Goal: Task Accomplishment & Management: Complete application form

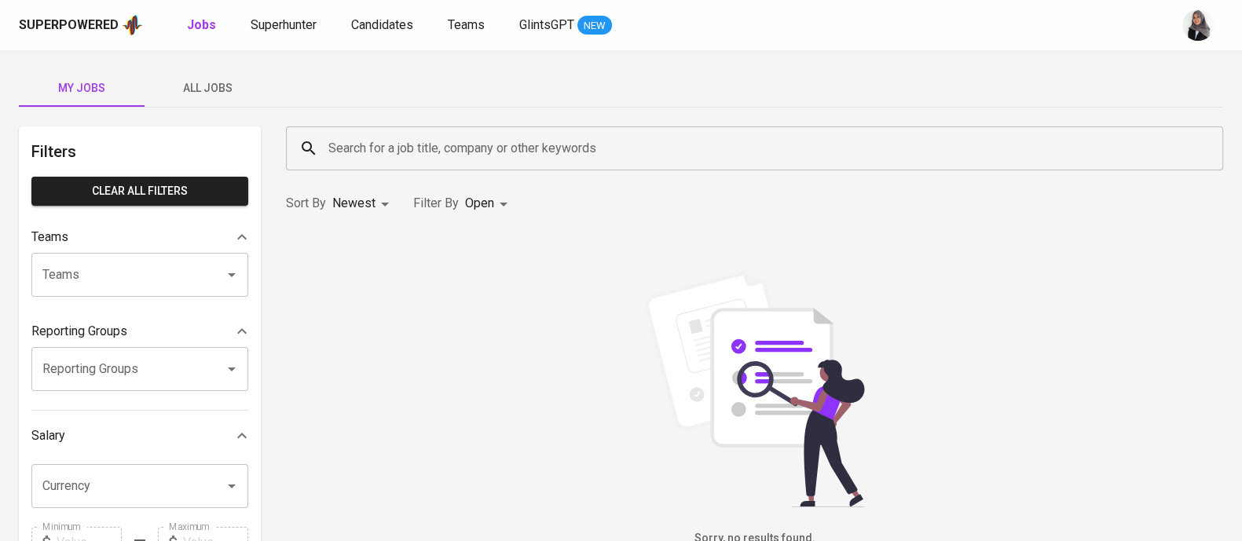
click at [968, 237] on div "Sorry, no results found." at bounding box center [754, 409] width 956 height 357
click at [273, 25] on span "Superhunter" at bounding box center [284, 24] width 66 height 15
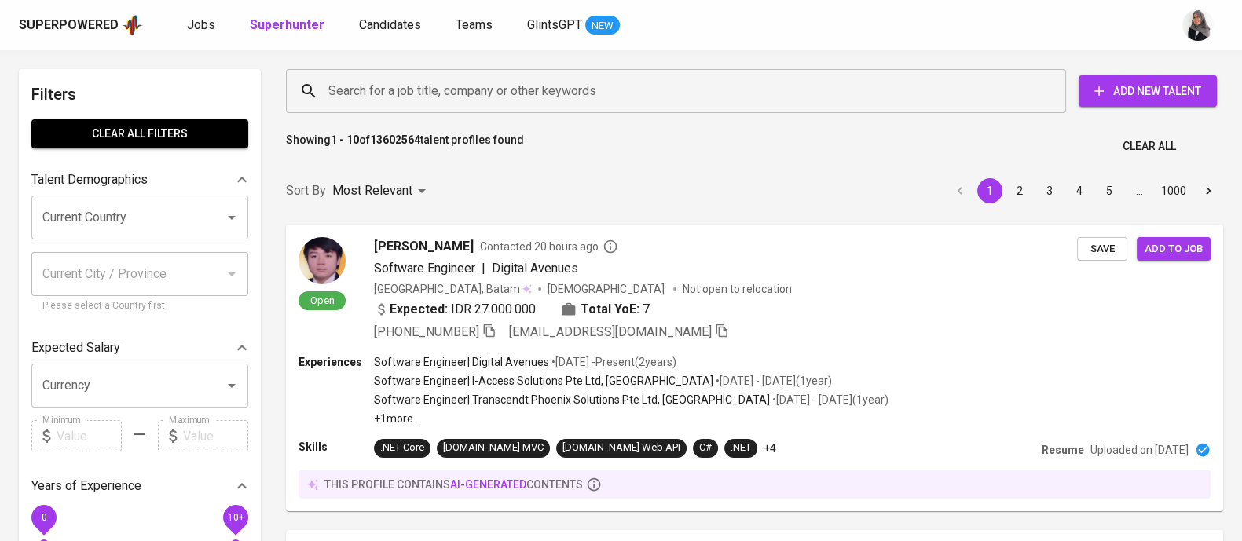
click at [819, 144] on div "Showing 1 - 10 of 13602564 talent profiles found Clear All" at bounding box center [754, 142] width 956 height 38
click at [810, 135] on div "Showing 1 - 10 of 13602564 talent profiles found Clear All" at bounding box center [754, 142] width 956 height 38
click at [1227, 143] on div "Showing 1 - 10 of 13602564 talent profiles found Clear All" at bounding box center [754, 142] width 956 height 38
click at [858, 36] on div "Superpowered Jobs Superhunter Candidates Teams GlintsGPT NEW" at bounding box center [596, 25] width 1154 height 24
click at [1213, 152] on div "Showing 1 - 10 of 13602564 talent profiles found Clear All" at bounding box center [754, 142] width 956 height 38
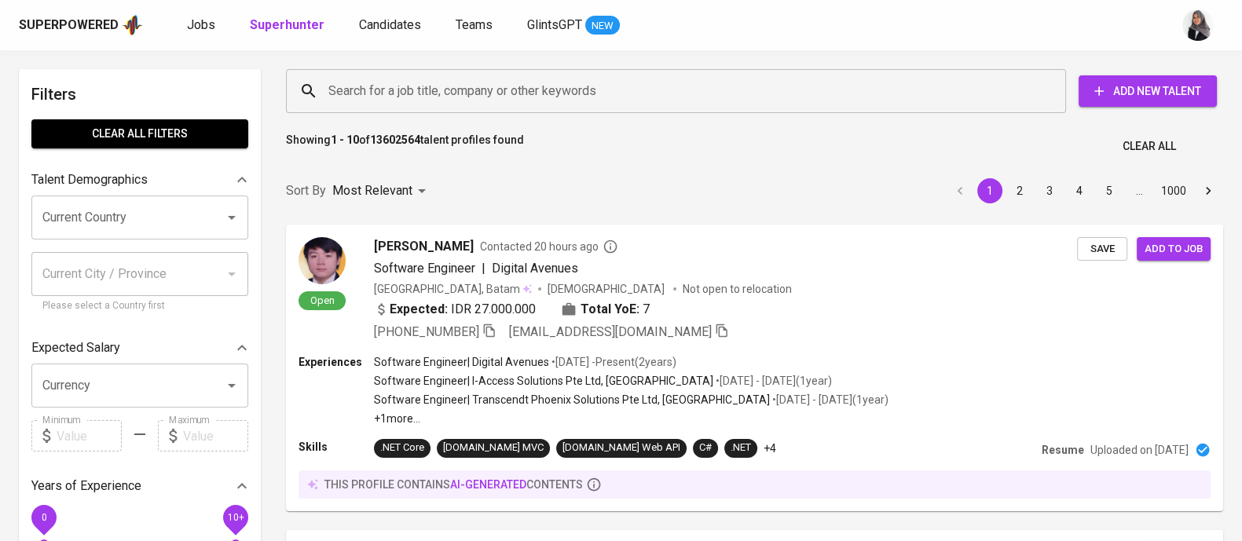
click at [908, 33] on div "Superpowered Jobs Superhunter Candidates Teams GlintsGPT NEW" at bounding box center [596, 25] width 1154 height 24
click at [868, 156] on div "Showing 1 - 10 of 13602564 talent profiles found Clear All" at bounding box center [754, 142] width 956 height 38
click at [371, 13] on div "Superpowered Jobs Superhunter Candidates Teams GlintsGPT NEW" at bounding box center [596, 25] width 1154 height 24
click at [385, 21] on span "Candidates" at bounding box center [390, 24] width 62 height 15
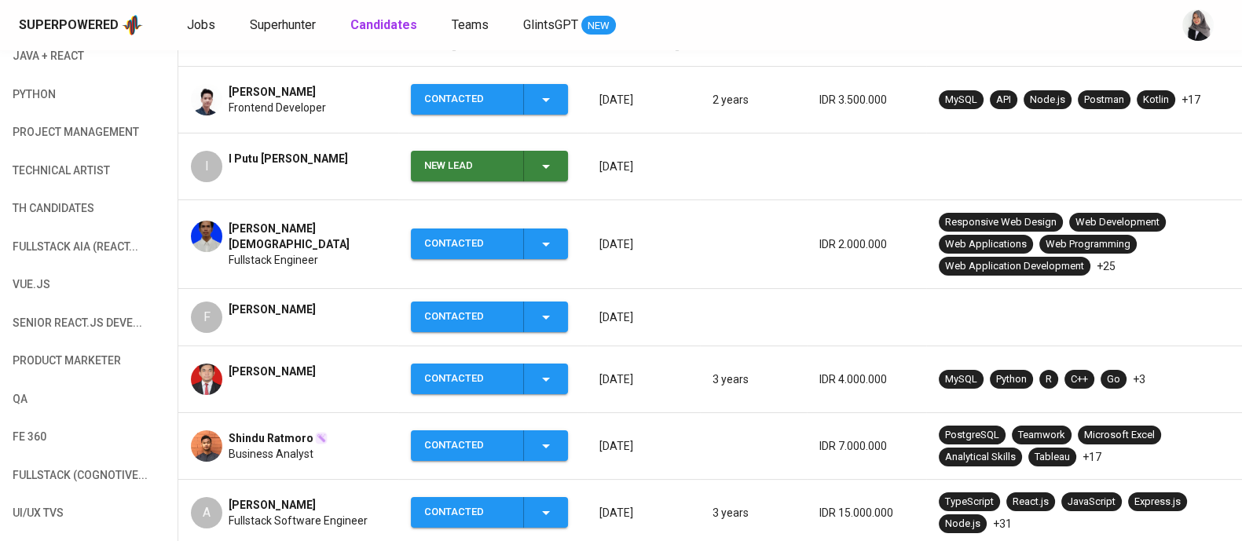
scroll to position [317, 0]
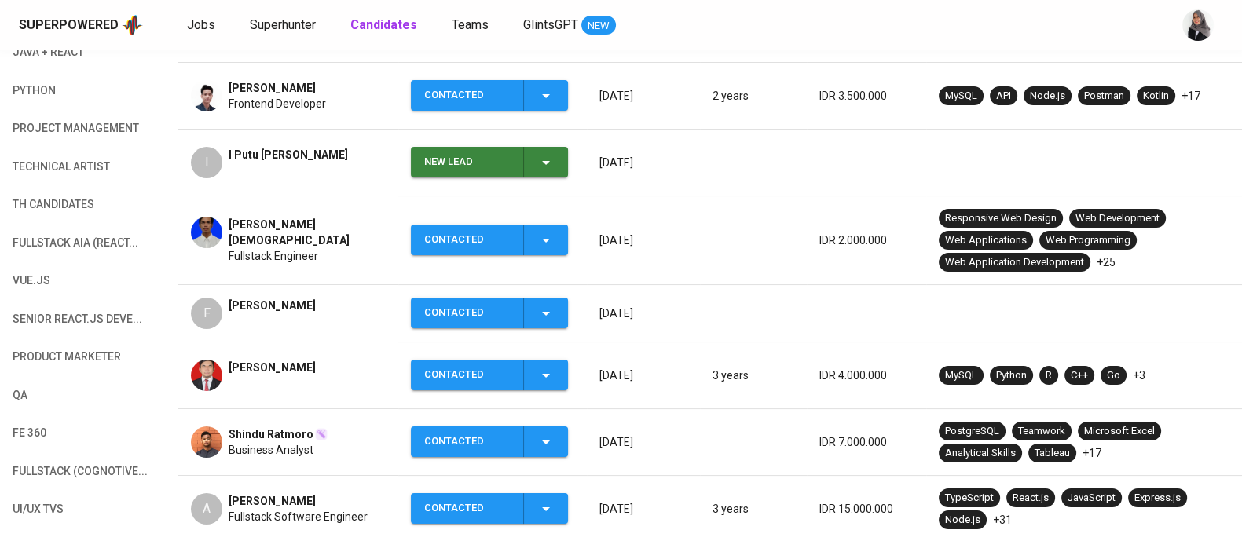
click at [340, 322] on div "F Felix Ardy Mulya" at bounding box center [288, 313] width 195 height 31
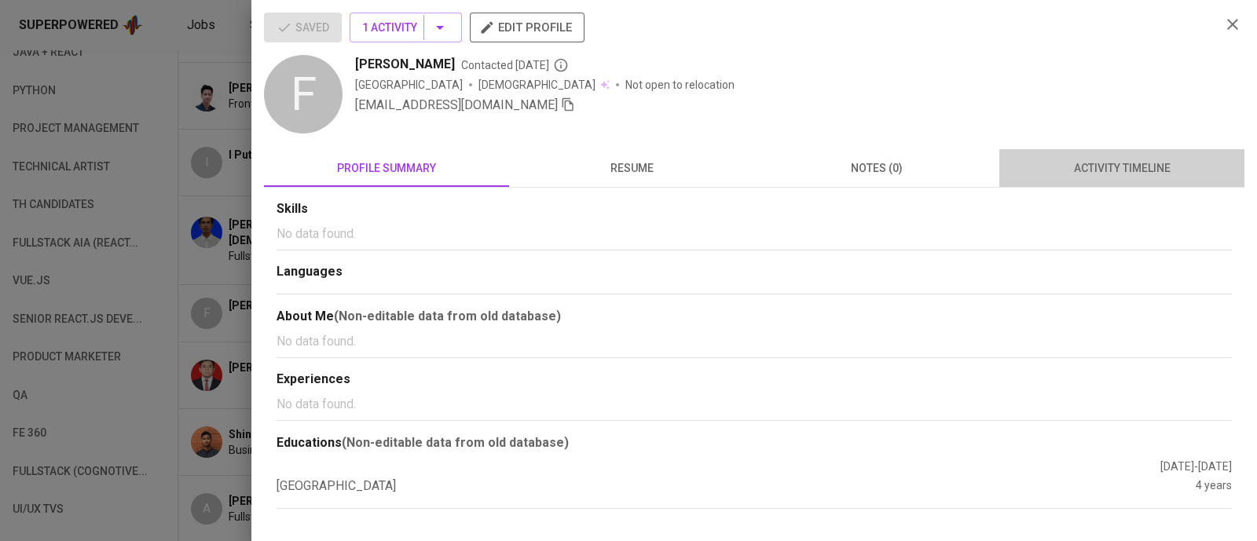
click at [1107, 186] on button "activity timeline" at bounding box center [1121, 168] width 245 height 38
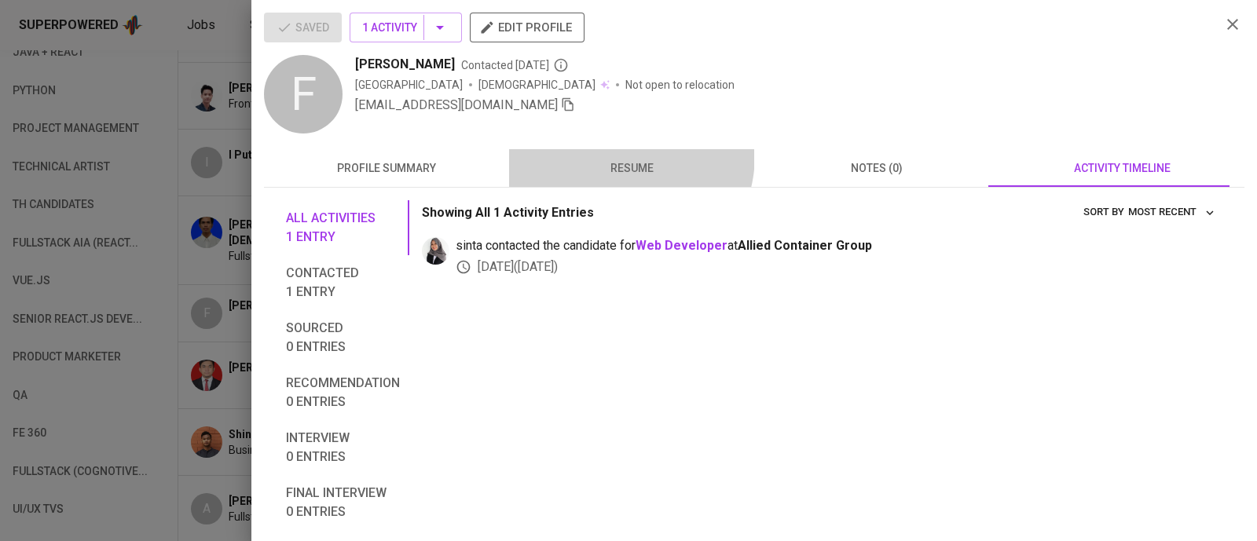
click at [609, 155] on button "resume" at bounding box center [631, 168] width 245 height 38
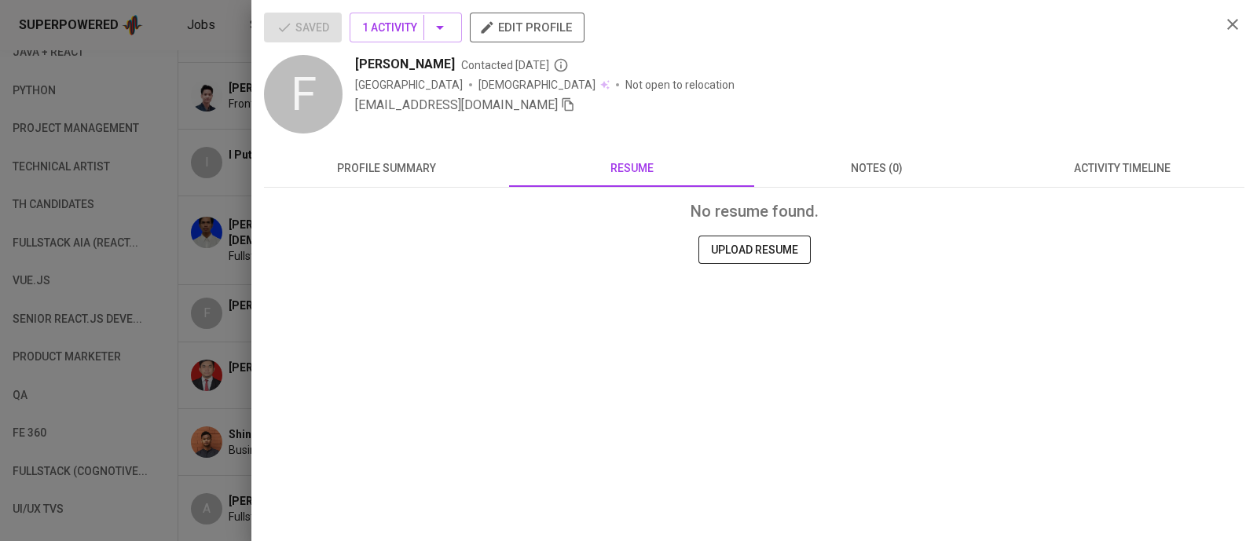
drag, startPoint x: 431, startPoint y: 139, endPoint x: 382, endPoint y: 189, distance: 70.5
click at [382, 189] on div "Saved 1 Activity edit profile F Felix Ardy Mulya Contacted 1 day ago Indonesia …" at bounding box center [754, 185] width 980 height 345
click at [382, 189] on div "No resume found. UPLOAD RESUME" at bounding box center [754, 273] width 980 height 170
click at [375, 163] on span "profile summary" at bounding box center [386, 169] width 226 height 20
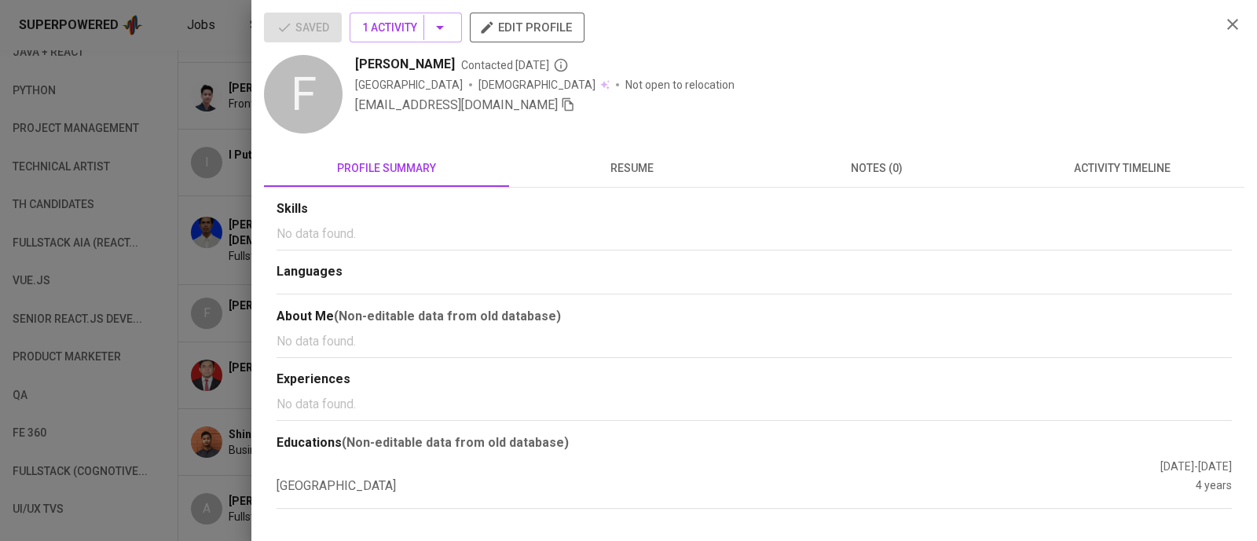
click at [1241, 21] on div "Saved 1 Activity edit profile F Felix Ardy Mulya Contacted 1 day ago Indonesia …" at bounding box center [753, 270] width 1005 height 541
click at [1240, 23] on icon "button" at bounding box center [1232, 24] width 19 height 19
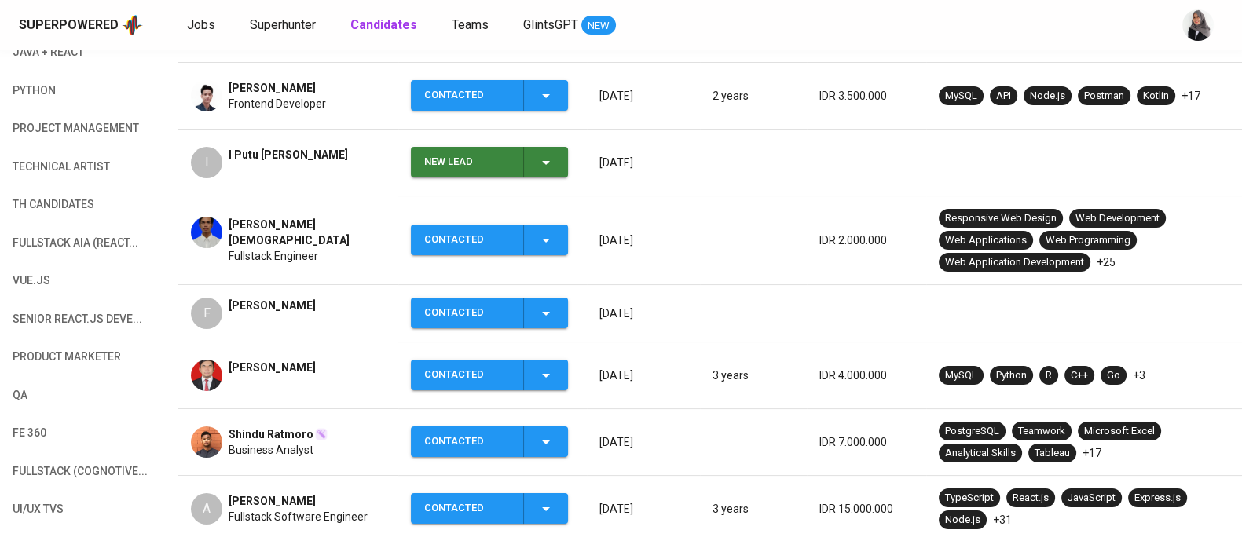
click at [361, 321] on div "F Felix Ardy Mulya" at bounding box center [288, 313] width 195 height 31
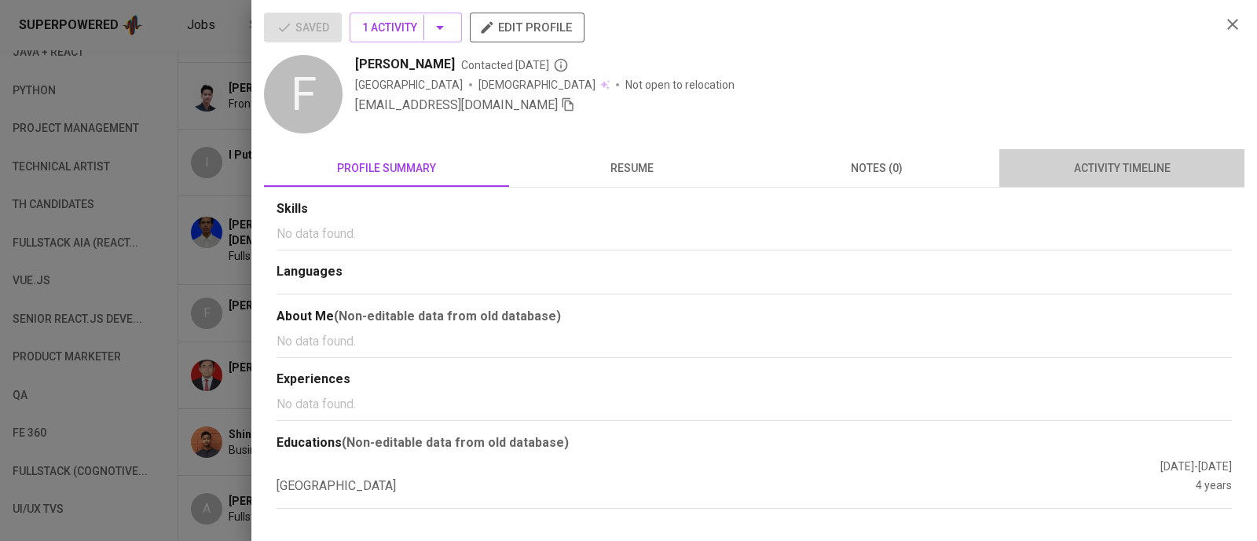
click at [1096, 168] on span "activity timeline" at bounding box center [1121, 169] width 226 height 20
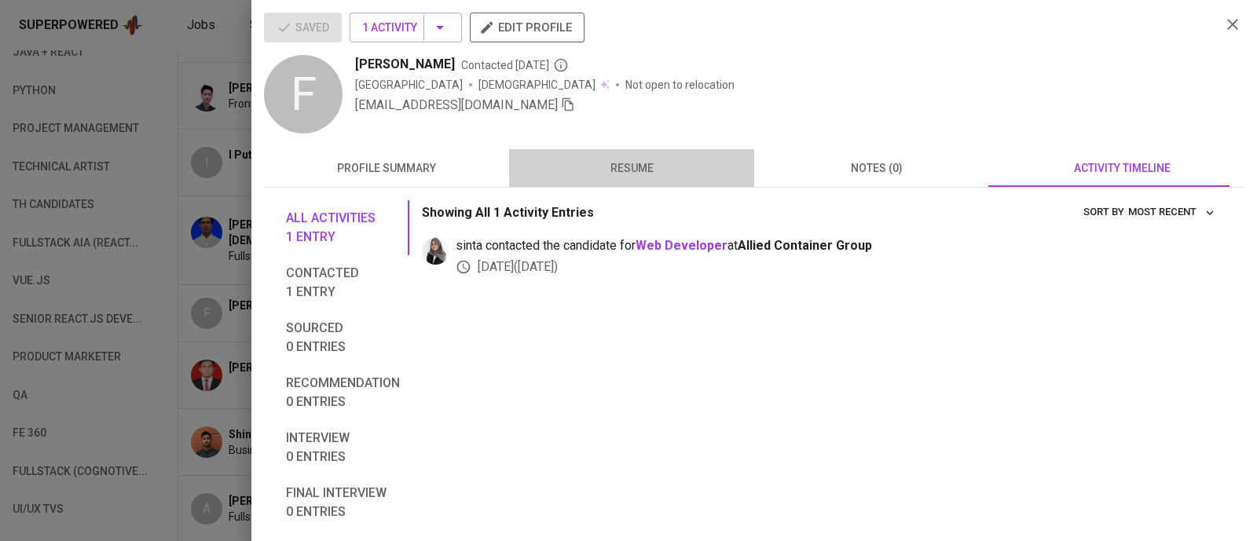
click at [642, 184] on button "resume" at bounding box center [631, 168] width 245 height 38
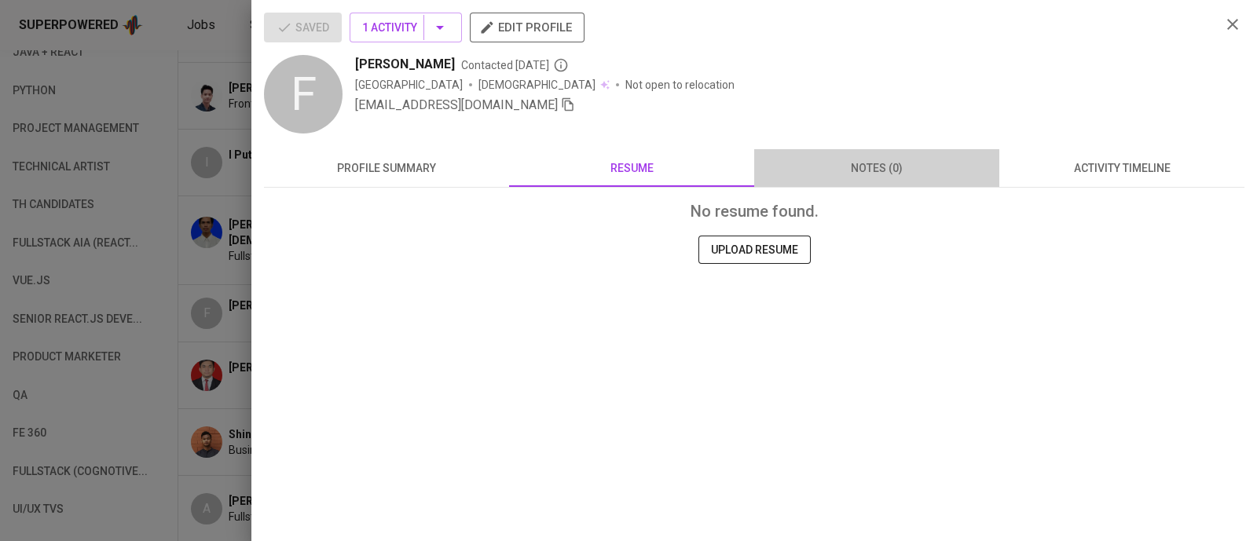
click at [909, 168] on span "notes (0)" at bounding box center [876, 169] width 226 height 20
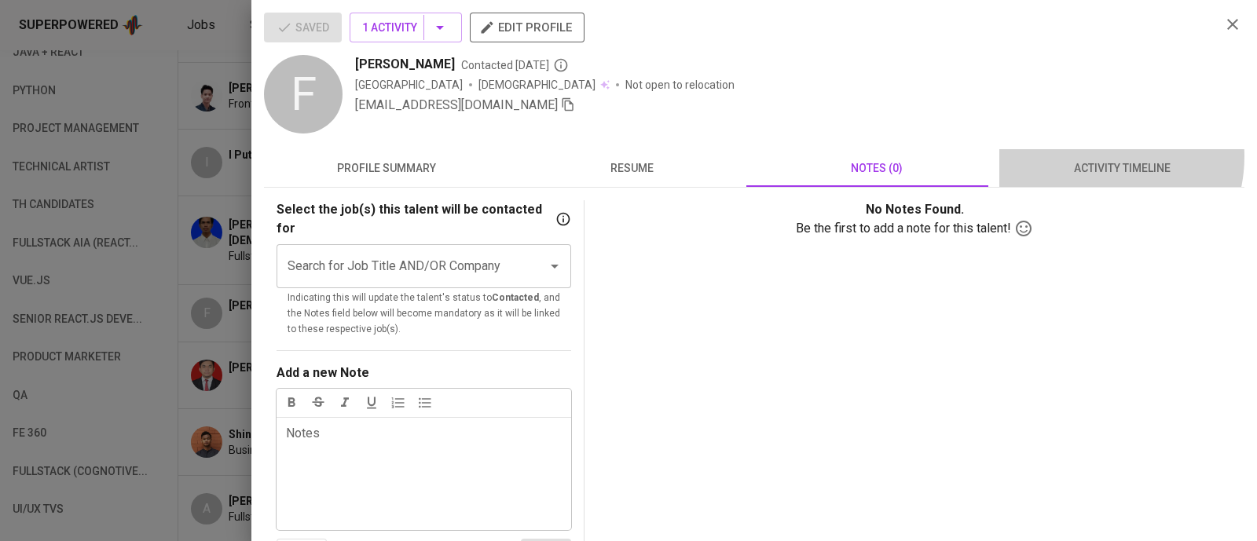
click at [1077, 156] on button "activity timeline" at bounding box center [1121, 168] width 245 height 38
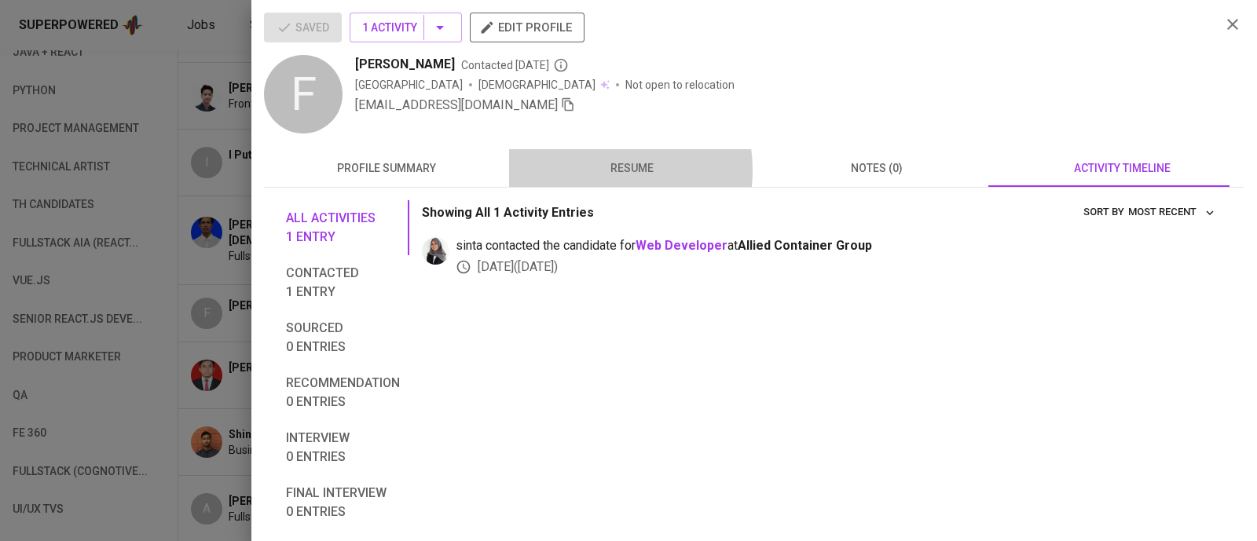
click at [586, 170] on span "resume" at bounding box center [631, 169] width 226 height 20
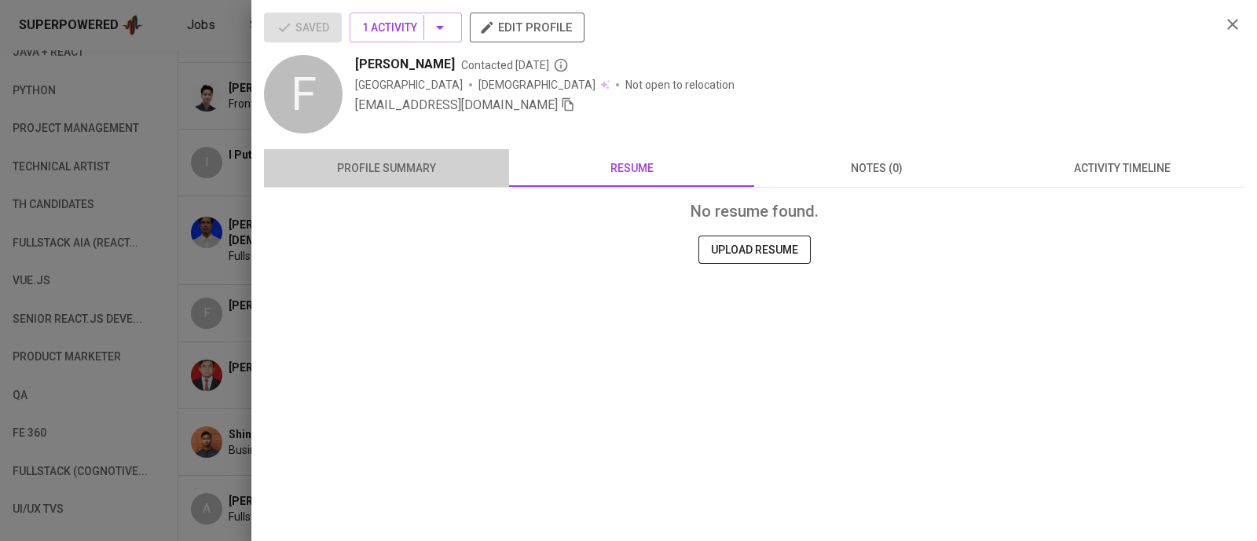
click at [393, 170] on span "profile summary" at bounding box center [386, 169] width 226 height 20
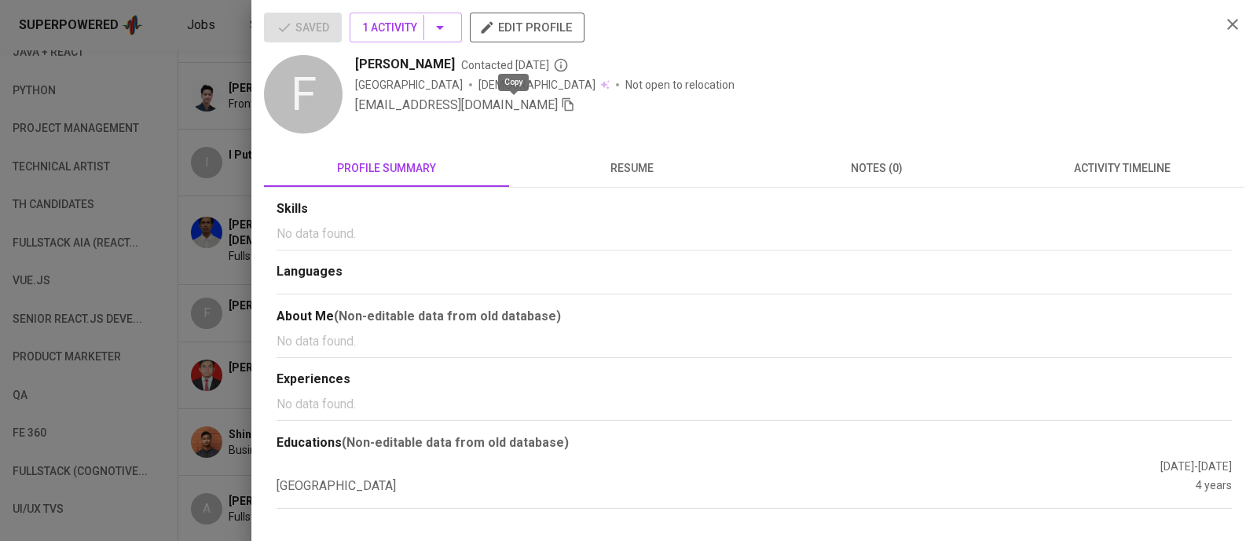
click at [561, 104] on icon "button" at bounding box center [568, 104] width 14 height 14
click at [1233, 23] on icon "button" at bounding box center [1232, 24] width 11 height 11
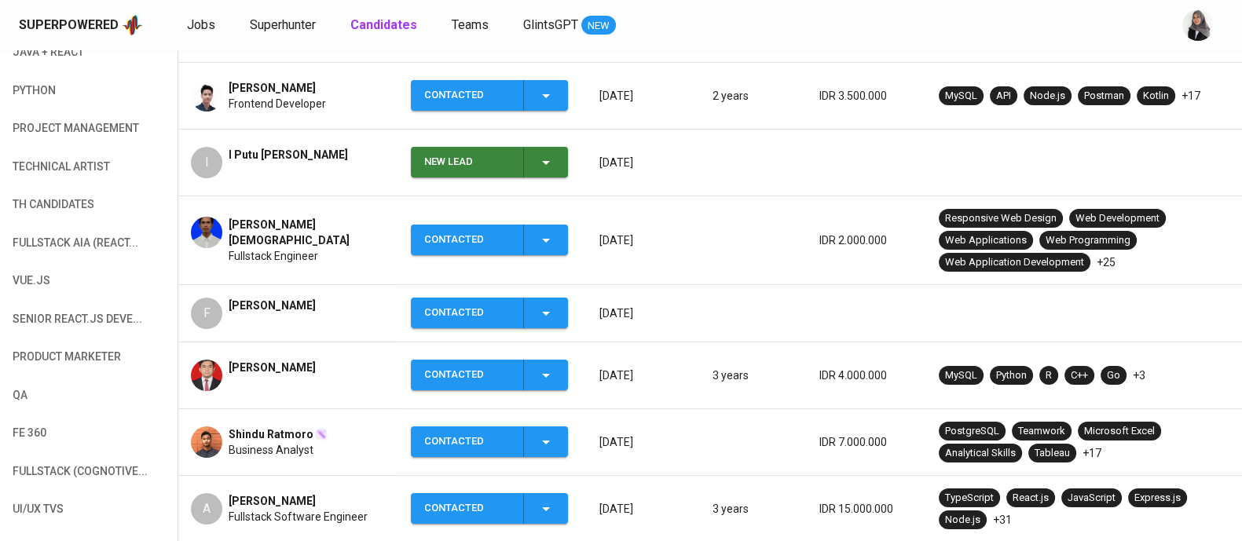
scroll to position [0, 0]
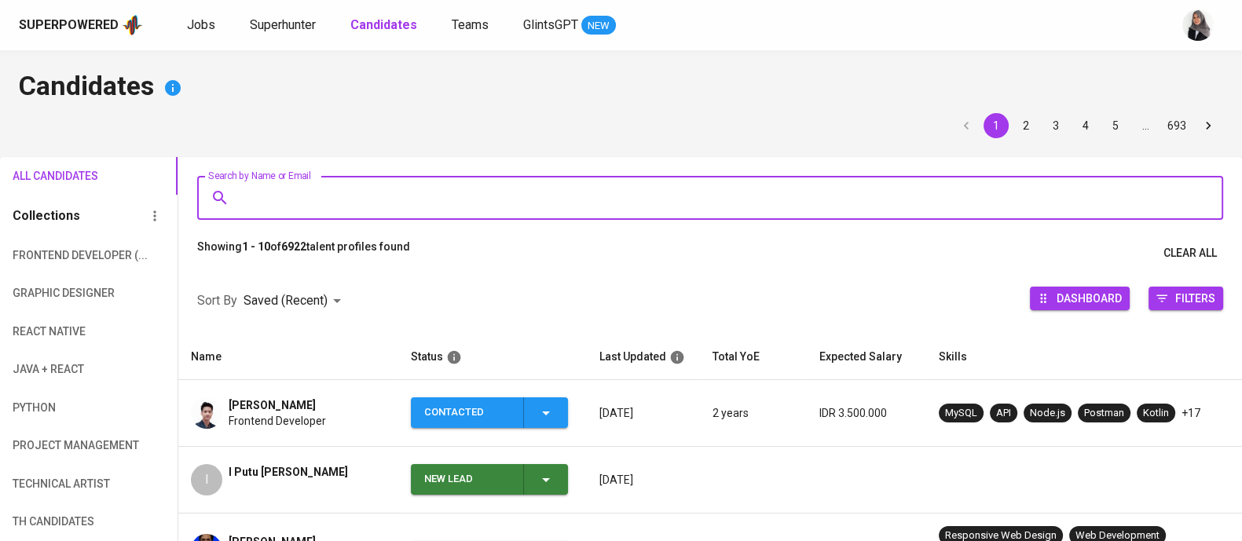
click at [368, 193] on input "Search by Name or Email" at bounding box center [714, 198] width 957 height 30
paste input "[EMAIL_ADDRESS][DOMAIN_NAME]"
type input "[EMAIL_ADDRESS][DOMAIN_NAME]"
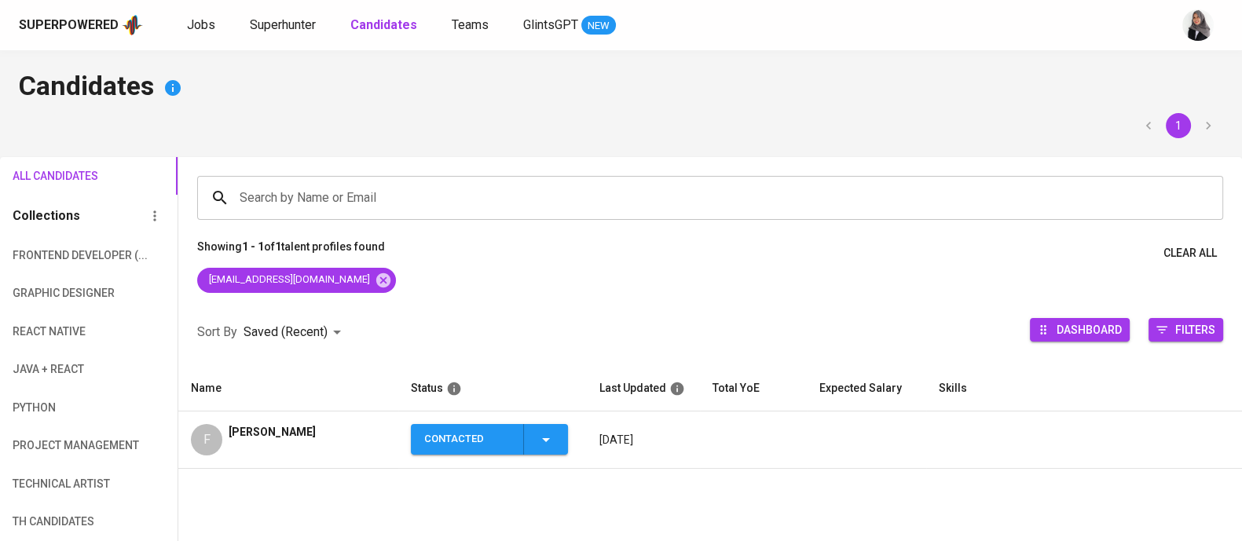
click at [269, 433] on span "[PERSON_NAME]" at bounding box center [272, 432] width 87 height 16
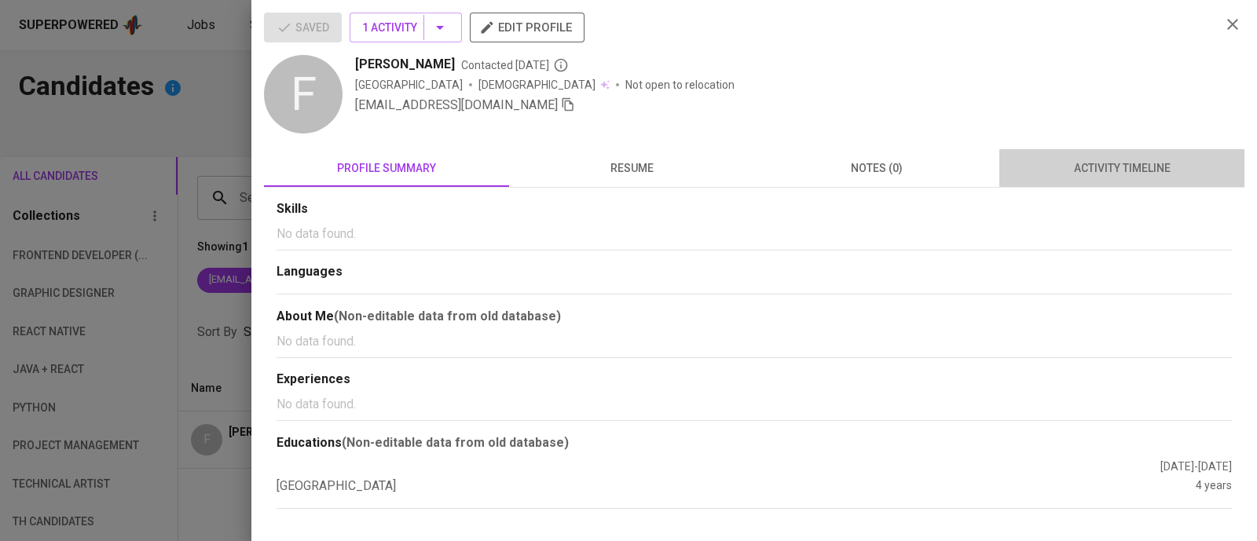
click at [1140, 170] on span "activity timeline" at bounding box center [1121, 169] width 226 height 20
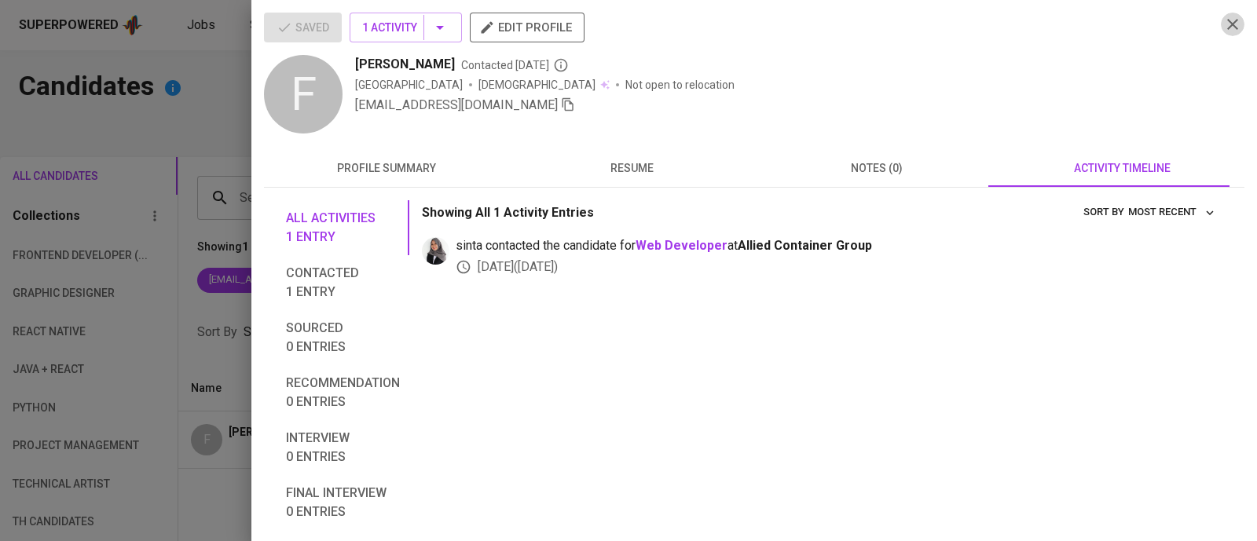
click at [1223, 33] on icon "button" at bounding box center [1232, 24] width 19 height 19
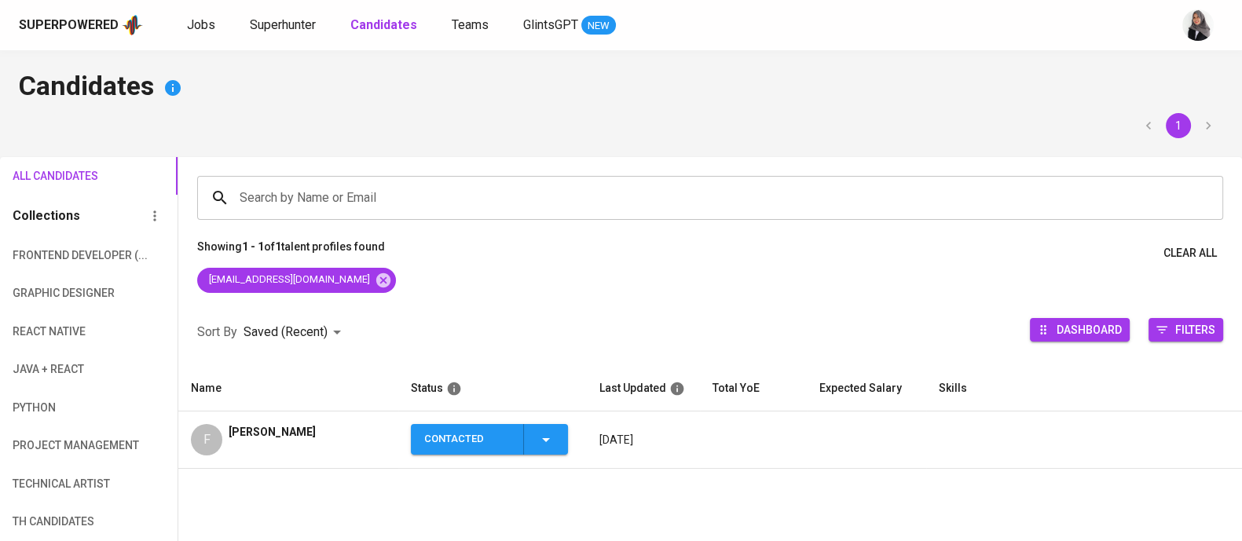
click at [288, 435] on span "[PERSON_NAME]" at bounding box center [272, 432] width 87 height 16
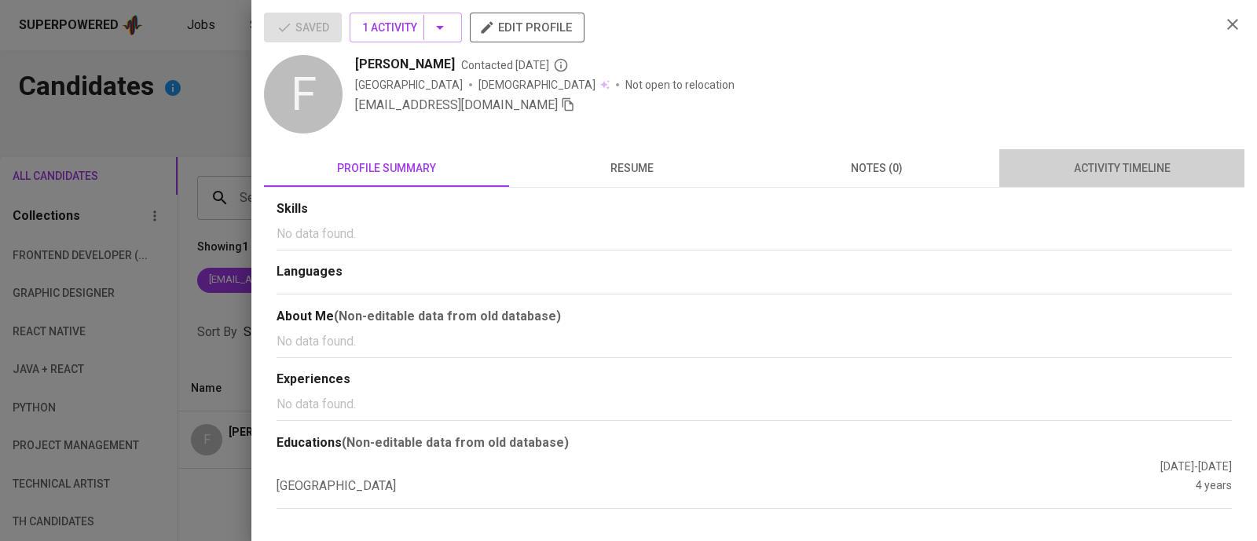
click at [1132, 167] on span "activity timeline" at bounding box center [1121, 169] width 226 height 20
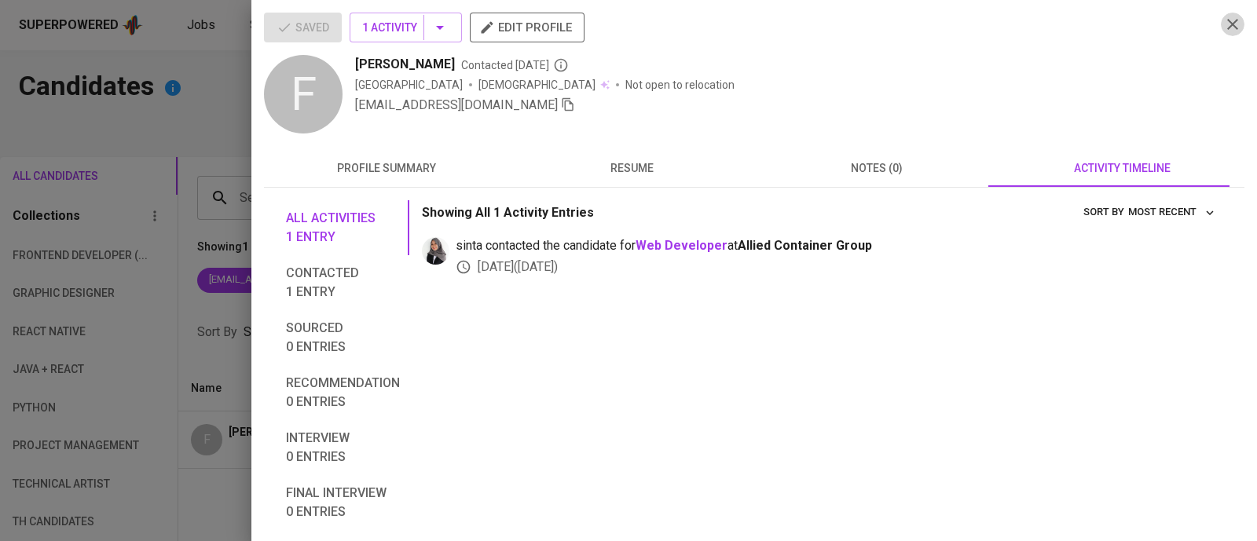
click at [1223, 29] on icon "button" at bounding box center [1232, 24] width 19 height 19
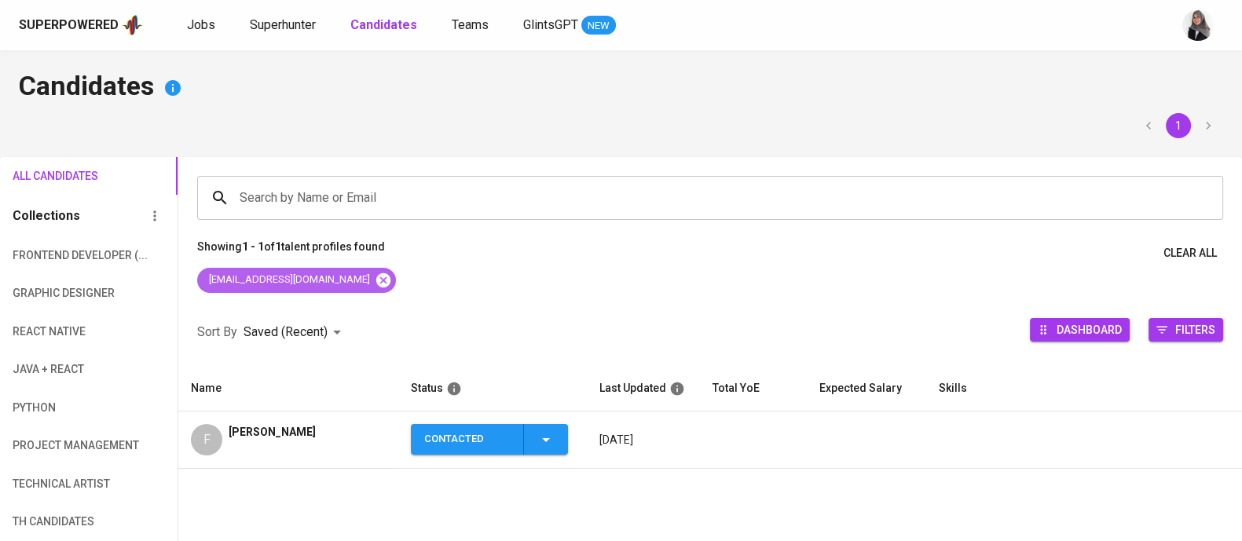
click at [375, 284] on icon at bounding box center [383, 280] width 17 height 17
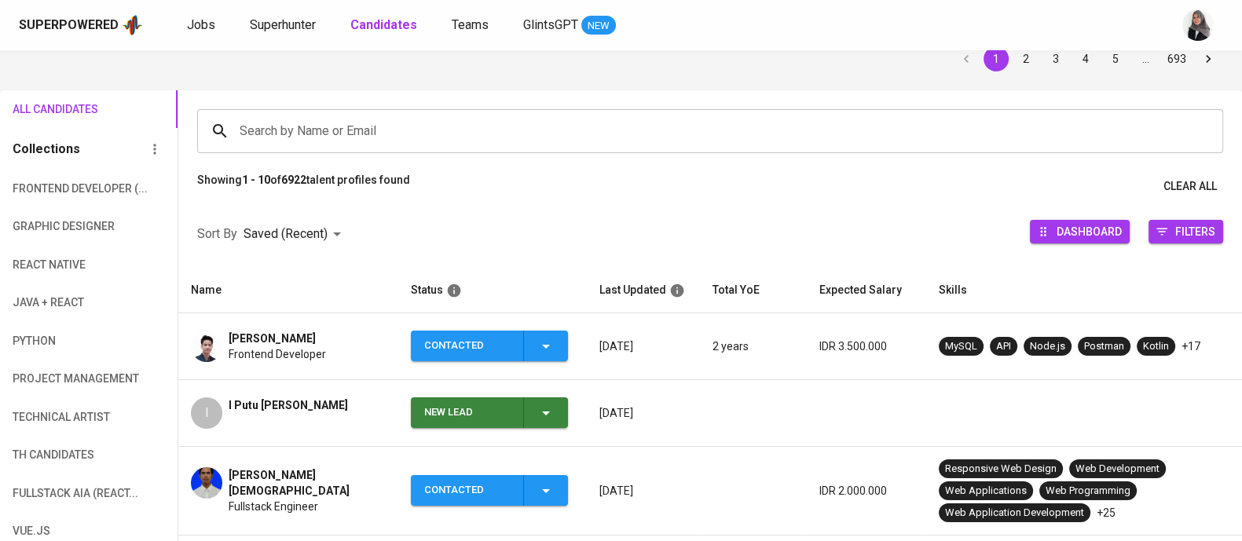
scroll to position [68, 0]
click at [875, 64] on div "1 2 3 4 5 … 693" at bounding box center [621, 58] width 1204 height 25
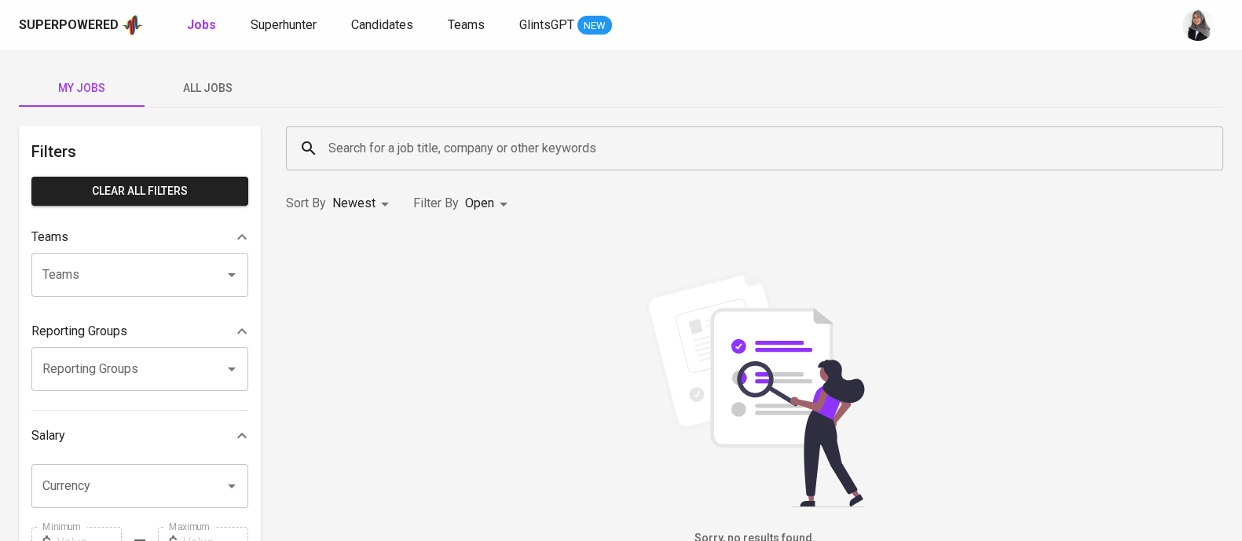
click at [1183, 114] on div "My Jobs All Jobs Filters Clear All filters Teams Teams Teams Reporting Groups R…" at bounding box center [621, 540] width 1242 height 981
click at [291, 20] on span "Superhunter" at bounding box center [284, 24] width 66 height 15
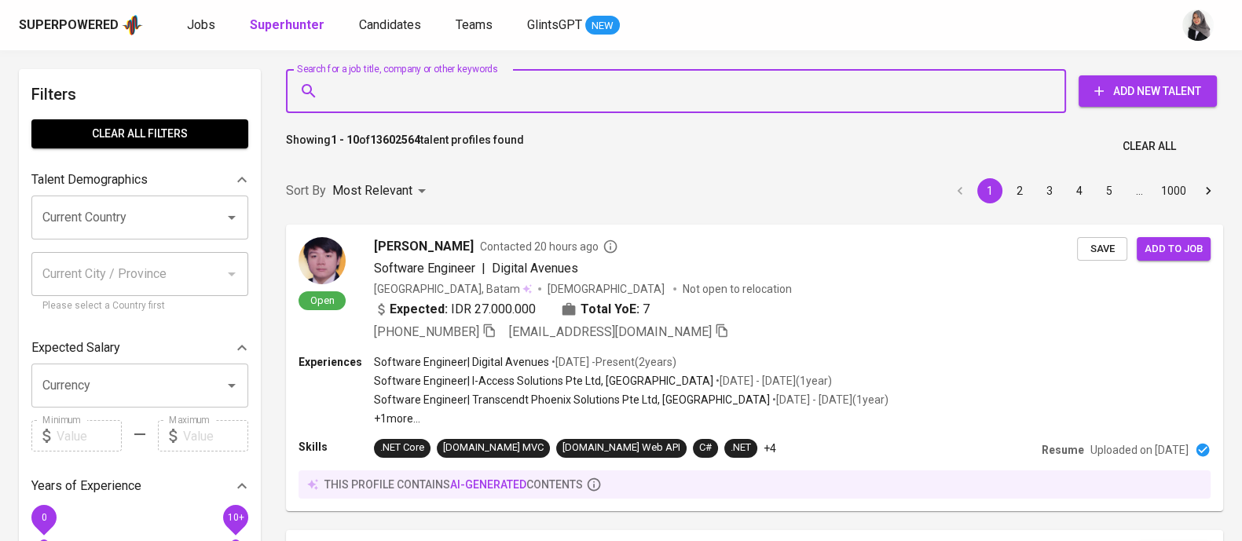
click at [491, 100] on input "Search for a job title, company or other keywords" at bounding box center [679, 91] width 711 height 30
paste input "felixmulya777@gmail.com"
type input "felixmulya777@gmail.com"
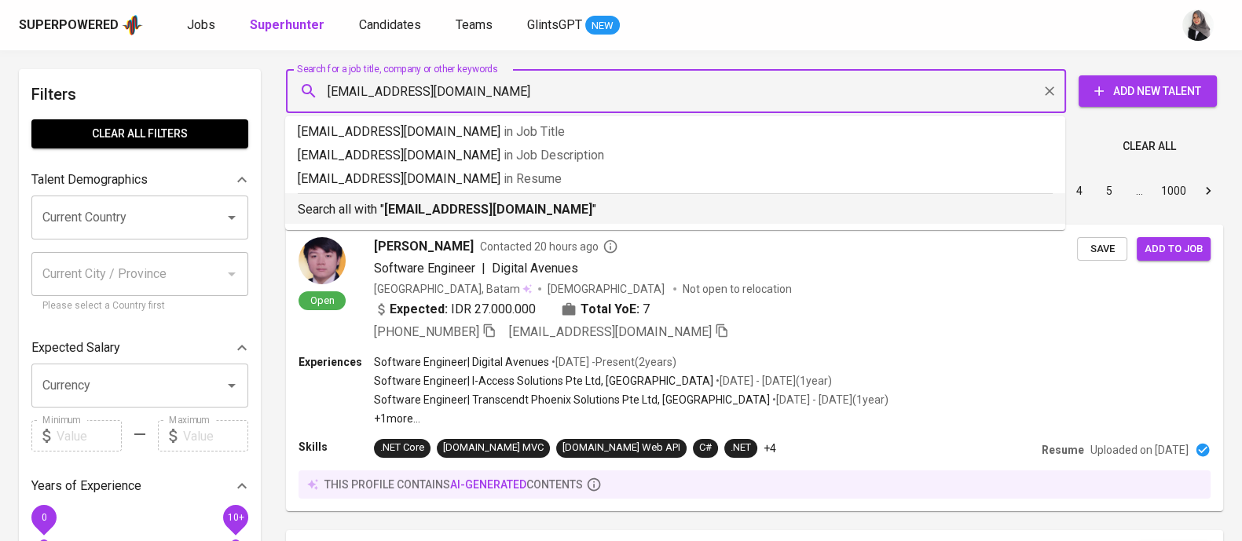
click at [529, 210] on b "[EMAIL_ADDRESS][DOMAIN_NAME]" at bounding box center [488, 209] width 208 height 15
click at [529, 210] on div "Sort By Most Relevant MOST_RELEVANT 1 2 3 4 5 … 1000" at bounding box center [754, 191] width 956 height 48
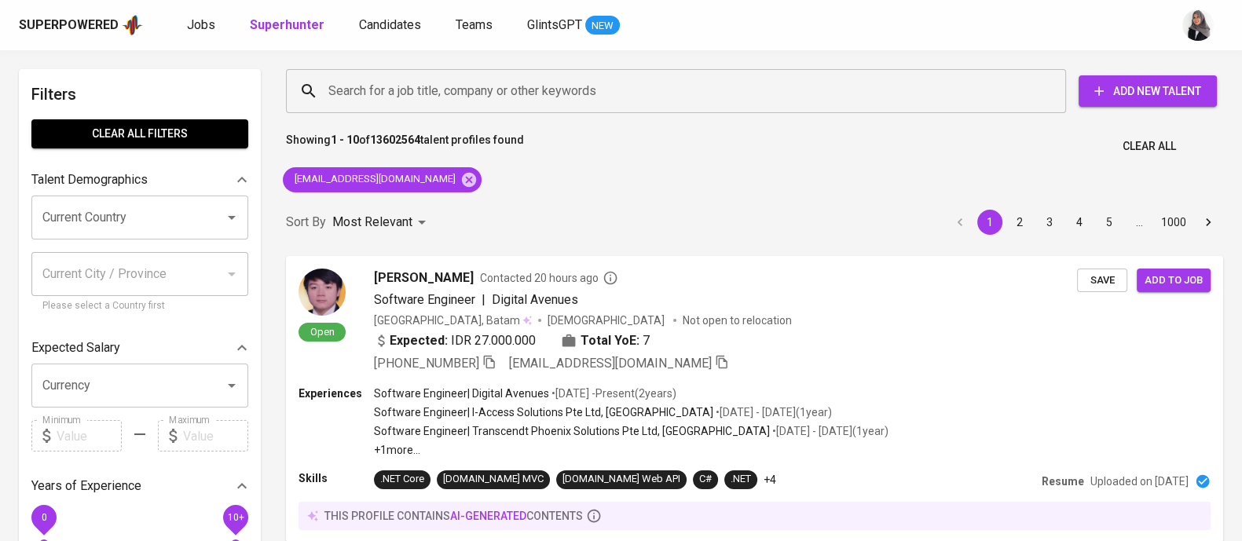
click at [529, 210] on div "Sort By Most Relevant MOST_RELEVANT 1 2 3 4 5 … 1000" at bounding box center [754, 223] width 956 height 48
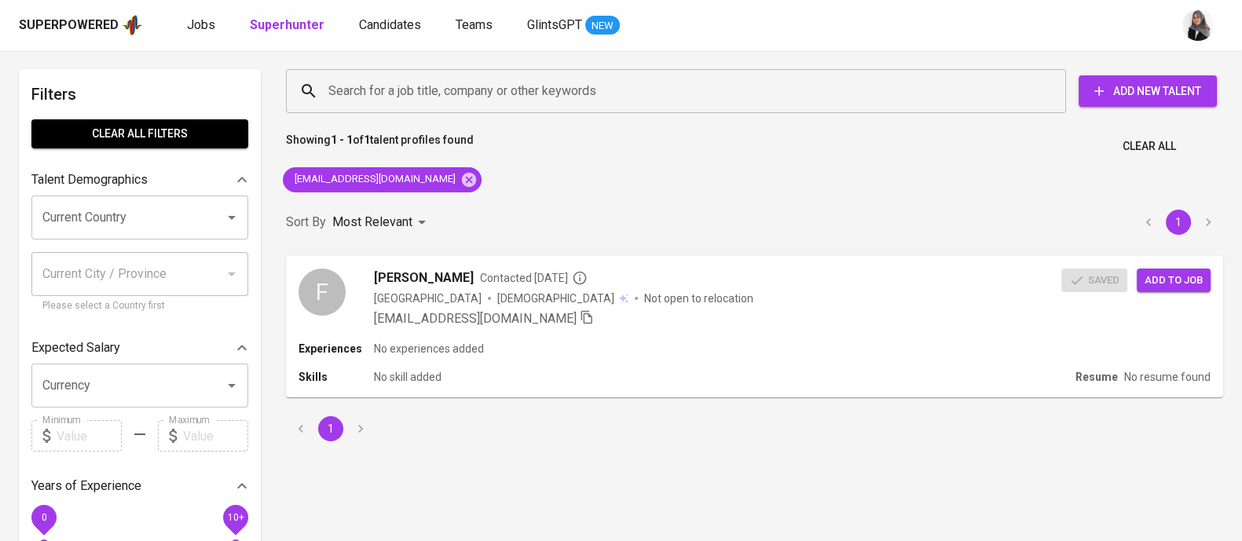
click at [858, 186] on div "Search for a job title, company or other keywords Search for a job title, compa…" at bounding box center [754, 255] width 956 height 391
click at [1177, 280] on span "Add to job" at bounding box center [1174, 280] width 58 height 18
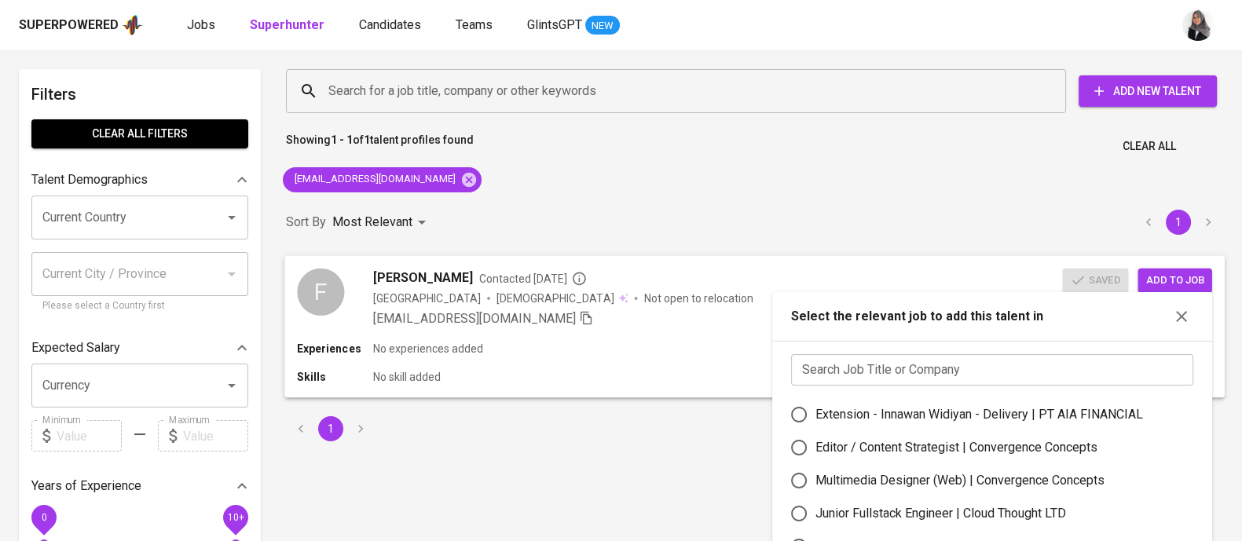
click at [518, 312] on span "[EMAIL_ADDRESS][DOMAIN_NAME]" at bounding box center [474, 317] width 203 height 15
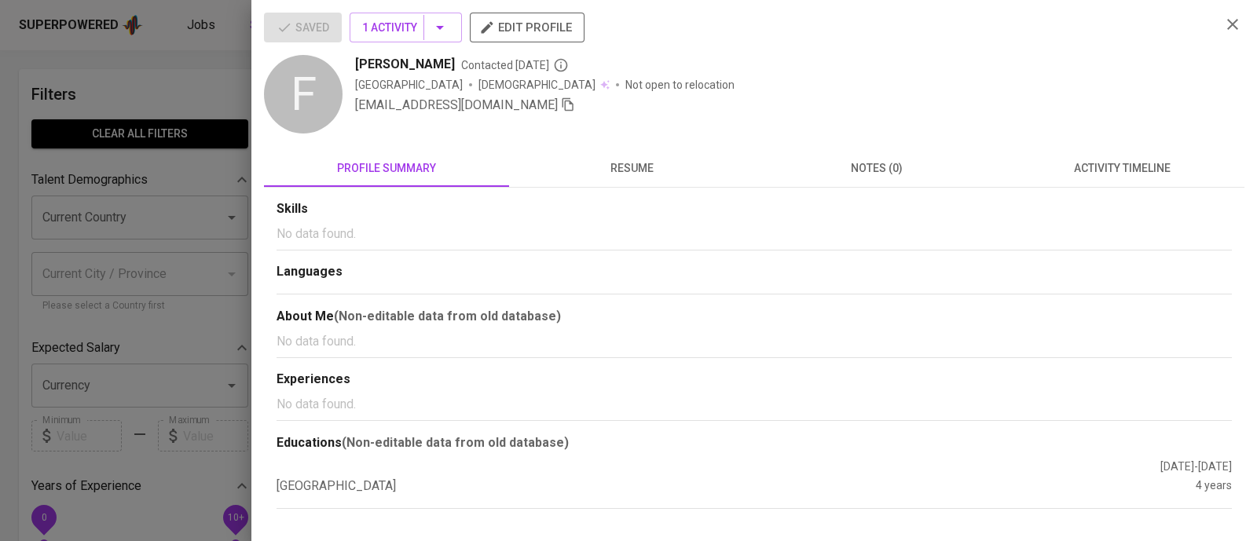
click at [134, 98] on div at bounding box center [628, 270] width 1257 height 541
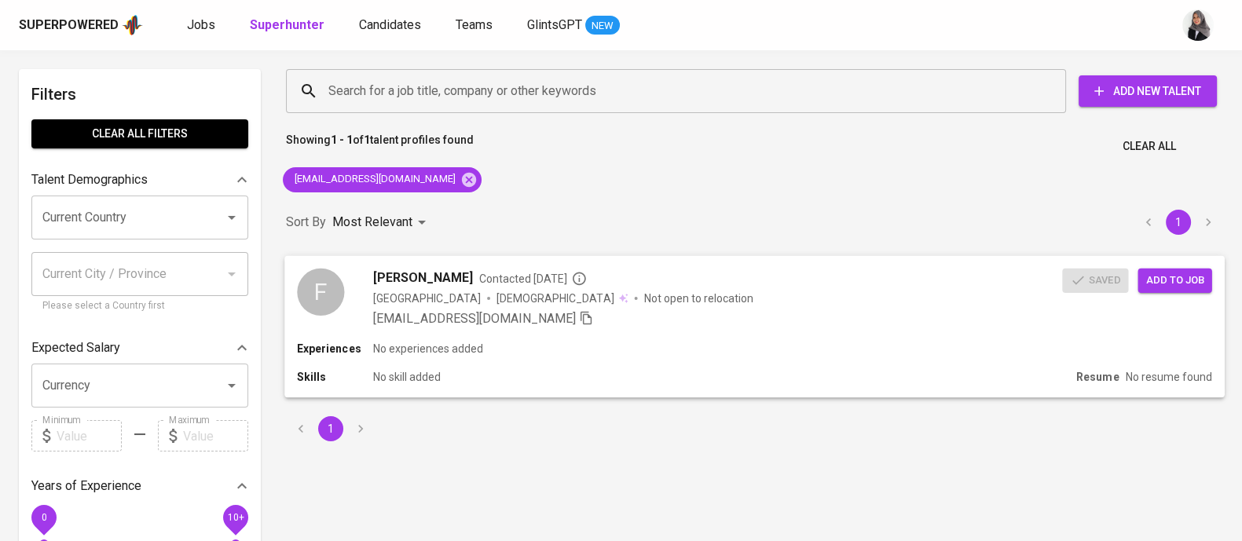
click at [754, 311] on div "[EMAIL_ADDRESS][DOMAIN_NAME]" at bounding box center [718, 318] width 690 height 19
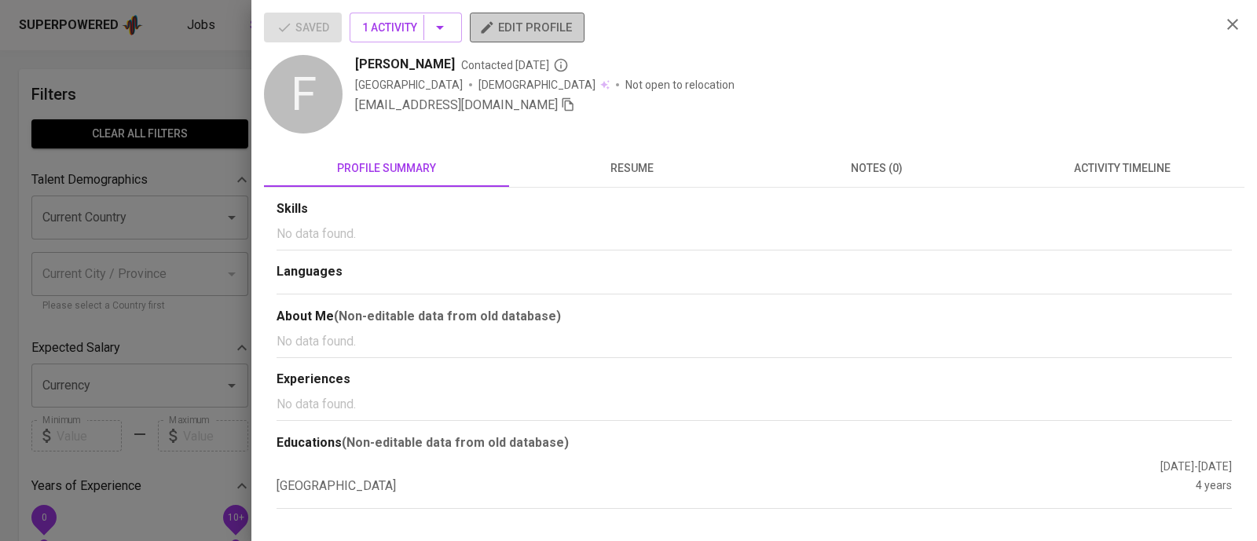
click at [522, 20] on span "edit profile" at bounding box center [527, 27] width 90 height 20
click at [176, 75] on div at bounding box center [628, 270] width 1257 height 541
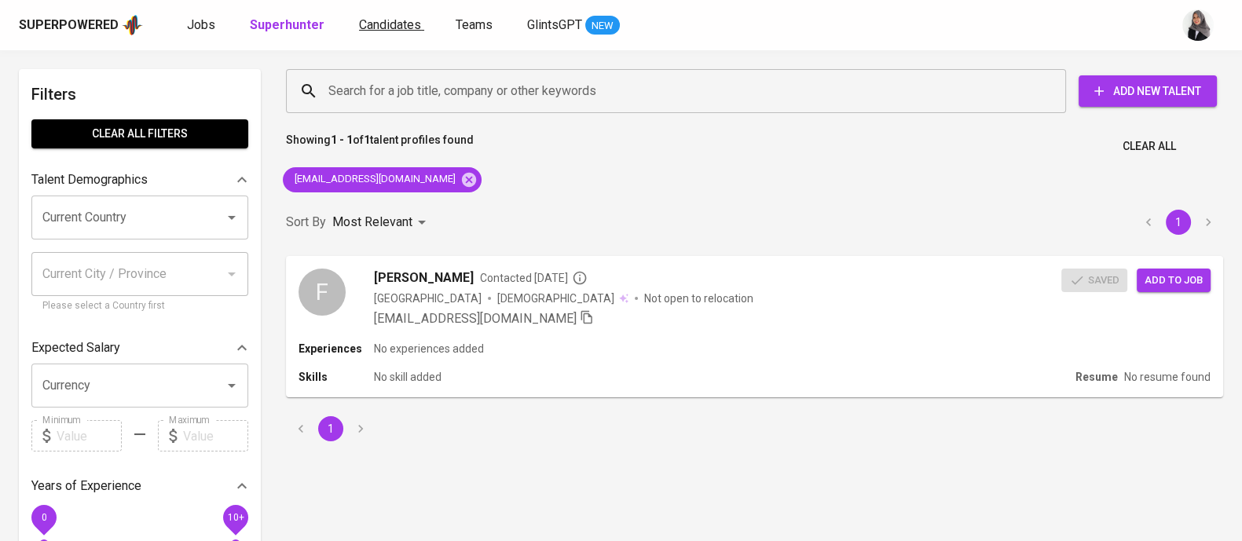
click at [389, 21] on span "Candidates" at bounding box center [390, 24] width 62 height 15
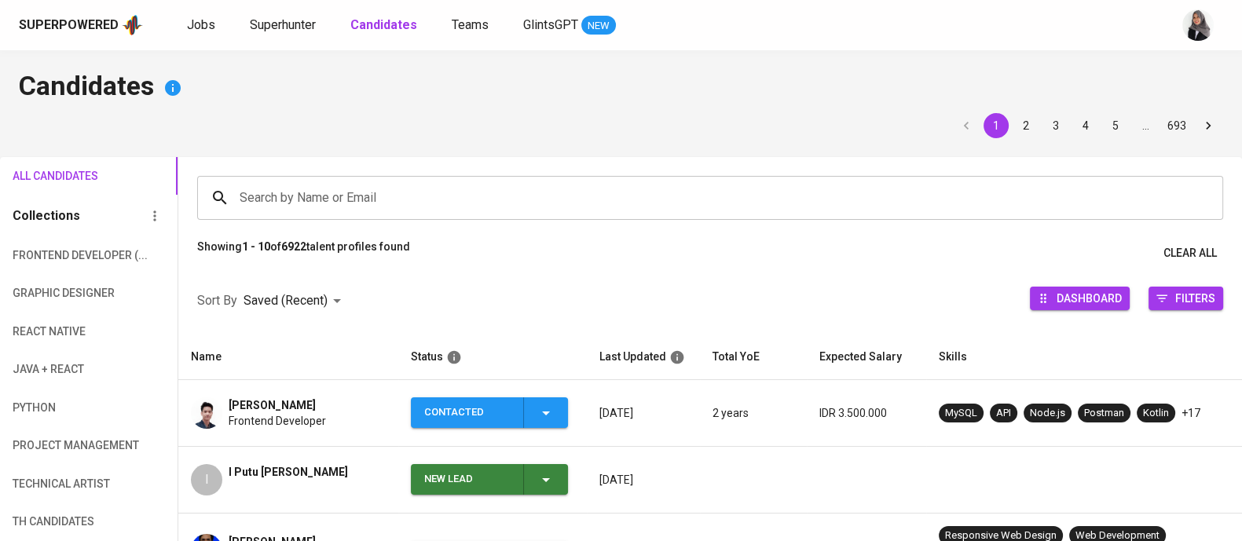
click at [793, 135] on div "1 2 3 4 5 … 693" at bounding box center [621, 125] width 1204 height 25
click at [444, 191] on input "Search by Name or Email" at bounding box center [714, 198] width 957 height 30
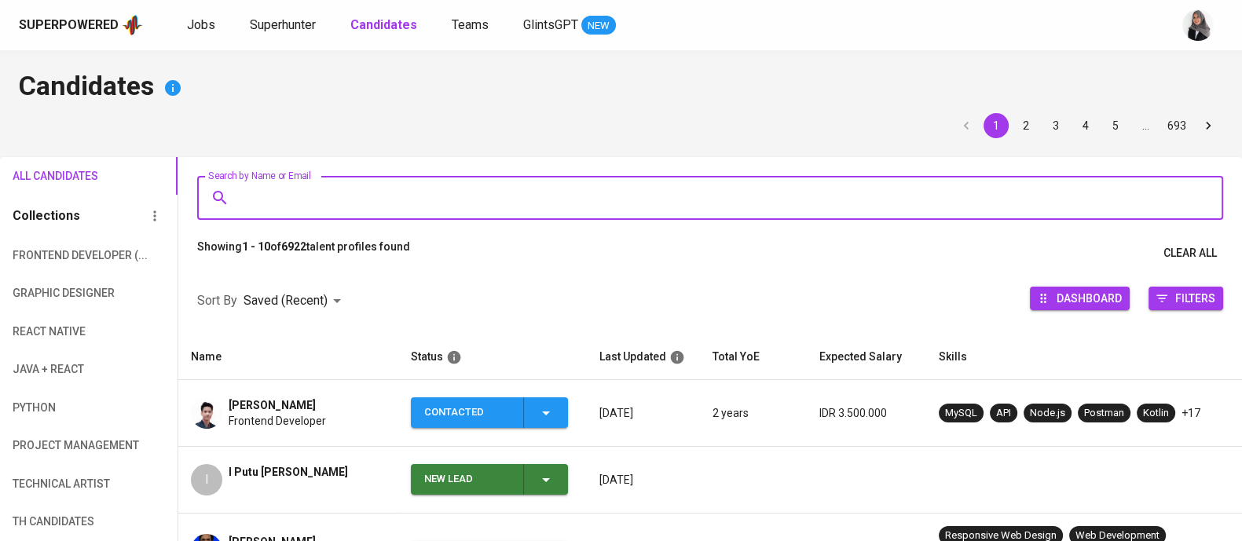
paste input "fttmbril22@gmail.com"
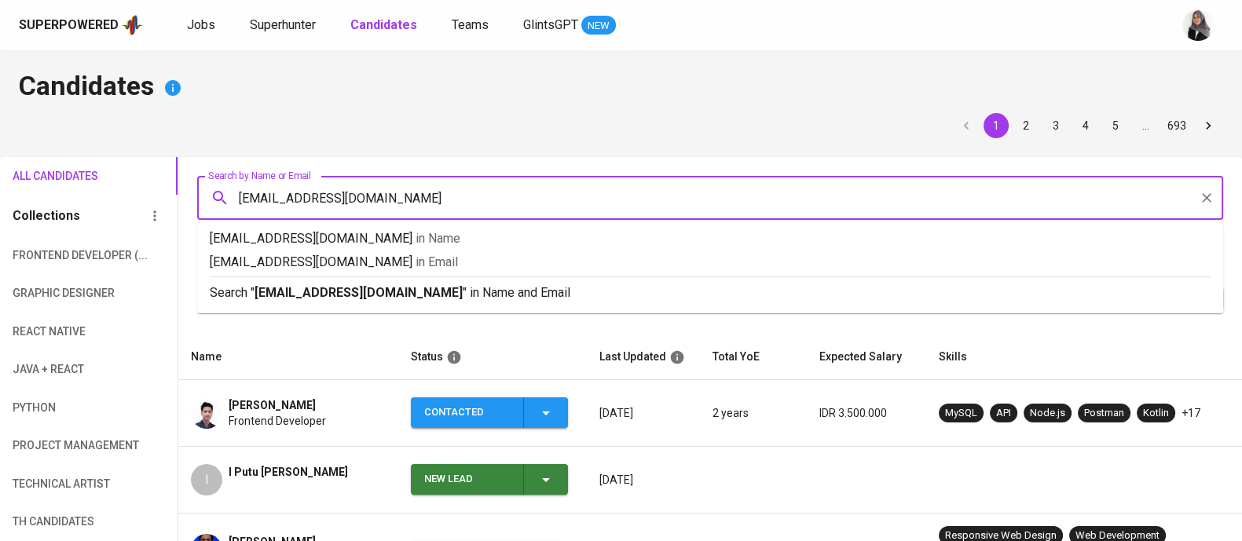
type input "fttmbril22@gmail.com"
click at [410, 284] on p "Search " fttmbril22@gmail.com " in Name and Email" at bounding box center [710, 293] width 1001 height 19
click at [410, 268] on div at bounding box center [709, 268] width 1063 height 0
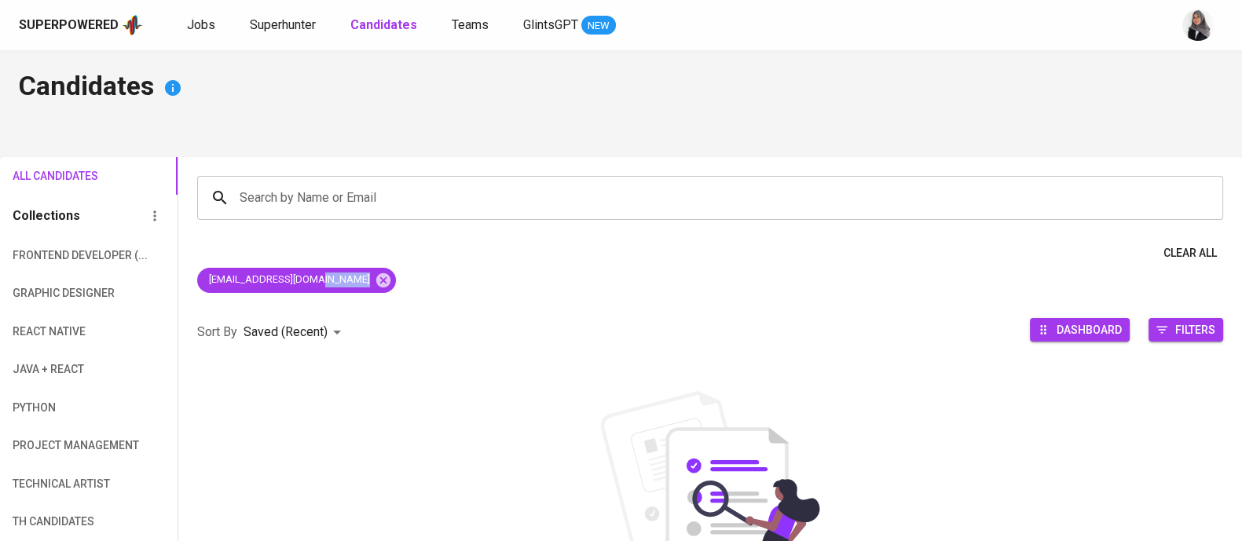
click at [410, 283] on div "fttmbril22@gmail.com" at bounding box center [709, 283] width 1063 height 31
click at [295, 27] on span "Superhunter" at bounding box center [283, 24] width 66 height 15
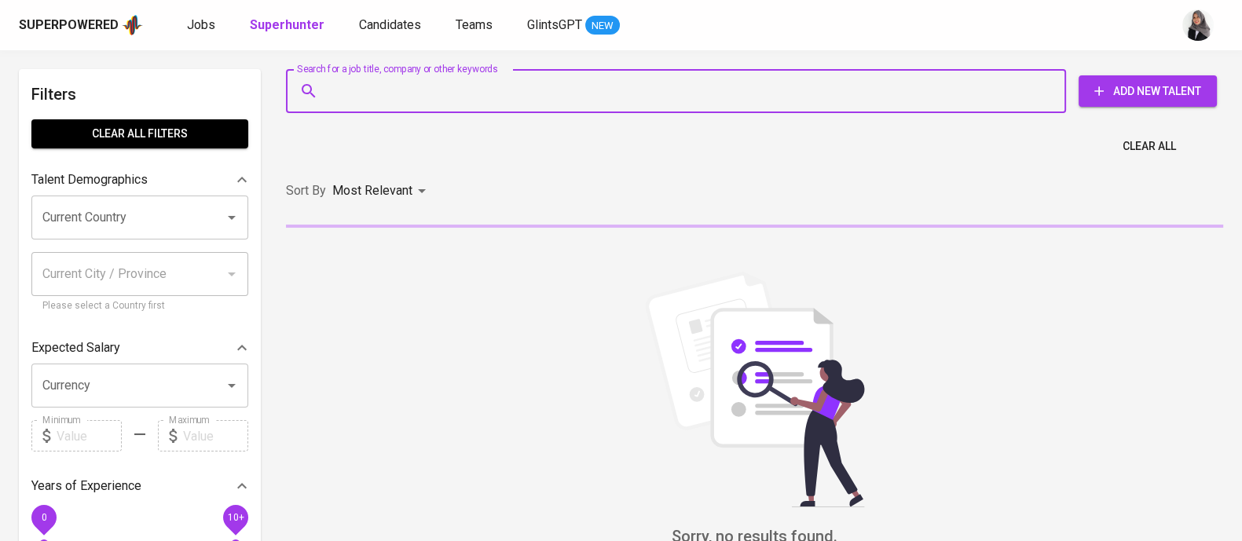
click at [429, 86] on input "Search for a job title, company or other keywords" at bounding box center [679, 91] width 711 height 30
paste input "fttmbril22@gmail.com"
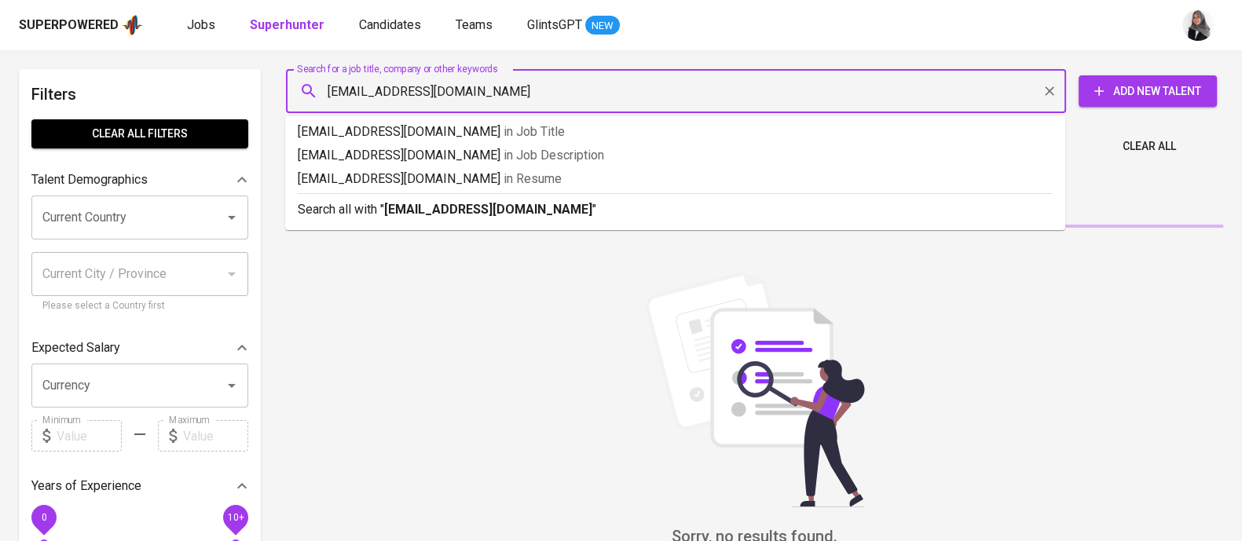
type input "fttmbril22@gmail.com"
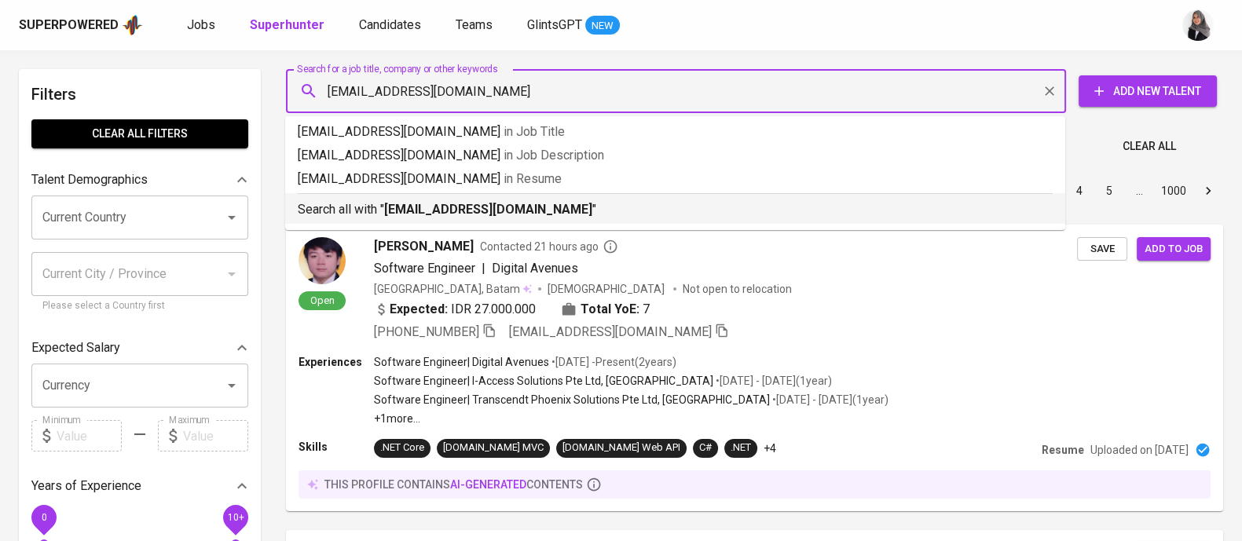
click at [546, 217] on p "Search all with " fttmbril22@gmail.com "" at bounding box center [675, 209] width 755 height 19
click at [546, 215] on div "Sort By Most Relevant MOST_RELEVANT 1 2 3 4 5 … 1000" at bounding box center [754, 191] width 956 height 48
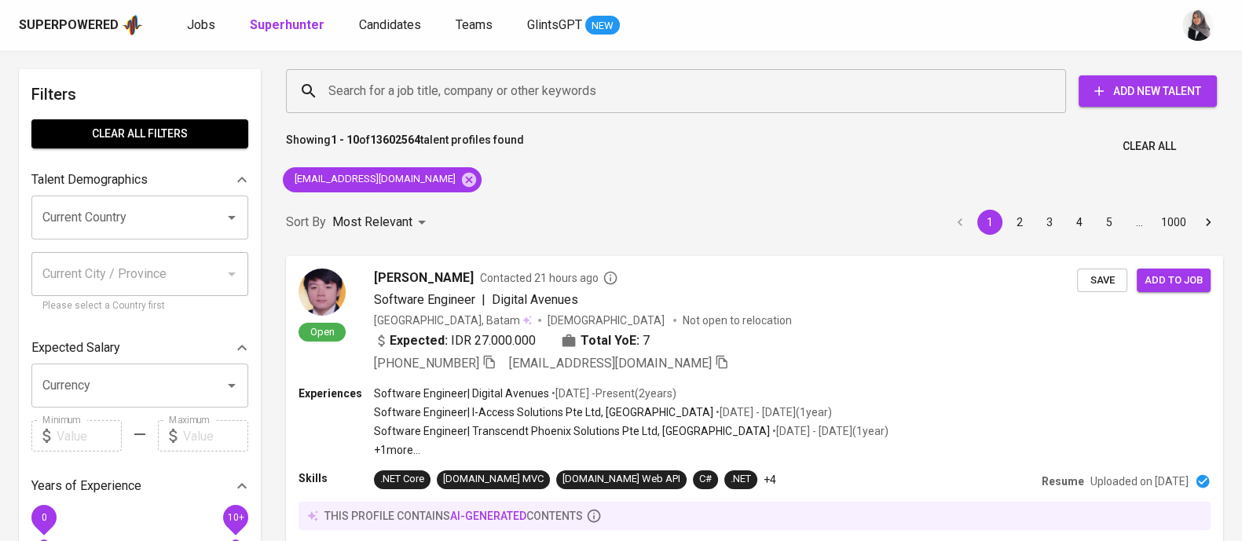
click at [410, 196] on div "fttmbril22@gmail.com" at bounding box center [381, 180] width 211 height 38
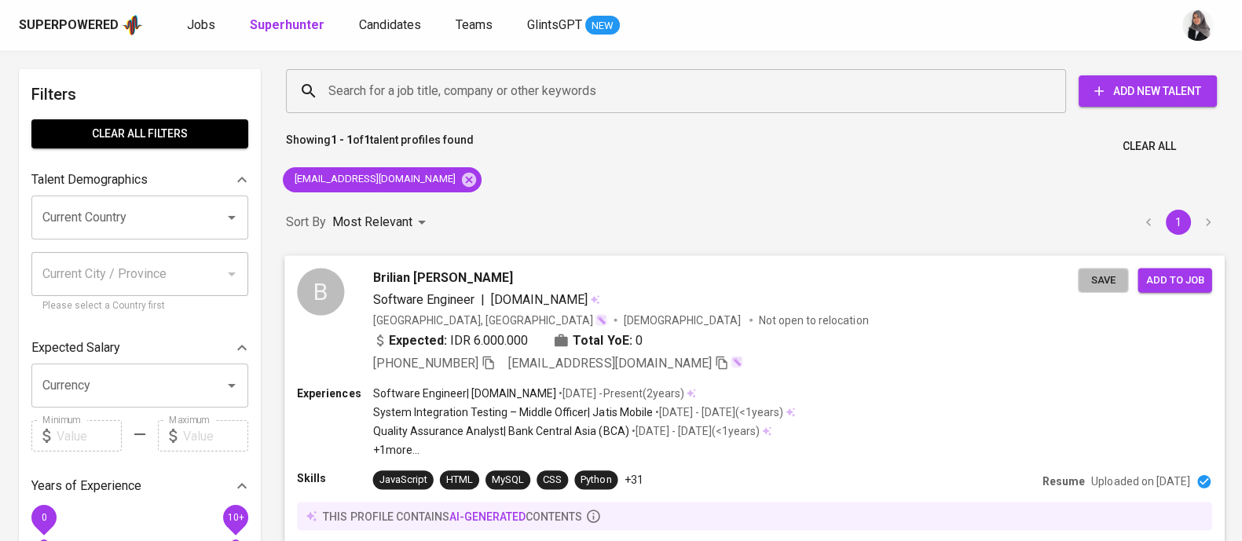
click at [1110, 272] on span "Save" at bounding box center [1102, 280] width 35 height 18
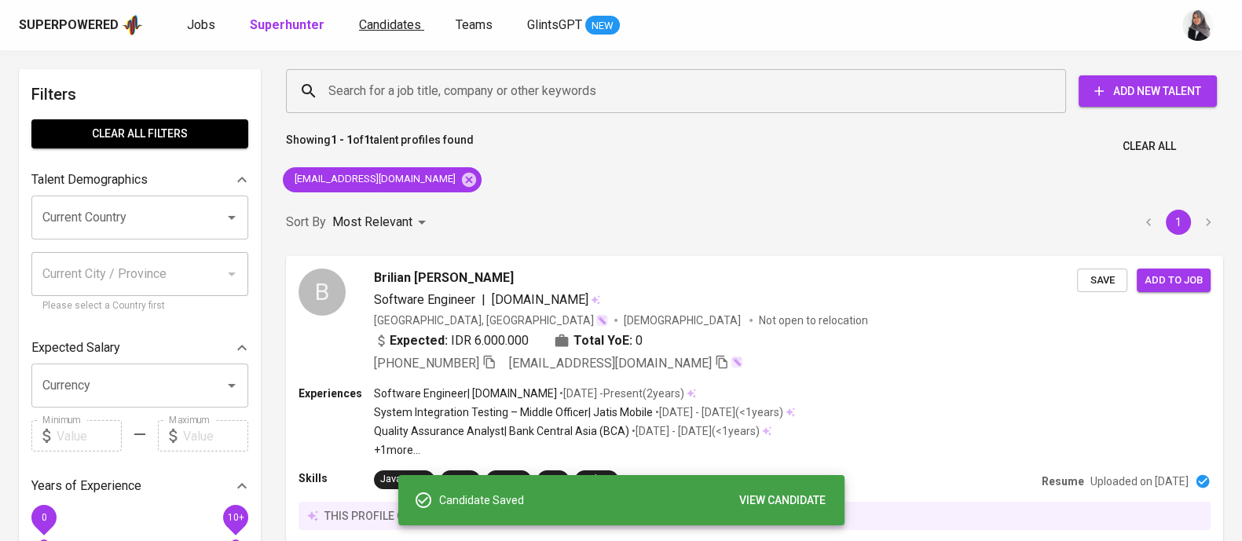
click at [377, 22] on span "Candidates" at bounding box center [390, 24] width 62 height 15
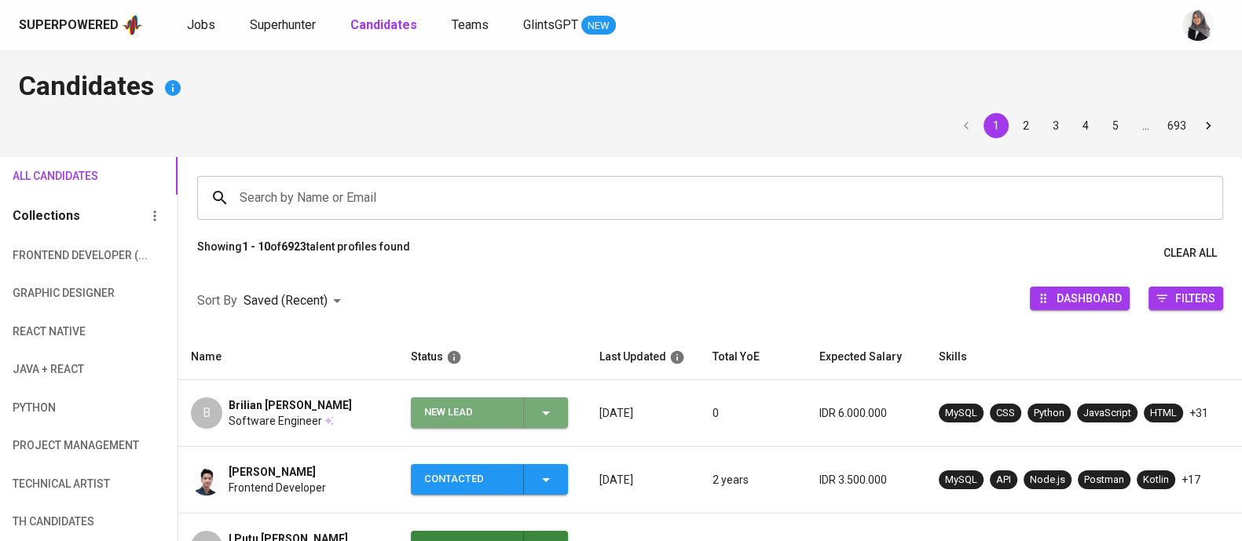
click at [543, 402] on div "New Lead" at bounding box center [489, 412] width 131 height 31
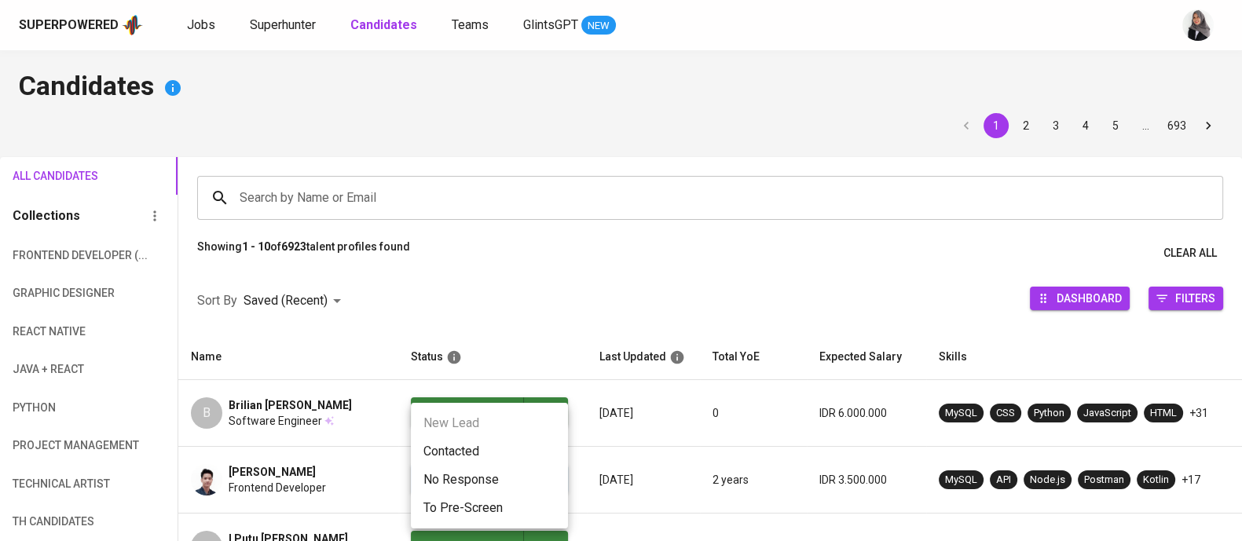
click at [477, 441] on li "Contacted" at bounding box center [489, 451] width 157 height 28
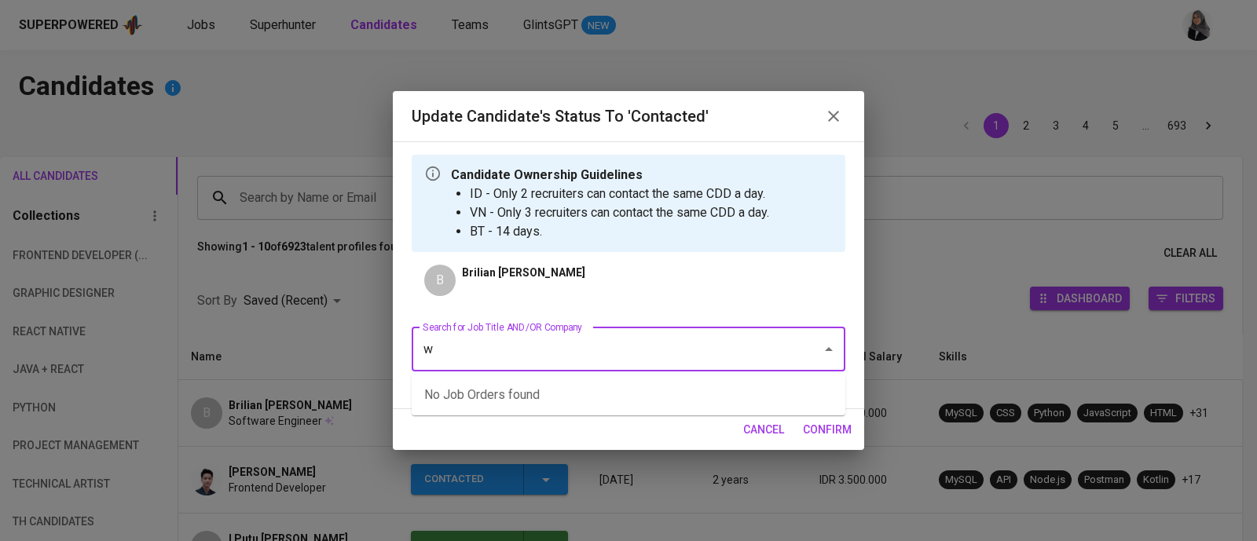
click at [531, 361] on input "w" at bounding box center [606, 350] width 375 height 30
type input "e"
type input "web"
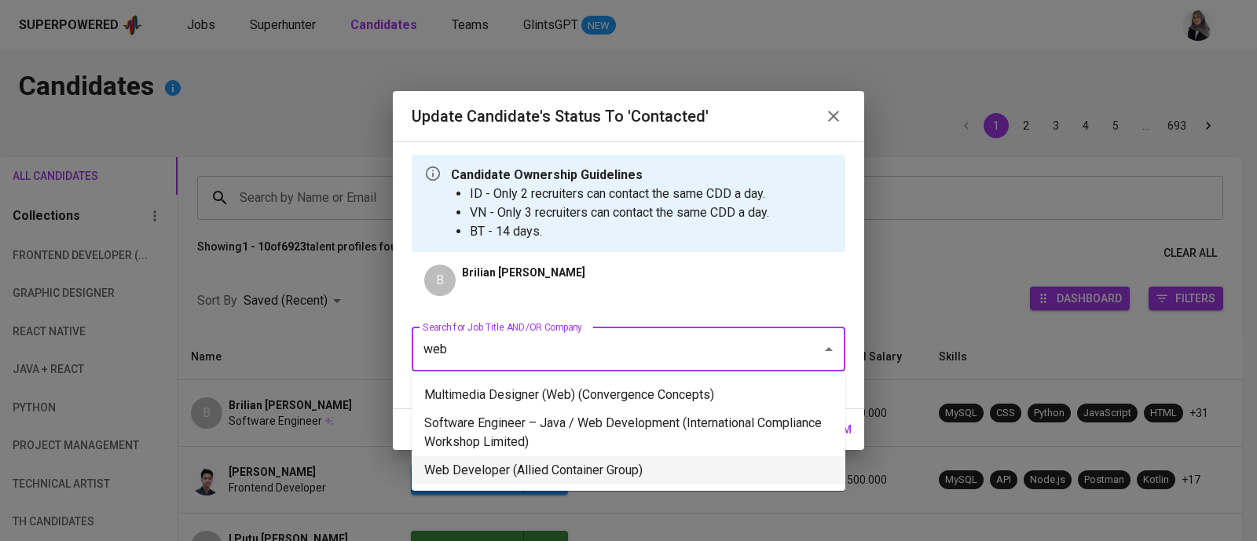
click at [685, 471] on li "Web Developer (Allied Container Group)" at bounding box center [629, 470] width 434 height 28
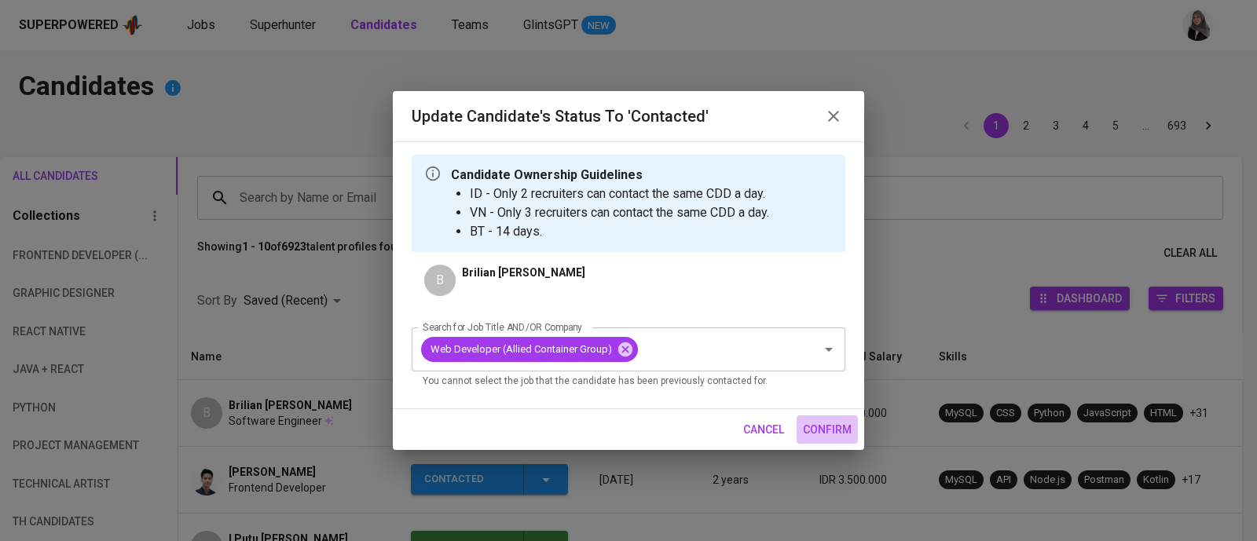
click at [821, 423] on span "confirm" at bounding box center [827, 430] width 49 height 20
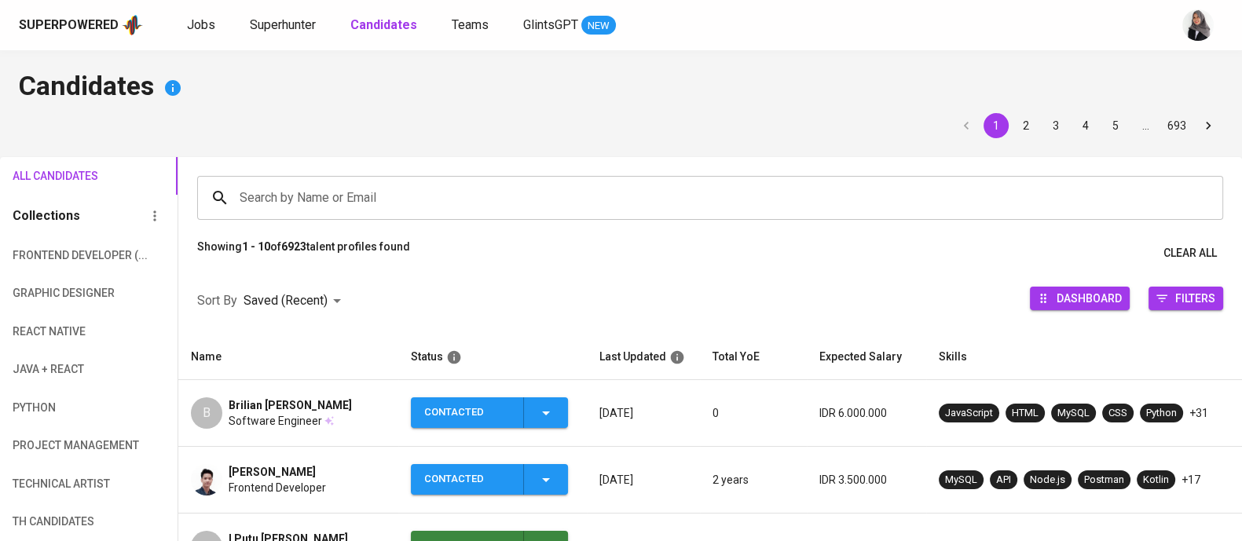
click at [236, 406] on span "Brilian Natanael Zega" at bounding box center [290, 405] width 123 height 16
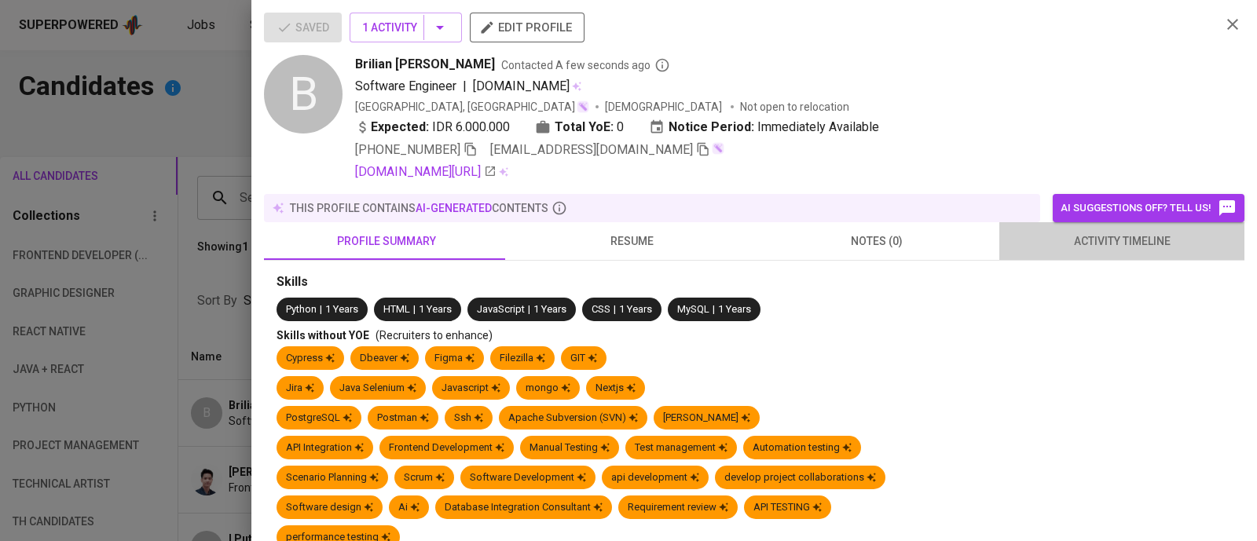
click at [1125, 244] on span "activity timeline" at bounding box center [1121, 242] width 226 height 20
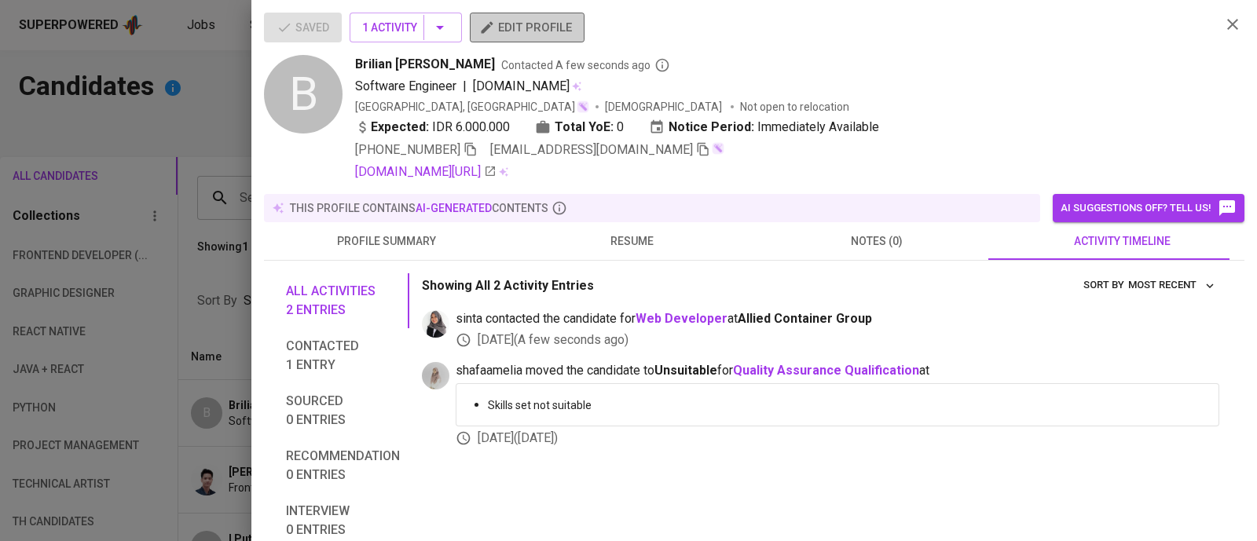
click at [530, 23] on span "edit profile" at bounding box center [527, 27] width 90 height 20
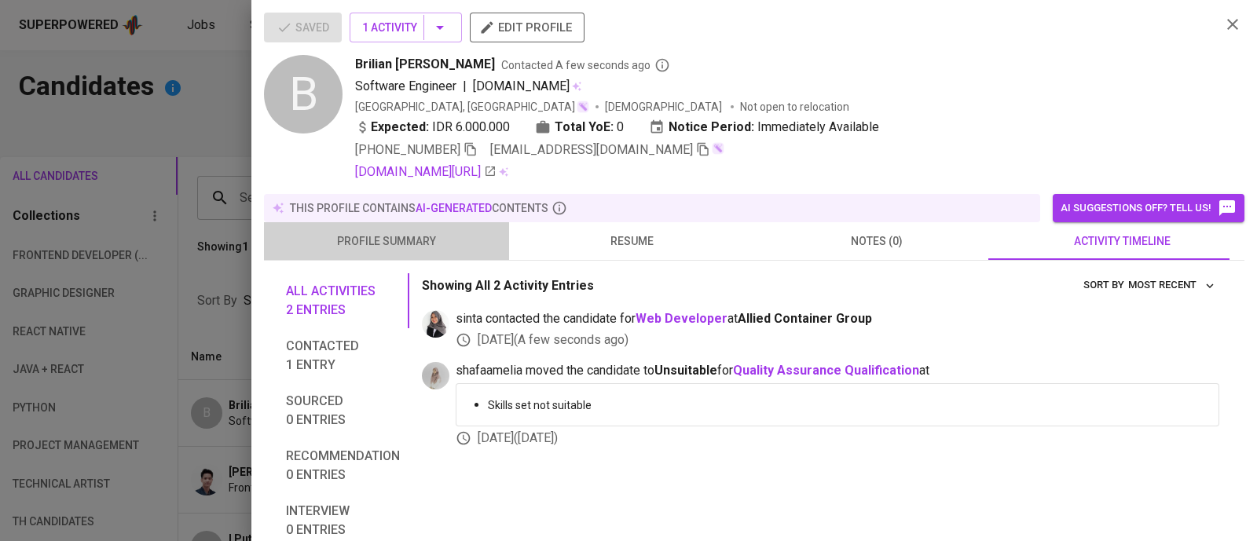
click at [411, 243] on span "profile summary" at bounding box center [386, 242] width 226 height 20
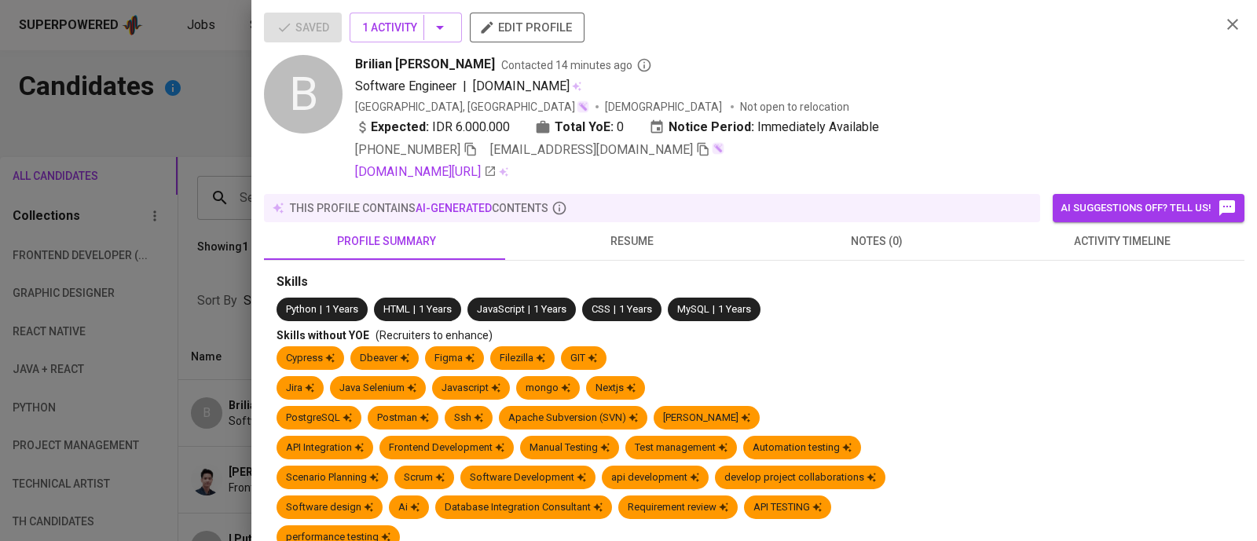
scroll to position [35, 0]
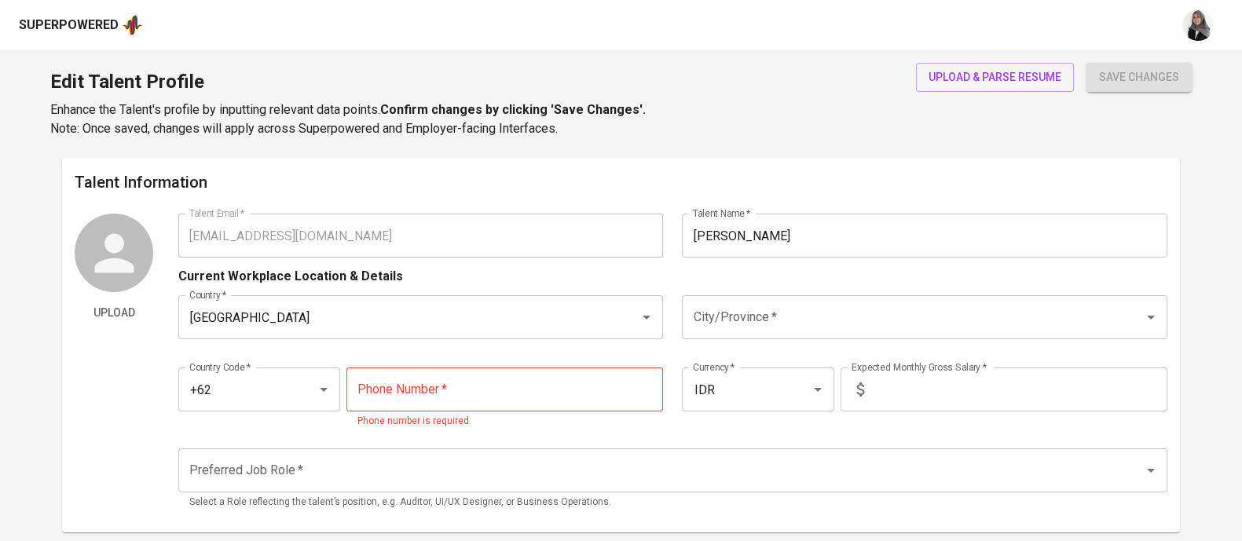
click at [921, 178] on h6 "Talent Information" at bounding box center [621, 182] width 1092 height 25
click at [974, 72] on span "upload & parse resume" at bounding box center [994, 78] width 133 height 20
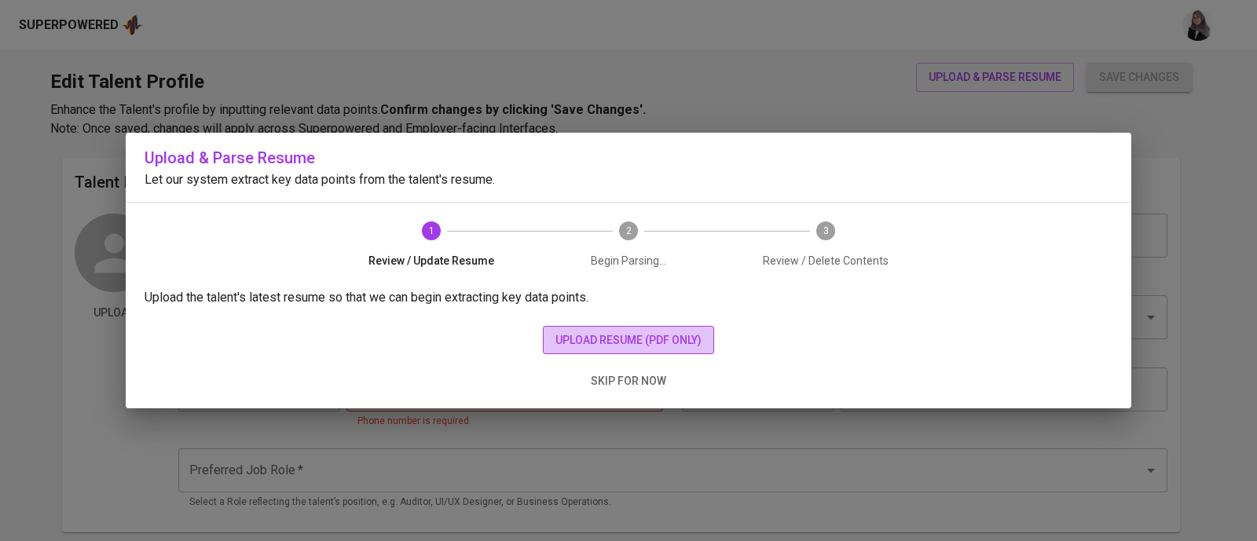
click at [614, 337] on span "upload resume (pdf only)" at bounding box center [628, 341] width 146 height 20
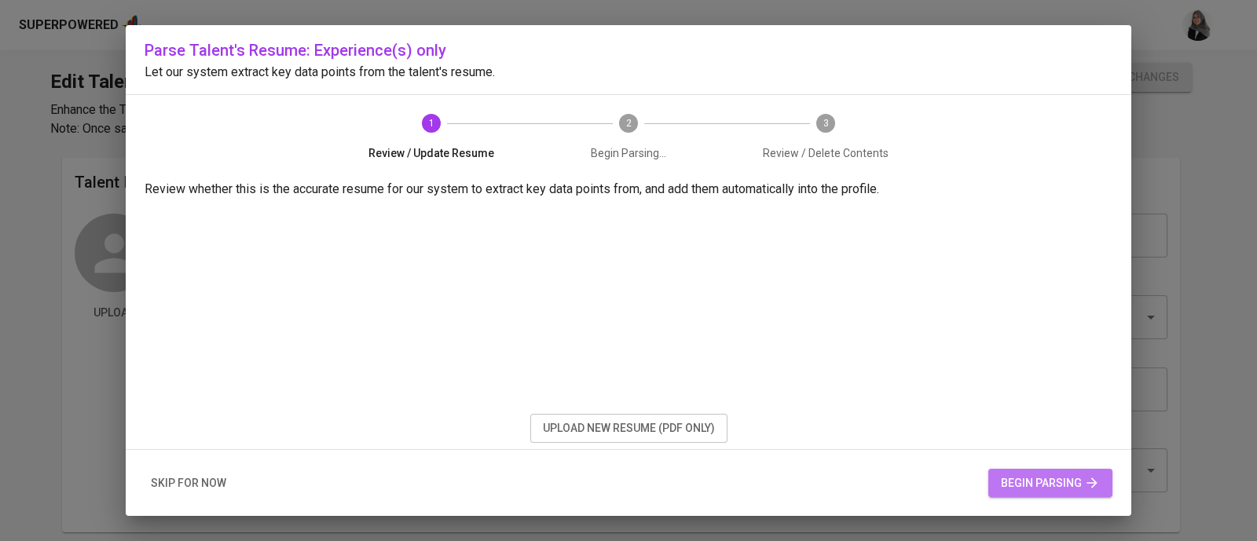
click at [1064, 469] on button "begin parsing" at bounding box center [1050, 483] width 124 height 29
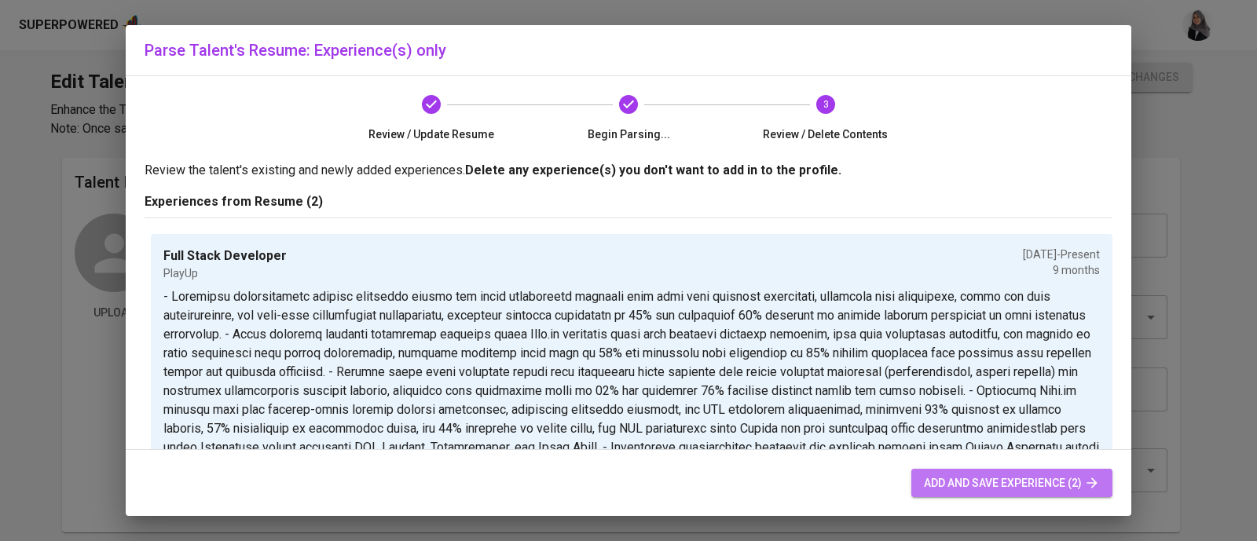
click at [1021, 481] on span "add and save experience (2)" at bounding box center [1012, 484] width 176 height 20
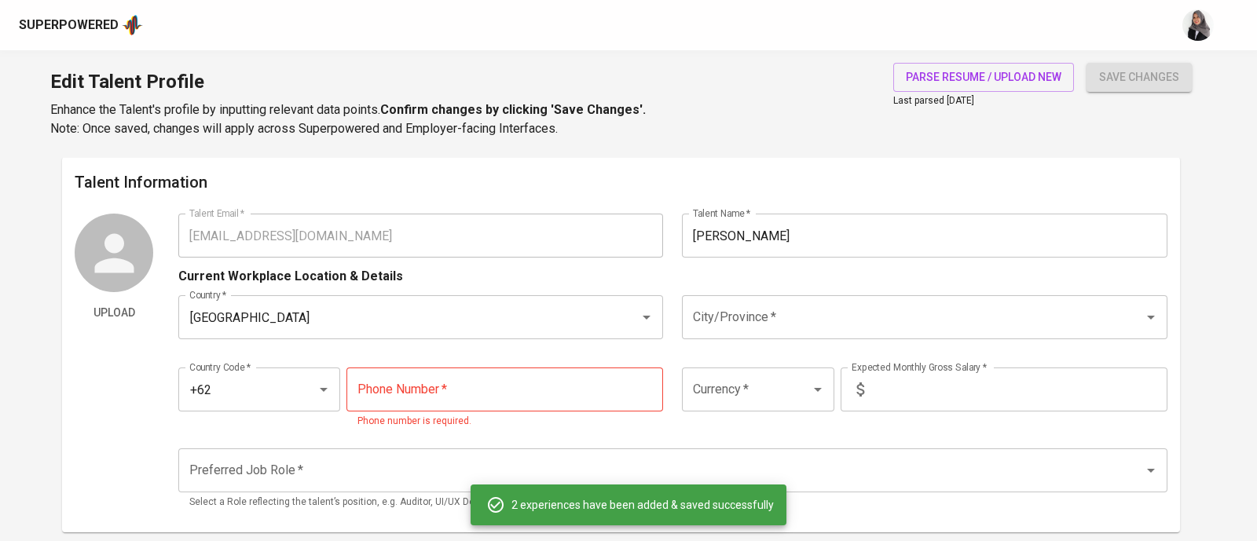
type input "+62"
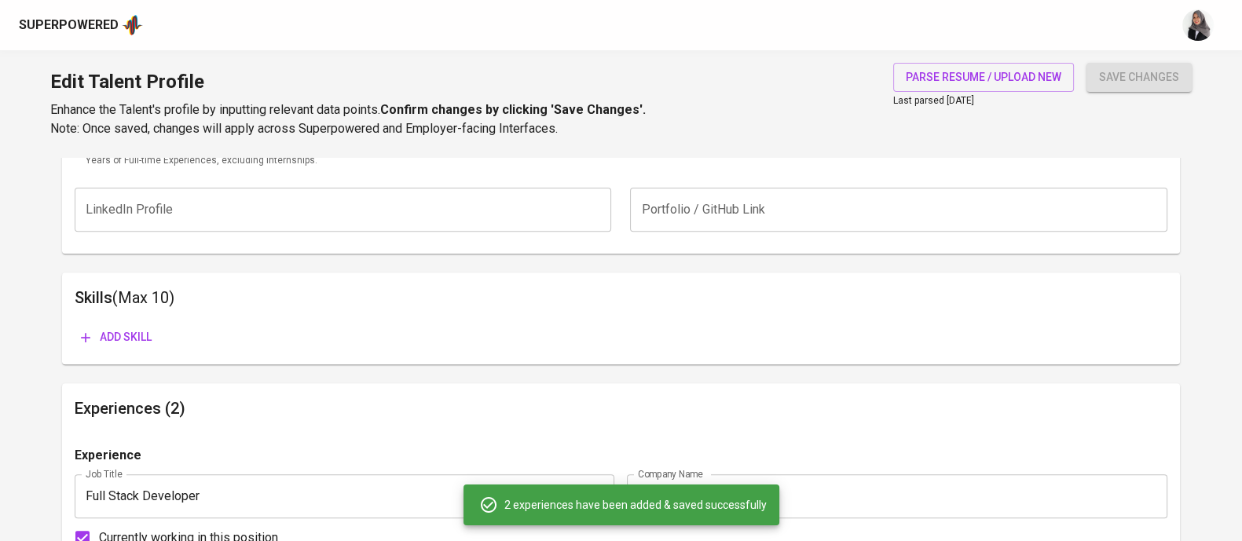
scroll to position [727, 0]
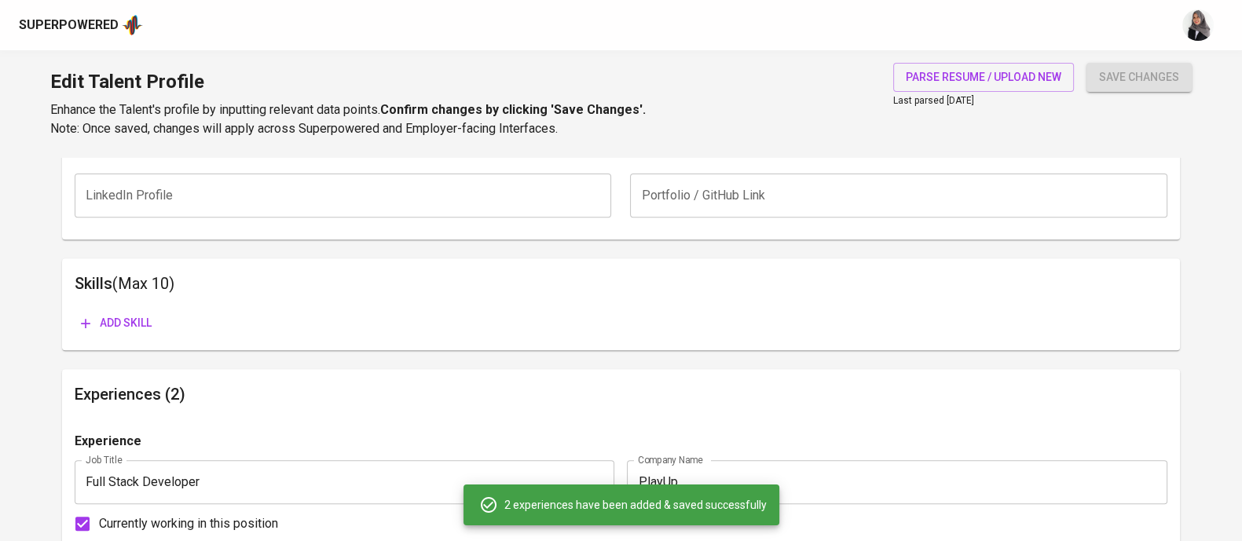
click at [812, 134] on div "Edit Talent Profile Enhance the Talent's profile by inputting relevant data poi…" at bounding box center [621, 103] width 1242 height 107
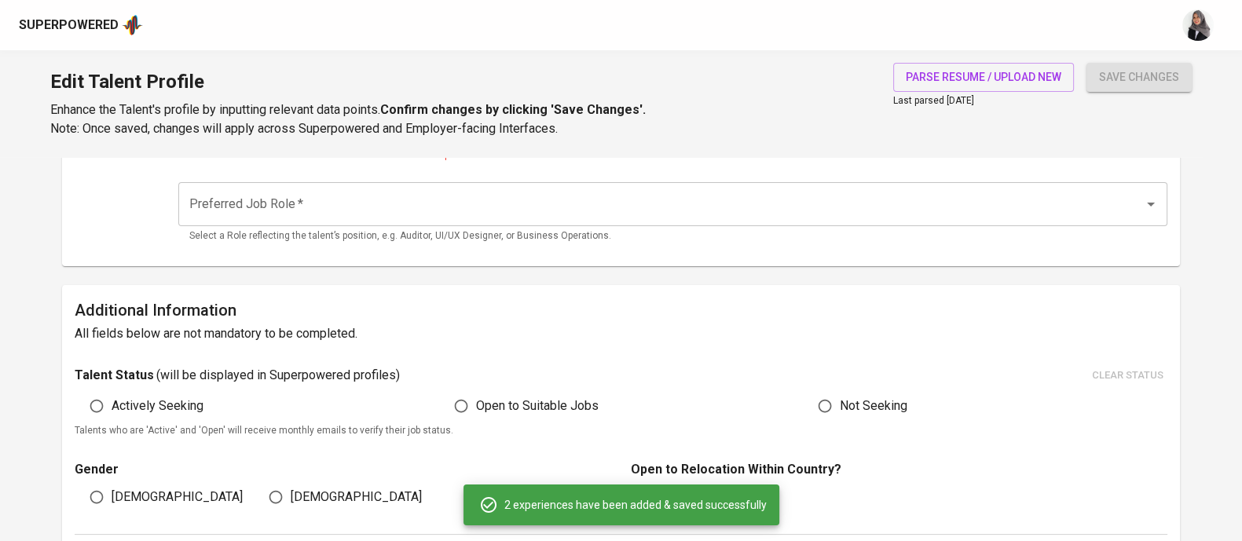
scroll to position [0, 0]
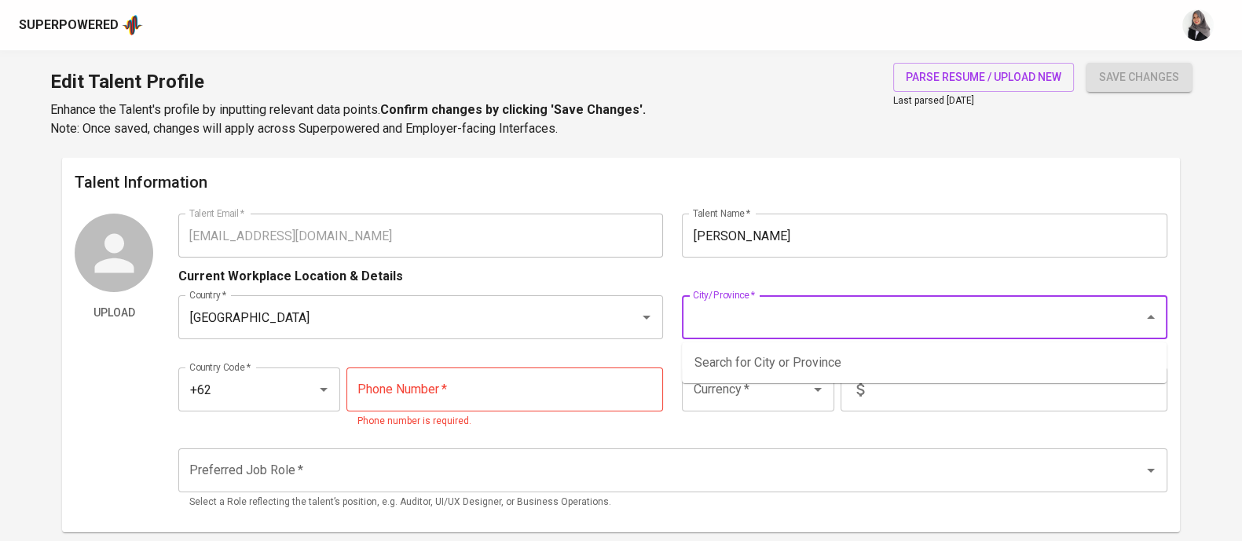
click at [748, 325] on input "City/Province   *" at bounding box center [902, 317] width 426 height 30
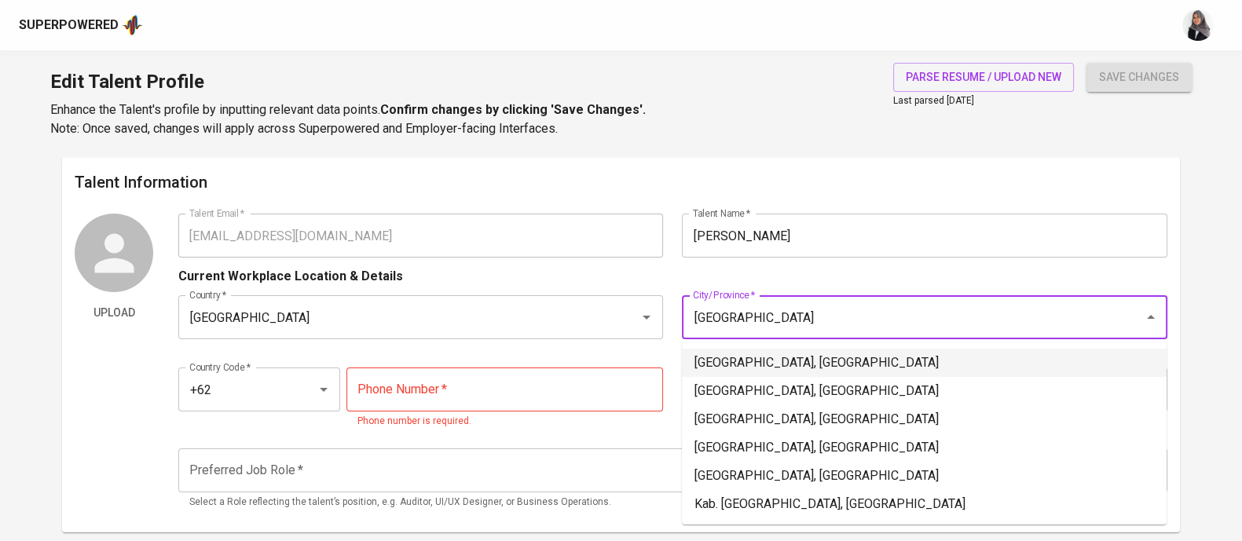
click at [792, 350] on li "Jakarta Selatan, DKI Jakarta" at bounding box center [924, 363] width 485 height 28
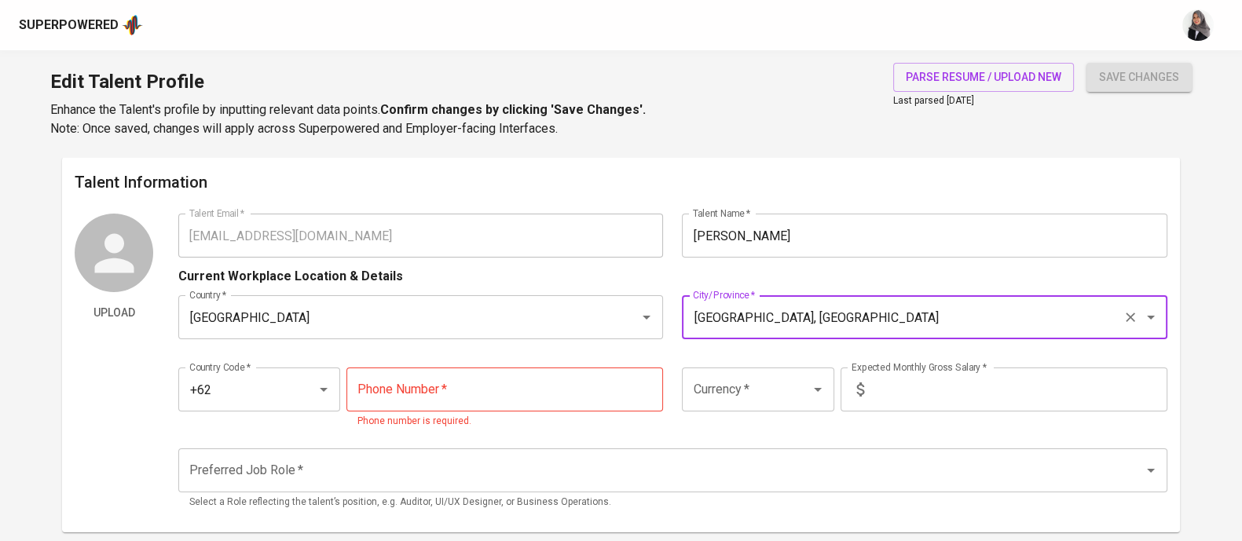
type input "Jakarta Selatan, DKI Jakarta"
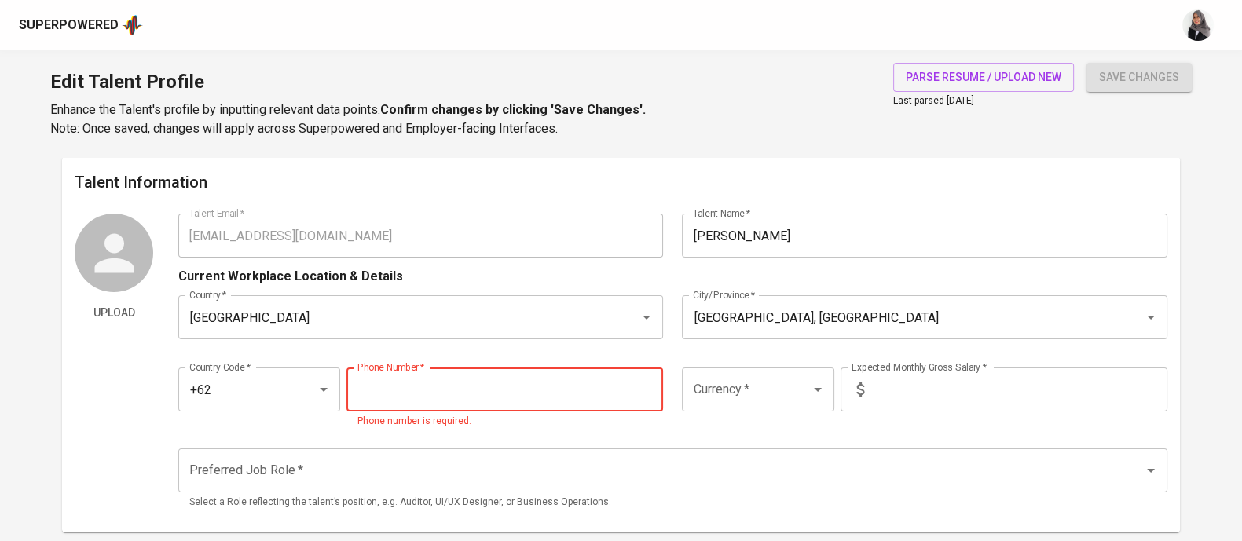
click at [475, 386] on input "tel" at bounding box center [504, 390] width 317 height 44
click at [728, 142] on div "Edit Talent Profile Enhance the Talent's profile by inputting relevant data poi…" at bounding box center [621, 103] width 1242 height 107
click at [445, 379] on input "tel" at bounding box center [504, 390] width 317 height 44
paste input "821-2496-8816"
click at [492, 448] on div "Preferred Job Role *" at bounding box center [672, 470] width 989 height 44
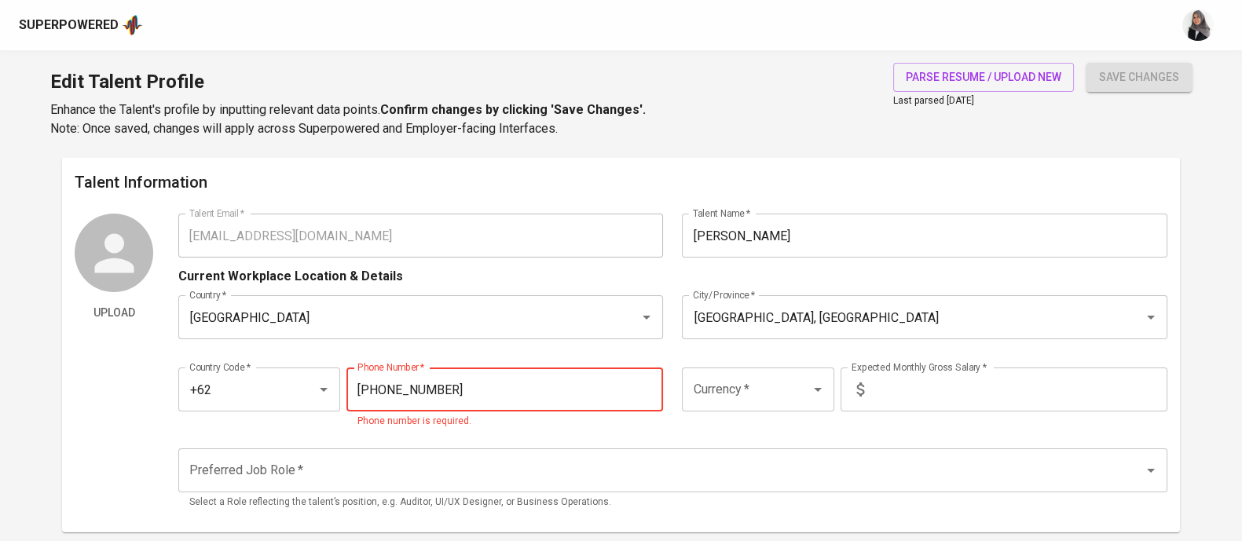
type input "821-2496-8816"
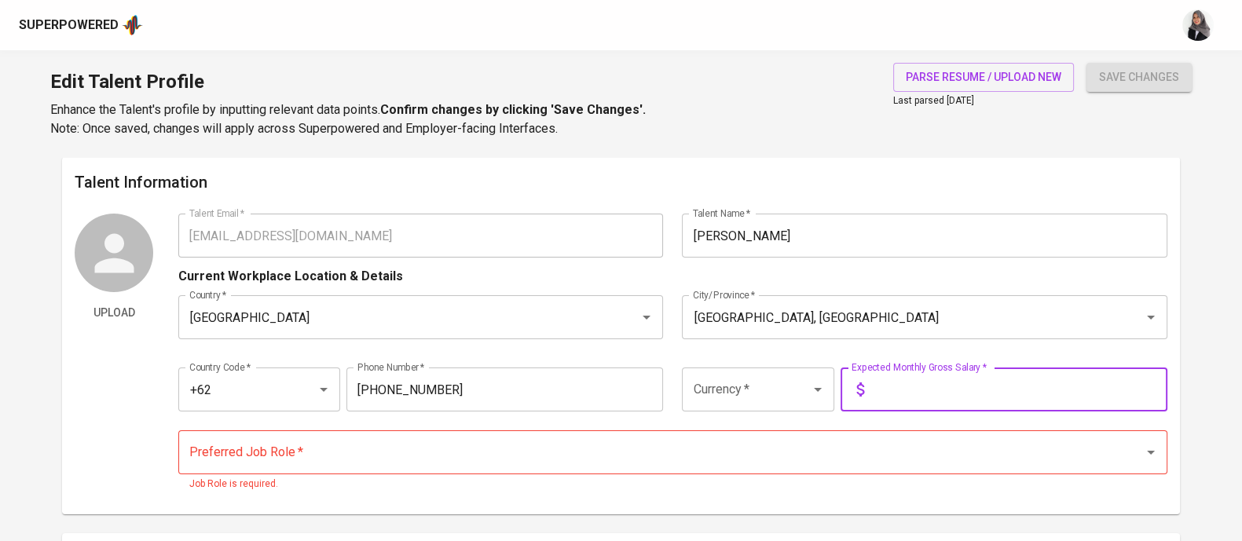
click at [919, 380] on input "text" at bounding box center [1018, 390] width 297 height 44
click at [938, 386] on input "text" at bounding box center [1018, 390] width 297 height 44
type input "14,000,000"
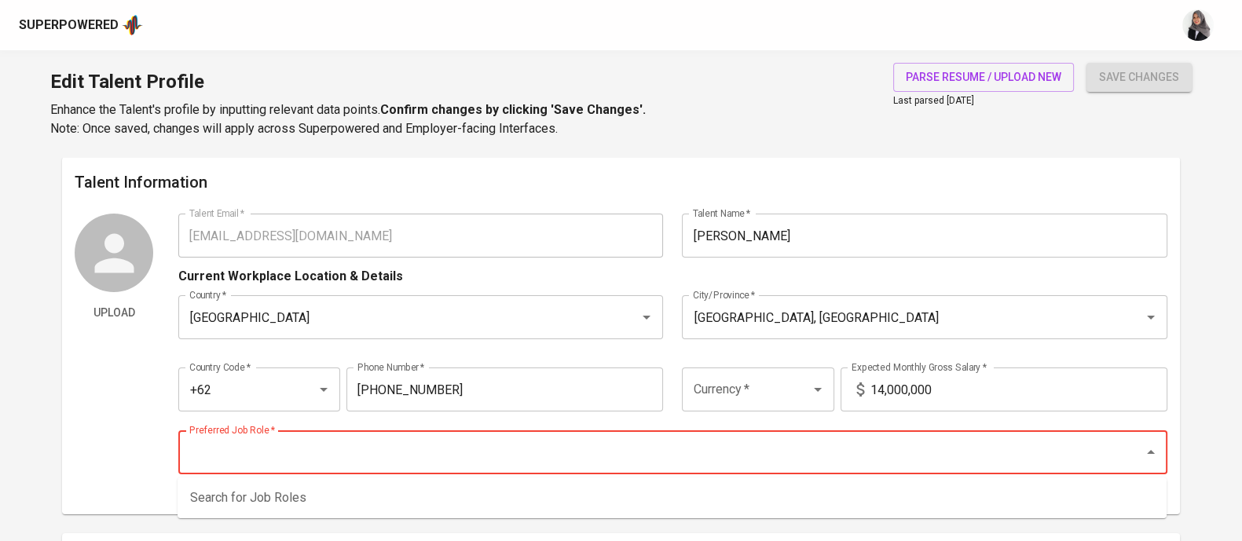
click at [518, 448] on input "Preferred Job Role   *" at bounding box center [650, 452] width 931 height 30
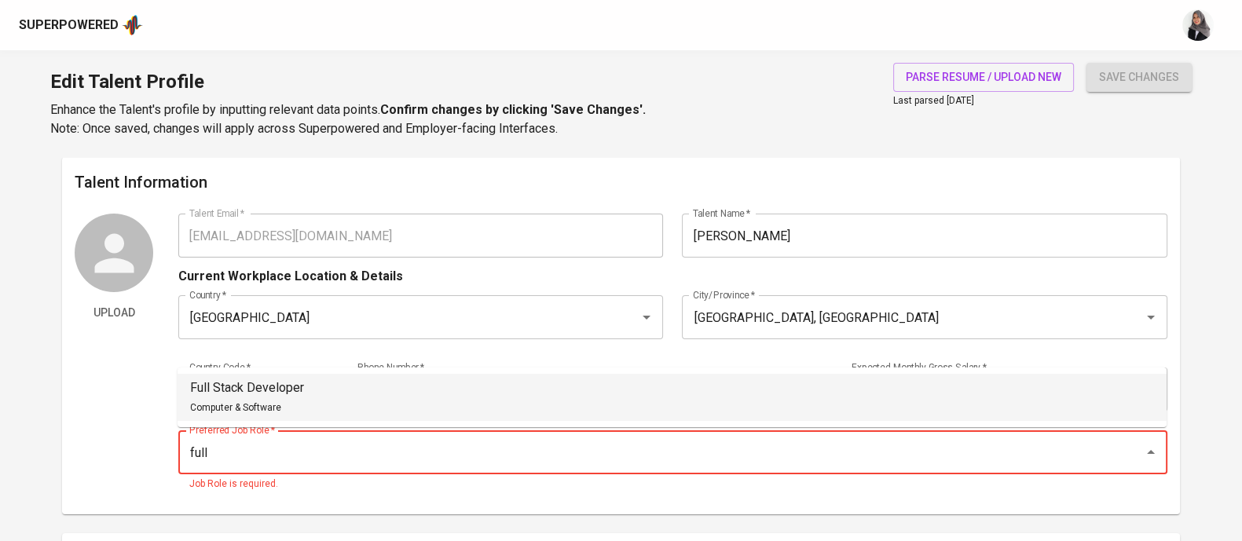
click at [434, 384] on li "Full Stack Developer Computer & Software" at bounding box center [671, 397] width 989 height 47
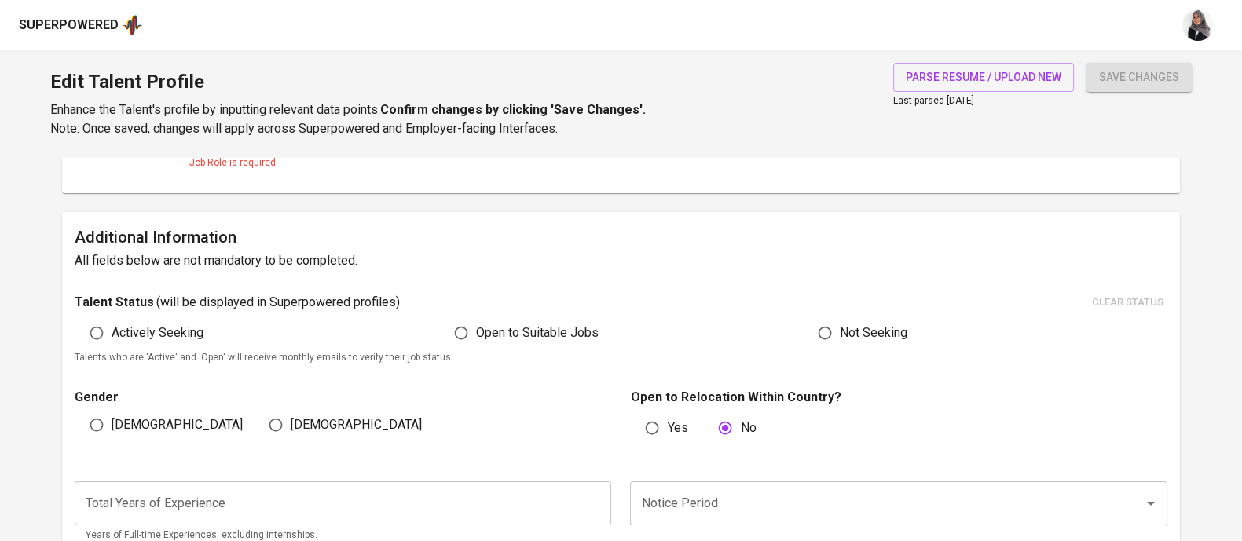
scroll to position [321, 0]
type input "Full Stack Developer"
click at [459, 314] on div "Talent Status ( will be displayed in Superpowered profiles ) clear status Activ…" at bounding box center [621, 328] width 1092 height 75
click at [459, 331] on input "Open to Suitable Jobs" at bounding box center [461, 333] width 30 height 30
radio input "true"
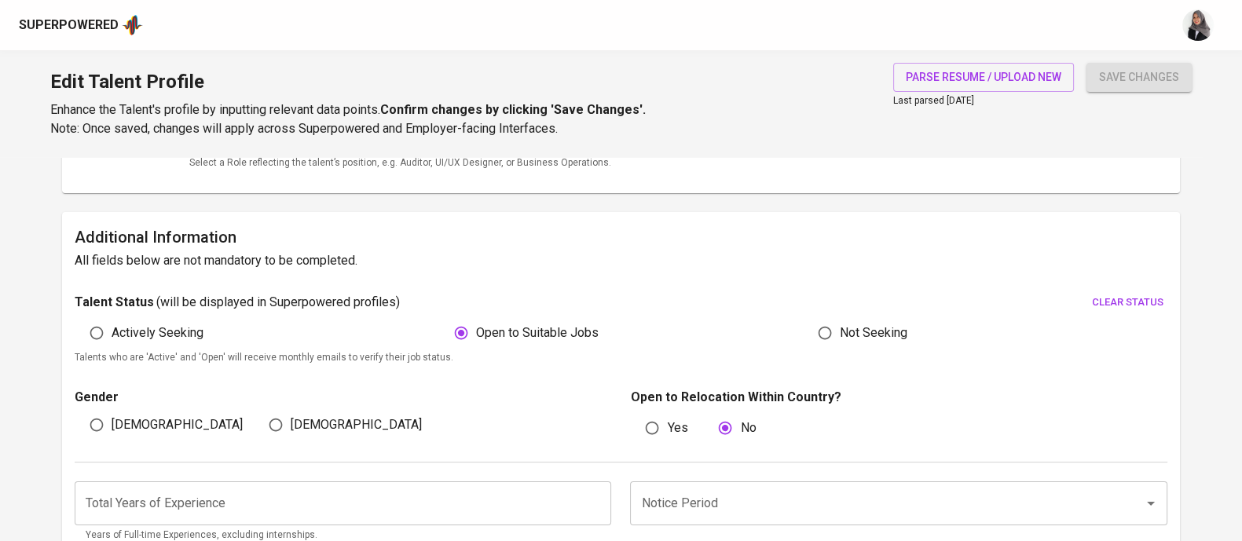
click at [88, 418] on input "[DEMOGRAPHIC_DATA]" at bounding box center [97, 425] width 30 height 30
radio input "true"
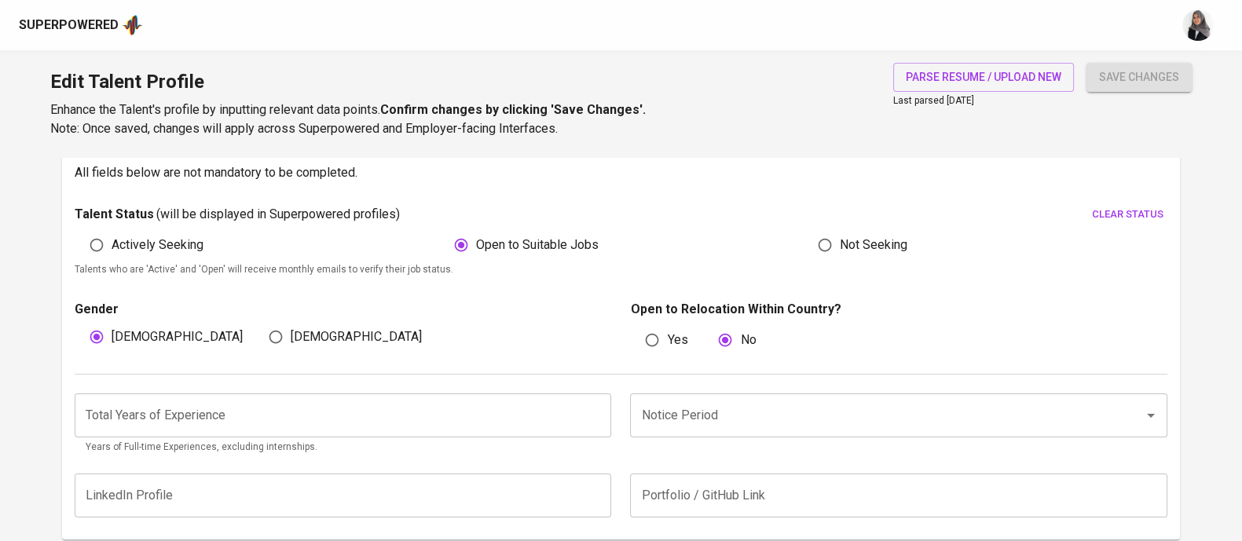
scroll to position [423, 0]
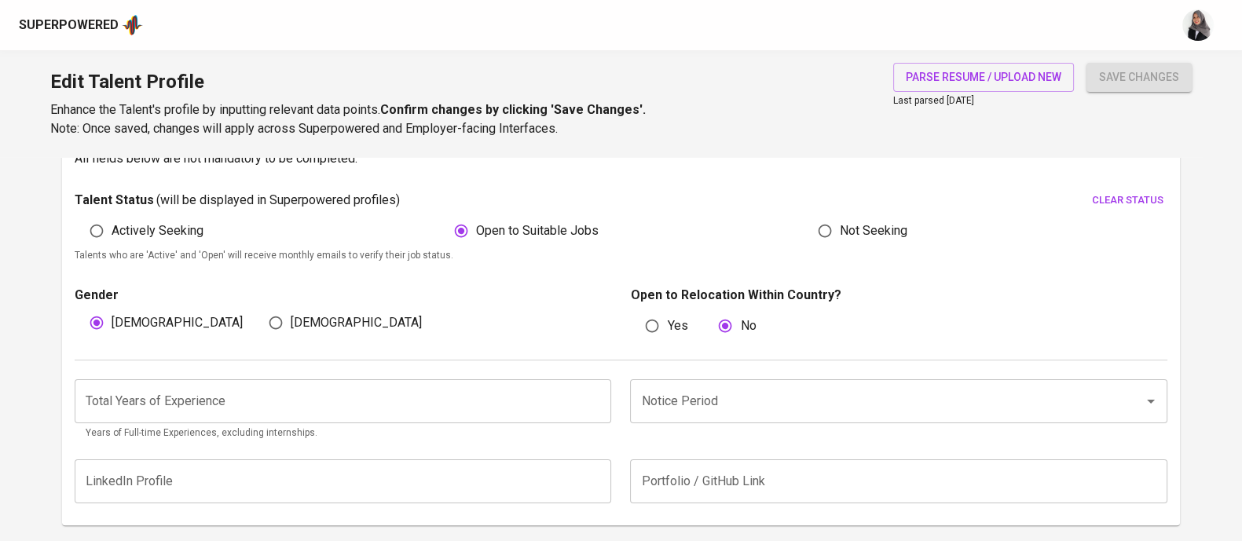
click at [747, 257] on p "Talents who are 'Active' and 'Open' will receive monthly emails to verify their…" at bounding box center [621, 256] width 1092 height 16
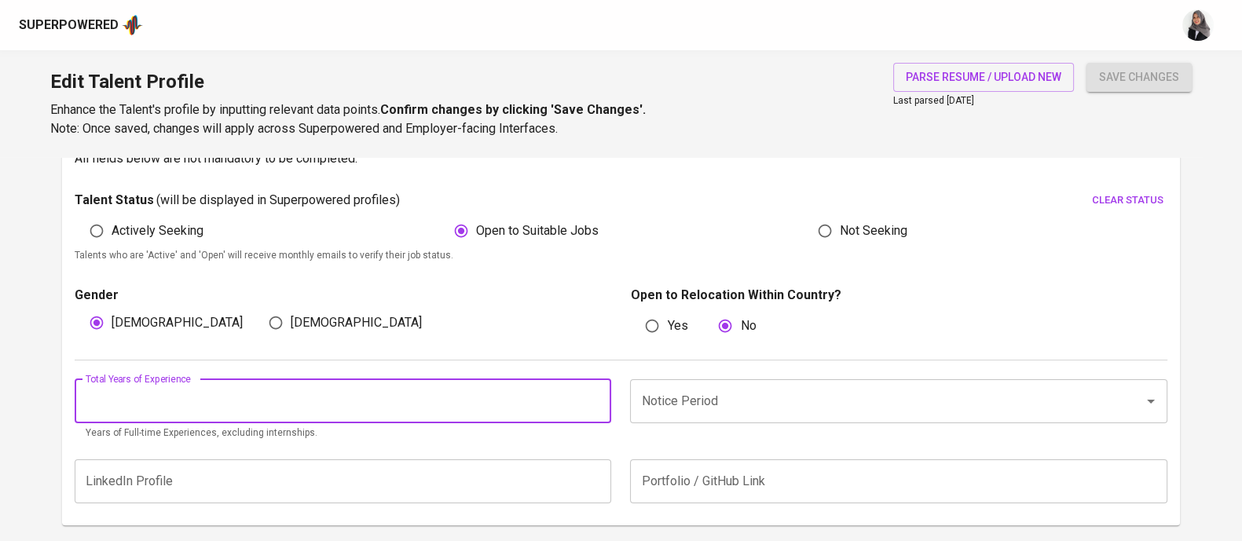
click at [368, 407] on input "number" at bounding box center [343, 401] width 536 height 44
type input "2"
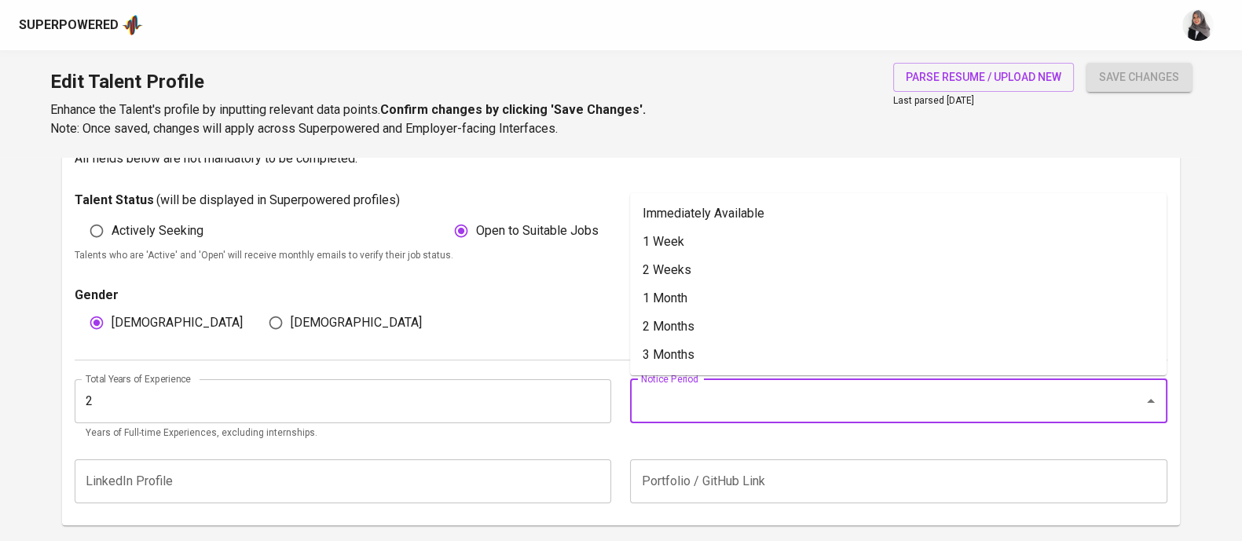
click at [715, 388] on input "Notice Period" at bounding box center [876, 401] width 478 height 30
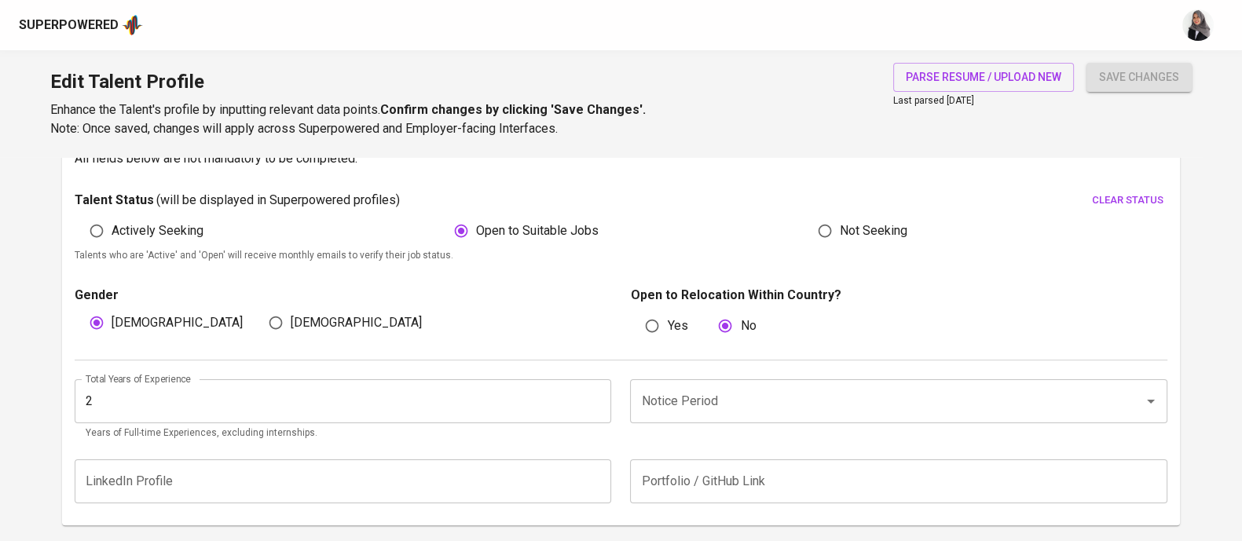
click at [941, 294] on p "Open to Relocation Within Country?" at bounding box center [898, 295] width 536 height 19
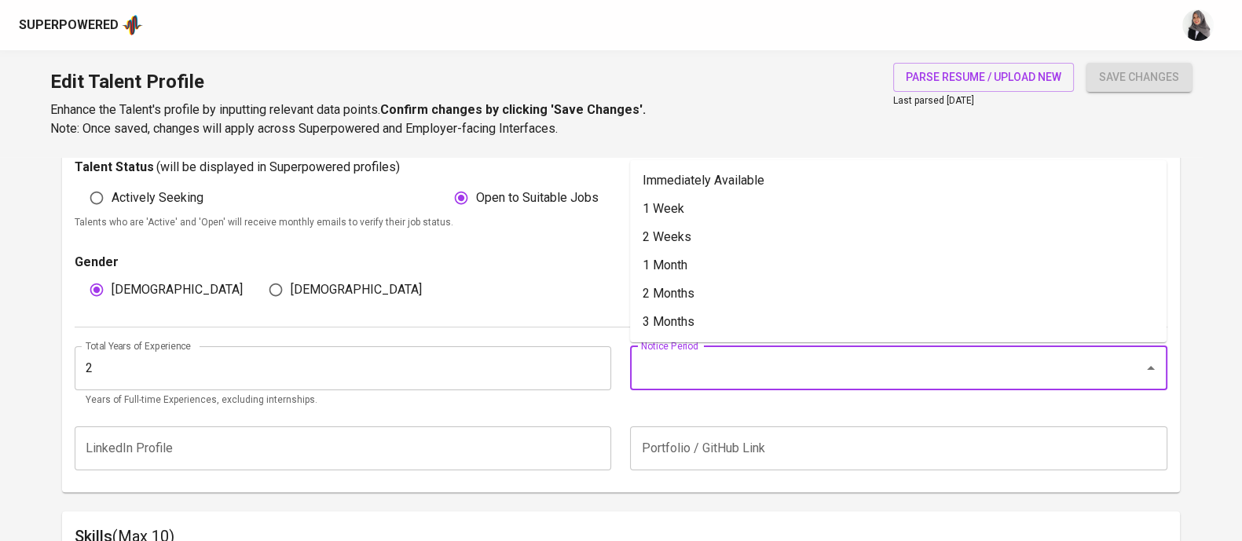
click at [752, 374] on input "Notice Period" at bounding box center [876, 368] width 478 height 30
click at [728, 267] on li "1 Month" at bounding box center [898, 265] width 536 height 28
type input "1 Month"
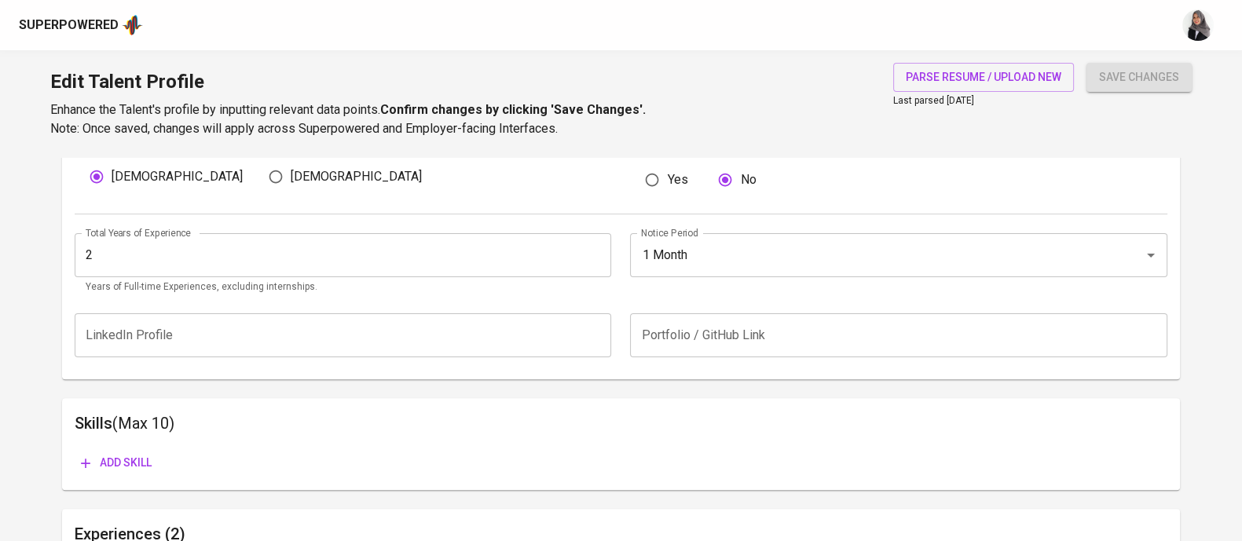
scroll to position [567, 0]
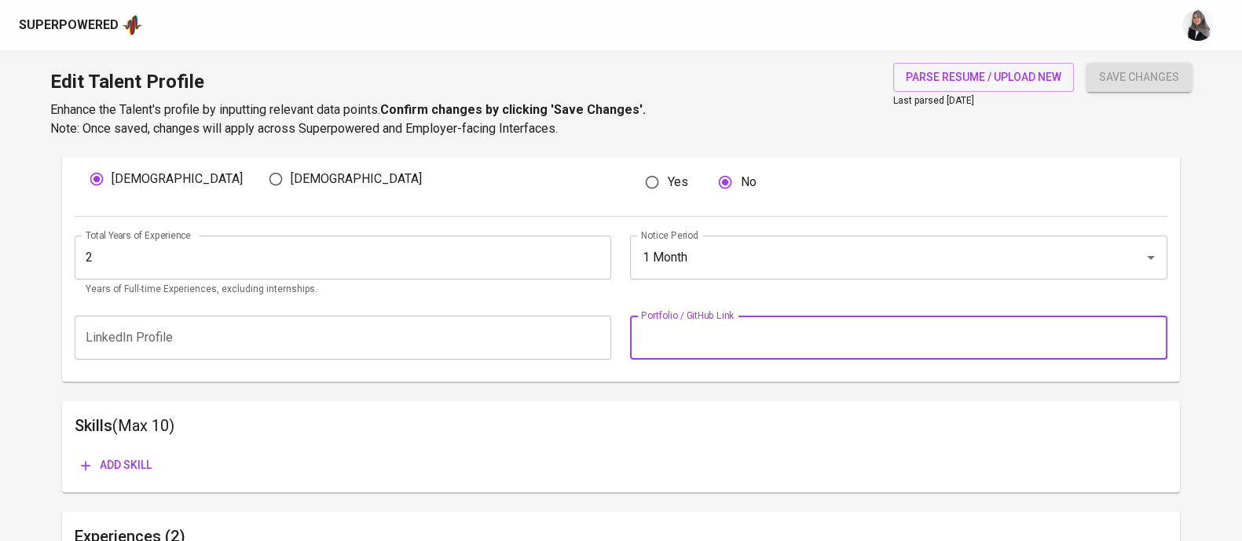
click at [891, 342] on input "text" at bounding box center [898, 338] width 536 height 44
paste input "https://github.com/felixxmulya"
type input "https://github.com/felixxmulya"
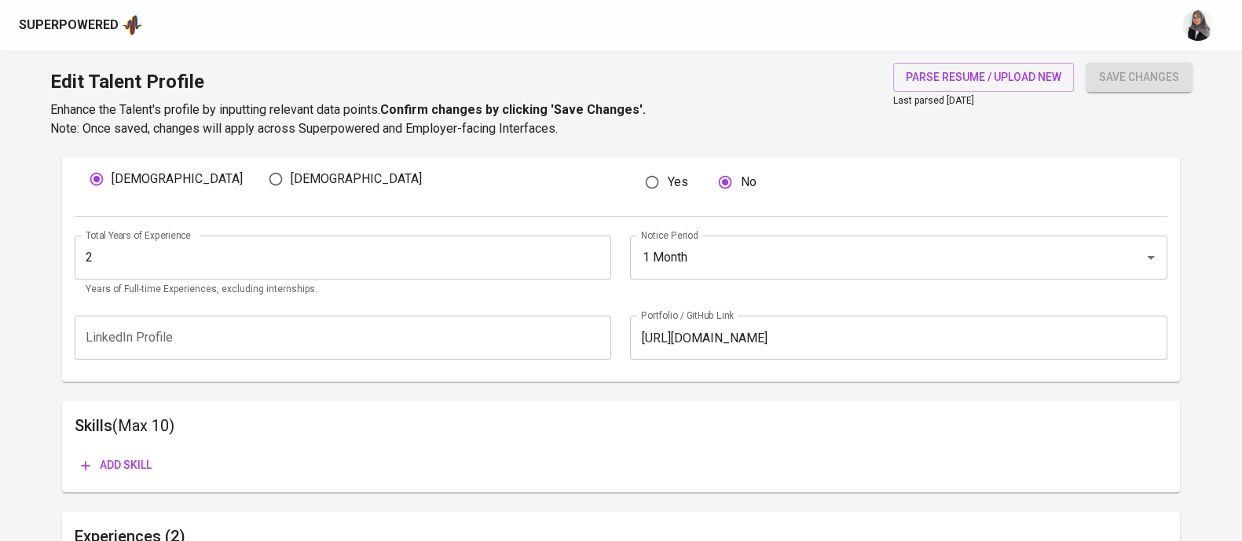
click at [558, 456] on div "Add skill" at bounding box center [621, 465] width 1092 height 29
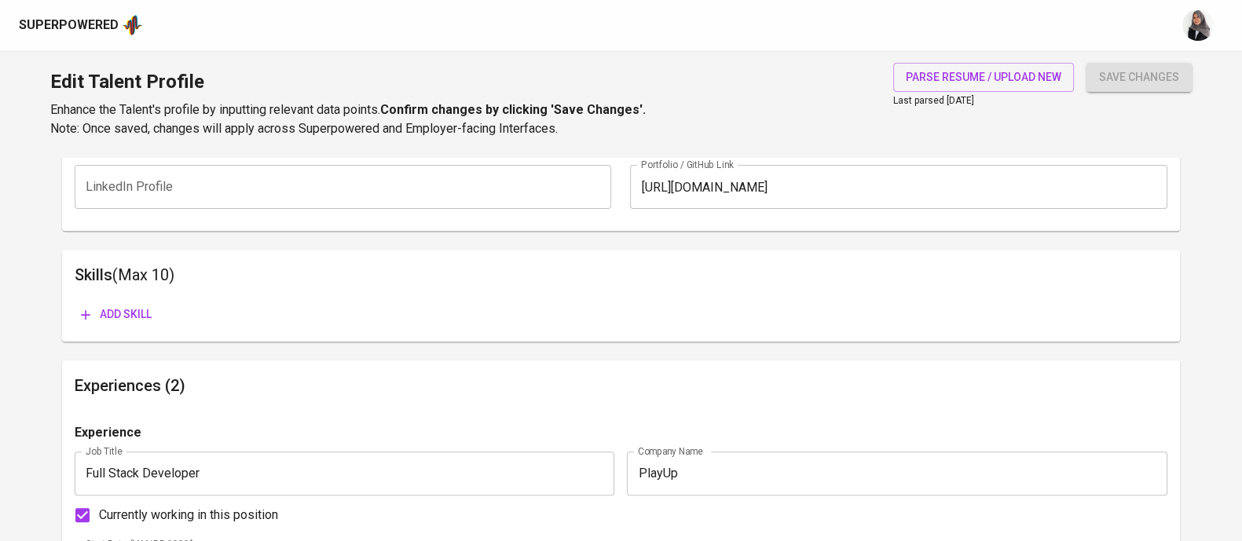
scroll to position [730, 0]
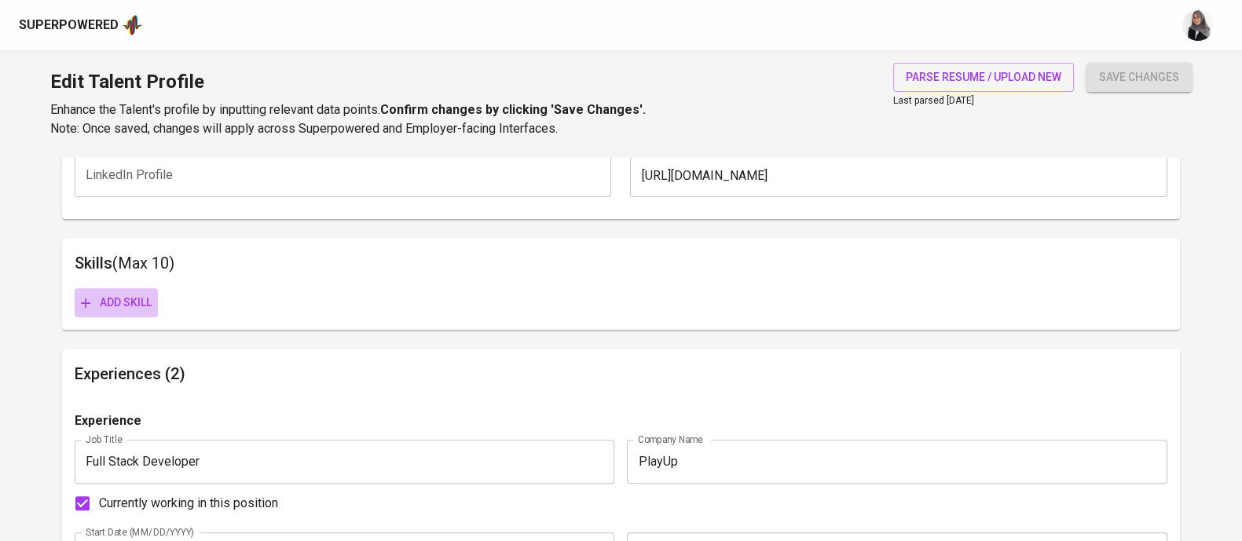
click at [144, 298] on span "Add skill" at bounding box center [116, 303] width 71 height 20
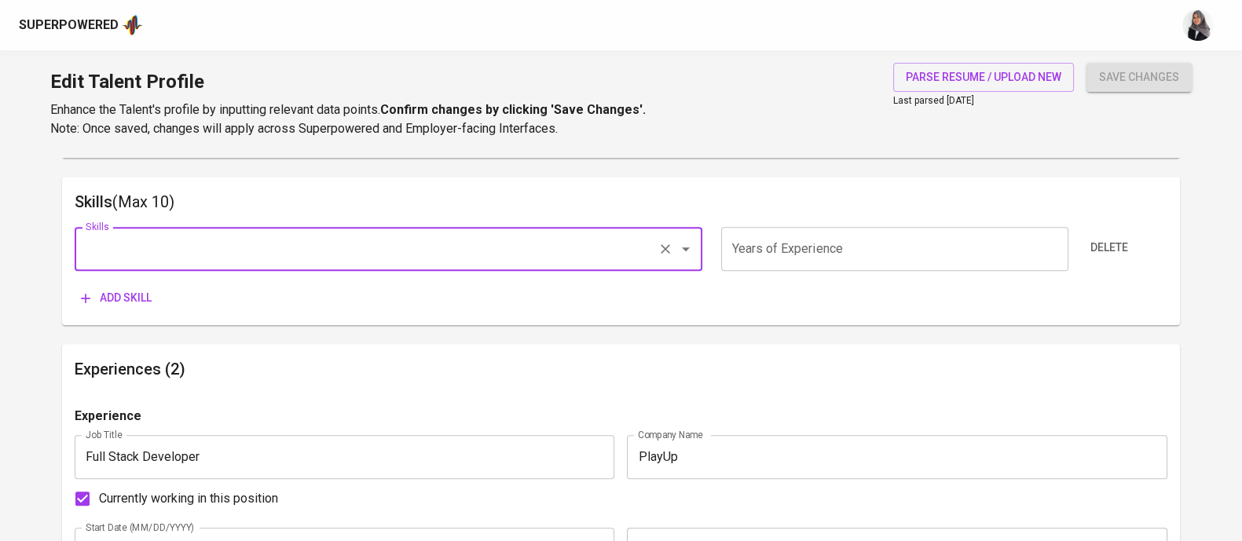
scroll to position [792, 0]
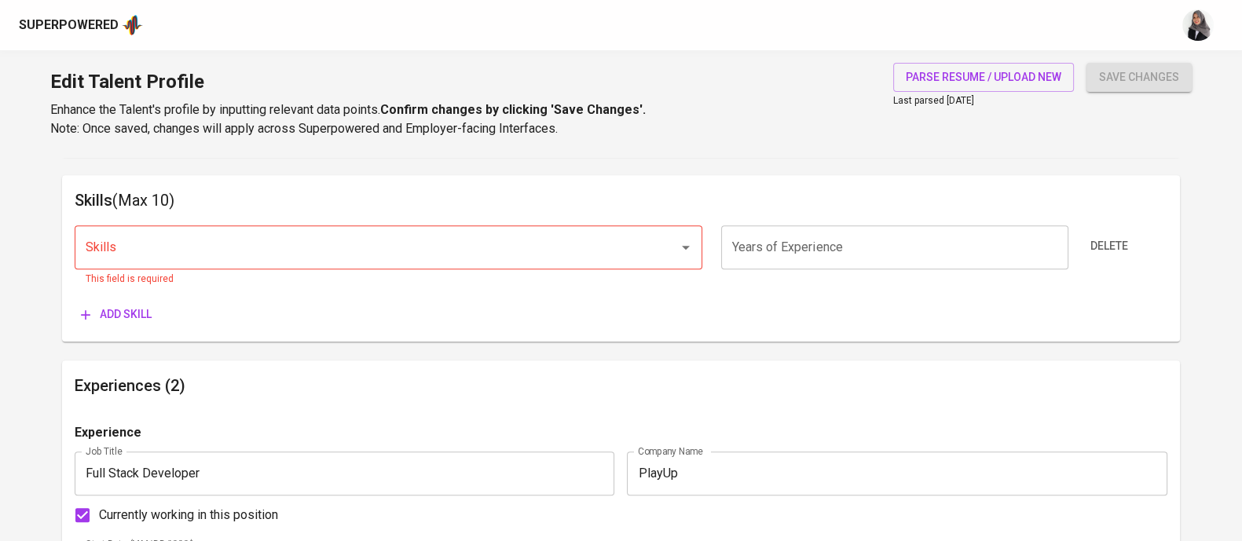
click at [862, 393] on h6 "Experiences (2)" at bounding box center [621, 385] width 1092 height 25
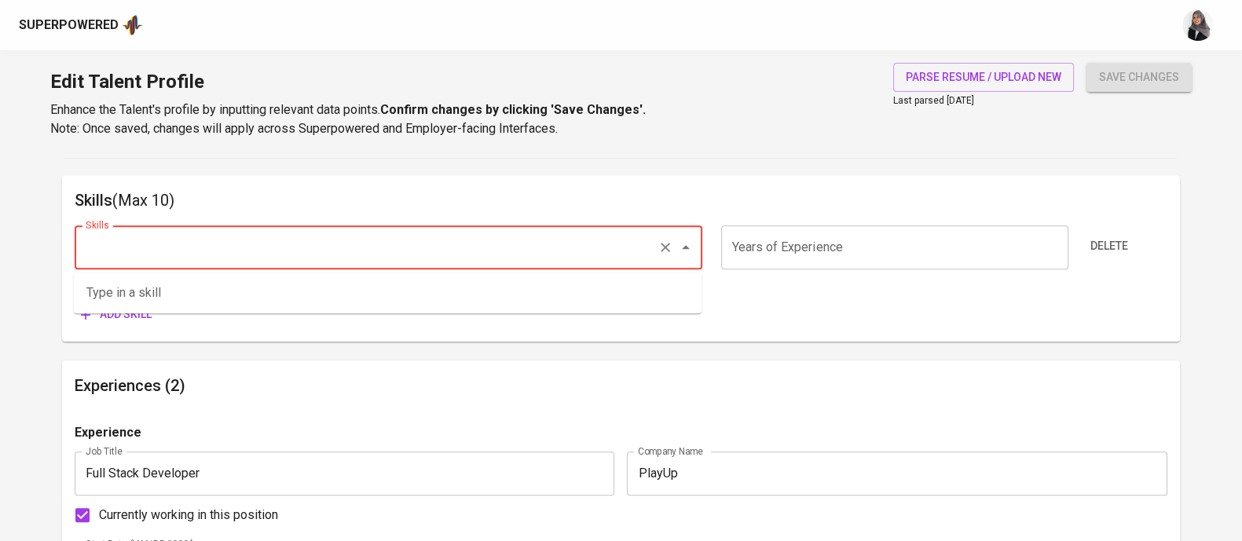
click at [321, 245] on input "Skills" at bounding box center [366, 247] width 569 height 30
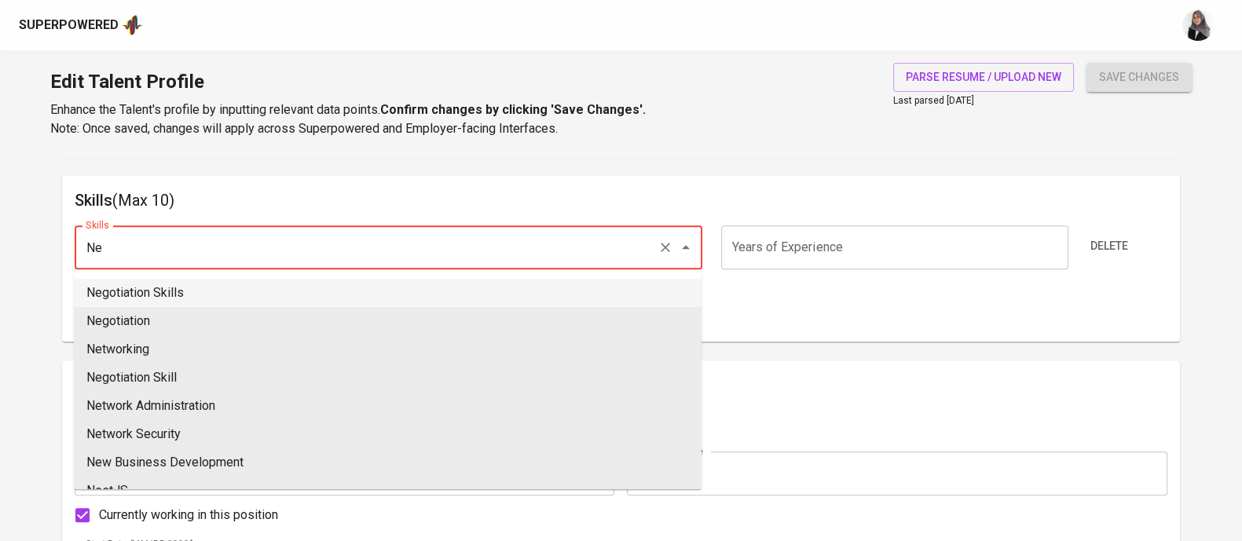
type input "N"
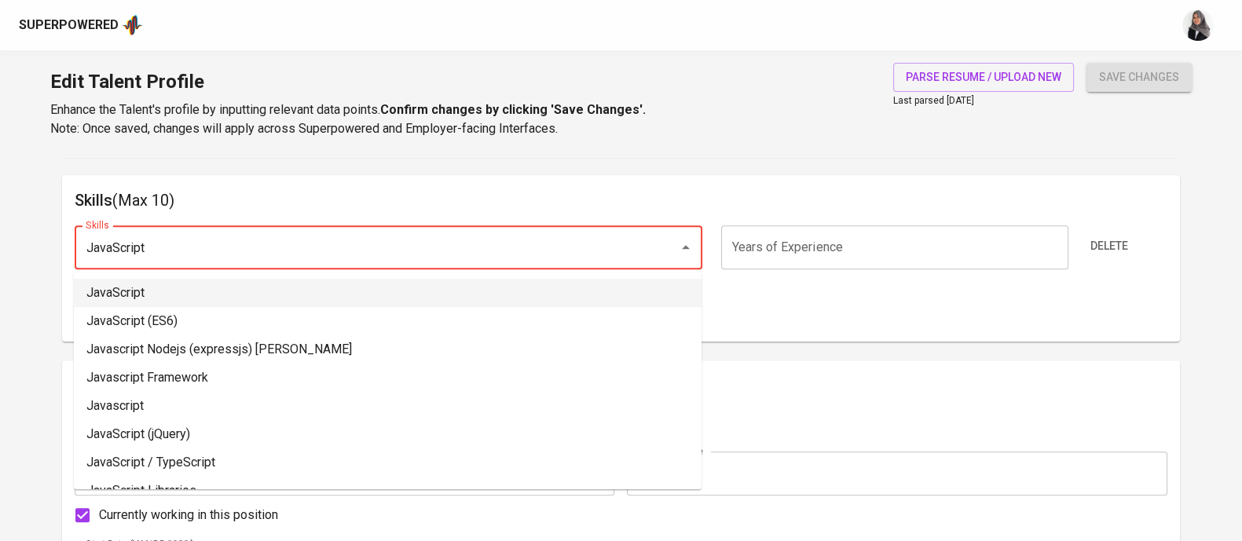
click at [262, 292] on li "JavaScript" at bounding box center [387, 293] width 627 height 28
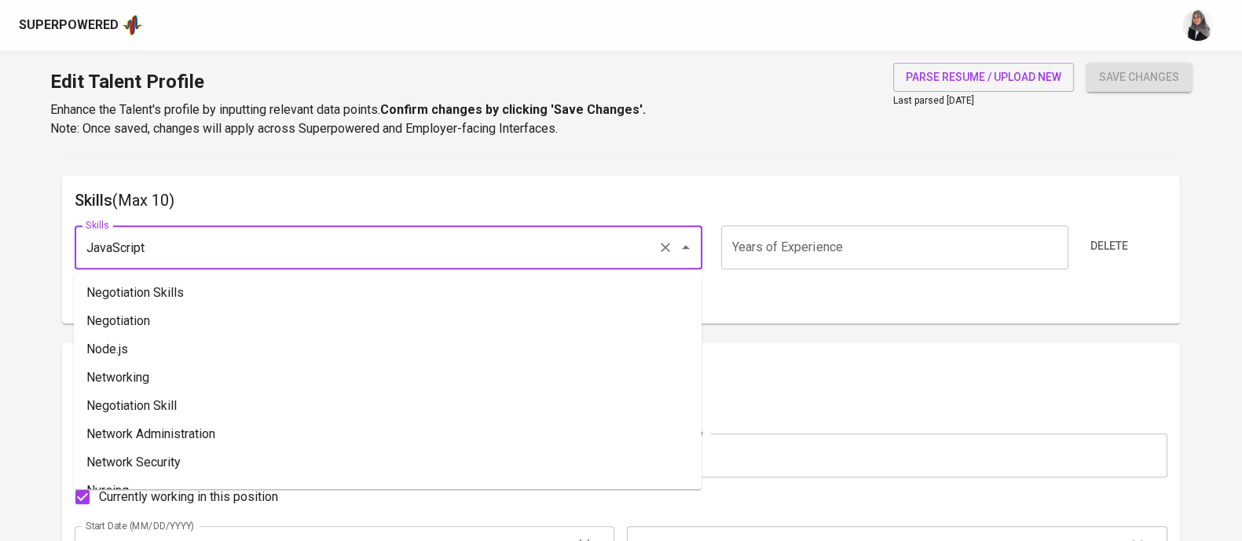
click at [214, 245] on input "JavaScript" at bounding box center [366, 247] width 569 height 30
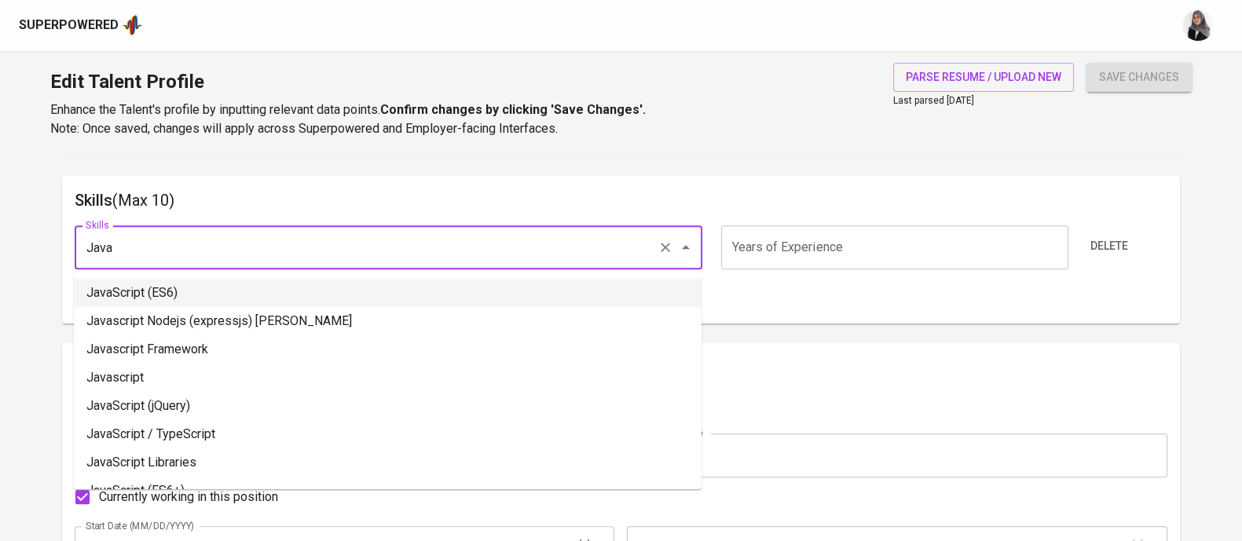
click at [233, 285] on li "JavaScript (ES6)" at bounding box center [387, 293] width 627 height 28
type input "JavaScript (ES6)"
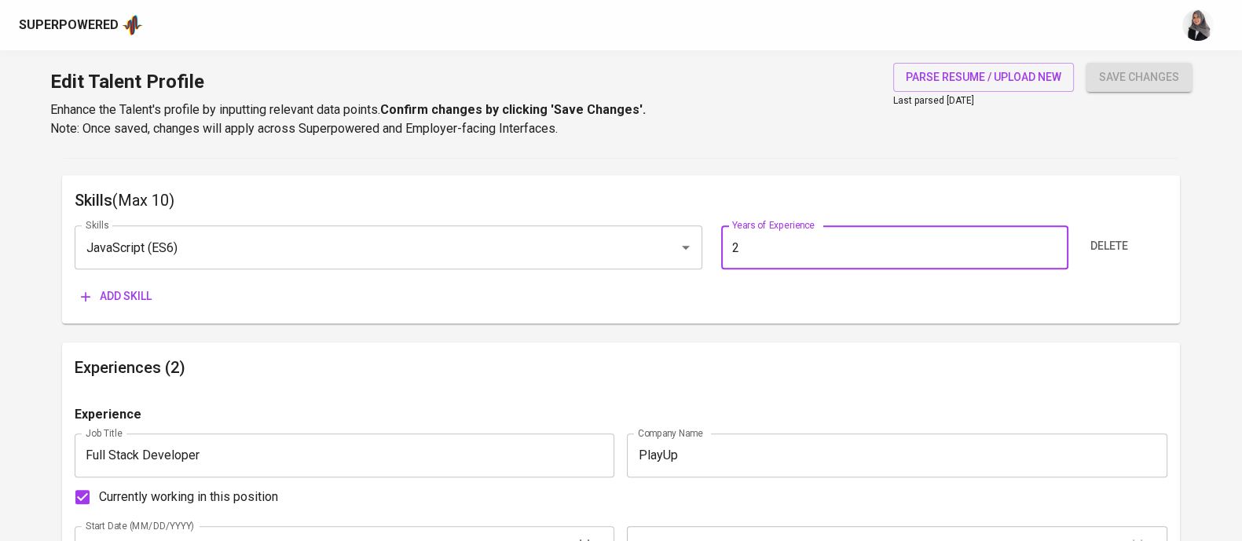
click at [821, 237] on input "2" at bounding box center [894, 247] width 347 height 44
type input "2"
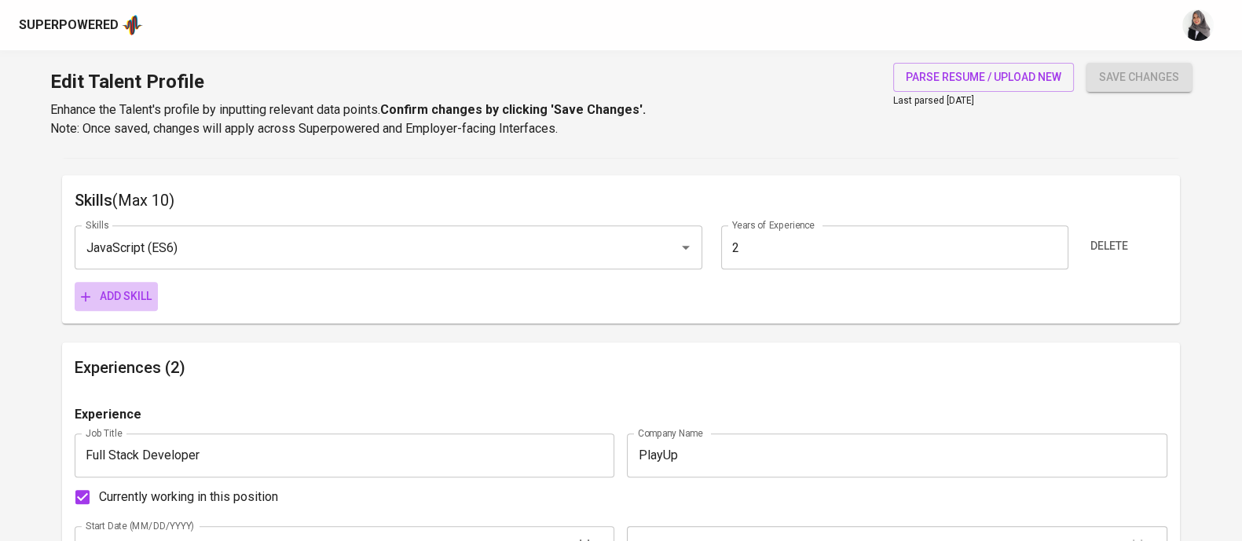
click at [137, 284] on button "Add skill" at bounding box center [116, 296] width 83 height 29
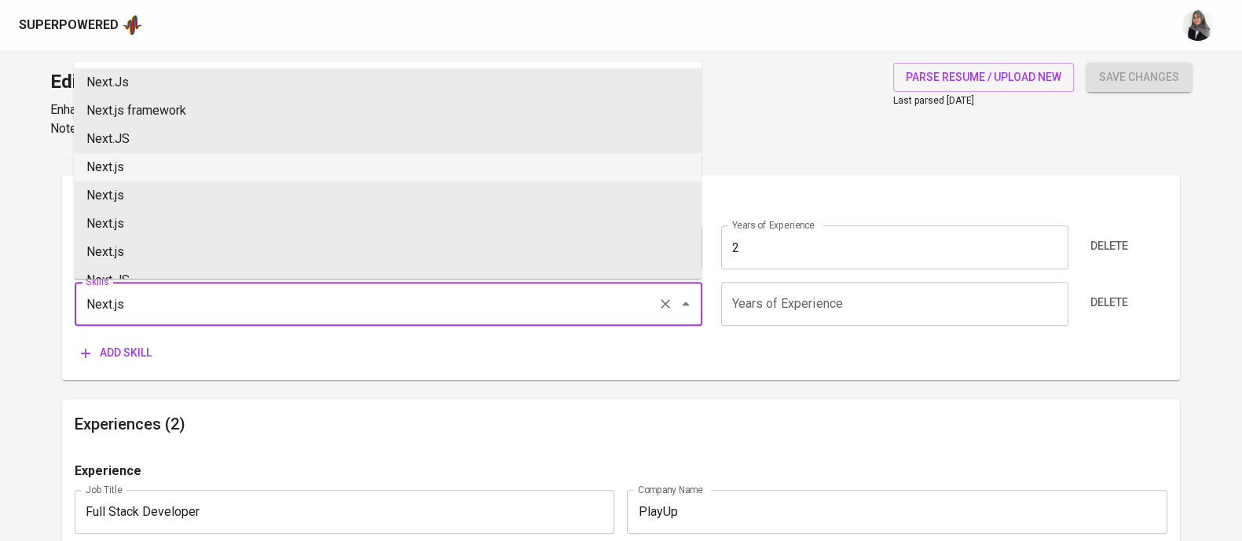
click at [179, 166] on li "Next.js" at bounding box center [387, 167] width 627 height 28
type input "Next.js"
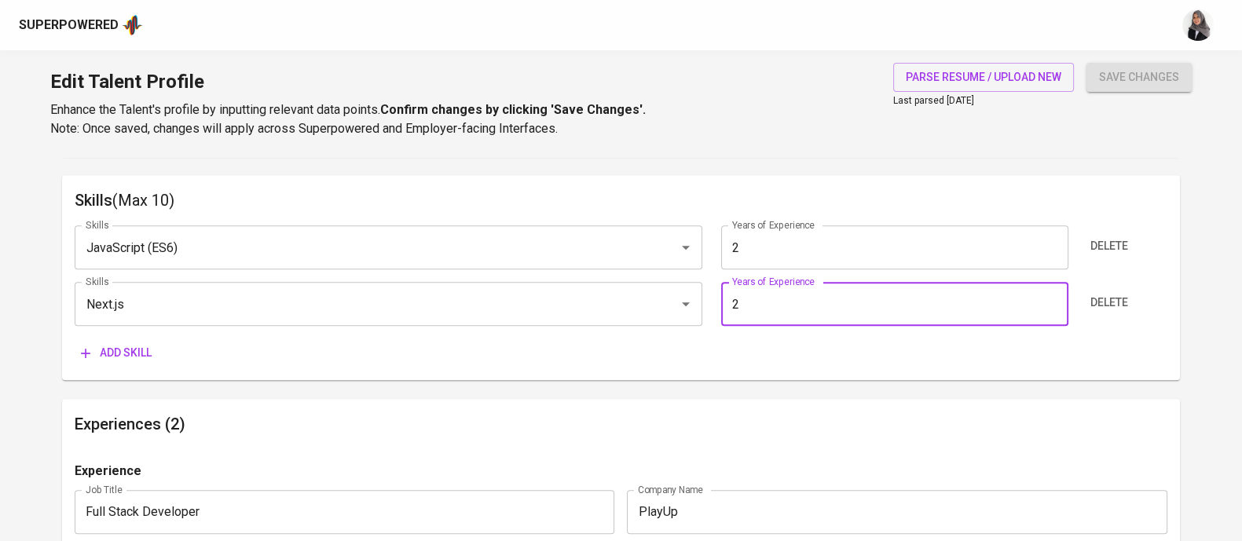
click at [809, 295] on input "2" at bounding box center [894, 304] width 347 height 44
type input "2"
click at [125, 343] on span "Add skill" at bounding box center [116, 353] width 71 height 20
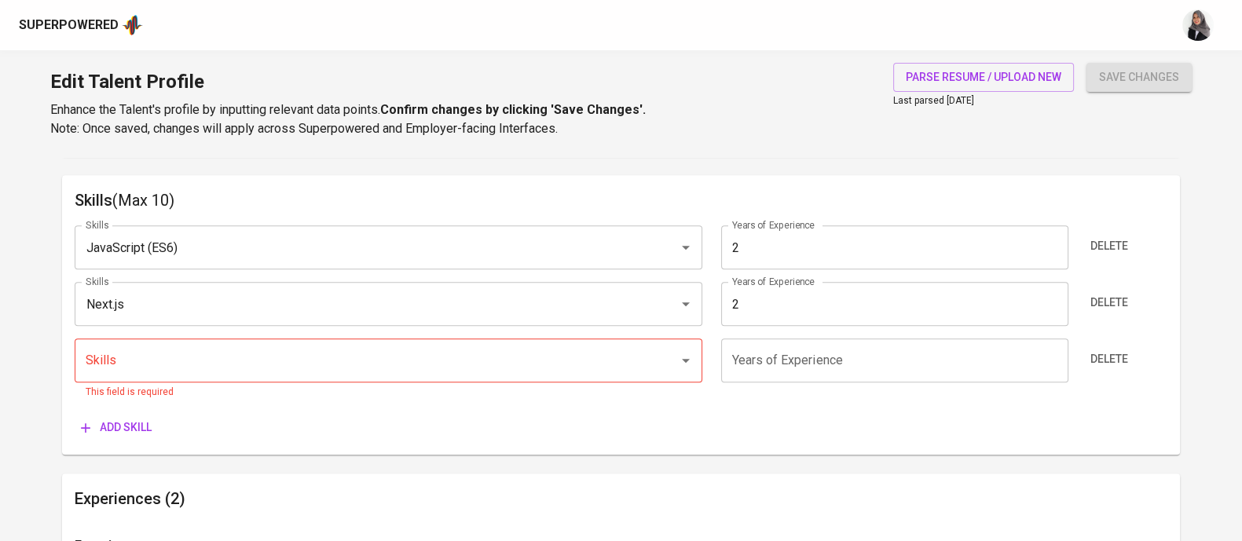
click at [825, 457] on div "Talent Information Upload Talent Email   * felixmulya777@gmail.com Talent Email…" at bounding box center [621, 350] width 1118 height 1970
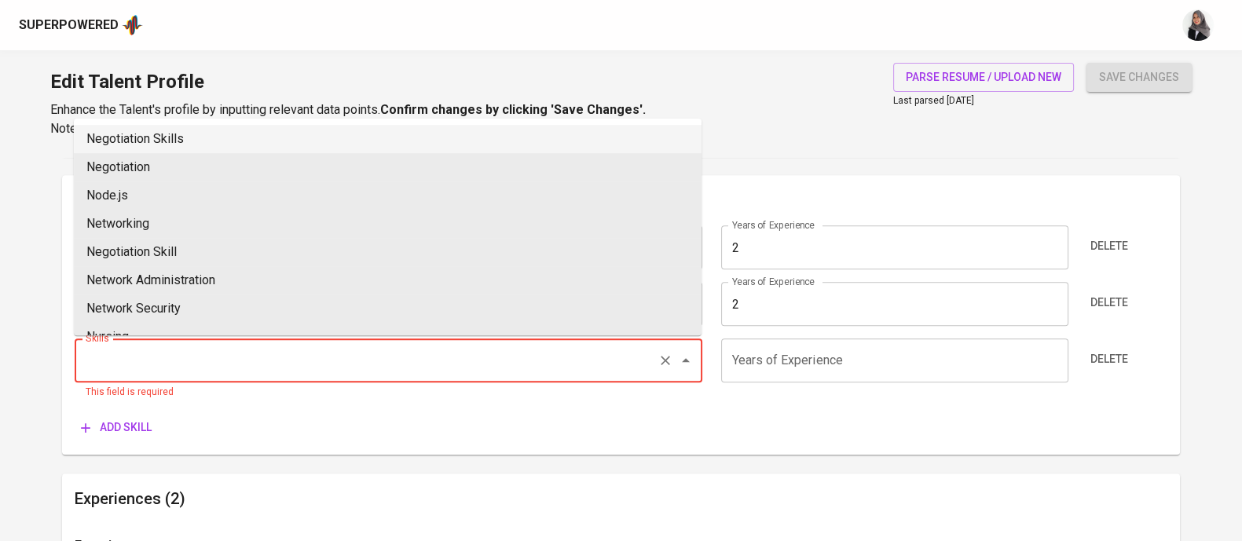
click at [289, 363] on input "Skills" at bounding box center [366, 361] width 569 height 30
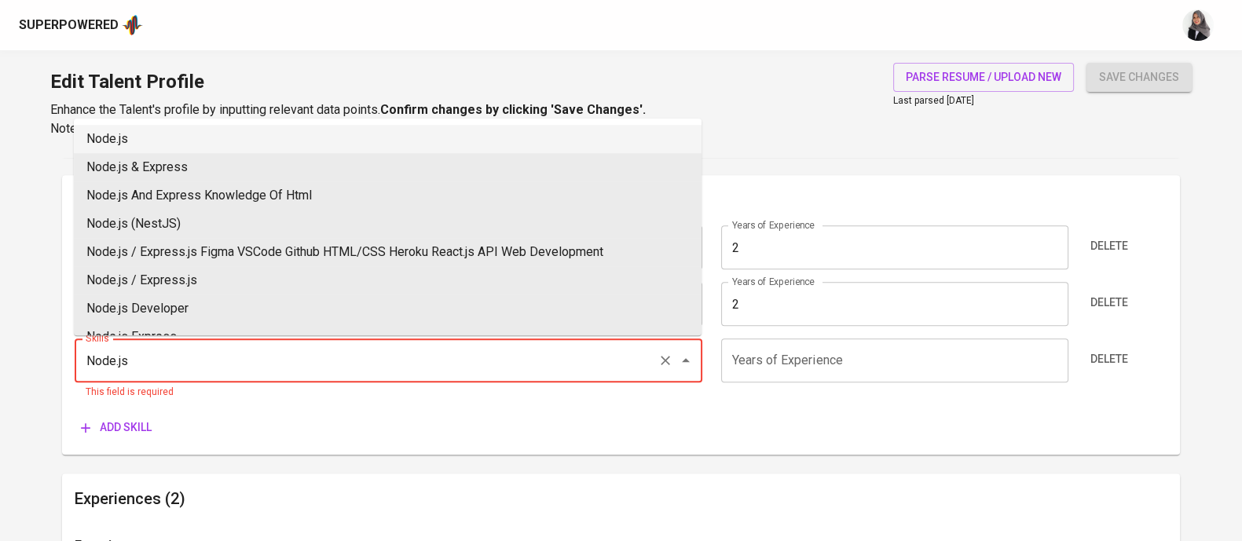
click at [202, 126] on li "Node.js" at bounding box center [387, 139] width 627 height 28
type input "Node.js"
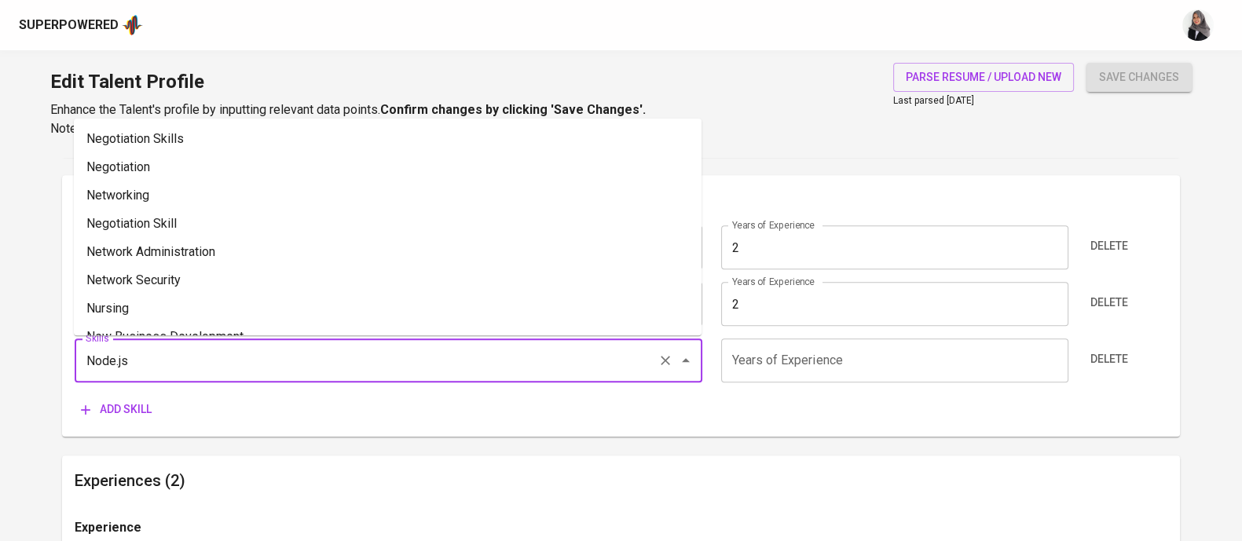
click at [459, 367] on input "Node.js" at bounding box center [366, 361] width 569 height 30
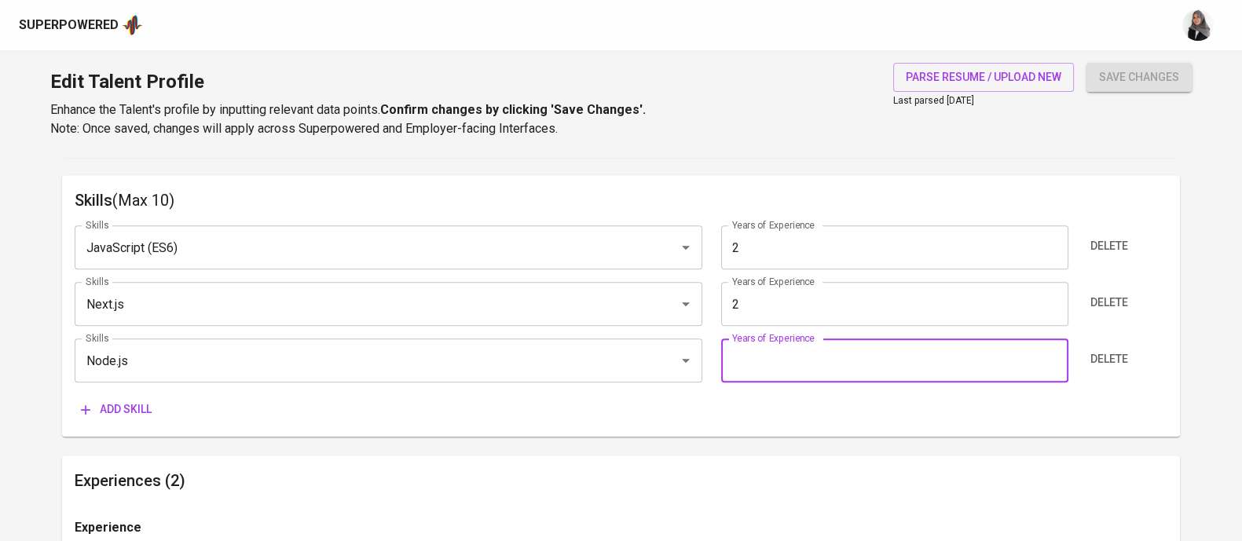
click at [859, 381] on input "number" at bounding box center [894, 360] width 347 height 44
type input "2"
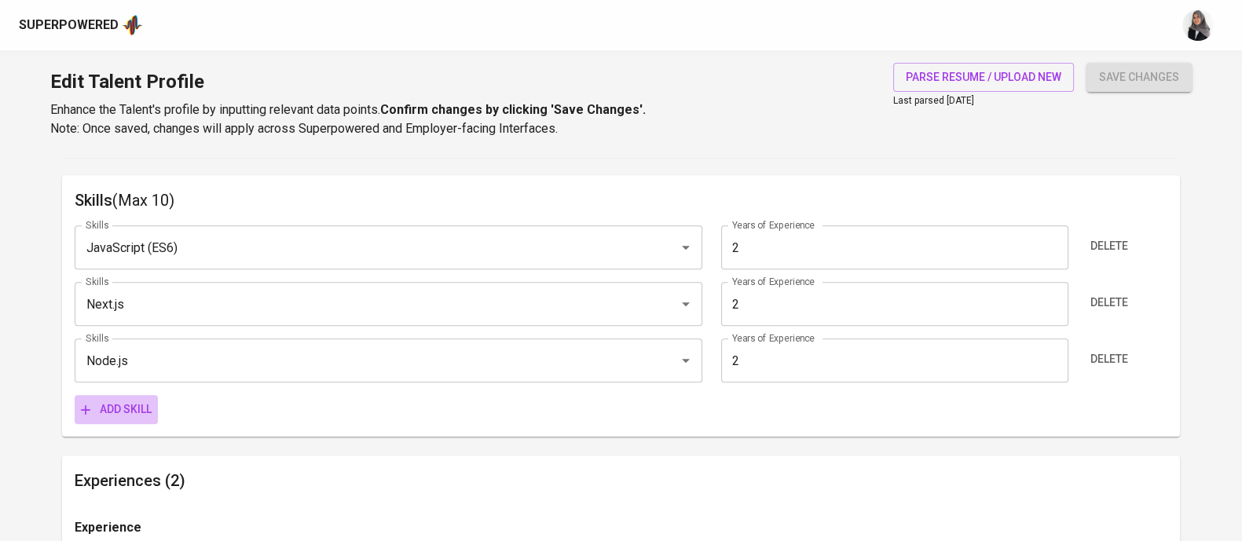
click at [136, 415] on span "Add skill" at bounding box center [116, 410] width 71 height 20
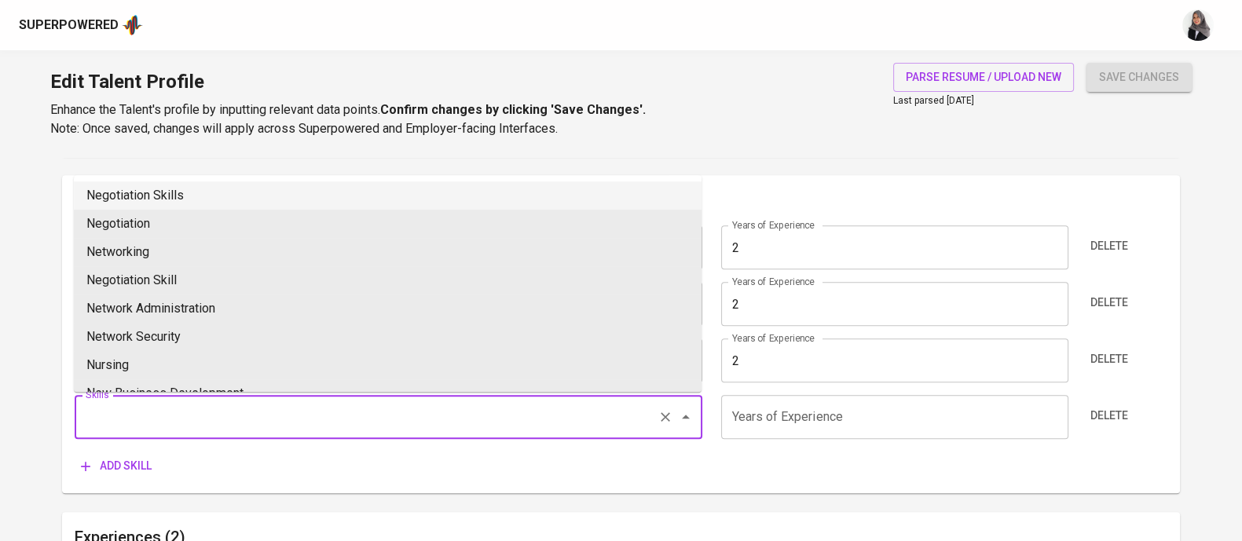
click at [165, 413] on input "Skills" at bounding box center [366, 417] width 569 height 30
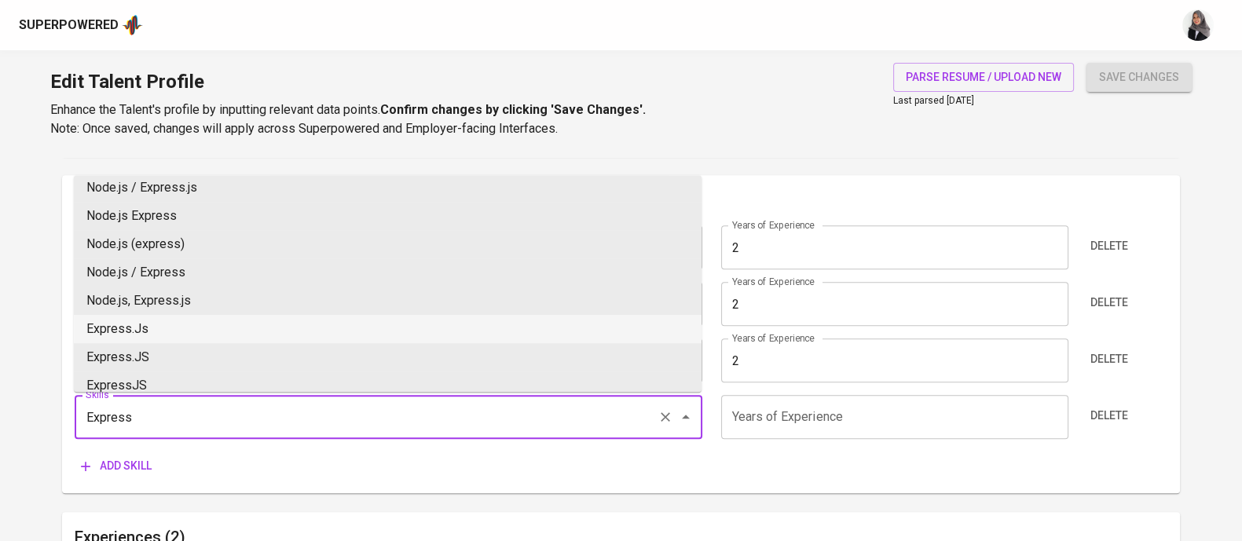
scroll to position [137, 0]
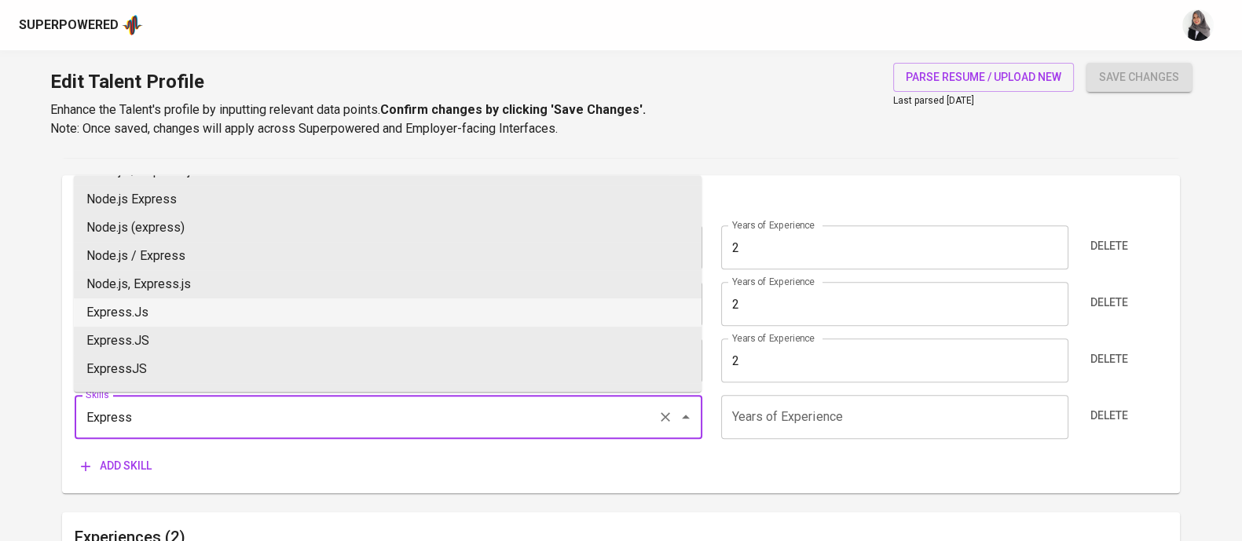
click at [230, 305] on li "Express.Js" at bounding box center [387, 312] width 627 height 28
type input "Express.Js"
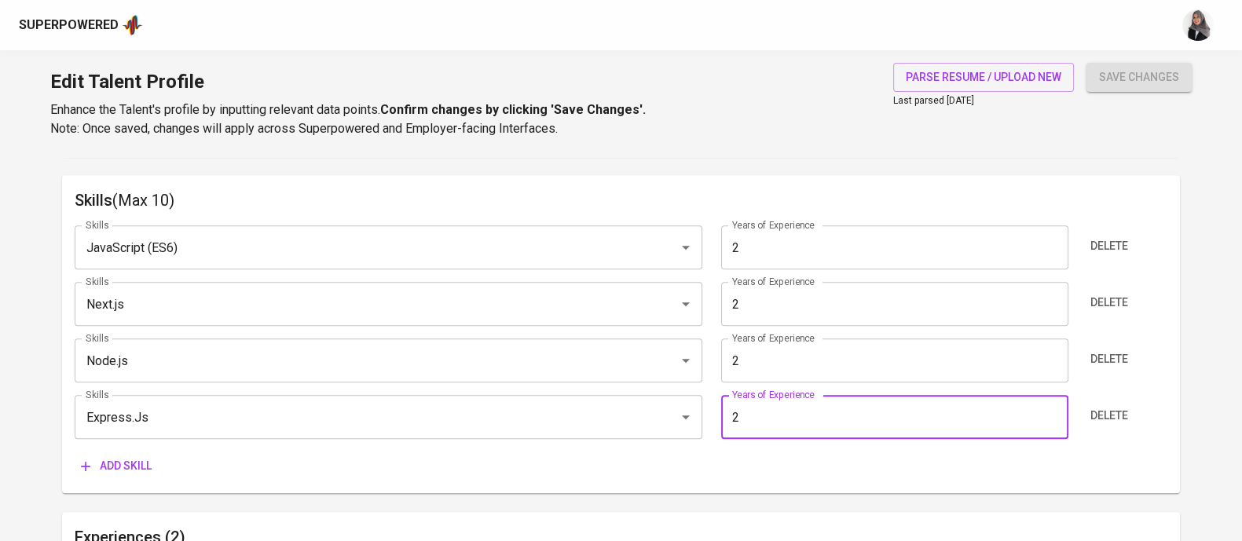
click at [799, 425] on input "2" at bounding box center [894, 417] width 347 height 44
type input "2"
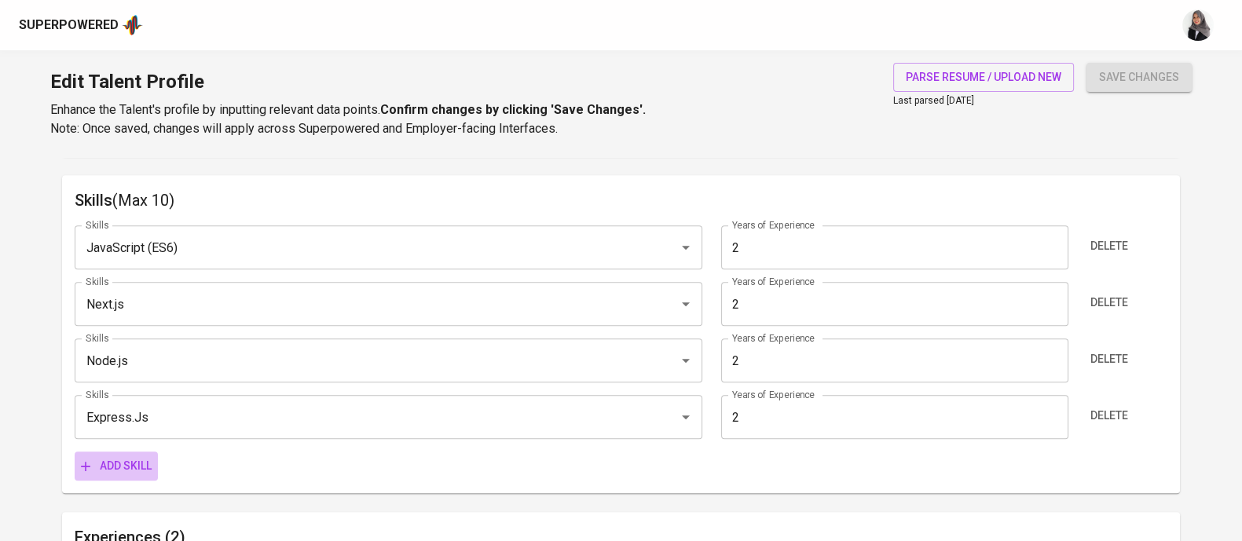
click at [129, 474] on span "Add skill" at bounding box center [116, 466] width 71 height 20
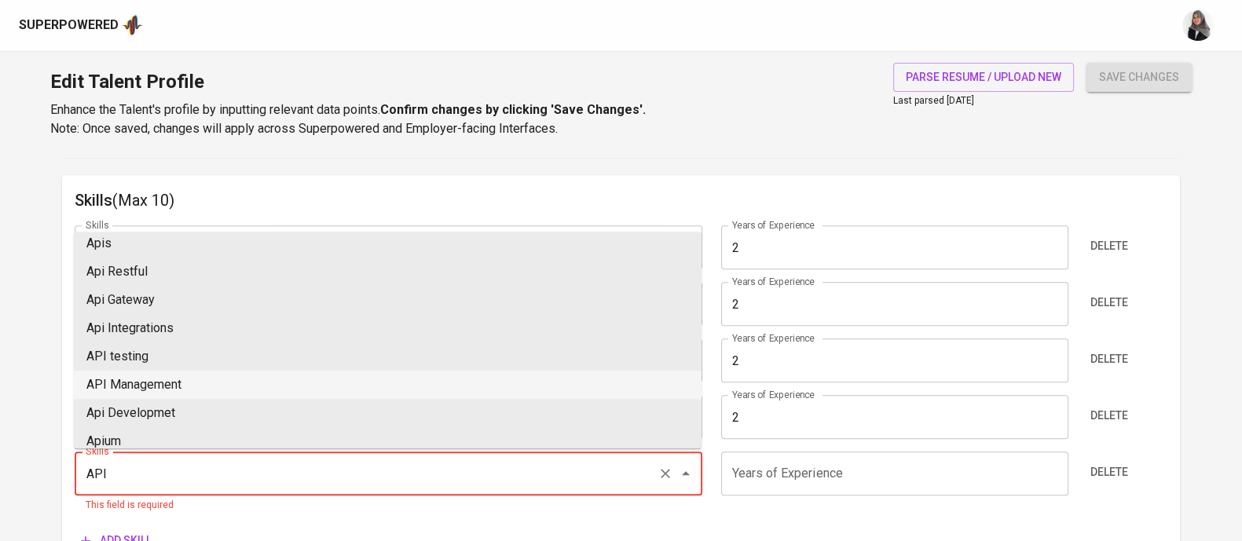
scroll to position [0, 0]
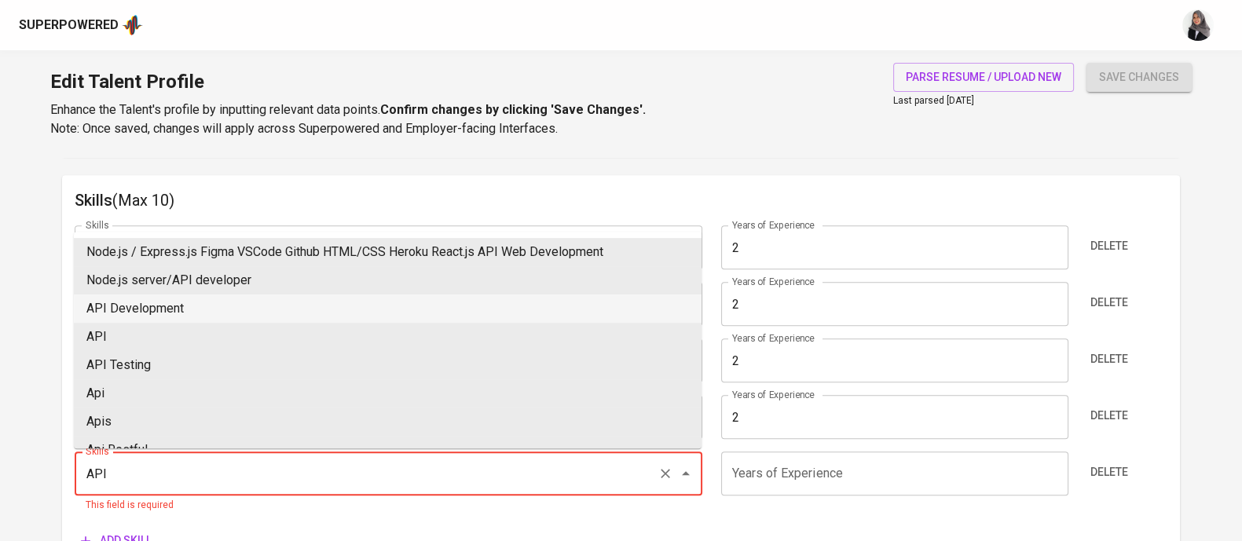
click at [247, 316] on li "API Development" at bounding box center [387, 309] width 627 height 28
type input "API Development"
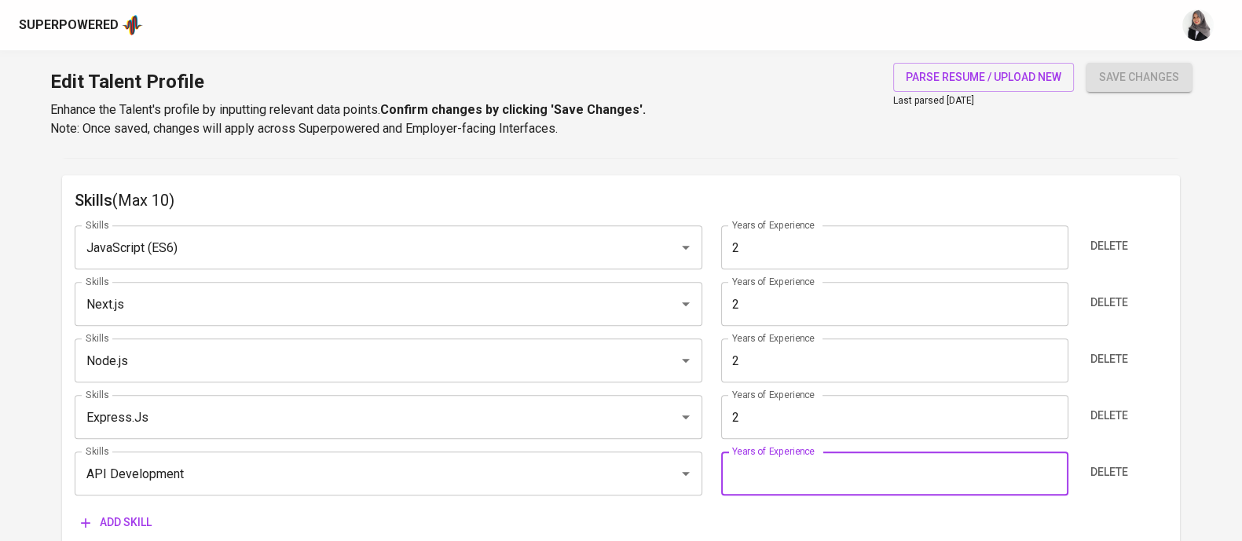
click at [846, 477] on input "number" at bounding box center [894, 474] width 347 height 44
type input "2"
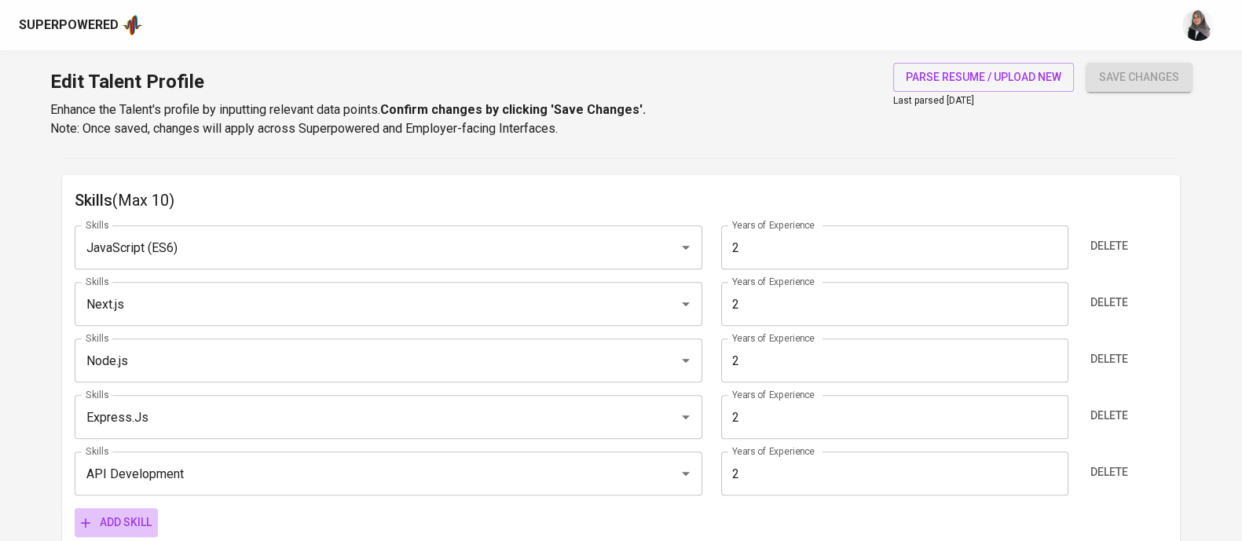
click at [94, 520] on span "Add skill" at bounding box center [116, 523] width 71 height 20
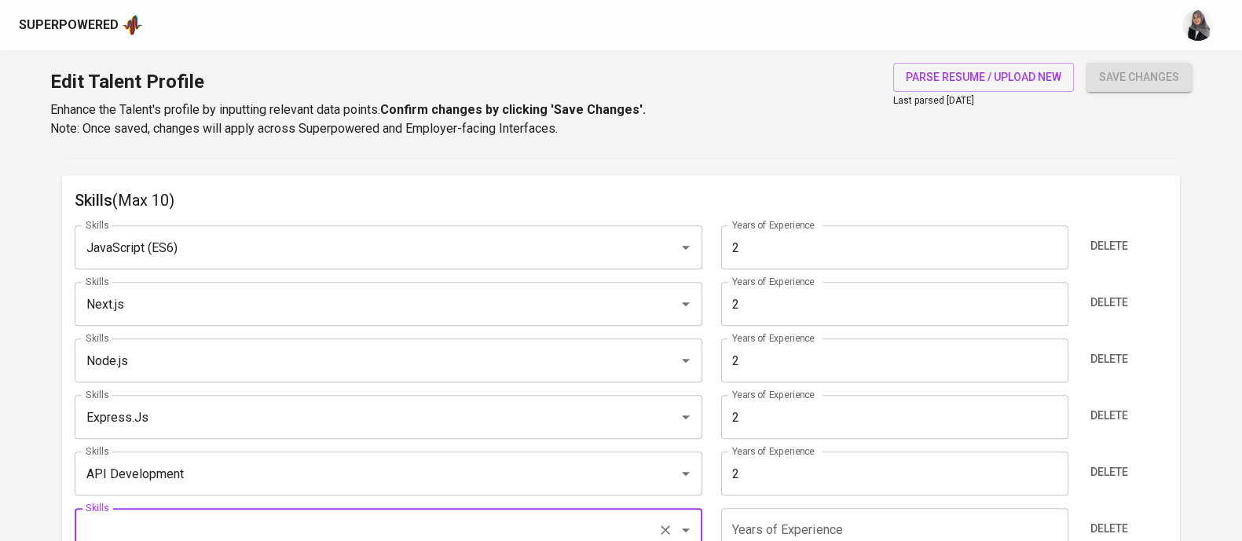
scroll to position [796, 0]
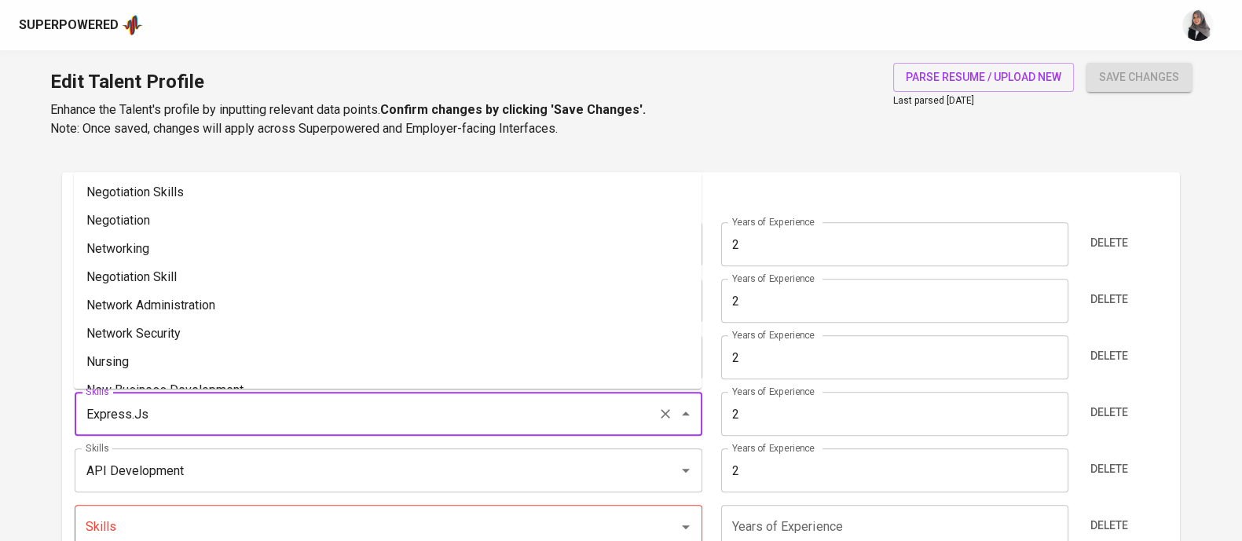
click at [235, 414] on input "Express.Js" at bounding box center [366, 414] width 569 height 30
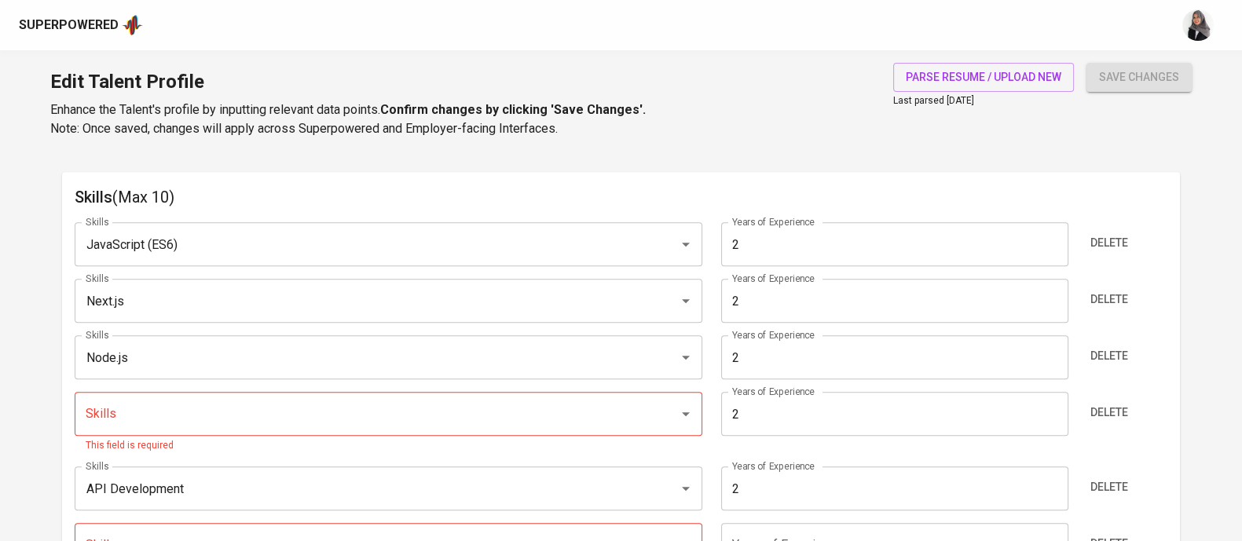
click at [21, 305] on main "Talent Information Upload Talent Email   * felixmulya777@gmail.com Talent Email…" at bounding box center [621, 455] width 1242 height 2186
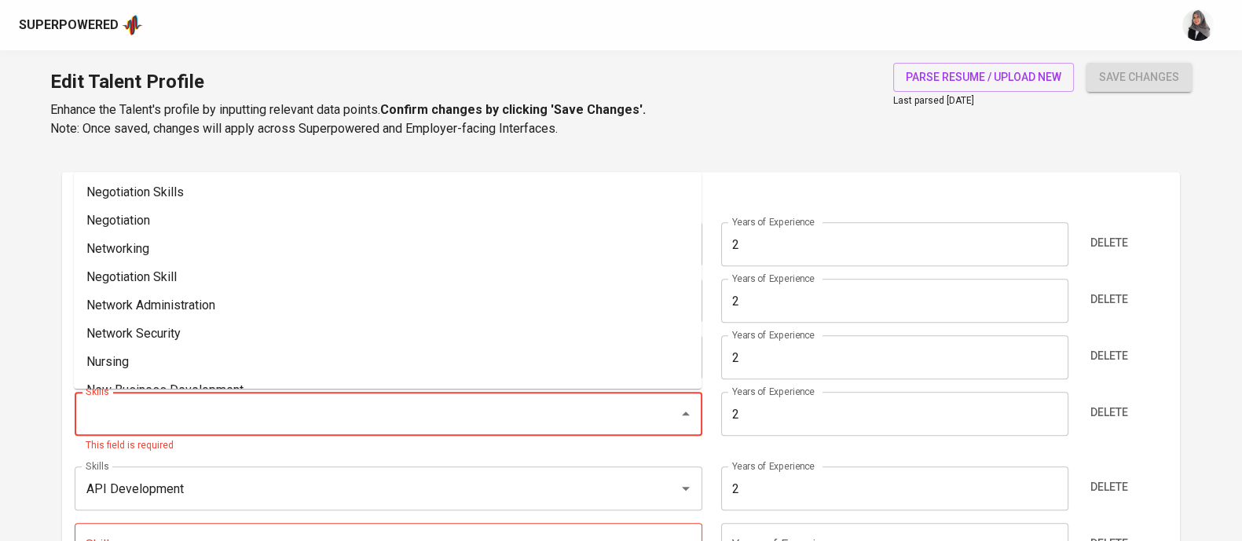
click at [223, 419] on input "Skills" at bounding box center [366, 414] width 569 height 30
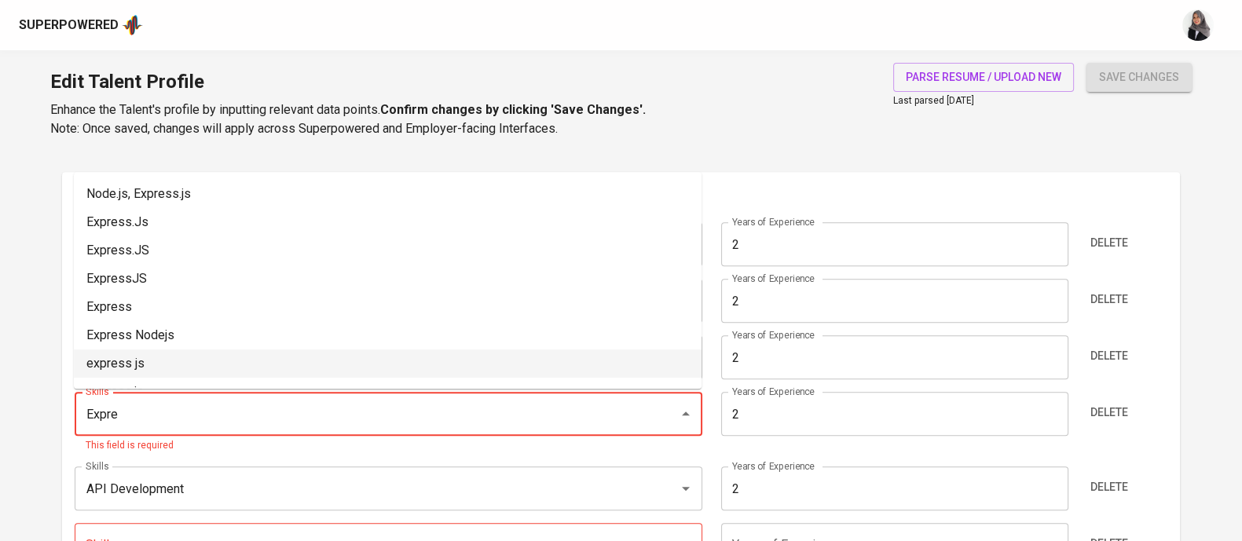
scroll to position [225, 0]
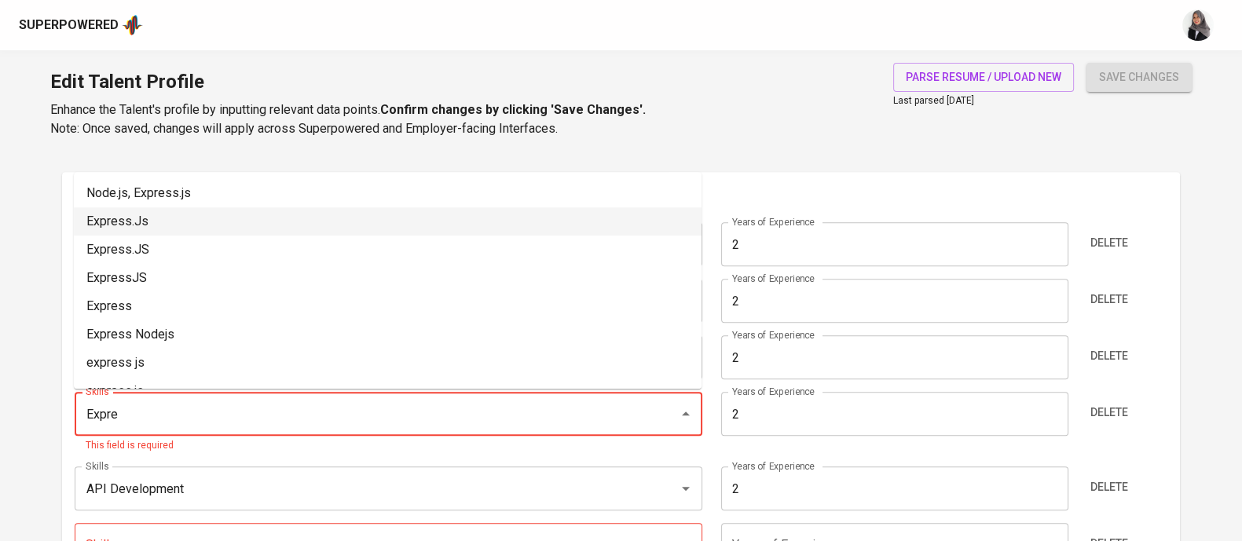
click at [232, 211] on li "Express.Js" at bounding box center [387, 221] width 627 height 28
type input "Express.Js"
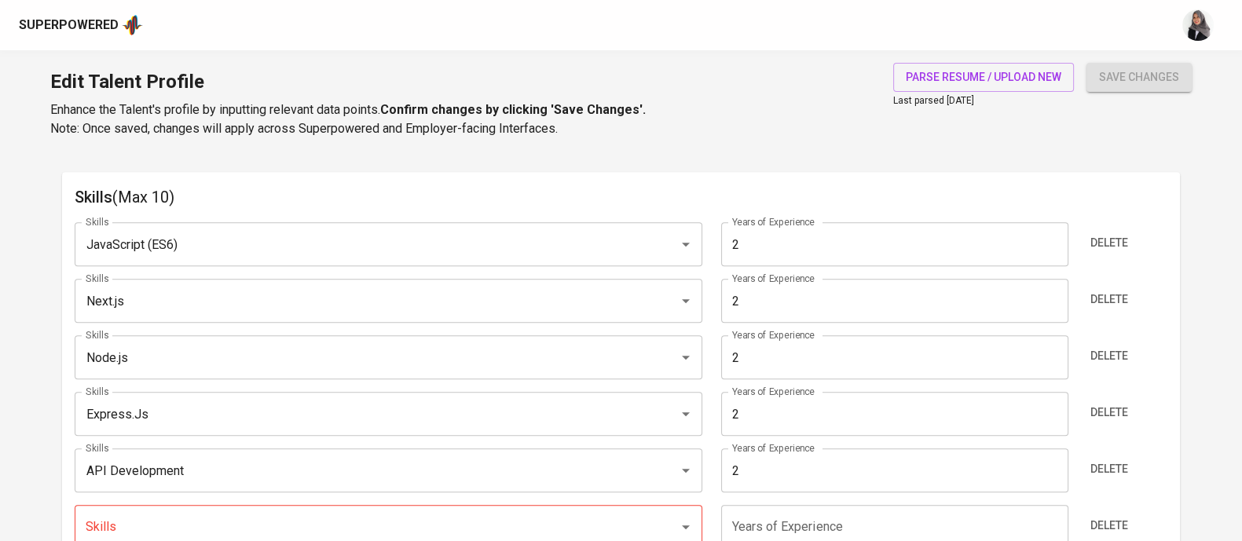
scroll to position [855, 0]
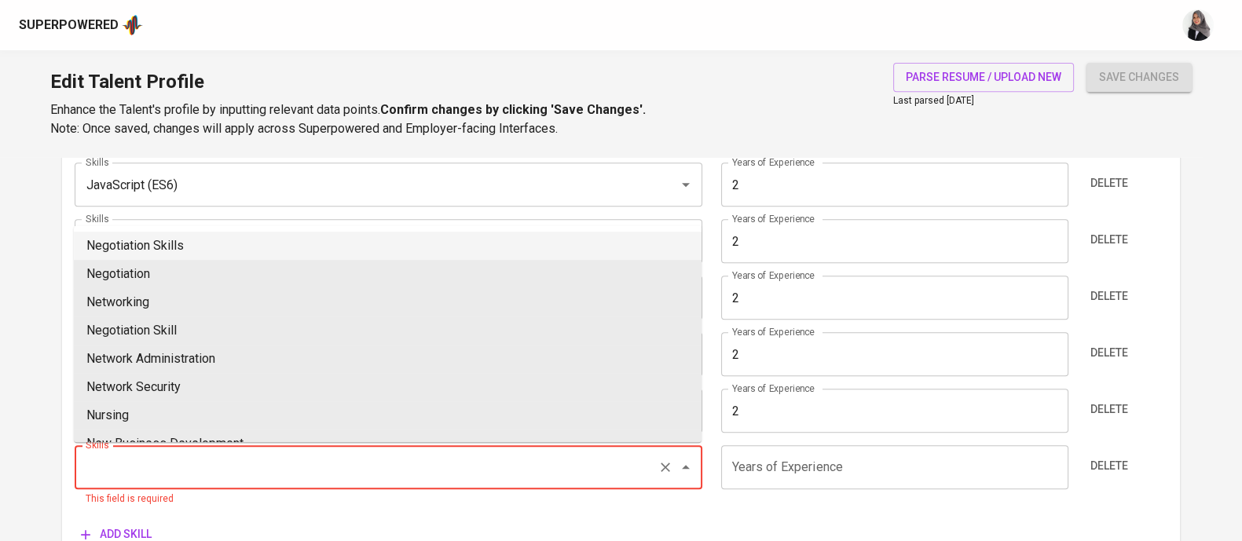
click at [159, 465] on input "Skills" at bounding box center [366, 467] width 569 height 30
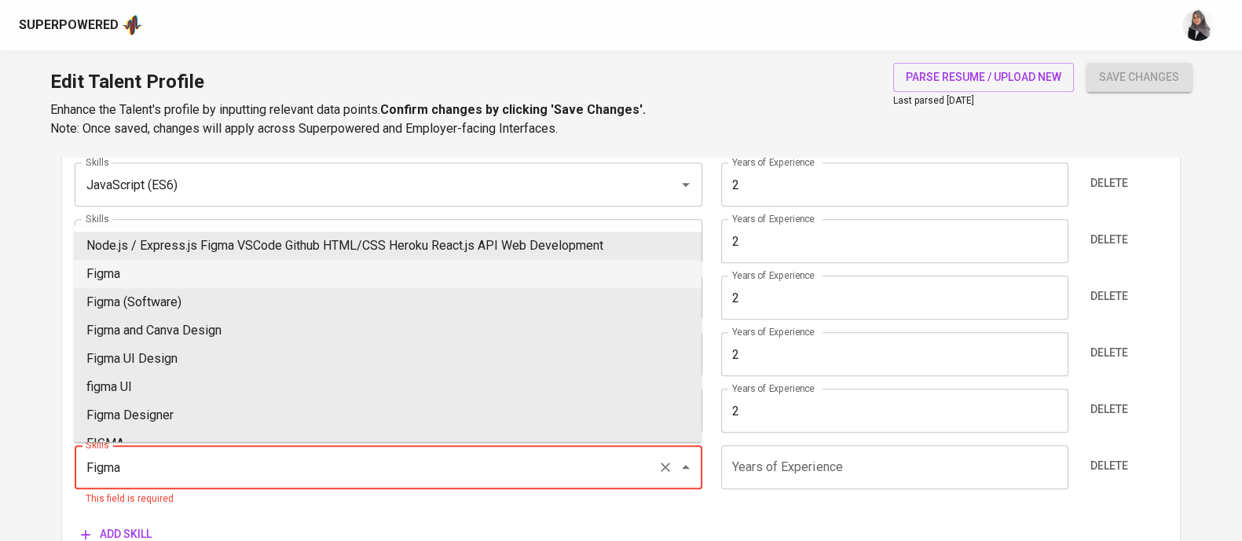
click at [159, 265] on li "Figma" at bounding box center [387, 274] width 627 height 28
type input "Figma"
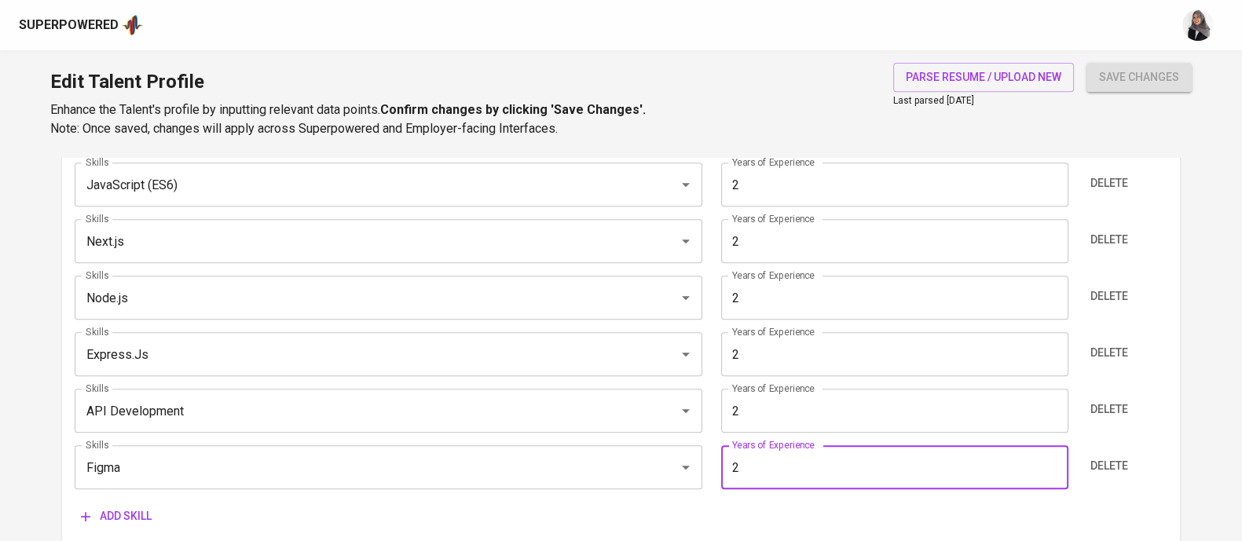
click at [852, 477] on input "2" at bounding box center [894, 467] width 347 height 44
type input "2"
click at [1190, 210] on main "Talent Information Upload Talent Email   * felixmulya777@gmail.com Talent Email…" at bounding box center [621, 377] width 1242 height 2150
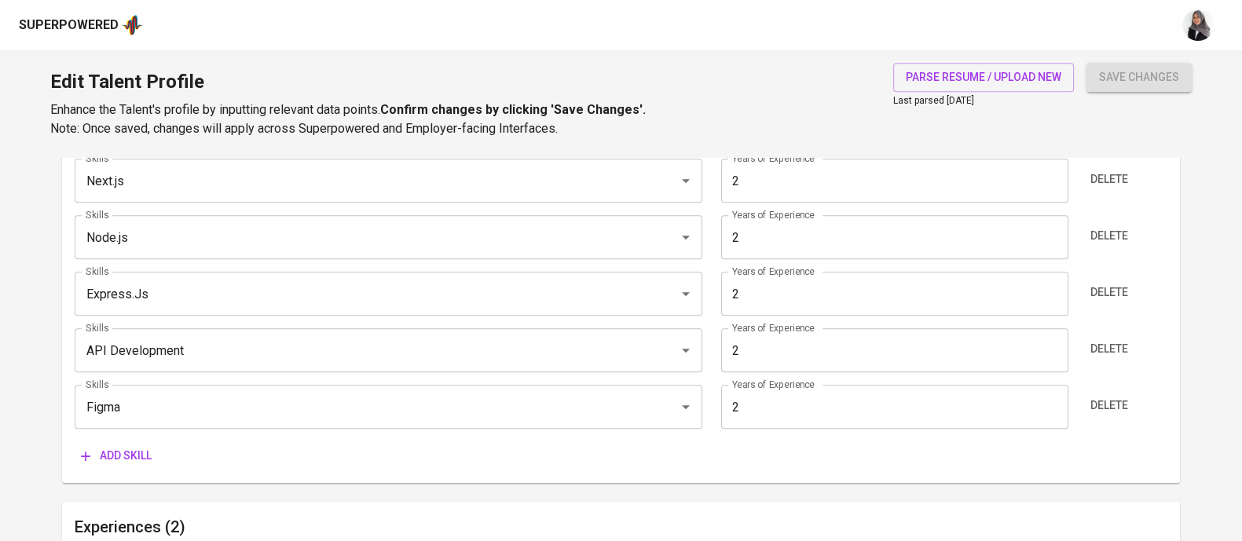
scroll to position [917, 0]
click at [126, 458] on span "Add skill" at bounding box center [116, 455] width 71 height 20
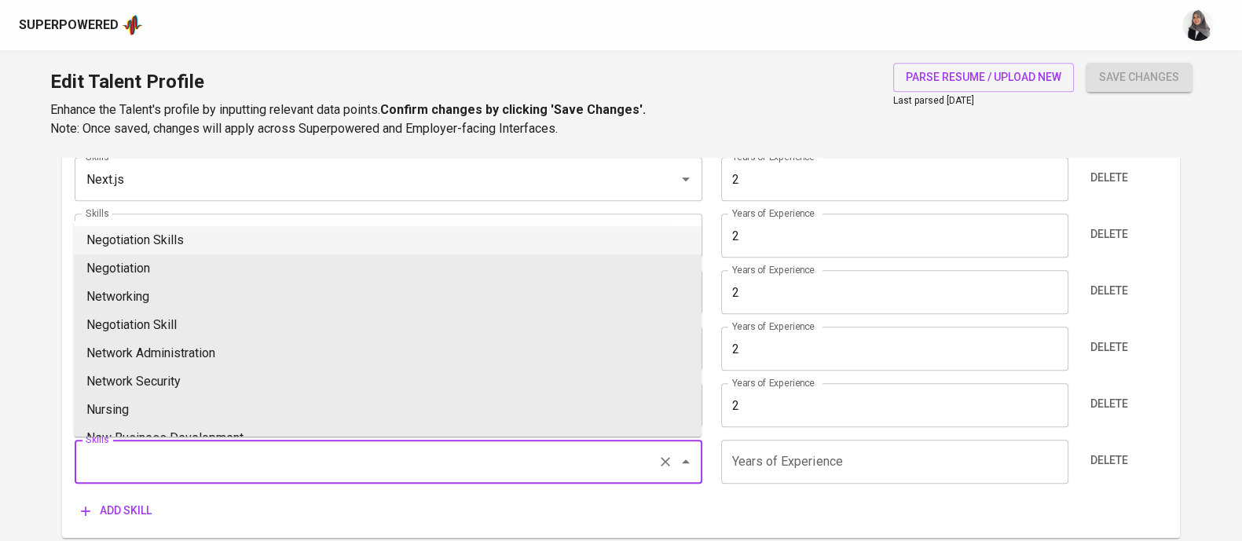
click at [149, 459] on input "Skills" at bounding box center [366, 462] width 569 height 30
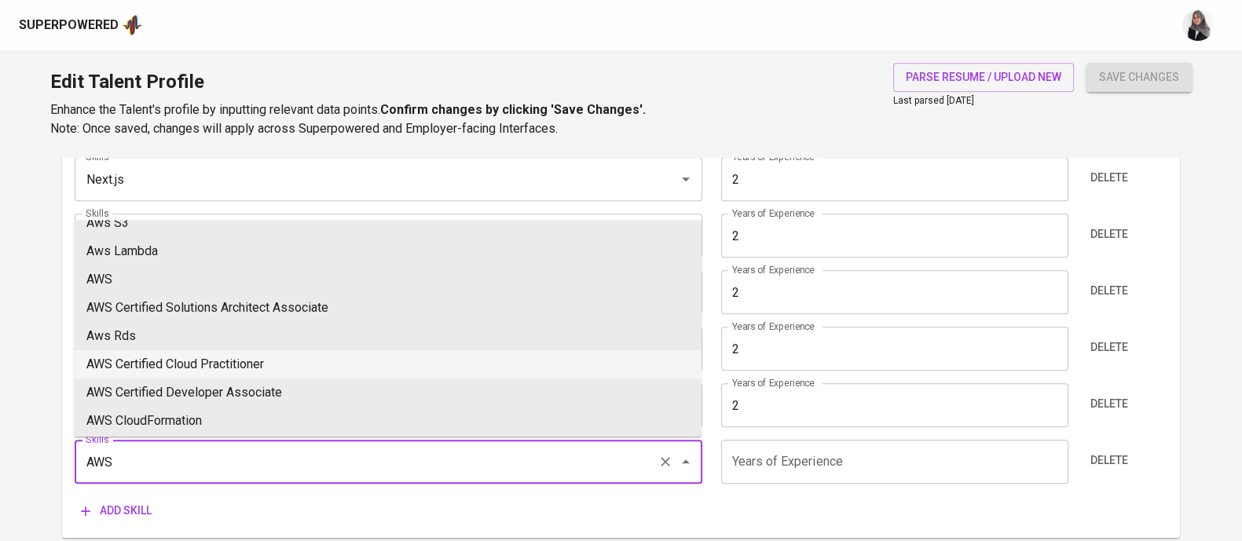
scroll to position [131, 0]
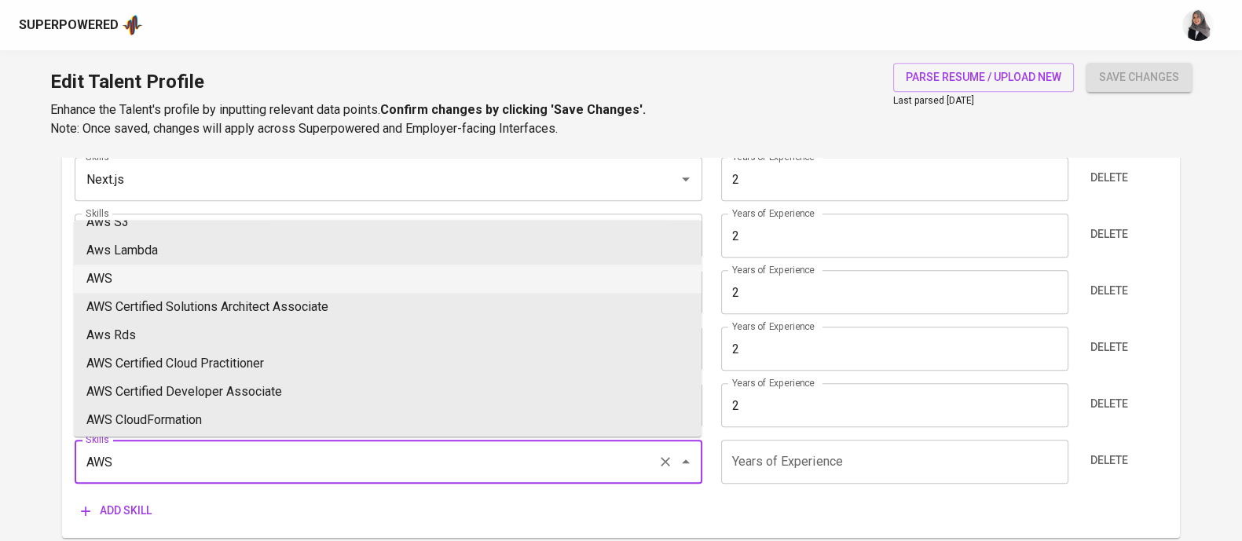
click at [188, 270] on li "AWS" at bounding box center [387, 279] width 627 height 28
type input "AWS"
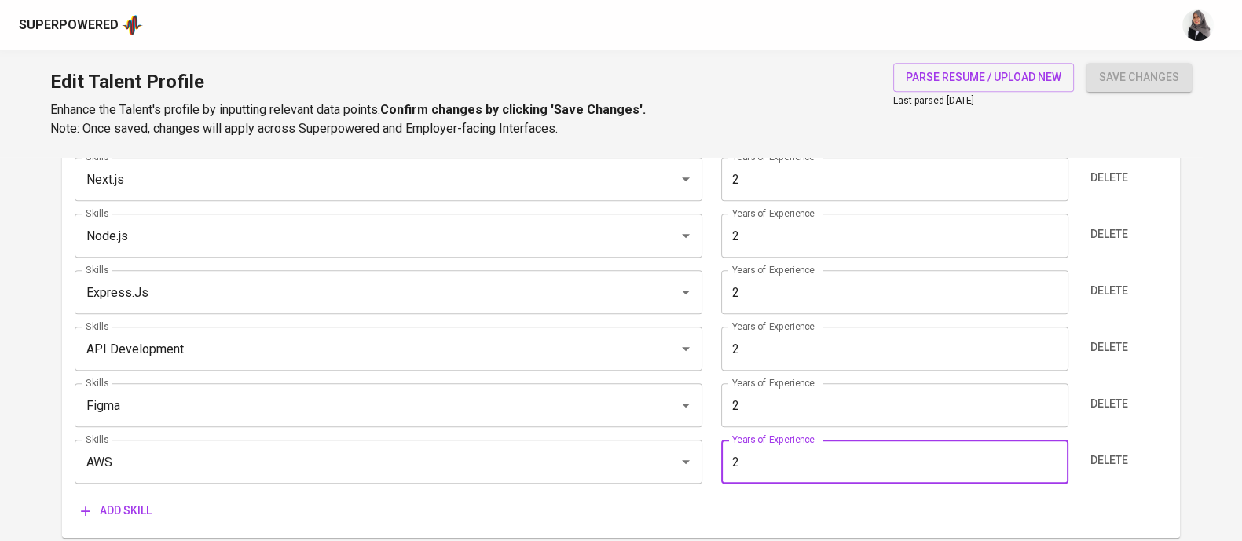
click at [799, 462] on input "2" at bounding box center [894, 462] width 347 height 44
type input "2"
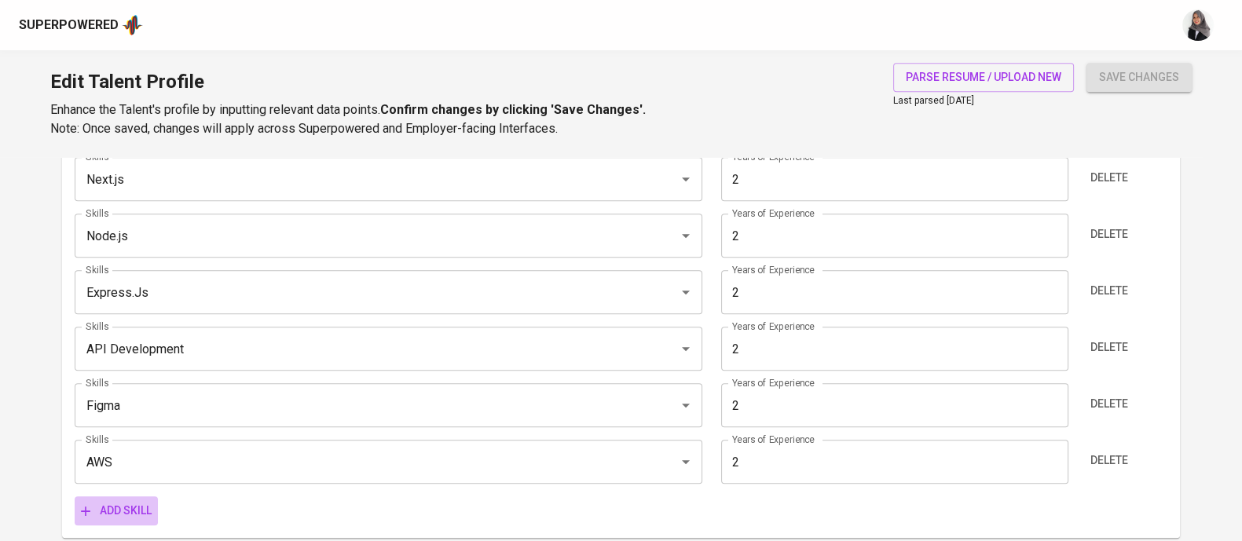
click at [115, 510] on span "Add skill" at bounding box center [116, 511] width 71 height 20
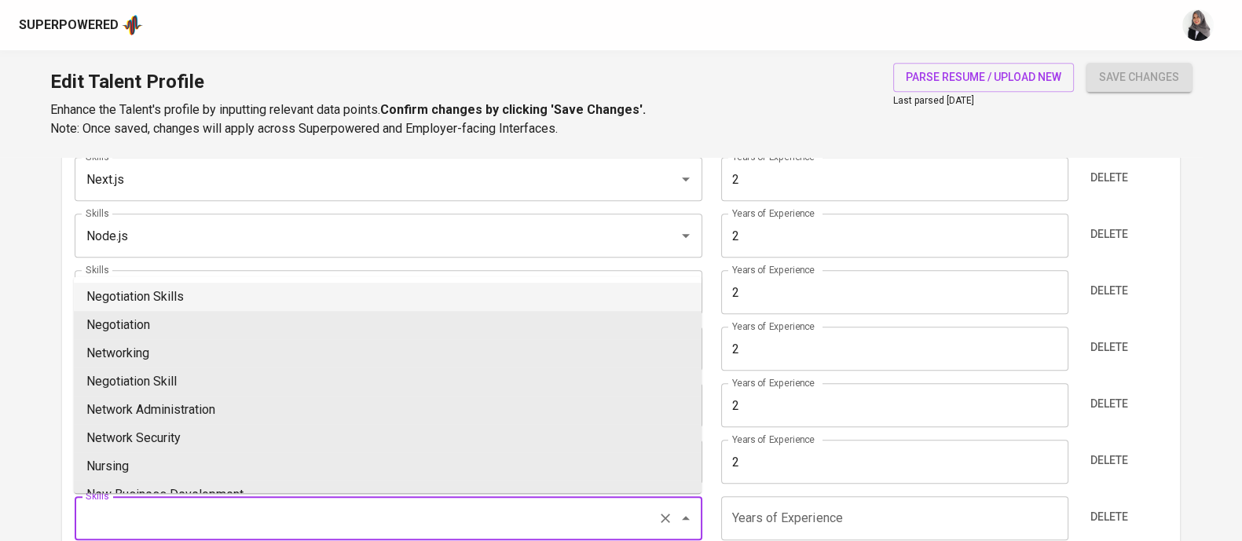
click at [137, 508] on input "Skills" at bounding box center [366, 518] width 569 height 30
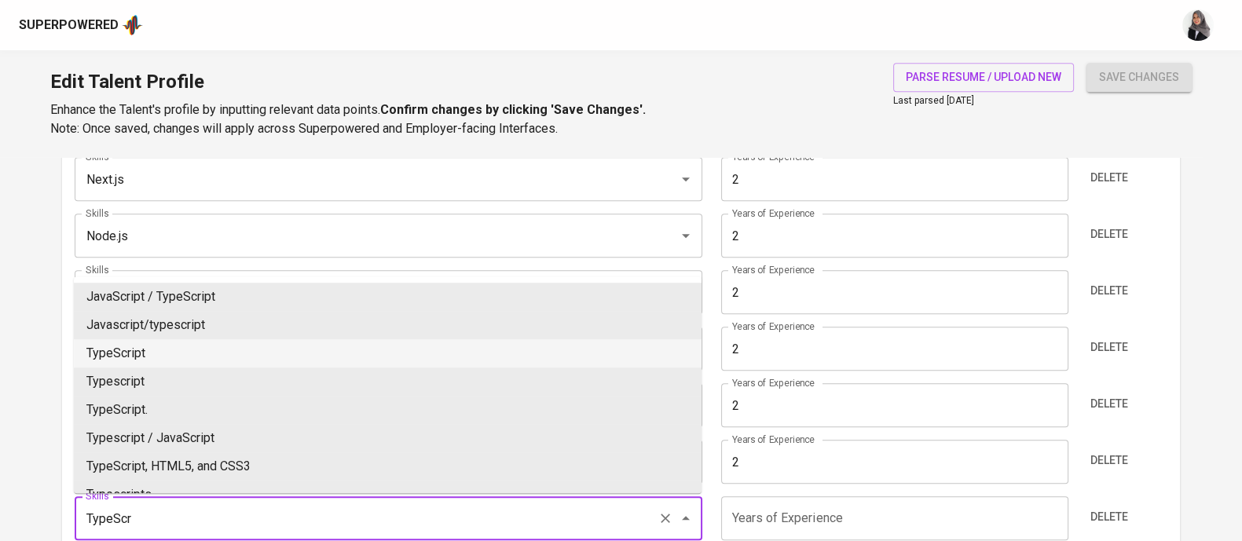
click at [180, 359] on li "TypeScript" at bounding box center [387, 353] width 627 height 28
type input "TypeScript"
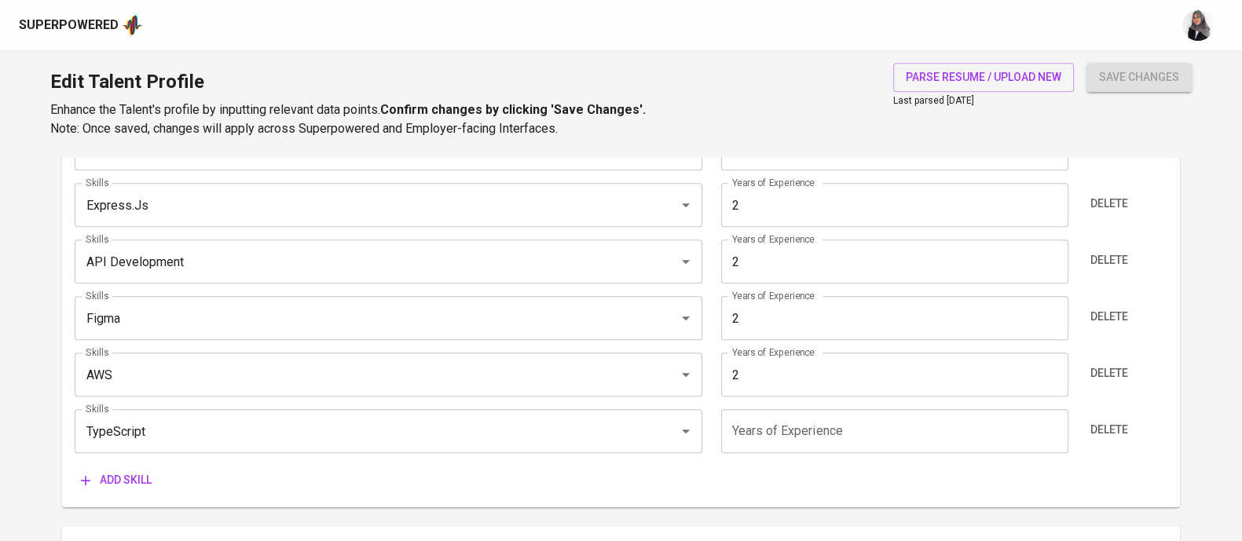
scroll to position [1005, 0]
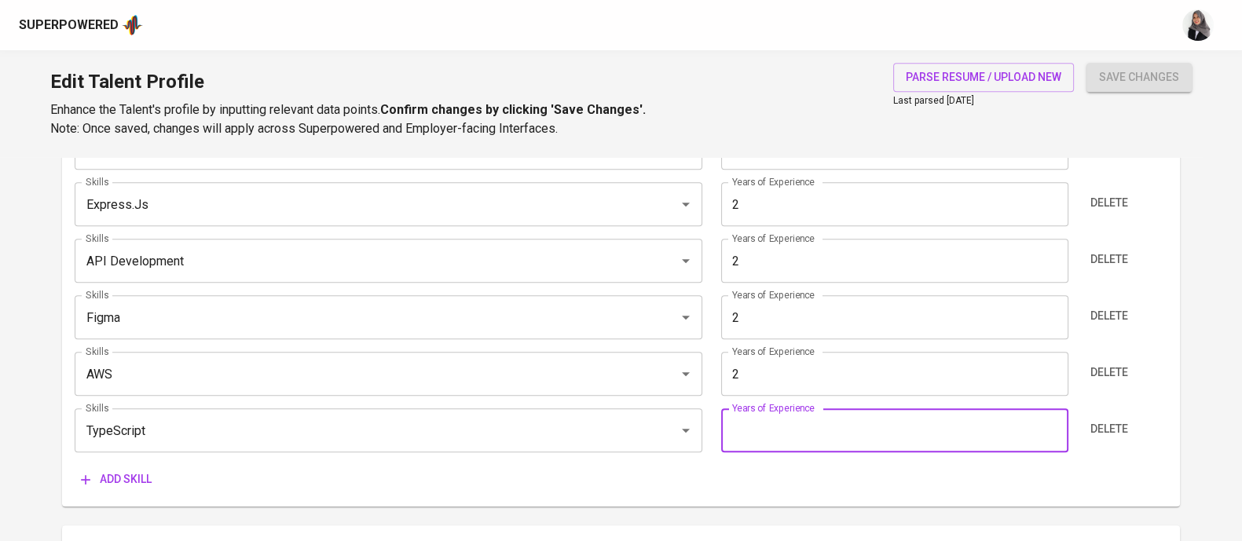
click at [777, 436] on input "number" at bounding box center [894, 430] width 347 height 44
type input "1"
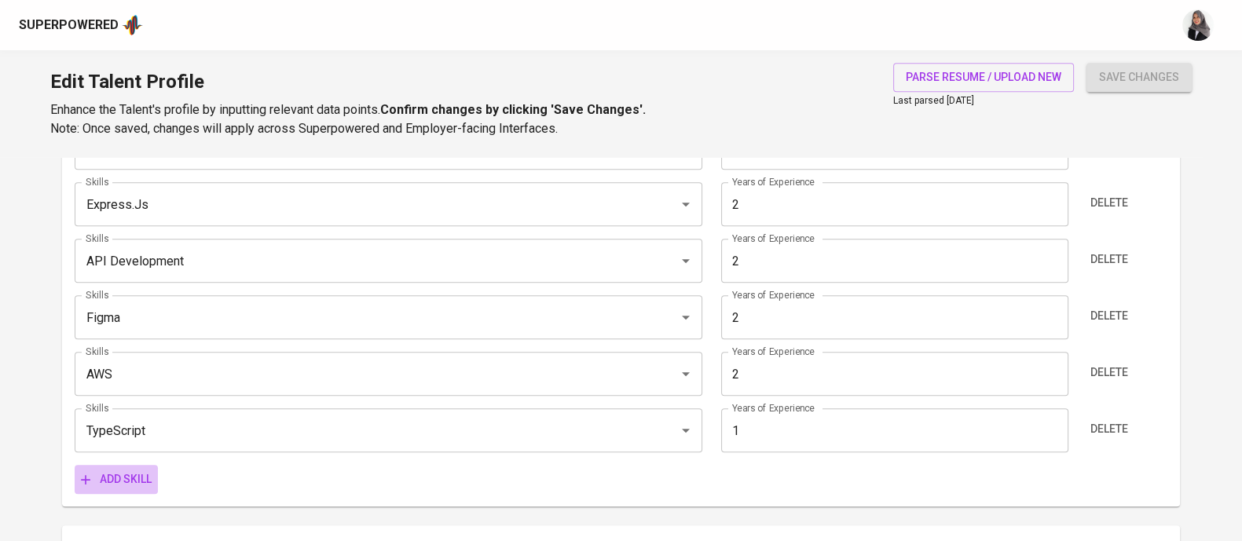
click at [131, 466] on button "Add skill" at bounding box center [116, 479] width 83 height 29
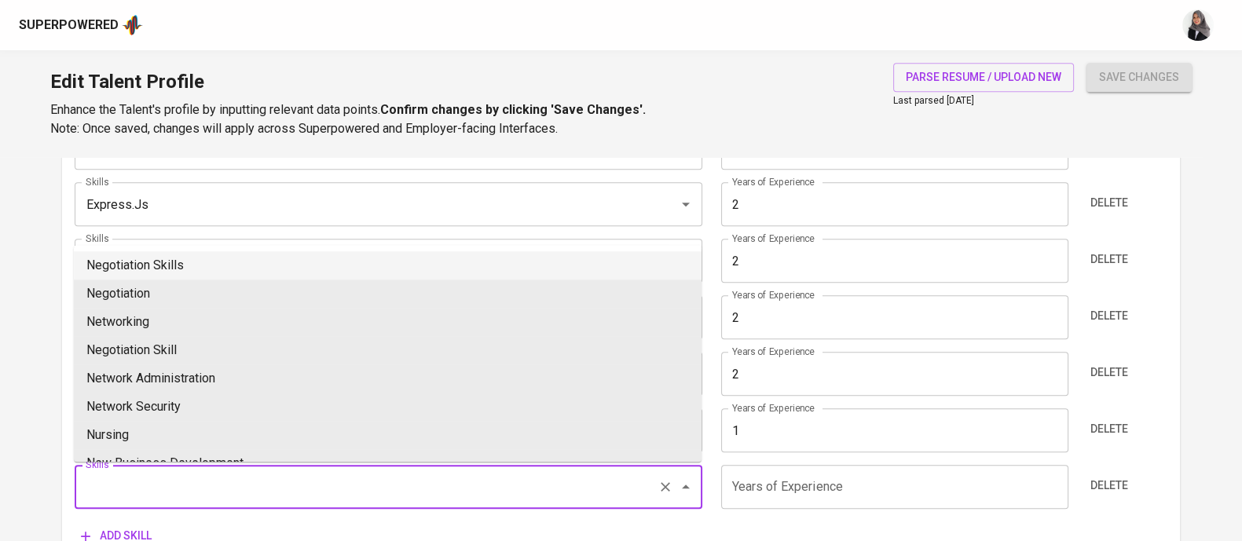
click at [155, 477] on input "Skills" at bounding box center [366, 487] width 569 height 30
click at [229, 265] on li "PostgreSQL" at bounding box center [387, 265] width 627 height 28
type input "PostgreSQL"
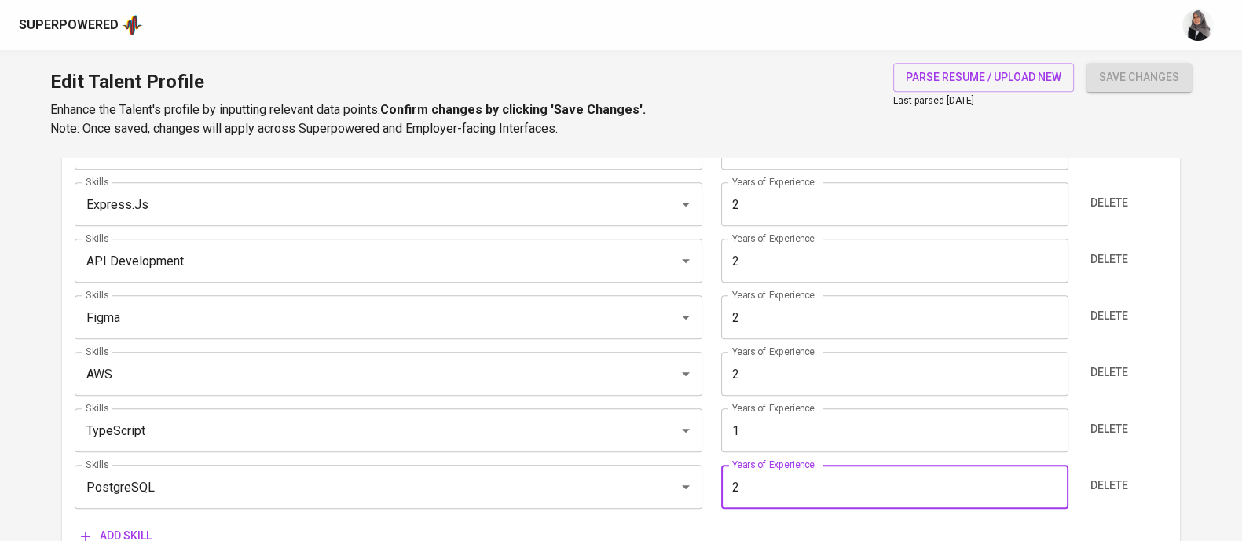
click at [768, 481] on input "2" at bounding box center [894, 487] width 347 height 44
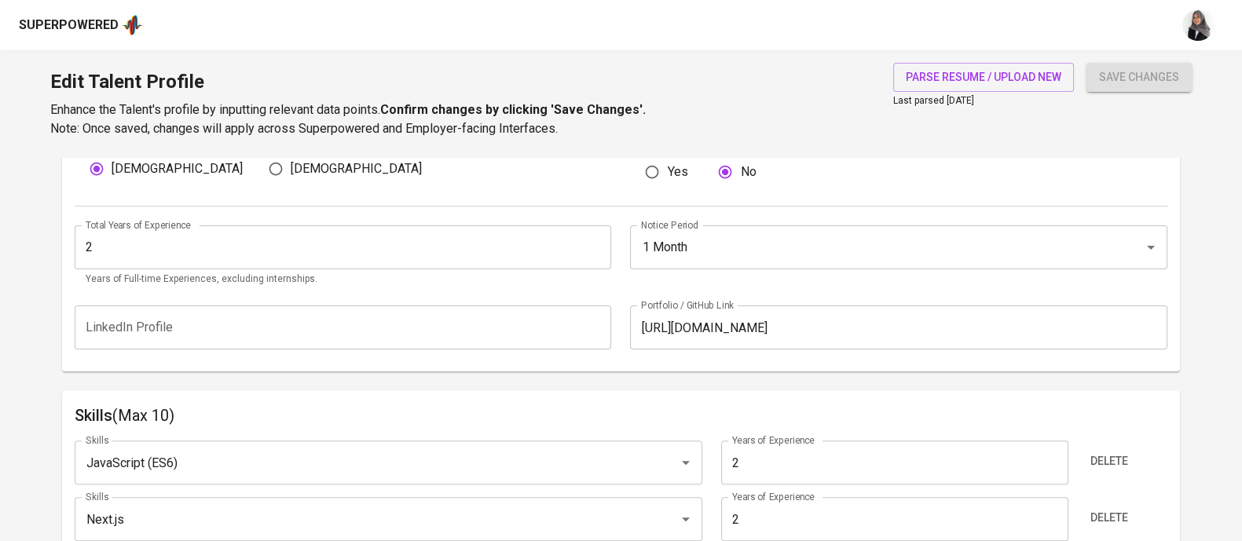
scroll to position [933, 0]
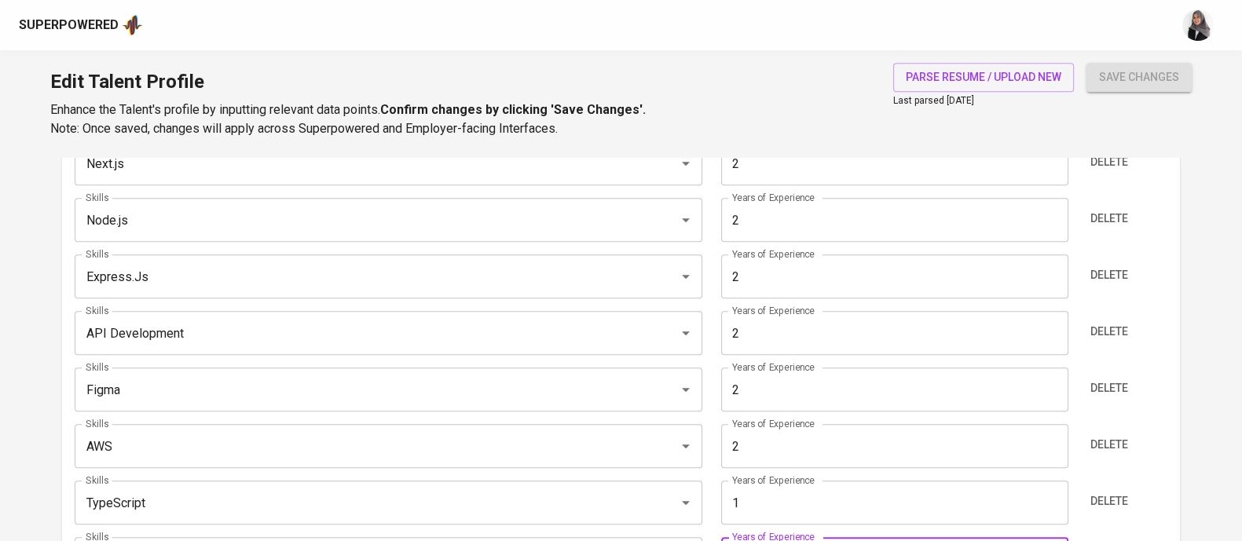
type input "2"
click at [734, 101] on div "Edit Talent Profile Enhance the Talent's profile by inputting relevant data poi…" at bounding box center [621, 103] width 1242 height 107
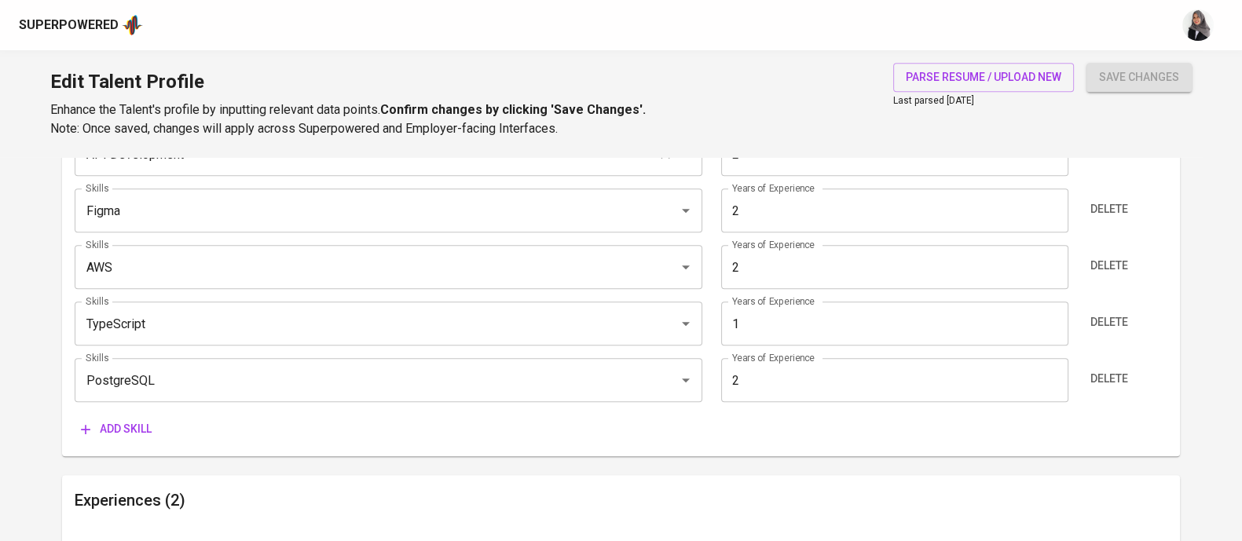
scroll to position [1115, 0]
click at [122, 412] on button "Add skill" at bounding box center [116, 426] width 83 height 29
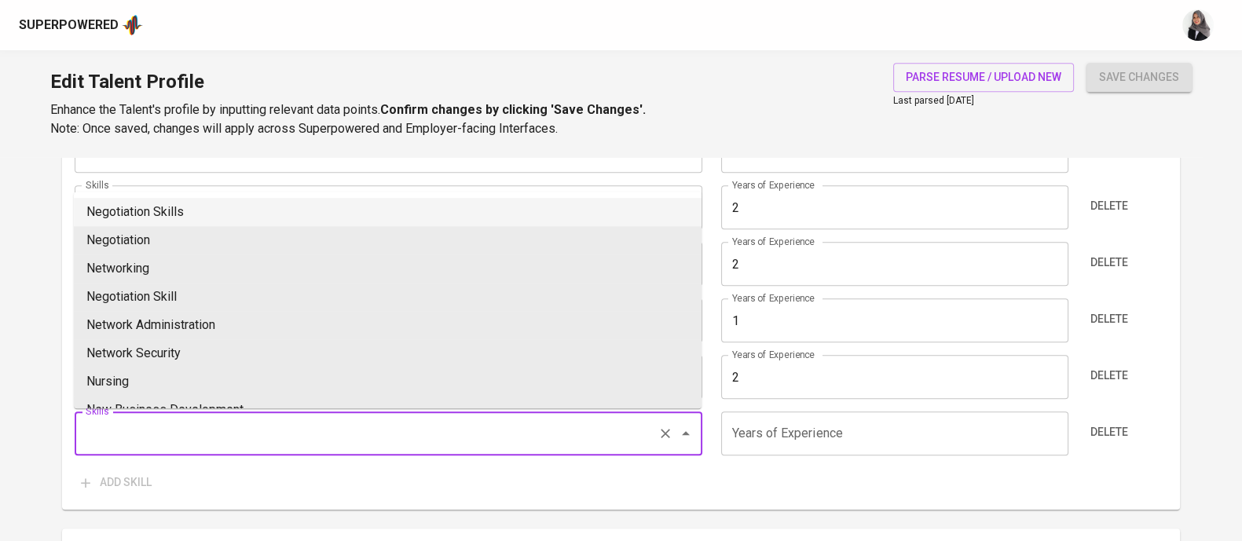
click at [188, 440] on input "Skills" at bounding box center [366, 434] width 569 height 30
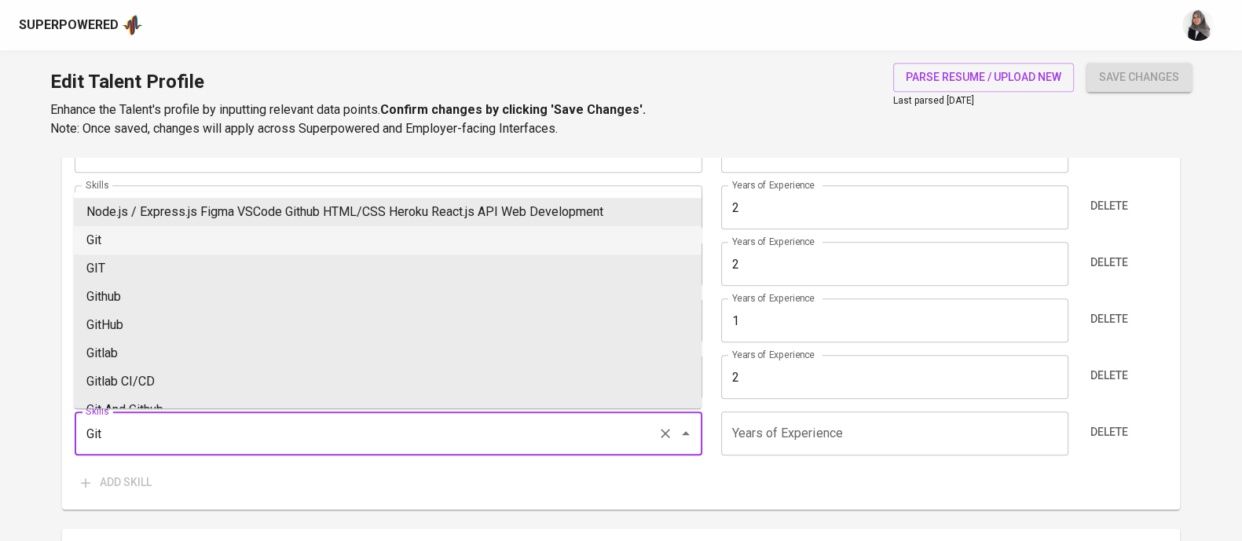
click at [177, 244] on li "Git" at bounding box center [387, 240] width 627 height 28
type input "Git"
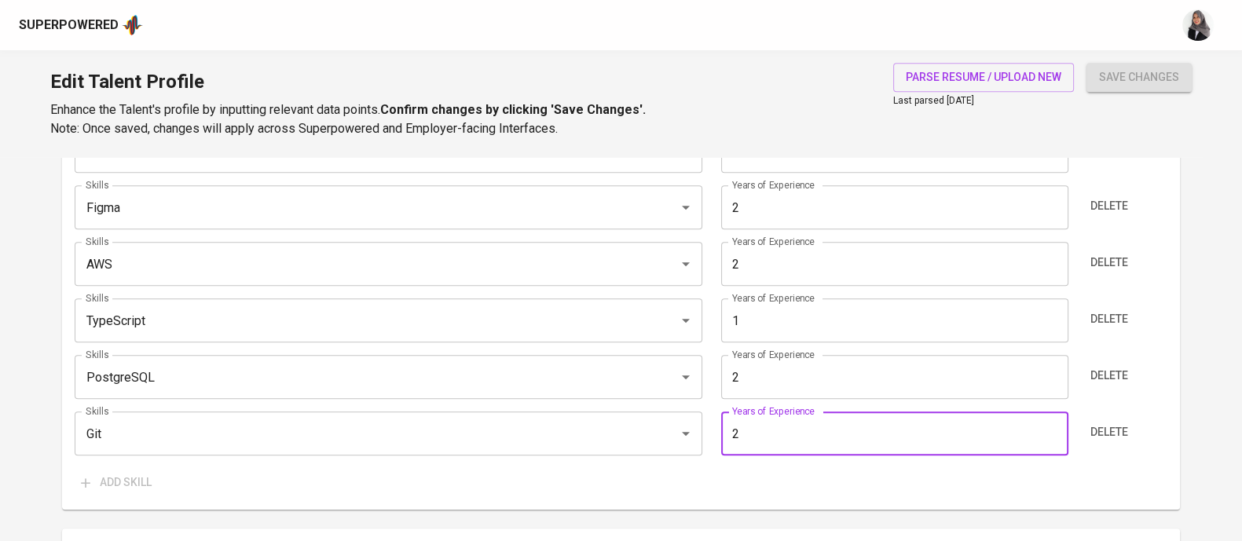
click at [801, 428] on input "2" at bounding box center [894, 434] width 347 height 44
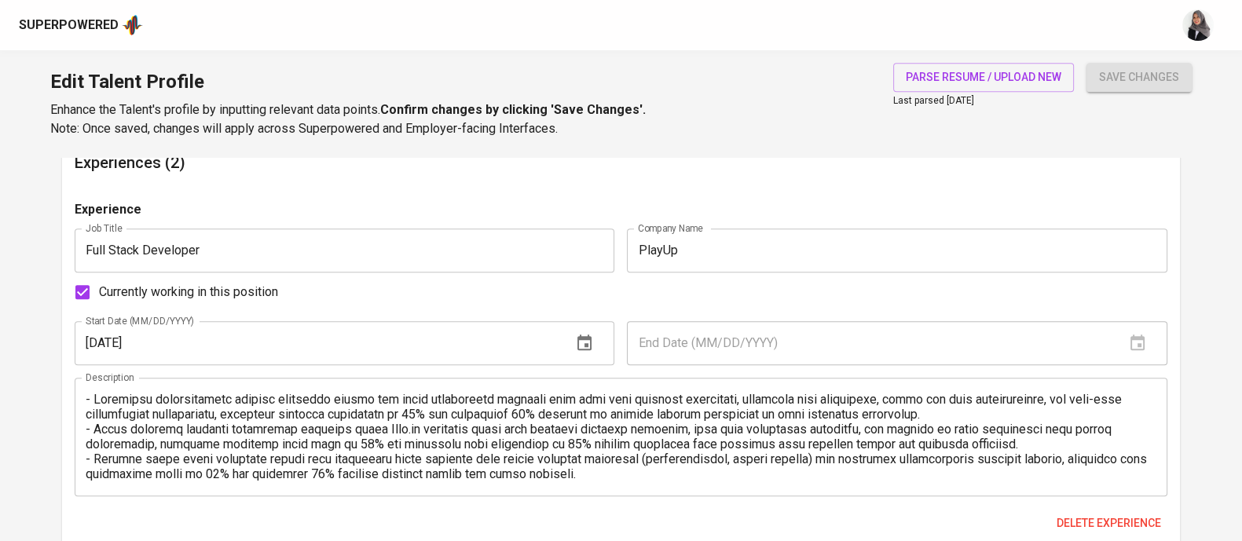
scroll to position [1508, 0]
type input "2"
click at [92, 391] on textarea at bounding box center [621, 435] width 1070 height 90
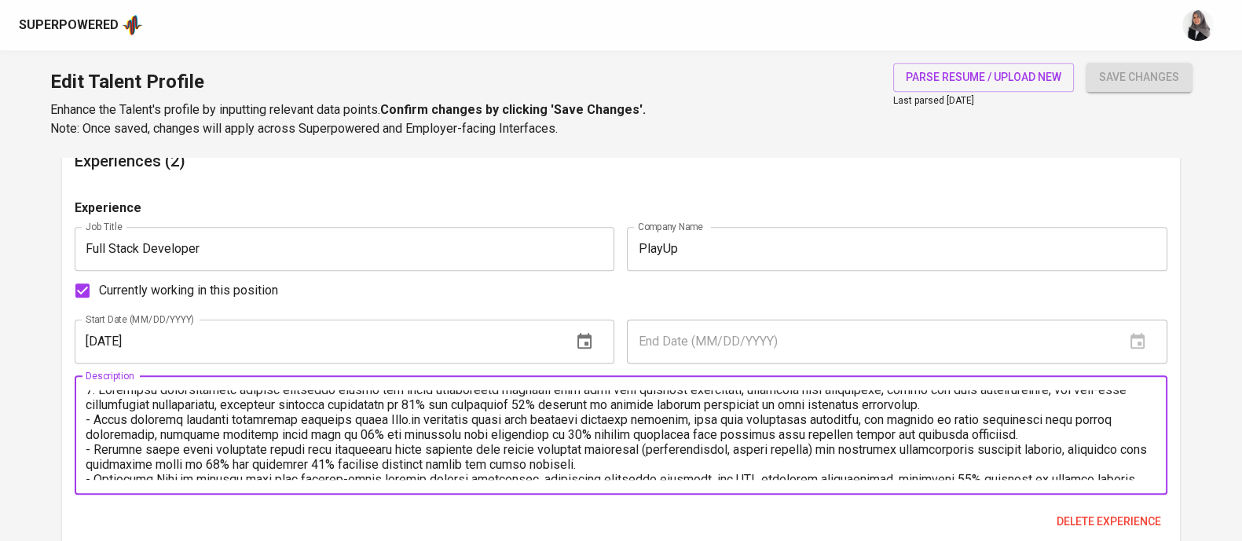
scroll to position [0, 0]
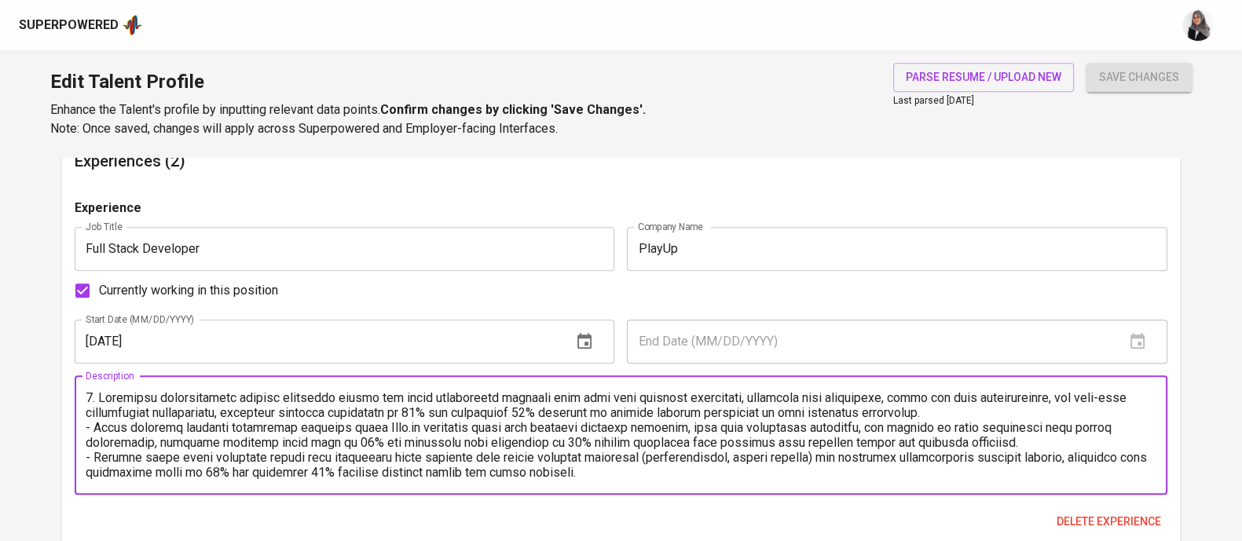
click at [92, 422] on textarea at bounding box center [621, 435] width 1070 height 90
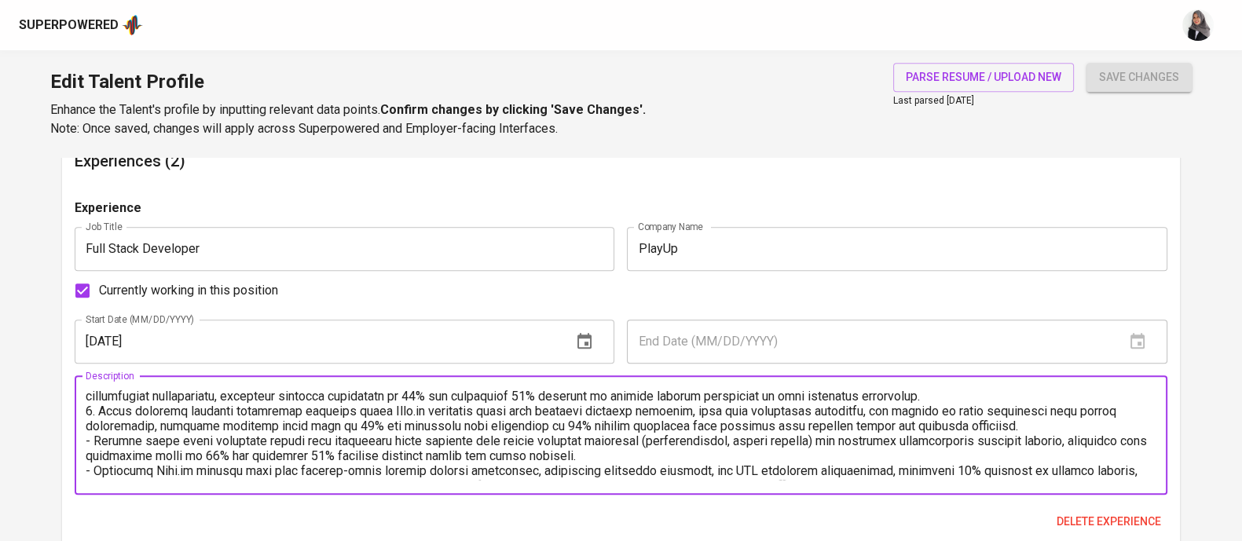
scroll to position [17, 0]
click at [91, 438] on textarea at bounding box center [621, 435] width 1070 height 90
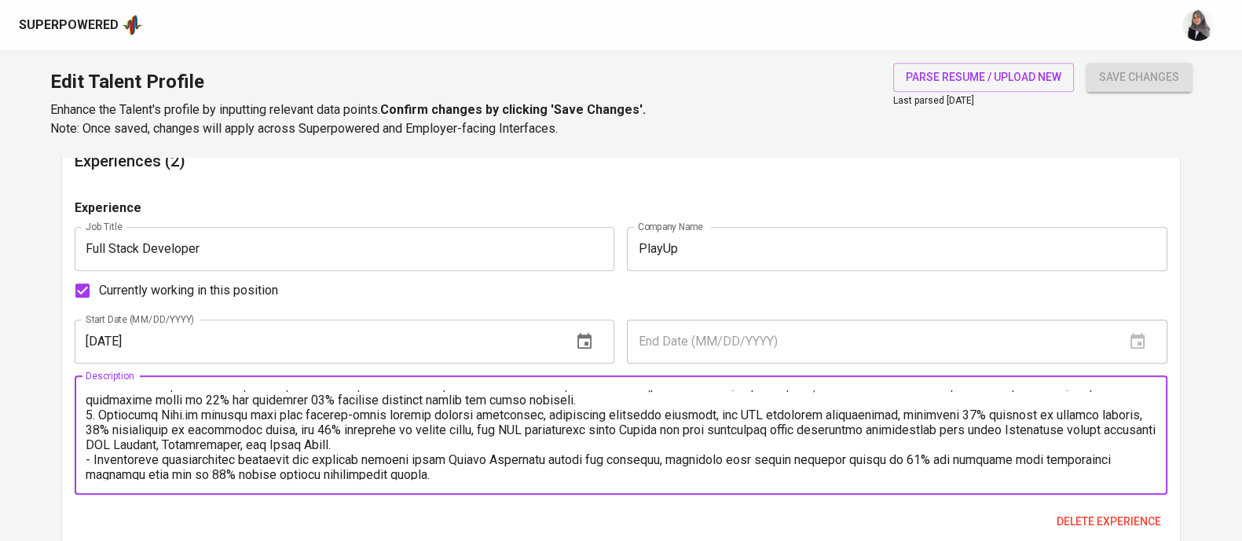
scroll to position [75, 0]
click at [87, 453] on textarea at bounding box center [621, 435] width 1070 height 90
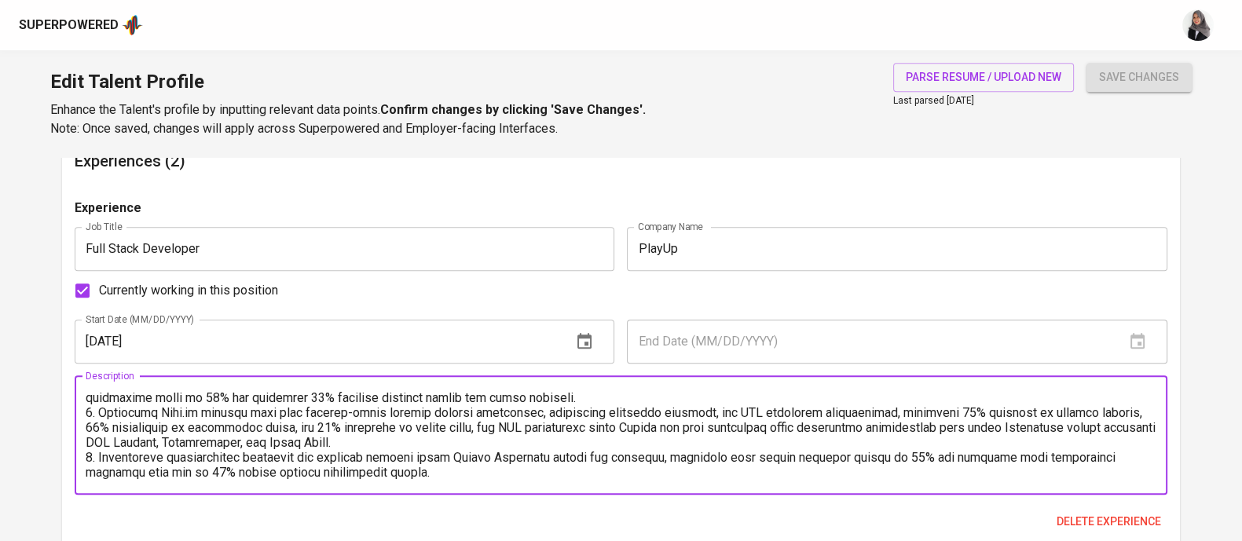
scroll to position [0, 0]
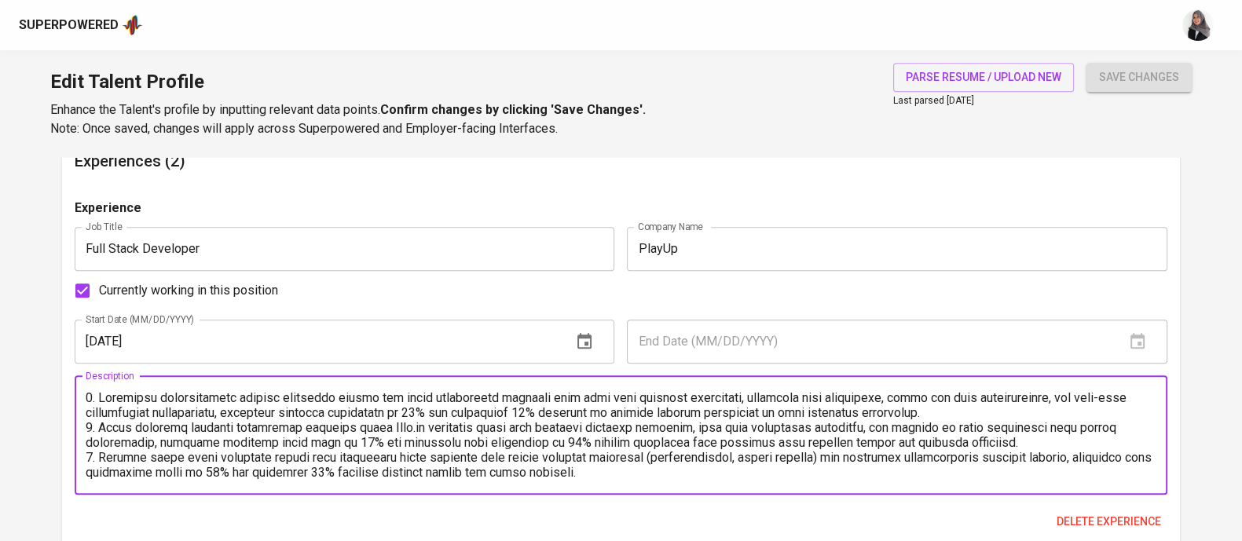
click at [444, 427] on textarea at bounding box center [621, 435] width 1070 height 90
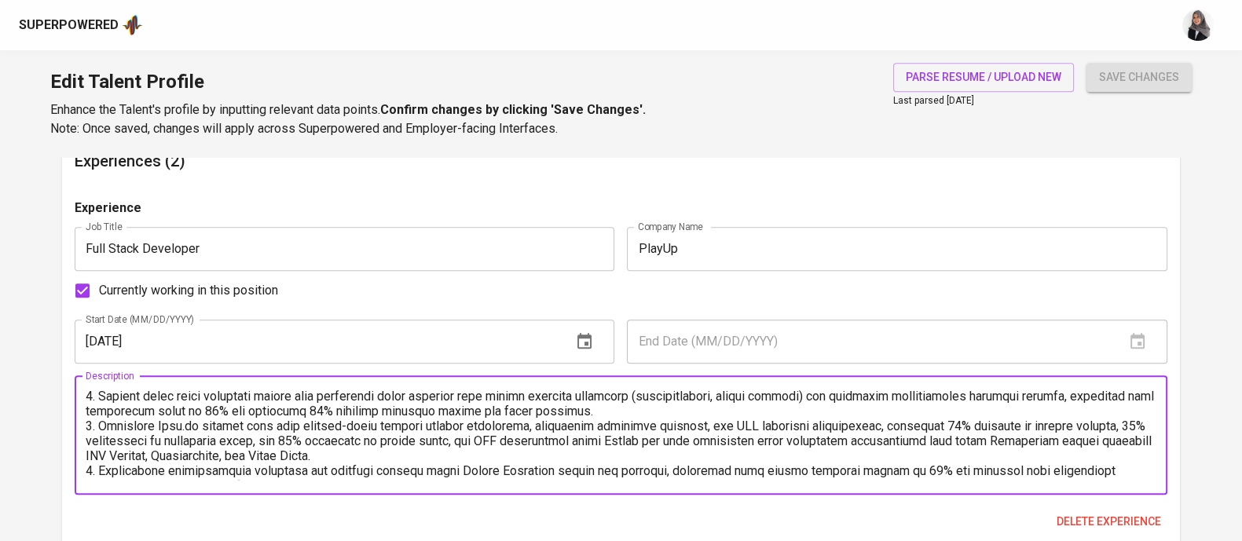
scroll to position [89, 0]
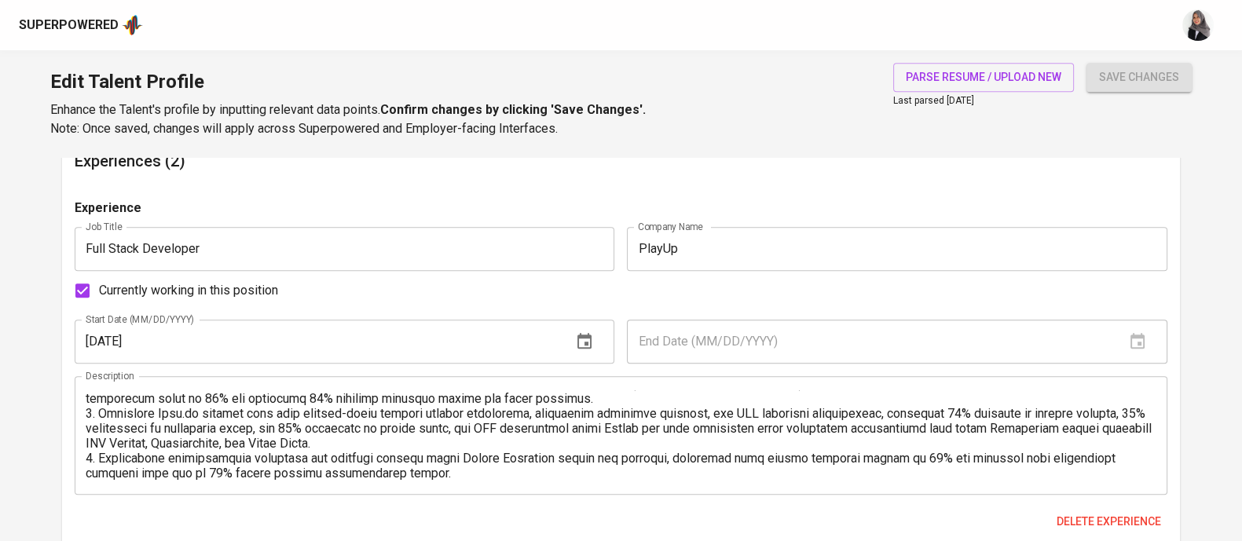
click at [510, 484] on div "Description" at bounding box center [621, 435] width 1092 height 119
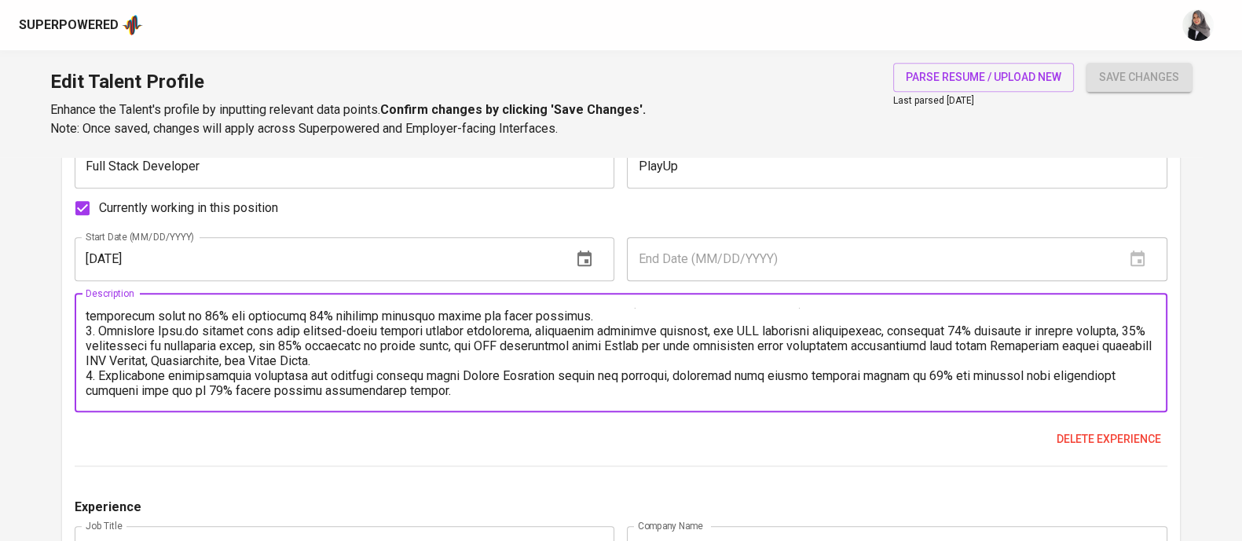
click at [477, 382] on textarea at bounding box center [621, 353] width 1070 height 90
click at [431, 392] on textarea at bounding box center [621, 353] width 1070 height 90
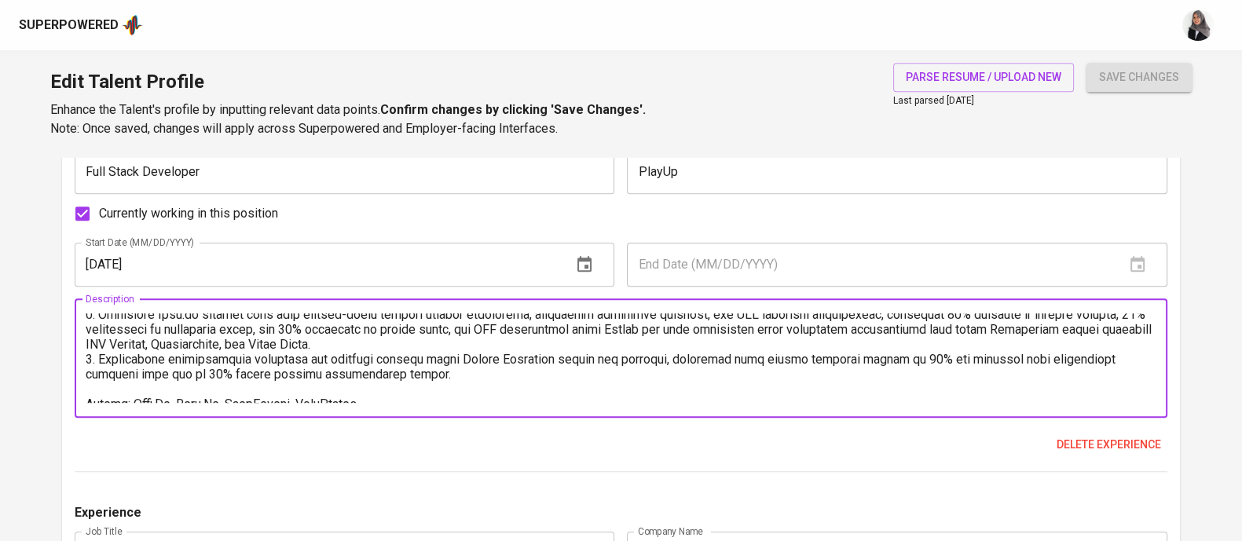
scroll to position [119, 0]
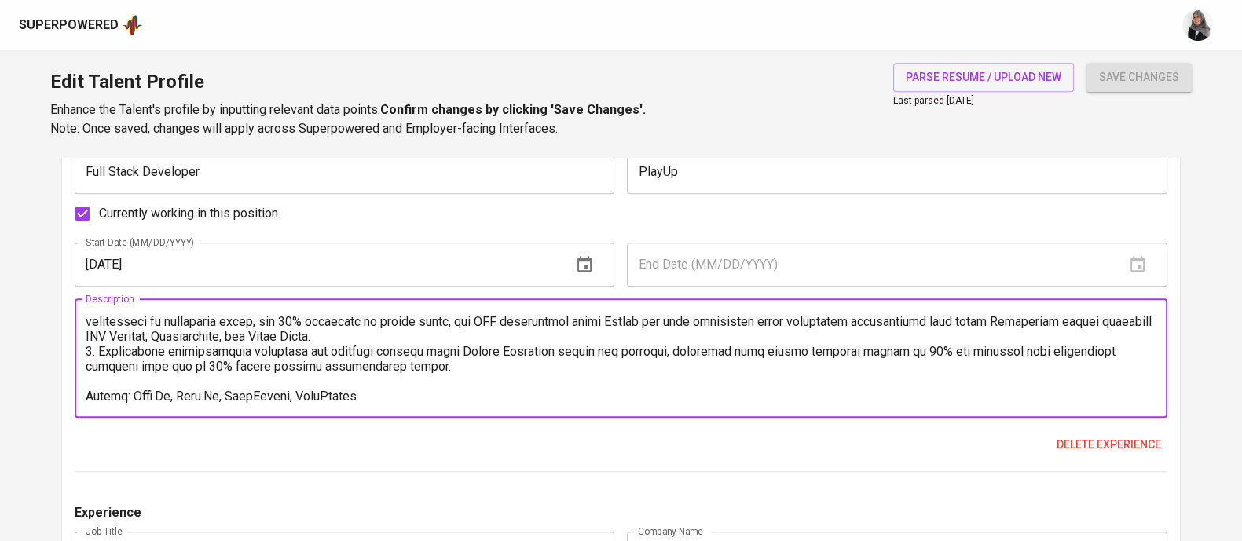
click at [393, 394] on textarea at bounding box center [621, 358] width 1070 height 90
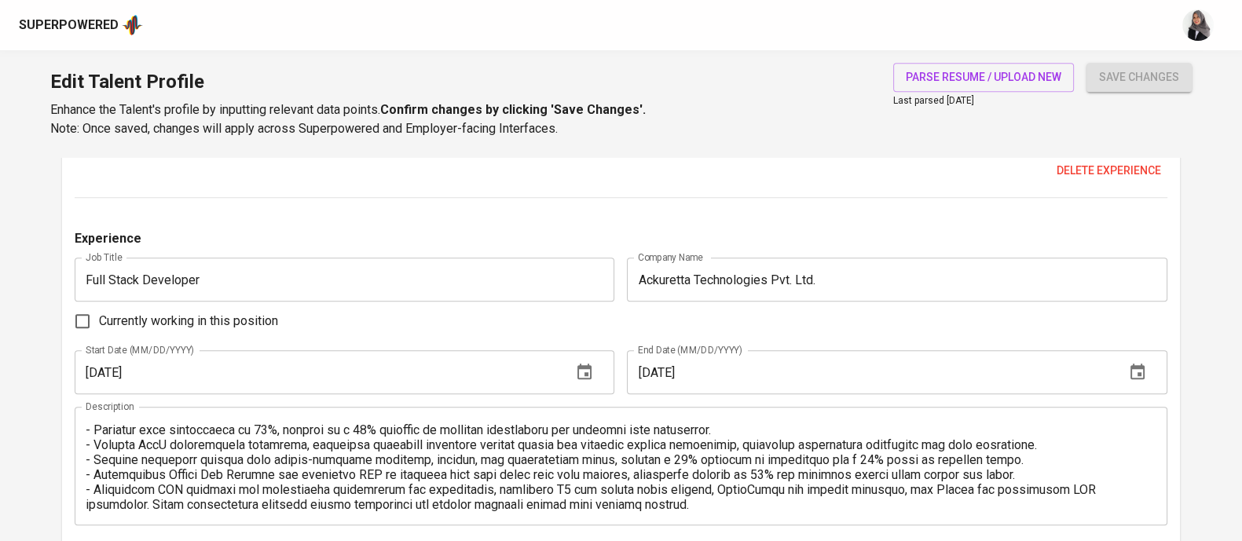
scroll to position [0, 0]
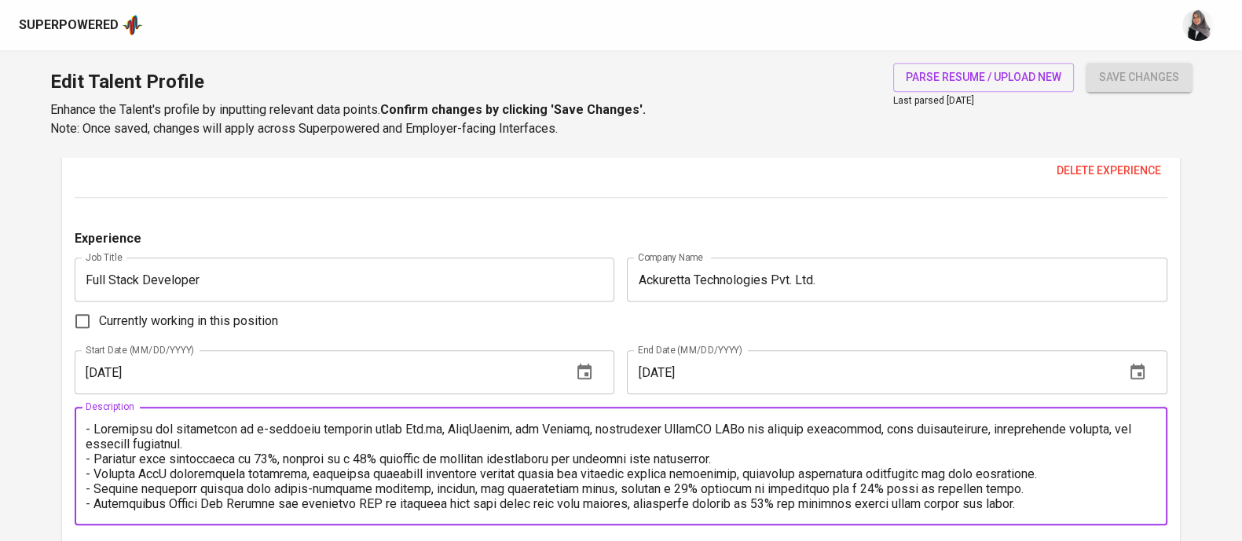
click at [90, 427] on textarea at bounding box center [621, 467] width 1070 height 90
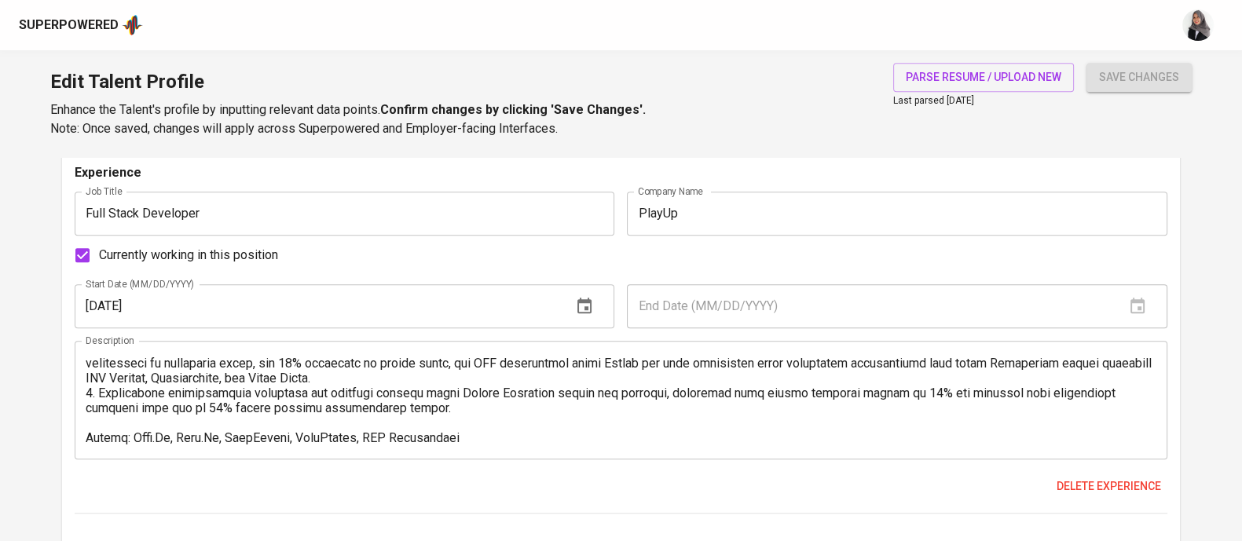
scroll to position [1545, 0]
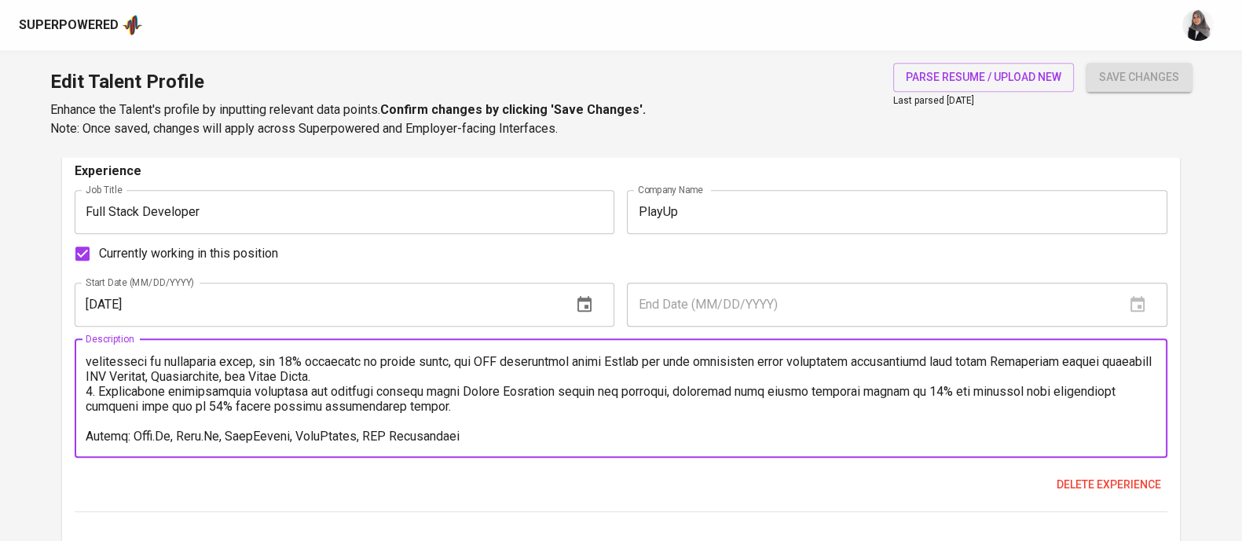
click at [349, 430] on textarea at bounding box center [621, 398] width 1070 height 90
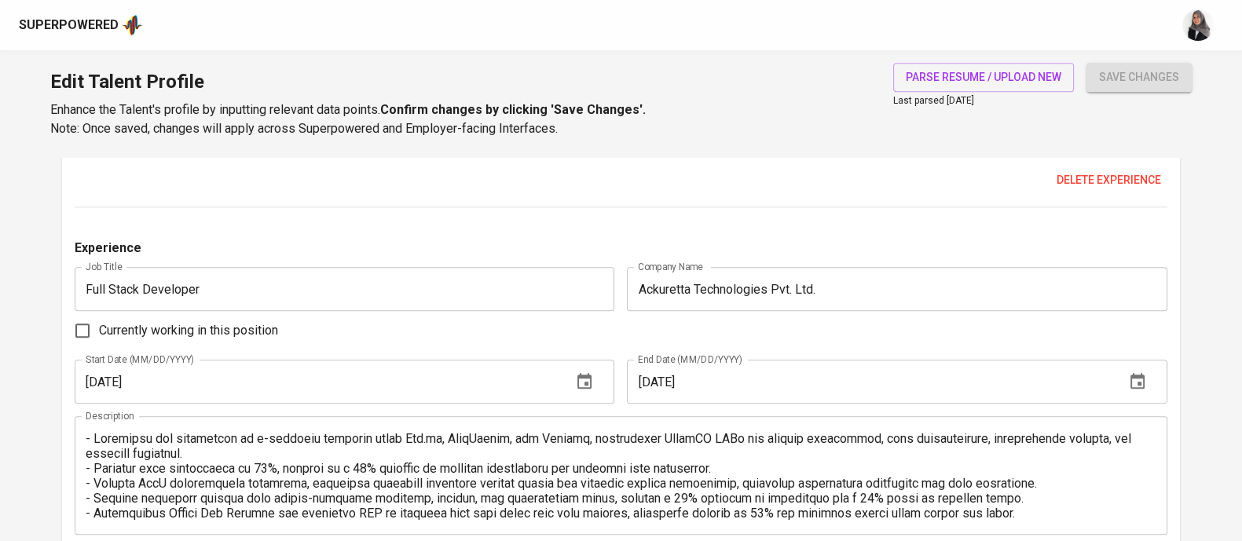
scroll to position [1868, 0]
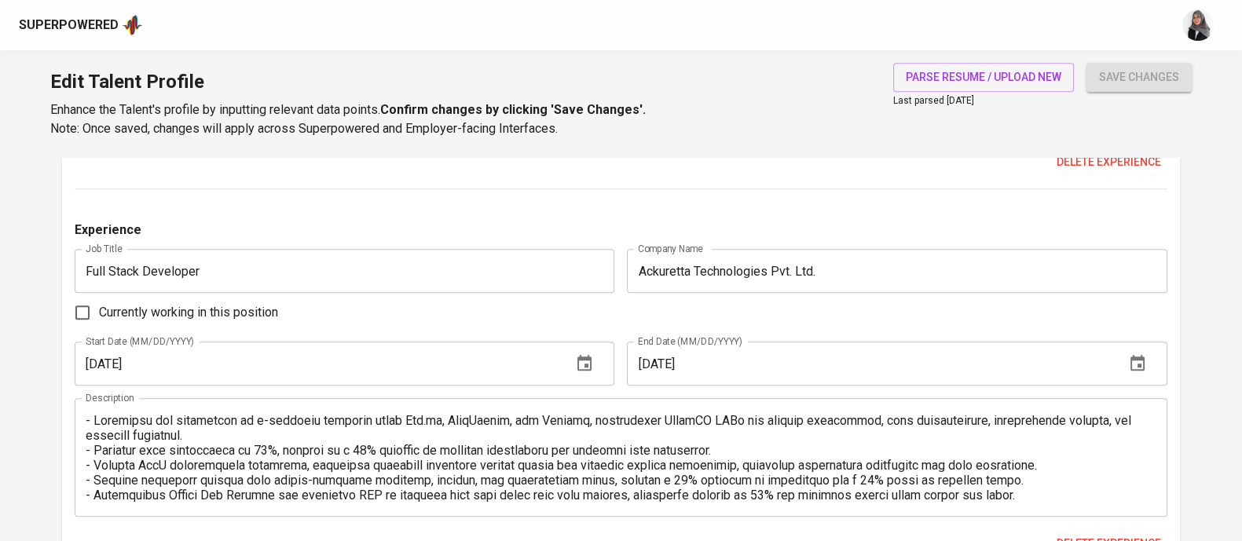
type textarea "1. Developed comprehensive partner dashboard system for audio advertising platf…"
click at [90, 422] on textarea at bounding box center [621, 458] width 1070 height 90
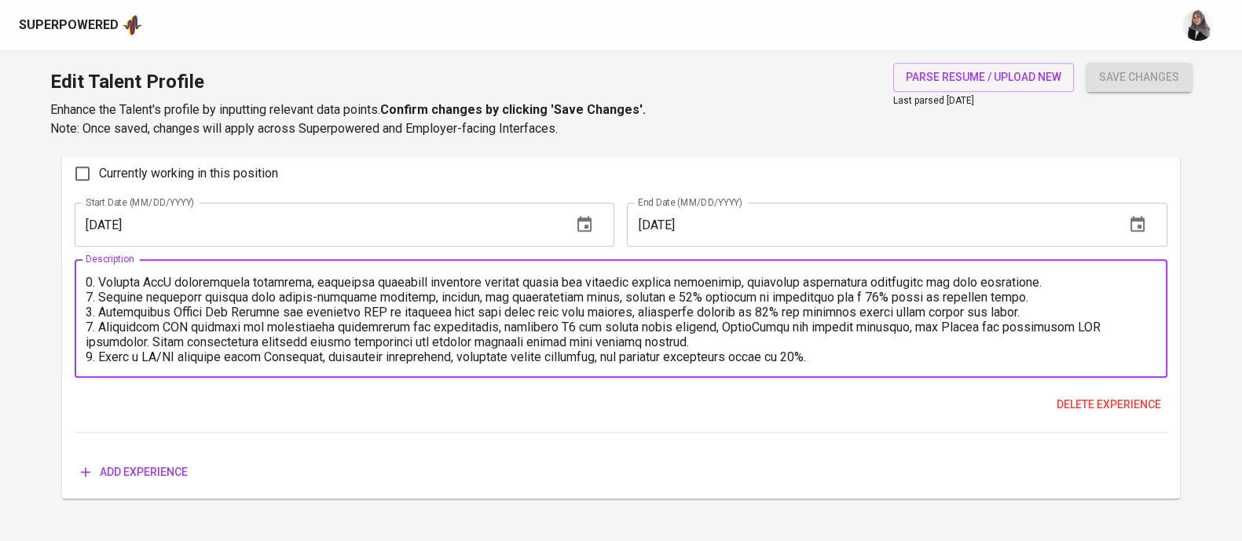
scroll to position [0, 0]
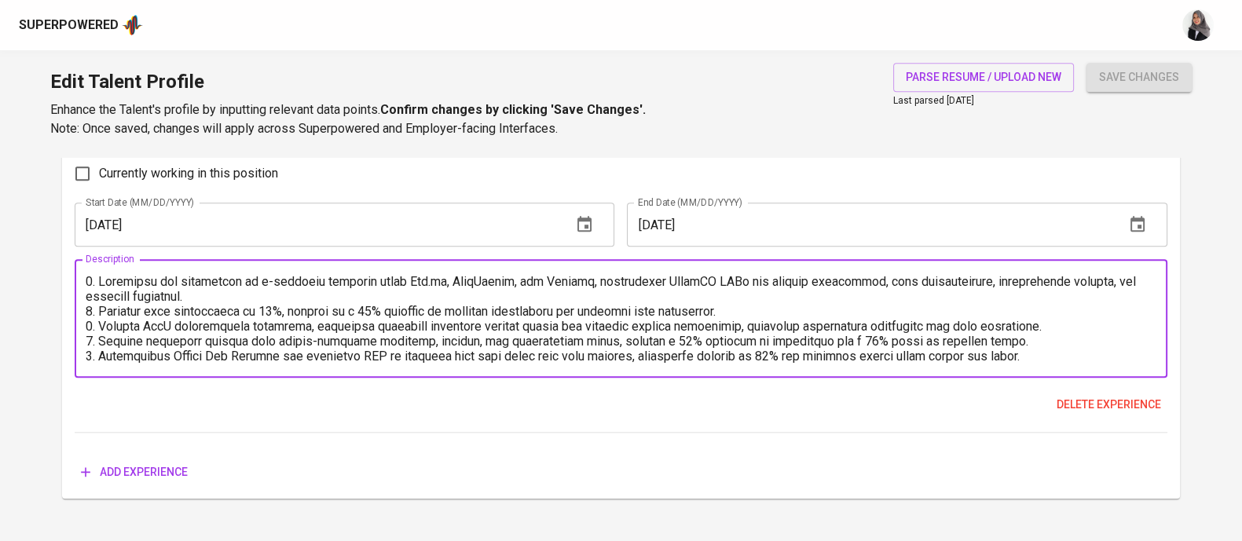
click at [240, 292] on textarea at bounding box center [621, 319] width 1070 height 90
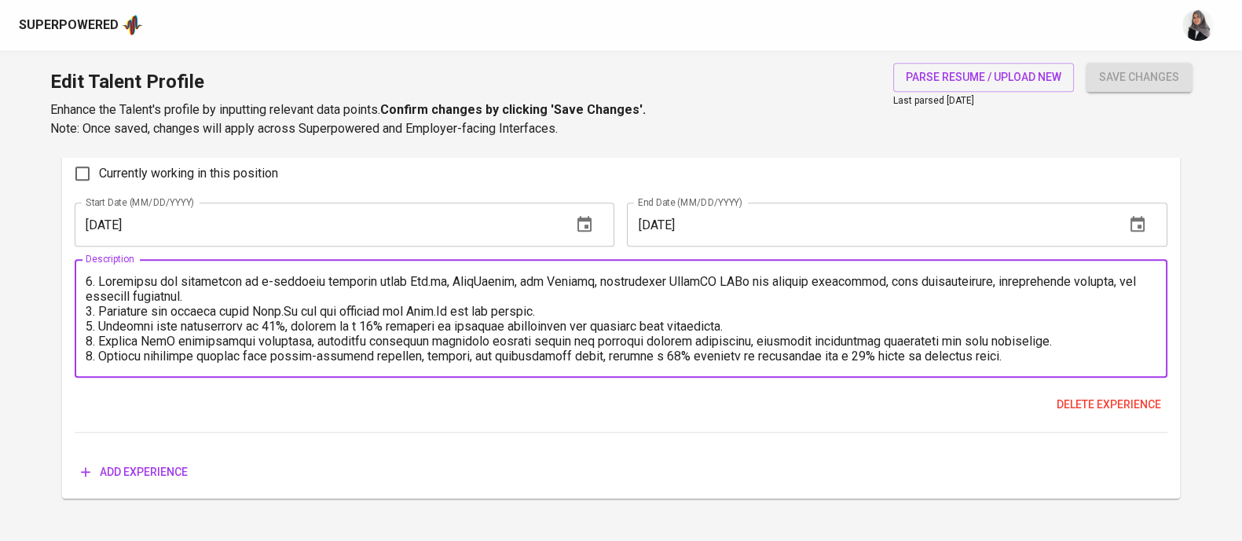
click at [87, 327] on textarea at bounding box center [621, 319] width 1070 height 90
drag, startPoint x: 428, startPoint y: 280, endPoint x: 745, endPoint y: 276, distance: 316.5
click at [745, 276] on textarea at bounding box center [621, 319] width 1070 height 90
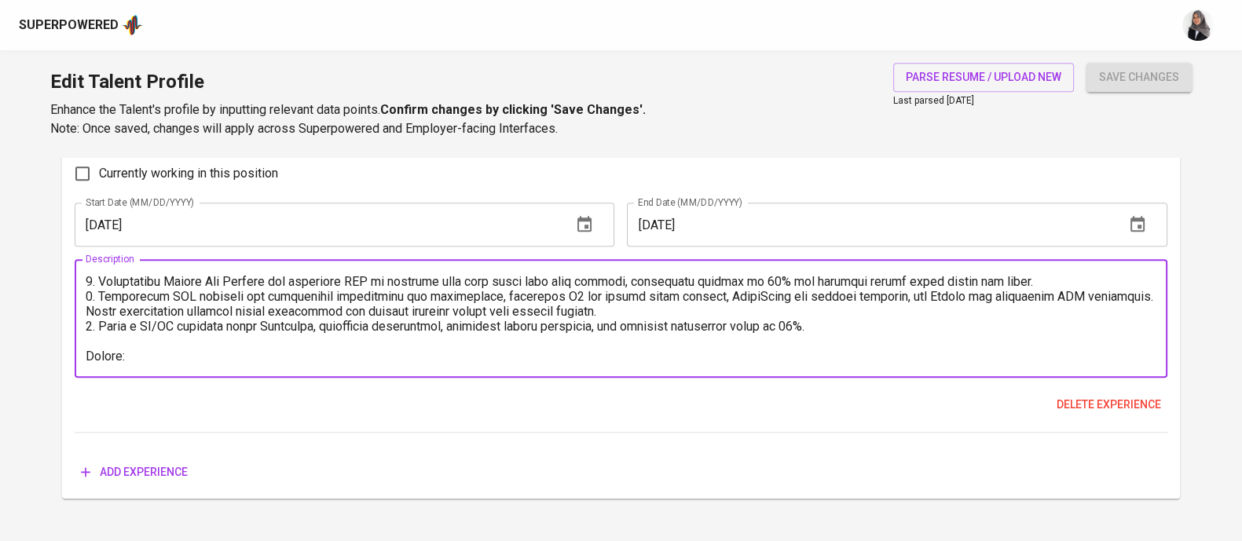
click at [289, 359] on textarea at bounding box center [621, 319] width 1070 height 90
paste textarea "Vue.js, JavaScript, and Shopify, integrating GraphQL APIs"
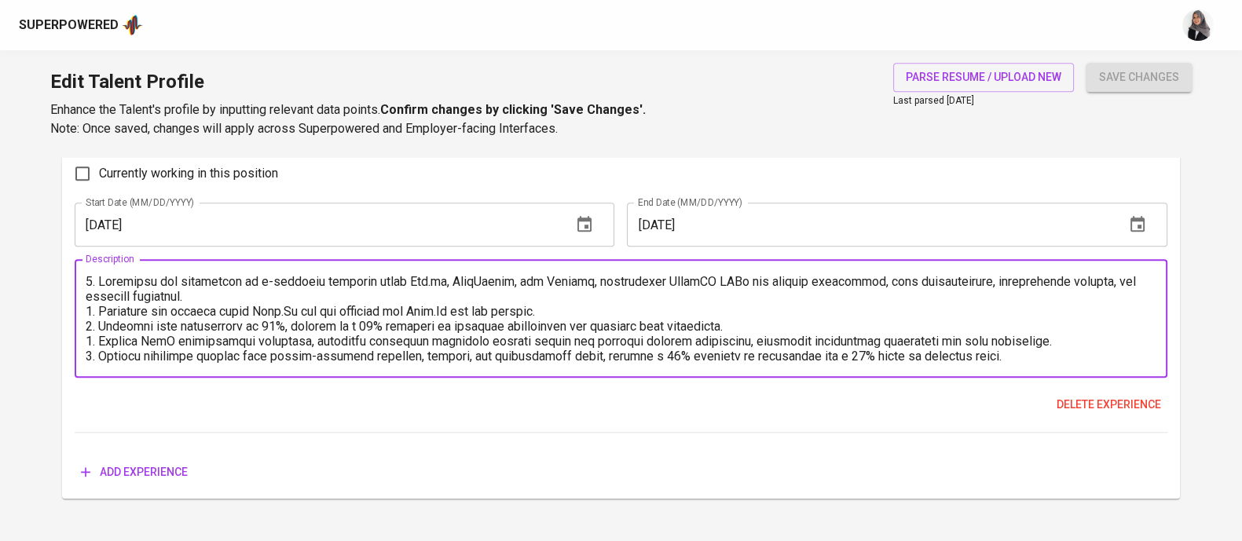
click at [458, 280] on textarea at bounding box center [621, 319] width 1070 height 90
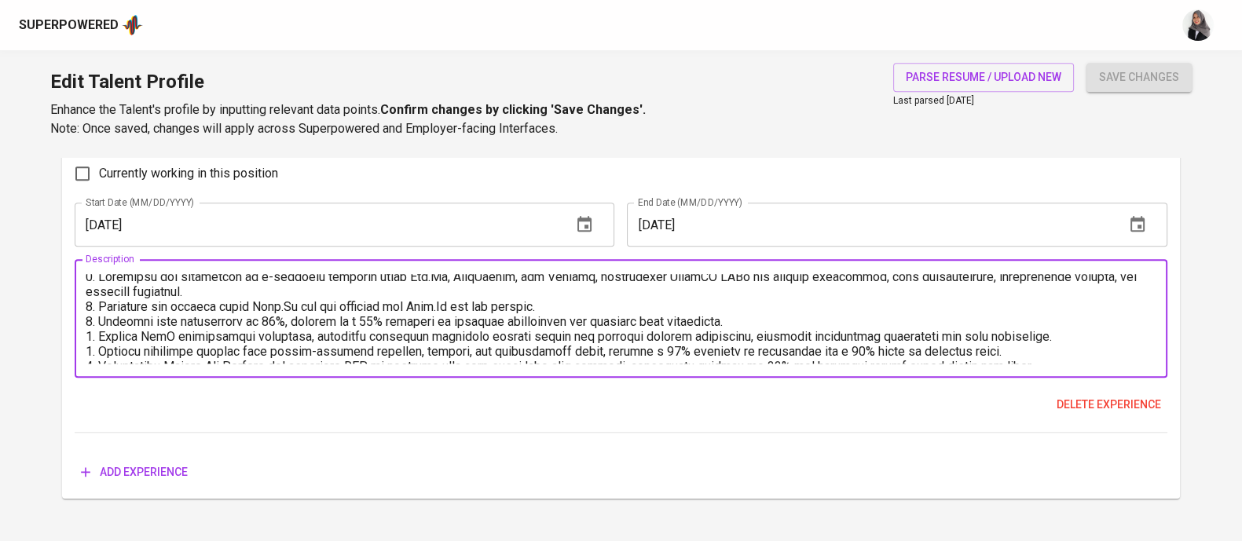
scroll to position [90, 0]
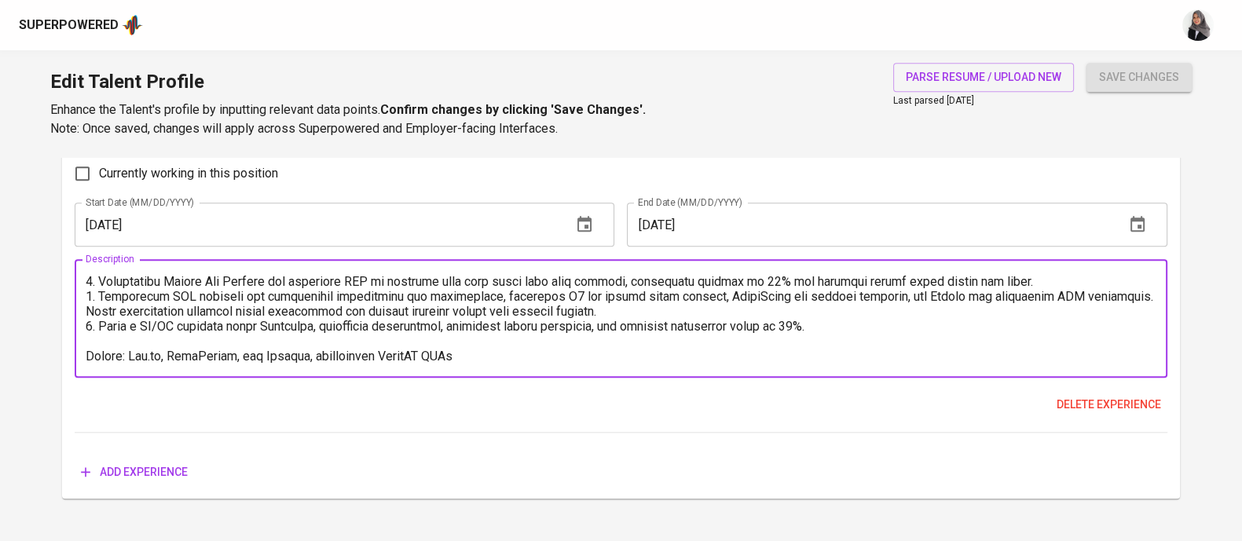
click at [150, 355] on textarea at bounding box center [621, 319] width 1070 height 90
click at [352, 351] on textarea at bounding box center [621, 319] width 1070 height 90
click at [438, 355] on textarea at bounding box center [621, 319] width 1070 height 90
click at [459, 353] on textarea at bounding box center [621, 319] width 1070 height 90
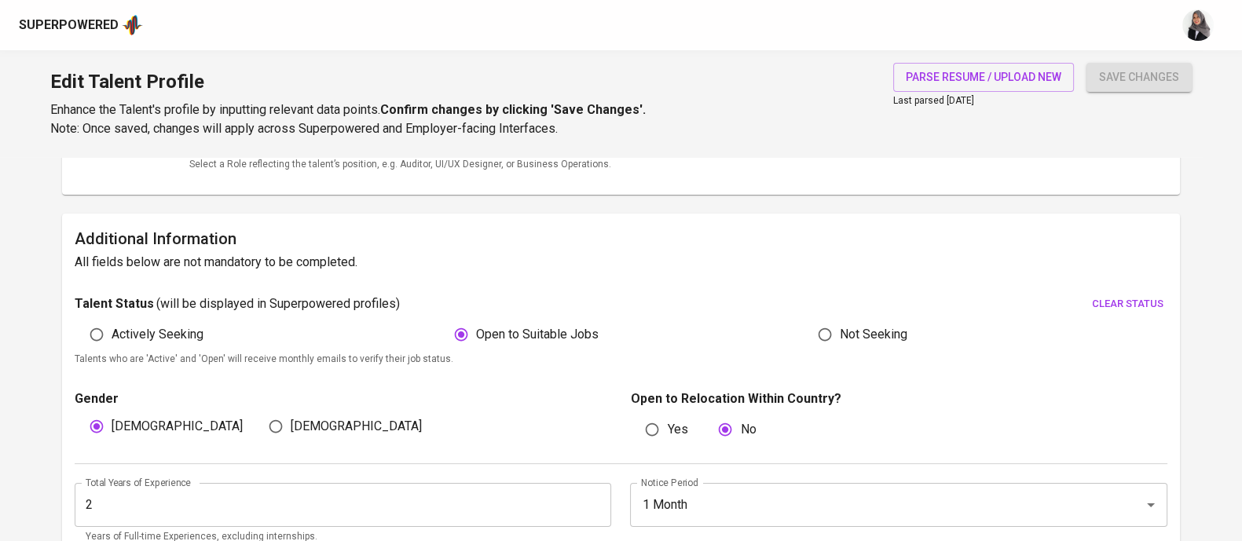
scroll to position [318, 0]
type textarea "1. Developed and maintained an e-commerce platform using Vue.Js, JavaScript, an…"
click at [1118, 72] on span "save changes" at bounding box center [1139, 78] width 80 height 20
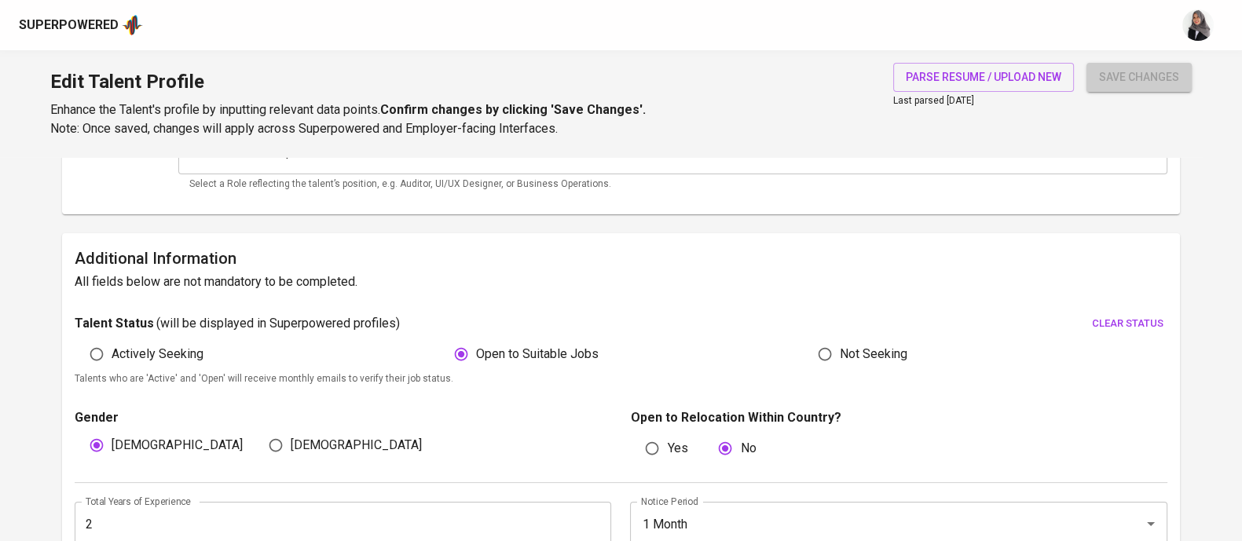
click at [1118, 72] on span "save changes" at bounding box center [1139, 78] width 80 height 20
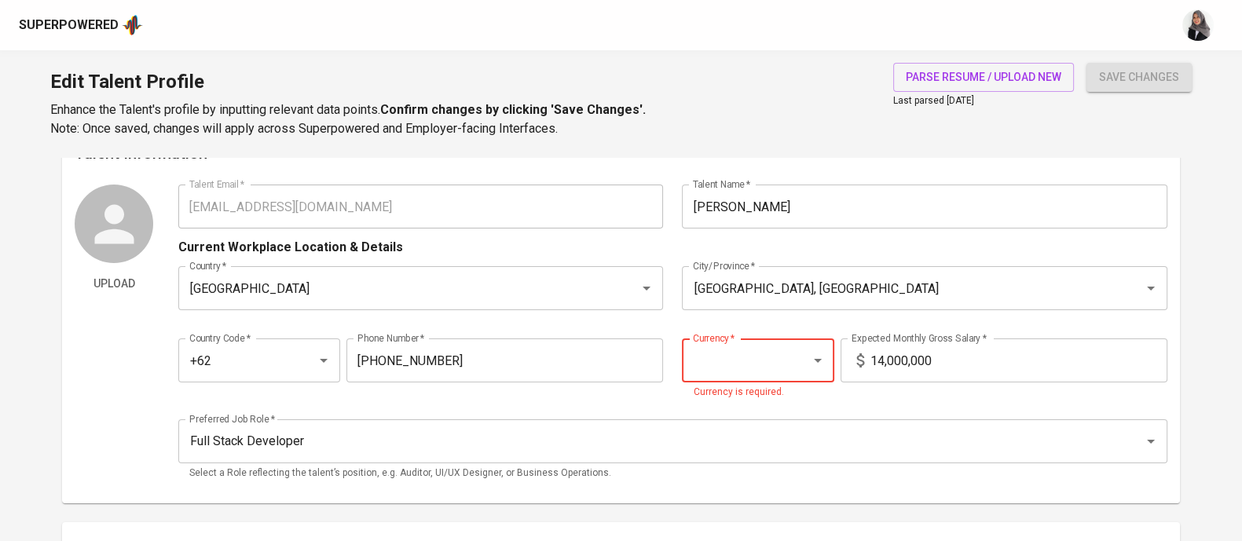
scroll to position [27, 0]
click at [763, 407] on li "IDR" at bounding box center [758, 407] width 152 height 28
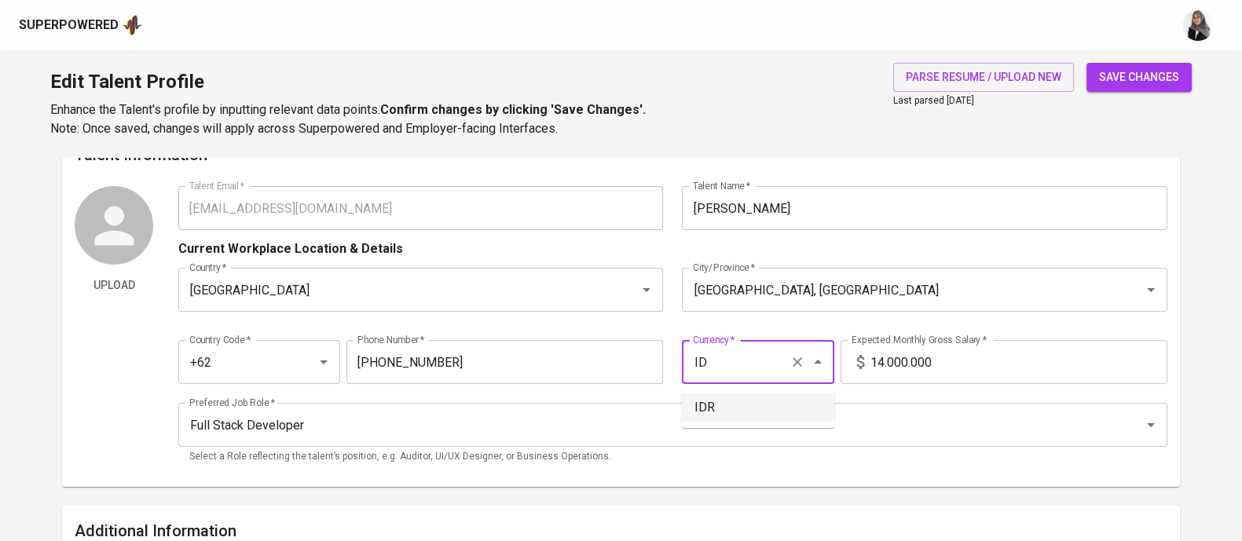
type input "I"
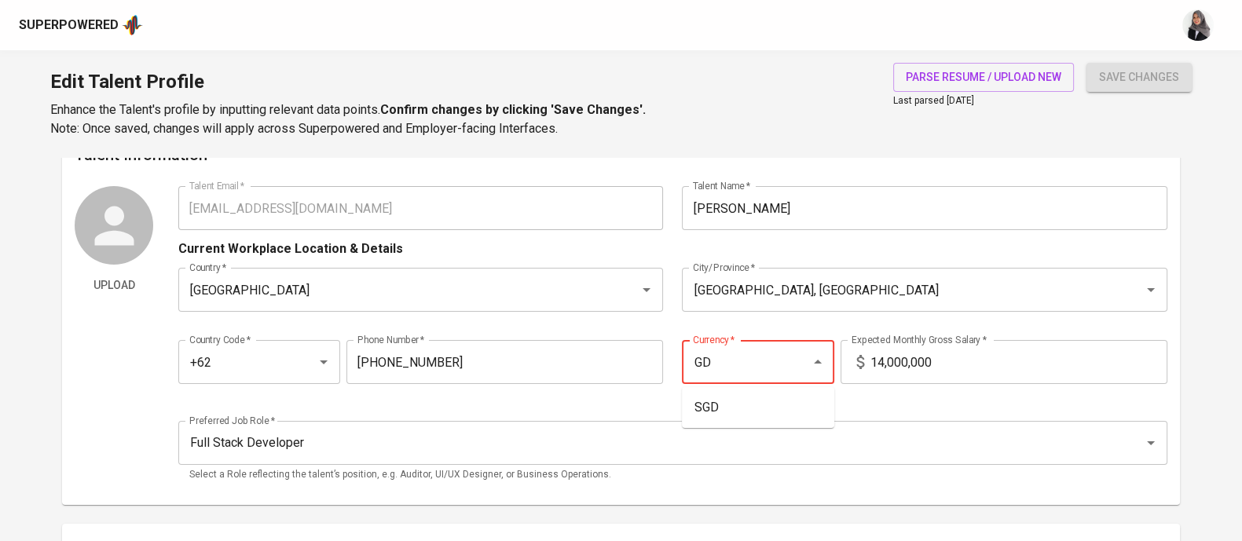
type input "G"
type input "S"
type input "IDR"
click at [820, 157] on h6 "Talent Information" at bounding box center [621, 154] width 1092 height 25
click at [747, 379] on div "Currency *" at bounding box center [758, 362] width 152 height 44
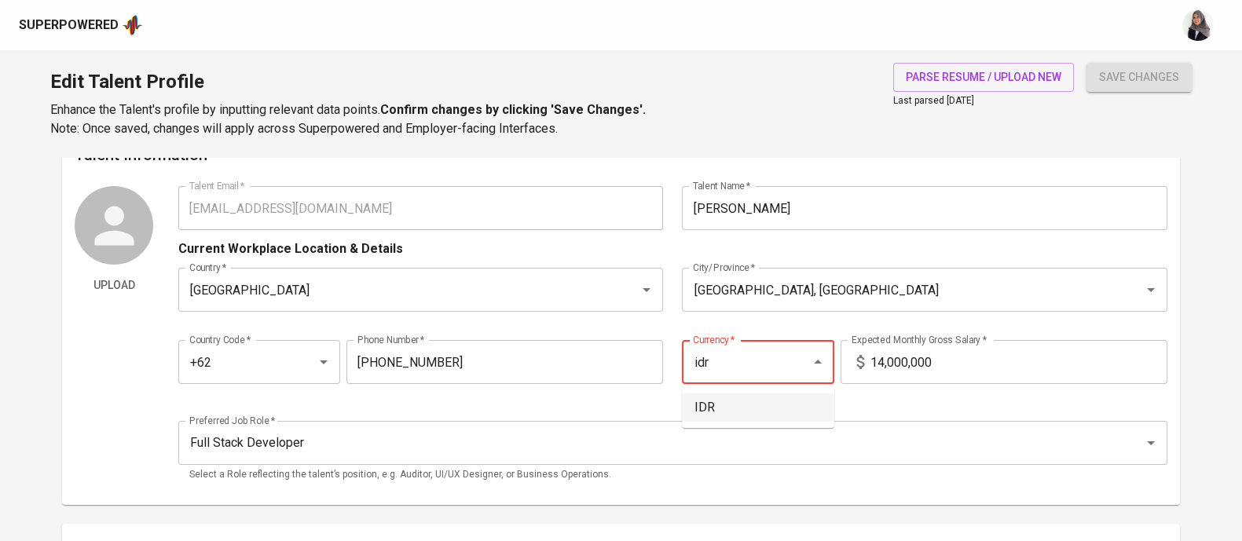
click at [732, 404] on li "IDR" at bounding box center [758, 407] width 152 height 28
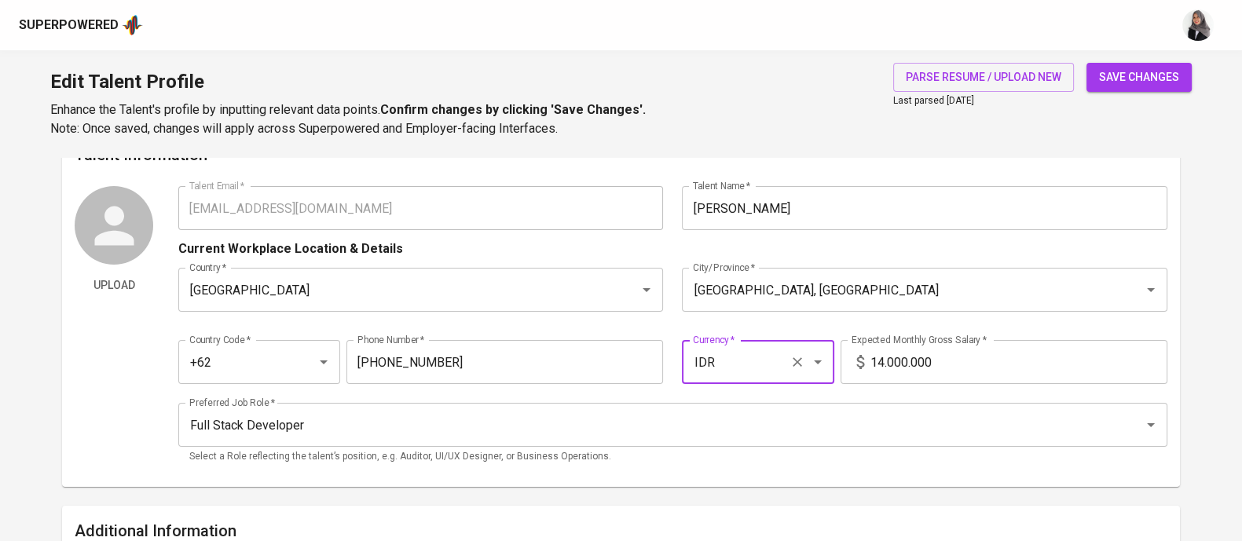
type input "IDR"
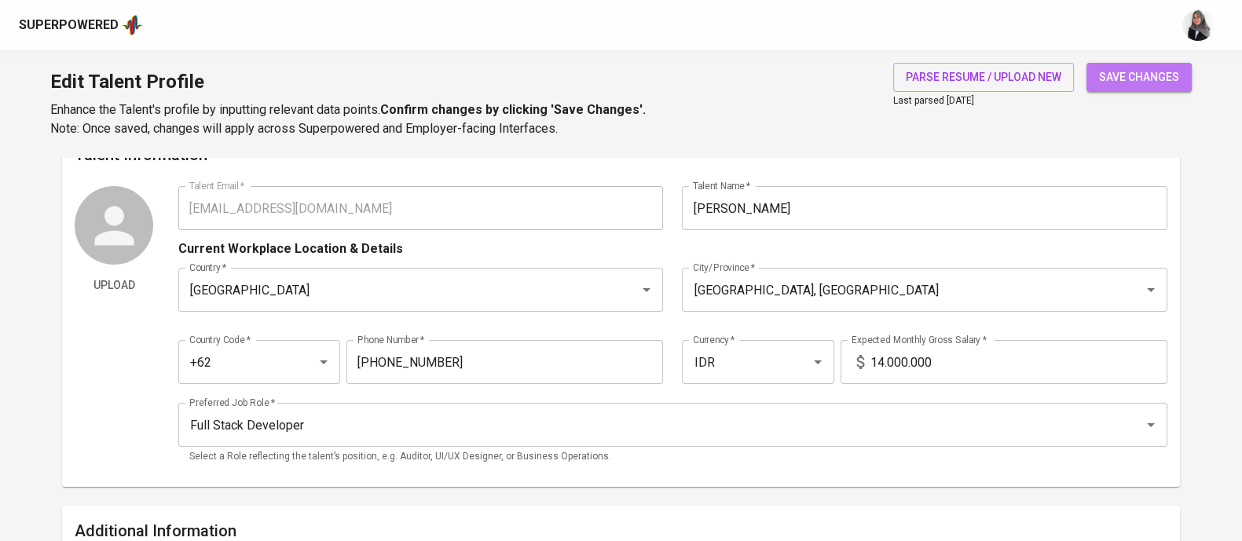
click at [1165, 86] on span "save changes" at bounding box center [1139, 78] width 80 height 20
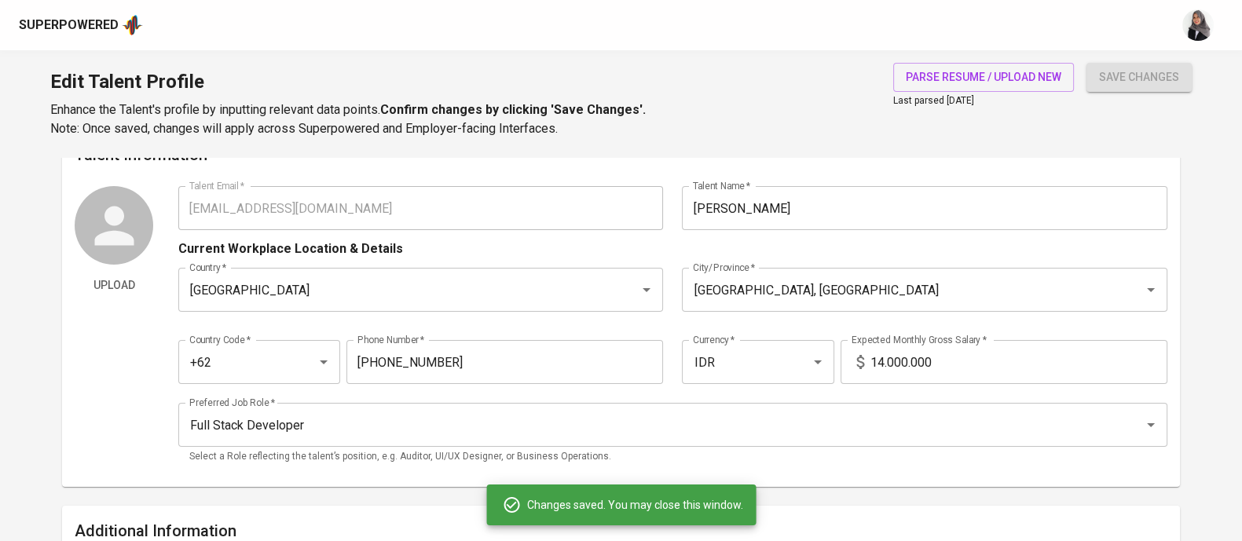
type input "JavaScript"
type input "PostgreSQL"
type input "Git"
type input "AWS"
type input "Figma"
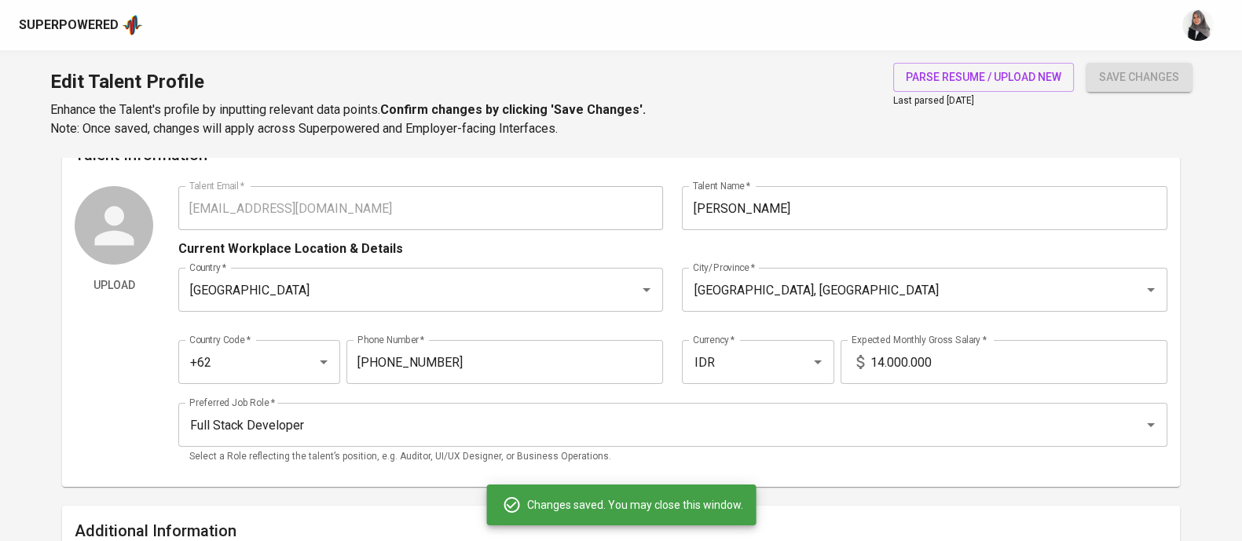
type input "API Development"
type input "Express.js"
type input "Node.js"
type input "2"
type input "Next.js"
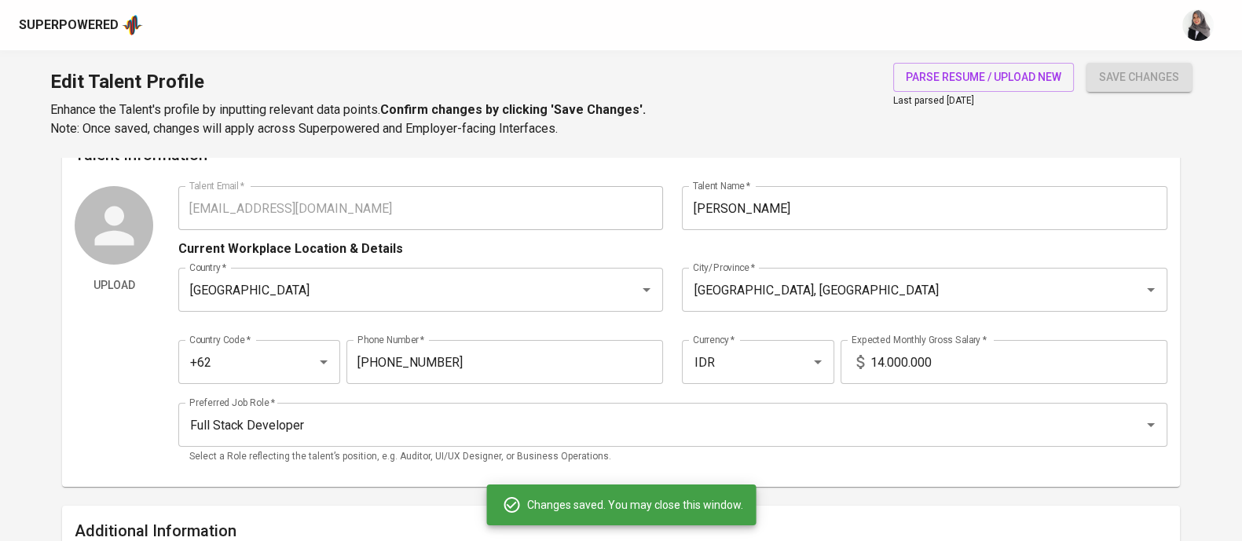
type input "TypeScript"
type input "1"
click at [804, 96] on div "Edit Talent Profile Enhance the Talent's profile by inputting relevant data poi…" at bounding box center [621, 103] width 1242 height 107
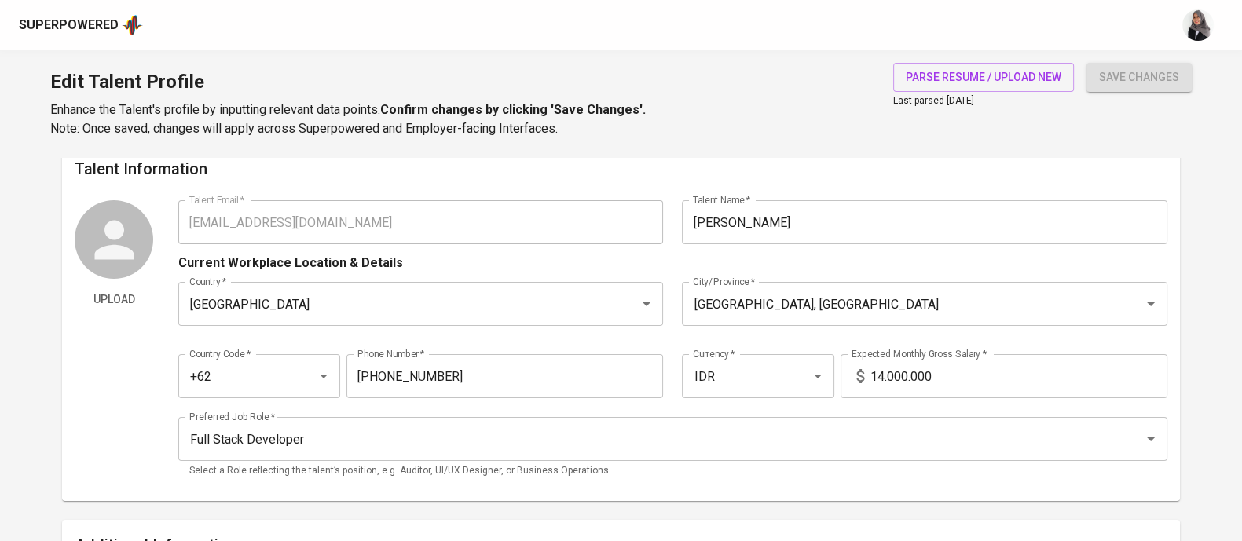
scroll to position [0, 0]
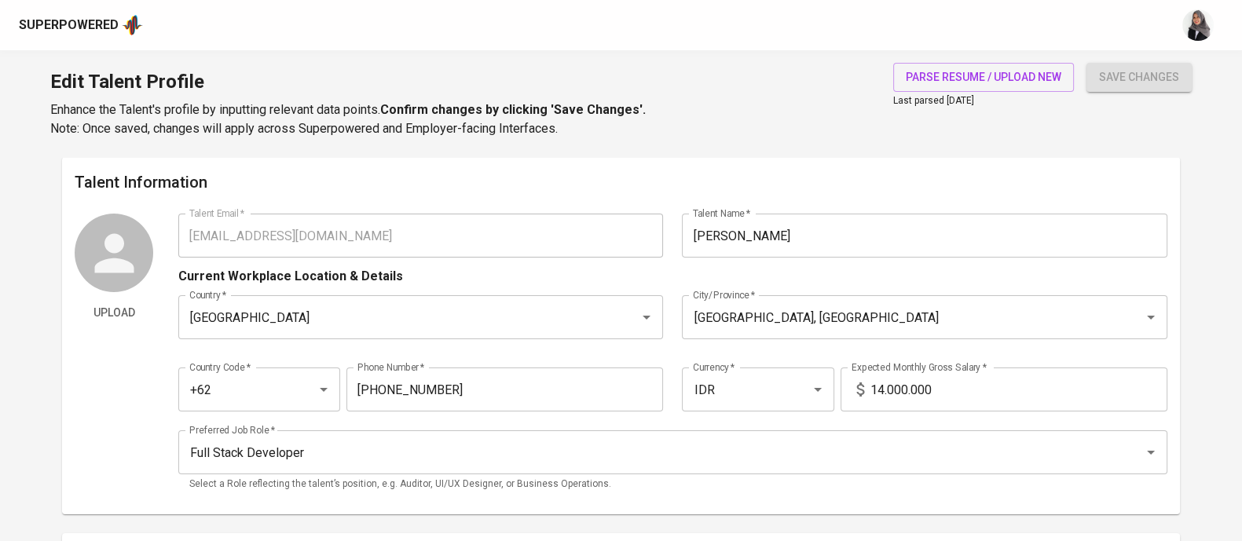
click at [119, 235] on icon at bounding box center [113, 252] width 39 height 39
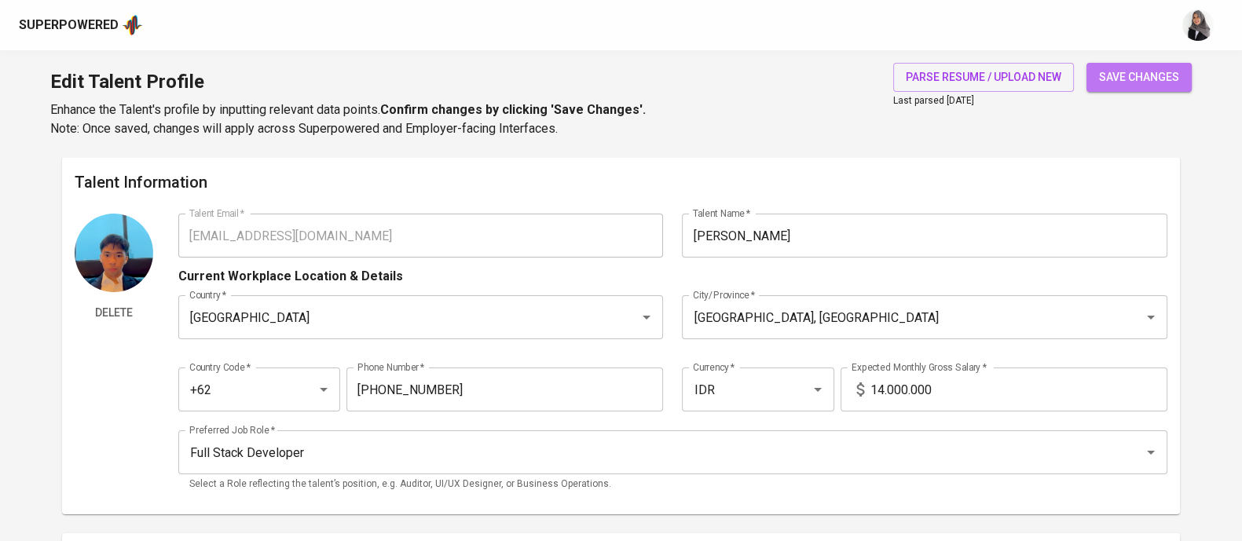
click at [1137, 68] on span "save changes" at bounding box center [1139, 78] width 80 height 20
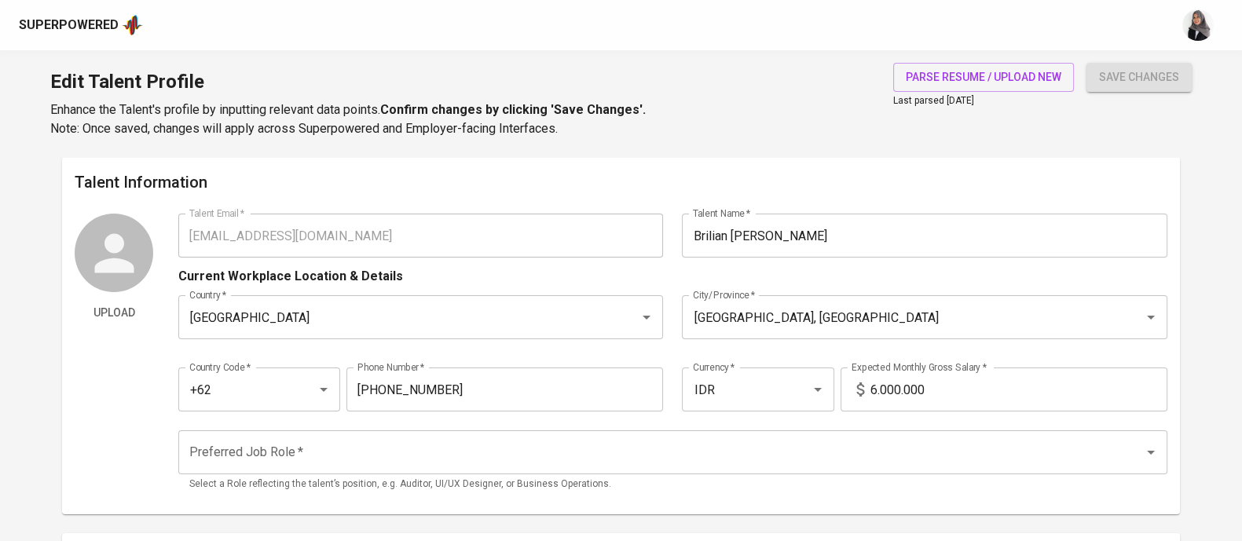
click at [903, 127] on div "parse resume / upload new Last parsed [DATE]" at bounding box center [983, 100] width 181 height 75
click at [992, 71] on span "parse resume / upload new" at bounding box center [982, 78] width 155 height 20
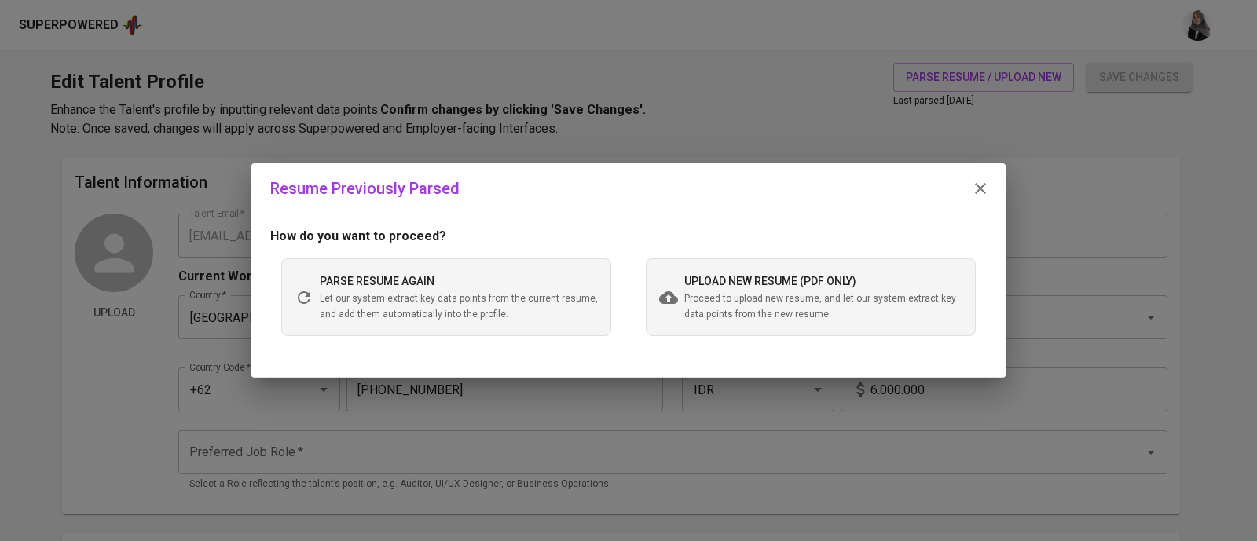
click at [821, 300] on span "Proceed to upload new resume, and let our system extract key data points from t…" at bounding box center [823, 306] width 278 height 31
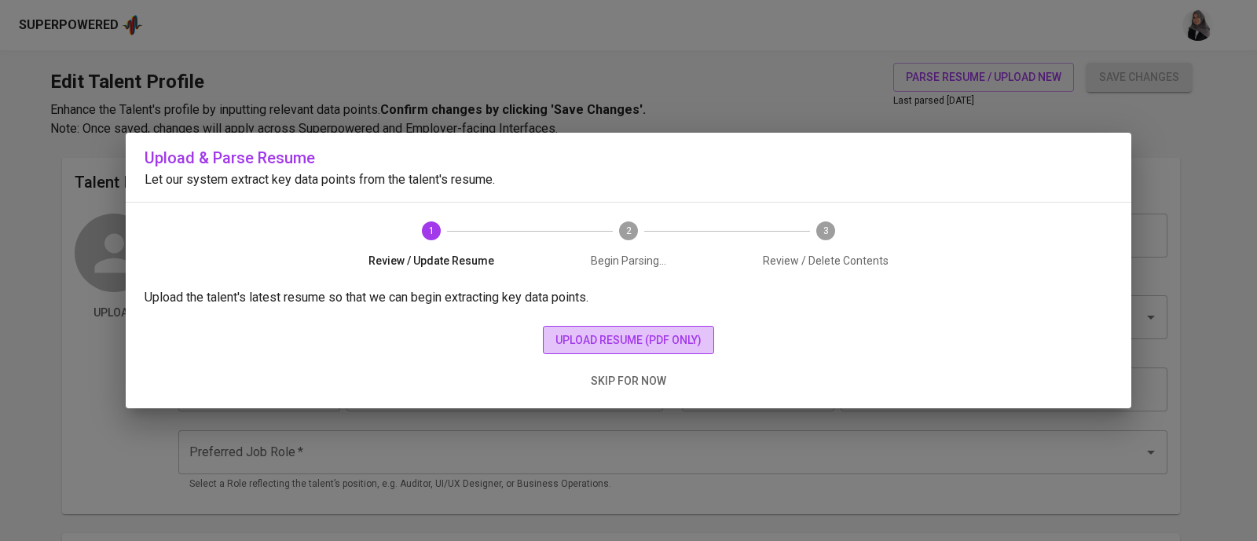
click at [636, 341] on span "upload resume (pdf only)" at bounding box center [628, 341] width 146 height 20
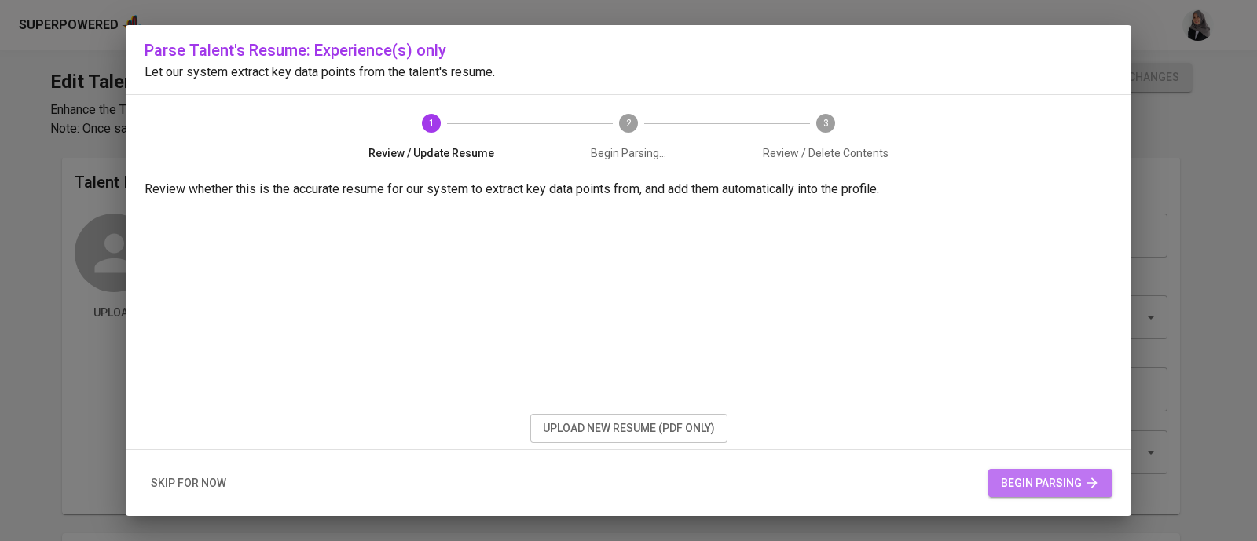
click at [1060, 472] on button "begin parsing" at bounding box center [1050, 483] width 124 height 29
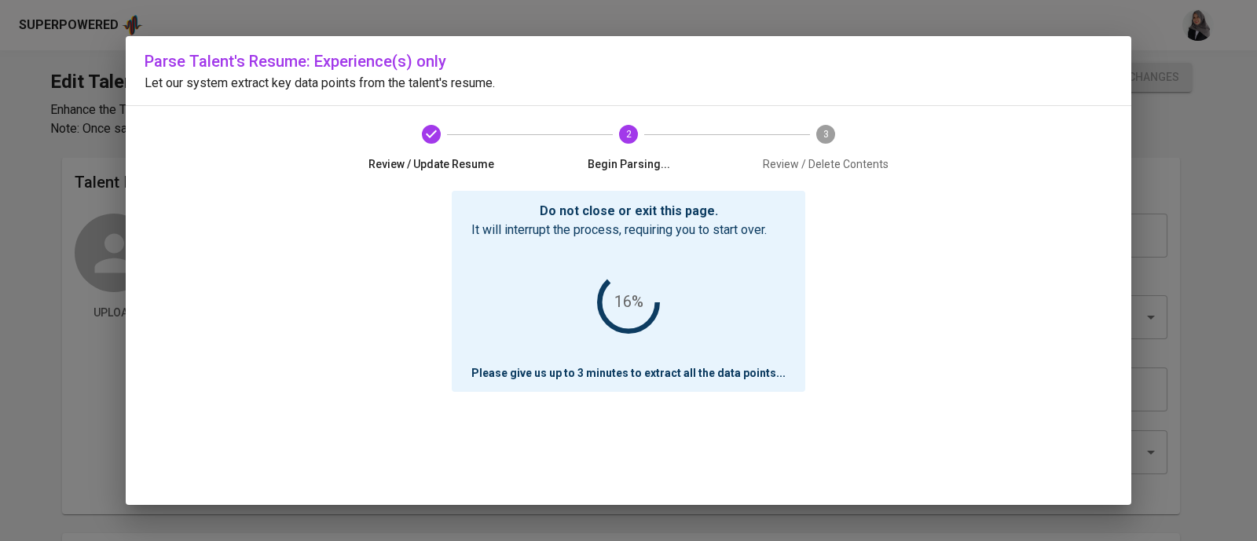
click at [993, 320] on div "Do not close or exit this page. It will interrupt the process, requiring you to…" at bounding box center [629, 348] width 968 height 314
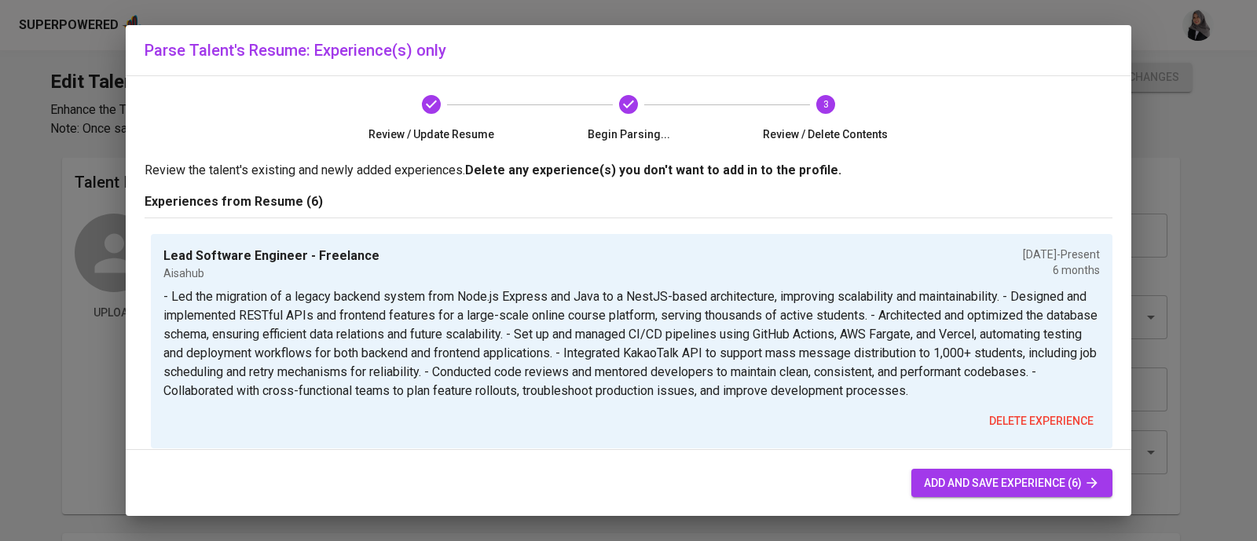
click at [1060, 67] on div "Parse Talent's Resume: Experience(s) only" at bounding box center [628, 50] width 1005 height 50
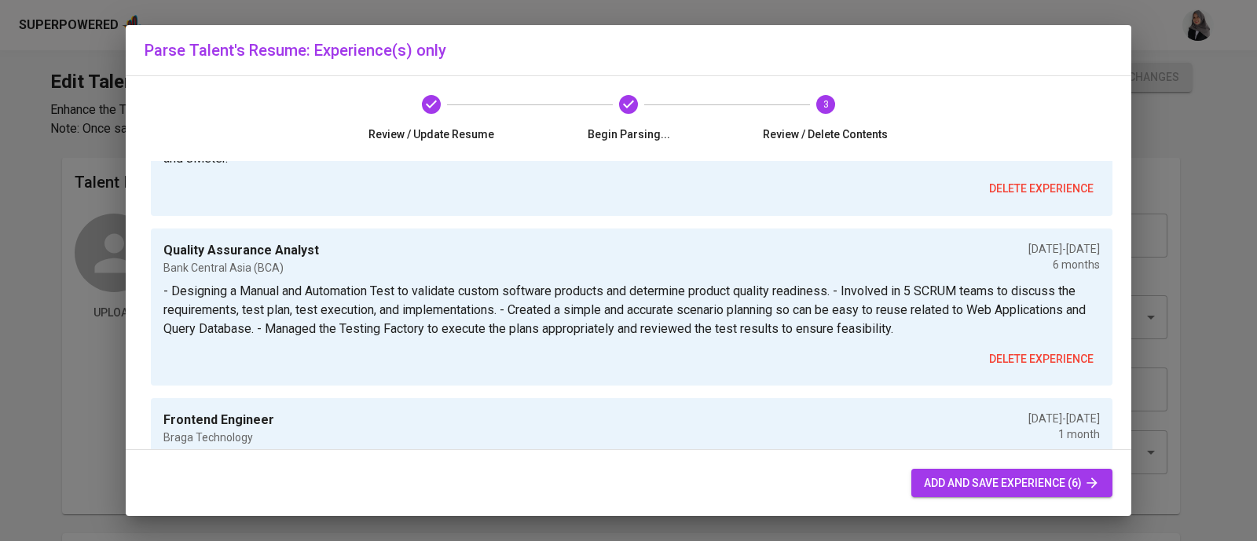
scroll to position [834, 0]
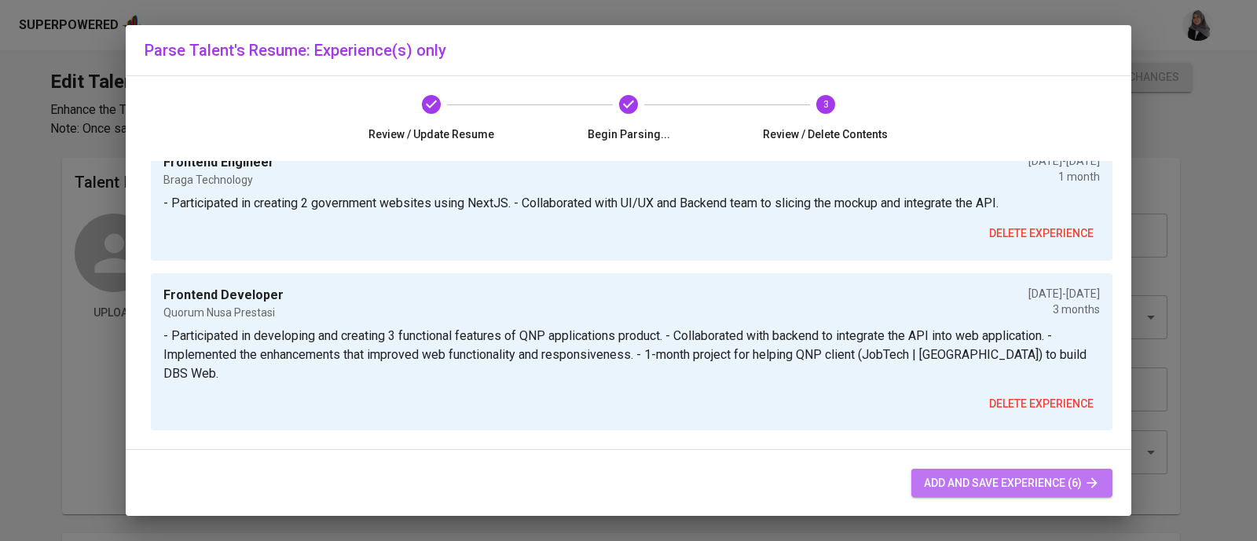
click at [1045, 482] on span "add and save experience (6)" at bounding box center [1012, 484] width 176 height 20
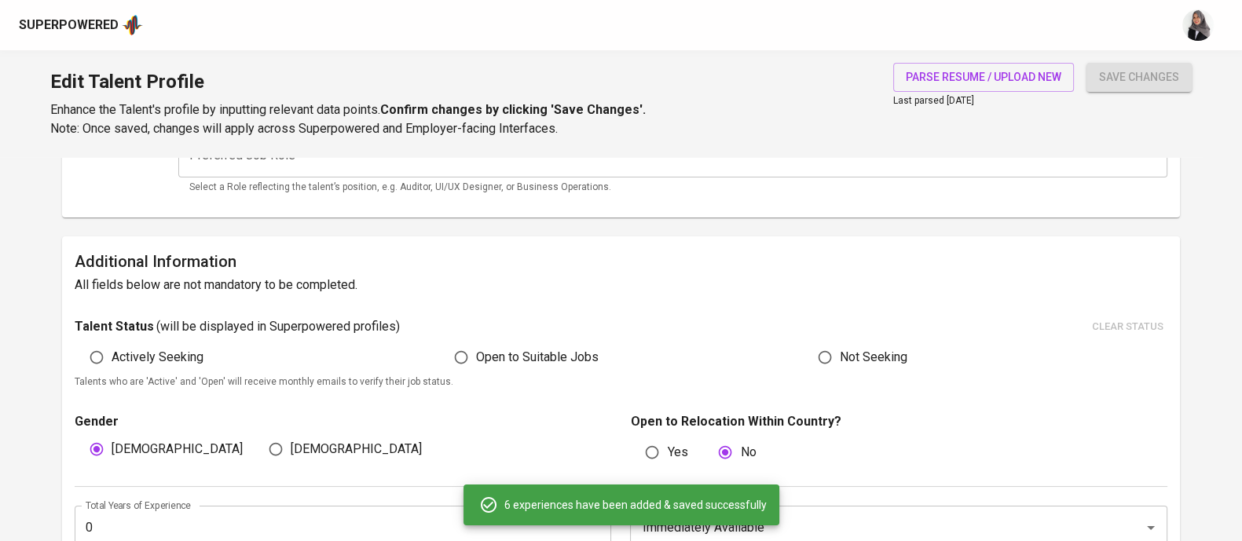
scroll to position [0, 0]
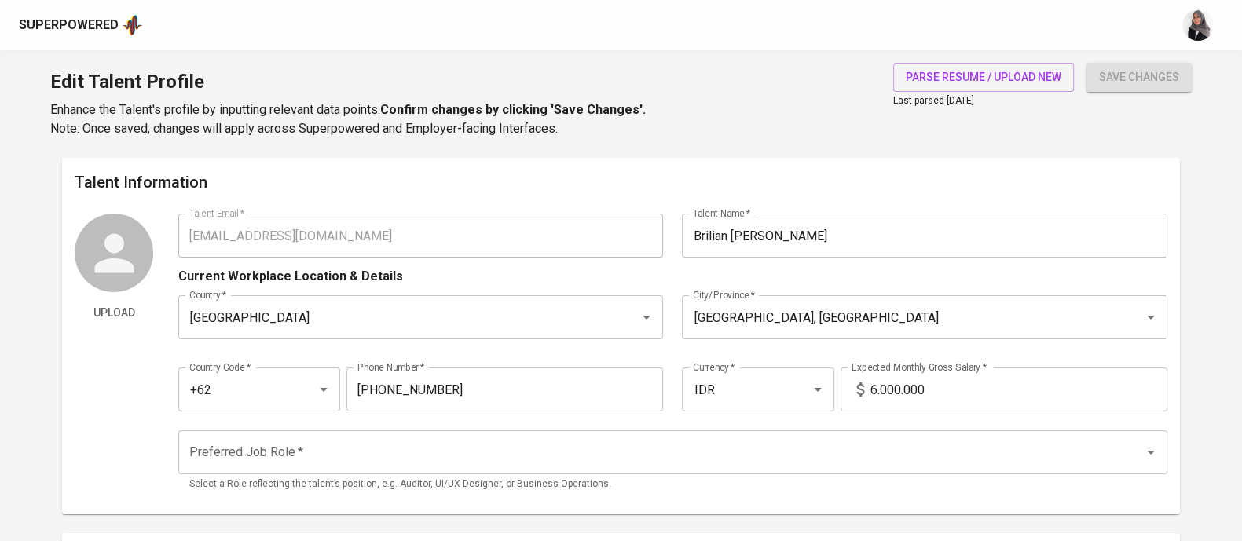
click at [865, 100] on div "Edit Talent Profile Enhance the Talent's profile by inputting relevant data poi…" at bounding box center [621, 103] width 1242 height 107
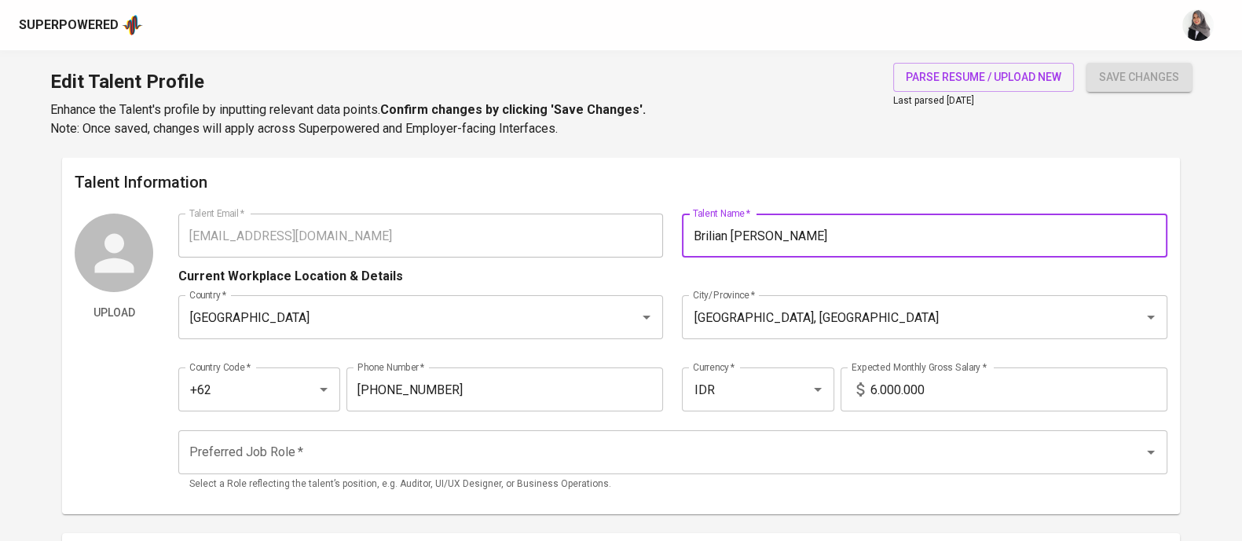
drag, startPoint x: 846, startPoint y: 235, endPoint x: 664, endPoint y: 237, distance: 181.4
click at [664, 237] on div "Talent Email   * fttmbril22@gmail.com Talent Email * Talent Name   * Brilian Na…" at bounding box center [672, 236] width 989 height 44
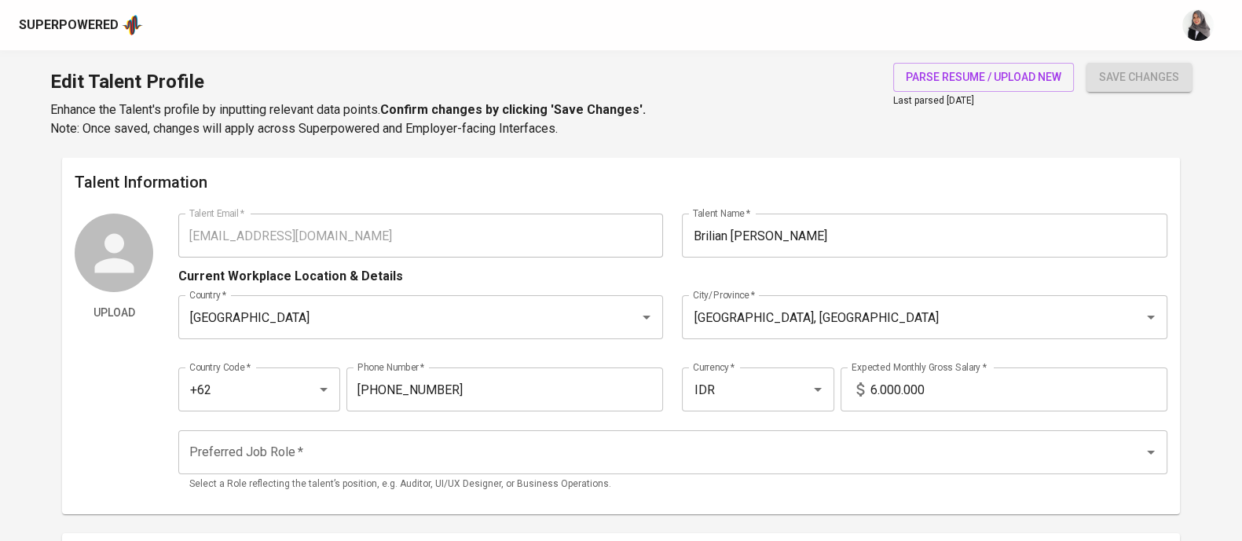
click at [843, 144] on div "Edit Talent Profile Enhance the Talent's profile by inputting relevant data poi…" at bounding box center [621, 103] width 1242 height 107
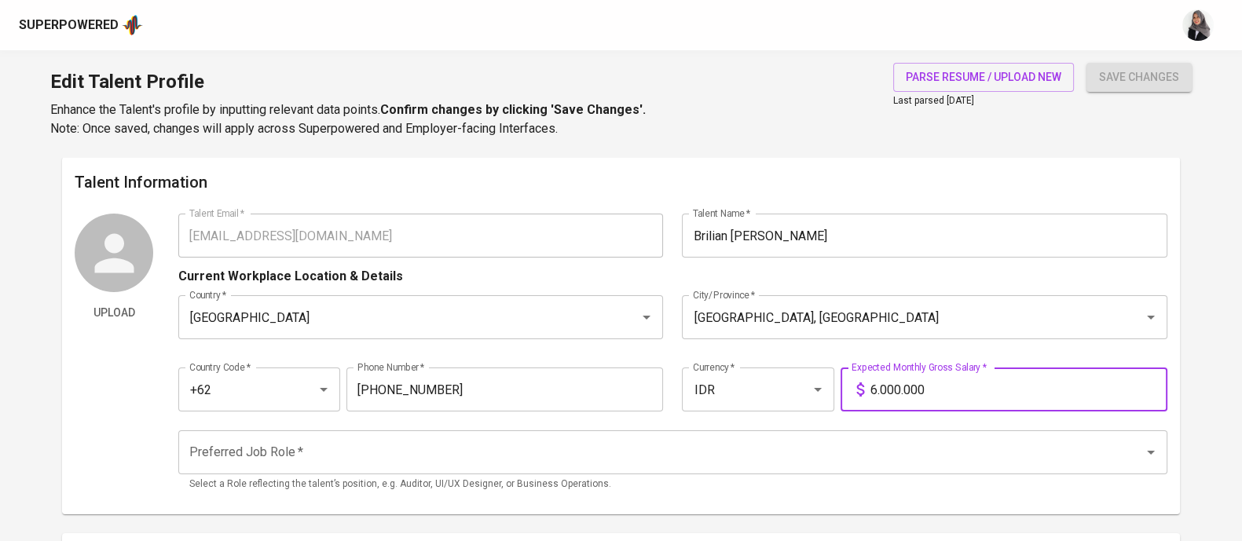
click at [874, 388] on input "6.000.000" at bounding box center [1018, 390] width 297 height 44
type input "15.000.000"
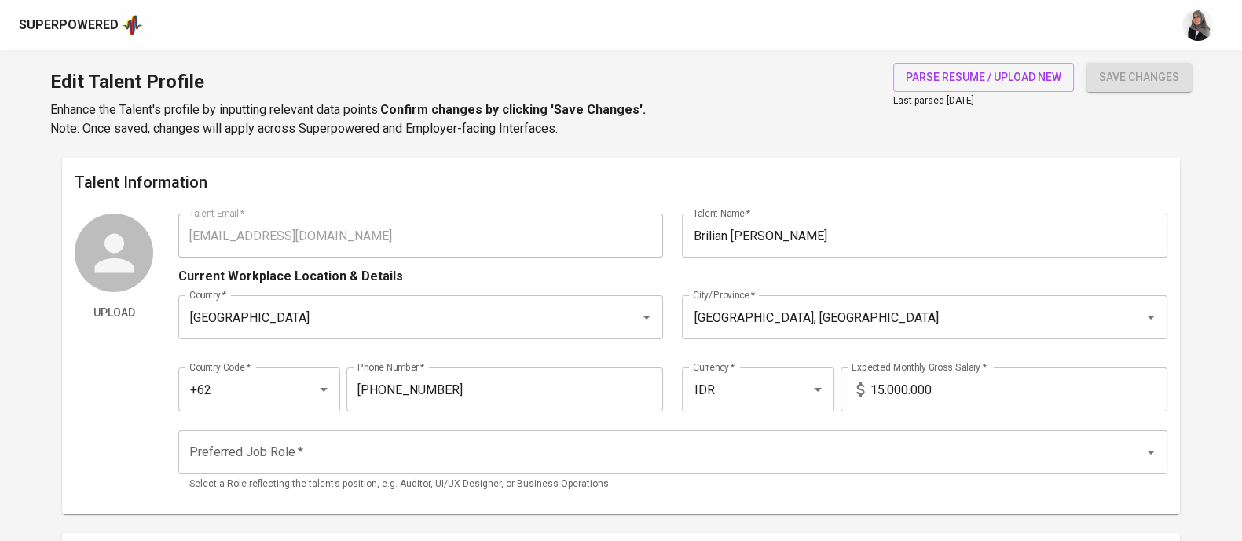
click at [679, 98] on div "Edit Talent Profile Enhance the Talent's profile by inputting relevant data poi…" at bounding box center [621, 103] width 1242 height 107
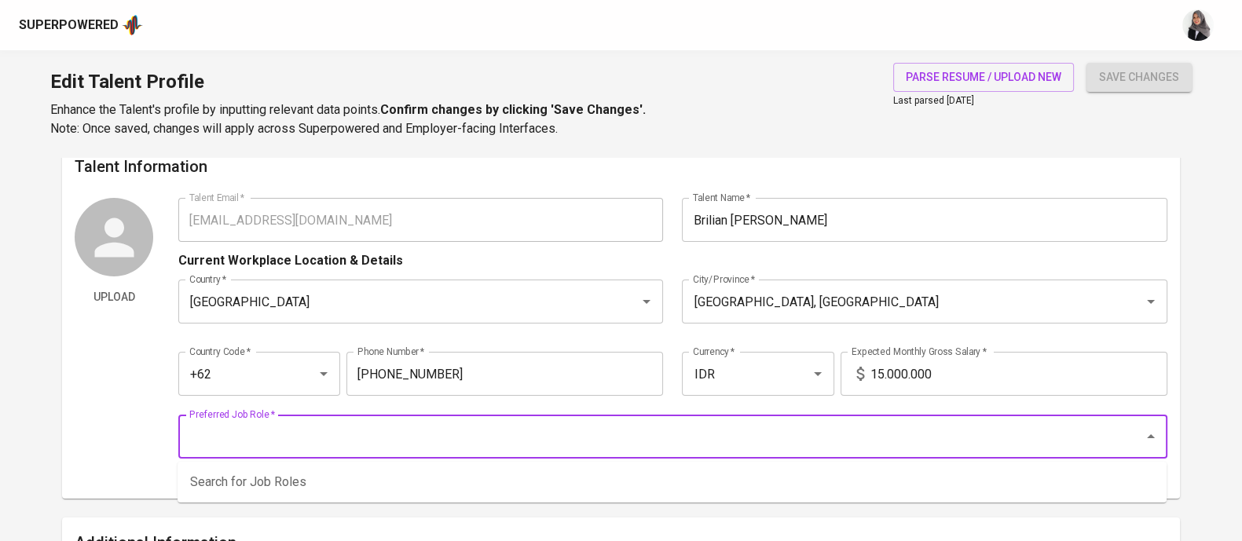
click at [376, 441] on input "Preferred Job Role   *" at bounding box center [650, 437] width 931 height 30
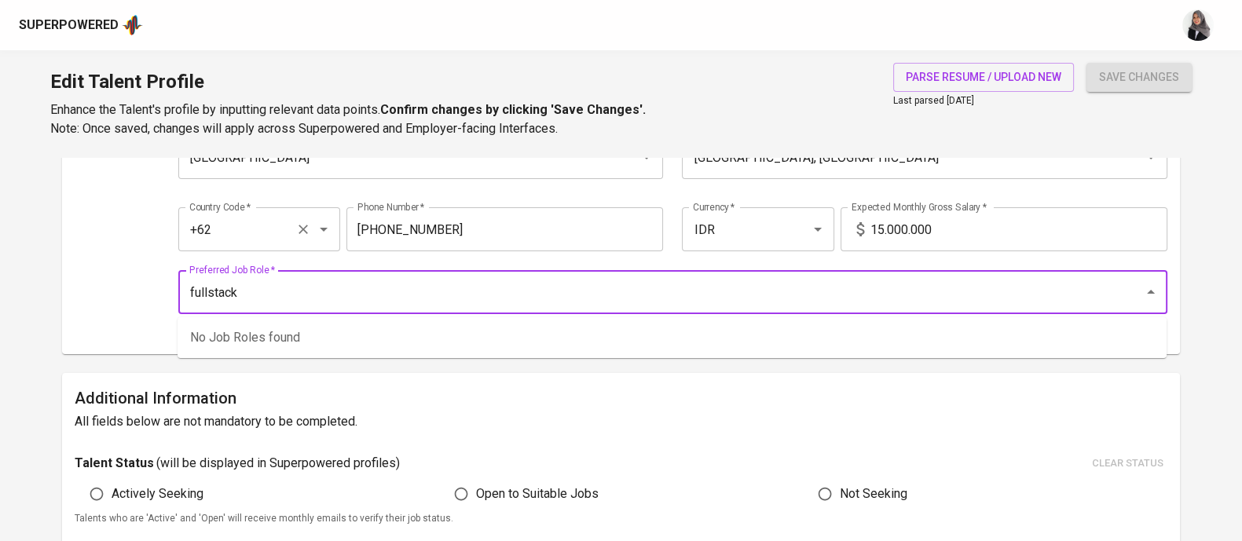
scroll to position [162, 0]
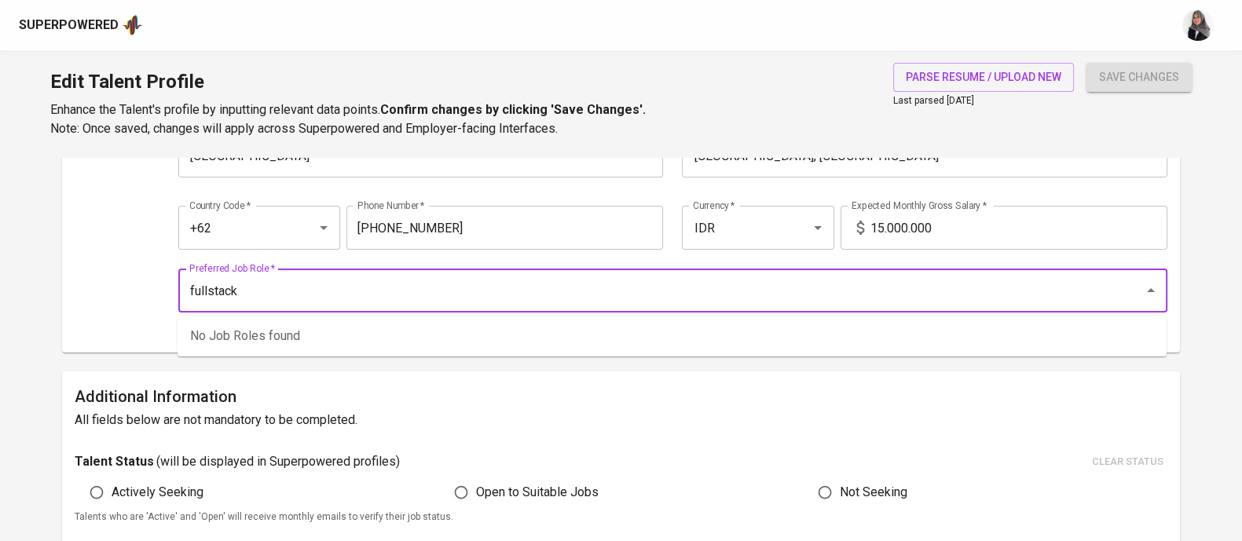
type input "fullstack"
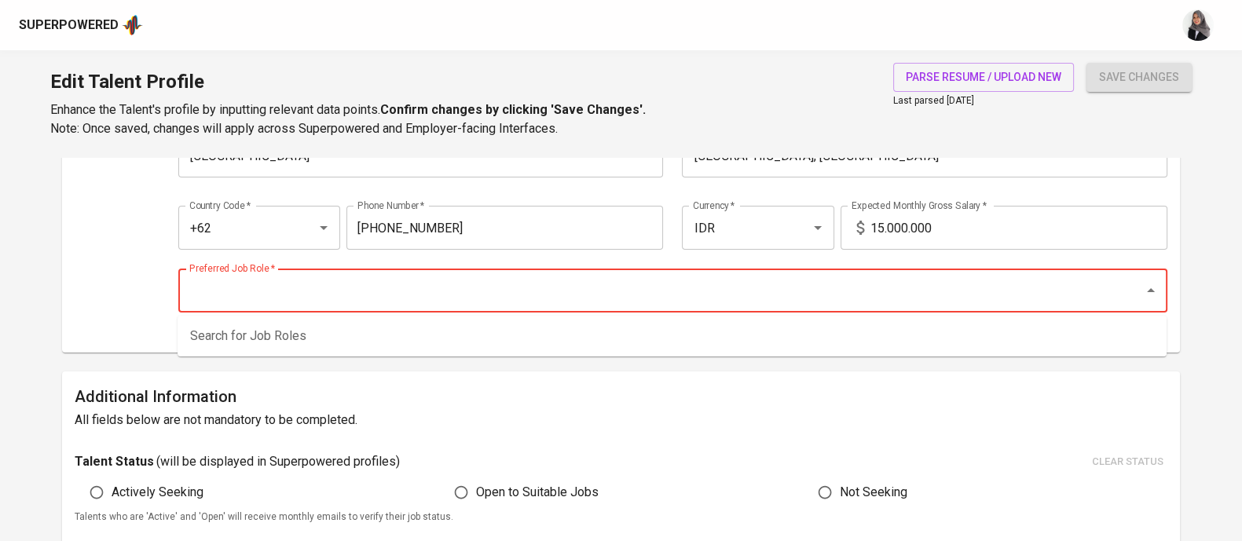
click at [262, 289] on input "Preferred Job Role   *" at bounding box center [650, 291] width 931 height 30
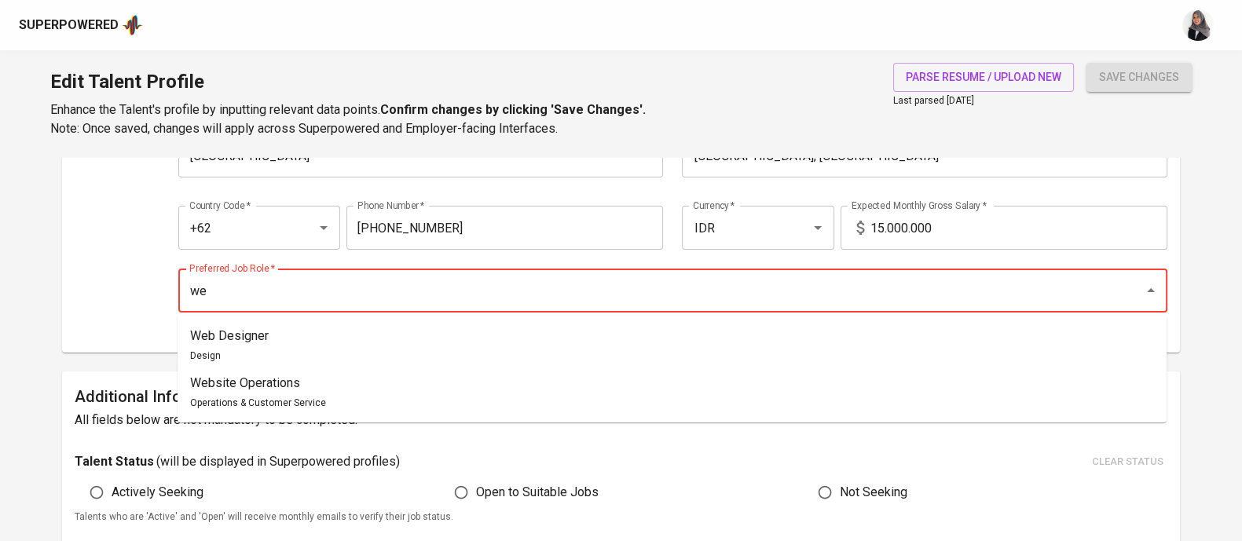
type input "w"
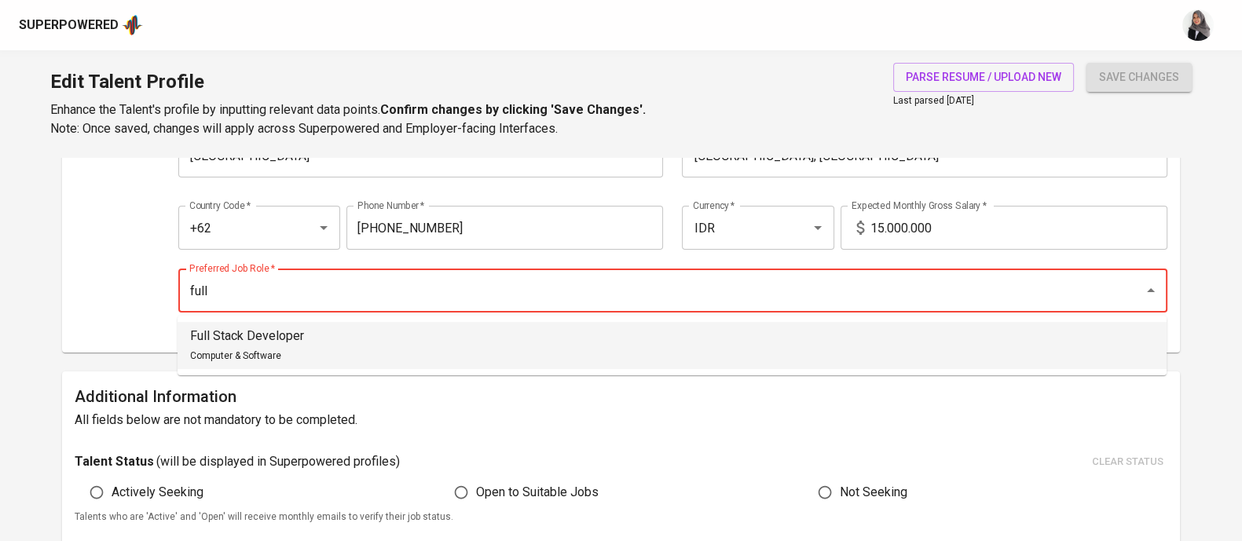
click at [295, 335] on p "Full Stack Developer" at bounding box center [247, 336] width 114 height 19
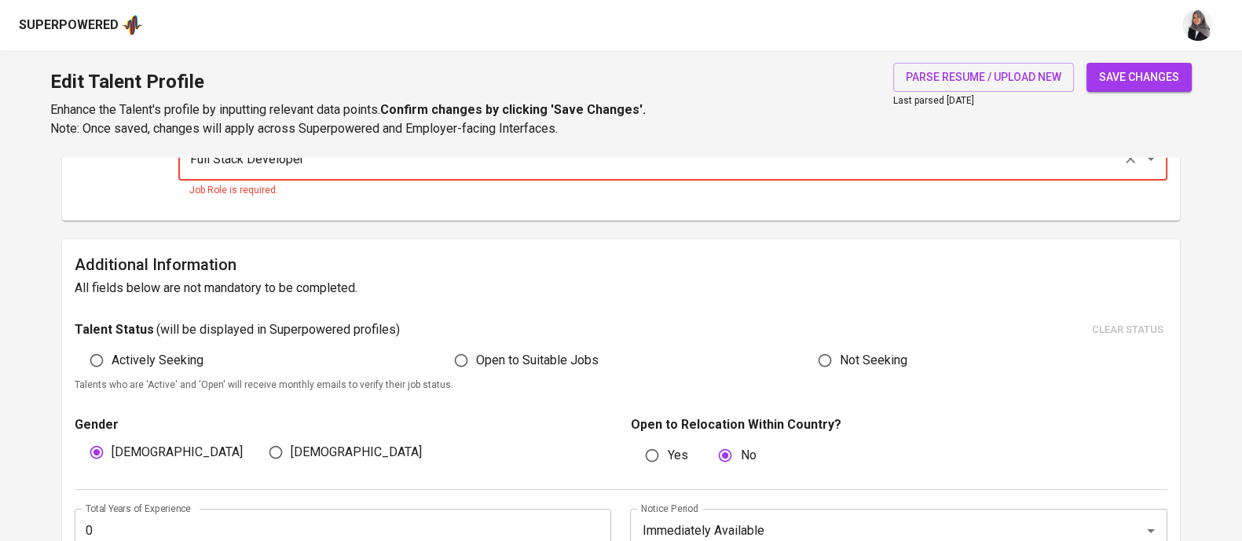
scroll to position [298, 0]
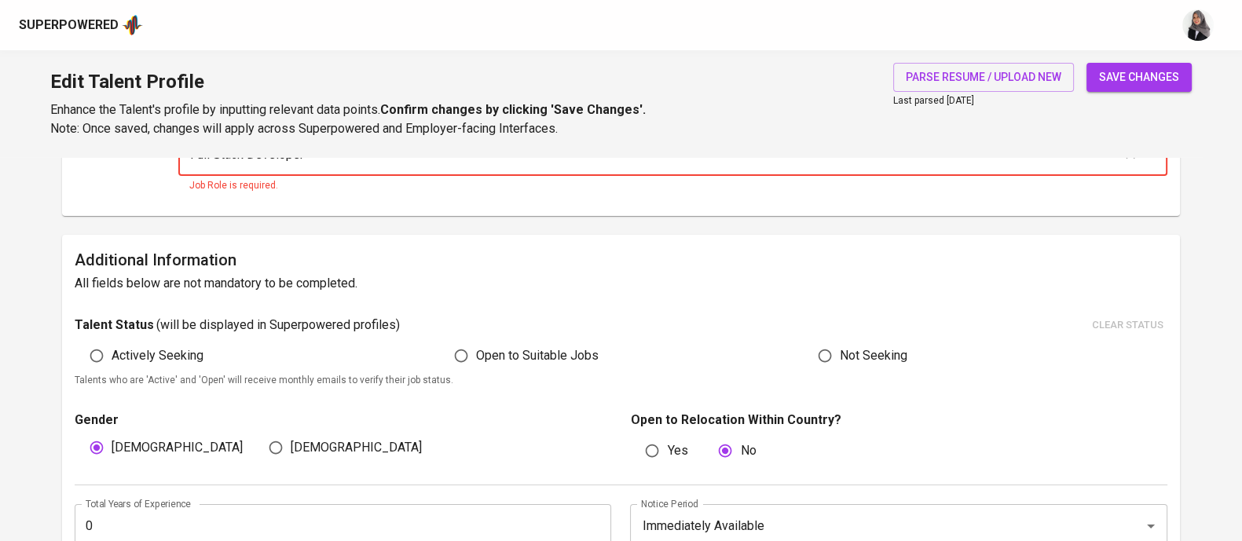
type input "Full Stack Developer"
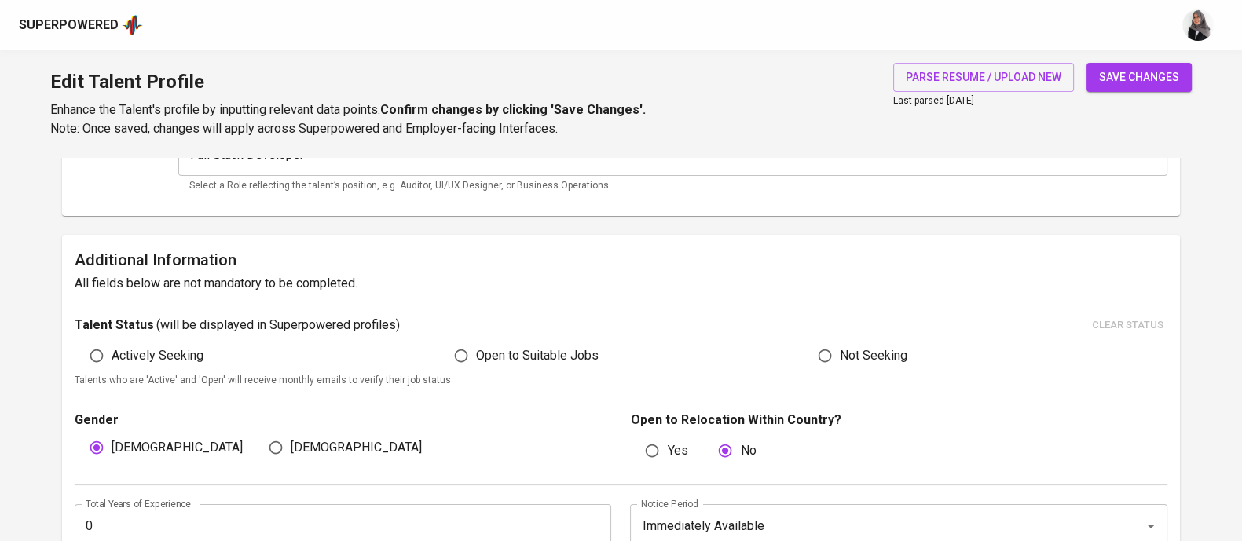
click at [463, 358] on input "Open to Suitable Jobs" at bounding box center [461, 356] width 30 height 30
radio input "true"
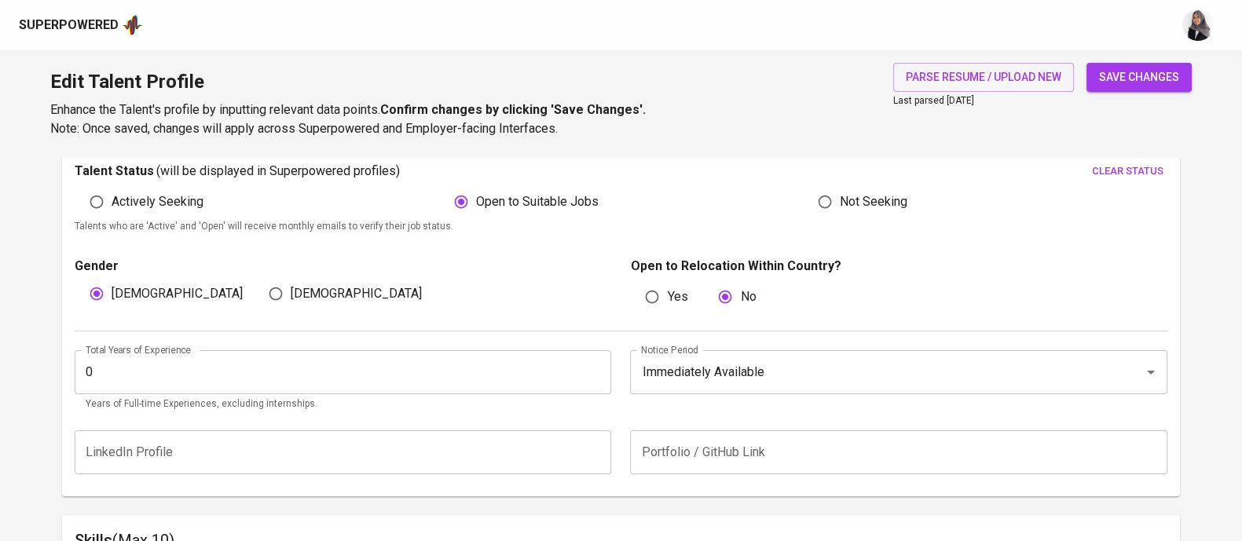
scroll to position [453, 0]
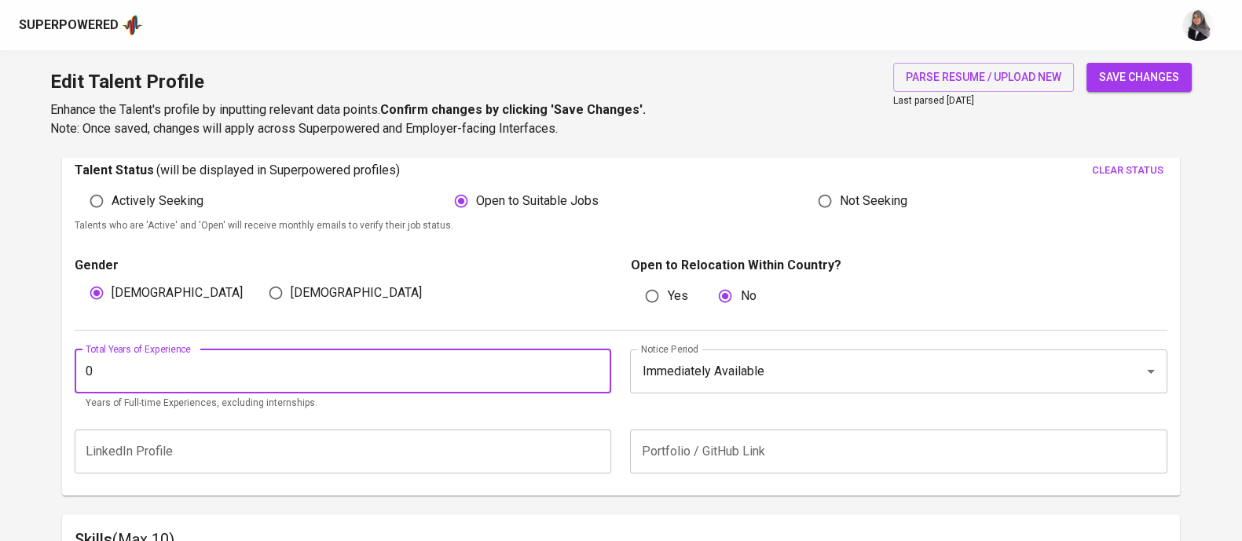
click at [232, 375] on input "0" at bounding box center [343, 371] width 536 height 44
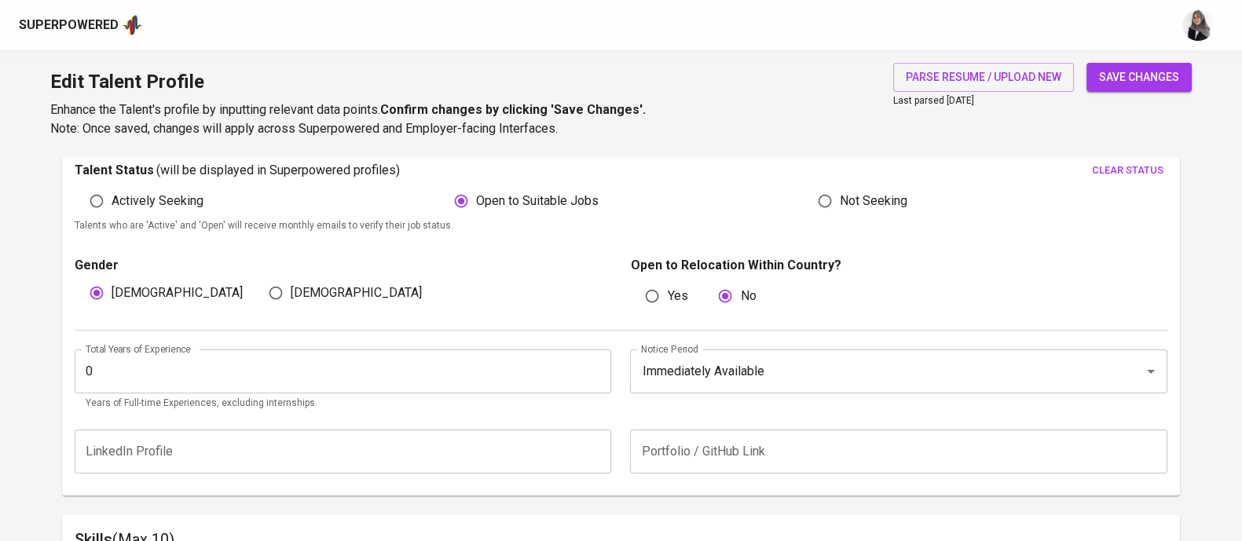
click at [691, 172] on div "Talent Status ( will be displayed in Superpowered profiles ) clear status" at bounding box center [621, 171] width 1092 height 24
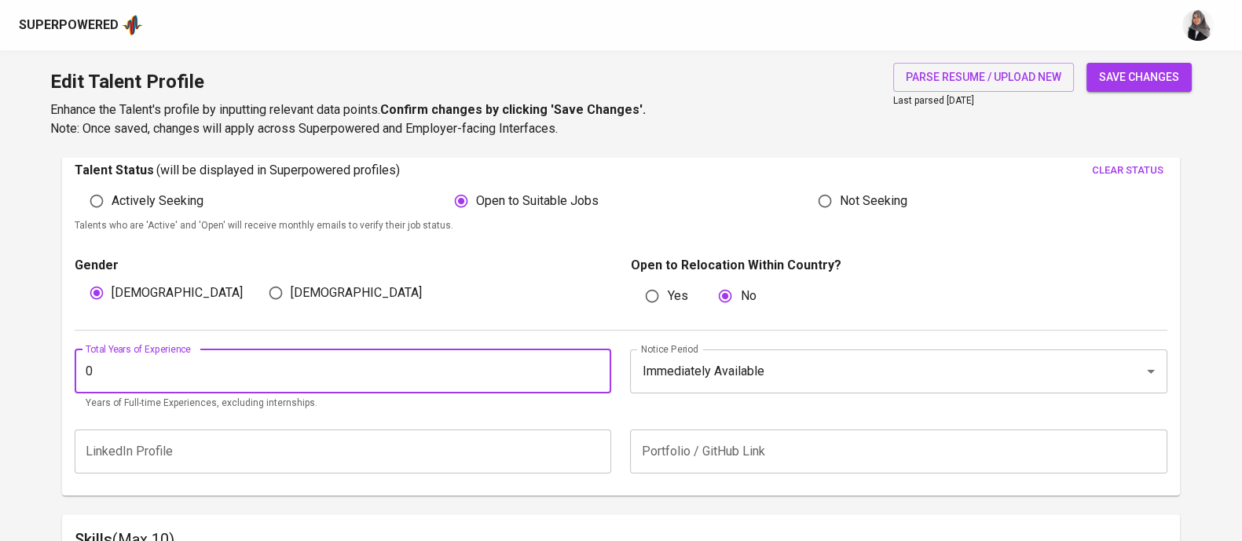
click at [196, 367] on input "0" at bounding box center [343, 371] width 536 height 44
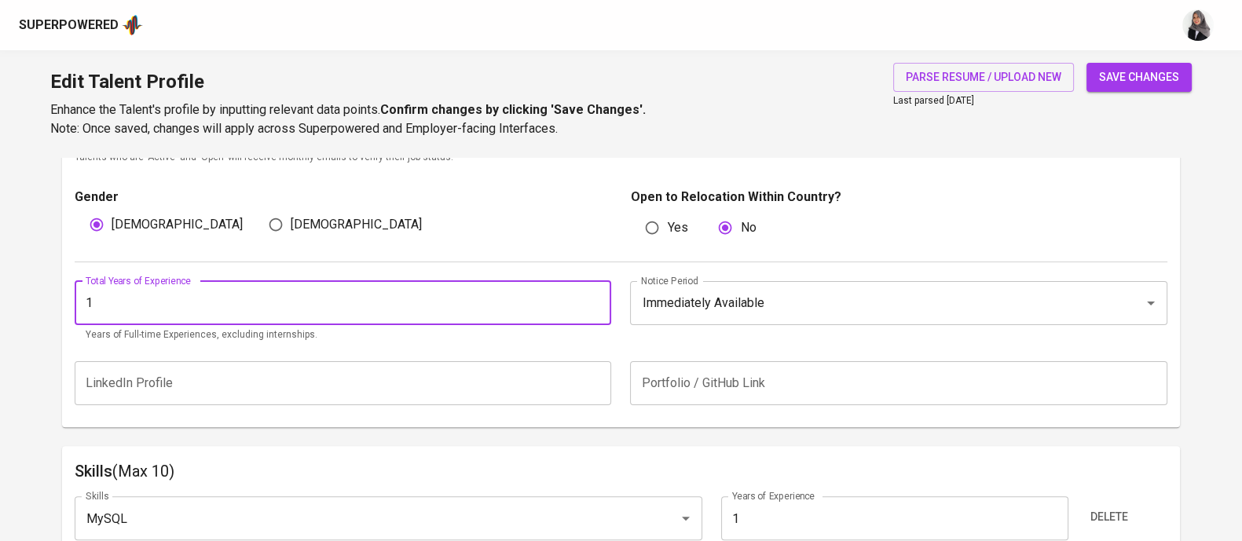
scroll to position [522, 0]
type input "1"
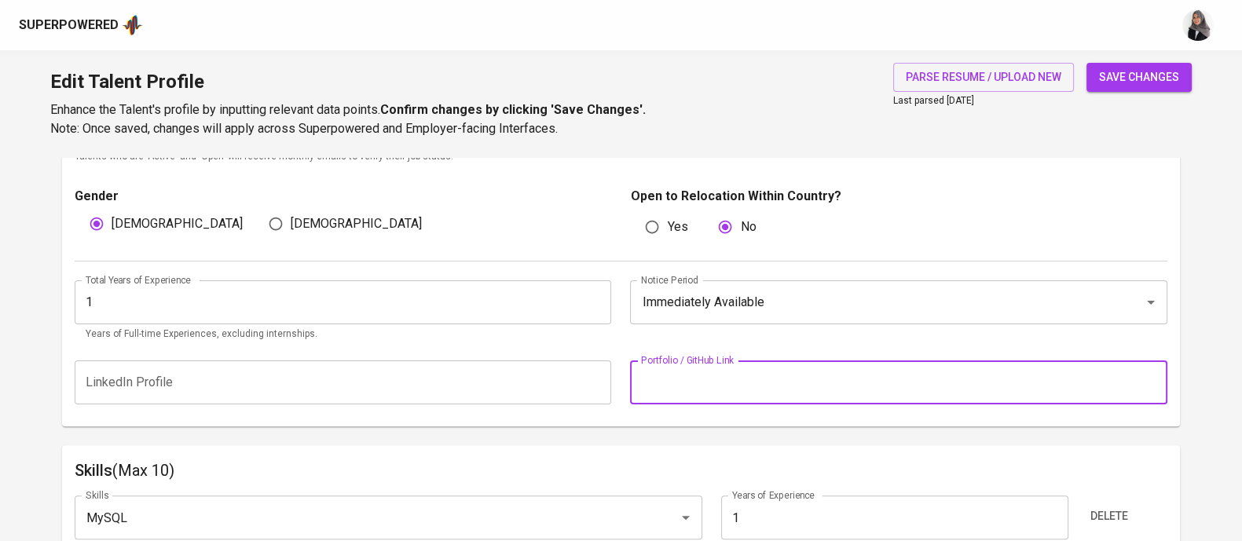
click at [972, 378] on input "text" at bounding box center [898, 382] width 536 height 44
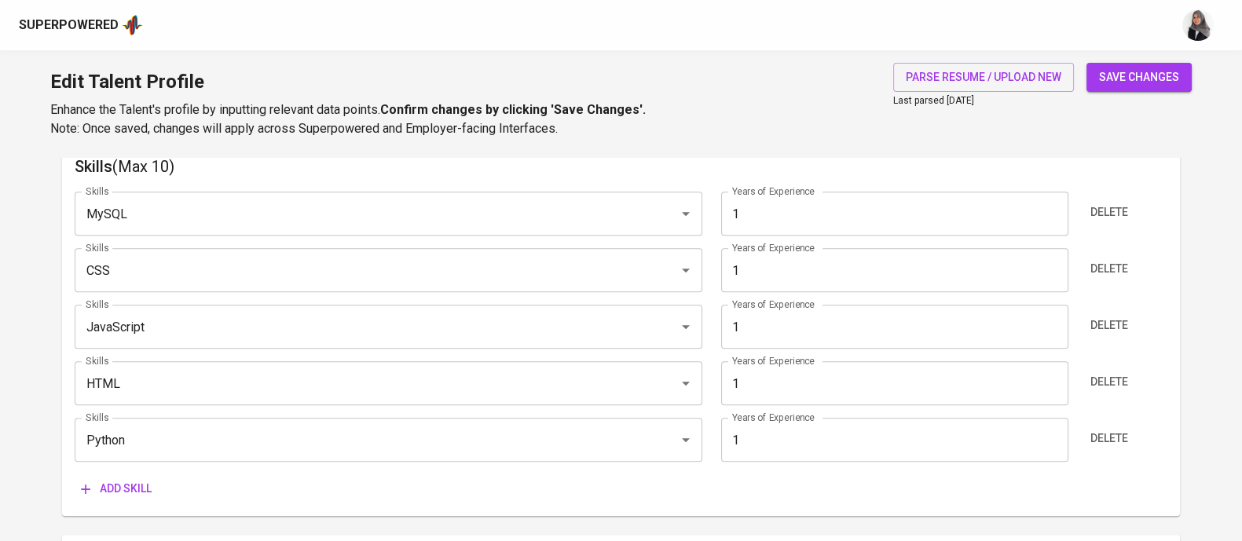
scroll to position [828, 0]
click at [833, 108] on div "Edit Talent Profile Enhance the Talent's profile by inputting relevant data poi…" at bounding box center [621, 103] width 1242 height 107
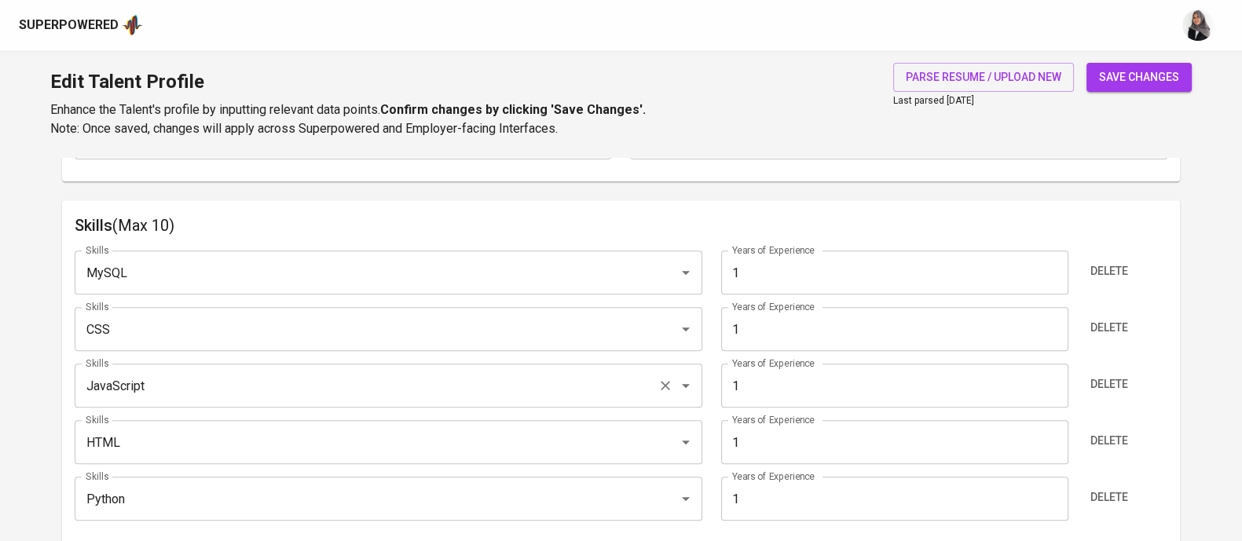
scroll to position [765, 0]
click at [243, 258] on div "MySQL Skills" at bounding box center [388, 275] width 627 height 44
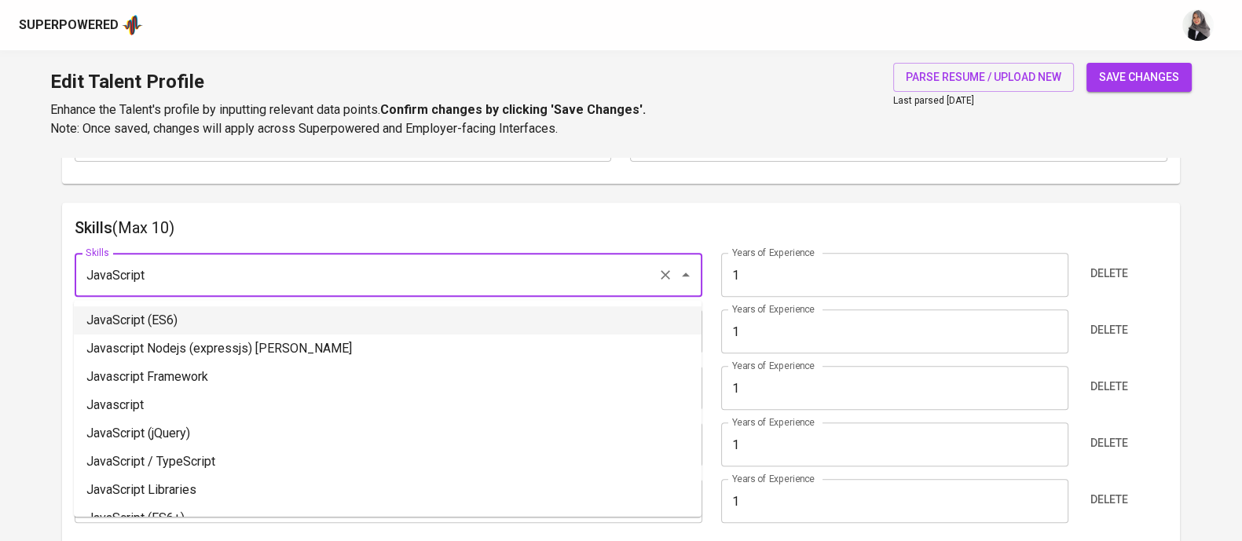
click at [220, 309] on li "JavaScript (ES6)" at bounding box center [387, 320] width 627 height 28
type input "JavaScript (ES6)"
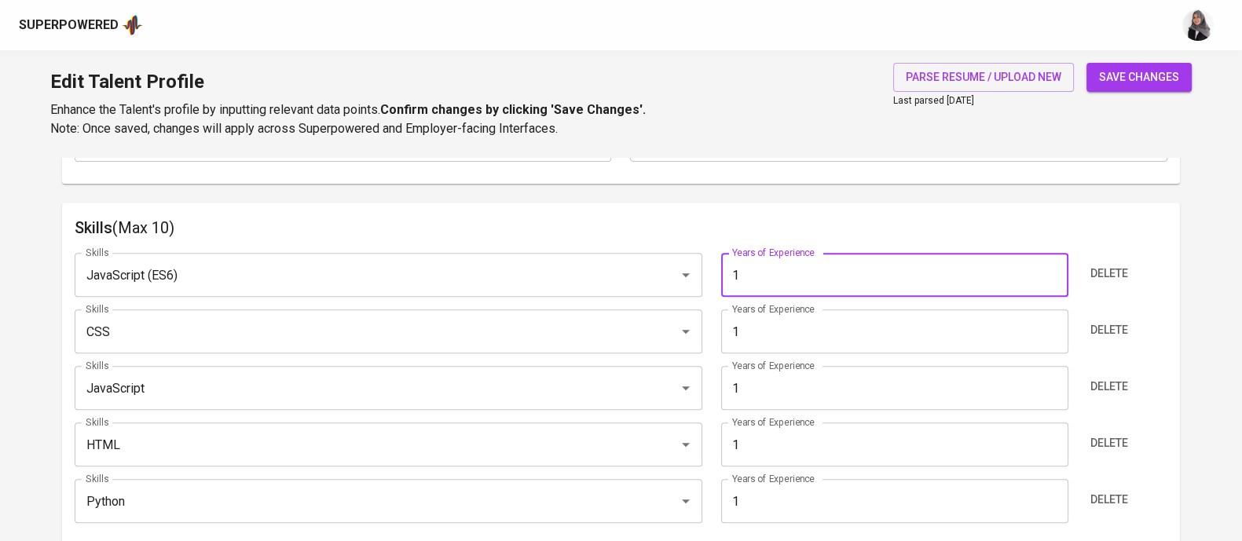
click at [761, 276] on input "1" at bounding box center [894, 275] width 347 height 44
type input "4"
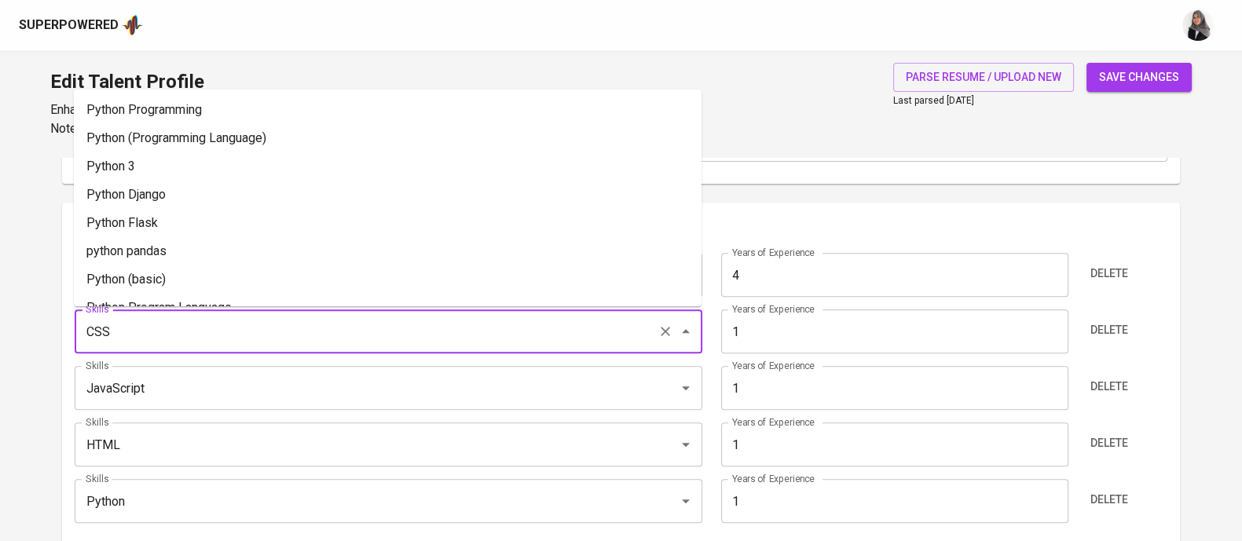
click at [412, 338] on input "CSS" at bounding box center [366, 331] width 569 height 30
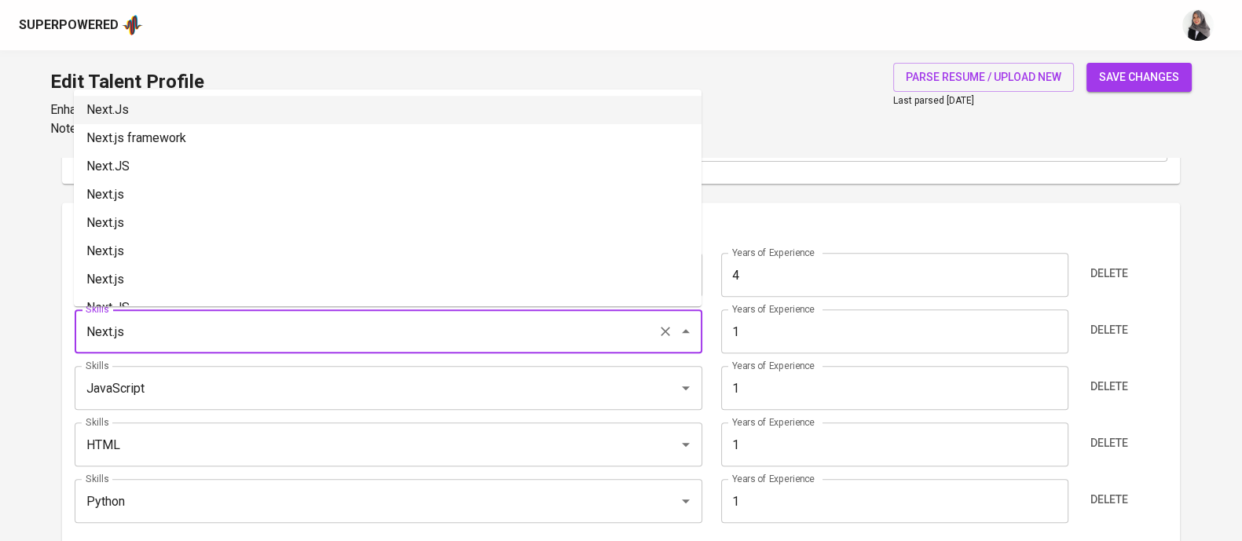
click at [224, 115] on li "Next.Js" at bounding box center [387, 110] width 627 height 28
type input "Next.Js"
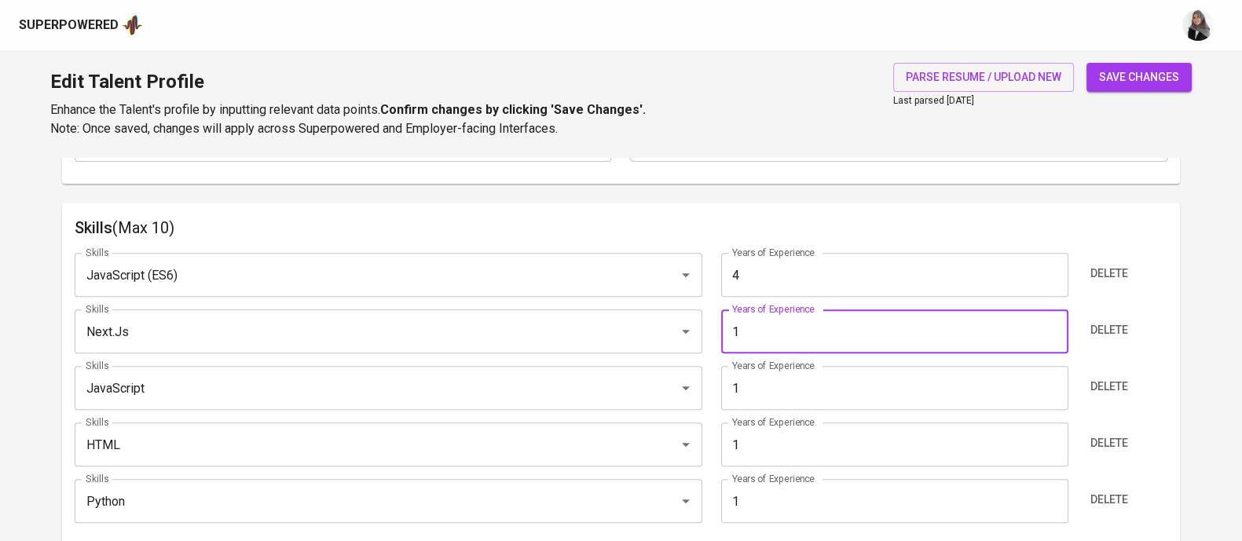
click at [777, 332] on input "1" at bounding box center [894, 331] width 347 height 44
type input "4"
click at [548, 390] on input "JavaScript" at bounding box center [366, 388] width 569 height 30
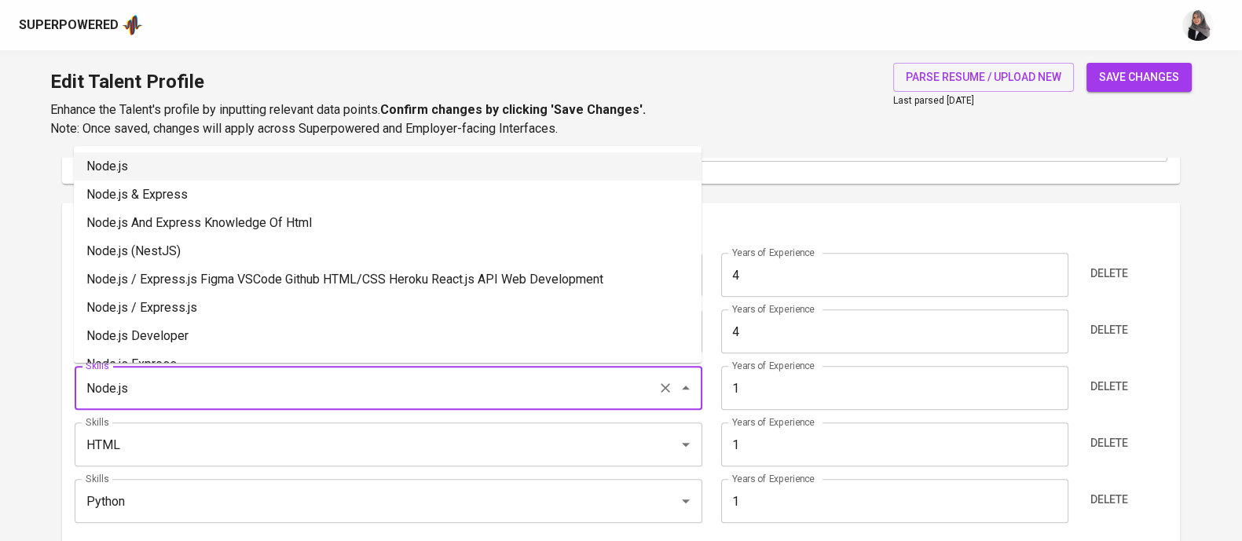
click at [214, 170] on li "Node.js" at bounding box center [387, 166] width 627 height 28
type input "Node.js"
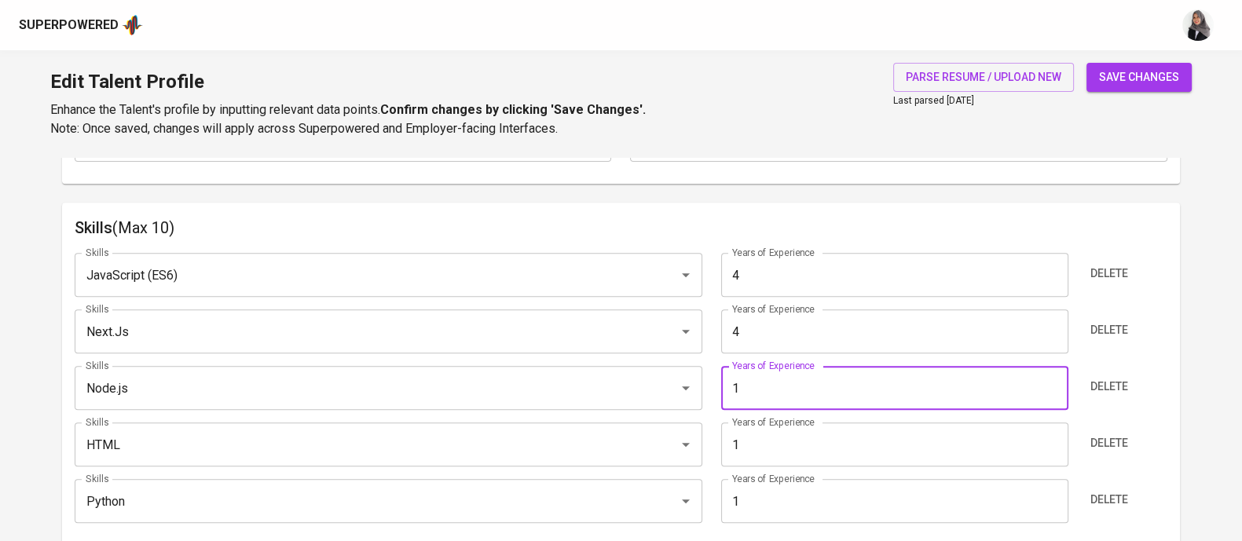
click at [789, 402] on input "1" at bounding box center [894, 388] width 347 height 44
type input "4"
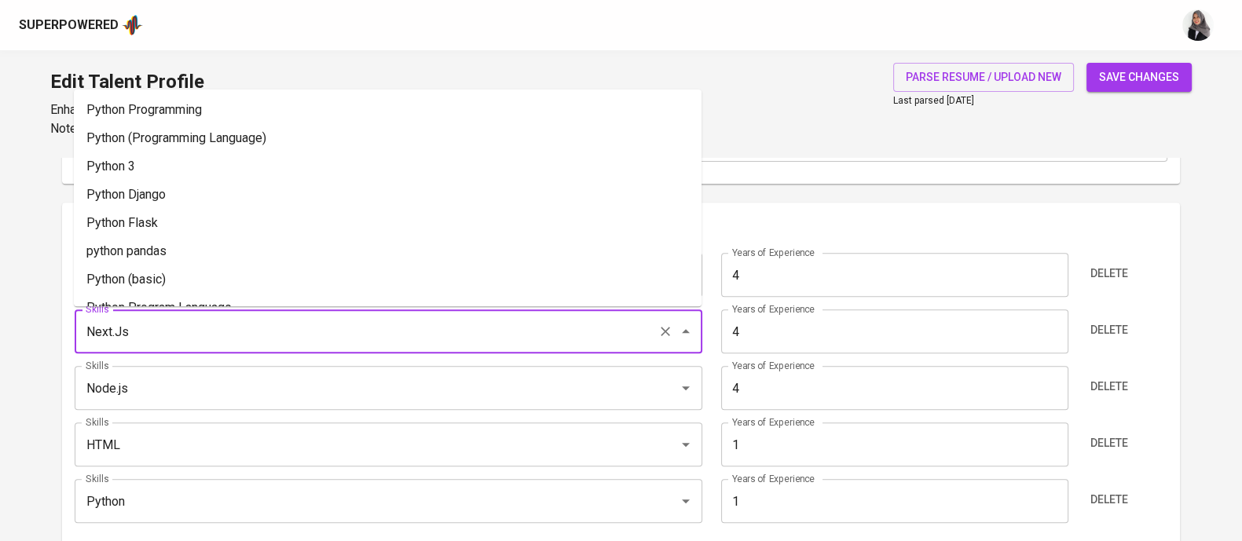
click at [404, 327] on input "Next.Js" at bounding box center [366, 331] width 569 height 30
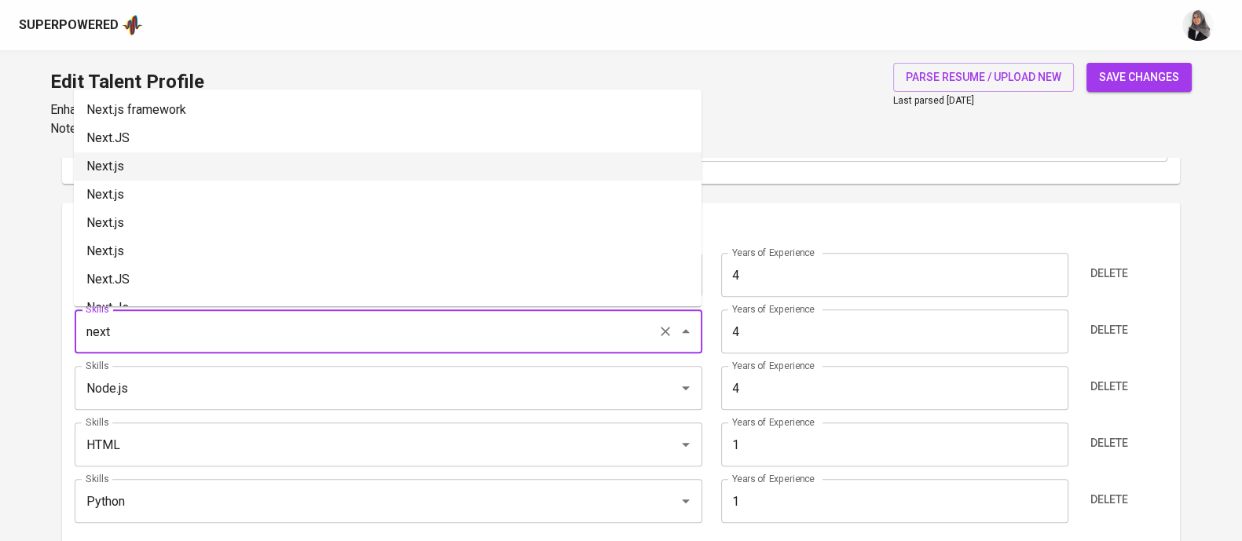
click at [169, 174] on li "Next.js" at bounding box center [387, 166] width 627 height 28
type input "Next.js"
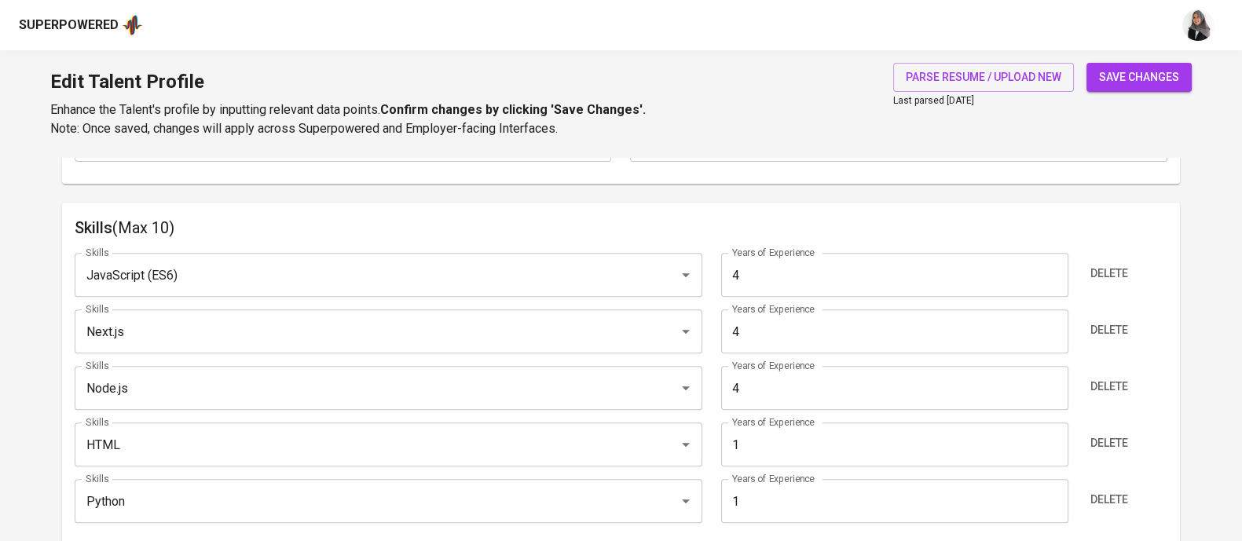
click at [793, 108] on div "Edit Talent Profile Enhance the Talent's profile by inputting relevant data poi…" at bounding box center [621, 103] width 1242 height 107
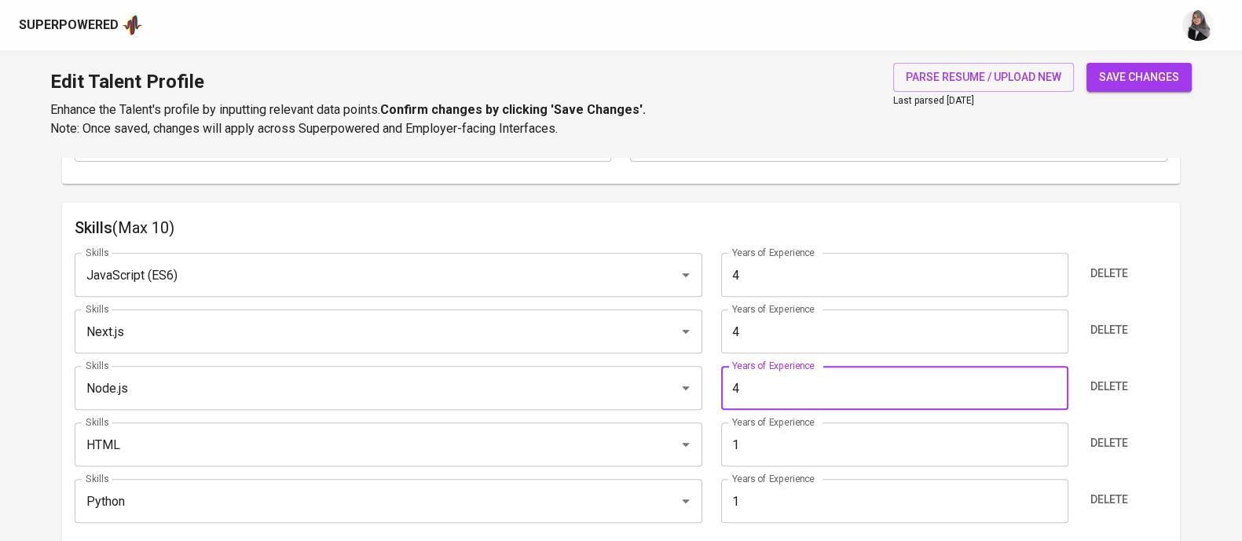
click at [755, 385] on input "4" at bounding box center [894, 388] width 347 height 44
type input "3"
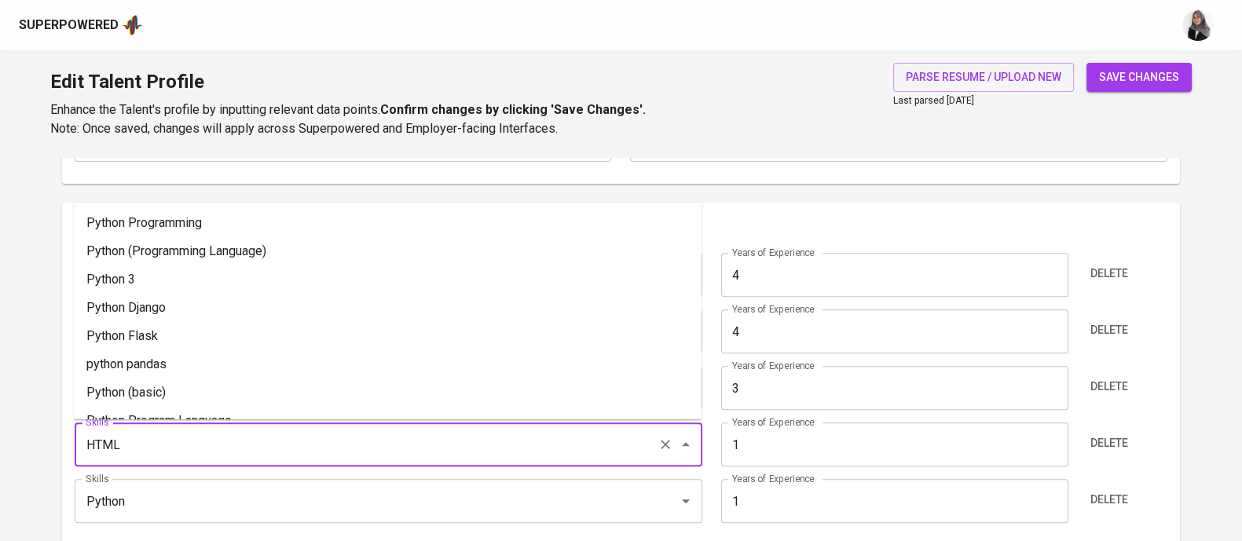
click at [504, 442] on input "HTML" at bounding box center [366, 445] width 569 height 30
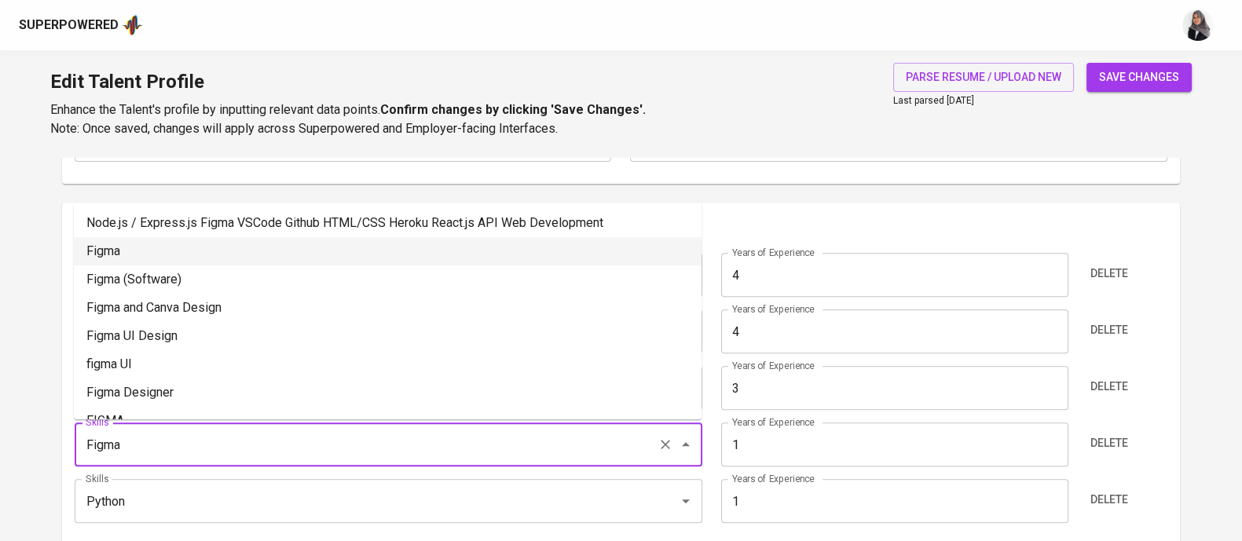
click at [292, 243] on li "Figma" at bounding box center [387, 251] width 627 height 28
type input "Figma"
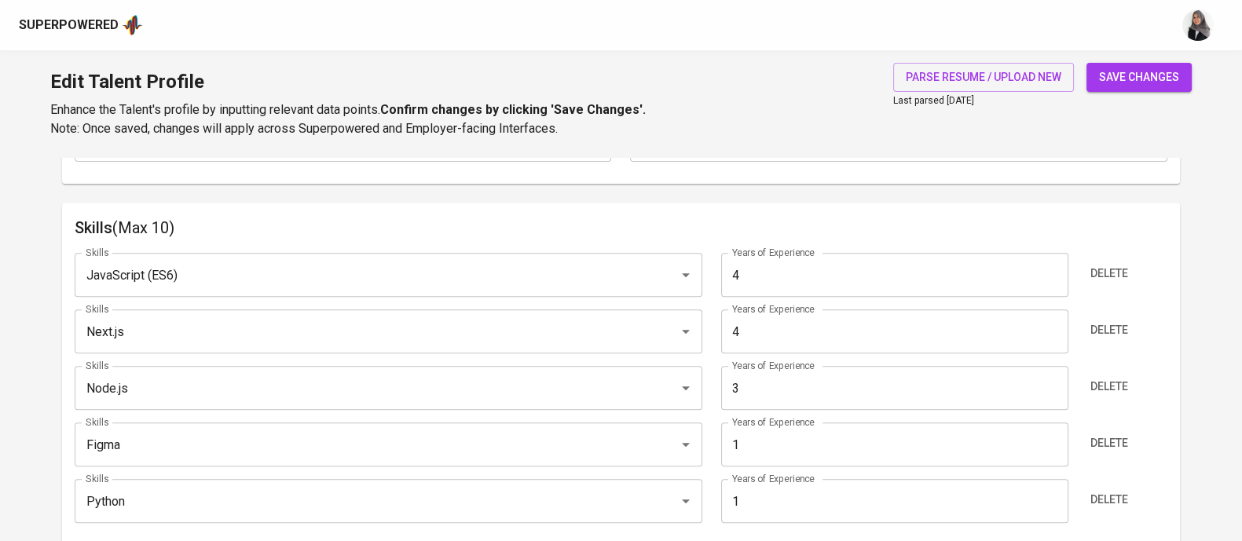
click at [818, 120] on div "Edit Talent Profile Enhance the Talent's profile by inputting relevant data poi…" at bounding box center [621, 103] width 1242 height 107
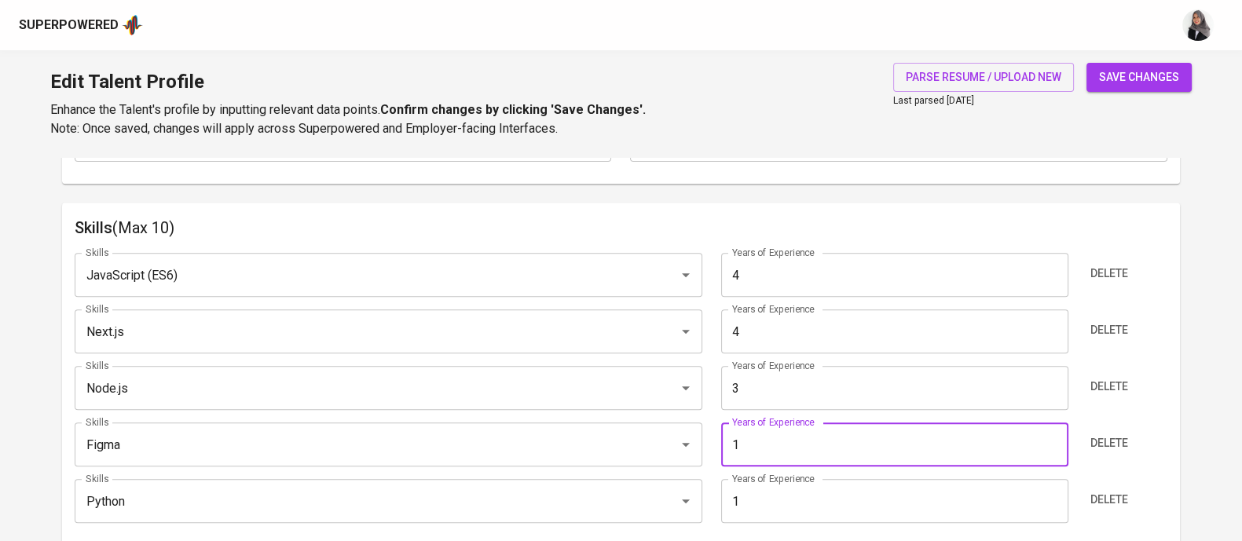
click at [791, 444] on input "1" at bounding box center [894, 445] width 347 height 44
type input "2"
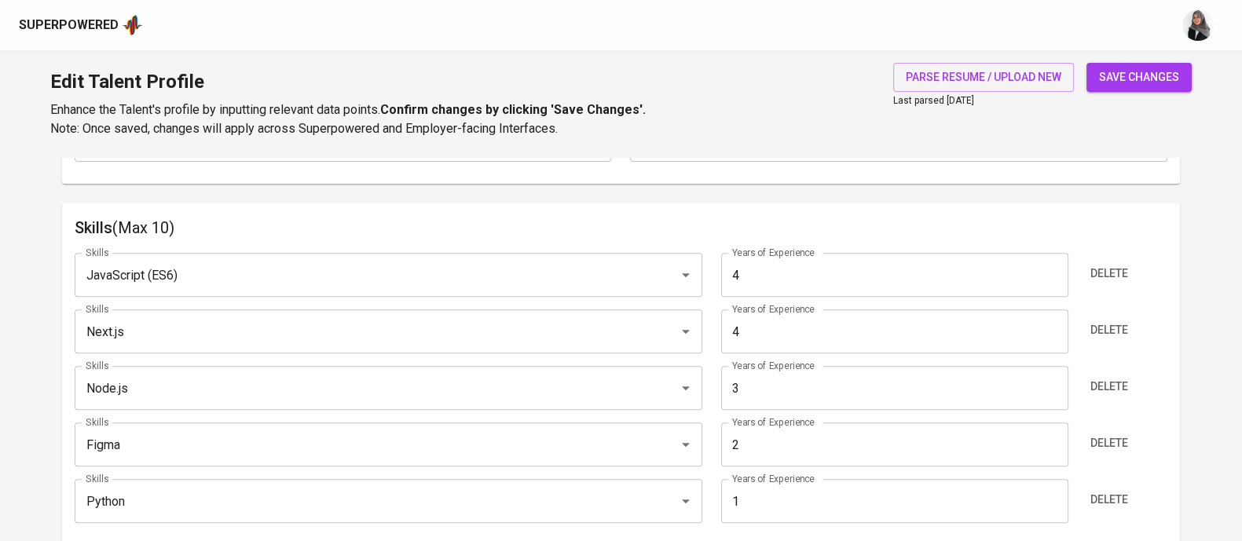
click at [854, 86] on div "Edit Talent Profile Enhance the Talent's profile by inputting relevant data poi…" at bounding box center [621, 103] width 1242 height 107
click at [202, 518] on div "Python Skills" at bounding box center [388, 501] width 627 height 44
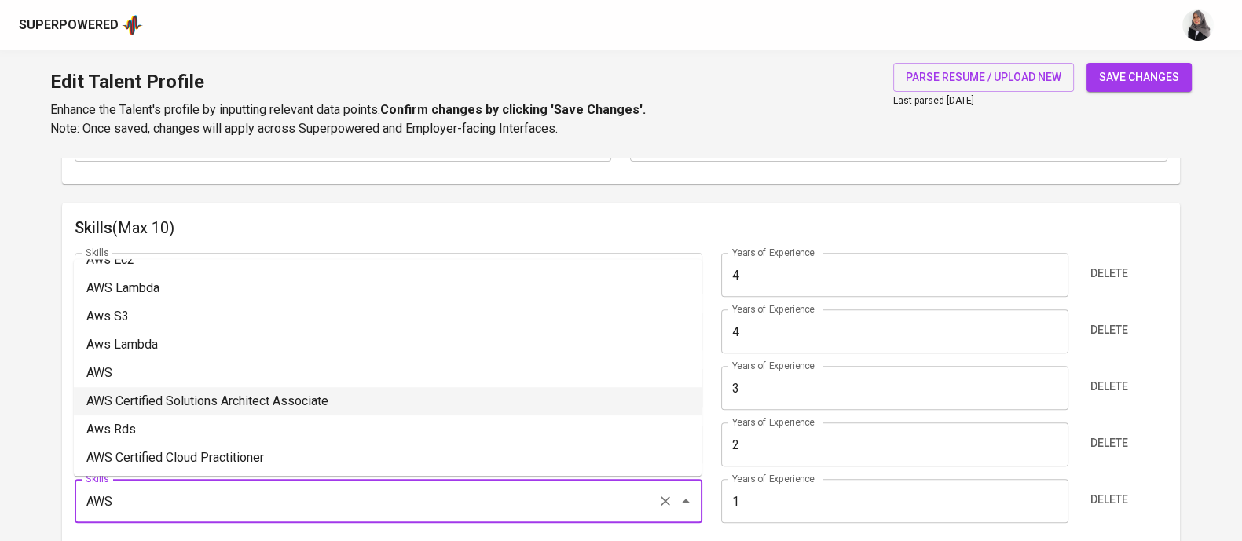
scroll to position [78, 0]
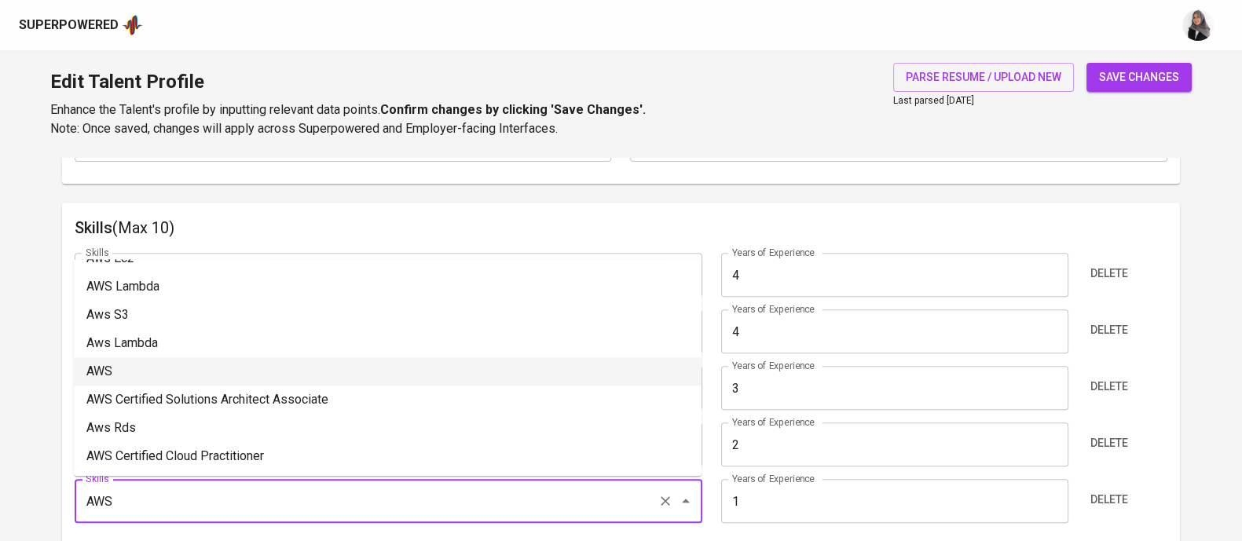
click at [203, 363] on li "AWS" at bounding box center [387, 371] width 627 height 28
type input "AWS"
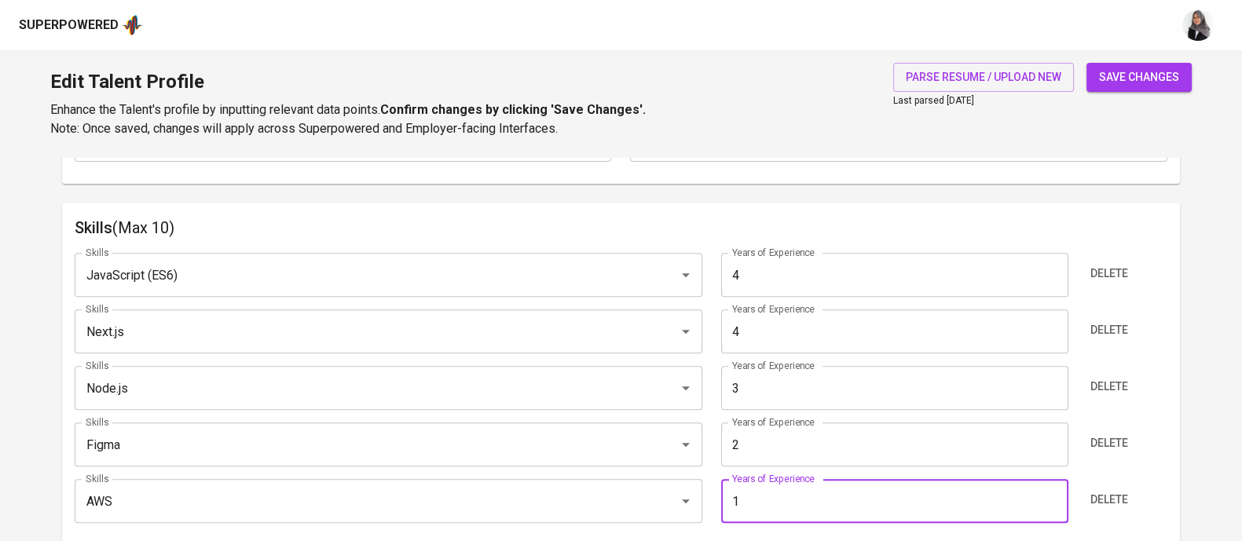
click at [790, 489] on input "1" at bounding box center [894, 501] width 347 height 44
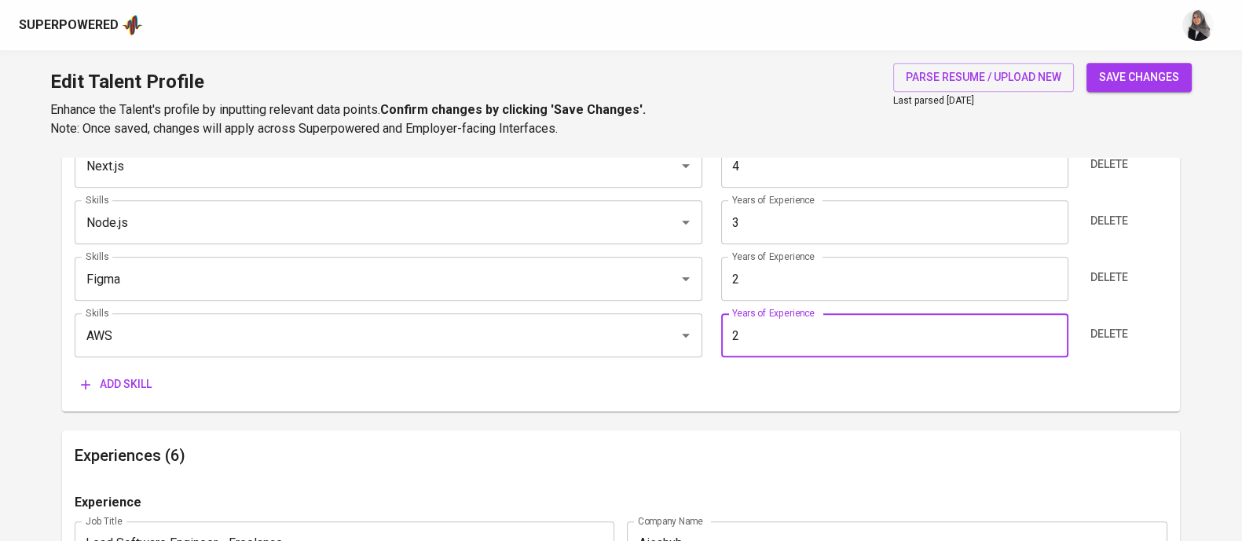
scroll to position [931, 0]
type input "2"
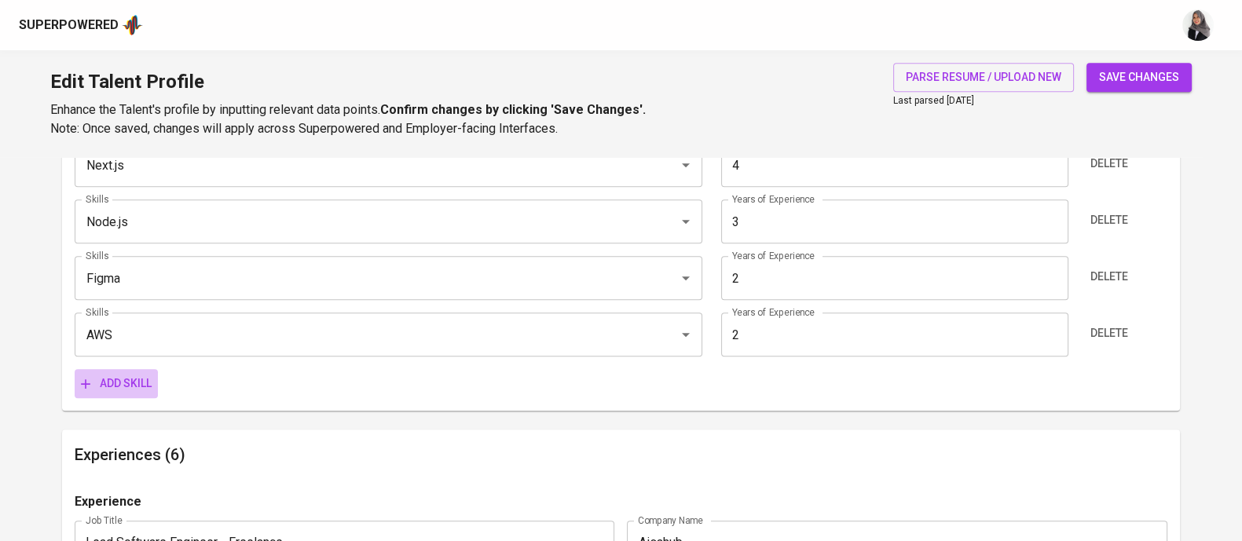
click at [134, 385] on span "Add skill" at bounding box center [116, 384] width 71 height 20
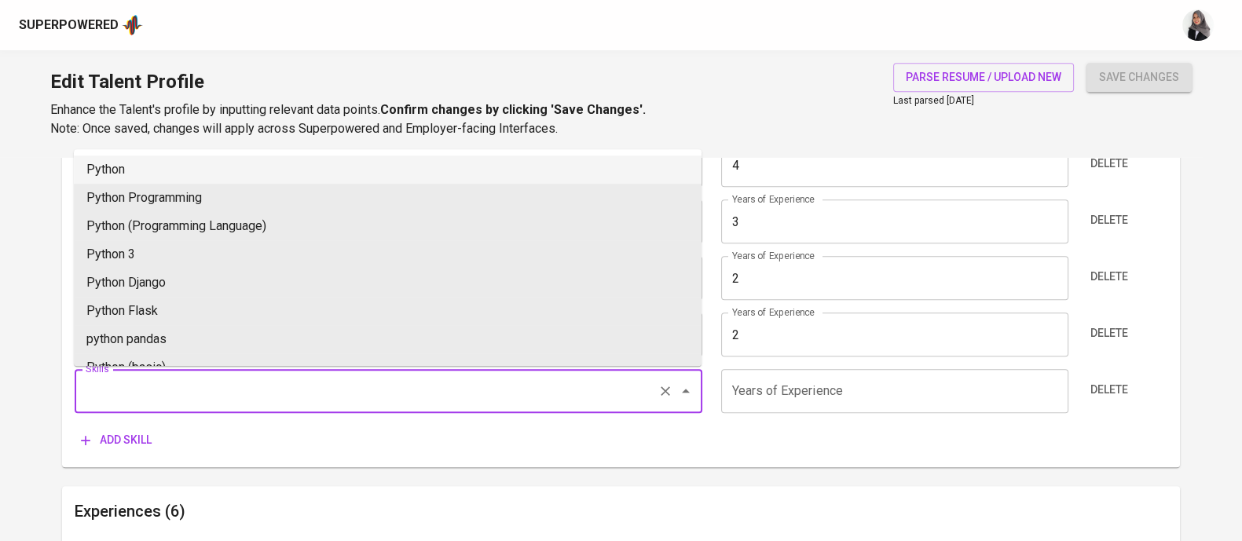
click at [200, 394] on input "Skills" at bounding box center [366, 391] width 569 height 30
click at [153, 168] on li "SQL" at bounding box center [387, 169] width 627 height 28
type input "SQL"
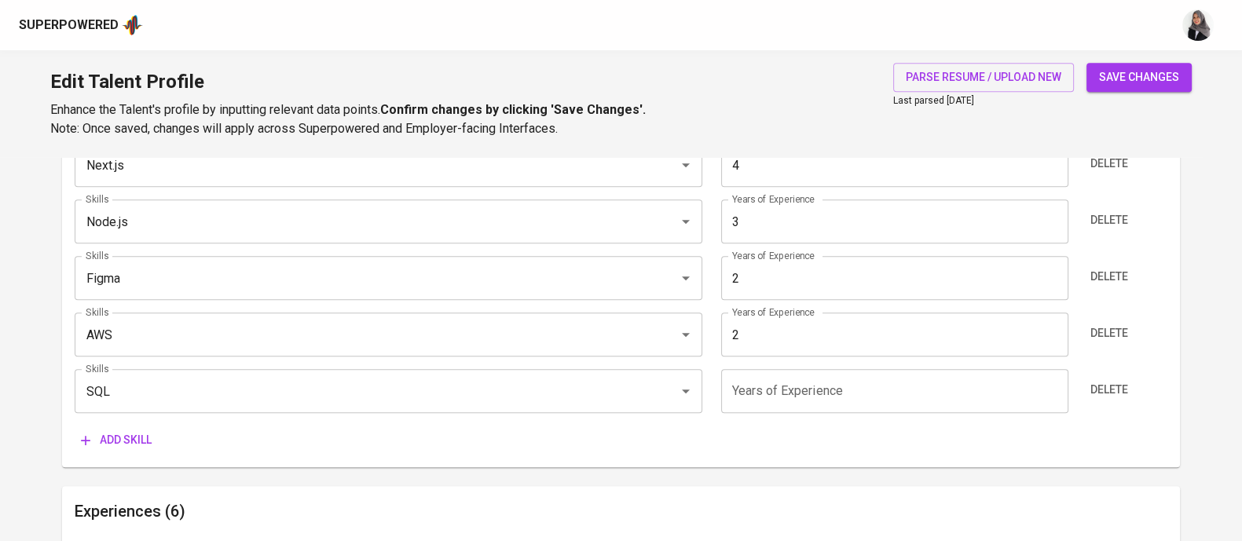
type input "2"
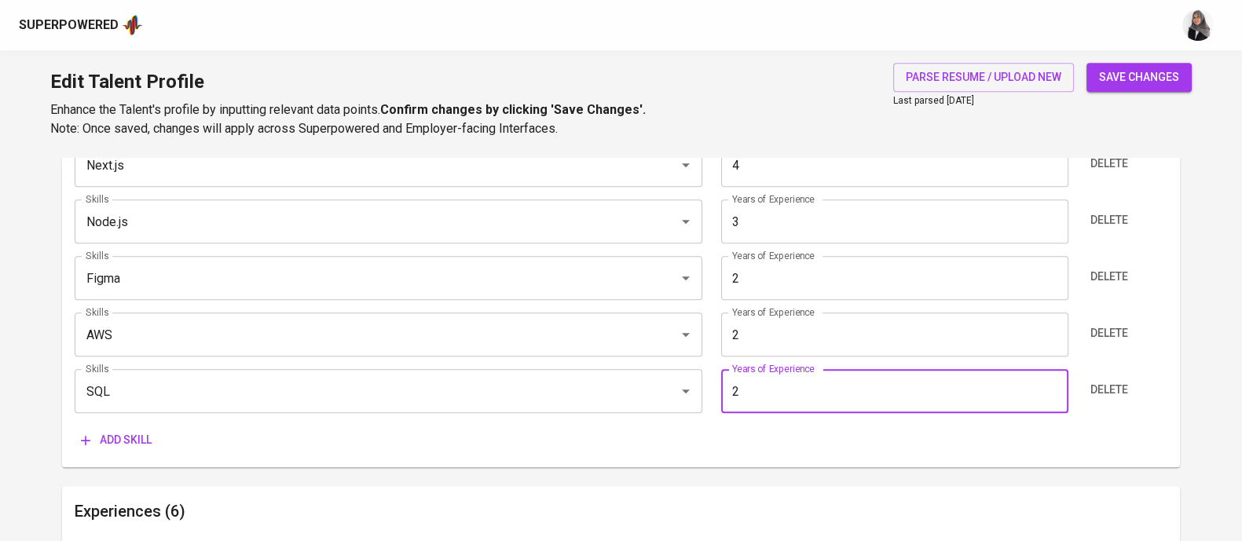
click at [852, 400] on input "2" at bounding box center [894, 391] width 347 height 44
click at [746, 386] on input "2" at bounding box center [894, 391] width 347 height 44
type input "4"
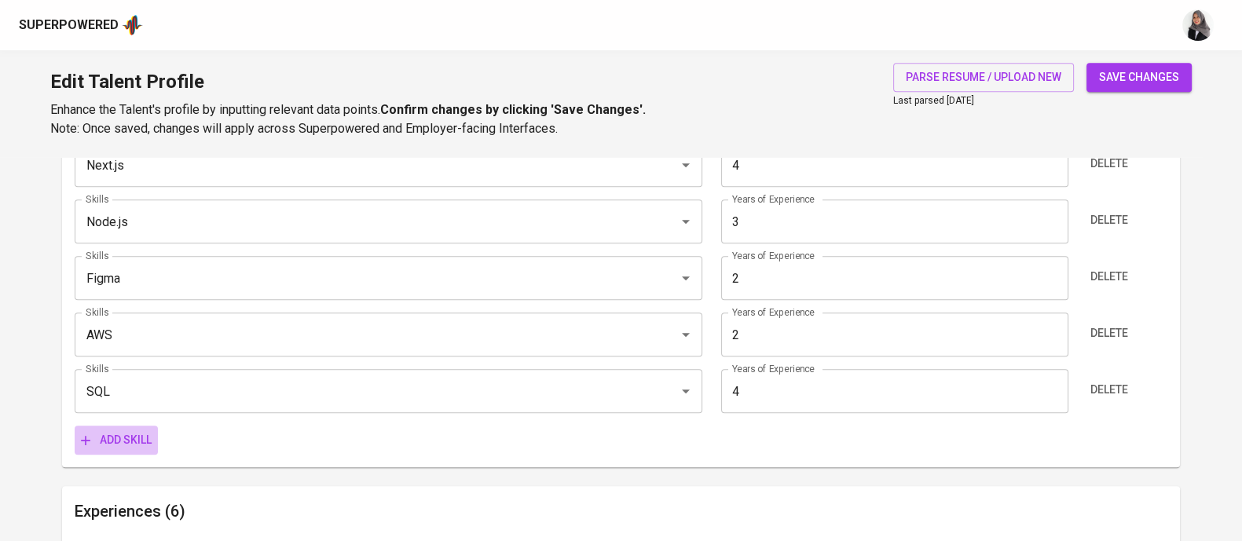
click at [145, 426] on button "Add skill" at bounding box center [116, 440] width 83 height 29
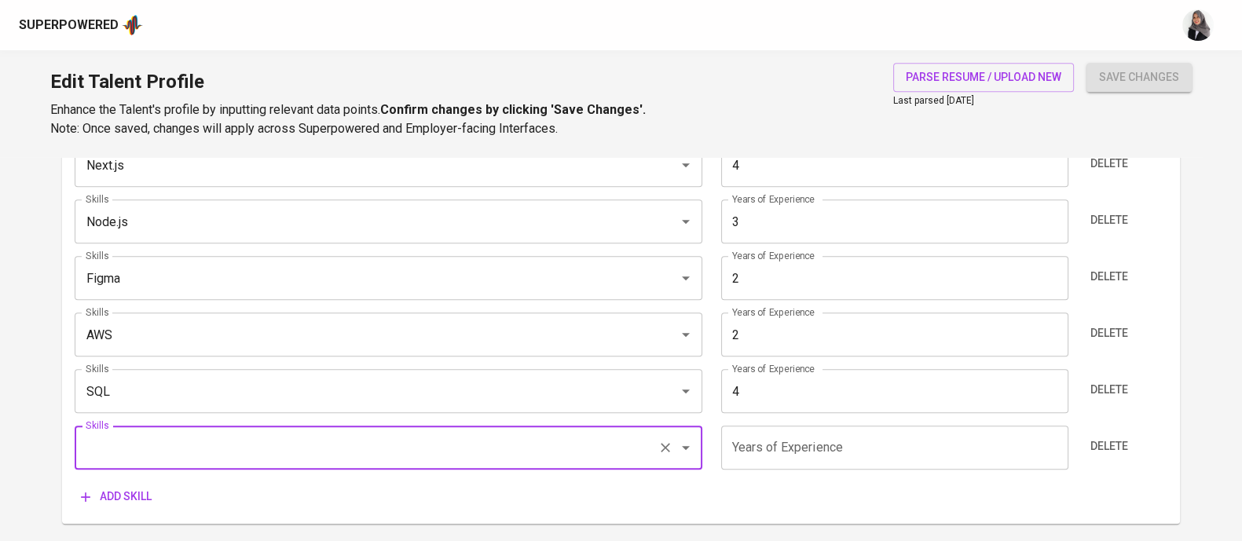
click at [165, 434] on input "Skills" at bounding box center [366, 448] width 569 height 30
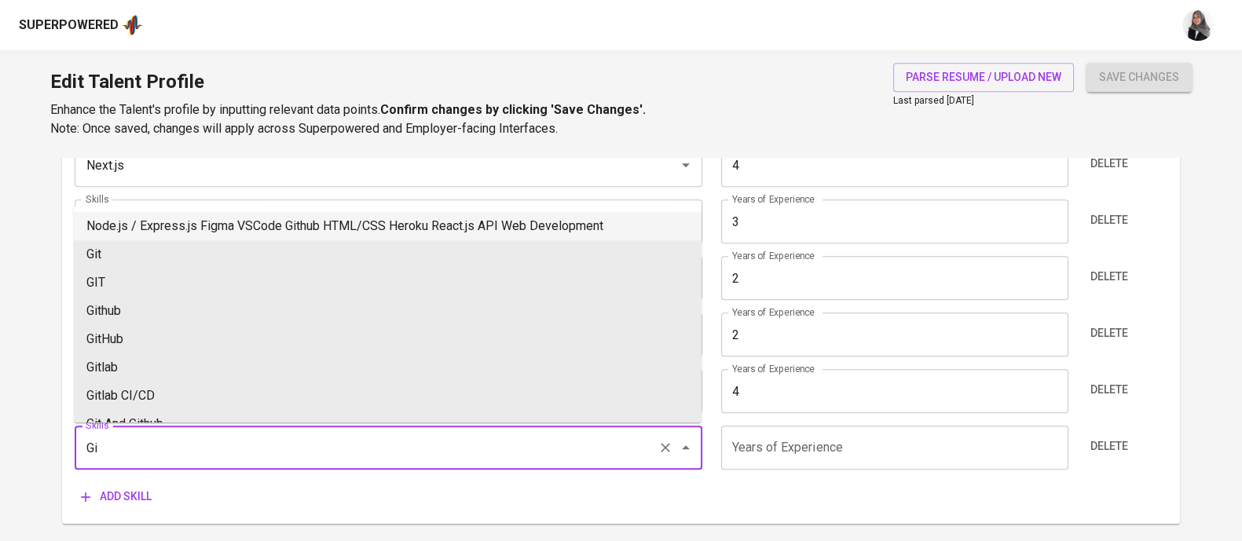
type input "G"
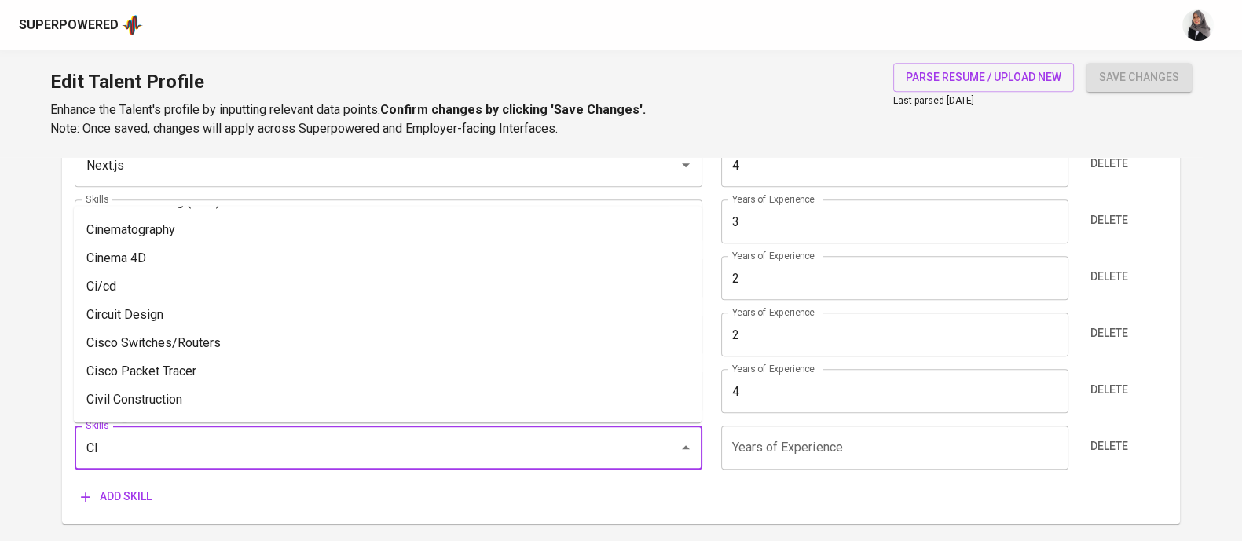
scroll to position [0, 0]
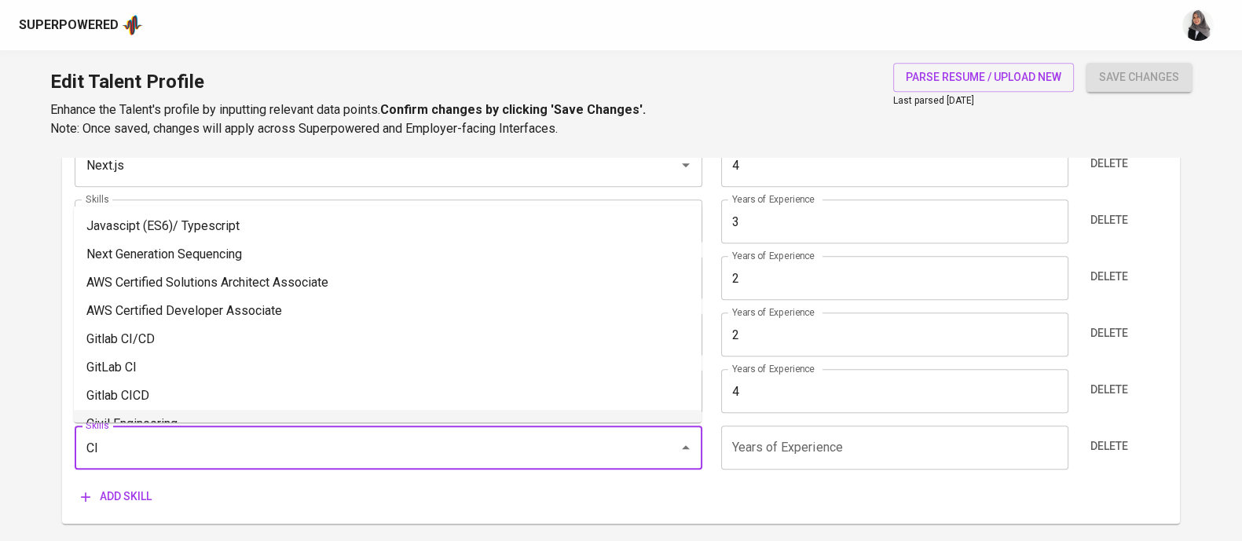
type input "C"
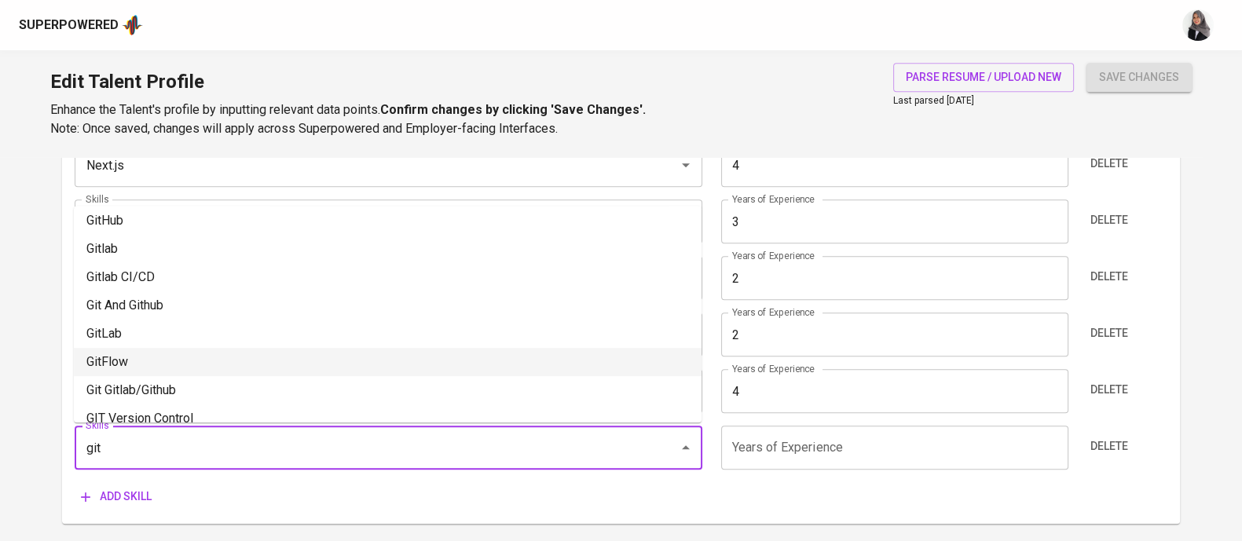
scroll to position [129, 0]
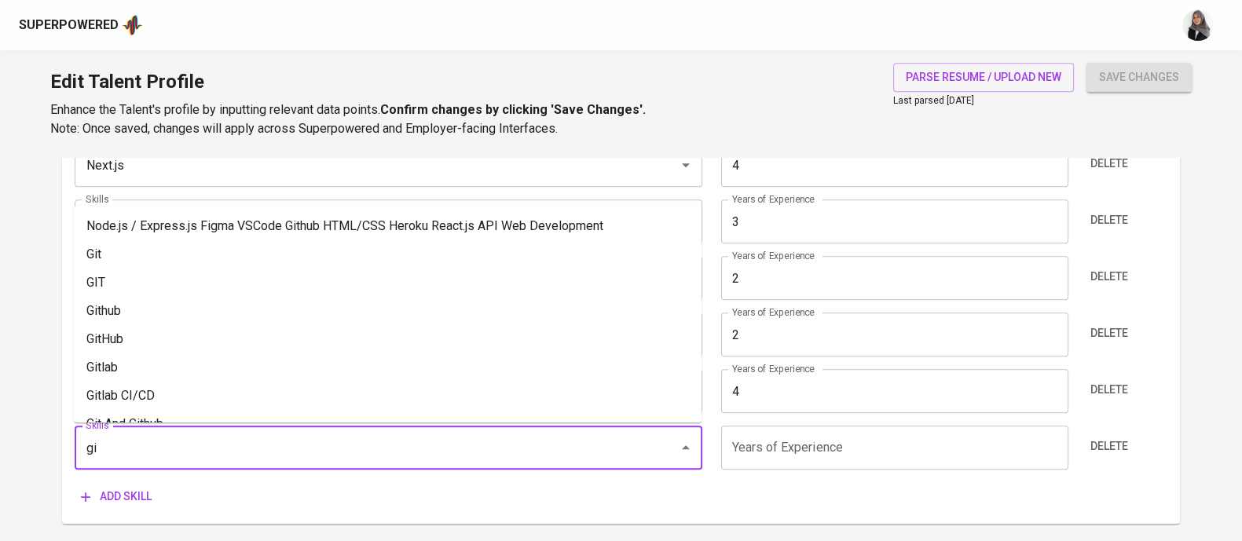
type input "g"
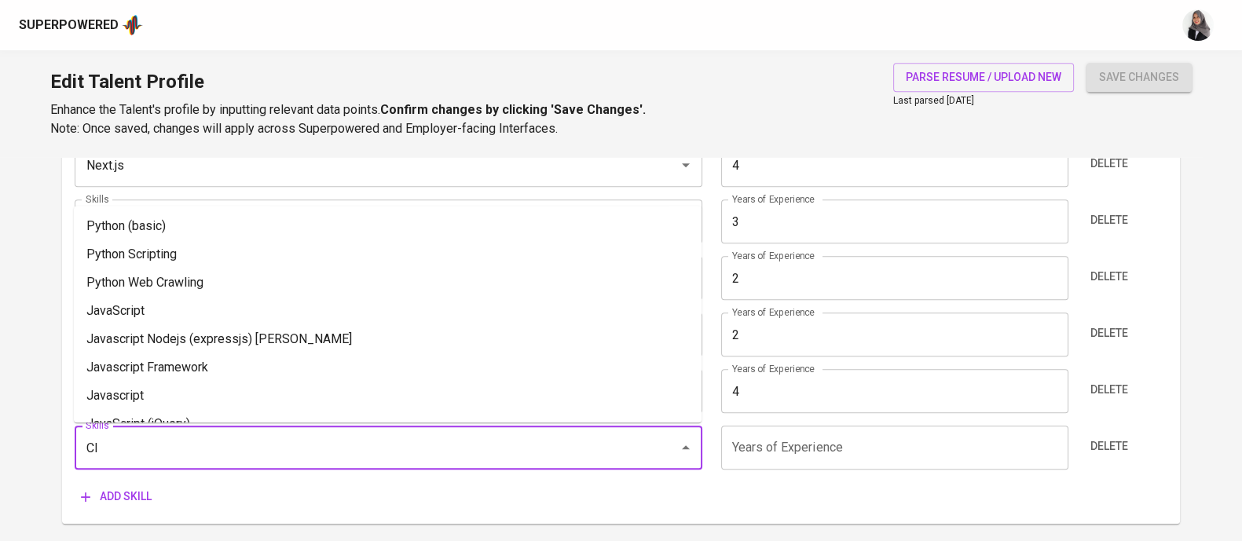
scroll to position [0, 0]
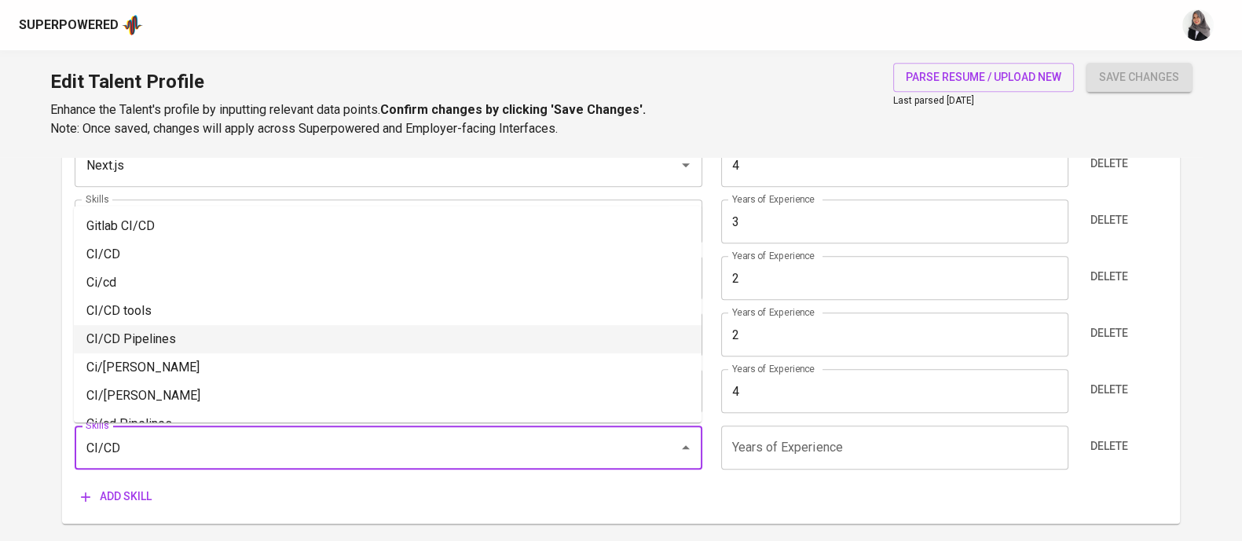
click at [194, 333] on li "CI/CD Pipelines" at bounding box center [387, 339] width 627 height 28
type input "CI/CD Pipelines"
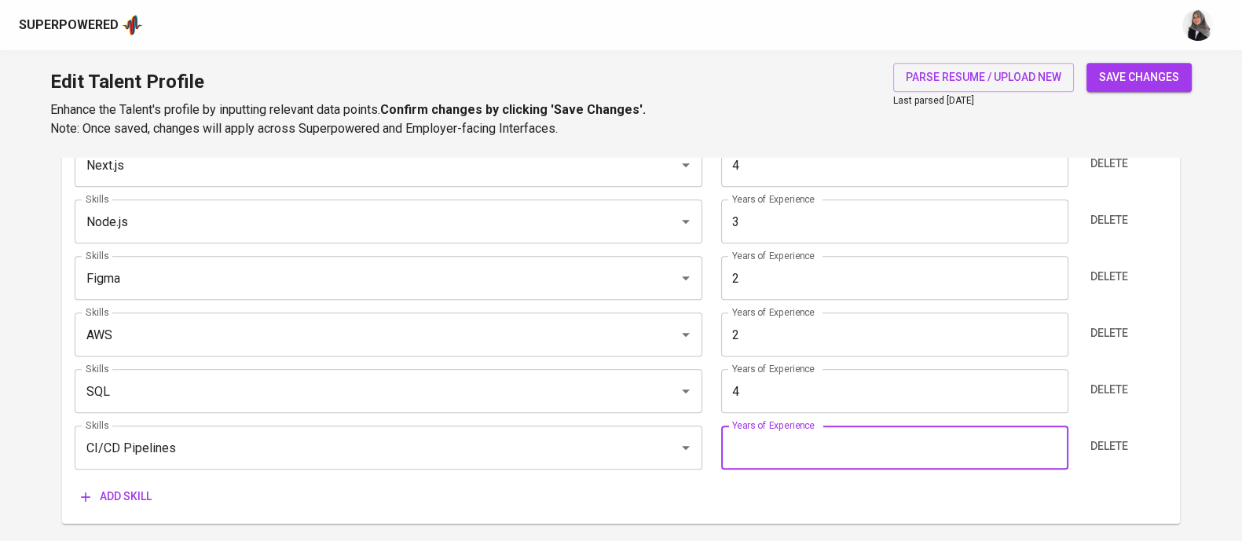
click at [745, 445] on input "number" at bounding box center [894, 448] width 347 height 44
type input "4"
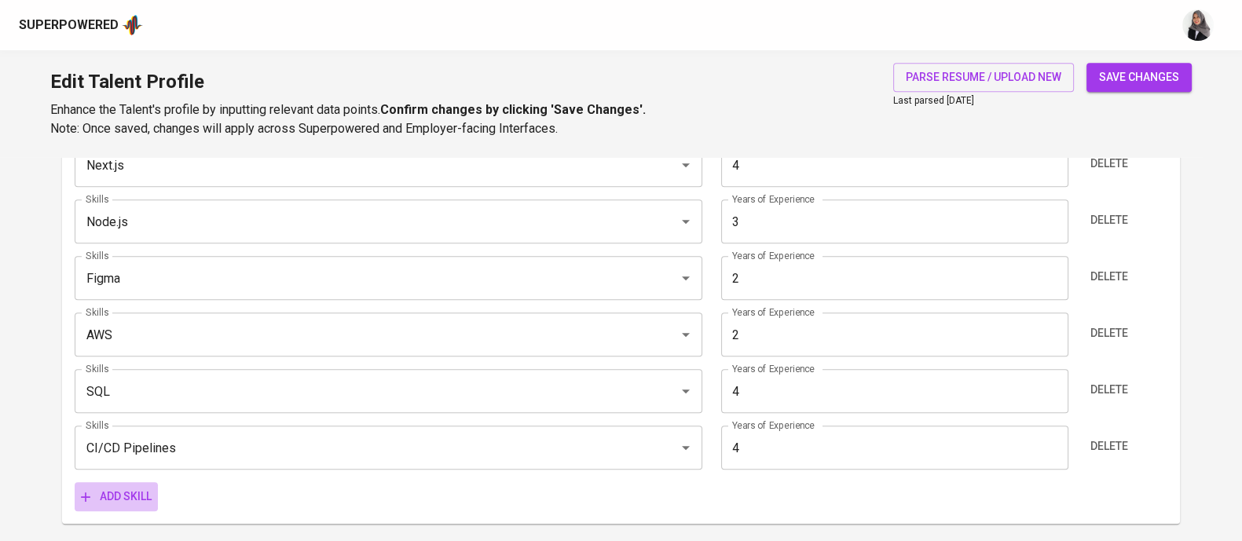
click at [116, 492] on span "Add skill" at bounding box center [116, 497] width 71 height 20
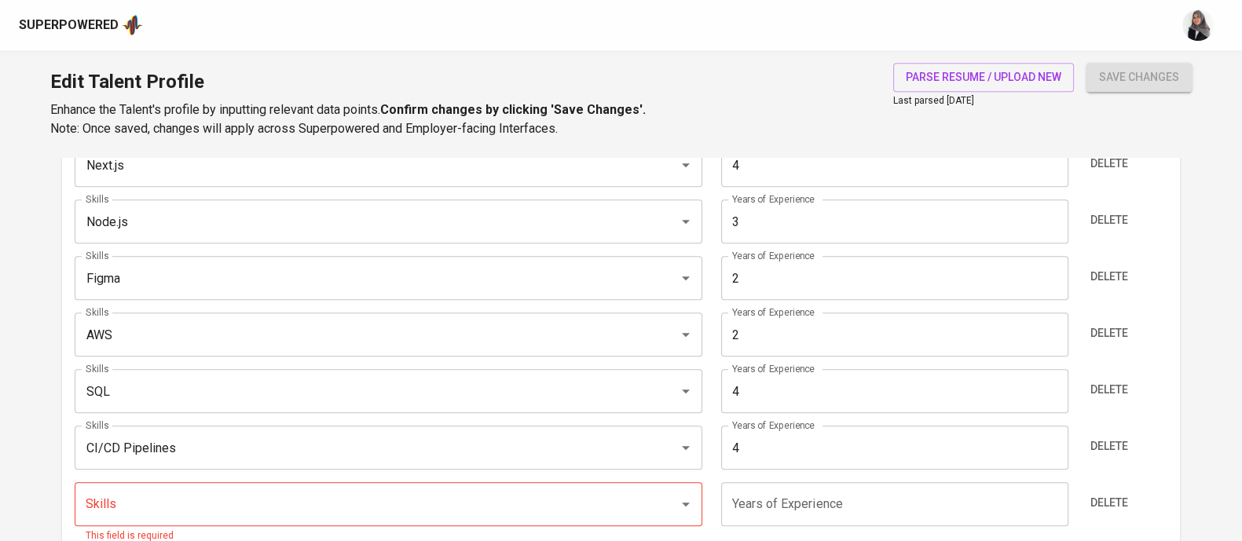
click at [746, 76] on div "Edit Talent Profile Enhance the Talent's profile by inputting relevant data poi…" at bounding box center [621, 103] width 1242 height 107
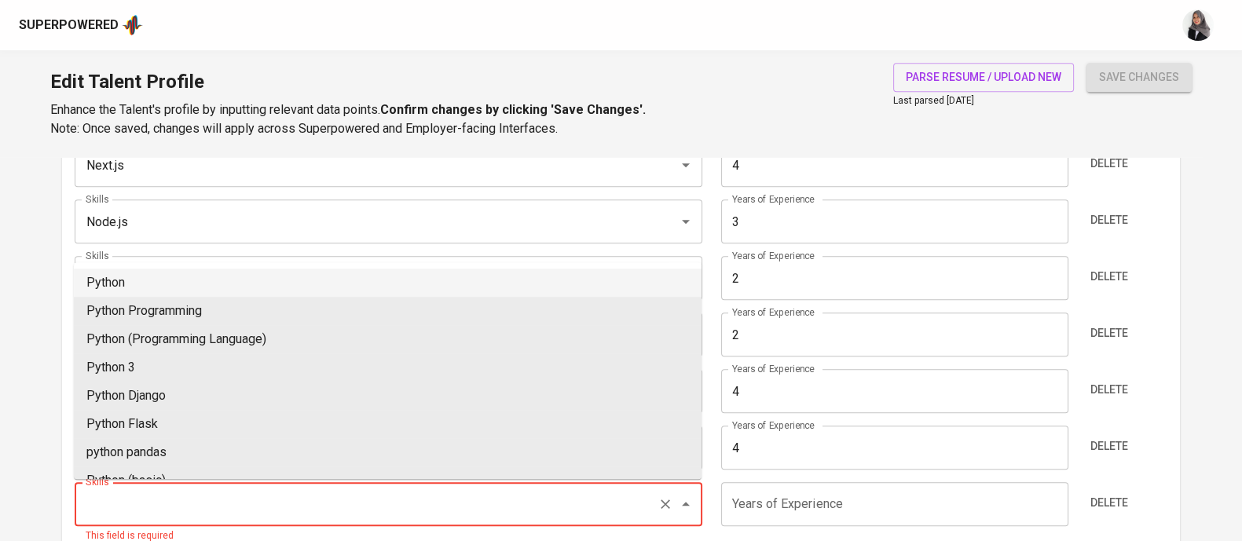
click at [214, 496] on input "Skills" at bounding box center [366, 504] width 569 height 30
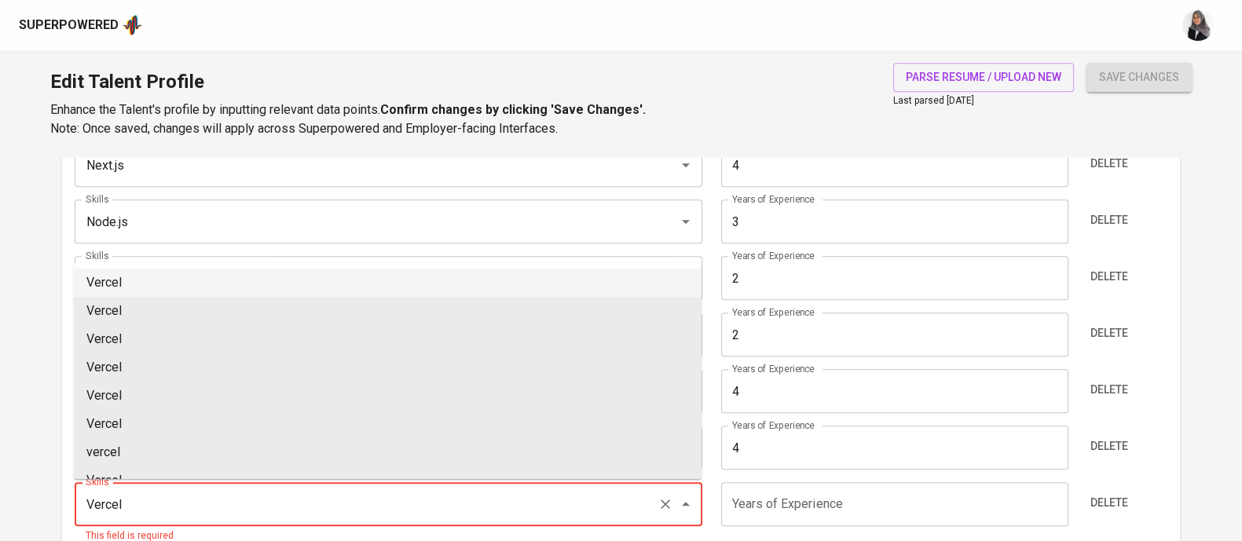
click at [163, 276] on li "Vercel" at bounding box center [387, 283] width 627 height 28
type input "Vercel"
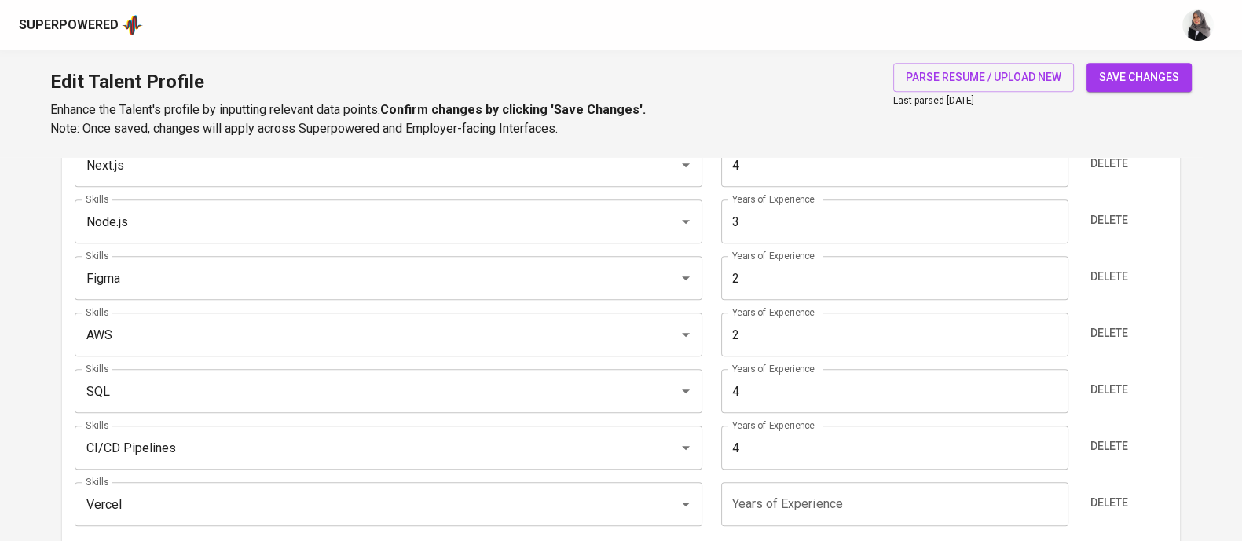
click at [803, 506] on input "number" at bounding box center [894, 504] width 347 height 44
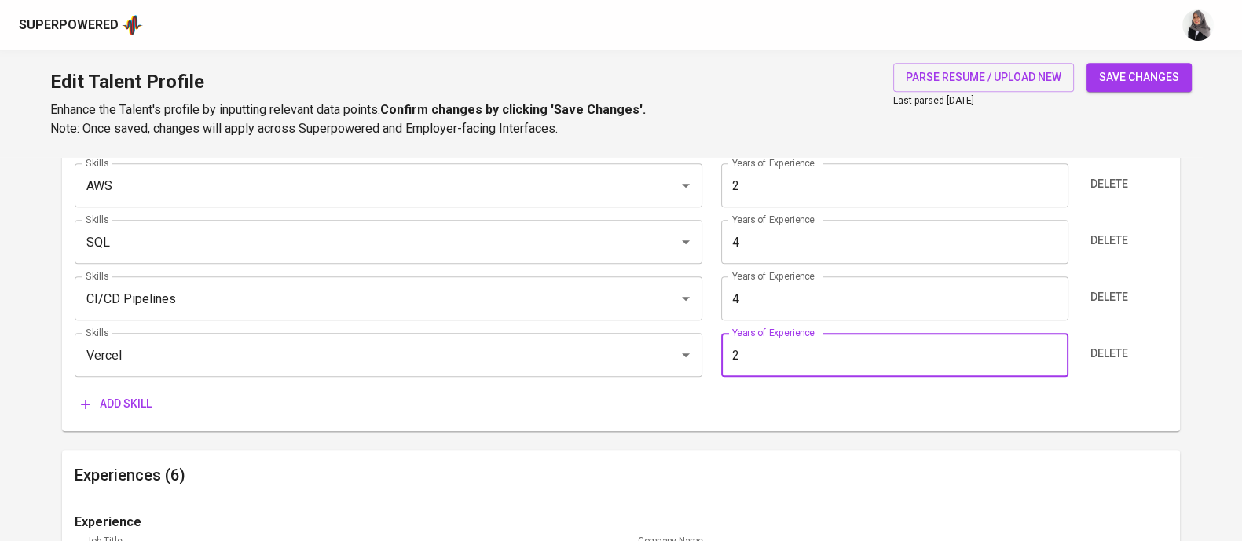
scroll to position [1085, 0]
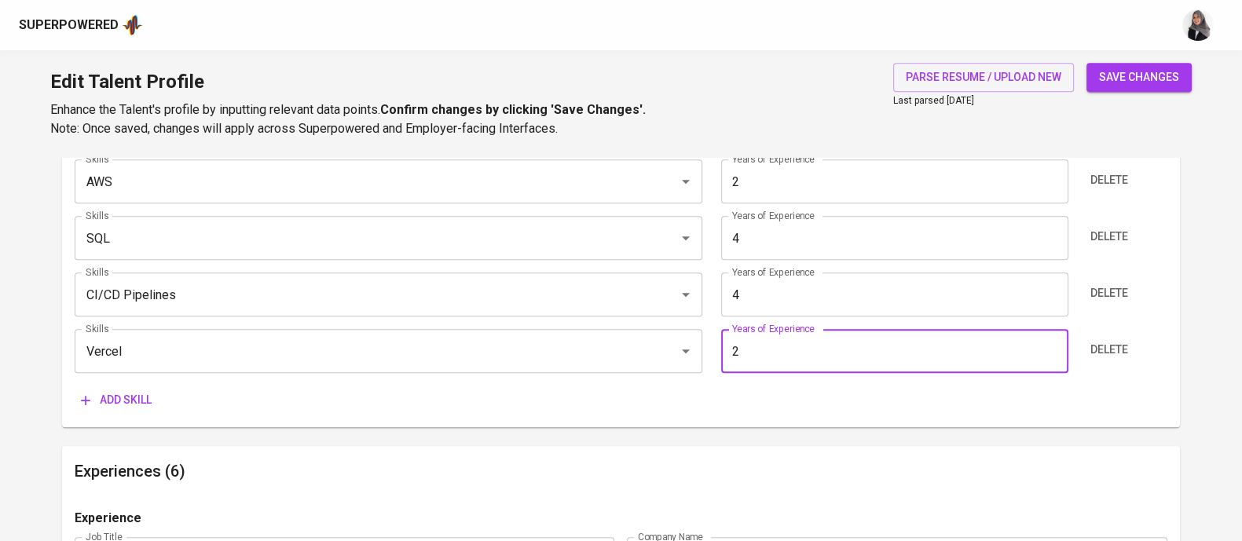
type input "2"
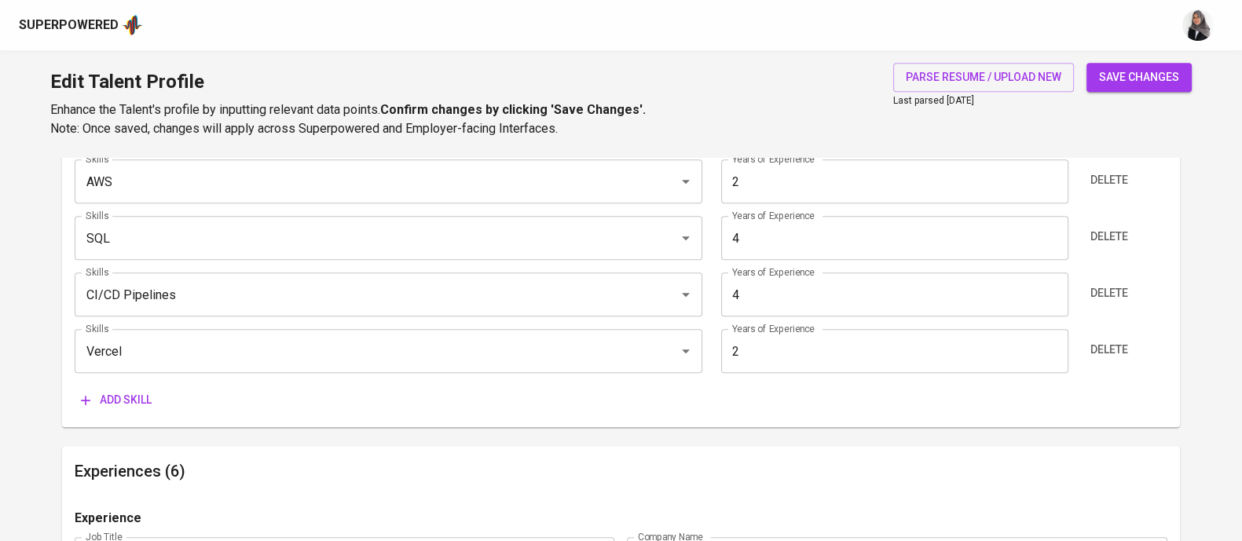
click at [762, 423] on div "Skills (Max 10) Skills JavaScript (ES6) Skills Years of Experience 4 Years of E…" at bounding box center [621, 155] width 1118 height 544
click at [117, 403] on span "Add skill" at bounding box center [116, 400] width 71 height 20
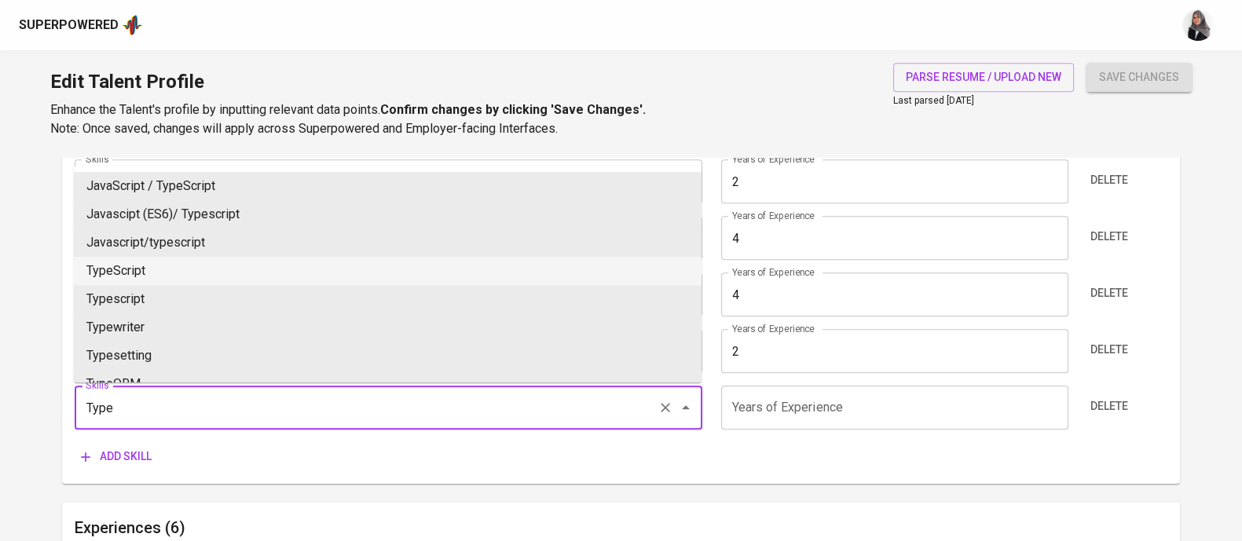
click at [183, 265] on li "TypeScript" at bounding box center [387, 271] width 627 height 28
type input "TypeScript"
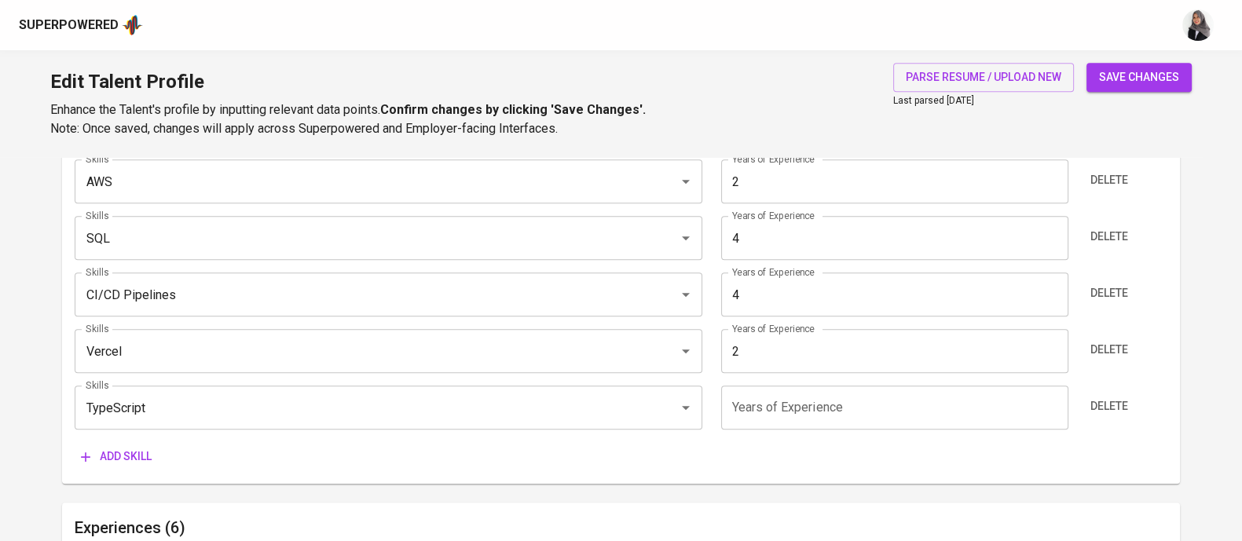
type input "2"
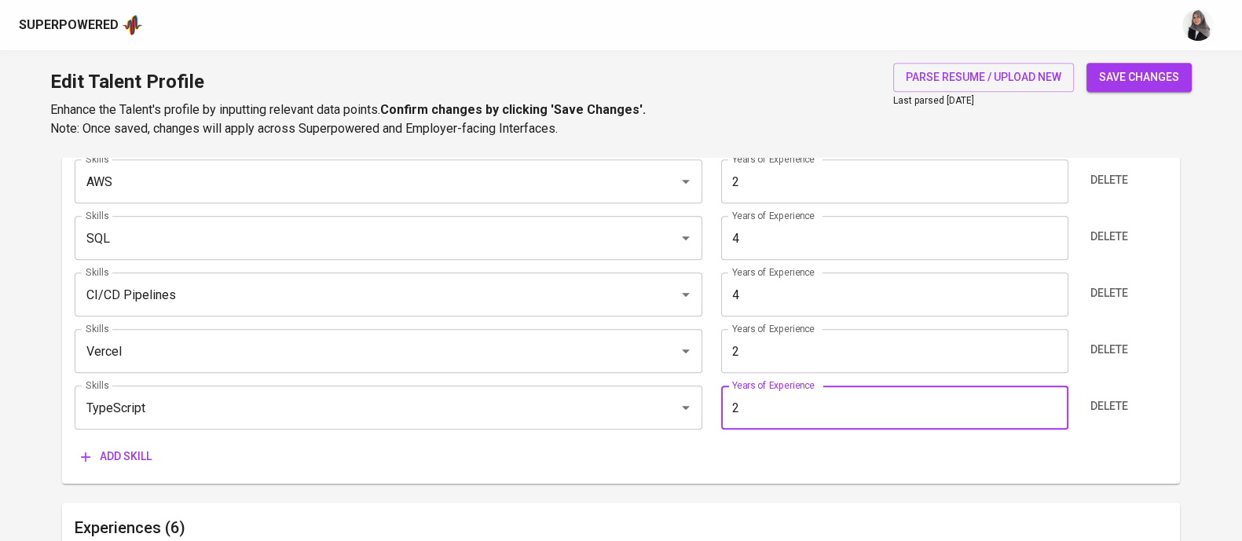
click at [751, 401] on input "2" at bounding box center [894, 408] width 347 height 44
type input "1"
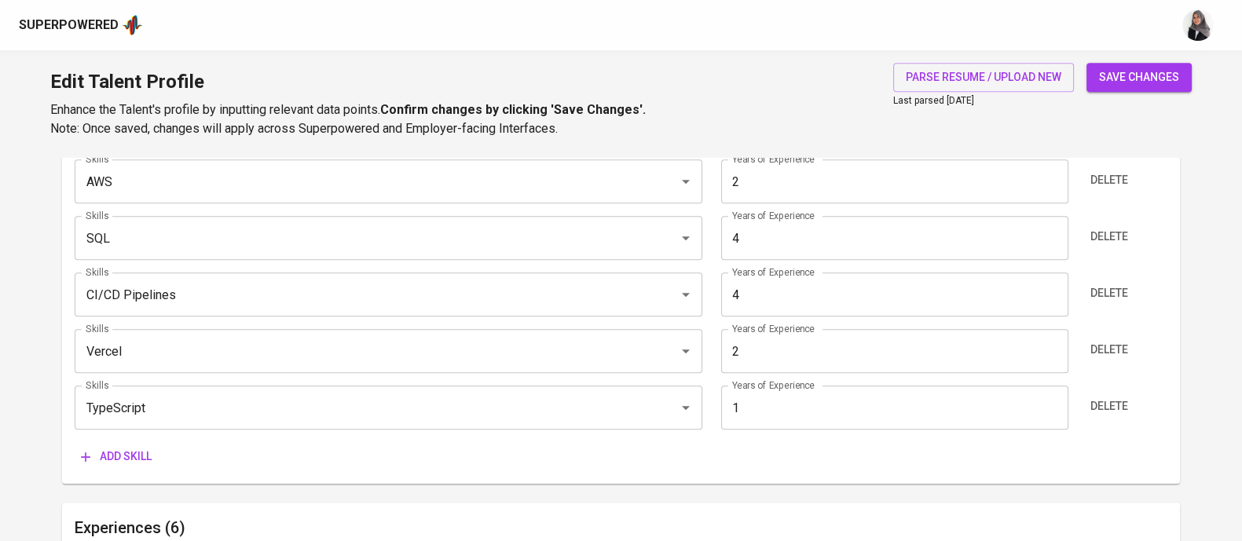
click at [573, 471] on div "Skills (Max 10) Skills JavaScript (ES6) Skills Years of Experience 4 Years of E…" at bounding box center [621, 183] width 1118 height 601
click at [687, 476] on div "Skills (Max 10) Skills JavaScript (ES6) Skills Years of Experience 4 Years of E…" at bounding box center [621, 184] width 1118 height 601
click at [99, 453] on span "Add skill" at bounding box center [116, 458] width 71 height 20
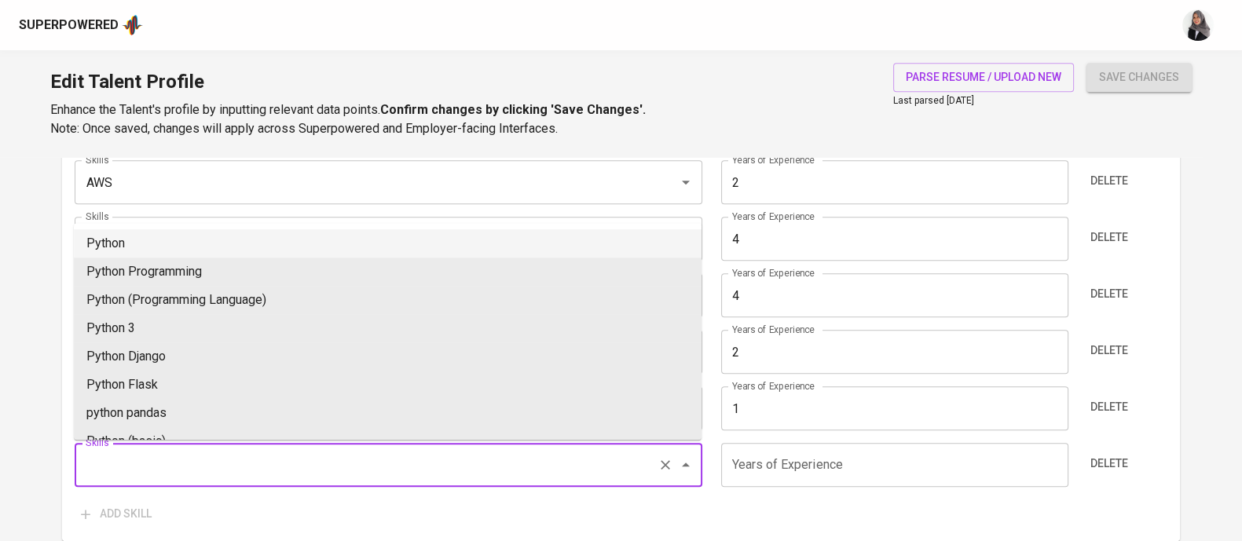
click at [137, 463] on input "Skills" at bounding box center [366, 465] width 569 height 30
click at [171, 237] on li "Cypress" at bounding box center [387, 243] width 627 height 28
type input "Cypress"
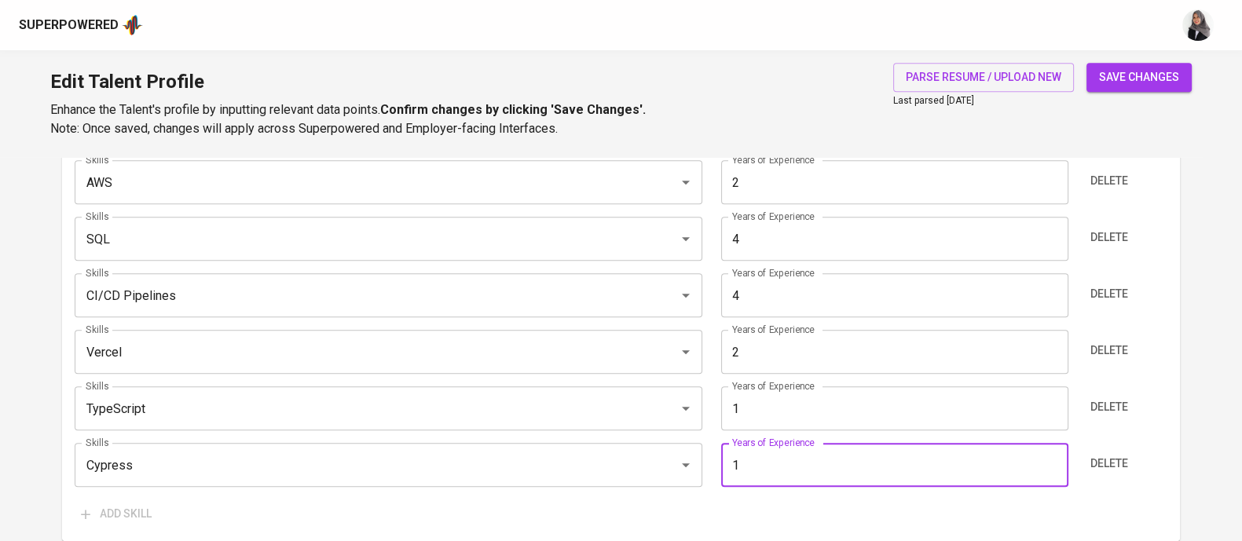
click at [805, 455] on input "1" at bounding box center [894, 465] width 347 height 44
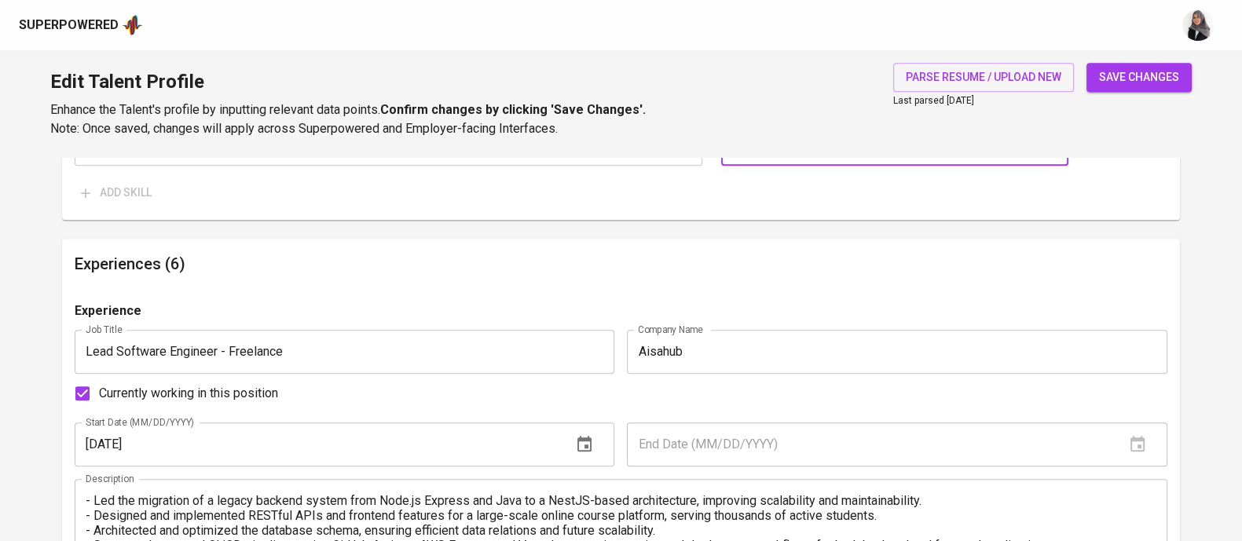
scroll to position [1422, 0]
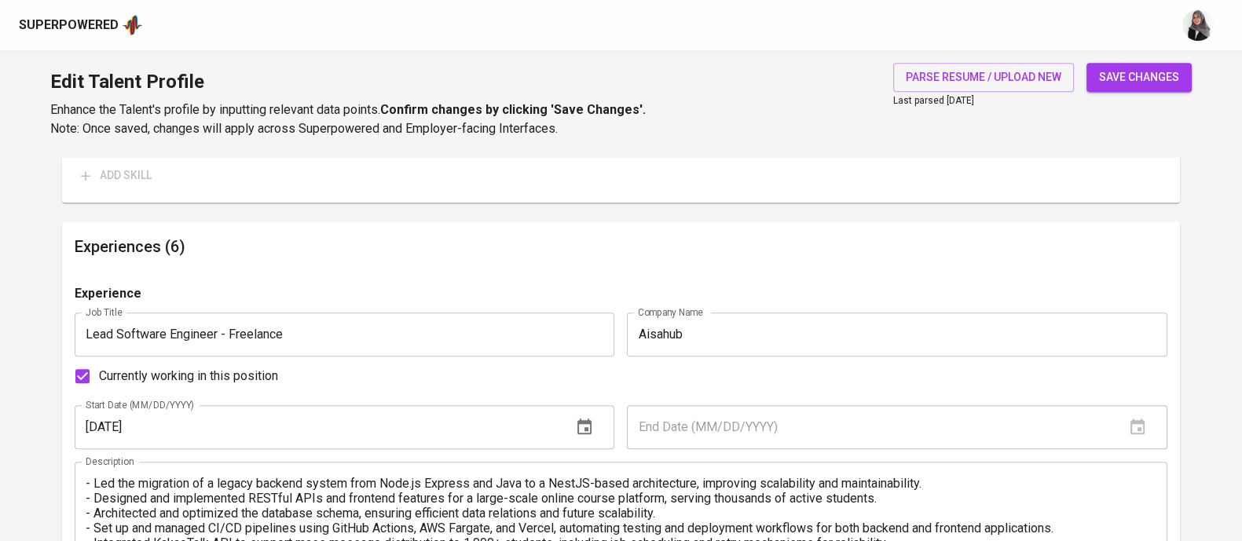
type input "1"
drag, startPoint x: 802, startPoint y: 363, endPoint x: 298, endPoint y: 421, distance: 507.5
click at [298, 421] on div "Experience Job Title Lead Software Engineer - Freelance Job Title Company Name …" at bounding box center [621, 459] width 1092 height 351
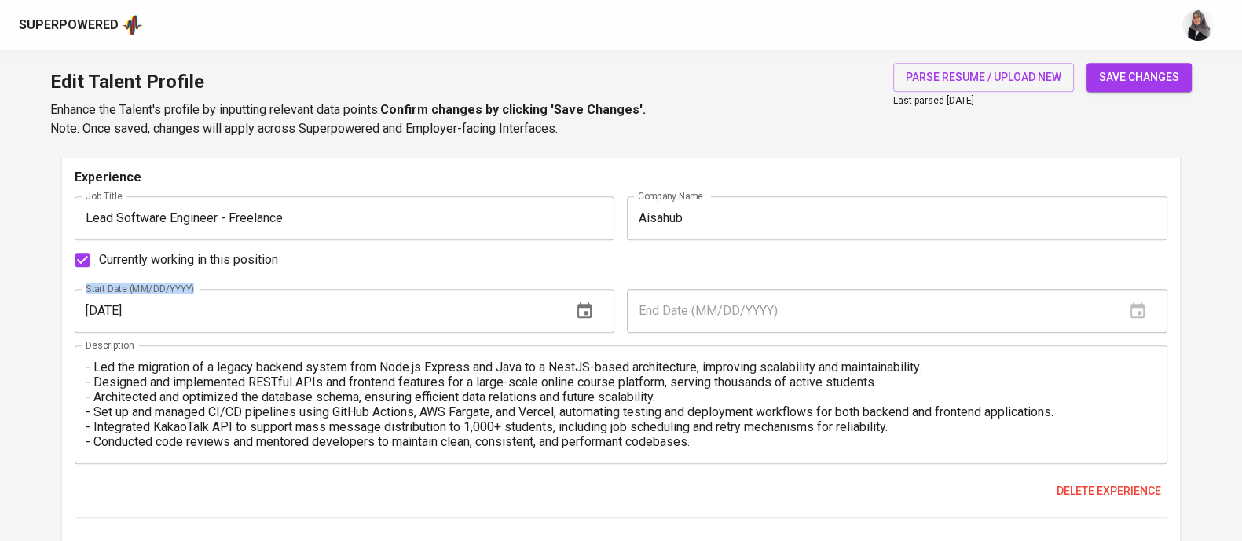
scroll to position [1540, 0]
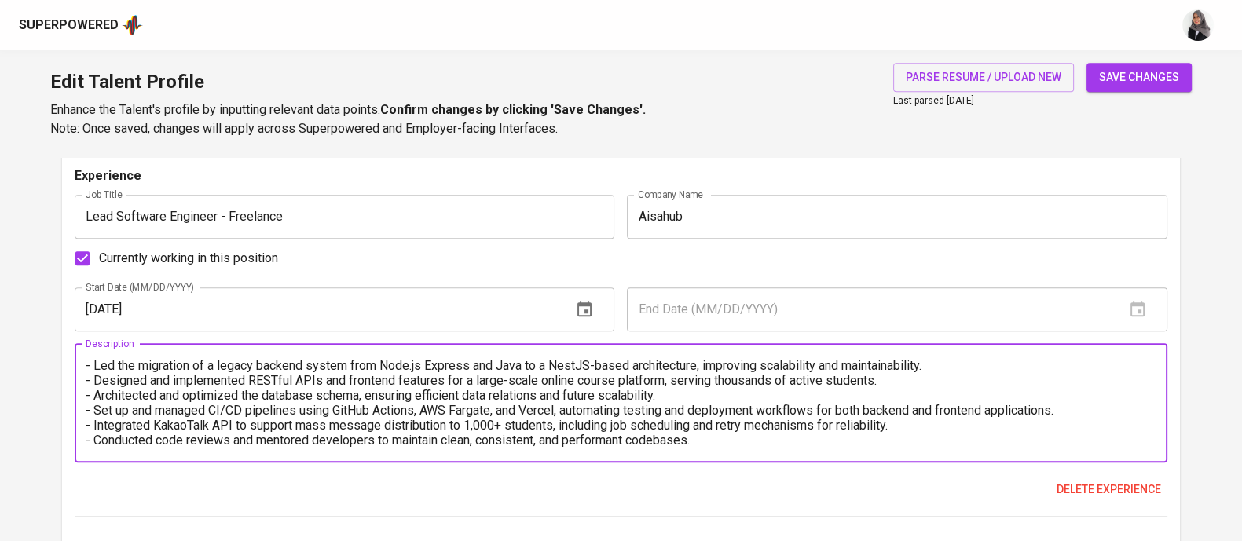
click at [142, 382] on textarea "- Led the migration of a legacy backend system from Node.js Express and Java to…" at bounding box center [621, 403] width 1070 height 90
click at [90, 361] on textarea "- Led the migration of a legacy backend system from Node.js Express and Java to…" at bounding box center [621, 403] width 1070 height 90
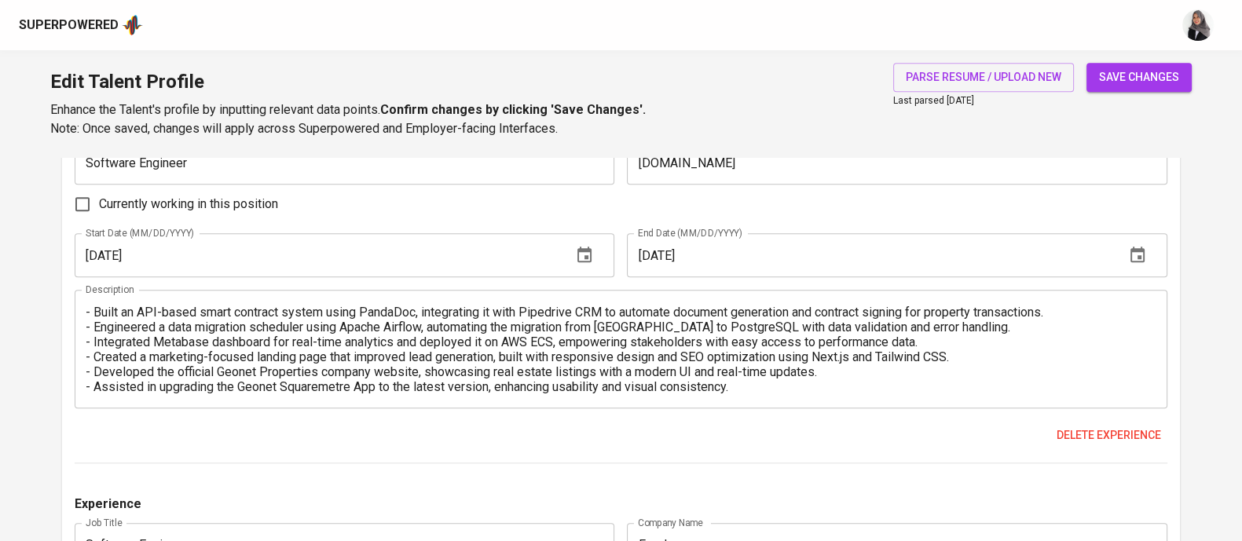
scroll to position [1904, 0]
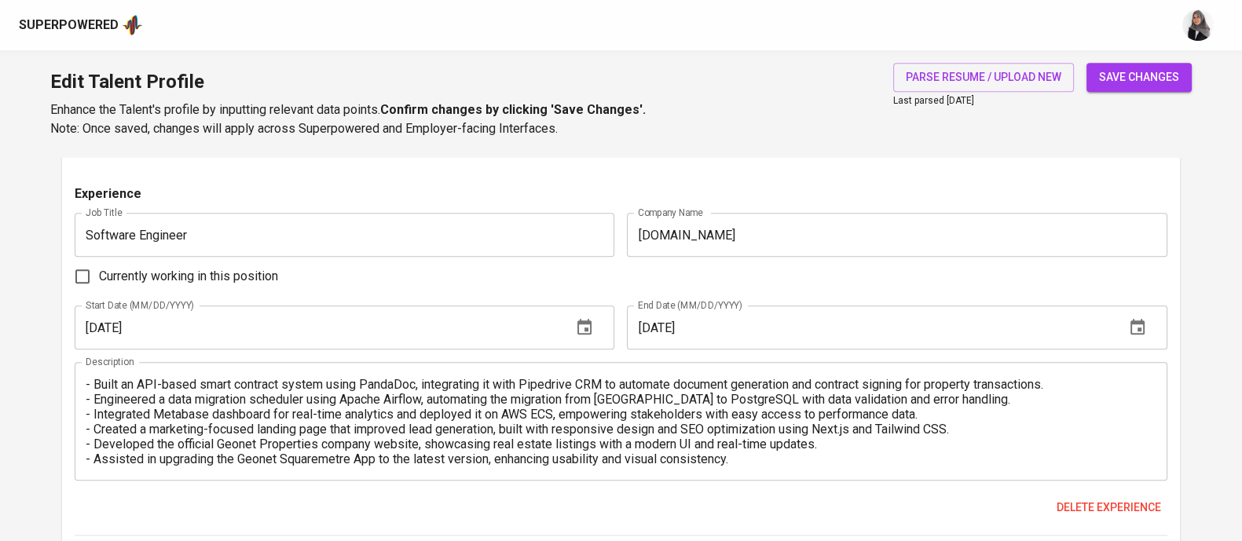
type textarea "1. Led the migration of a legacy backend system from Node.js Express and Java t…"
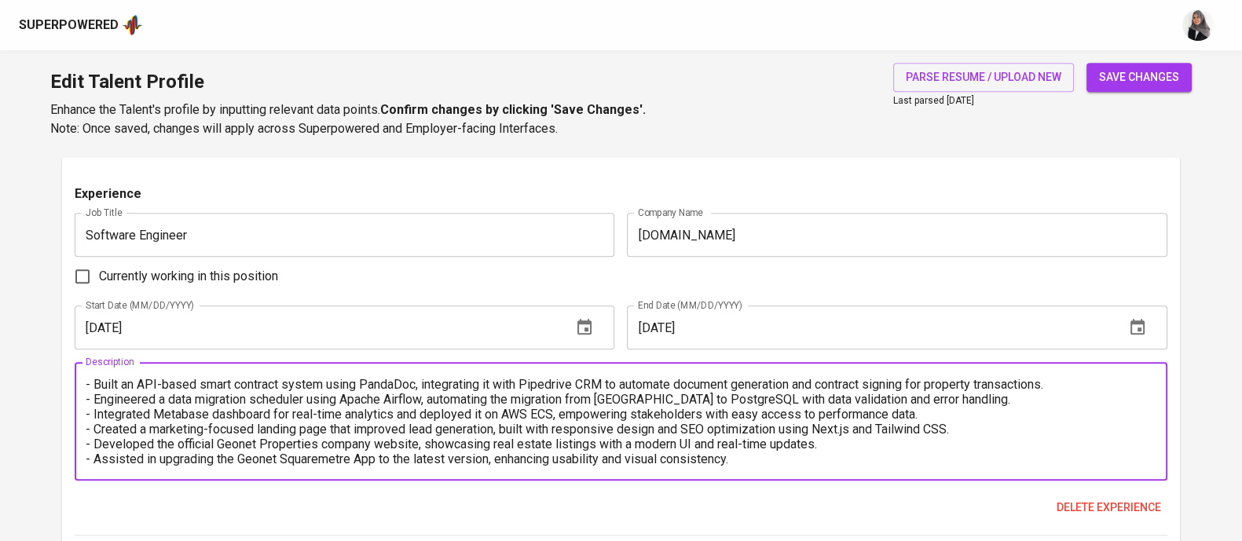
click at [90, 379] on textarea "- Built an API-based smart contract system using PandaDoc, integrating it with …" at bounding box center [621, 422] width 1070 height 90
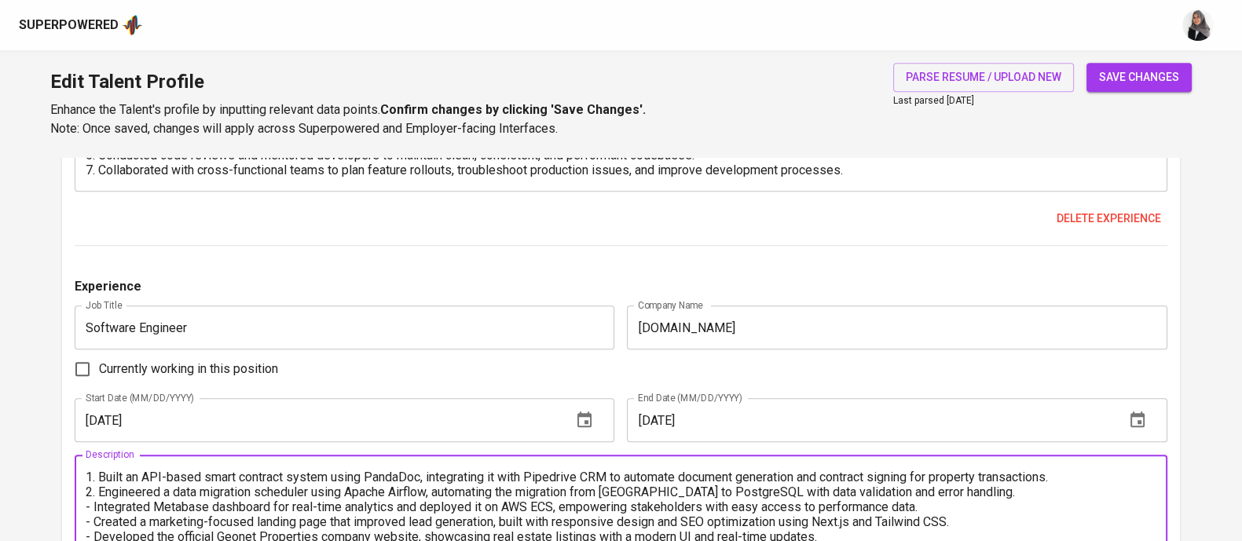
scroll to position [2054, 0]
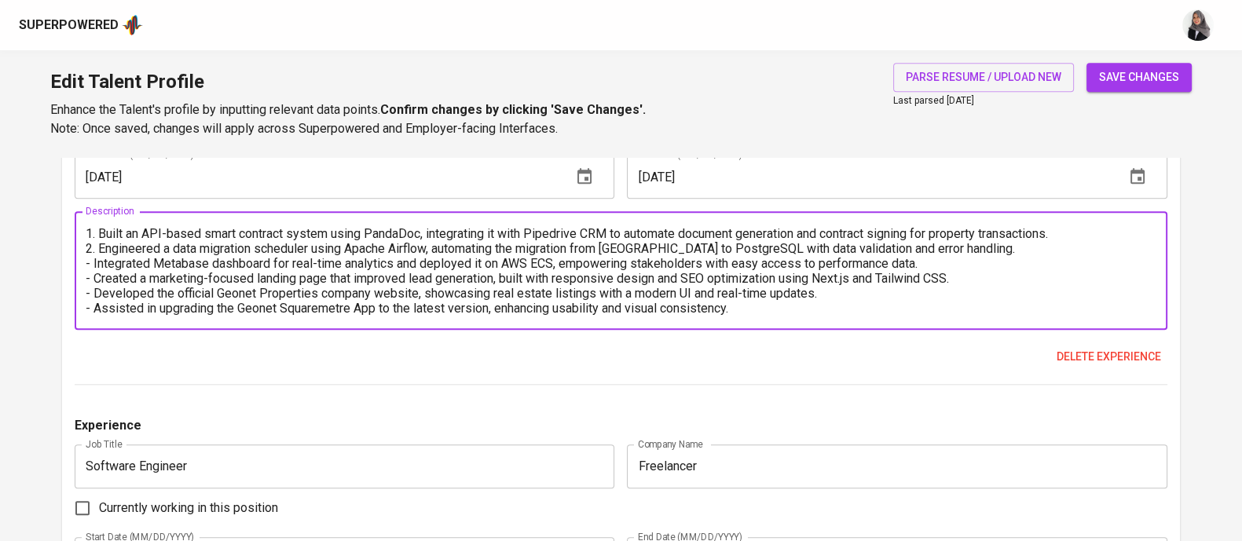
click at [87, 256] on textarea "1. Built an API-based smart contract system using PandaDoc, integrating it with…" at bounding box center [621, 271] width 1070 height 90
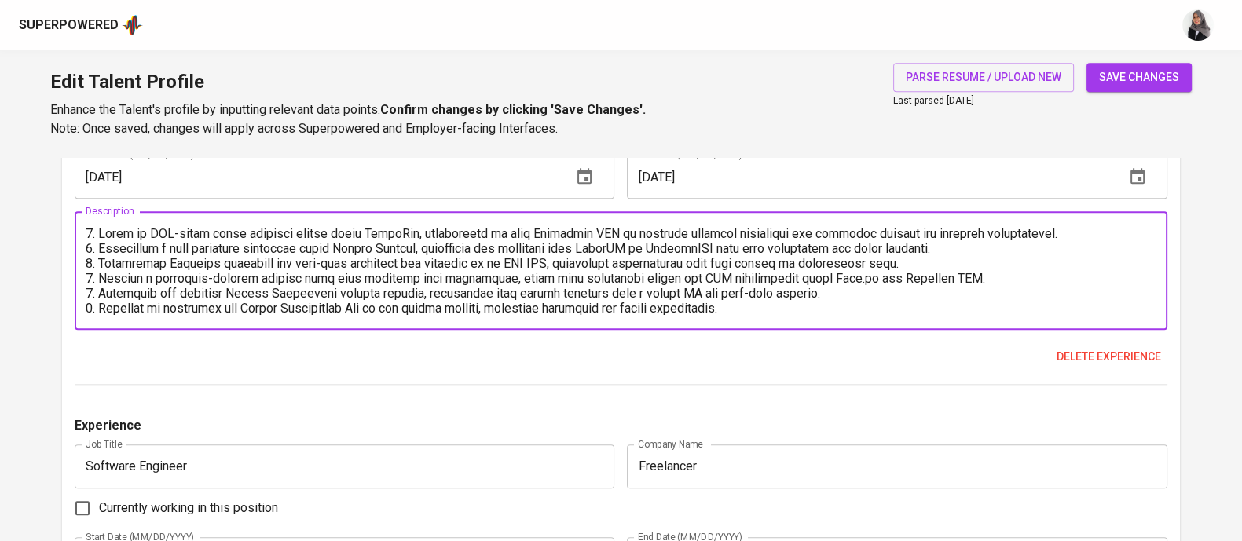
scroll to position [15, 0]
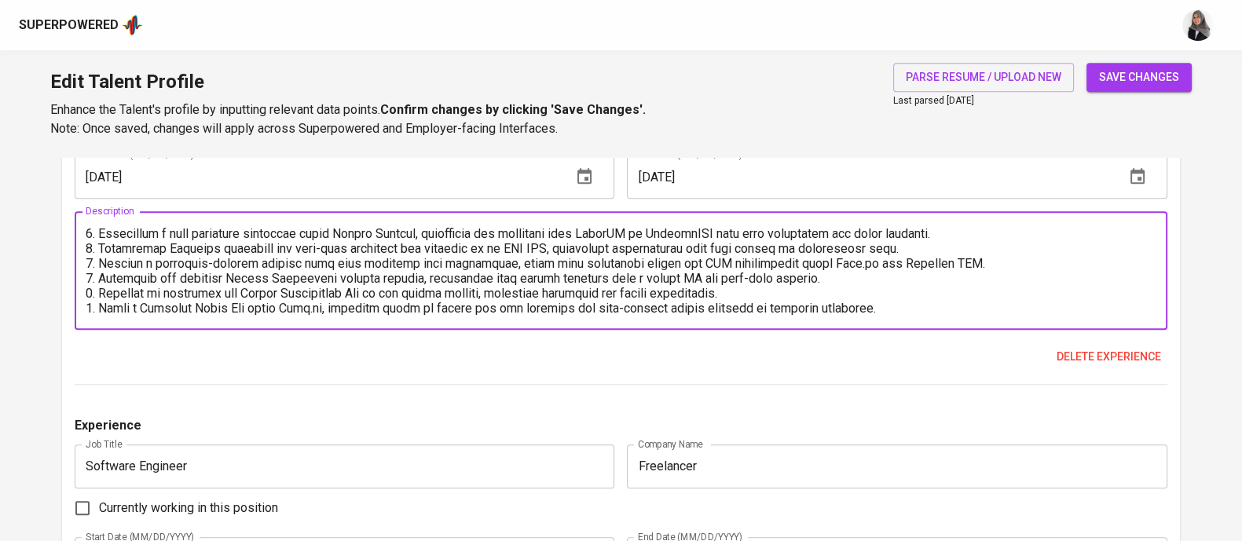
click at [318, 305] on textarea at bounding box center [621, 271] width 1070 height 90
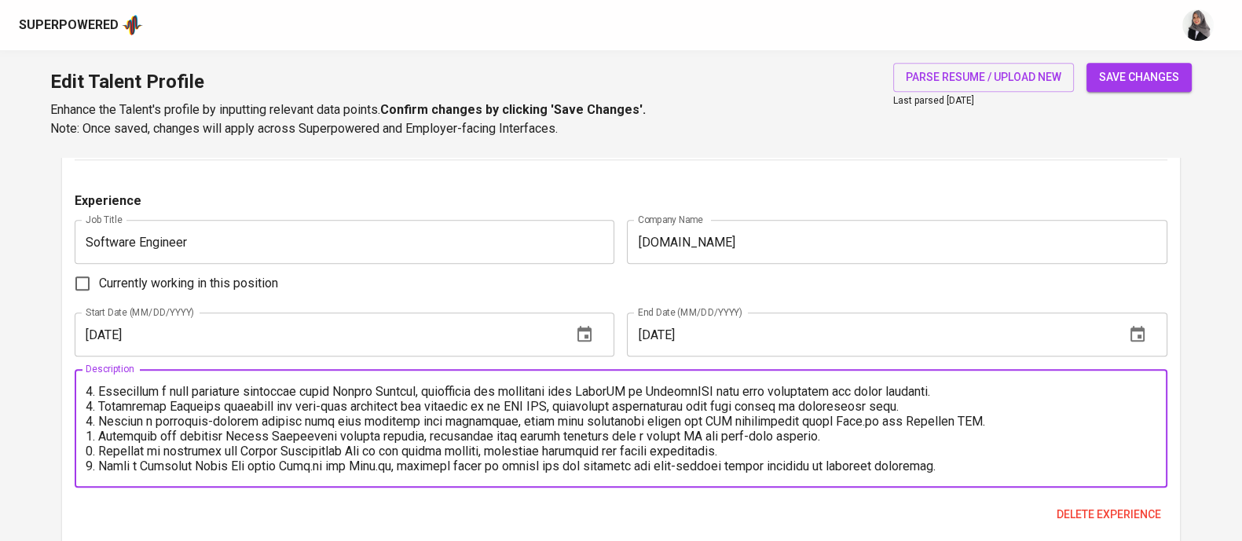
scroll to position [2239, 0]
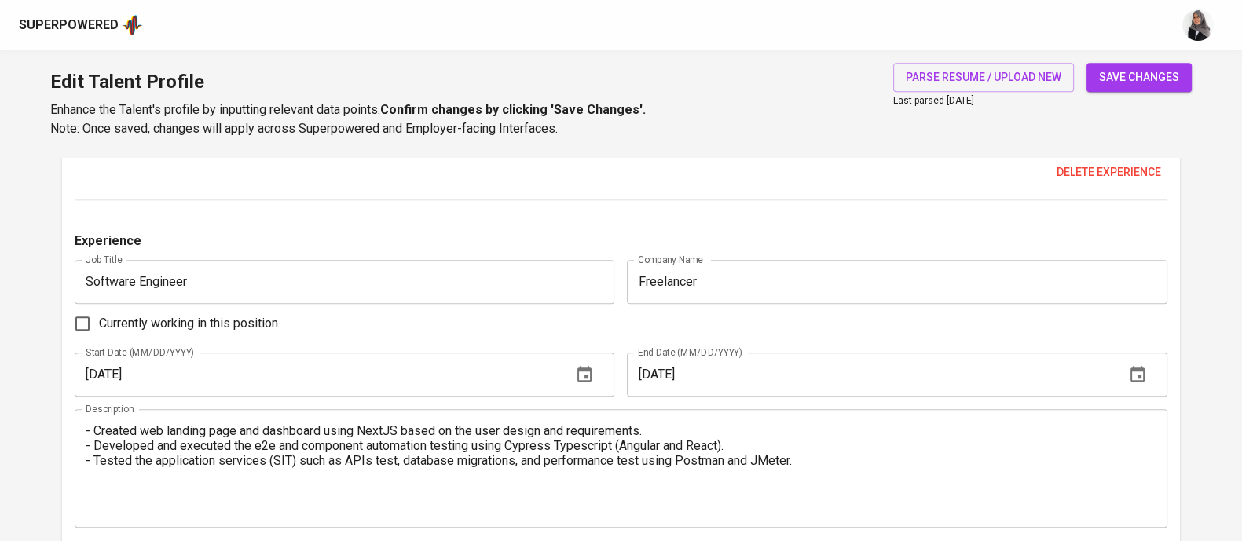
type textarea "1. Built an API-based smart contract system using PandaDoc, integrating it with…"
click at [782, 233] on div "Experience" at bounding box center [621, 246] width 1092 height 28
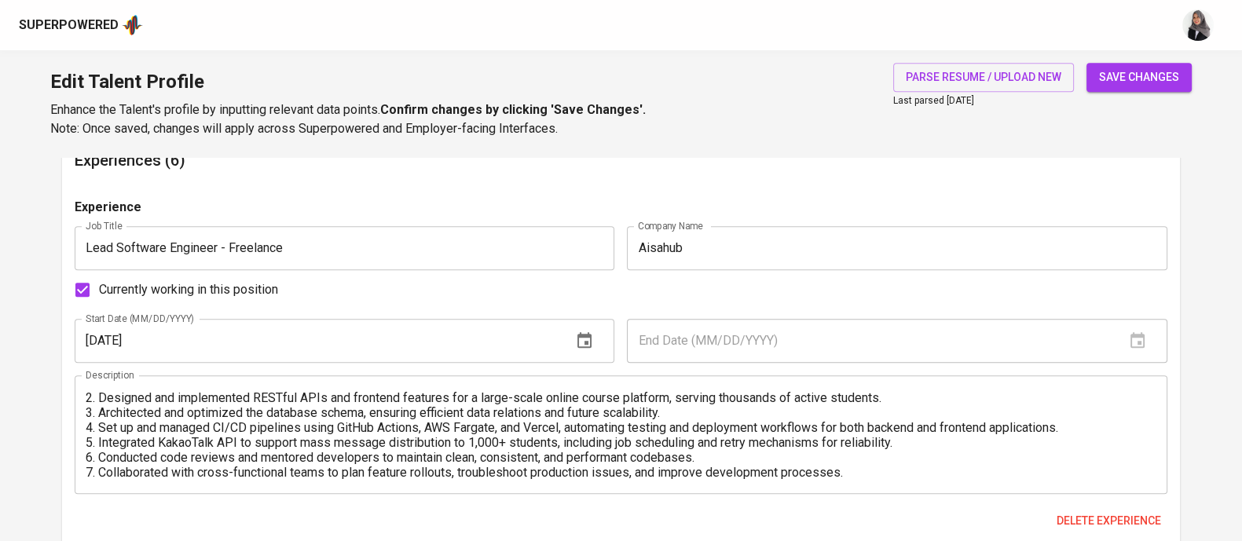
scroll to position [1507, 0]
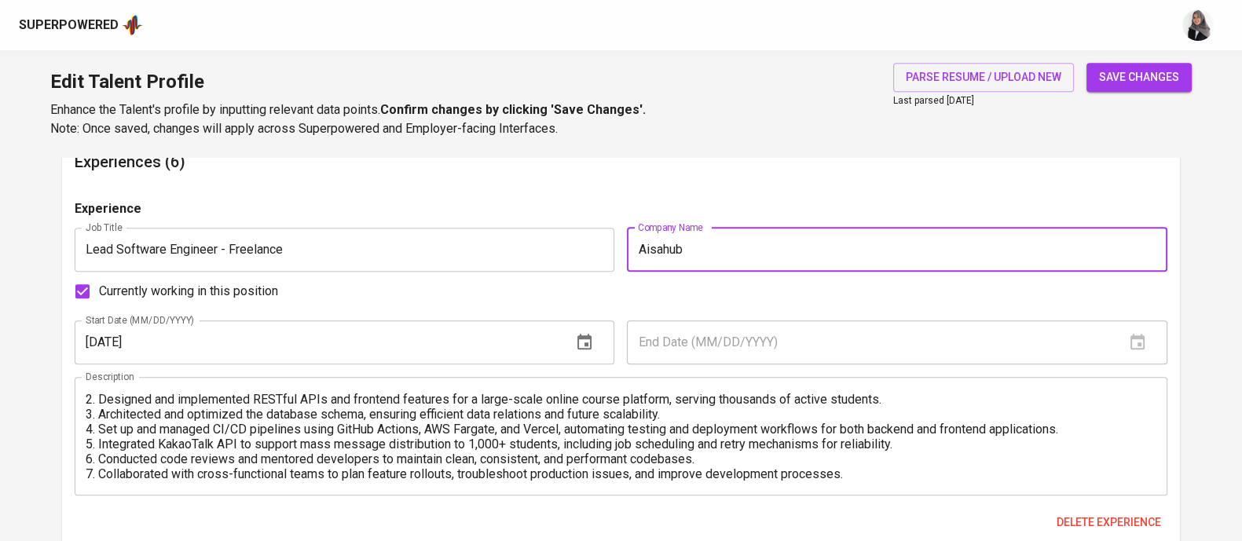
click at [766, 241] on input "Aisahub" at bounding box center [897, 250] width 540 height 44
click at [792, 251] on input "Aisahub" at bounding box center [897, 250] width 540 height 44
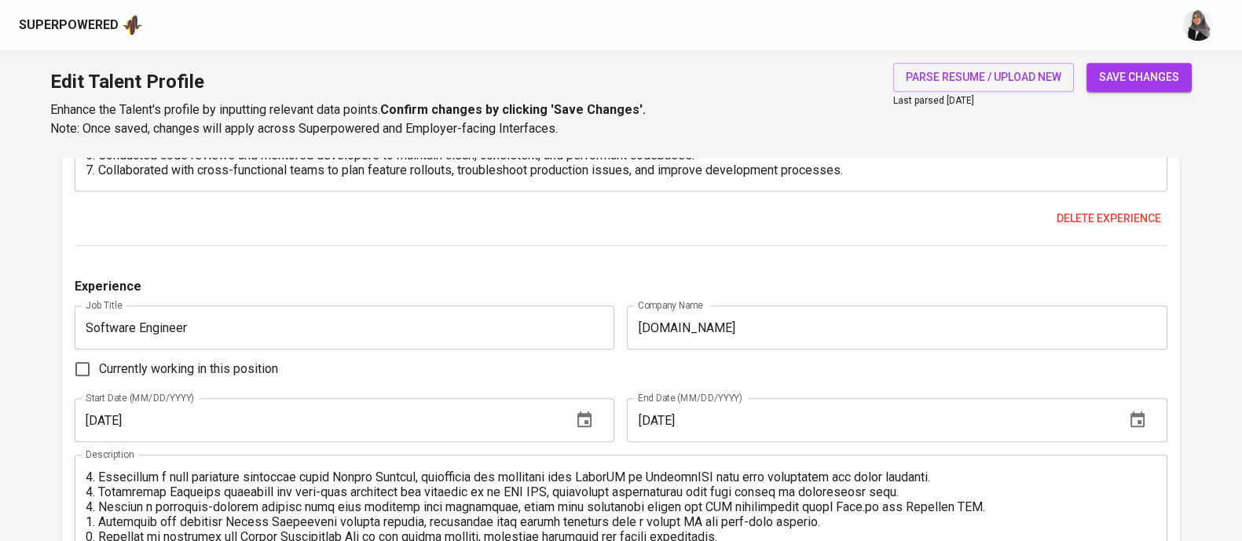
scroll to position [1812, 0]
type input "Aisahub (South Korea)"
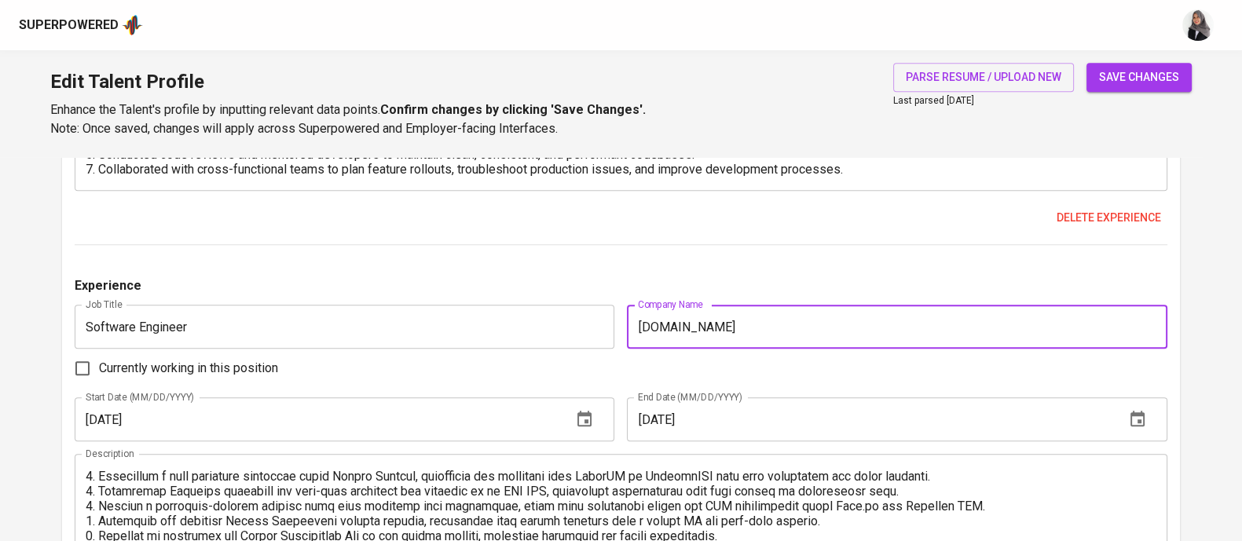
click at [739, 324] on input "Geonet.me" at bounding box center [897, 327] width 540 height 44
click at [840, 332] on input "Geonet.me (" at bounding box center [897, 327] width 540 height 44
paste input "Melbourne, Australia"
click at [711, 326] on input "Geonet.me ( Melbourne, Australia)" at bounding box center [897, 327] width 540 height 44
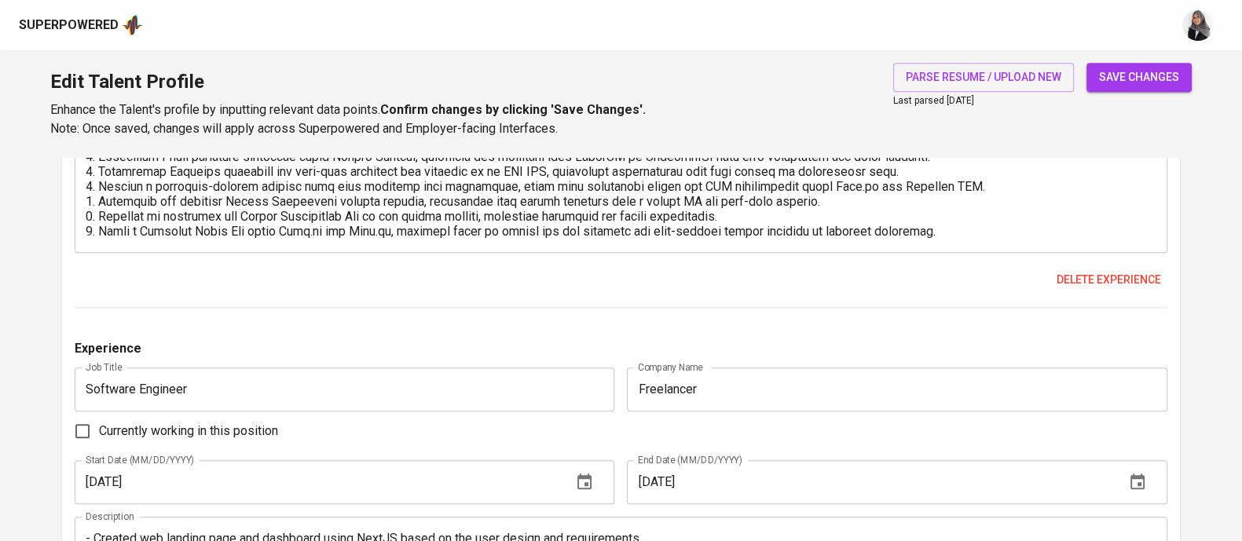
scroll to position [2132, 0]
type input "Geonet.me (Melbourne, Australia)"
click at [660, 338] on div "Experience" at bounding box center [621, 352] width 1092 height 28
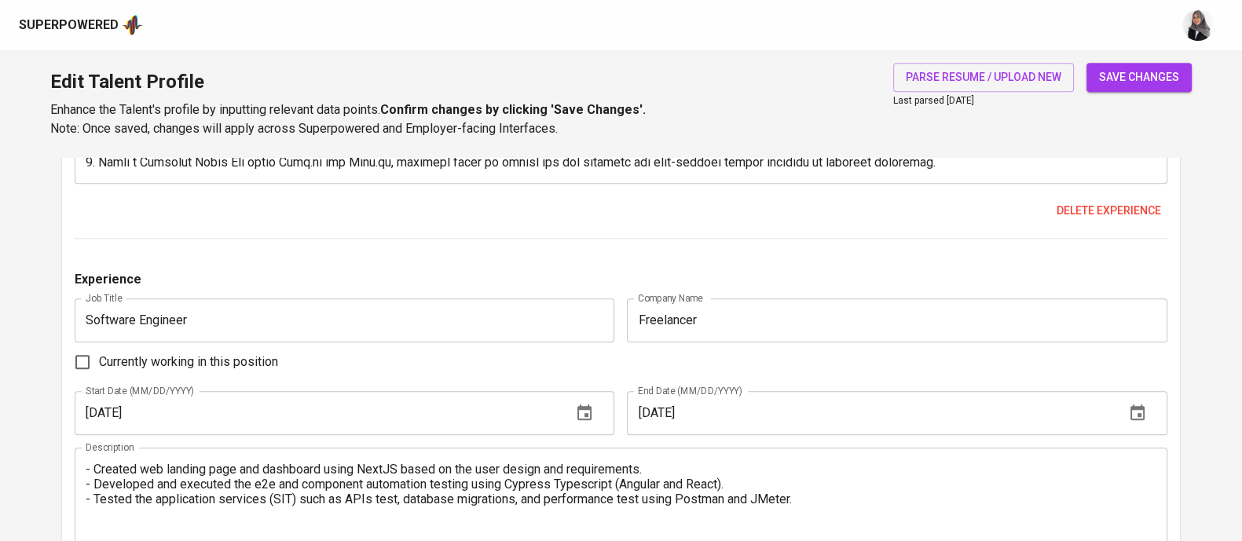
scroll to position [2202, 0]
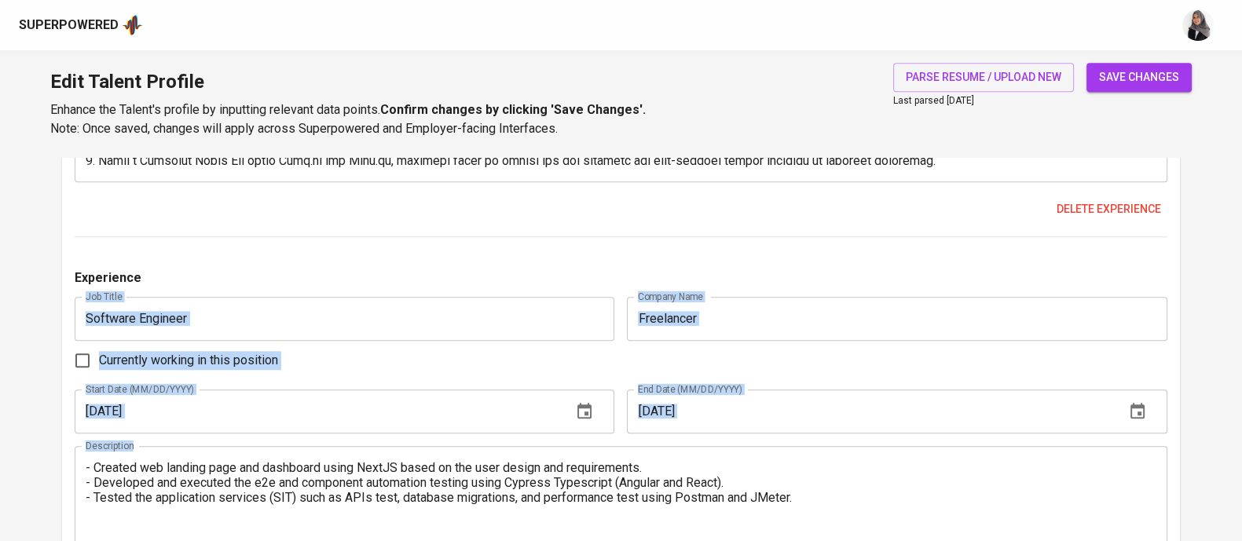
drag, startPoint x: 760, startPoint y: 253, endPoint x: 338, endPoint y: 519, distance: 498.7
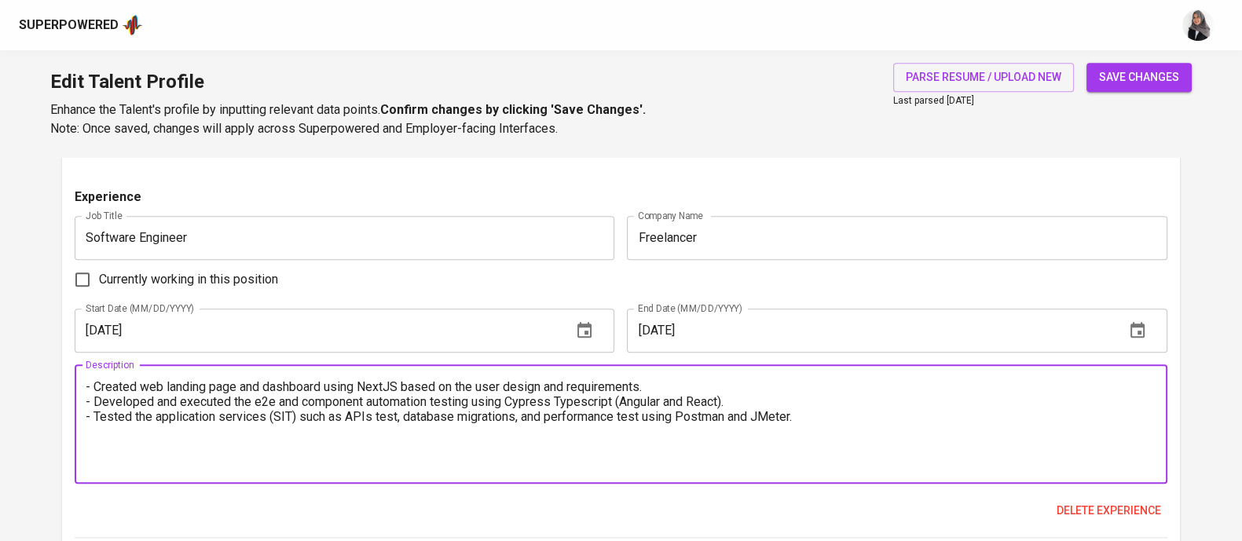
click at [169, 389] on textarea "- Created web landing page and dashboard using NextJS based on the user design …" at bounding box center [621, 424] width 1070 height 90
drag, startPoint x: 810, startPoint y: 421, endPoint x: 76, endPoint y: 386, distance: 735.1
click at [76, 386] on div "- Created web landing page and dashboard using NextJS based on the user design …" at bounding box center [621, 424] width 1092 height 119
paste textarea "As a Fullstack Developer, he was responsible for building and maintaining both …"
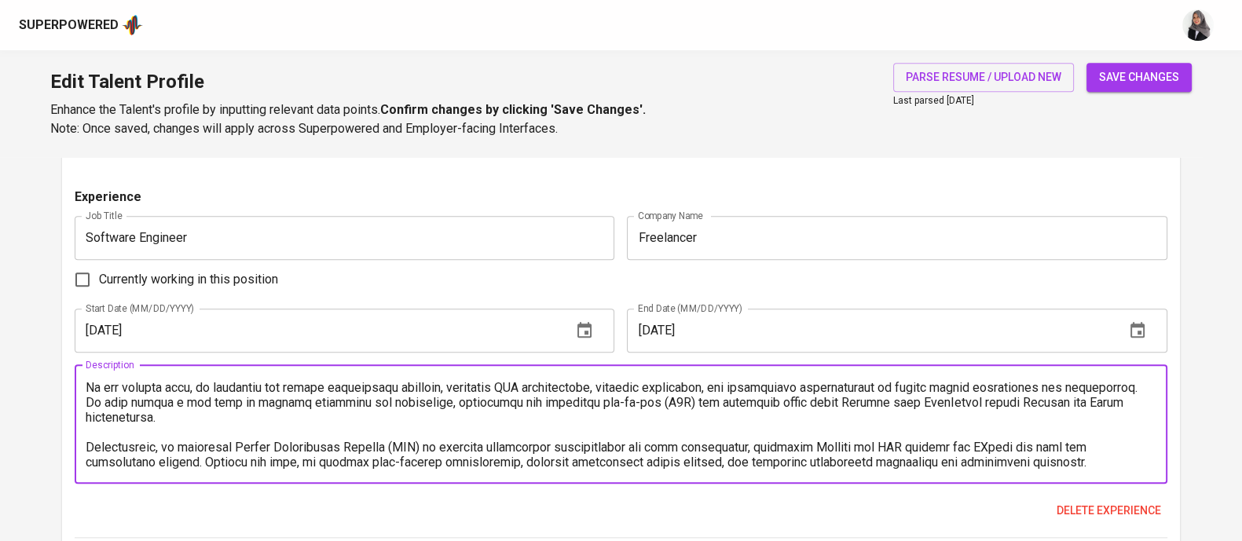
scroll to position [0, 0]
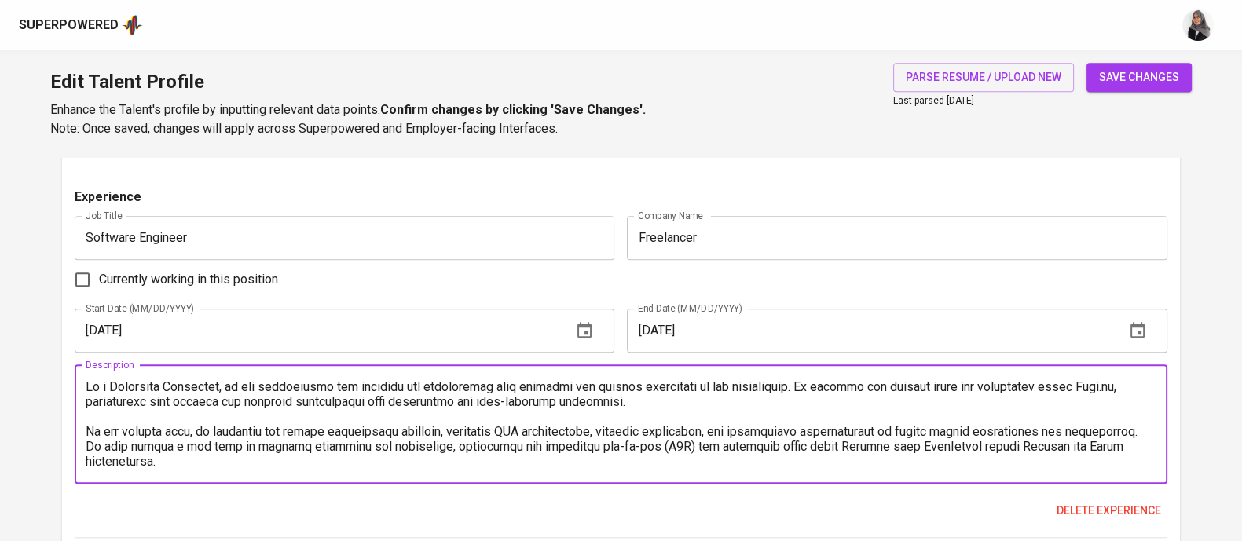
click at [829, 387] on textarea at bounding box center [621, 424] width 1070 height 90
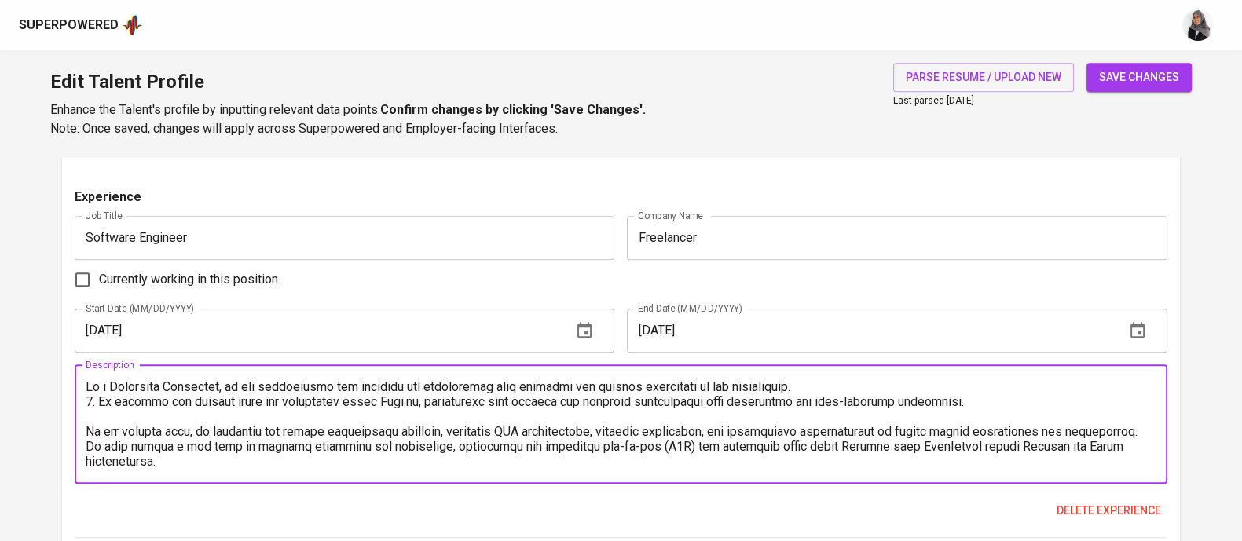
click at [90, 430] on textarea at bounding box center [621, 424] width 1070 height 90
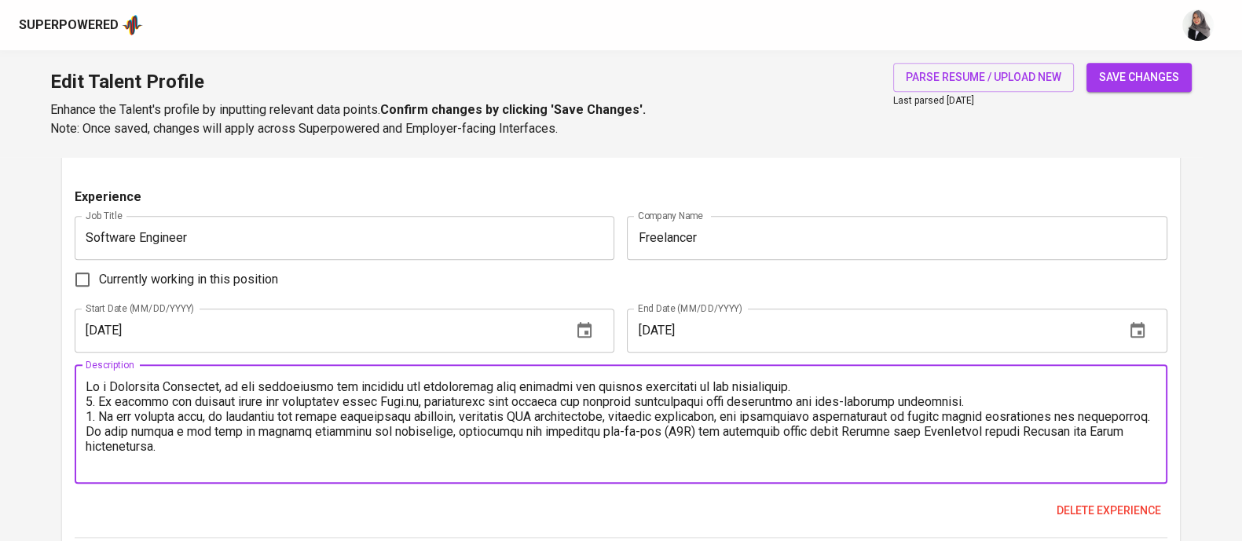
click at [149, 429] on textarea at bounding box center [621, 424] width 1070 height 90
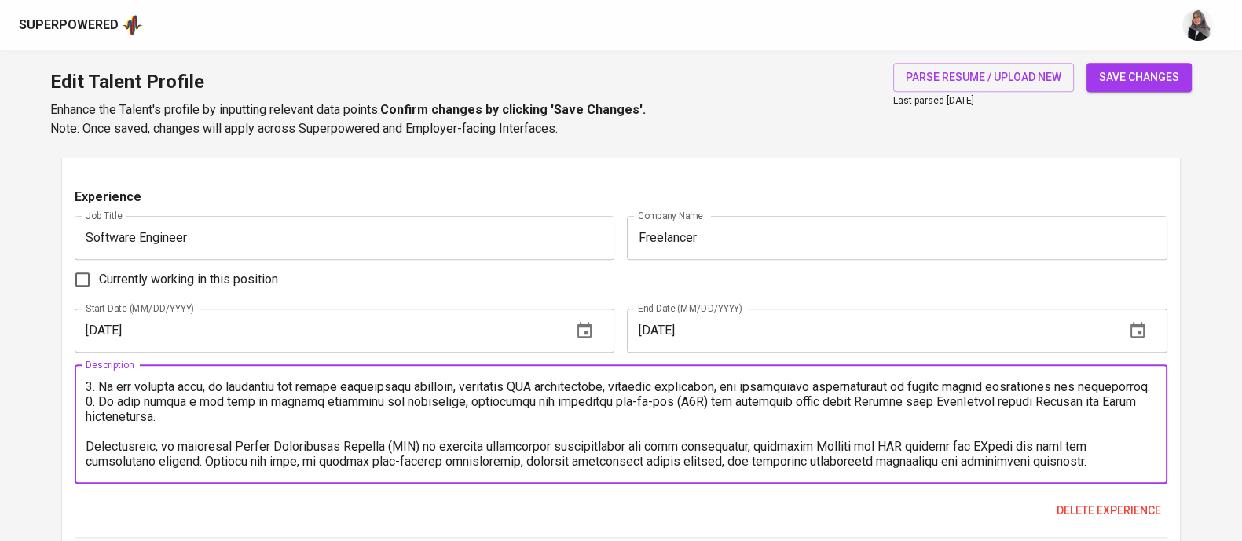
click at [86, 448] on textarea at bounding box center [621, 424] width 1070 height 90
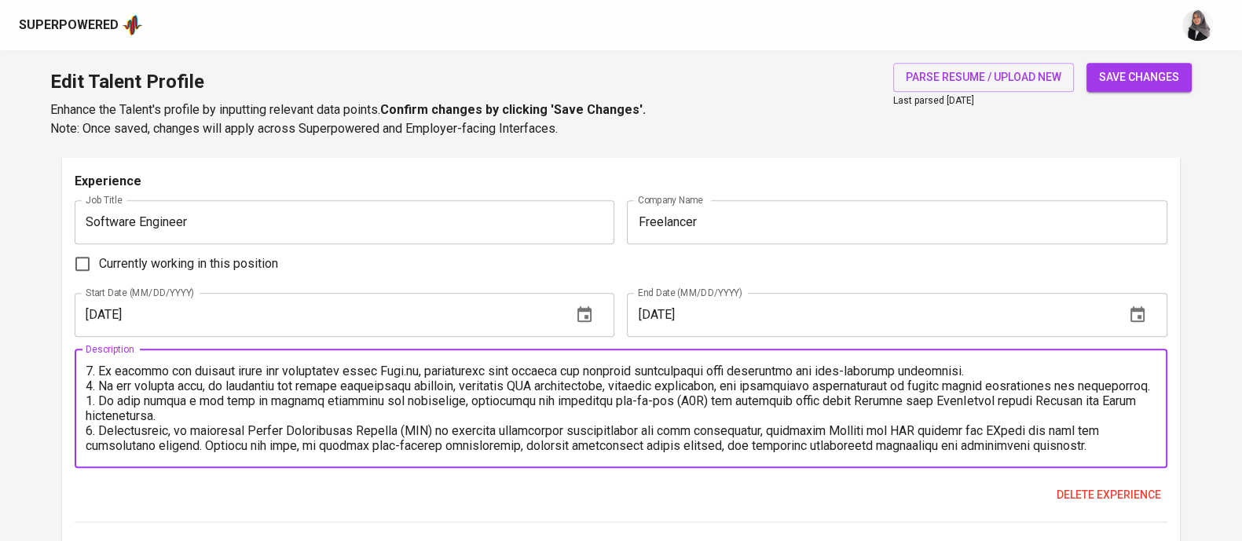
scroll to position [2305, 0]
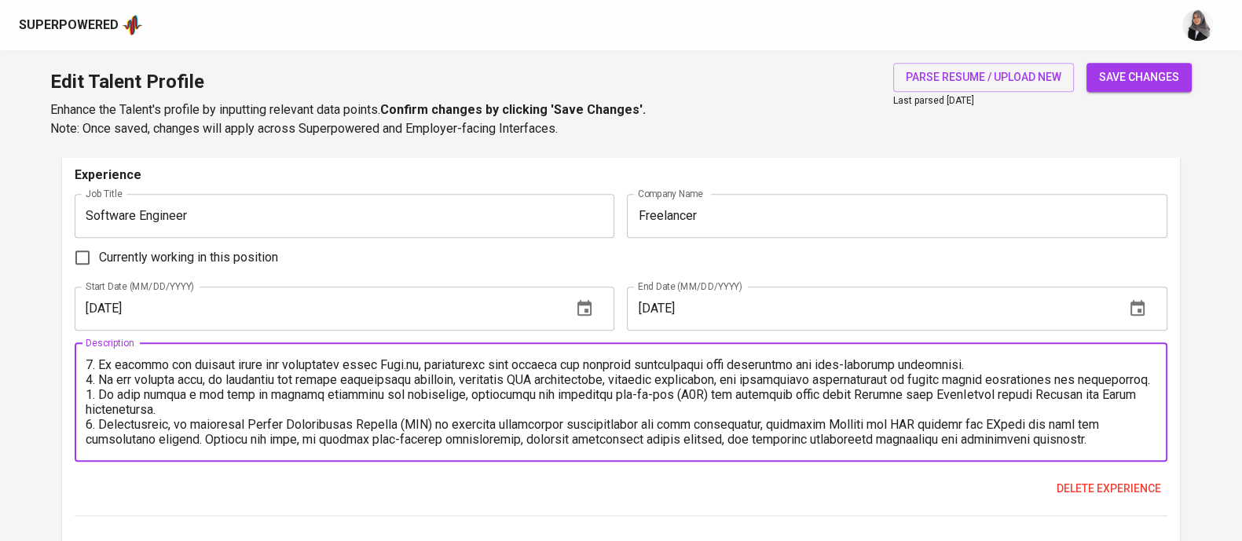
click at [208, 441] on textarea at bounding box center [621, 402] width 1070 height 90
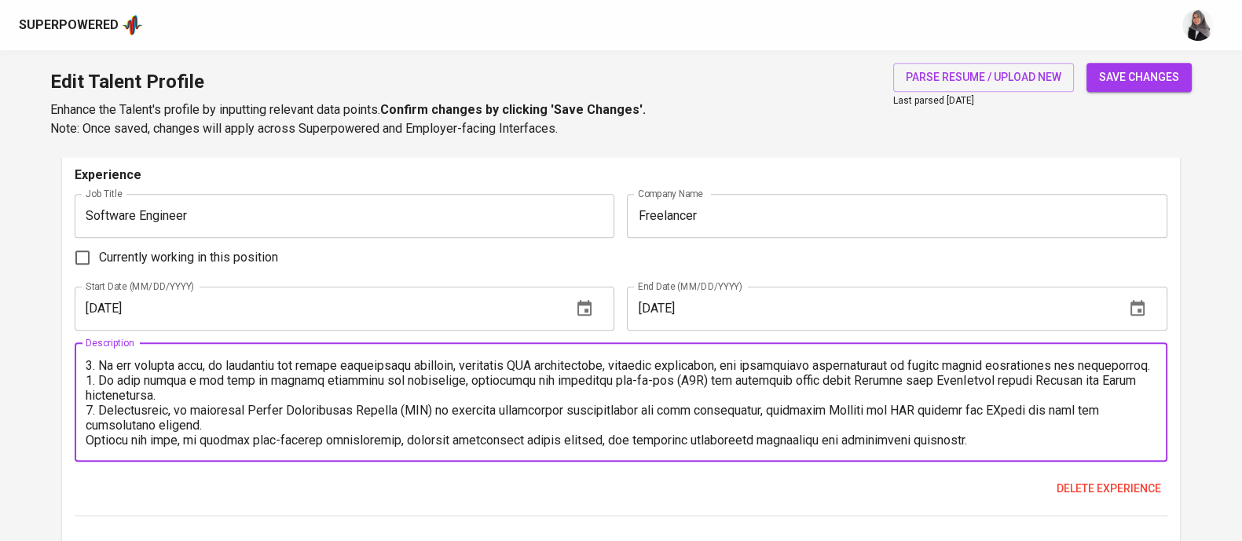
scroll to position [44, 0]
click at [194, 437] on textarea at bounding box center [621, 402] width 1070 height 90
click at [174, 409] on textarea at bounding box center [621, 402] width 1070 height 90
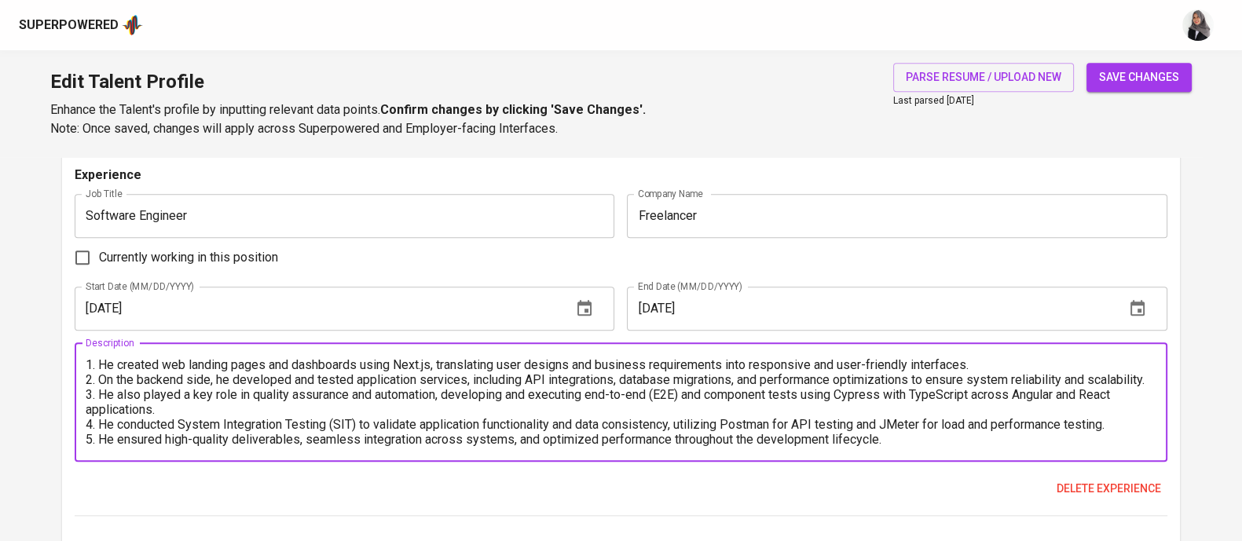
scroll to position [21, 0]
click at [143, 398] on textarea "As a Fullstack Developer, he was responsible for building and maintaining both …" at bounding box center [621, 402] width 1070 height 90
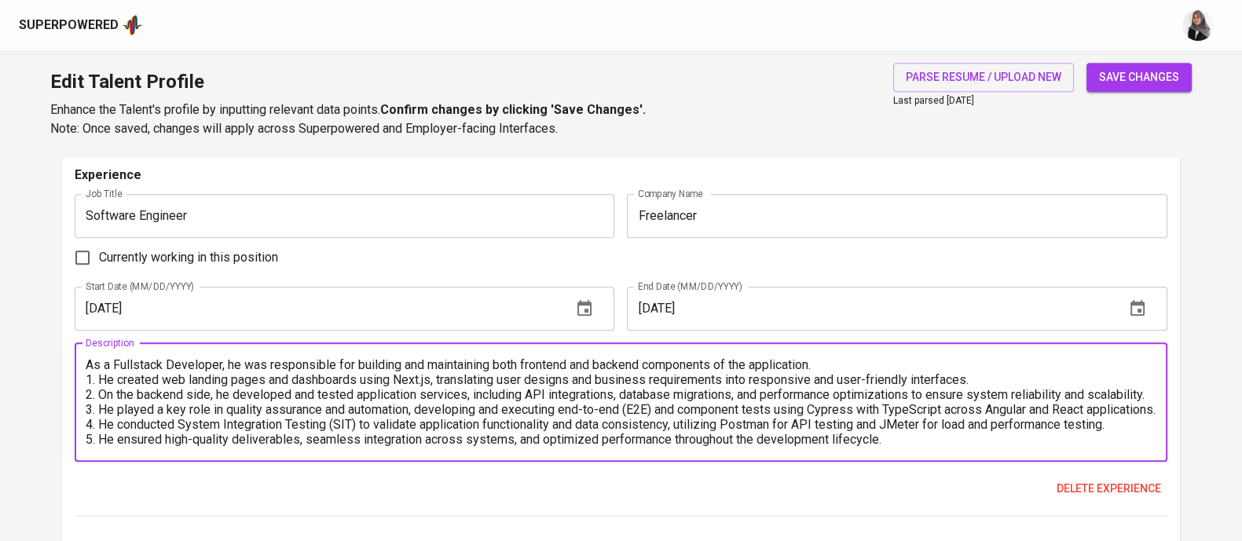
scroll to position [2, 0]
click at [226, 395] on textarea "As a Fullstack Developer, he was responsible for building and maintaining both …" at bounding box center [621, 402] width 1070 height 90
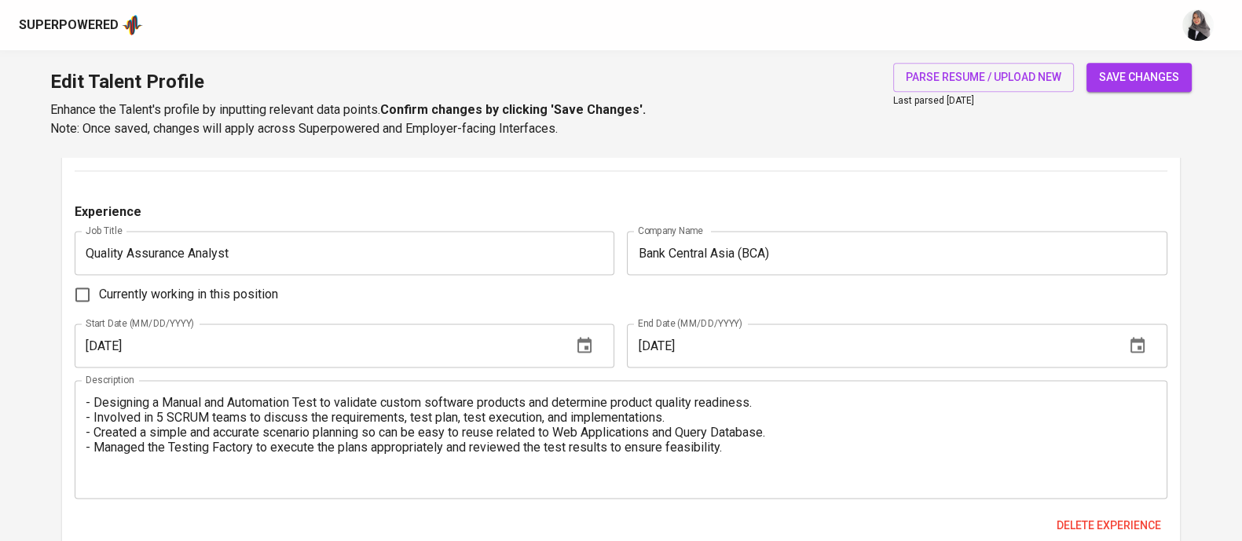
scroll to position [2654, 0]
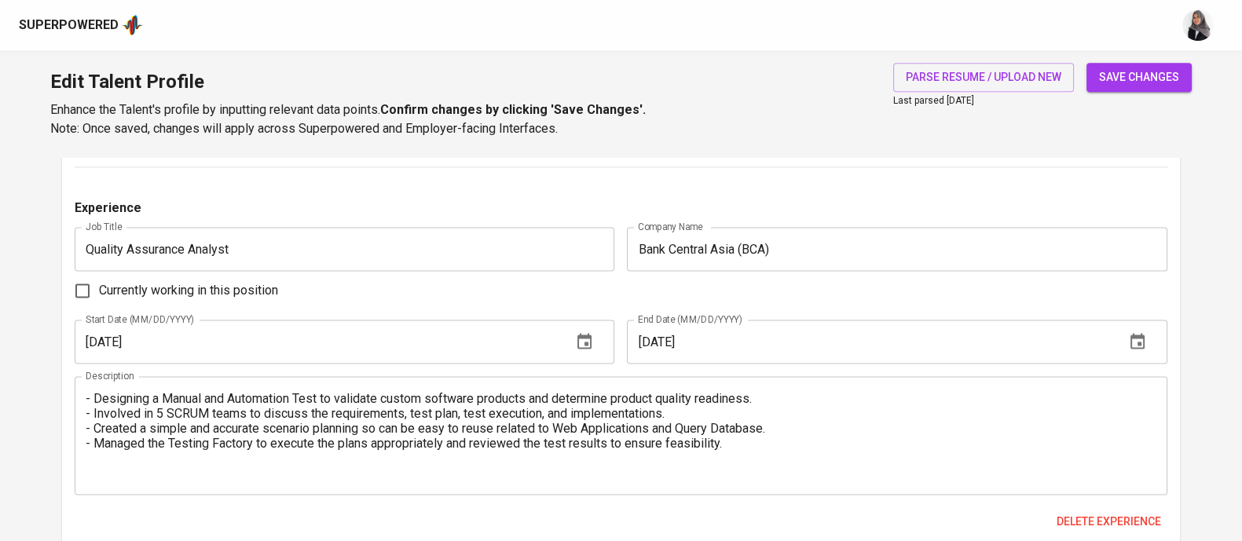
type textarea "As a Fullstack Developer, he was responsible for building and maintaining both …"
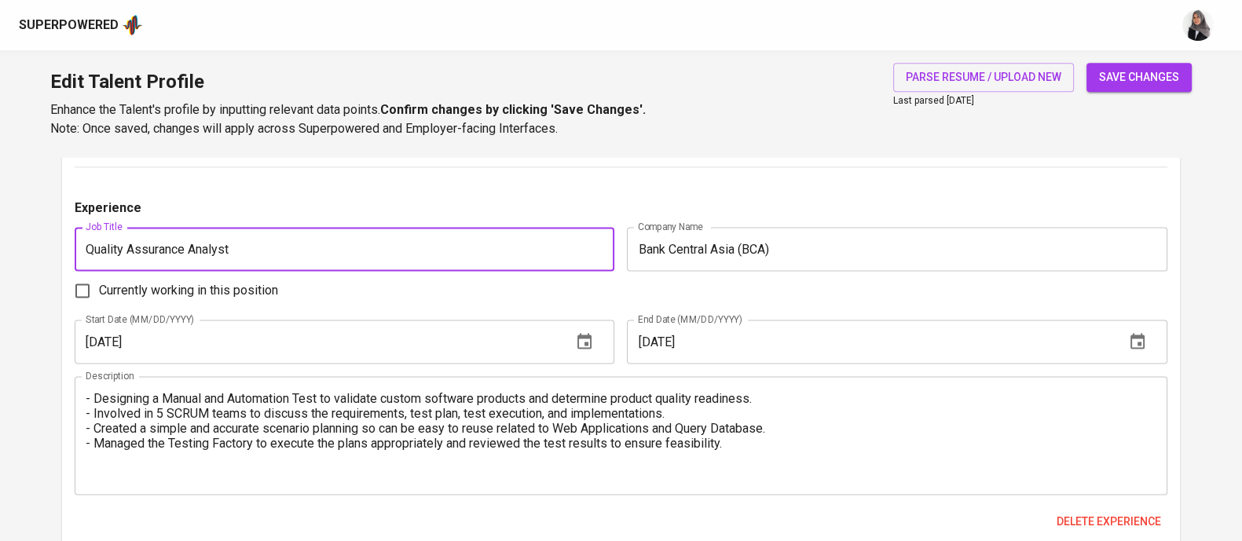
click at [461, 242] on input "Quality Assurance Analyst" at bounding box center [345, 249] width 540 height 44
type input "Quality Assurance Analyst (Project Based)"
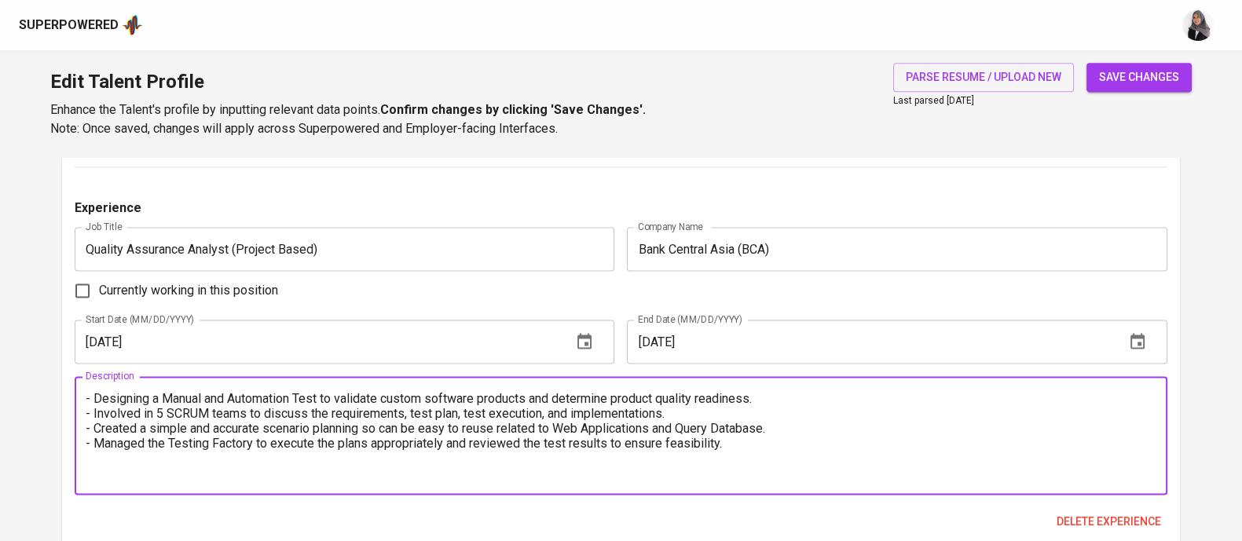
click at [89, 398] on textarea "- Designing a Manual and Automation Test to validate custom software products a…" at bounding box center [621, 436] width 1070 height 90
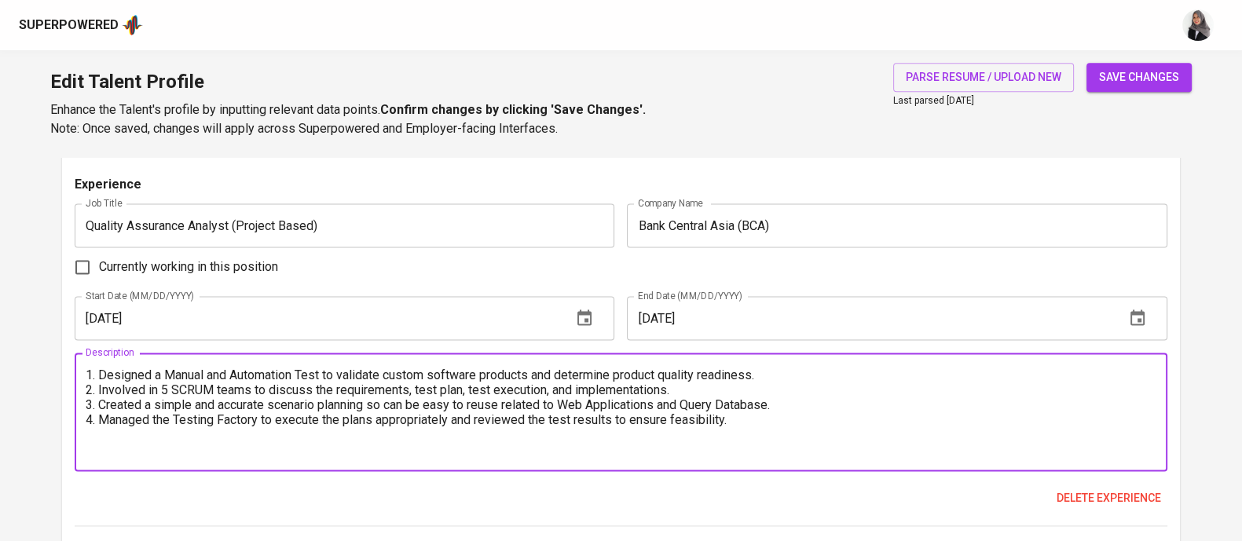
scroll to position [2687, 0]
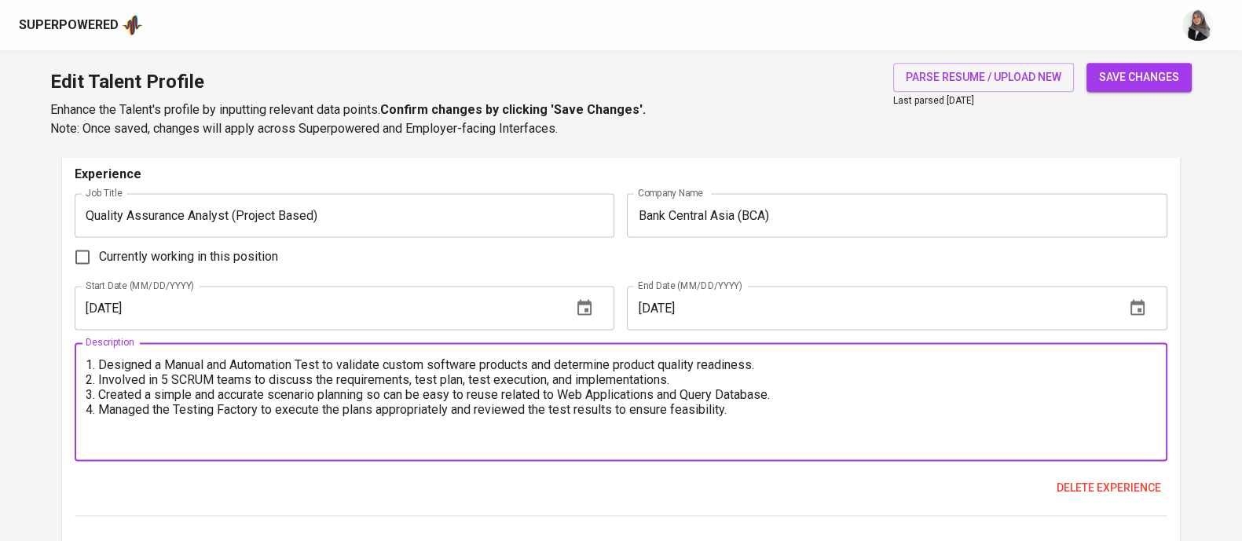
type textarea "1. Designed a Manual and Automation Test to validate custom software products a…"
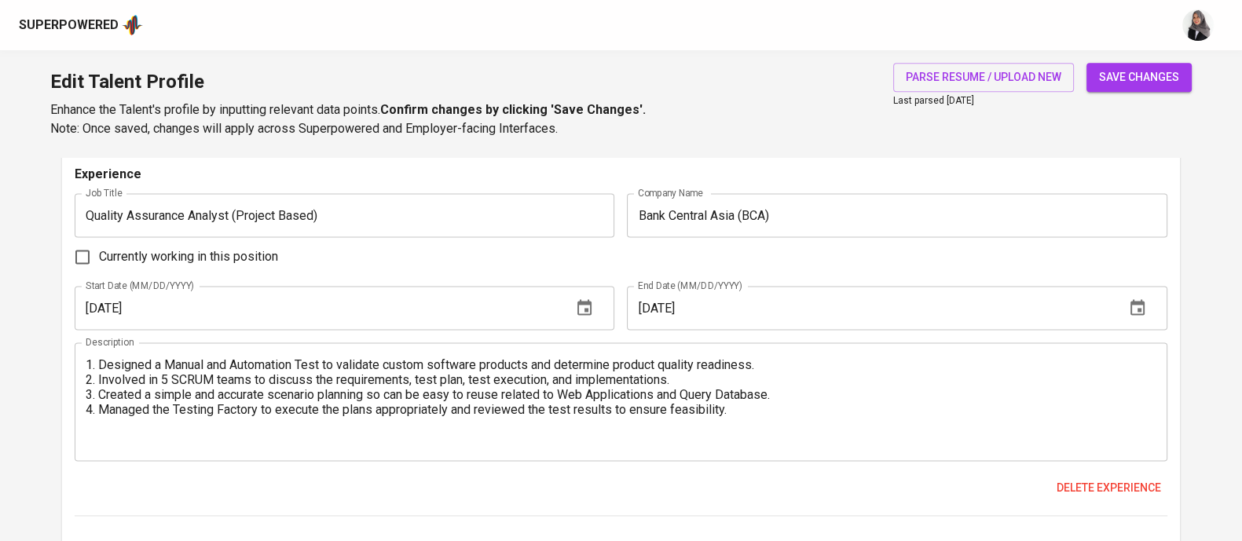
click at [757, 82] on div "Edit Talent Profile Enhance the Talent's profile by inputting relevant data poi…" at bounding box center [621, 103] width 1242 height 107
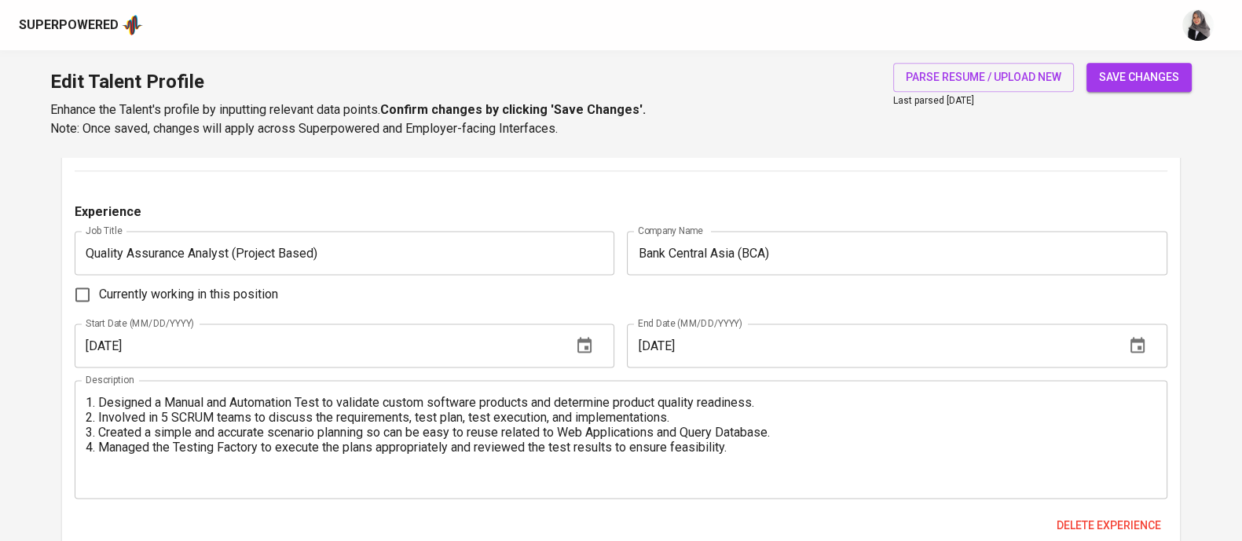
scroll to position [2648, 0]
click at [672, 150] on div "Edit Talent Profile Enhance the Talent's profile by inputting relevant data poi…" at bounding box center [621, 103] width 1242 height 107
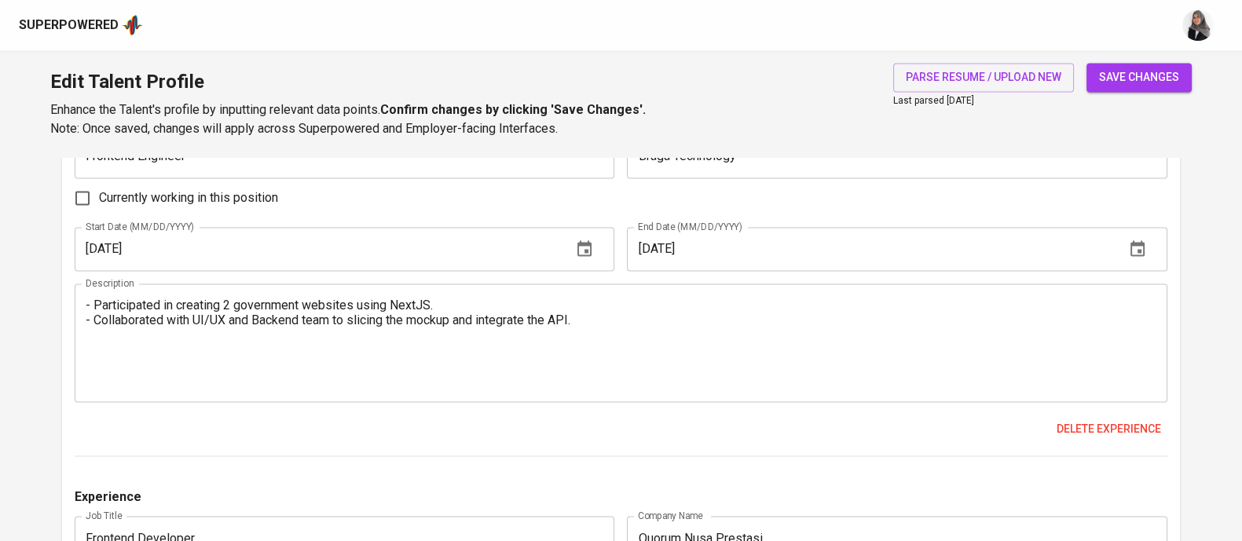
scroll to position [3133, 0]
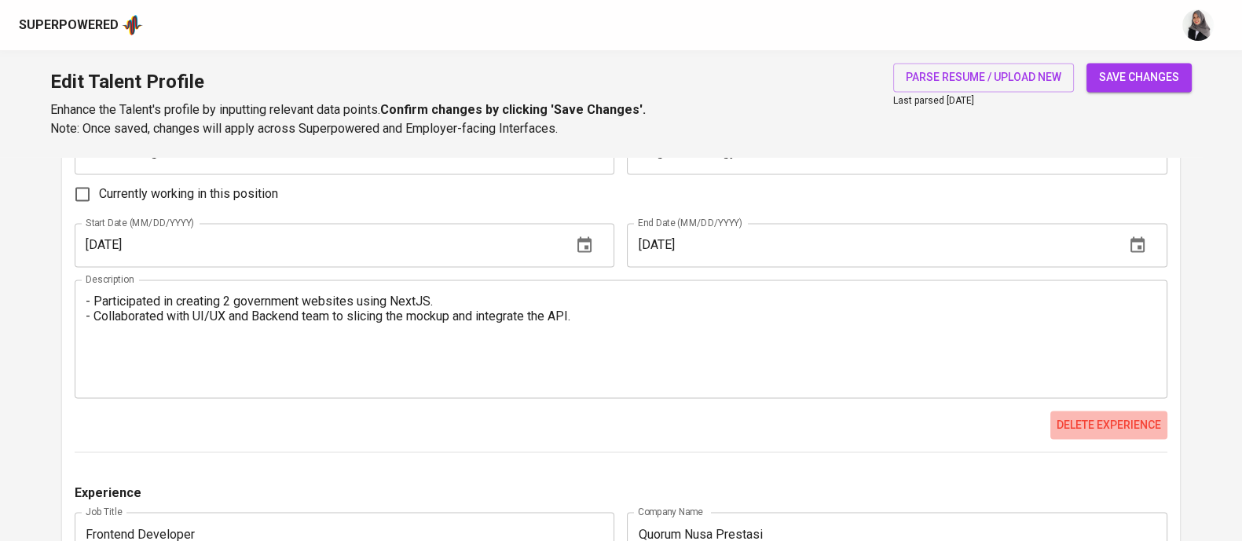
click at [1109, 419] on span "Delete experience" at bounding box center [1108, 425] width 104 height 20
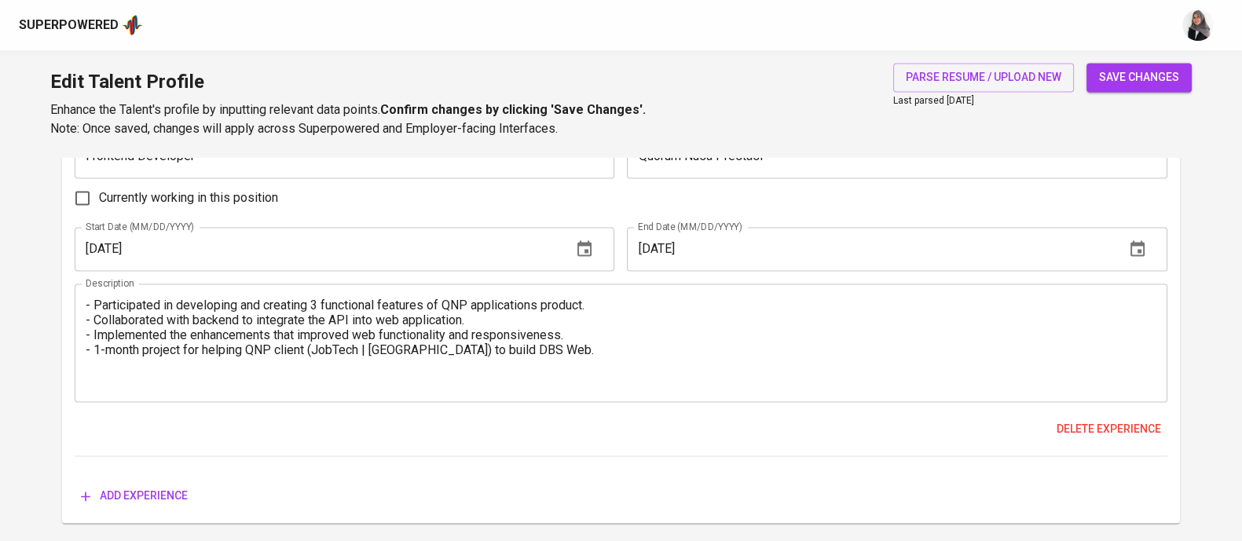
scroll to position [3130, 0]
click at [675, 210] on div "Currently working in this position" at bounding box center [621, 197] width 1092 height 33
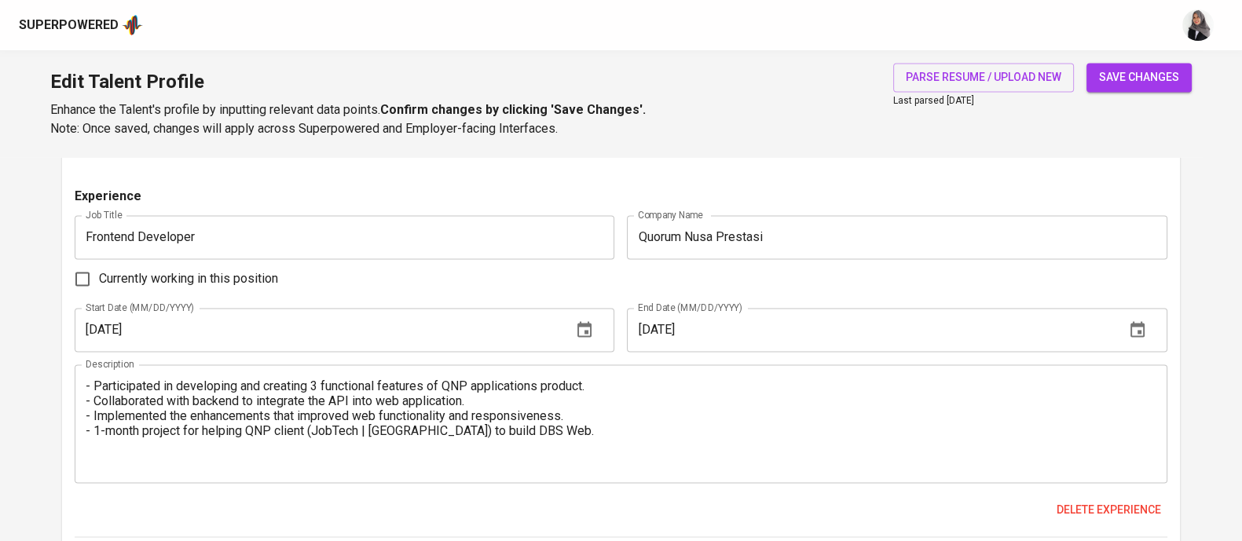
scroll to position [3046, 0]
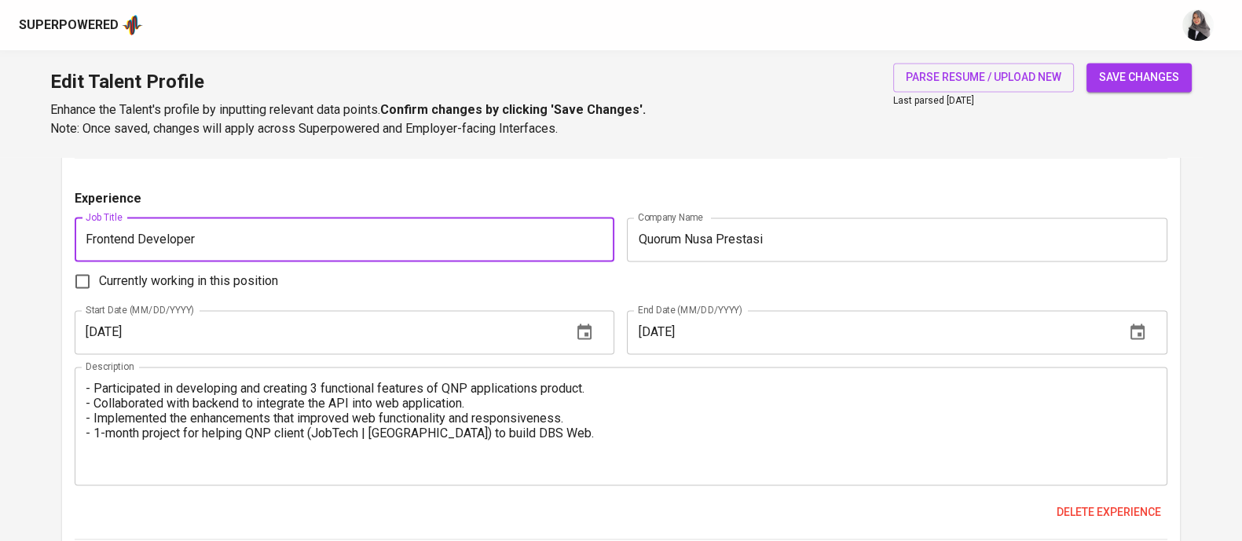
click at [377, 240] on input "Frontend Developer" at bounding box center [345, 240] width 540 height 44
type input "Frontend Developer (Intern)"
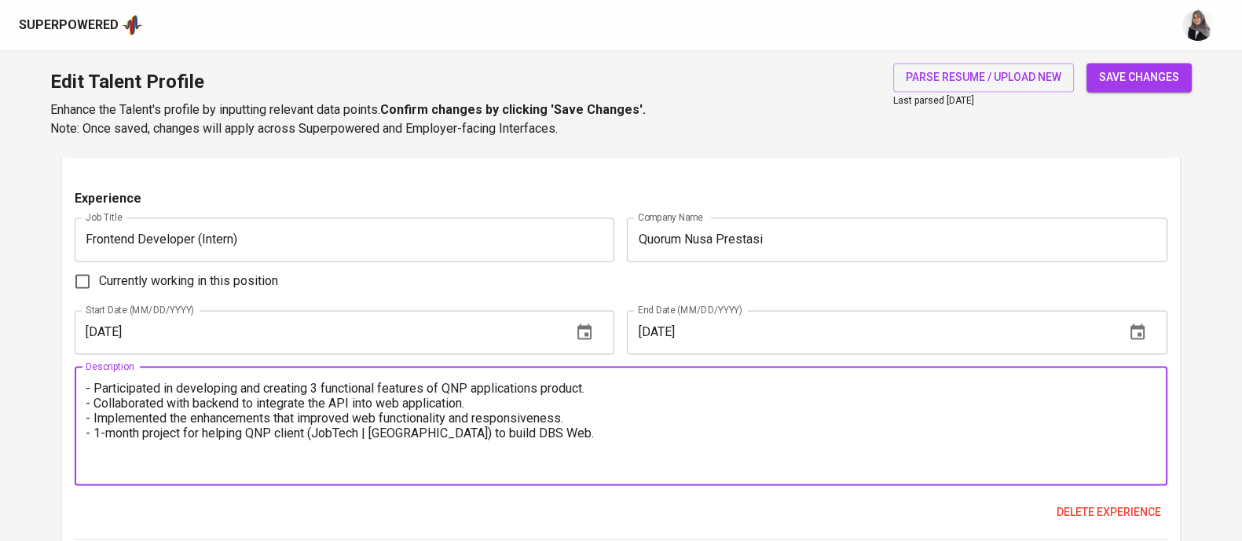
click at [90, 389] on textarea "- Participated in developing and creating 3 functional features of QNP applicat…" at bounding box center [621, 426] width 1070 height 90
drag, startPoint x: 544, startPoint y: 438, endPoint x: 66, endPoint y: 383, distance: 481.4
paste textarea "Participated in developing and creating three functional features of the QNP ap…"
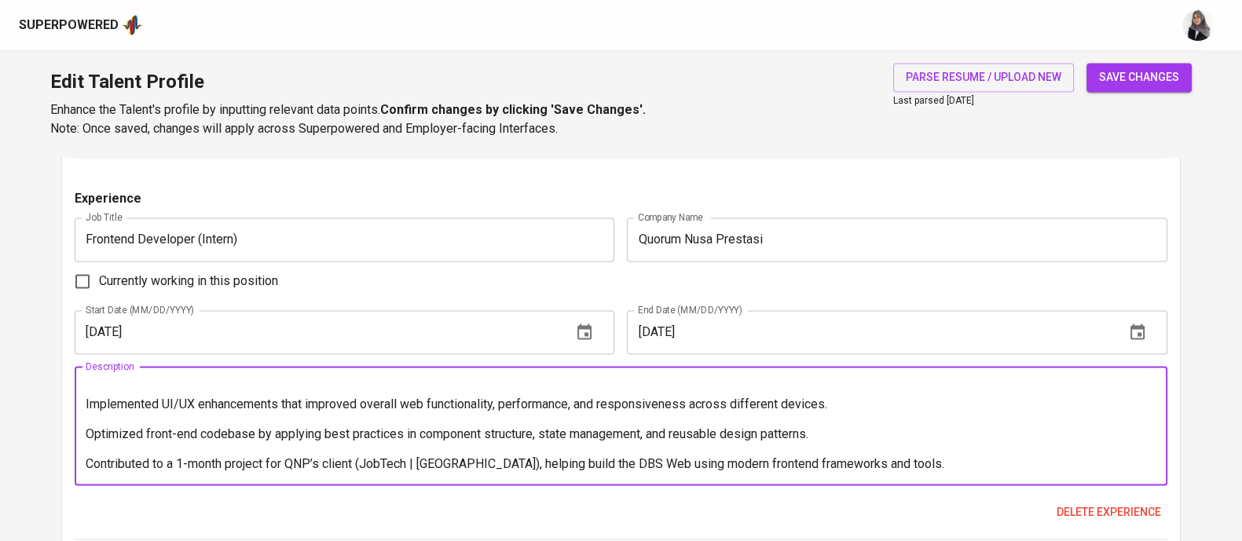
scroll to position [0, 0]
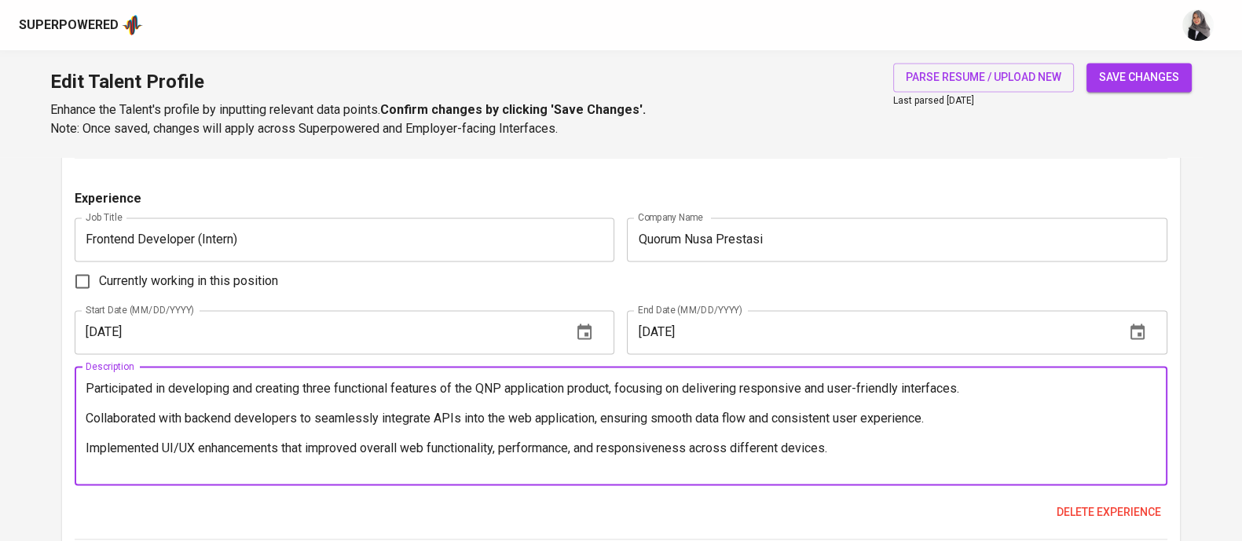
click at [90, 387] on textarea "Participated in developing and creating three functional features of the QNP ap…" at bounding box center [621, 426] width 1070 height 90
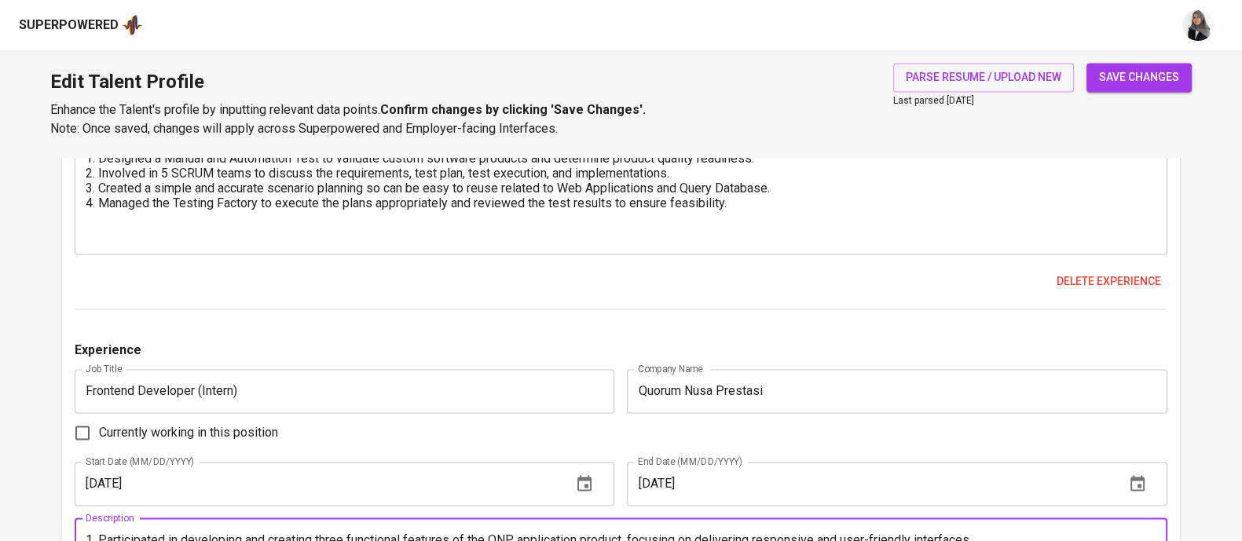
scroll to position [2878, 0]
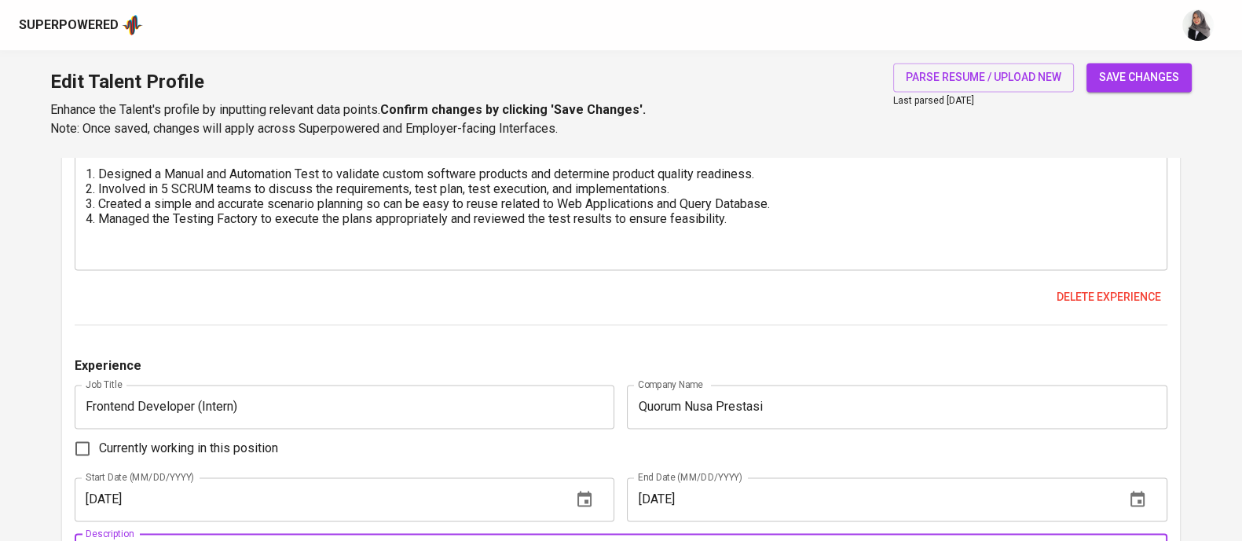
type textarea "1. Participated in developing and creating three functional features of the QNP…"
click at [1117, 85] on span "save changes" at bounding box center [1139, 78] width 80 height 20
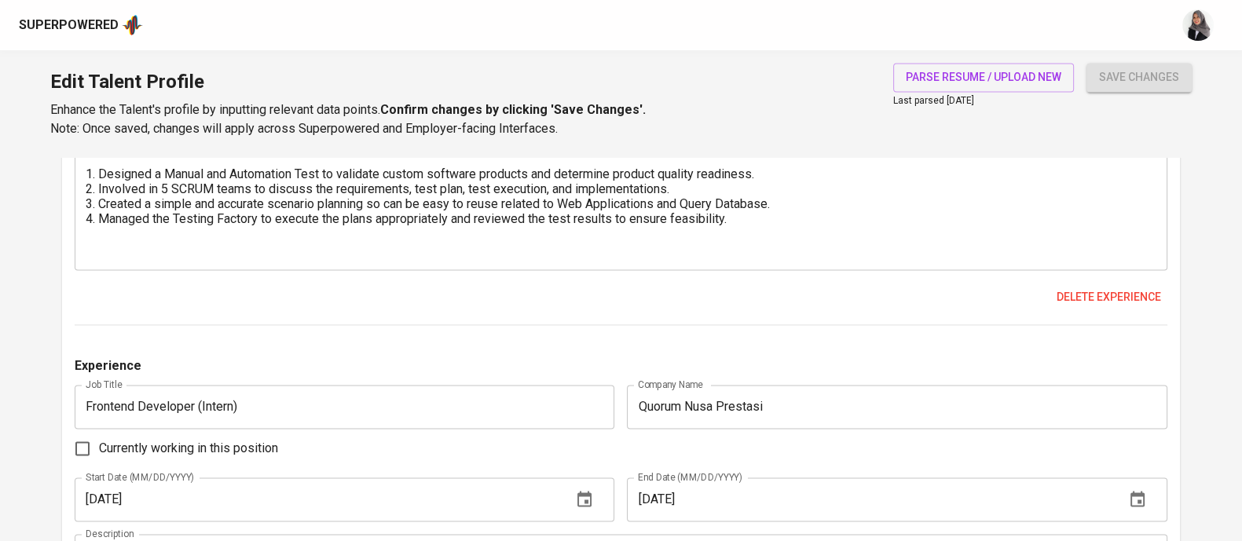
type input "Next.js"
type input "JavaScript"
type input "CI/CD Pipelines"
type input "4"
type input "SQL"
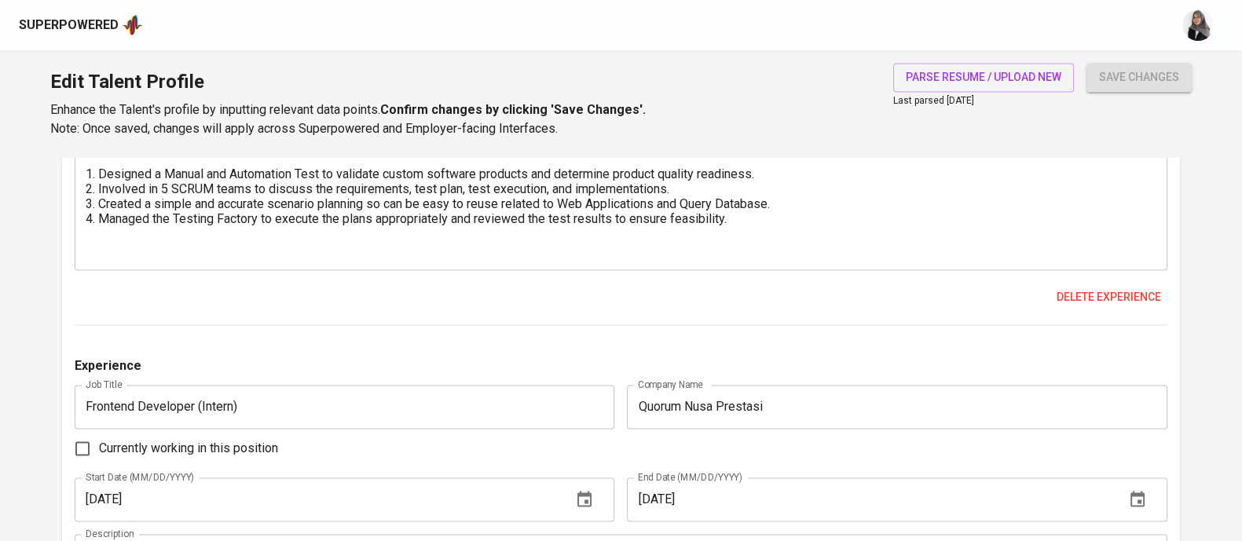
type input "4"
type input "Node.js"
type input "3"
type input "AWS"
type input "2"
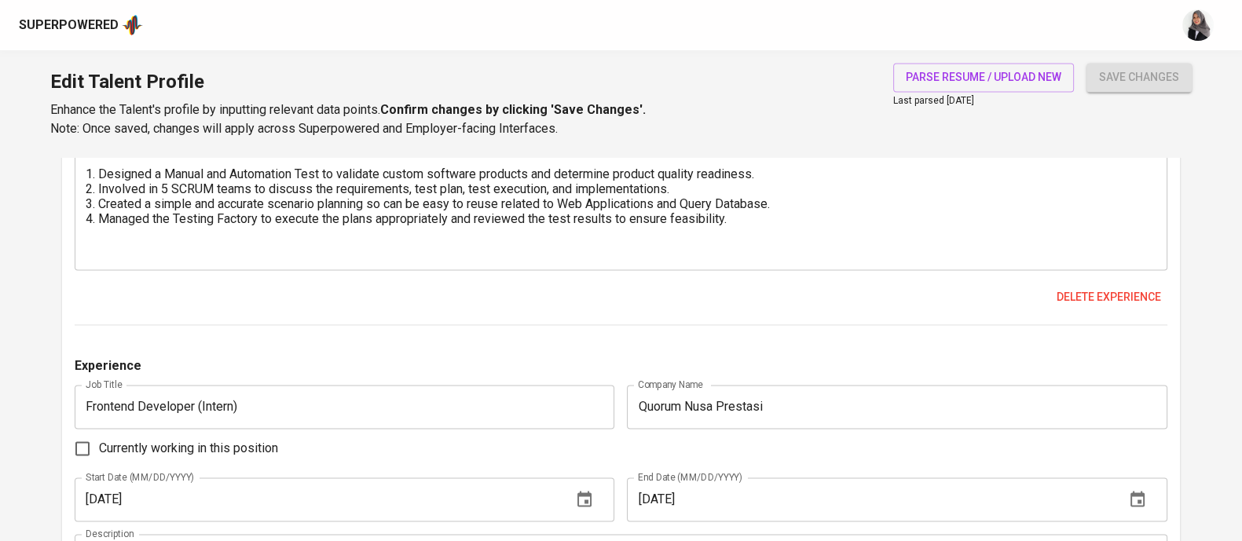
type input "Vercel"
type input "2"
type input "Figma"
type input "Cypress"
type input "TypeScript"
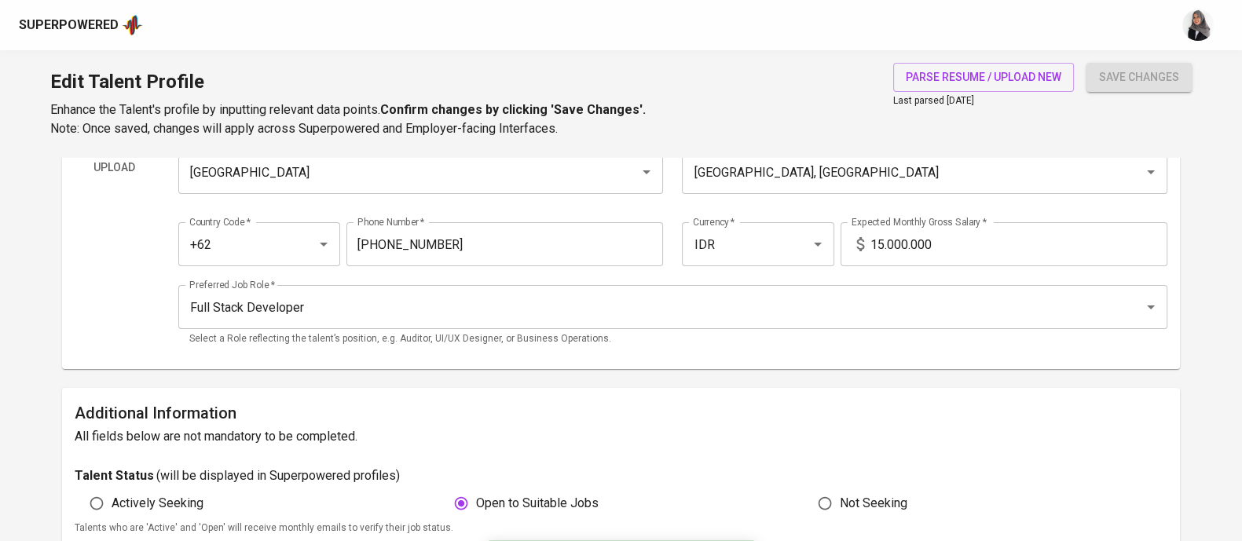
scroll to position [0, 0]
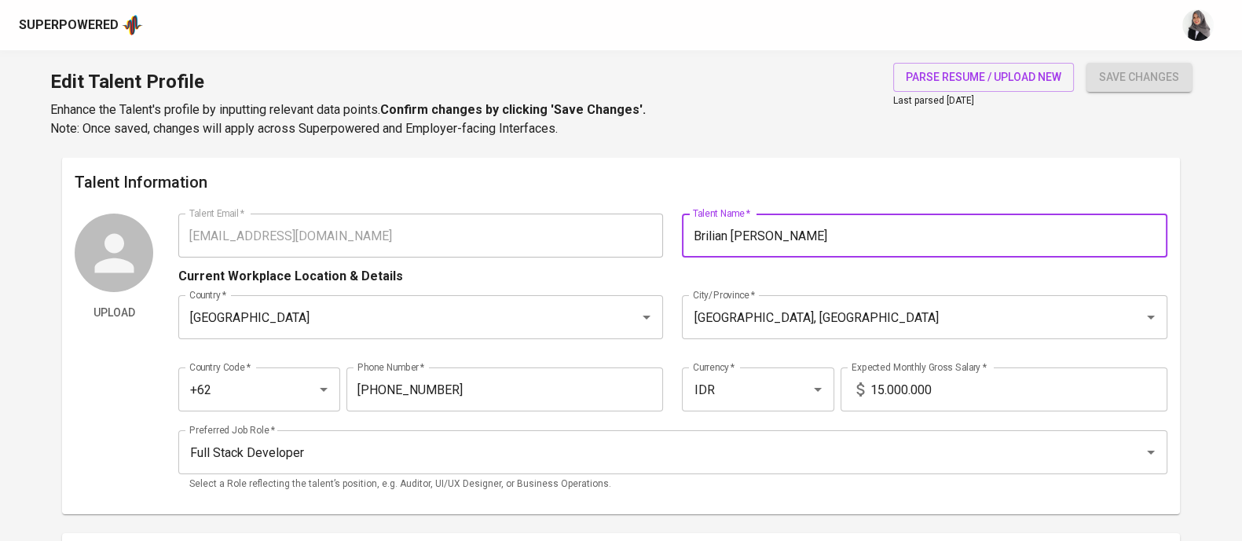
drag, startPoint x: 868, startPoint y: 244, endPoint x: 679, endPoint y: 249, distance: 189.3
click at [679, 249] on div "Talent Name   * Brilian Natanael Zega Talent Name *" at bounding box center [919, 236] width 494 height 44
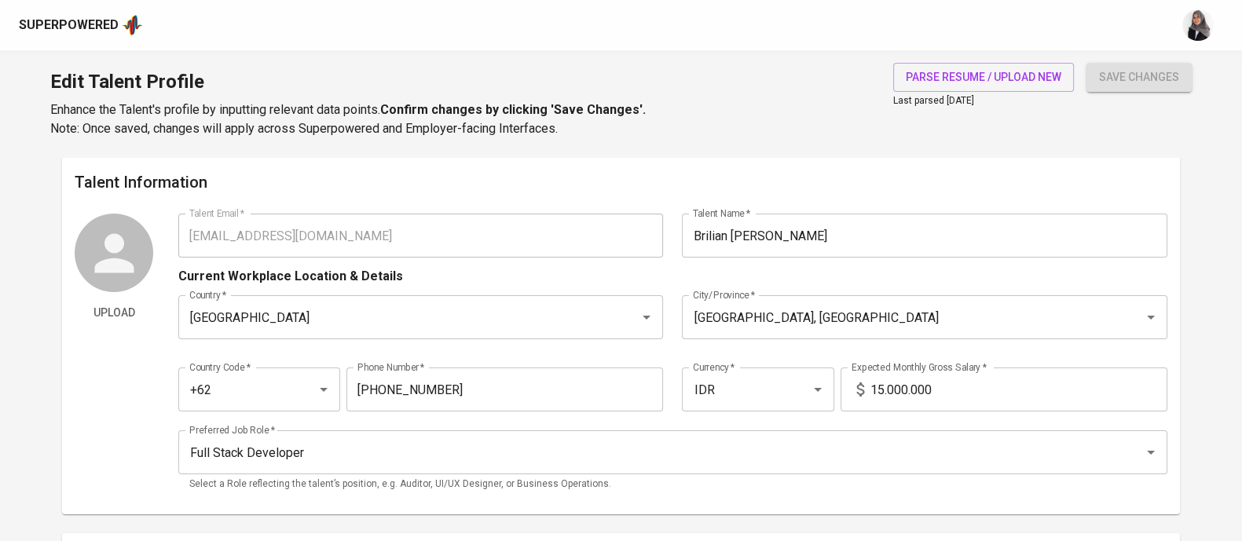
click at [101, 246] on icon at bounding box center [114, 253] width 59 height 59
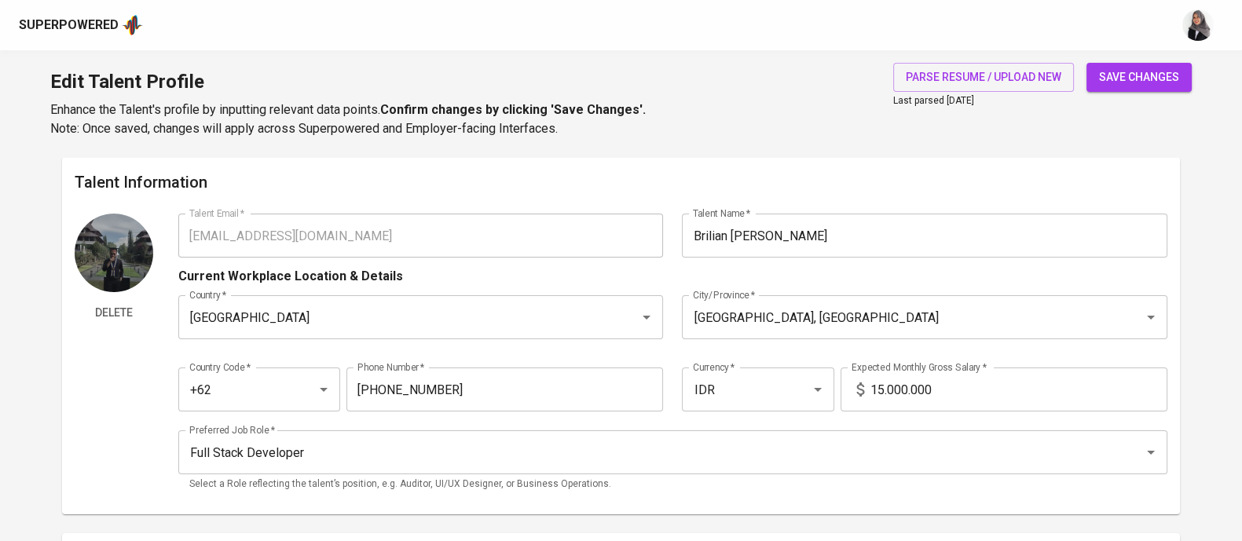
click at [1117, 87] on button "save changes" at bounding box center [1138, 77] width 105 height 29
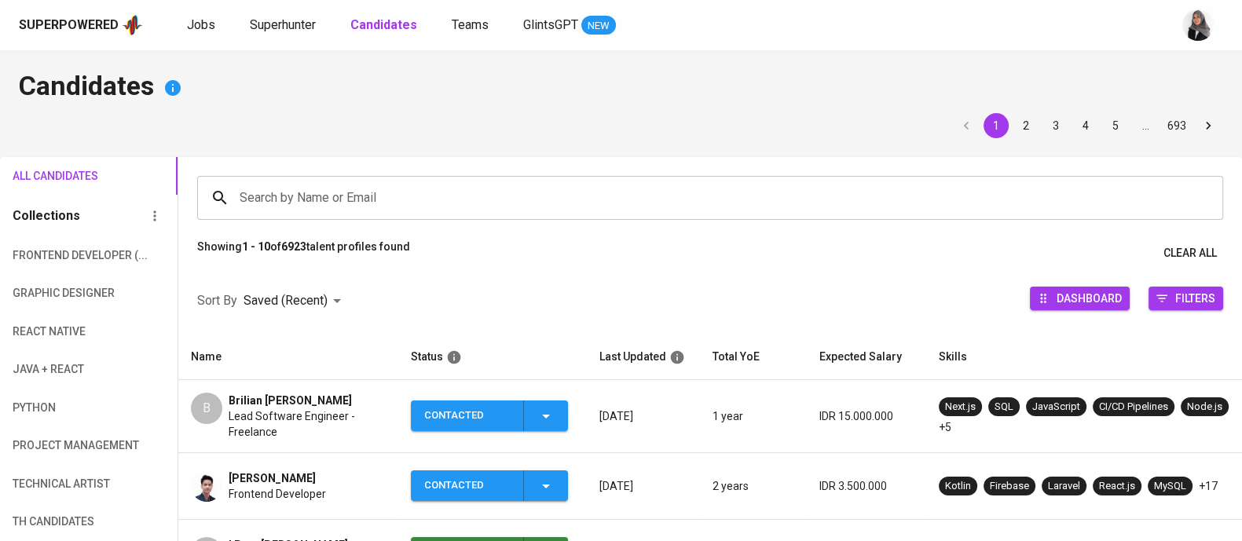
click at [300, 430] on span "Lead Software Engineer - Freelance" at bounding box center [307, 423] width 157 height 31
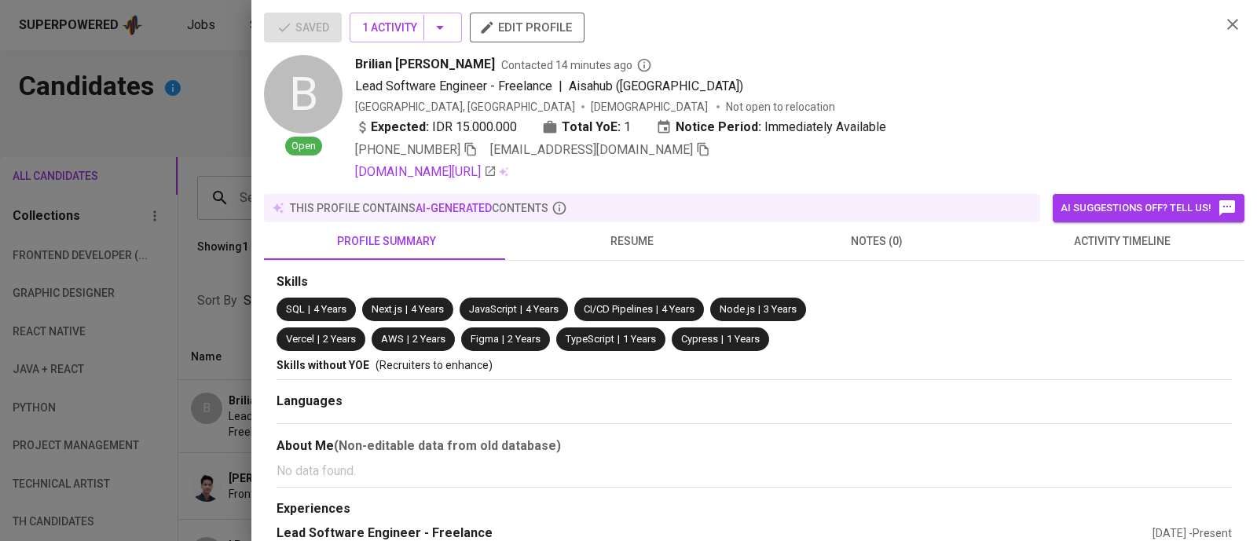
click at [160, 137] on div at bounding box center [628, 270] width 1257 height 541
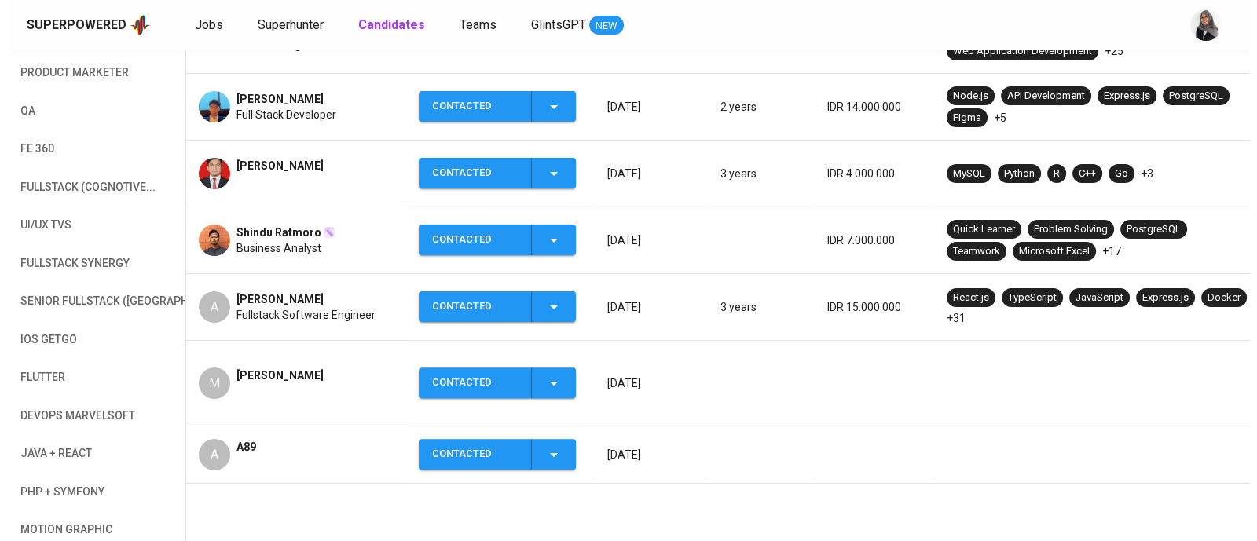
scroll to position [602, 0]
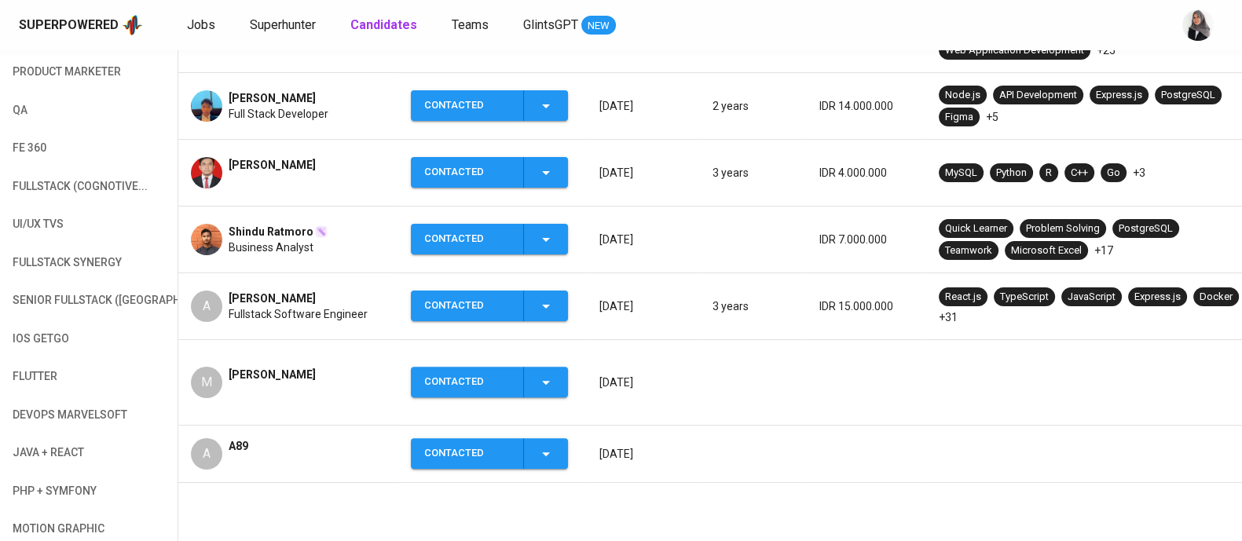
click at [276, 302] on span "[PERSON_NAME]" at bounding box center [272, 299] width 87 height 16
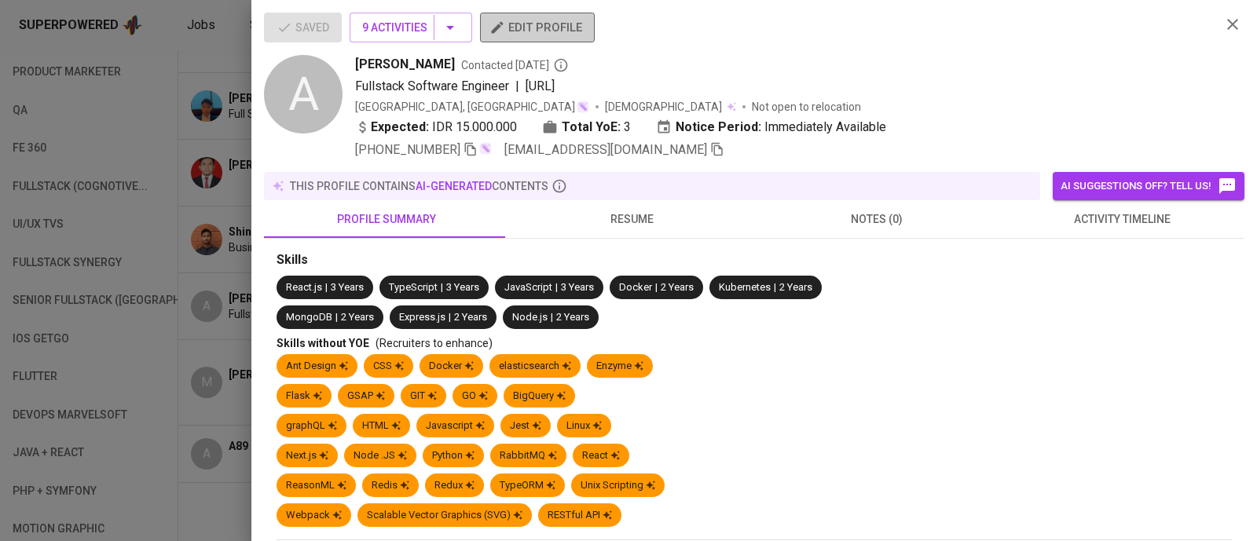
click at [519, 24] on span "edit profile" at bounding box center [537, 27] width 90 height 20
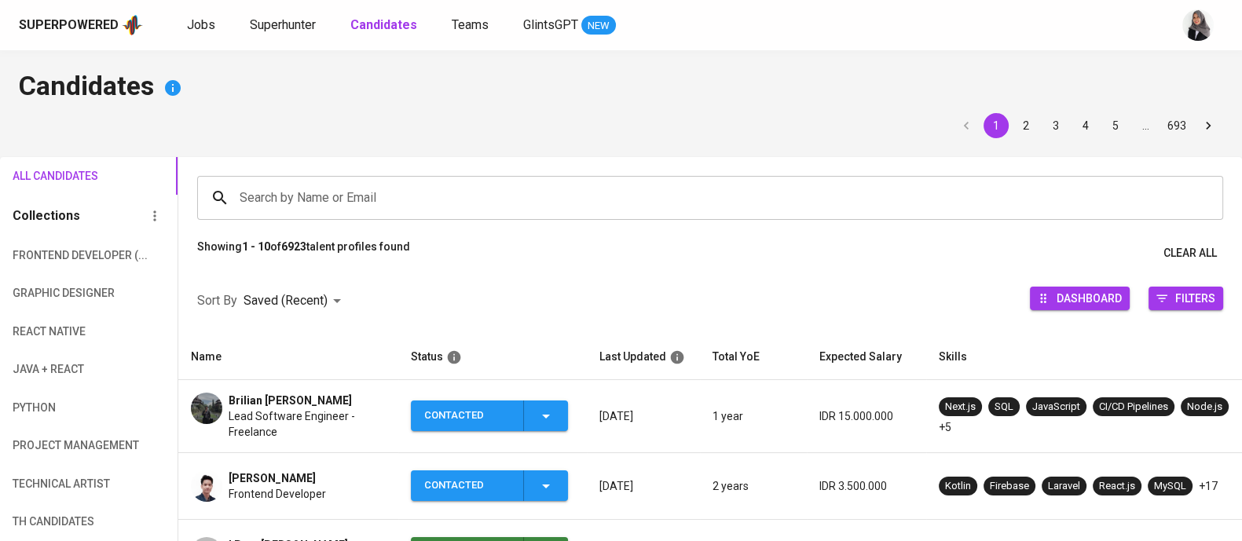
click at [891, 95] on h4 "Candidates" at bounding box center [621, 88] width 1204 height 38
click at [876, 48] on div "Superpowered Jobs Superhunter Candidates Teams GlintsGPT NEW" at bounding box center [621, 25] width 1242 height 50
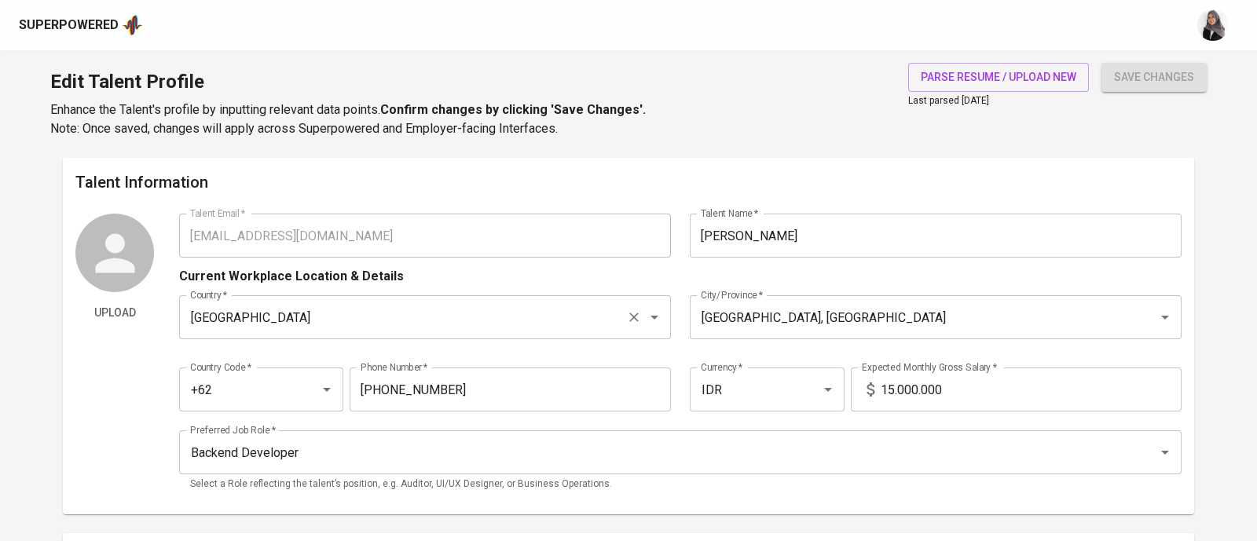
type input "[EMAIL_ADDRESS][DOMAIN_NAME]"
type input "[PERSON_NAME]"
type input "[GEOGRAPHIC_DATA]"
type input "[GEOGRAPHIC_DATA], [GEOGRAPHIC_DATA]"
type input "+62"
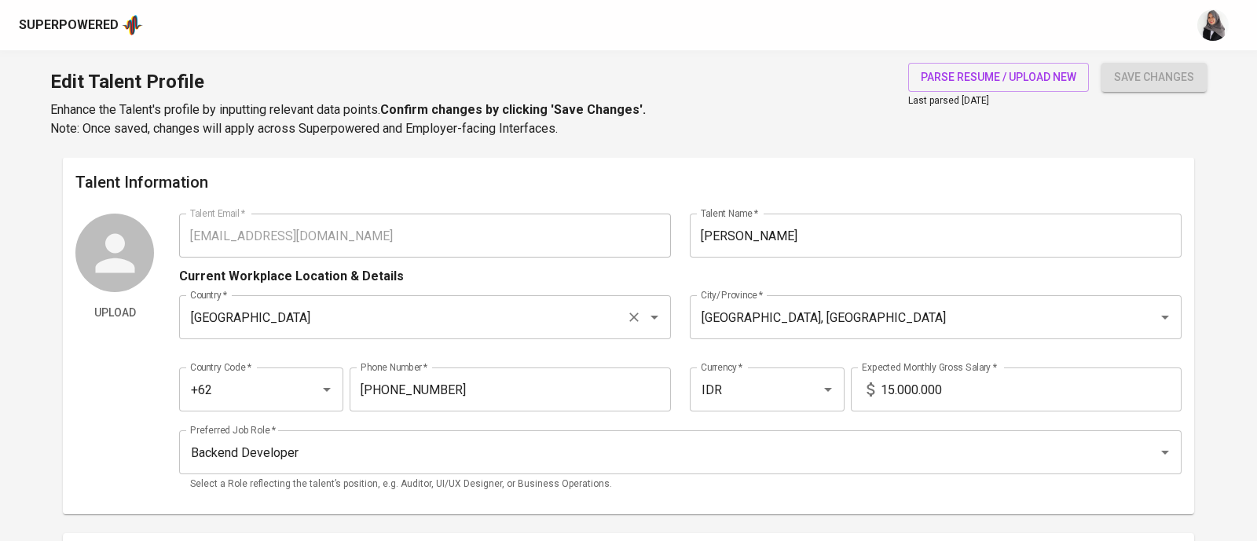
type input "[PHONE_NUMBER]"
type input "IDR"
type input "Backend Developer"
type input "3"
type input "Immediately Available"
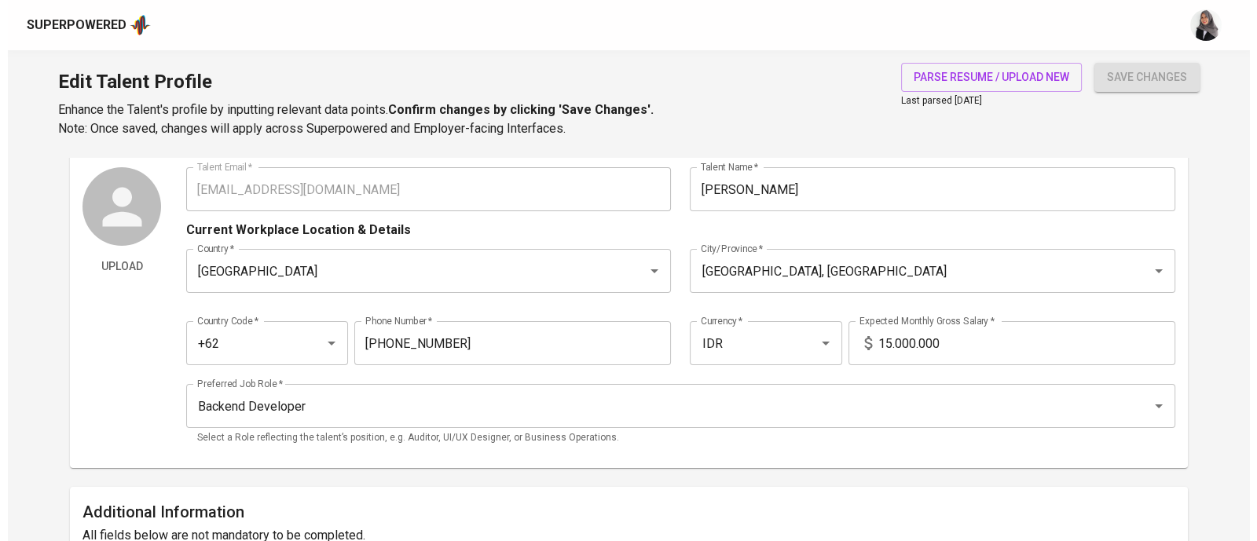
scroll to position [46, 0]
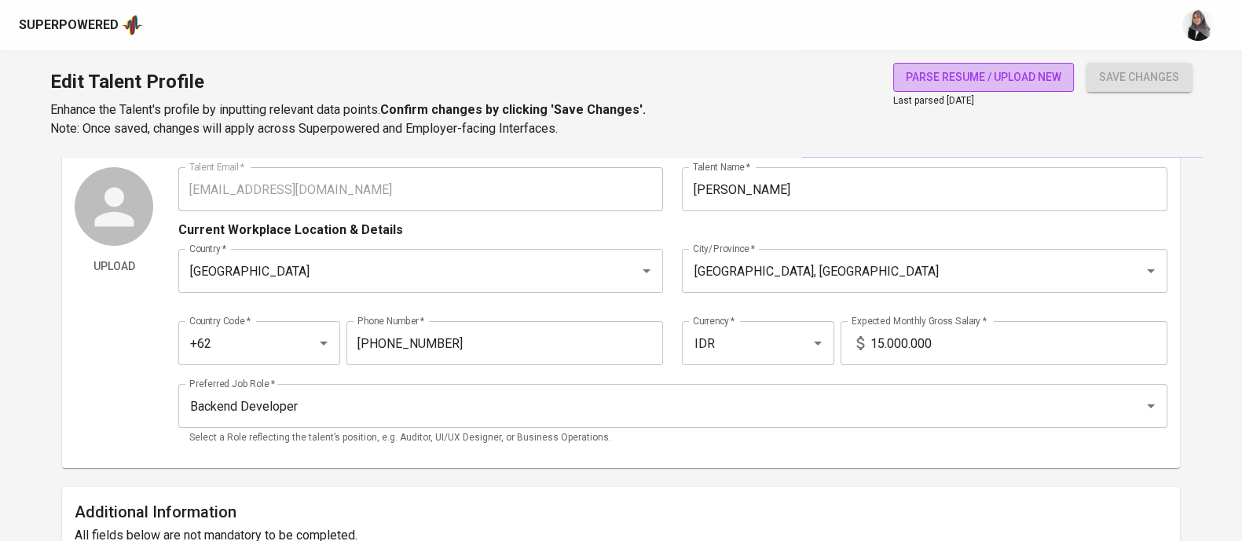
click at [942, 76] on span "parse resume / upload new" at bounding box center [982, 78] width 155 height 20
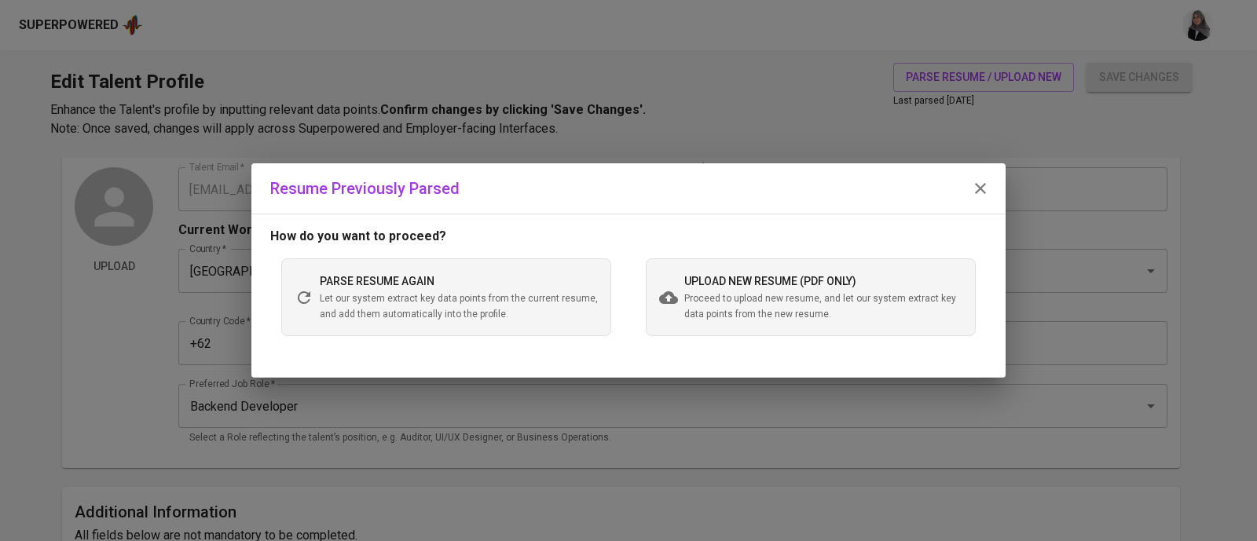
click at [770, 280] on span "upload new resume (pdf only)" at bounding box center [770, 281] width 172 height 13
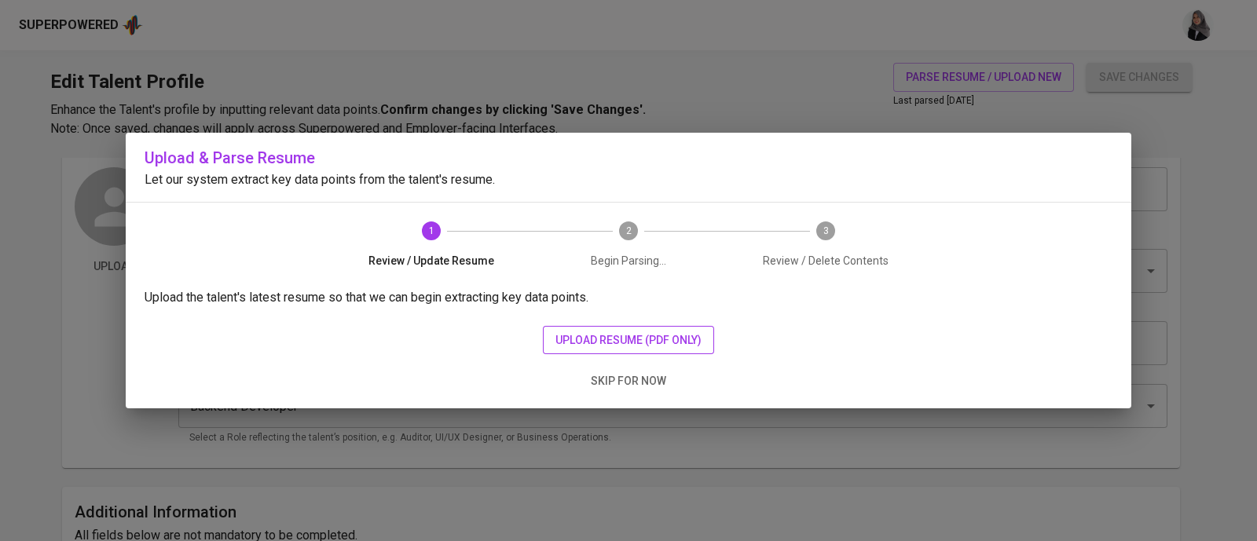
click at [587, 349] on button "upload resume (pdf only)" at bounding box center [628, 340] width 171 height 29
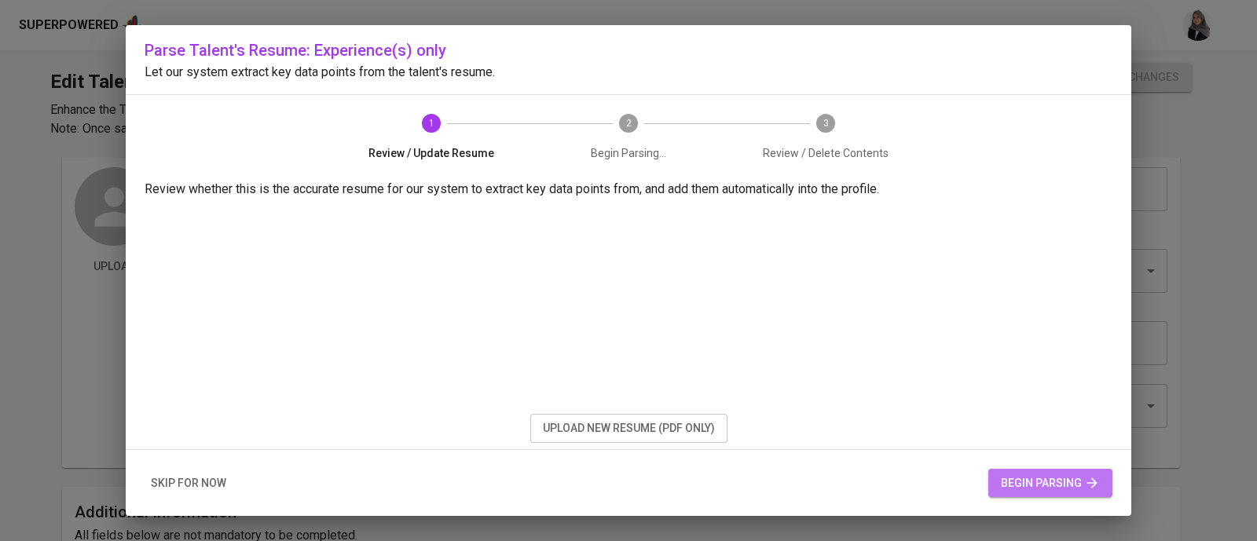
click at [1081, 491] on span "begin parsing" at bounding box center [1050, 484] width 99 height 20
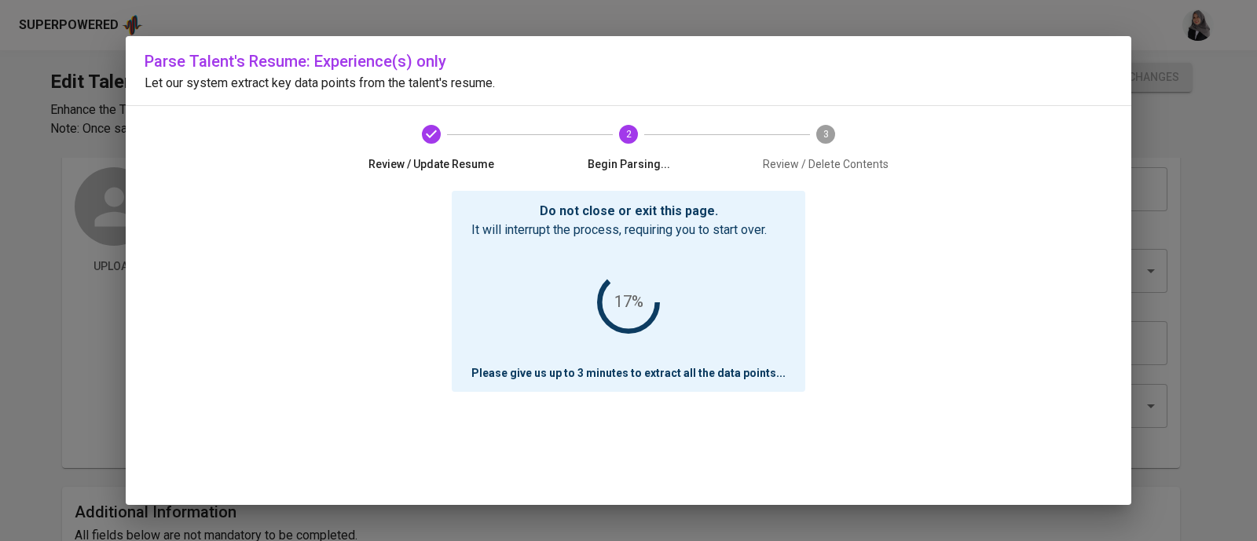
click at [1096, 249] on div "Do not close or exit this page. It will interrupt the process, requiring you to…" at bounding box center [629, 348] width 968 height 314
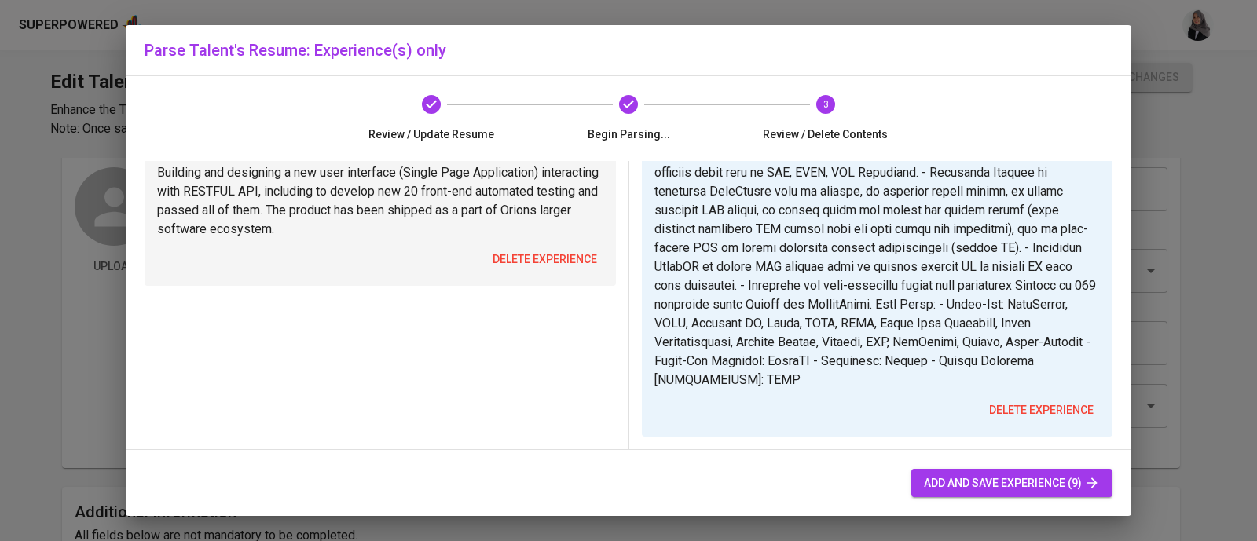
scroll to position [1021, 0]
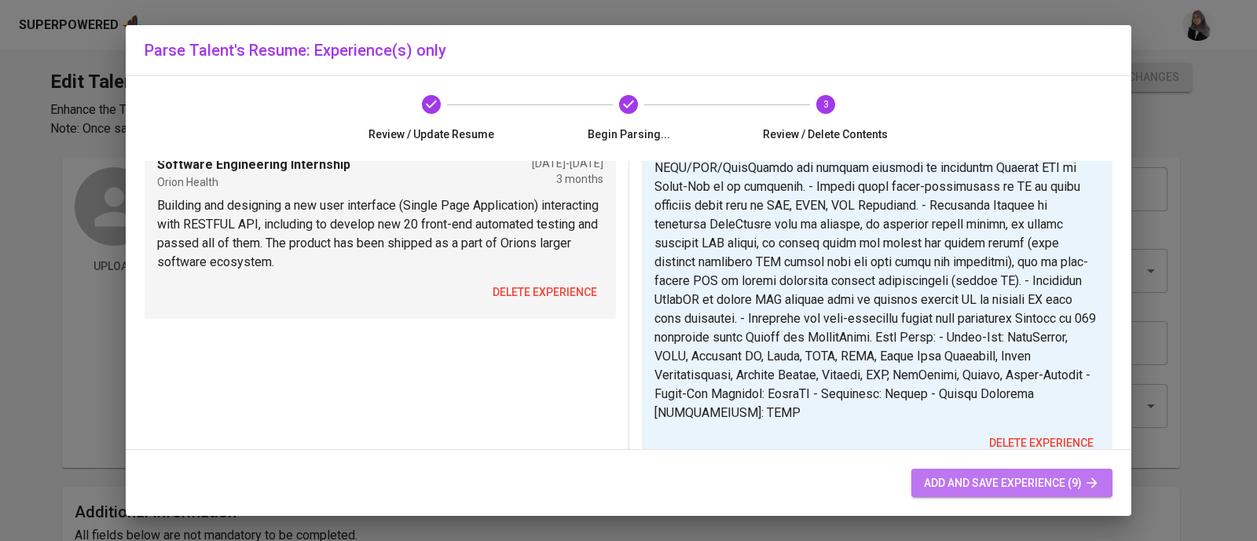
click at [982, 474] on span "add and save experience (9)" at bounding box center [1012, 484] width 176 height 20
type input "Fullstack Software Engineer (Remote - Project based)"
type input "[URL]"
type input "[DATE]"
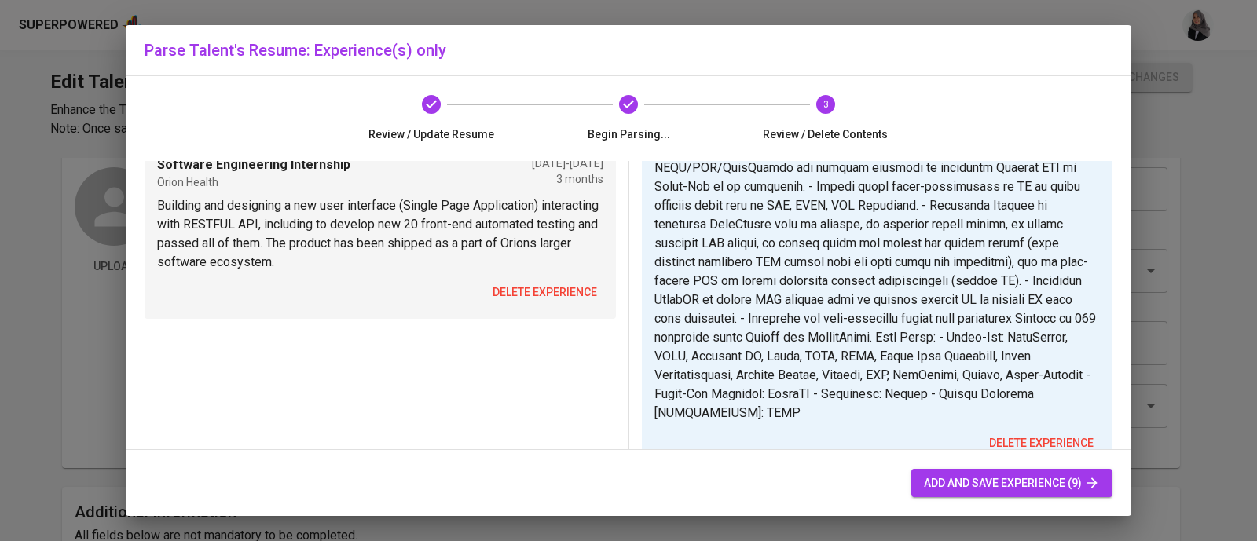
type textarea "I had the responsibilities such as the following: - Implement role-based access…"
type input "Fullstack Software Engineer (Remote)"
type input "[URL]"
type input "[DATE]"
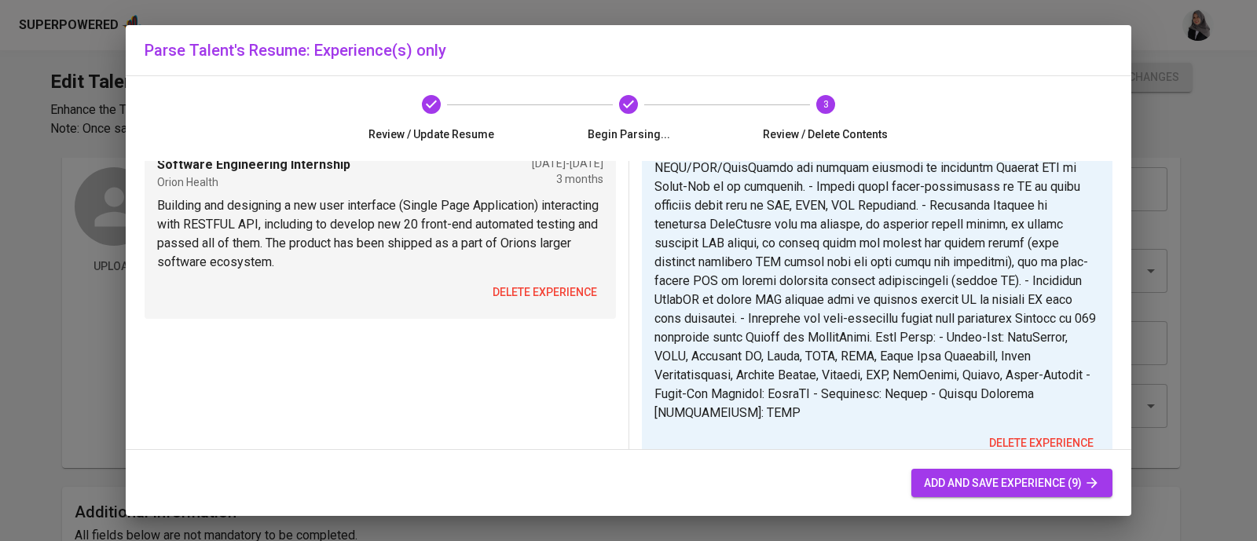
type textarea "I had the responsibilities such as the following: - Solely responsible for the …"
type input "Fullstack Software Engineer"
type input "[URL]"
type input "[DATE]"
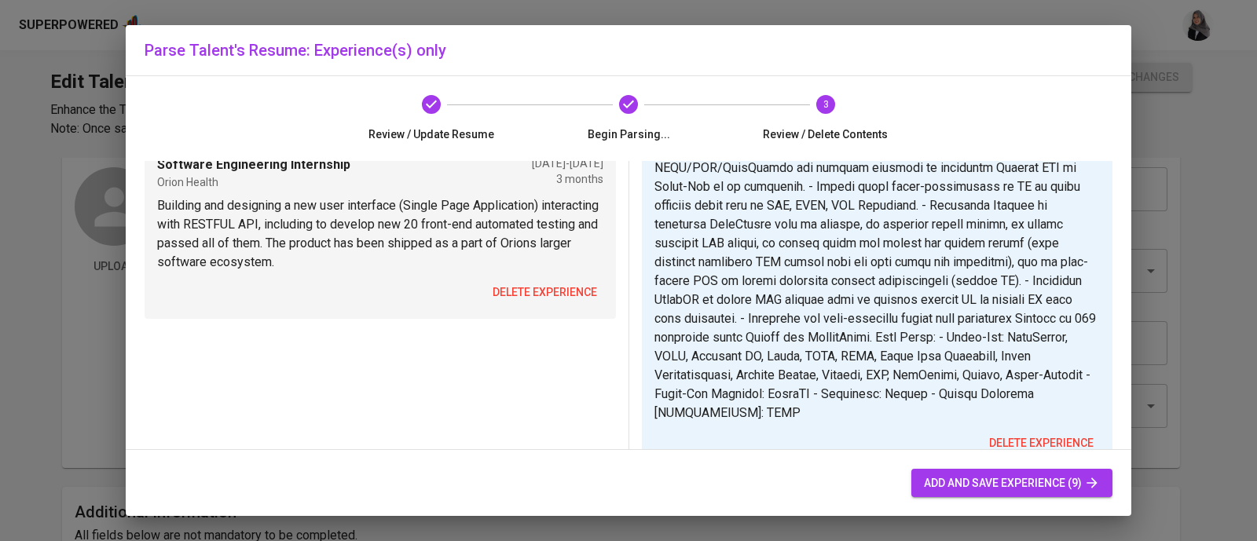
type textarea "Solely responsible for the maintenance and enhancement of front-end and back-en…"
type input "Software Engineer"
type input "Ruangguru"
type input "[DATE]"
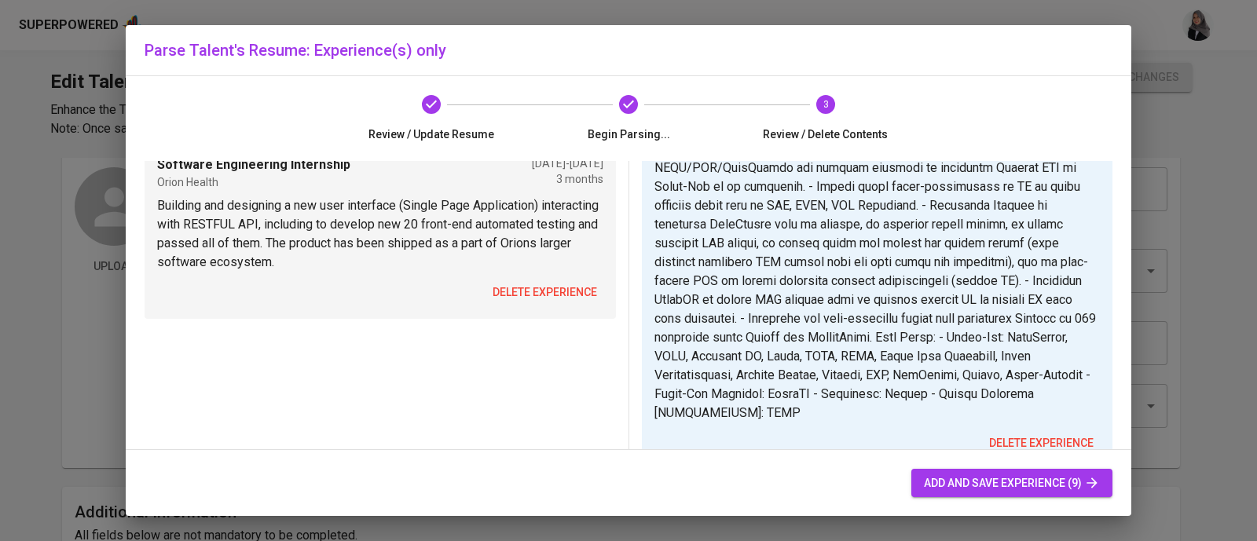
type textarea "Implement tracker on Front-End component that will connect tracking data to Goo…"
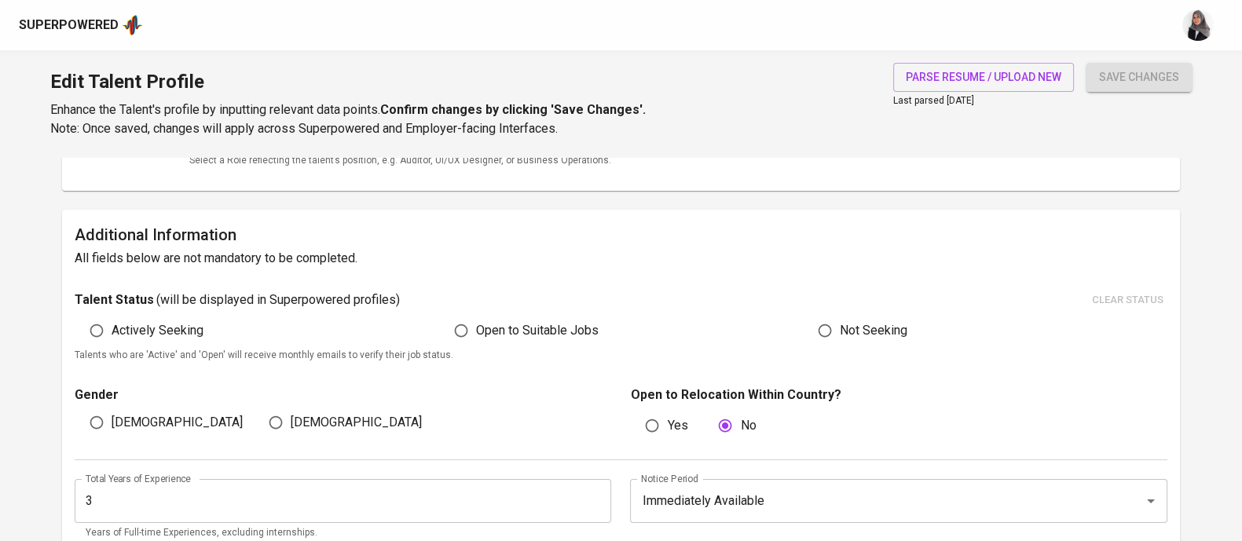
scroll to position [0, 0]
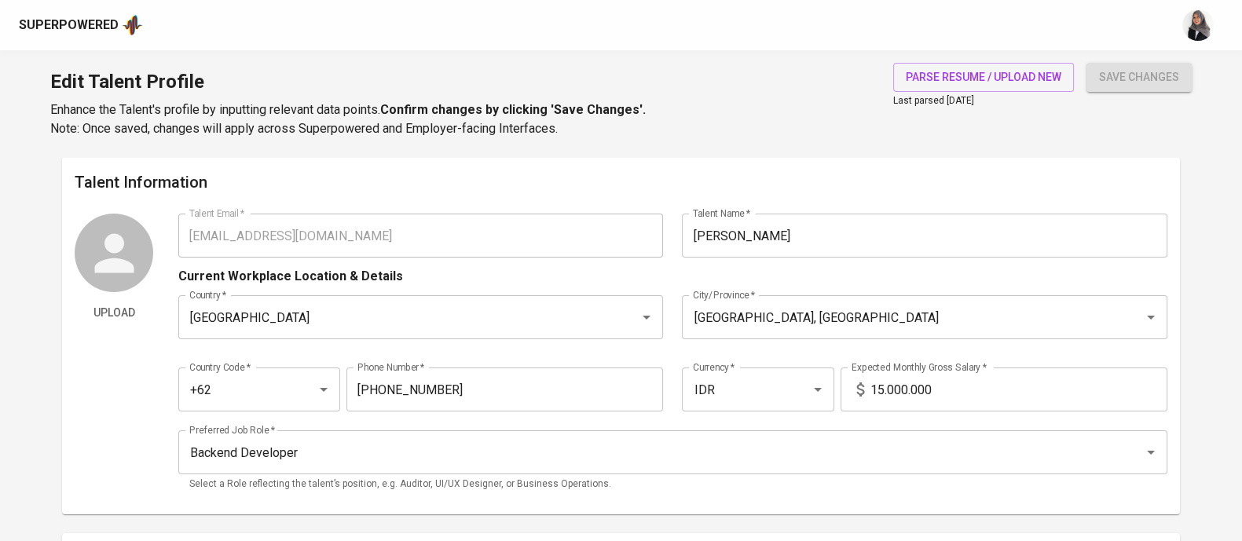
click at [792, 168] on div "Talent Information Upload Talent Email   * [EMAIL_ADDRESS][DOMAIN_NAME] Talent …" at bounding box center [621, 335] width 1118 height 357
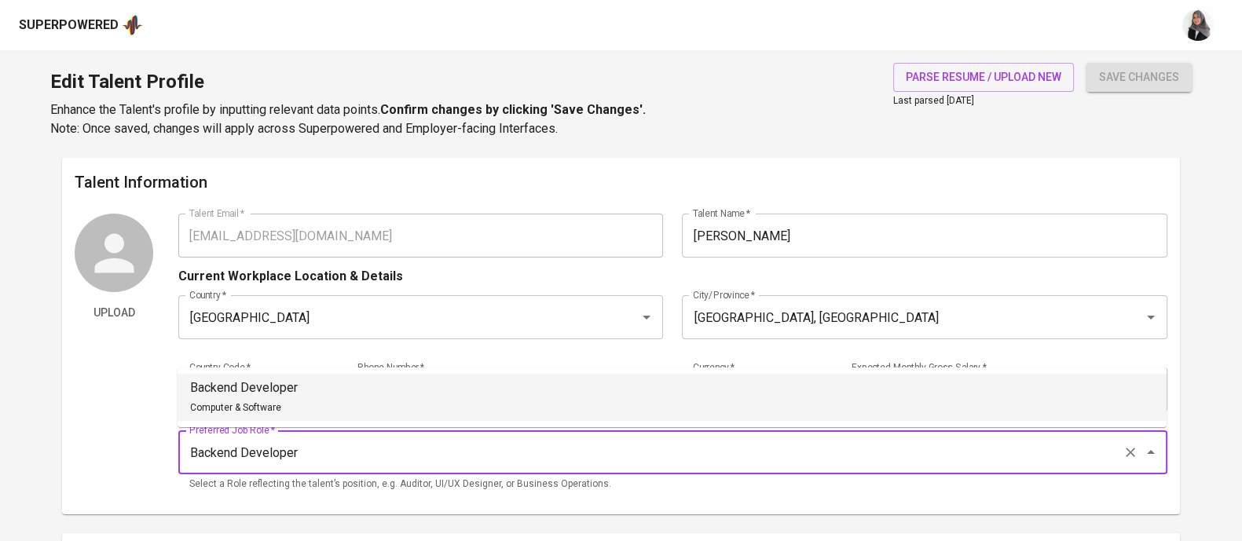
click at [434, 448] on input "Backend Developer" at bounding box center [650, 452] width 931 height 30
click at [291, 406] on div "Full Stack Developer Computer & Software" at bounding box center [247, 398] width 114 height 38
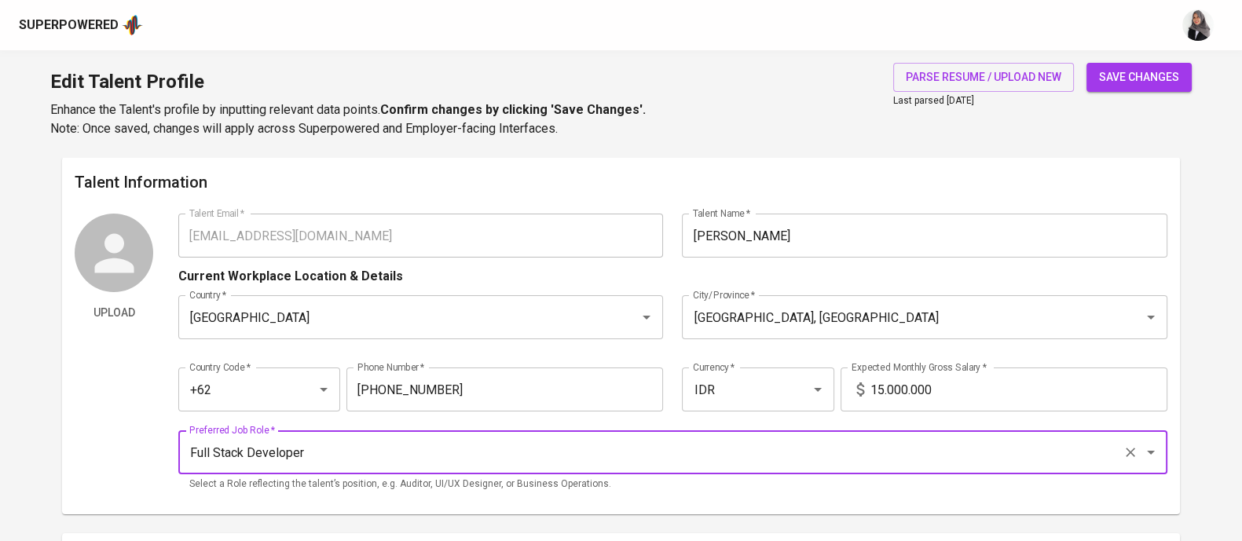
type input "Full Stack Developer"
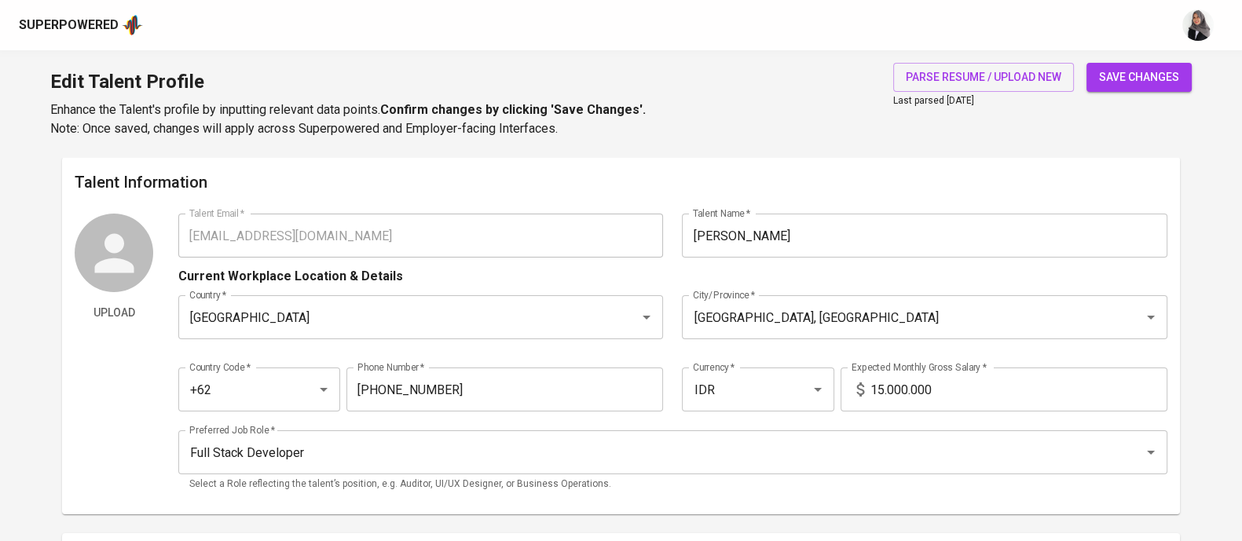
click at [887, 394] on input "15.000.000" at bounding box center [1018, 390] width 297 height 44
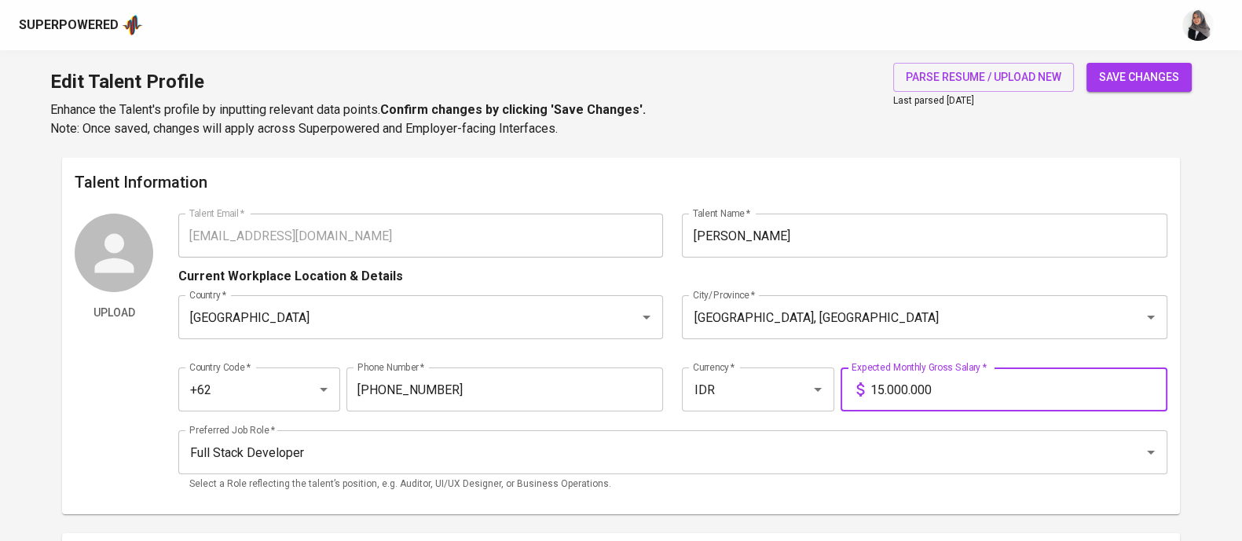
click at [887, 394] on input "15.000.000" at bounding box center [1018, 390] width 297 height 44
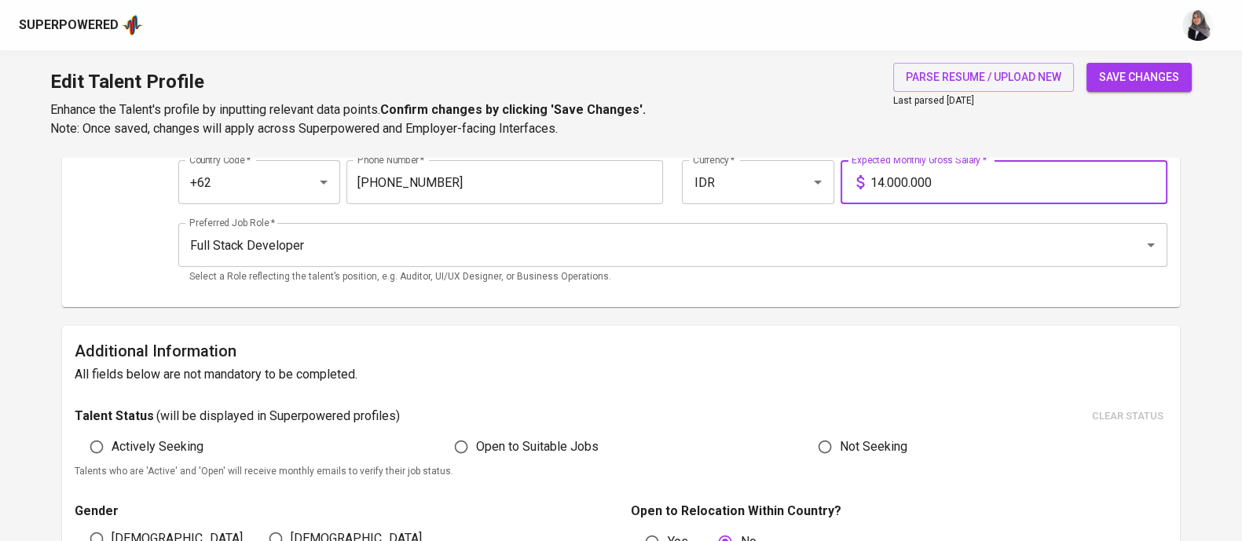
scroll to position [211, 0]
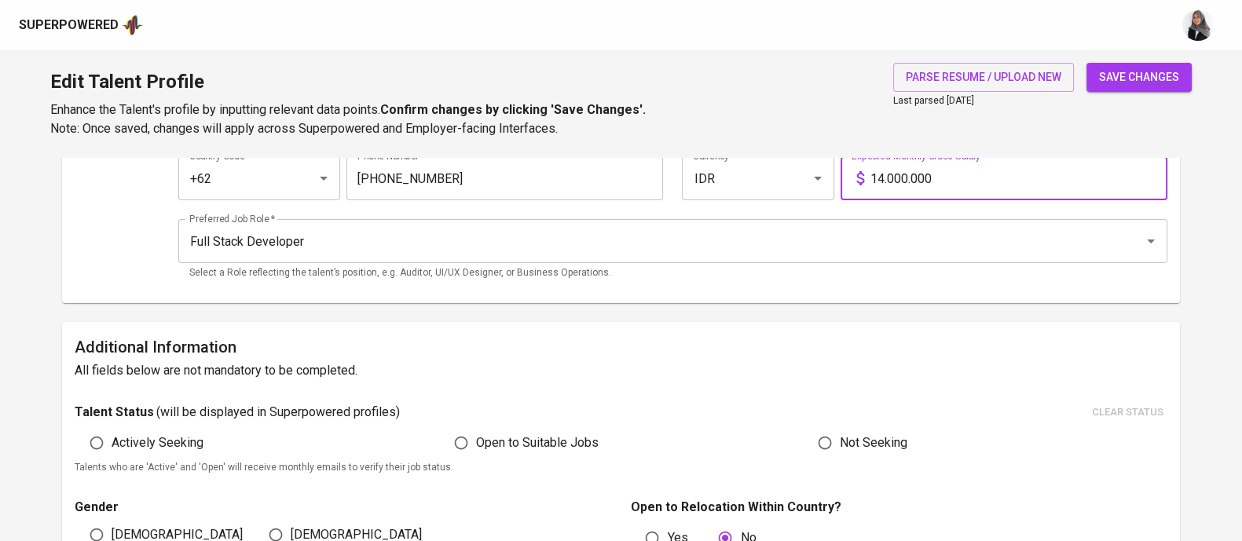
type input "14.000.000"
click at [455, 449] on input "Open to Suitable Jobs" at bounding box center [461, 443] width 30 height 30
radio input "true"
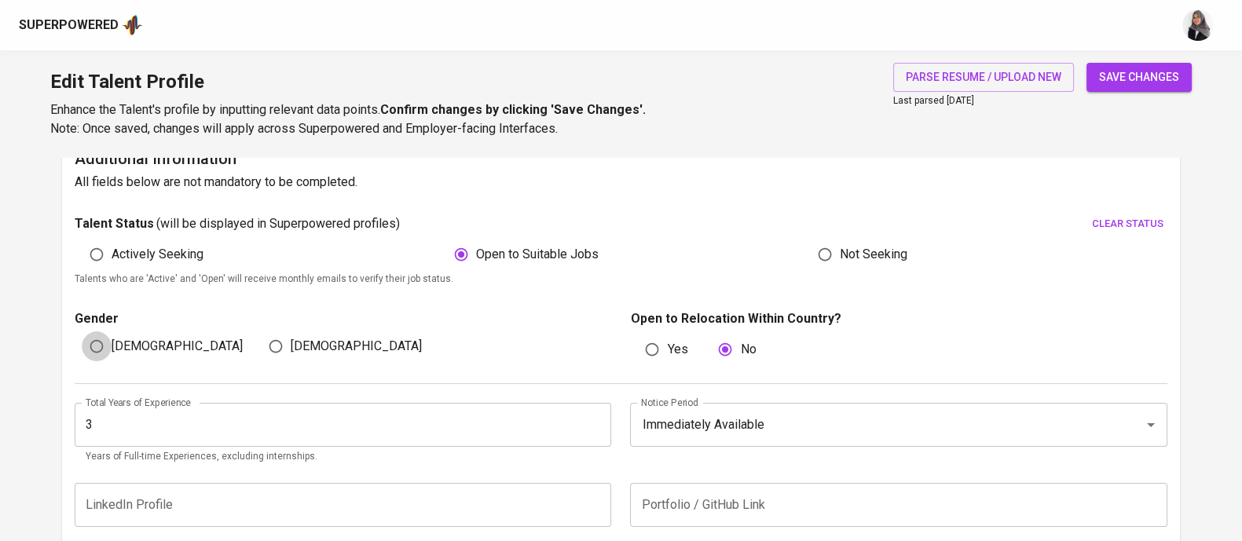
click at [92, 344] on input "[DEMOGRAPHIC_DATA]" at bounding box center [97, 346] width 30 height 30
radio input "true"
click at [893, 326] on p "Open to Relocation Within Country?" at bounding box center [898, 318] width 536 height 19
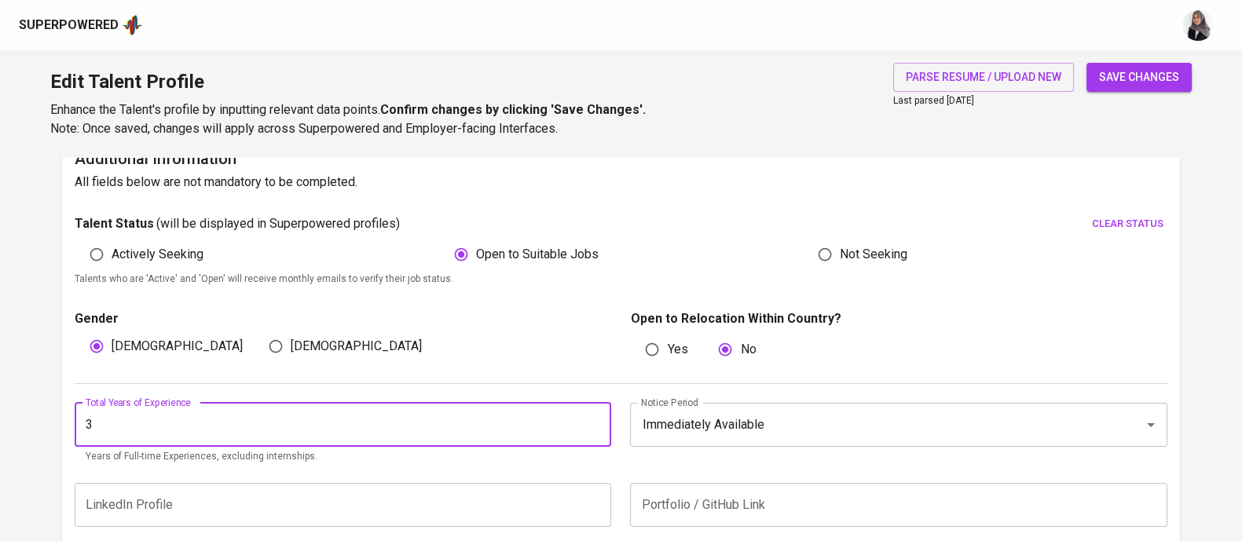
click at [195, 425] on input "3" at bounding box center [343, 425] width 536 height 44
type input "3"
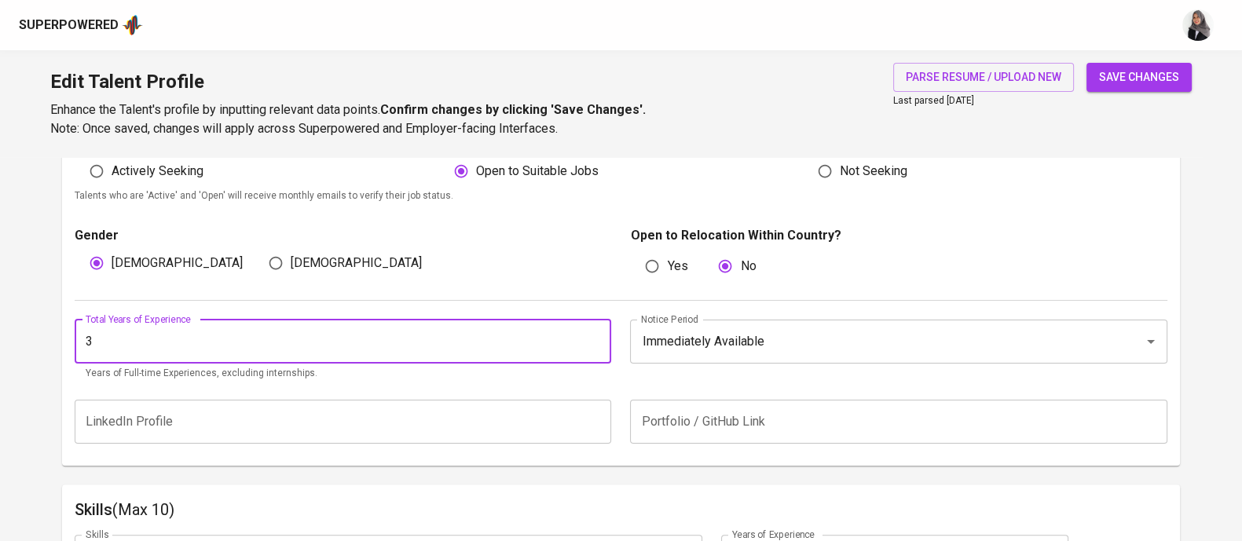
scroll to position [485, 0]
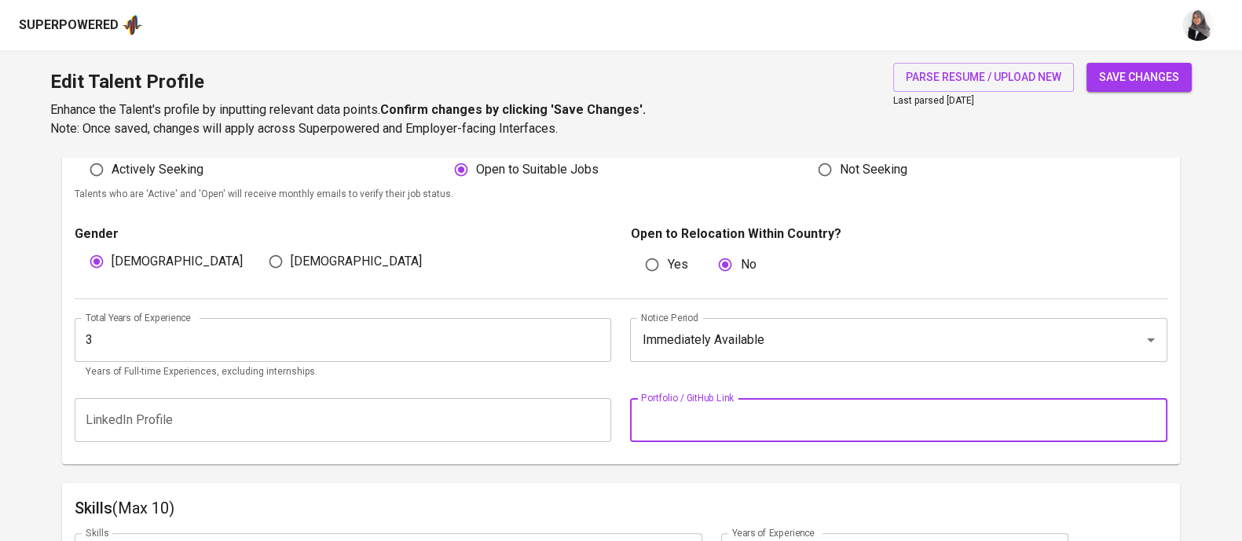
drag, startPoint x: 807, startPoint y: 427, endPoint x: 858, endPoint y: 576, distance: 156.7
click at [789, 425] on input "text" at bounding box center [898, 420] width 536 height 44
paste input "[URL][DOMAIN_NAME]"
click at [644, 419] on input "[URL][DOMAIN_NAME]" at bounding box center [898, 420] width 536 height 44
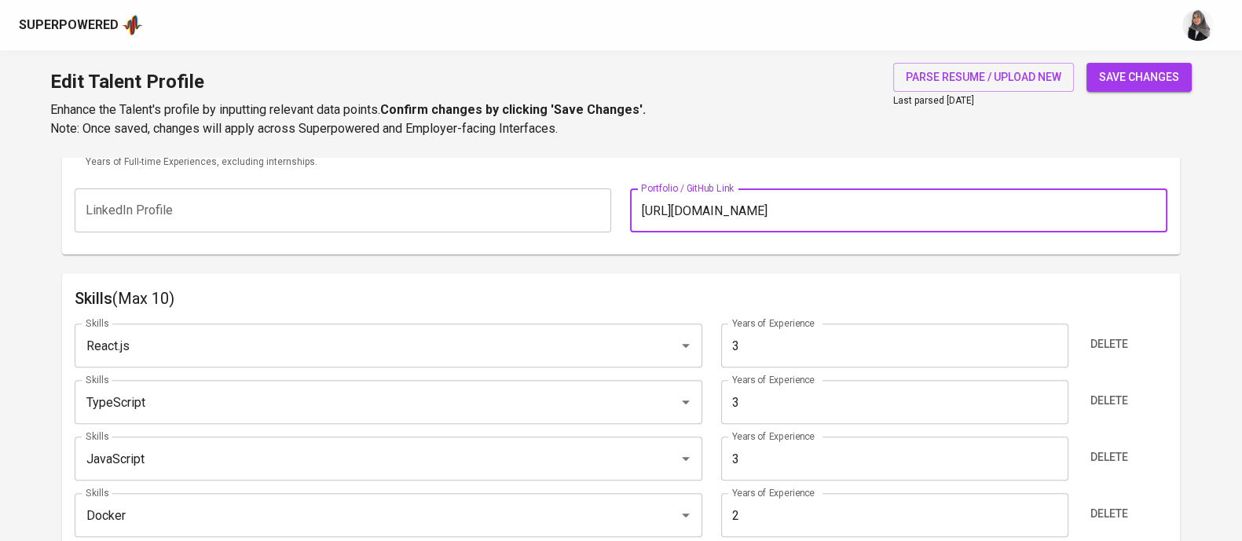
scroll to position [696, 0]
type input "[URL][DOMAIN_NAME]"
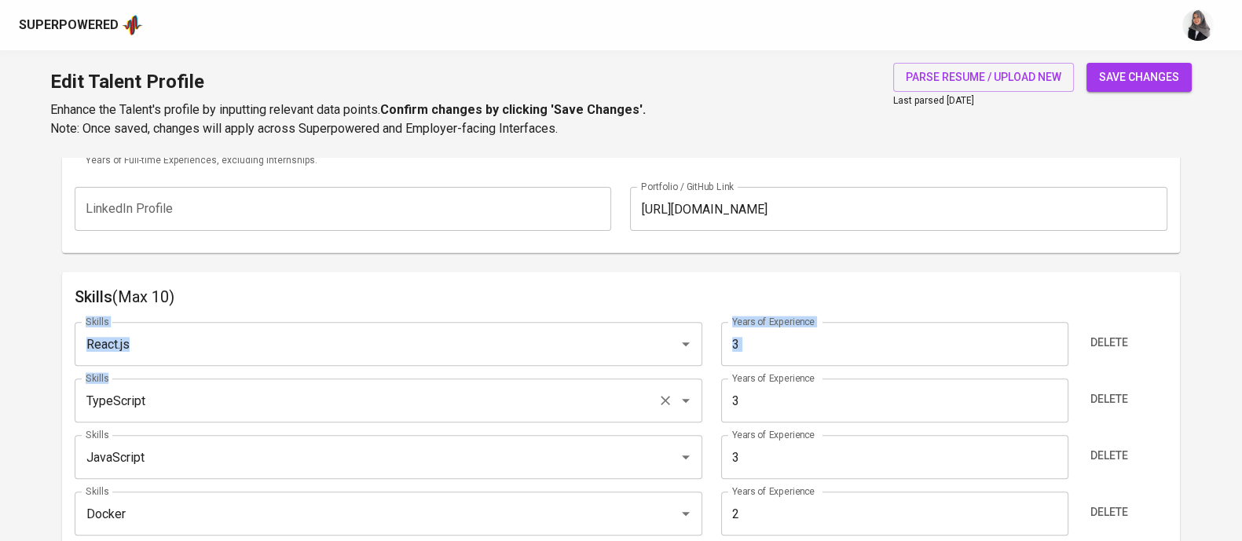
drag, startPoint x: 848, startPoint y: 304, endPoint x: 268, endPoint y: 383, distance: 585.8
click at [268, 383] on div "Skills (Max 10) Skills React.js Skills Years of Experience 3 Years of Experienc…" at bounding box center [621, 544] width 1118 height 544
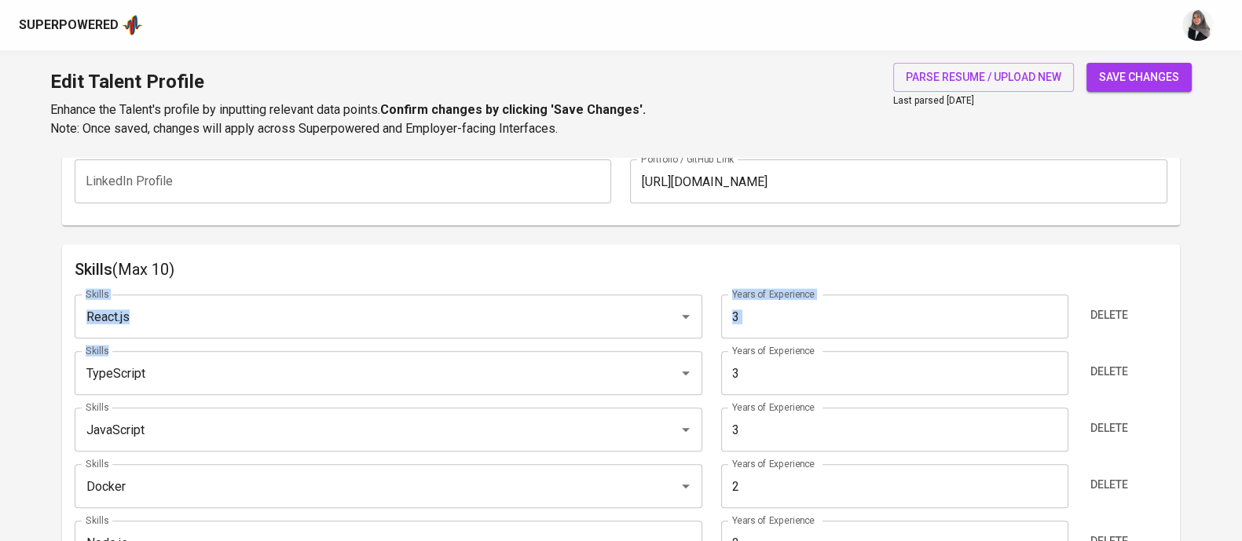
scroll to position [715, 0]
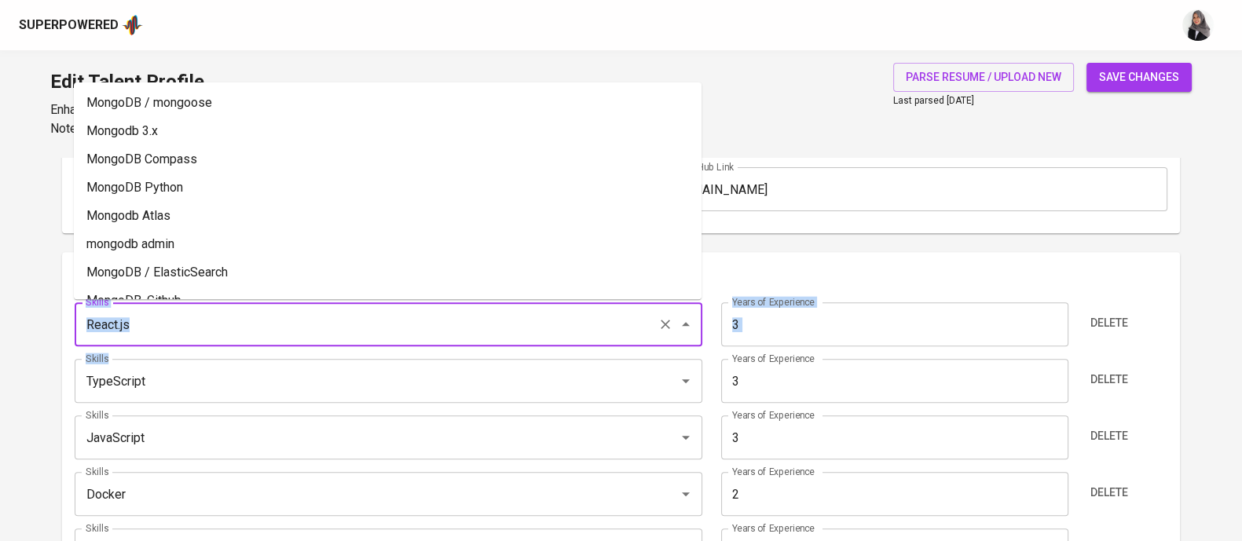
click at [232, 322] on input "React.js" at bounding box center [366, 324] width 569 height 30
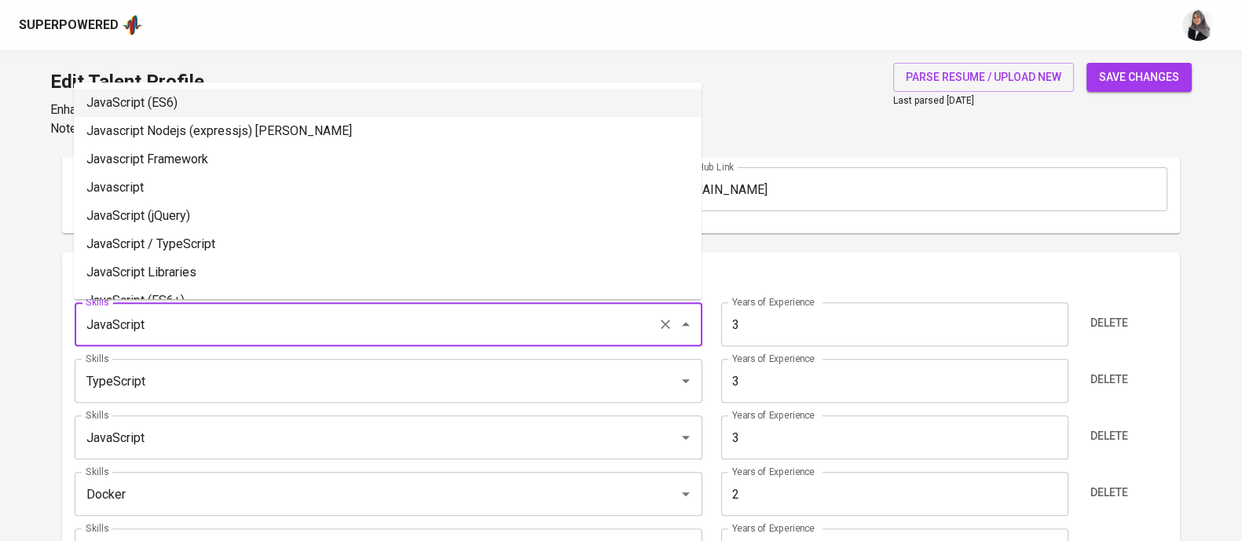
click at [218, 104] on li "JavaScript (ES6)" at bounding box center [387, 103] width 627 height 28
type input "JavaScript (ES6)"
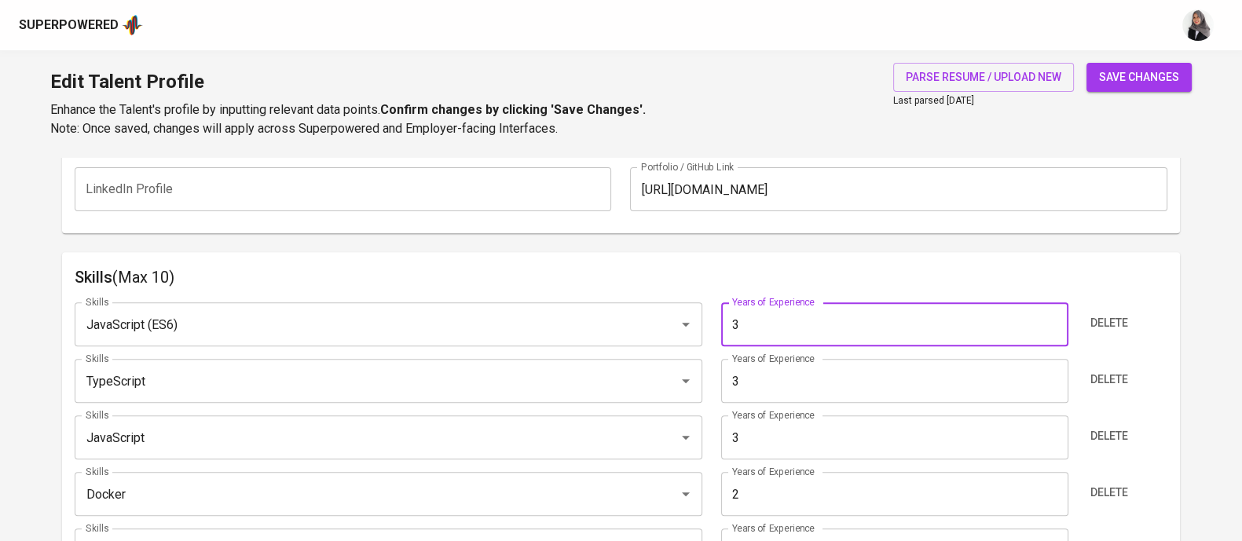
click at [836, 312] on input "3" at bounding box center [894, 324] width 347 height 44
type input "4"
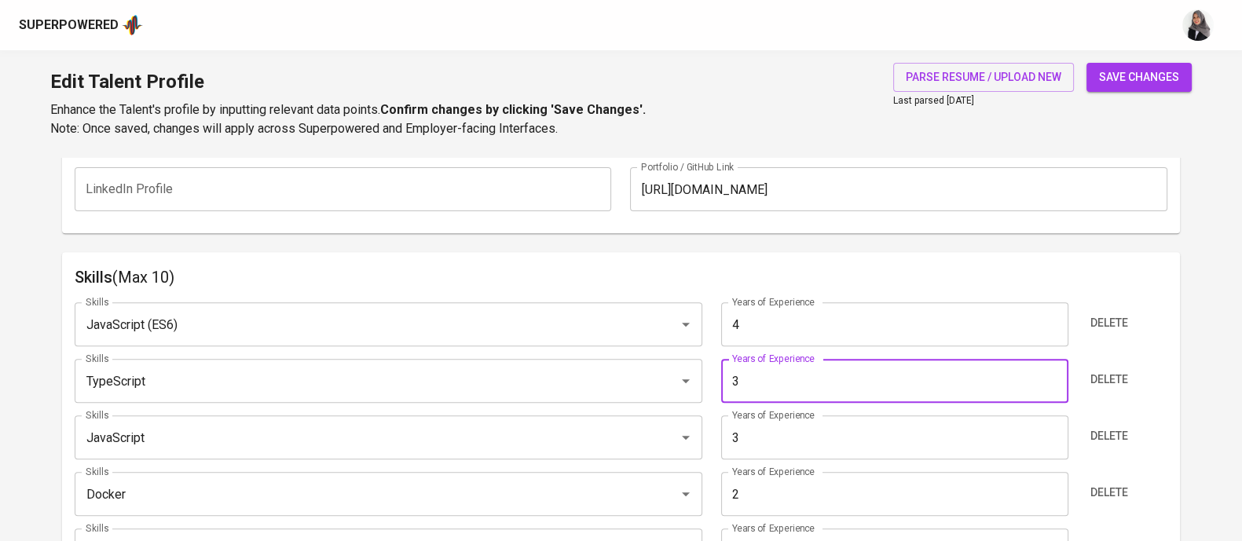
click at [802, 380] on input "3" at bounding box center [894, 381] width 347 height 44
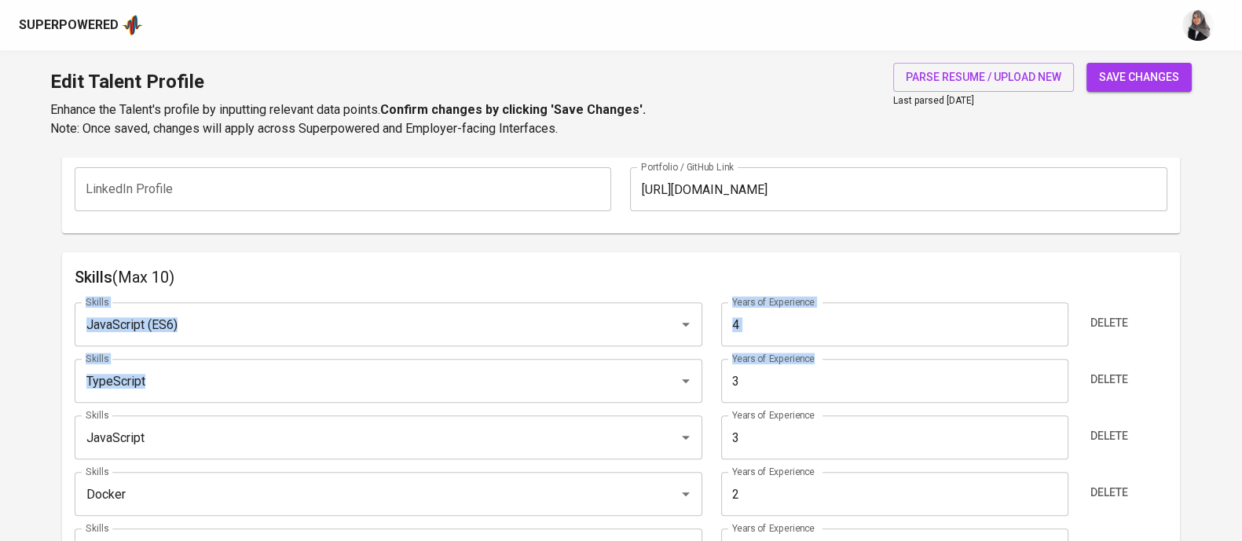
drag, startPoint x: 878, startPoint y: 259, endPoint x: 756, endPoint y: 386, distance: 176.1
click at [756, 386] on div "Skills (Max 10) Skills JavaScript (ES6) Skills Years of Experience 4 Years of E…" at bounding box center [621, 524] width 1118 height 544
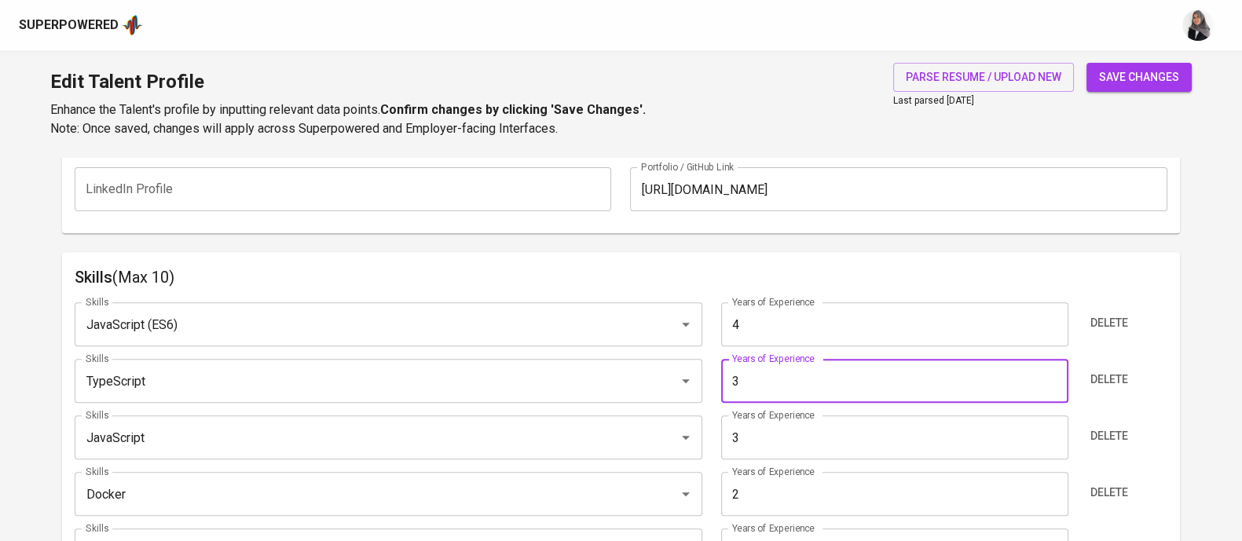
click at [756, 386] on input "3" at bounding box center [894, 381] width 347 height 44
type input "1"
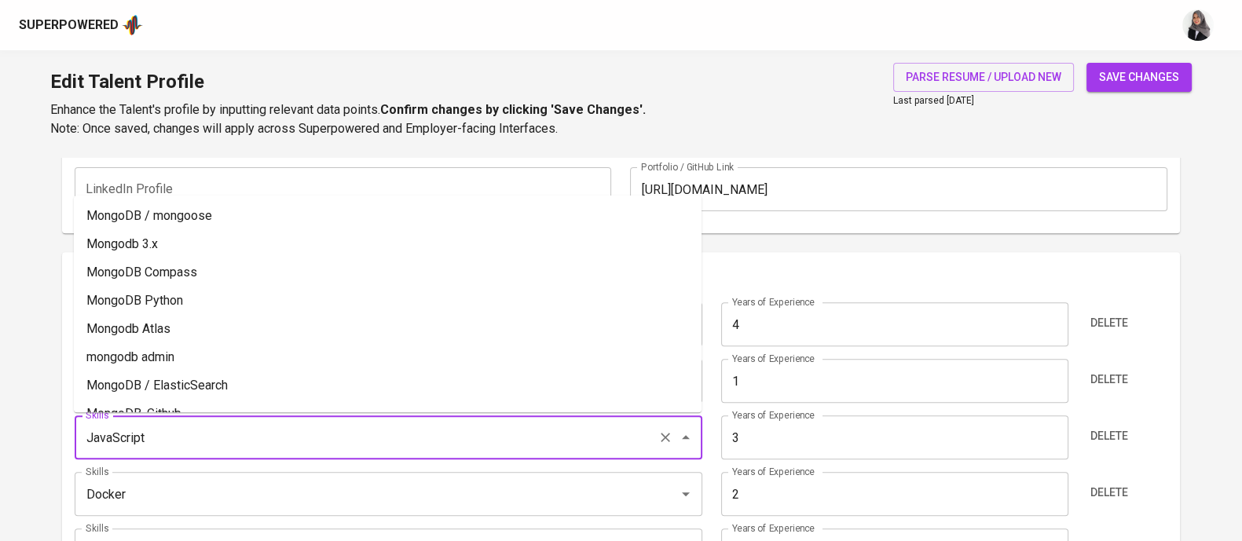
click at [562, 423] on input "JavaScript" at bounding box center [366, 438] width 569 height 30
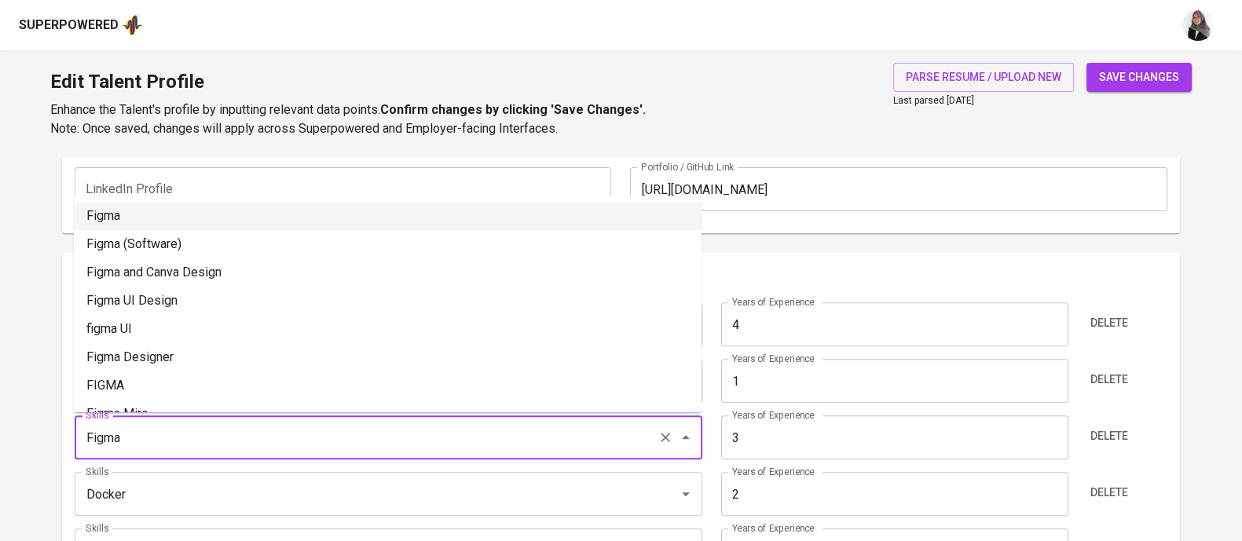
click at [269, 218] on li "Figma" at bounding box center [387, 216] width 627 height 28
type input "Figma"
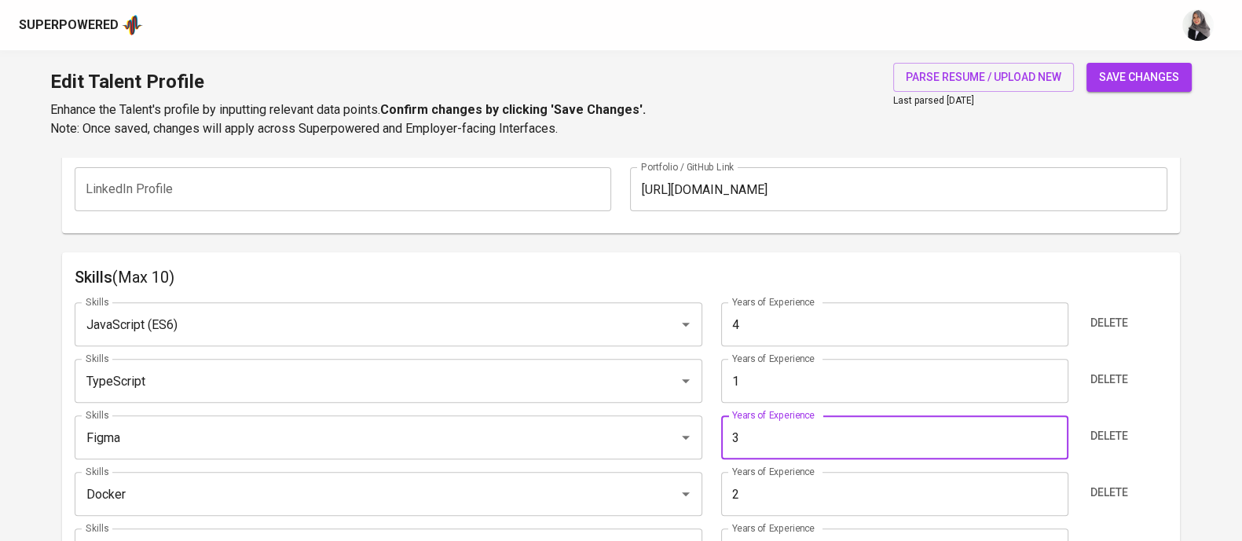
click at [766, 421] on input "3" at bounding box center [894, 437] width 347 height 44
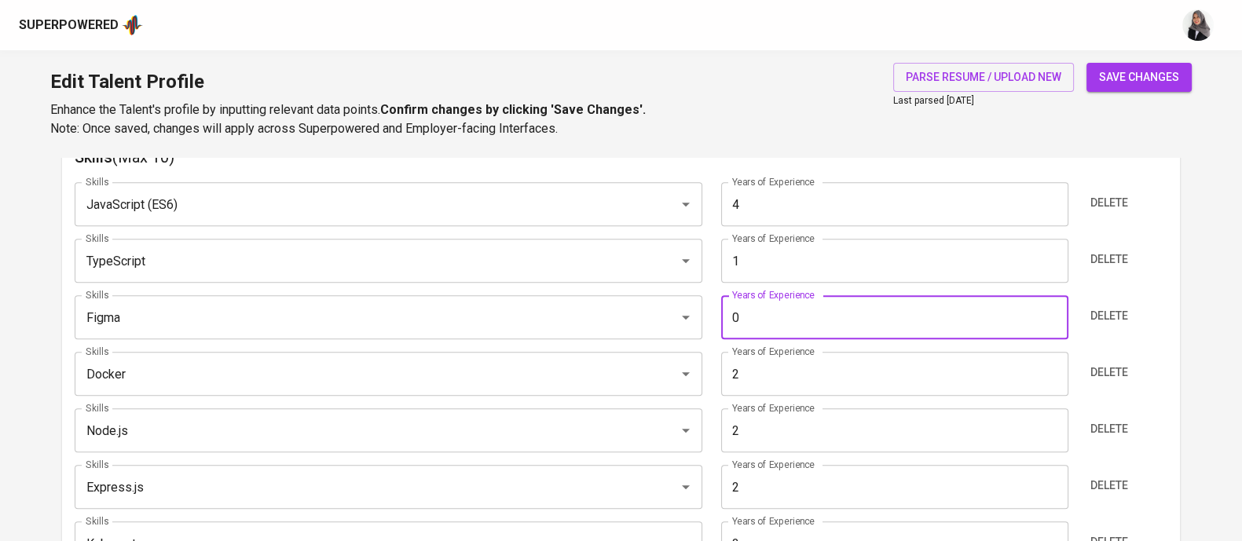
scroll to position [850, 0]
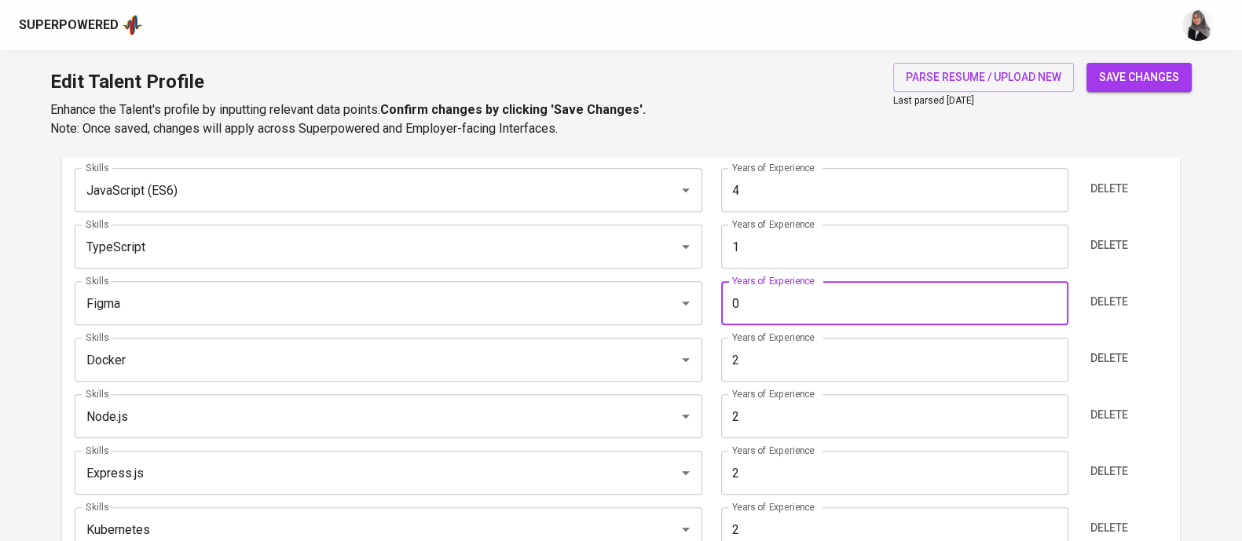
type input "0"
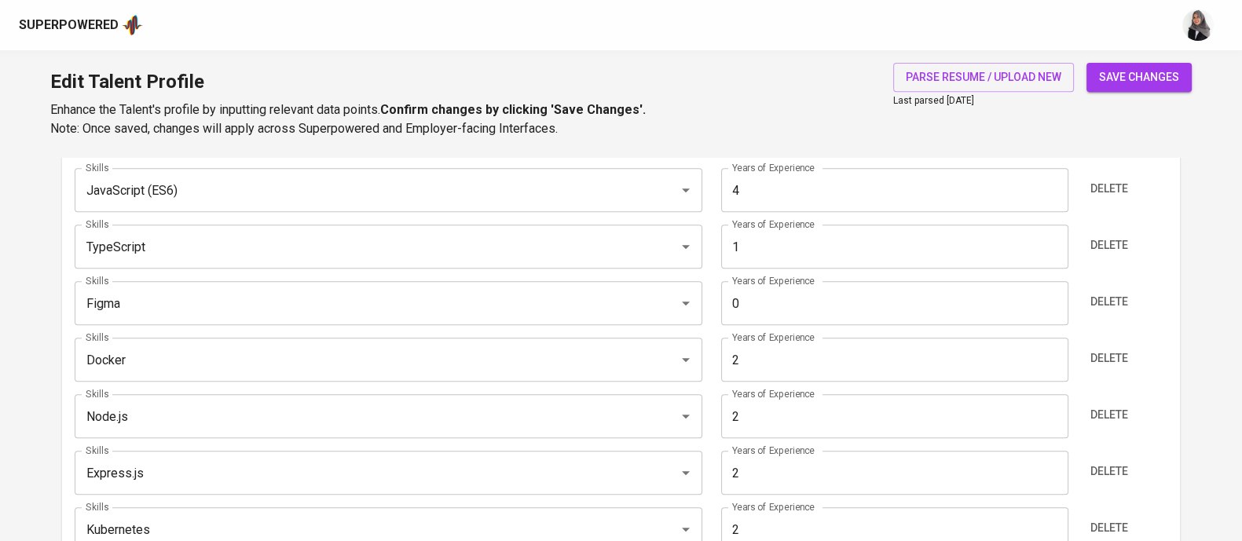
click at [441, 328] on div "Skills JavaScript (ES6) Skills Years of Experience 4 Years of Experience Delete…" at bounding box center [621, 402] width 1092 height 494
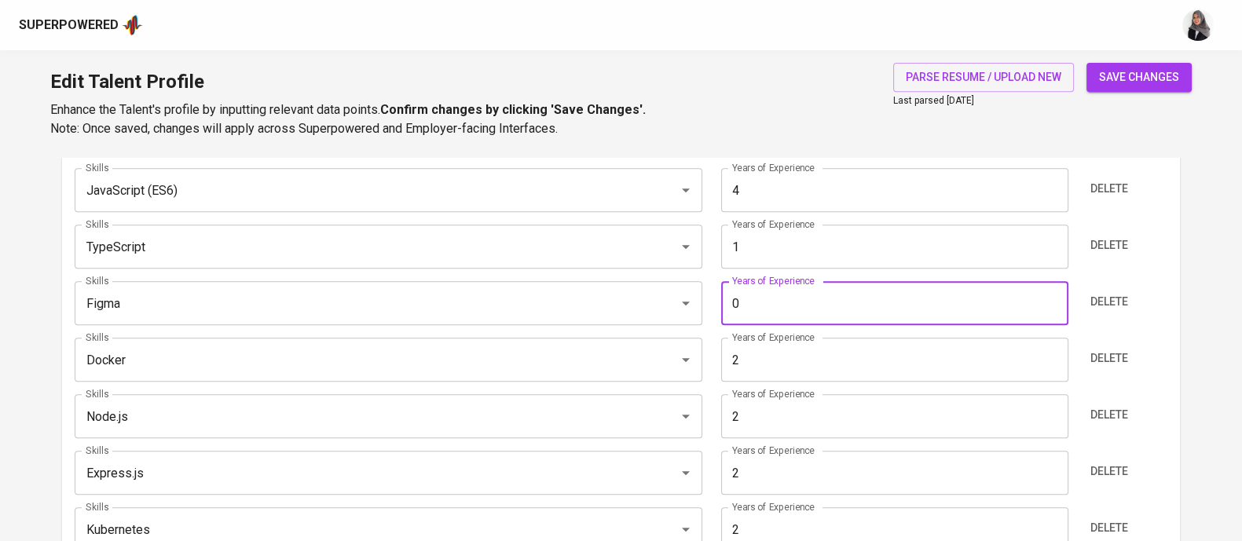
click at [761, 297] on input "0" at bounding box center [894, 303] width 347 height 44
click at [573, 380] on div "Docker Skills" at bounding box center [388, 360] width 627 height 44
type input "1"
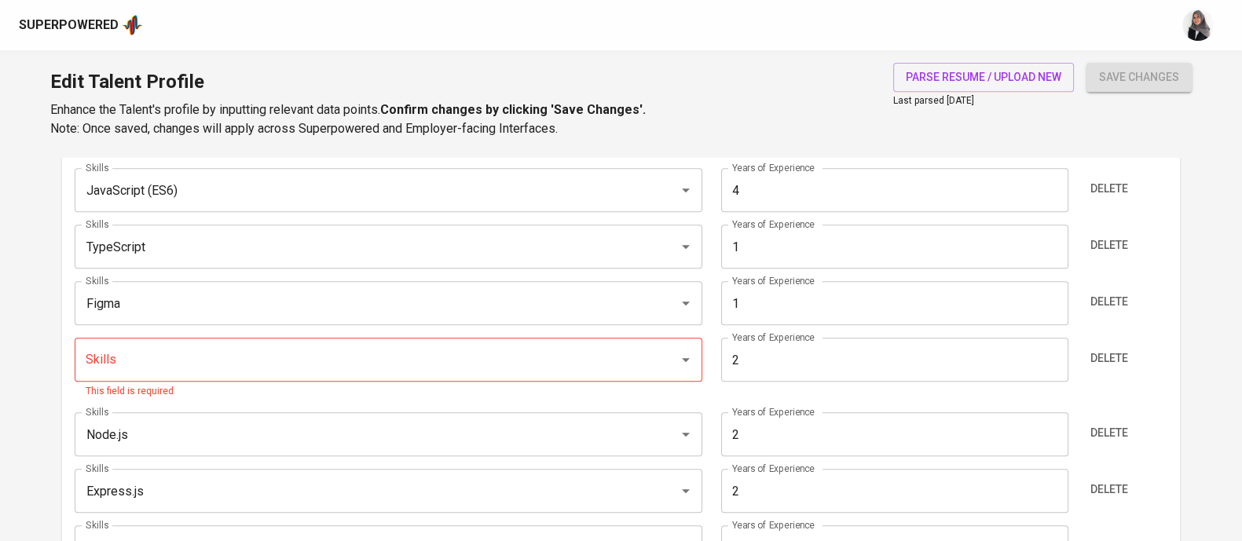
click at [836, 137] on div "Edit Talent Profile Enhance the Talent's profile by inputting relevant data poi…" at bounding box center [621, 103] width 1242 height 107
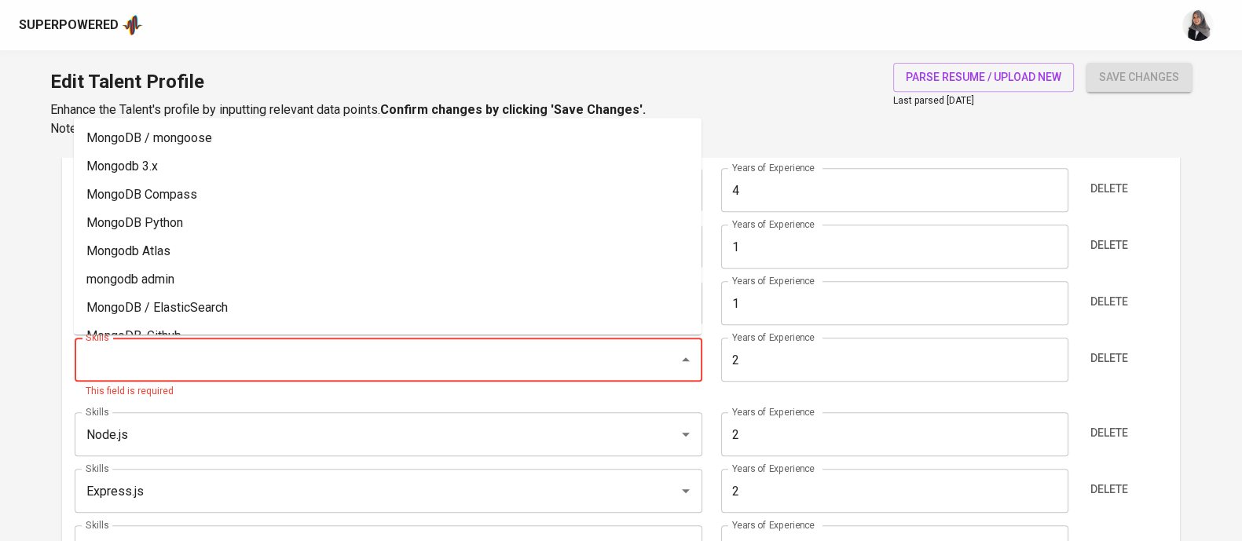
click at [219, 351] on input "Skills" at bounding box center [366, 360] width 569 height 30
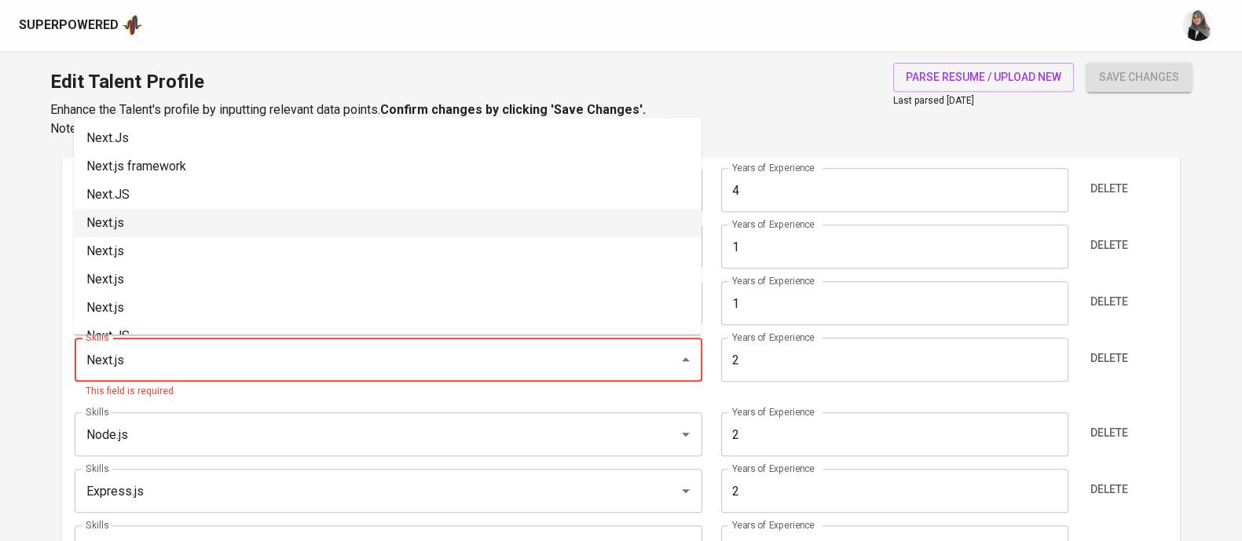
click at [177, 232] on li "Next.js" at bounding box center [387, 223] width 627 height 28
type input "Next.js"
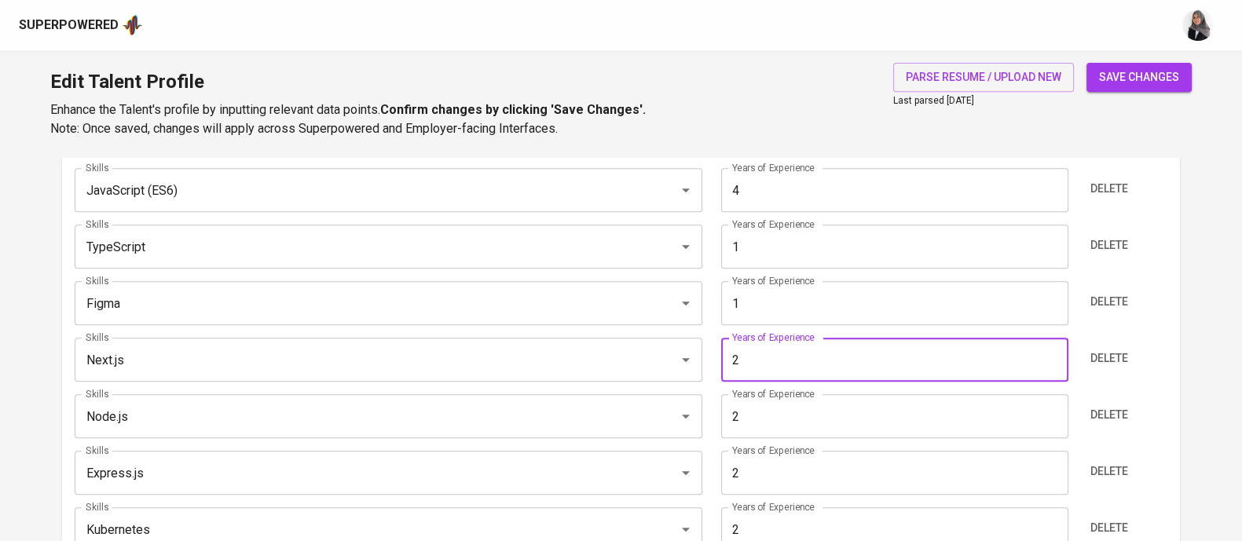
click at [783, 367] on input "2" at bounding box center [894, 360] width 347 height 44
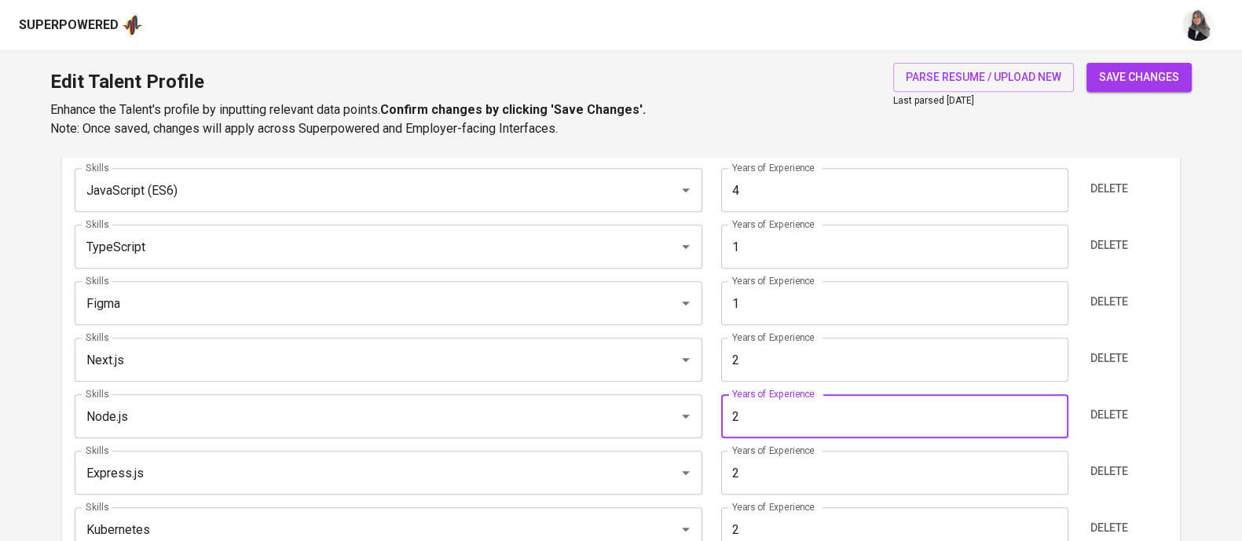
click at [763, 429] on input "2" at bounding box center [894, 416] width 347 height 44
type input "3"
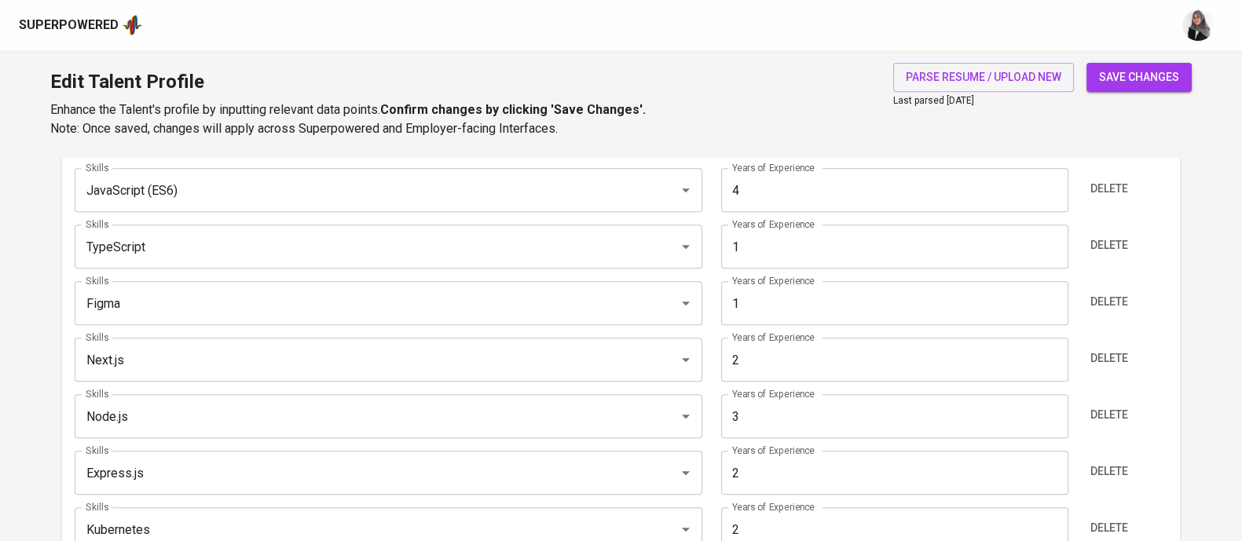
click at [793, 86] on div "Edit Talent Profile Enhance the Talent's profile by inputting relevant data poi…" at bounding box center [621, 103] width 1242 height 107
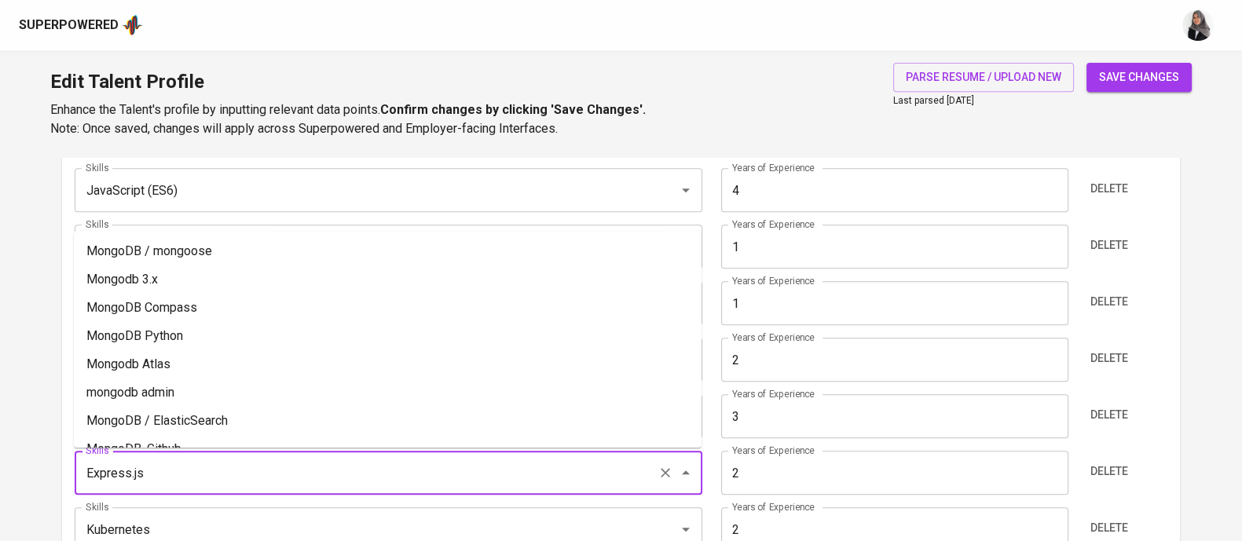
click at [248, 469] on input "Express.js" at bounding box center [366, 473] width 569 height 30
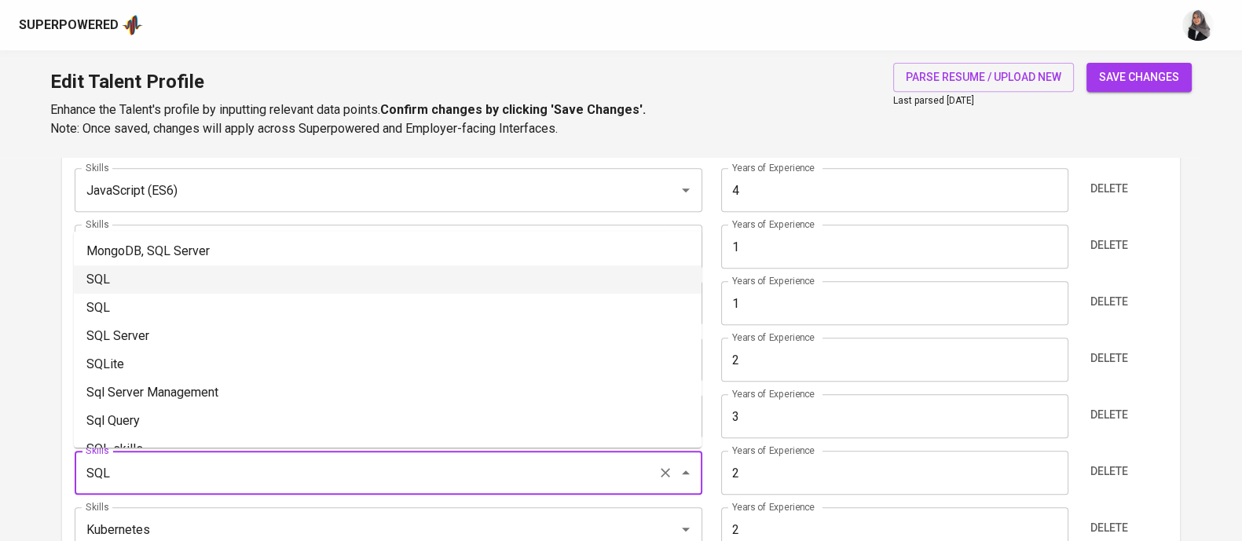
click at [196, 280] on li "SQL" at bounding box center [387, 279] width 627 height 28
type input "SQL"
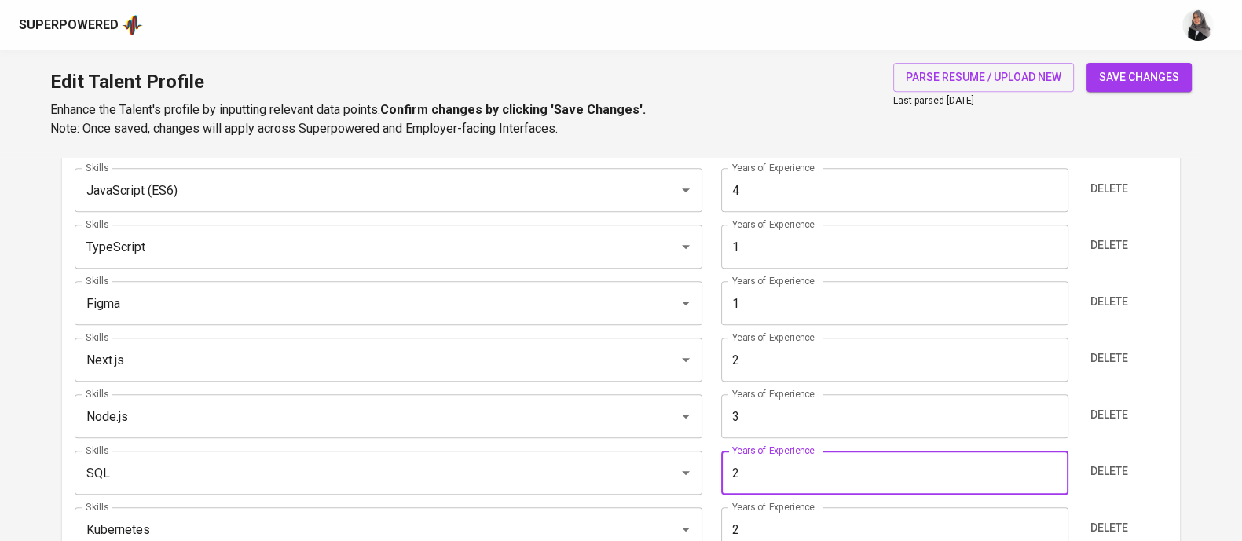
click at [784, 467] on input "2" at bounding box center [894, 473] width 347 height 44
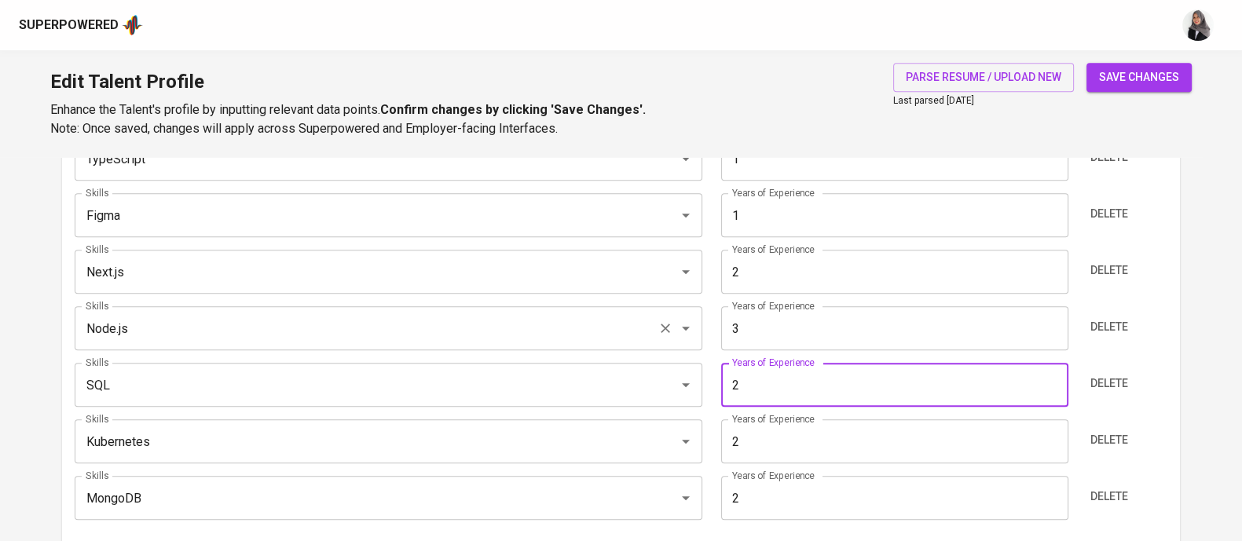
scroll to position [938, 0]
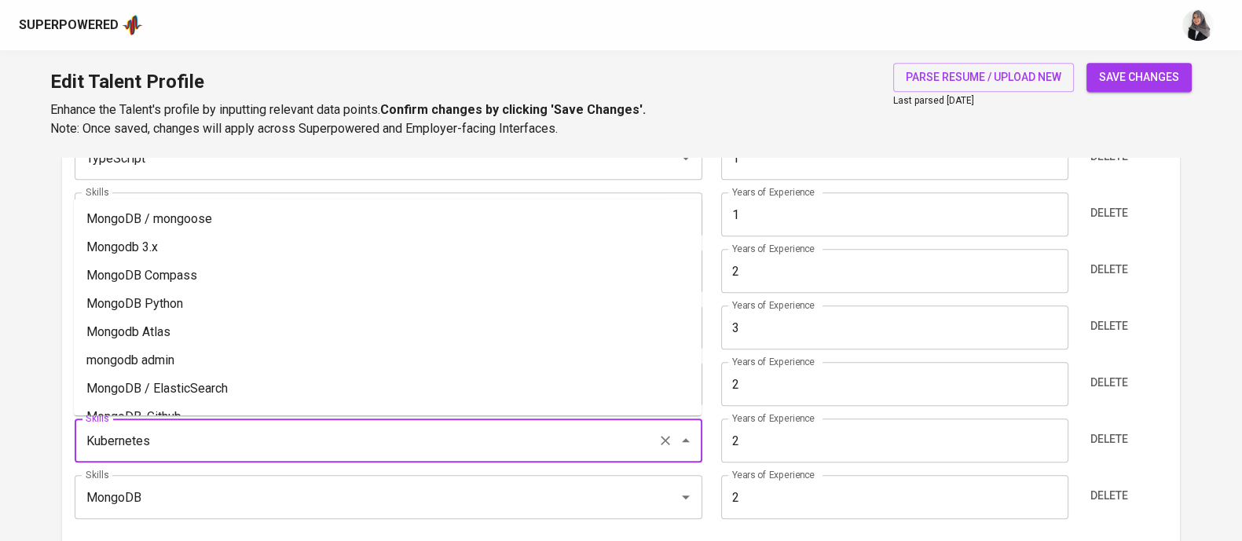
click at [453, 437] on input "Kubernetes" at bounding box center [366, 441] width 569 height 30
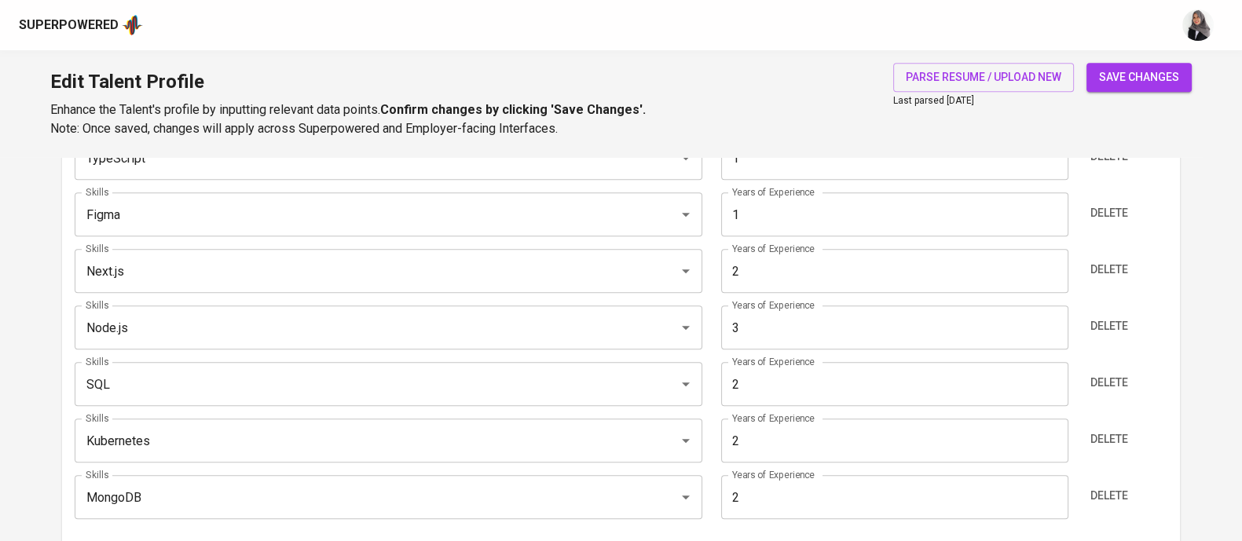
click at [837, 81] on div "Edit Talent Profile Enhance the Talent's profile by inputting relevant data poi…" at bounding box center [621, 103] width 1242 height 107
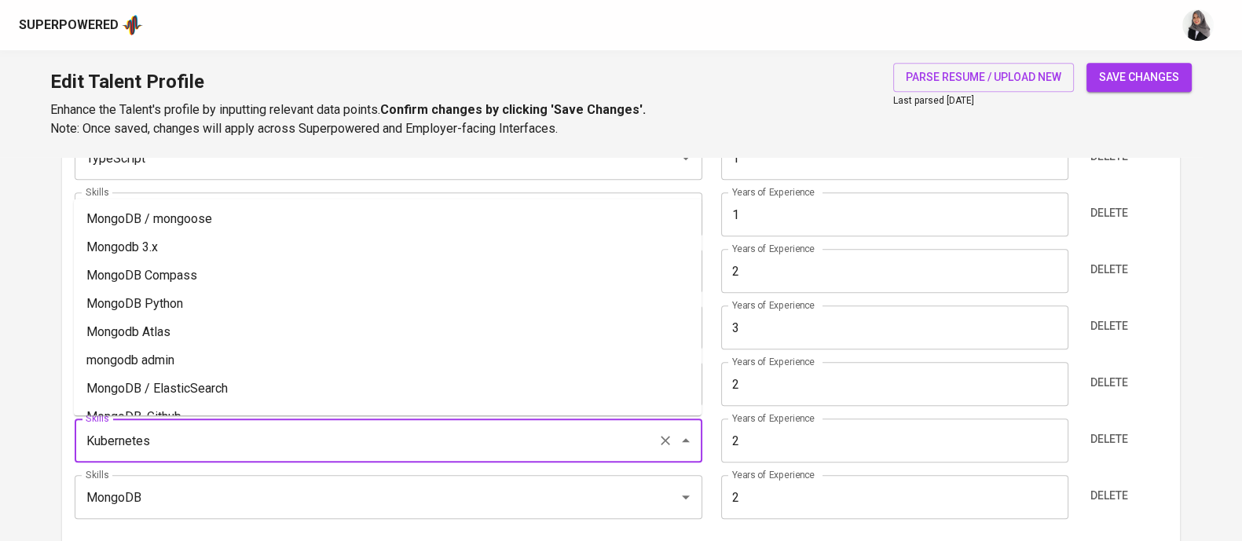
click at [264, 444] on input "Kubernetes" at bounding box center [366, 441] width 569 height 30
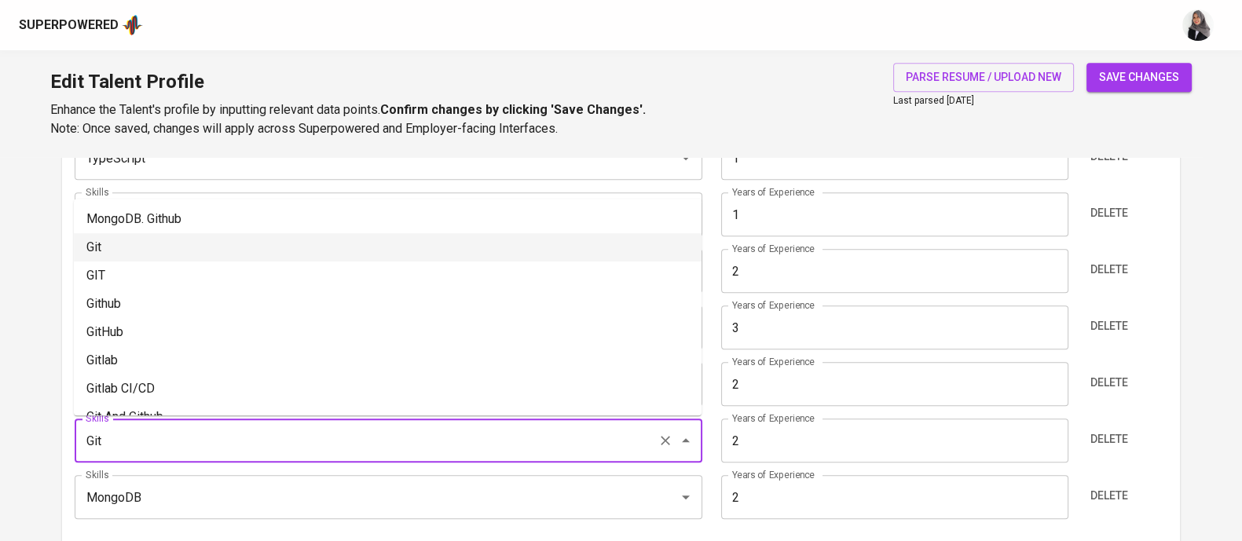
click at [190, 247] on li "Git" at bounding box center [387, 247] width 627 height 28
type input "Git"
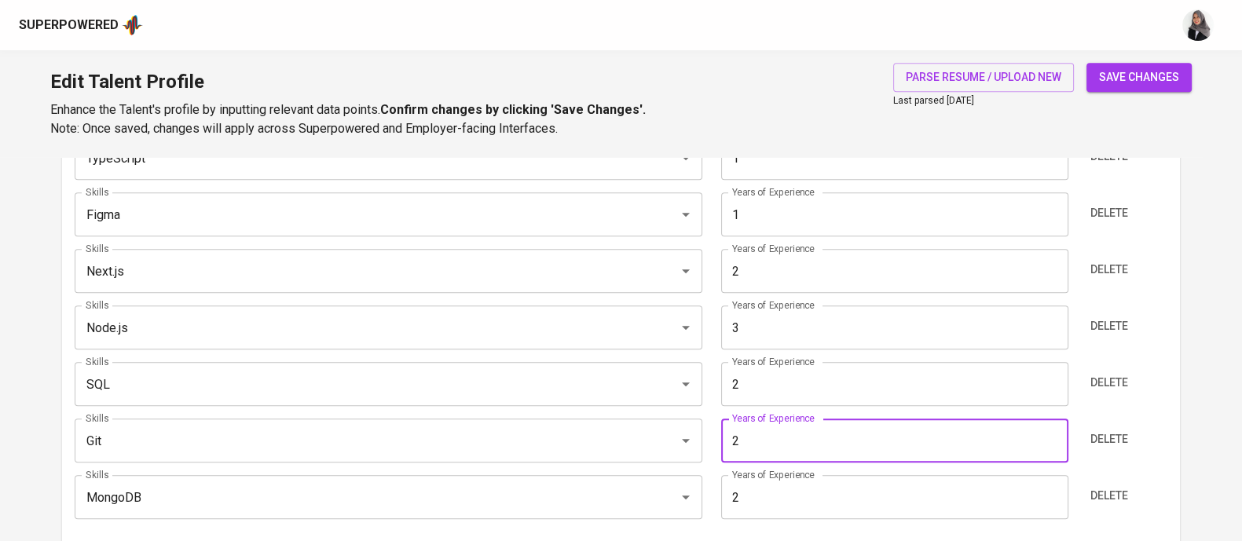
click at [792, 439] on input "2" at bounding box center [894, 441] width 347 height 44
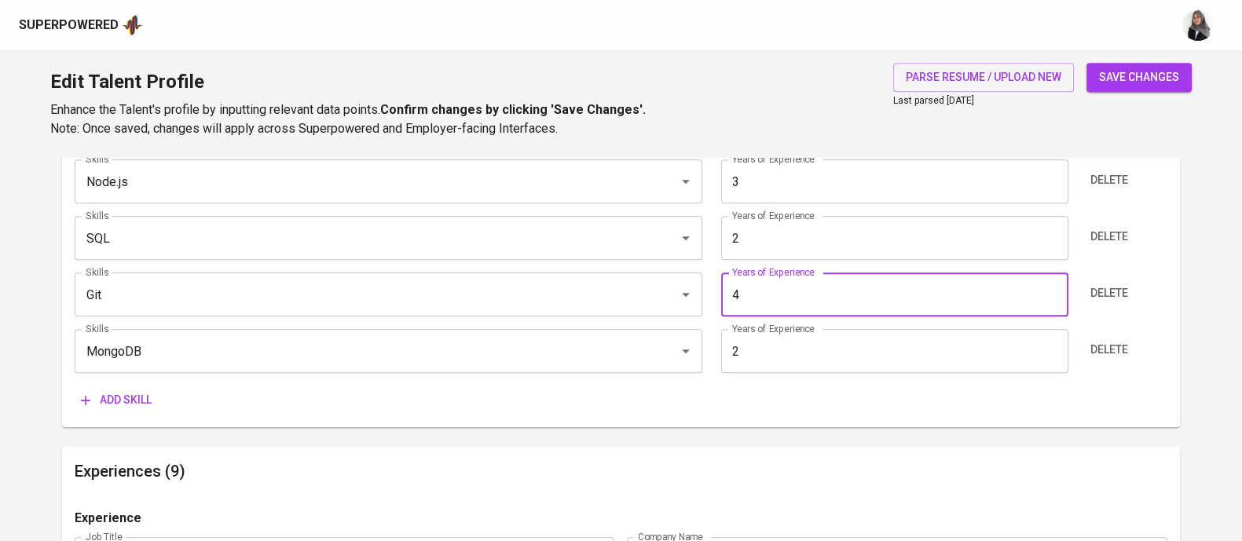
scroll to position [1088, 0]
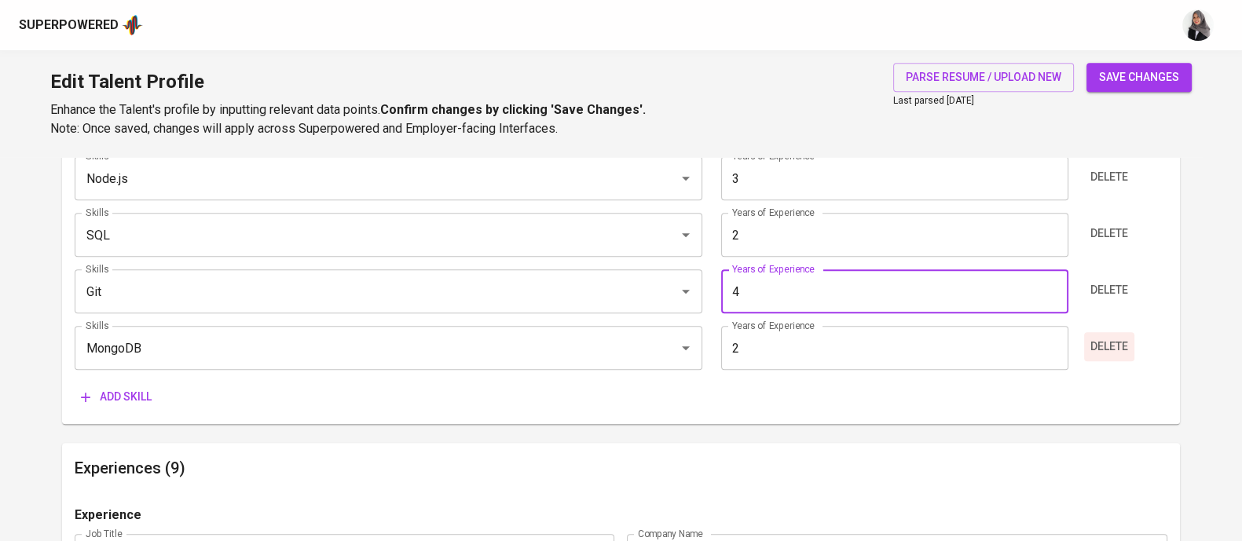
type input "4"
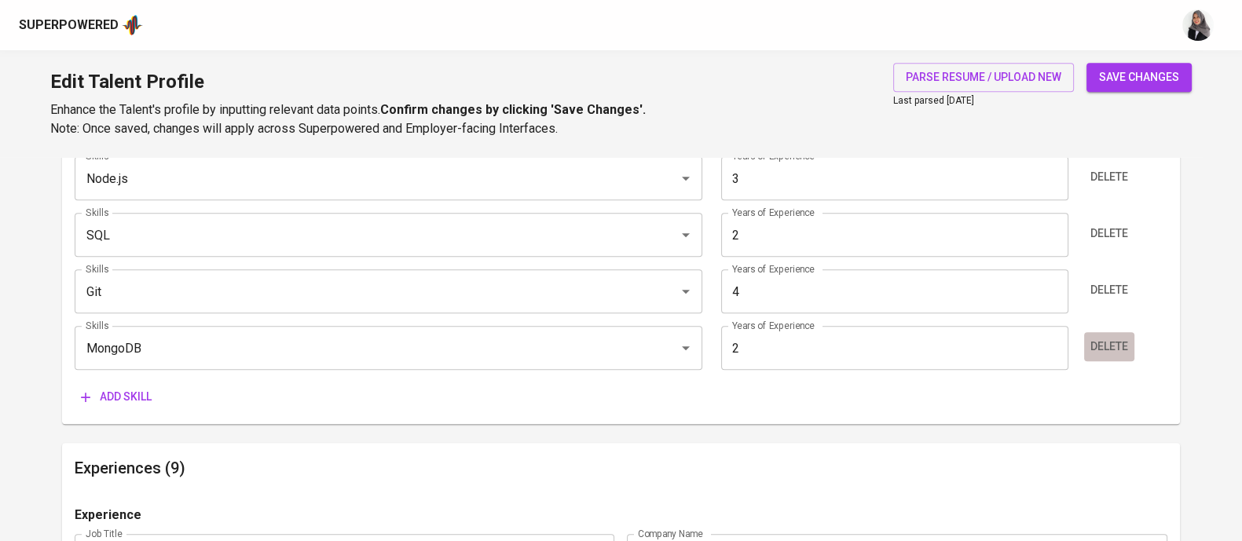
click at [1129, 338] on button "Delete" at bounding box center [1109, 346] width 50 height 29
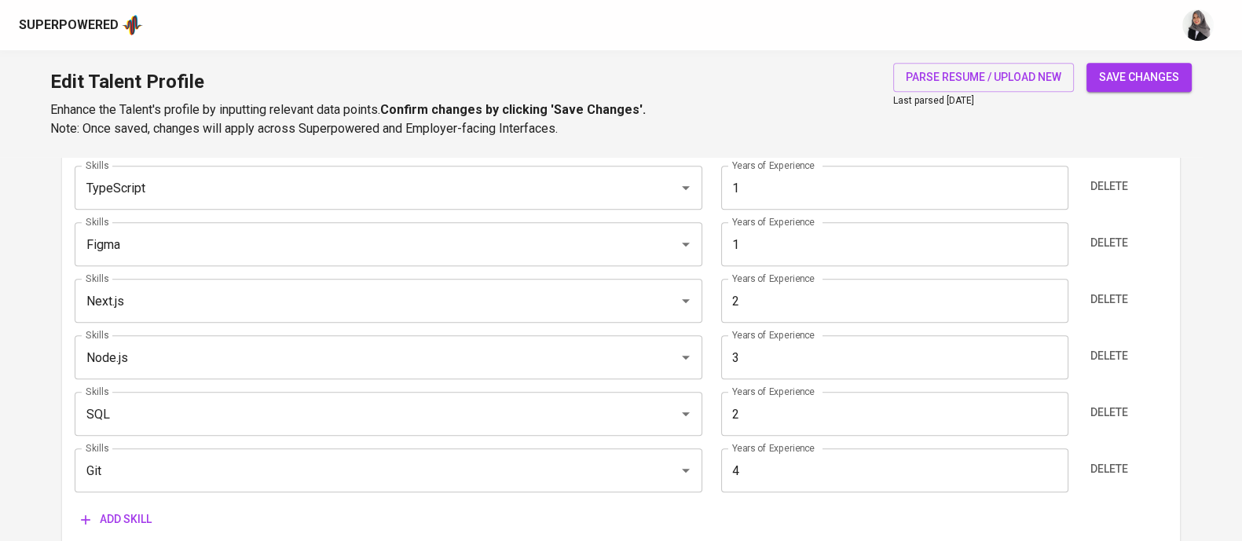
scroll to position [909, 0]
click at [723, 118] on div "Edit Talent Profile Enhance the Talent's profile by inputting relevant data poi…" at bounding box center [621, 103] width 1242 height 107
click at [119, 509] on span "Add skill" at bounding box center [116, 519] width 71 height 20
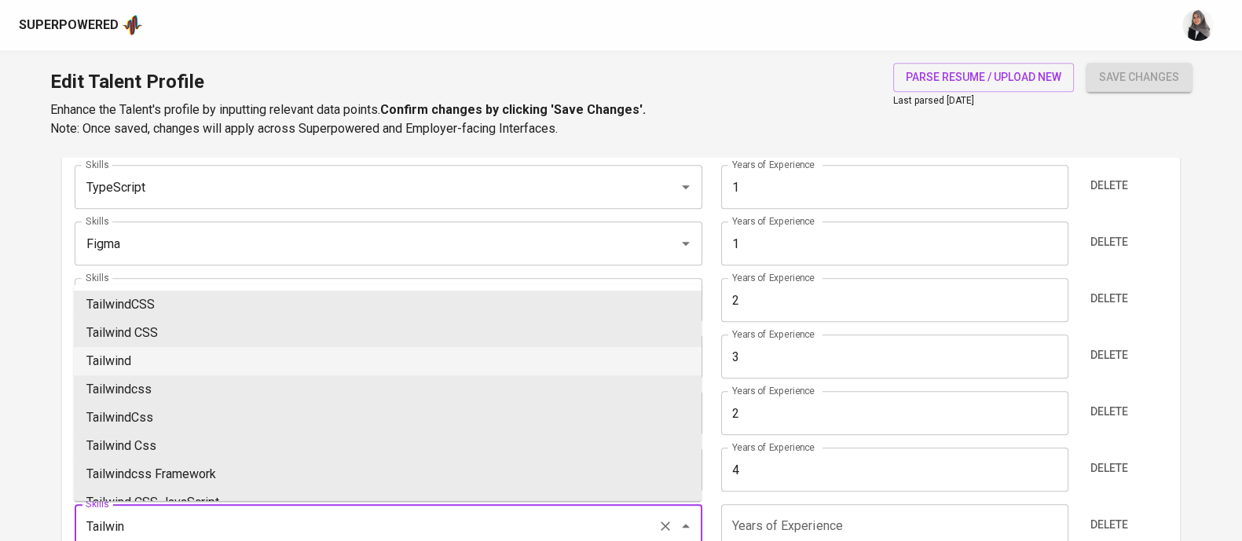
click at [175, 357] on li "Tailwind" at bounding box center [387, 361] width 627 height 28
type input "Tailwind"
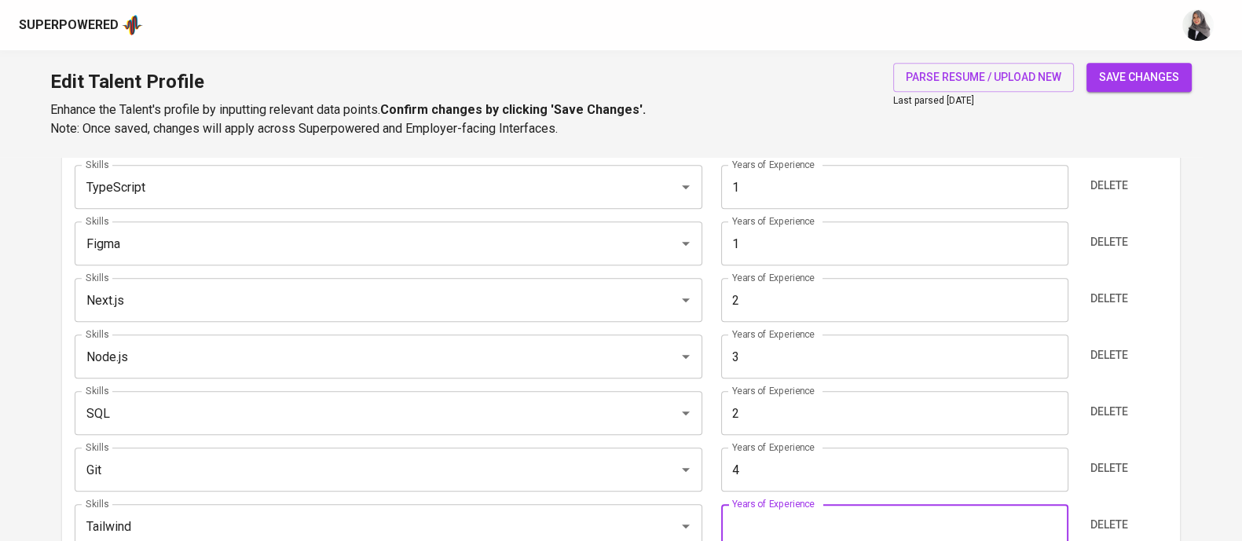
click at [754, 520] on input "number" at bounding box center [894, 526] width 347 height 44
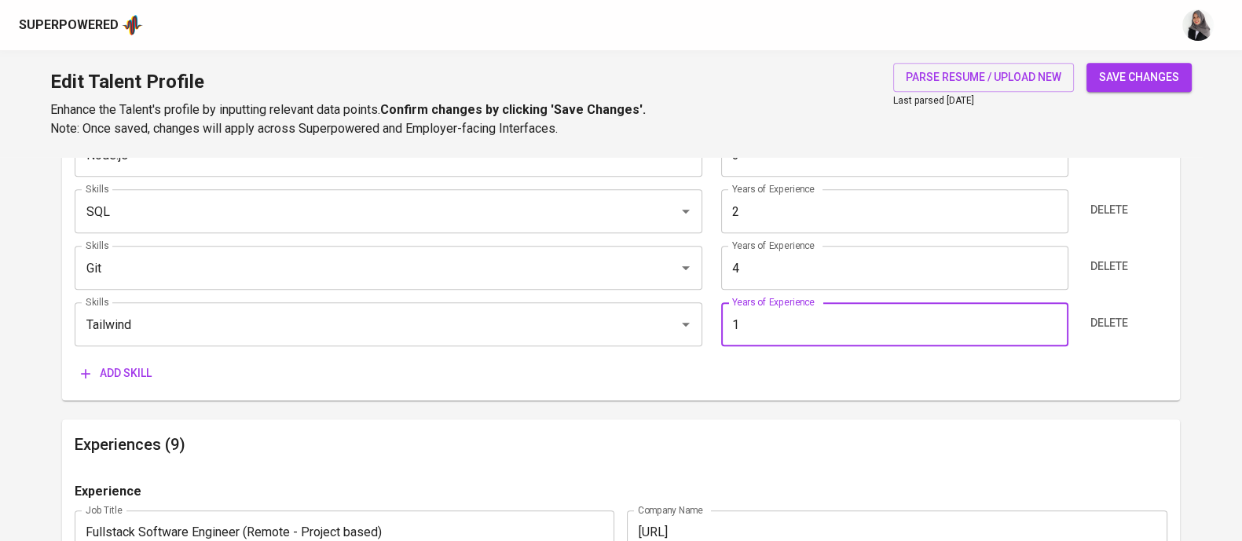
scroll to position [1114, 0]
type input "1"
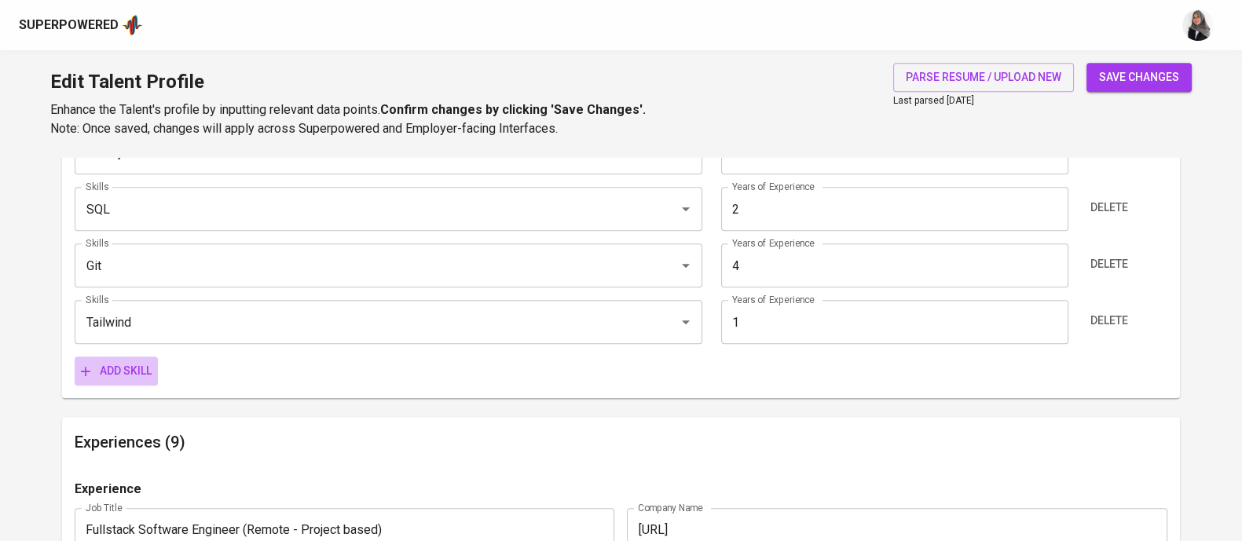
click at [137, 364] on span "Add skill" at bounding box center [116, 371] width 71 height 20
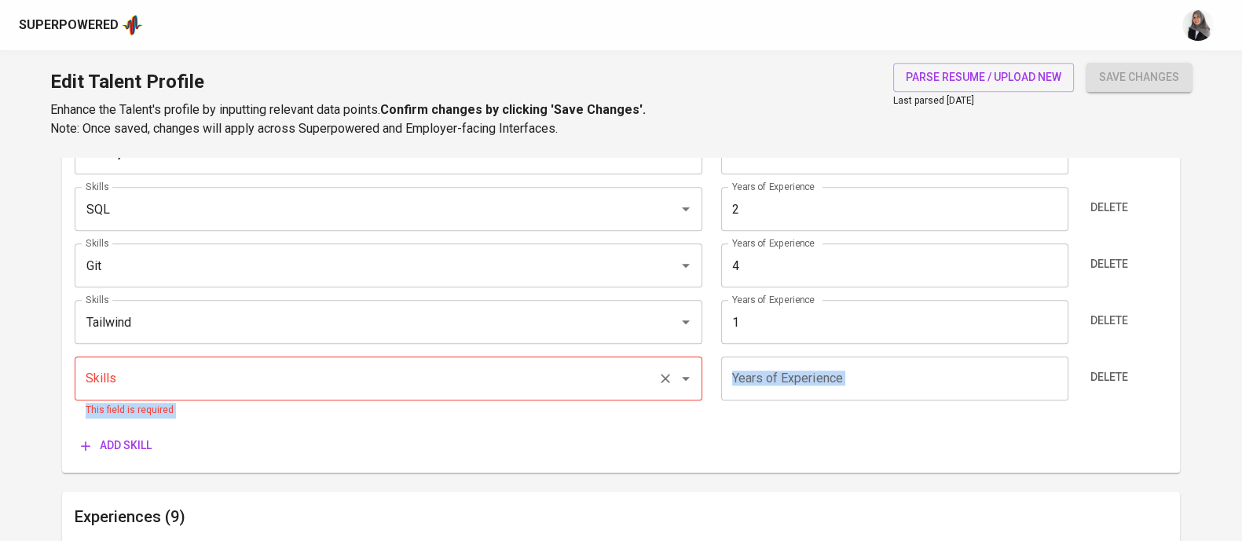
drag, startPoint x: 711, startPoint y: 443, endPoint x: 302, endPoint y: 385, distance: 413.3
click at [302, 385] on div "Skills JavaScript (ES6) Skills Years of Experience 4 Years of Experience Delete…" at bounding box center [621, 176] width 1092 height 568
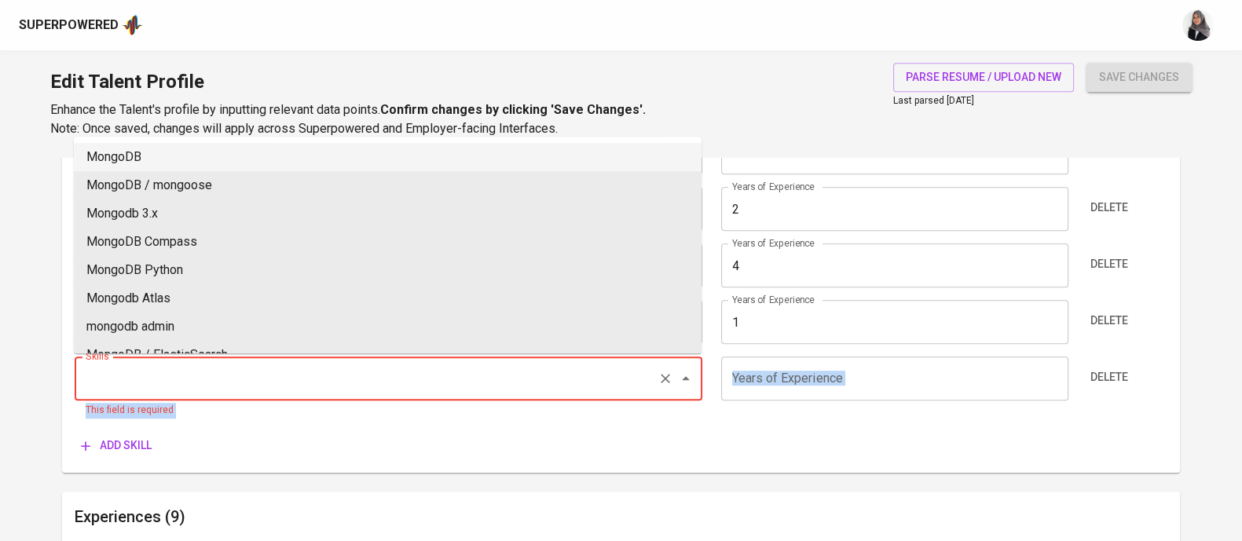
click at [295, 382] on input "Skills" at bounding box center [366, 379] width 569 height 30
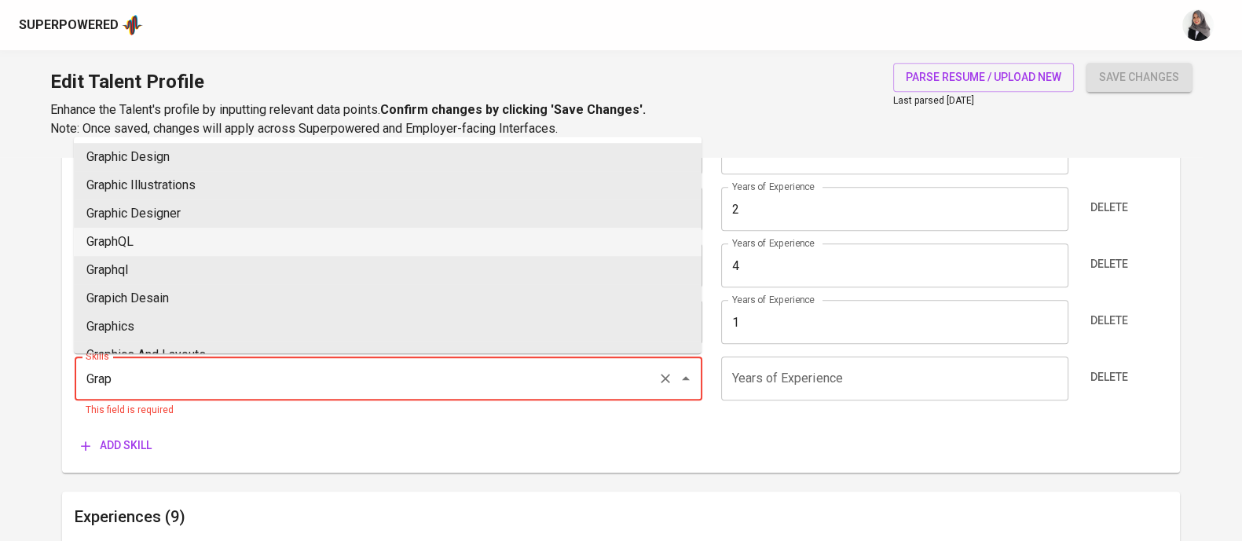
click at [487, 232] on li "GraphQL" at bounding box center [387, 242] width 627 height 28
type input "GraphQL"
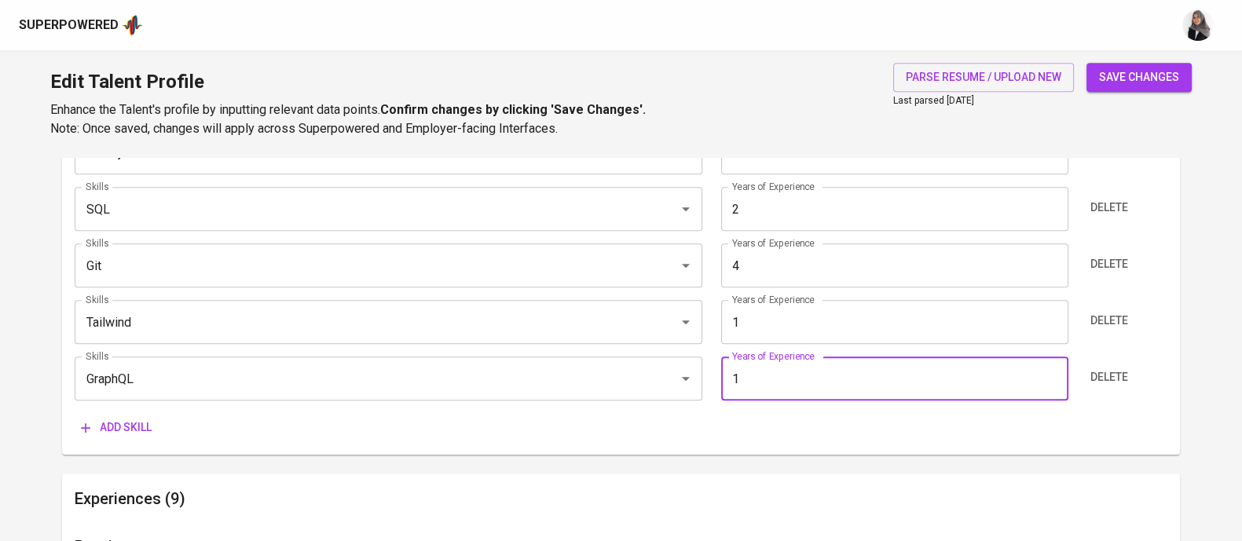
click at [801, 364] on input "1" at bounding box center [894, 379] width 347 height 44
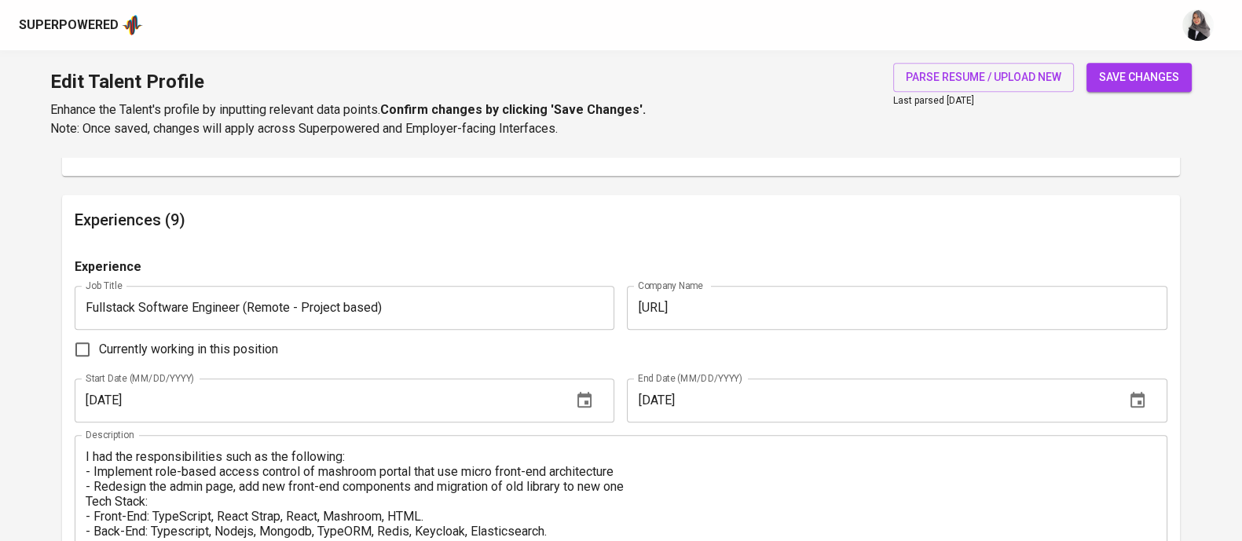
scroll to position [15, 0]
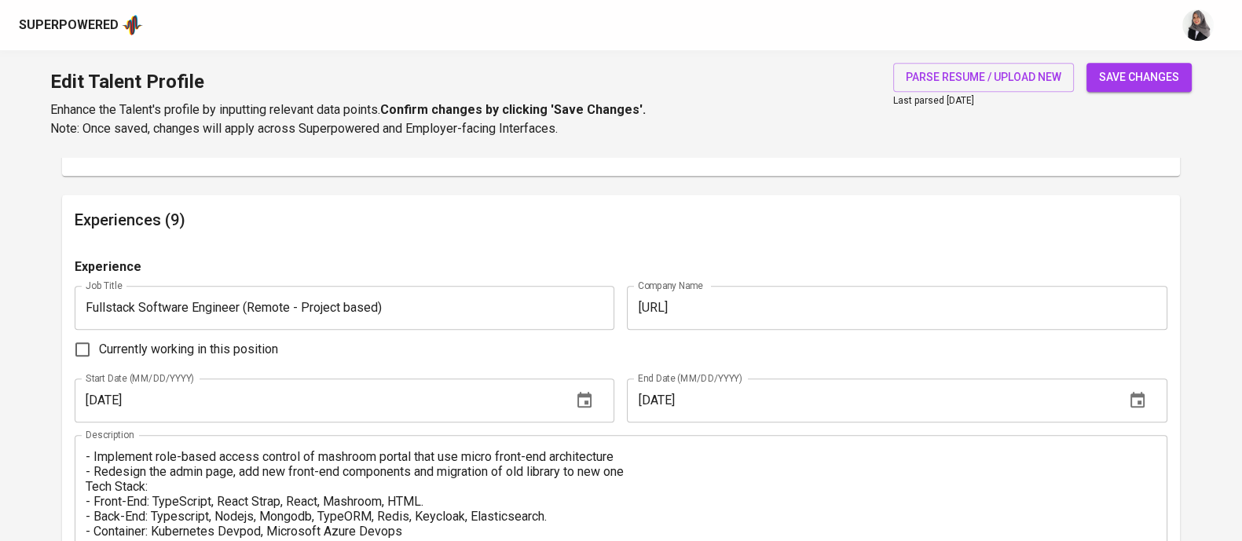
type input "1"
click at [742, 221] on h6 "Experiences (9)" at bounding box center [621, 219] width 1092 height 25
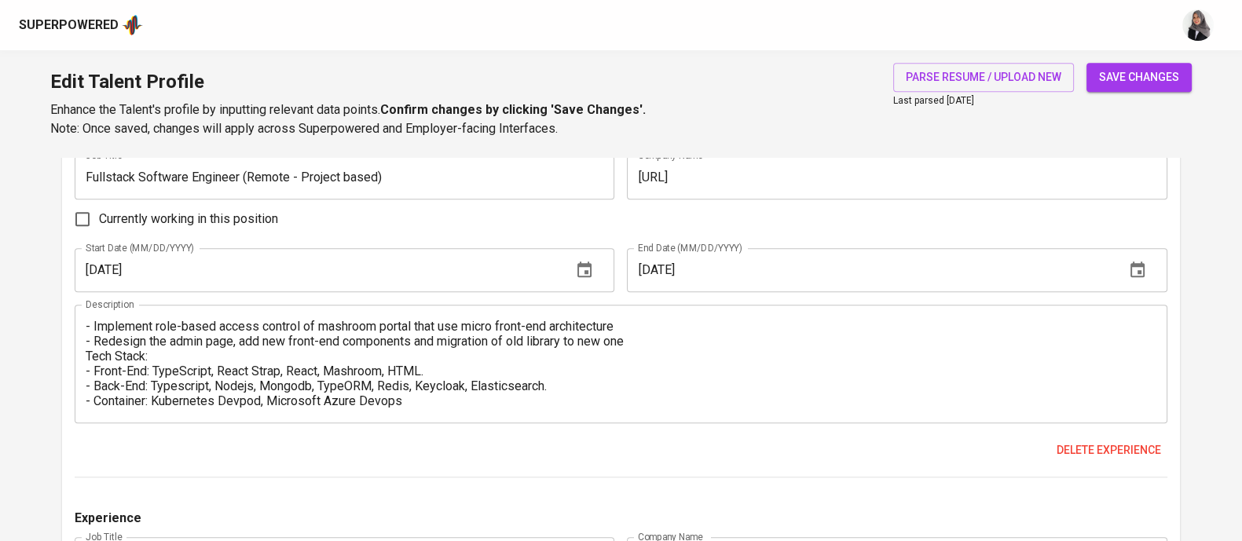
scroll to position [0, 0]
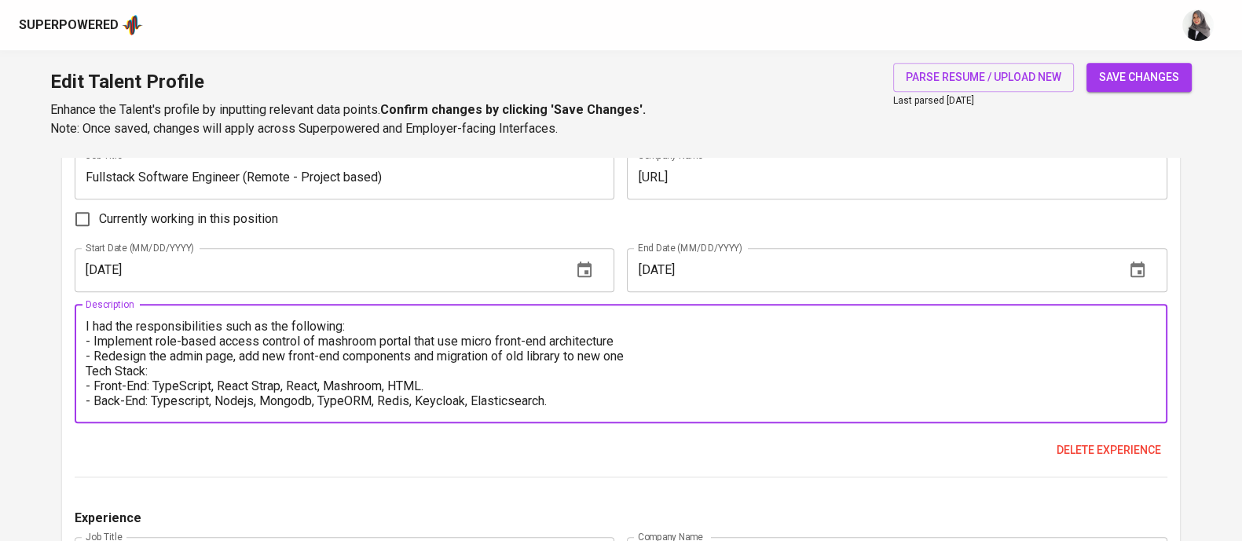
click at [92, 330] on textarea "I had the responsibilities such as the following: - Implement role-based access…" at bounding box center [621, 364] width 1070 height 90
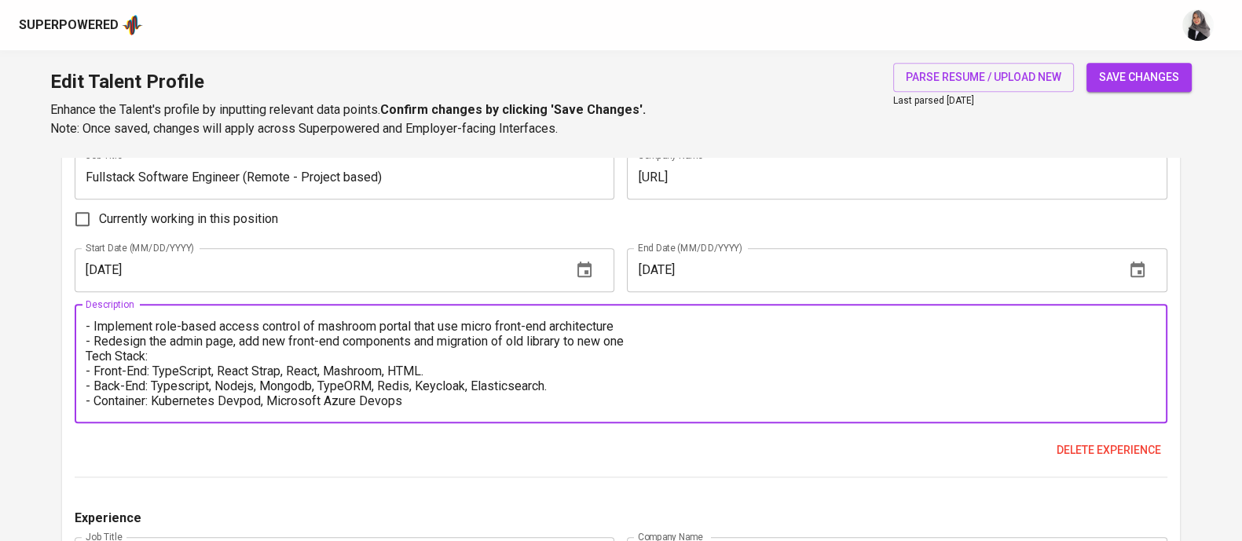
click at [93, 324] on textarea "He had the responsibilities such as the following: - Implement role-based acces…" at bounding box center [621, 364] width 1070 height 90
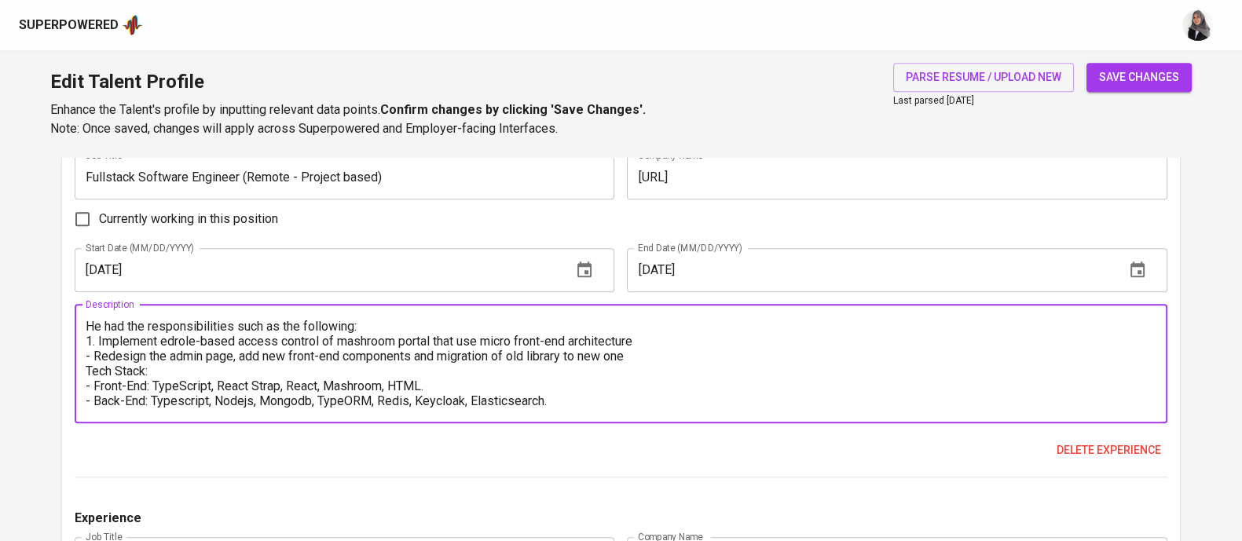
click at [90, 357] on textarea "He had the responsibilities such as the following: 1. Implement edrole-based ac…" at bounding box center [621, 364] width 1070 height 90
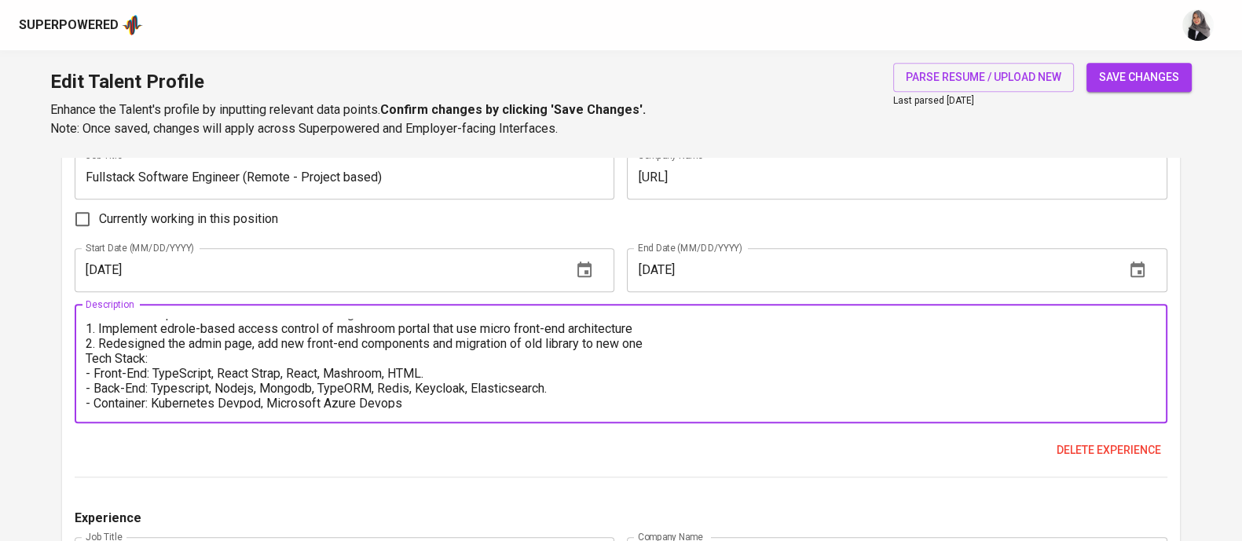
scroll to position [15, 0]
click at [147, 359] on textarea "He had the responsibilities such as the following: 1. Implement edrole-based ac…" at bounding box center [621, 364] width 1070 height 90
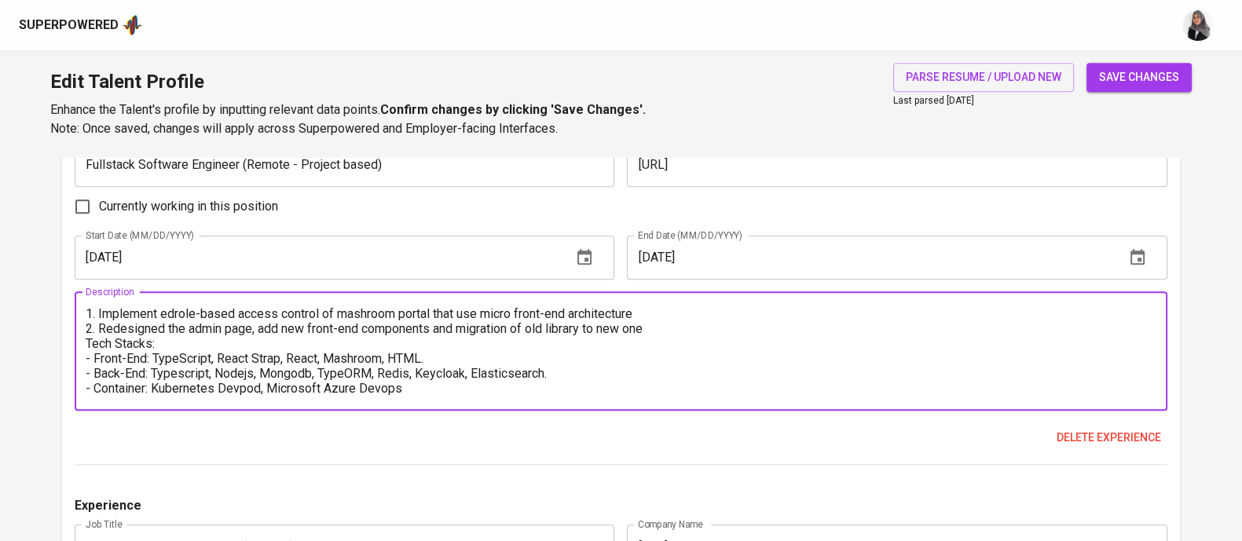
scroll to position [1537, 0]
click at [326, 355] on textarea "He had the responsibilities such as the following: 1. Implement edrole-based ac…" at bounding box center [621, 350] width 1070 height 90
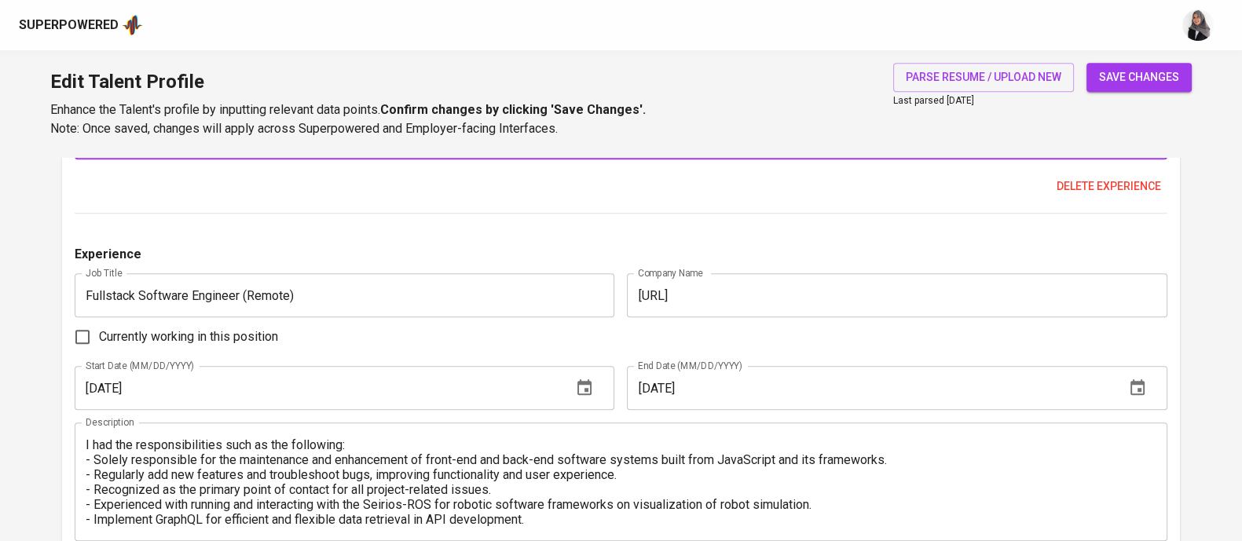
scroll to position [1798, 0]
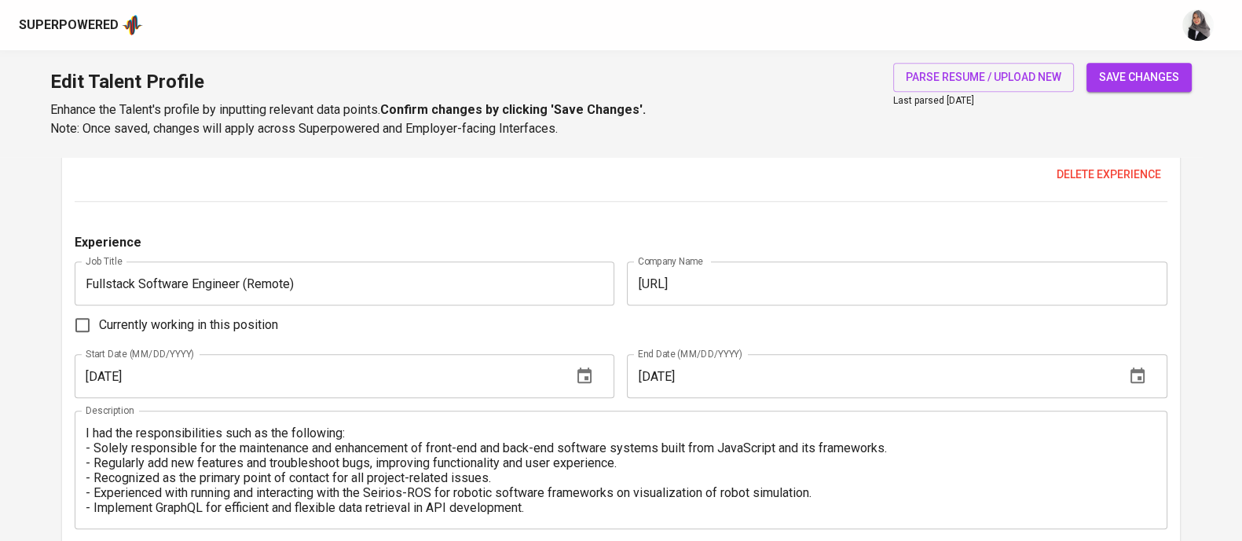
type textarea "He had the responsibilities such as the following: 1. Implement edrole-based ac…"
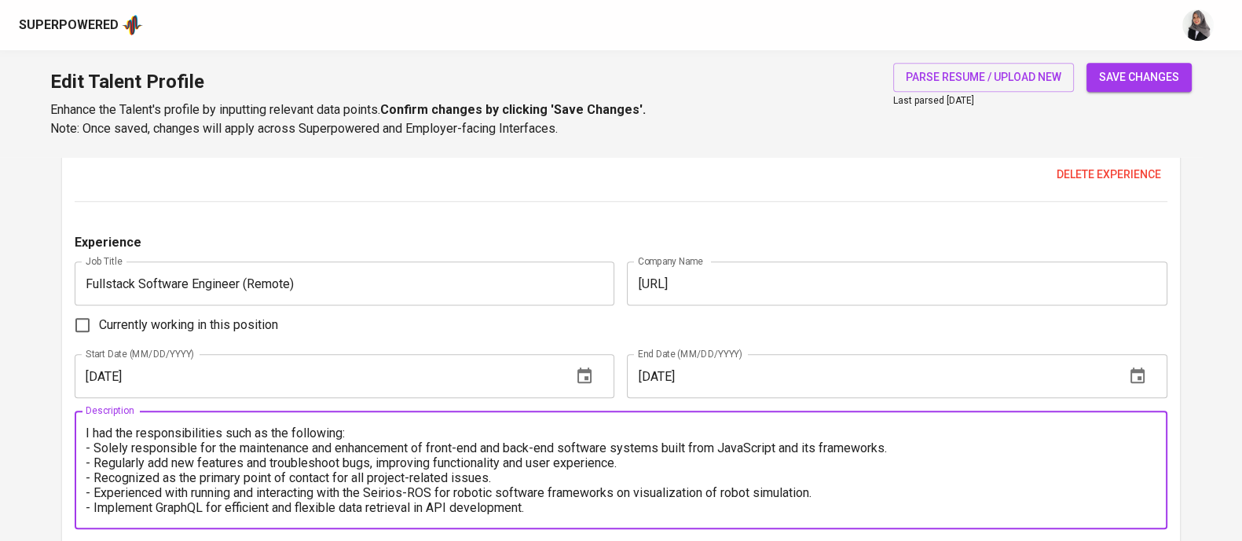
click at [86, 434] on textarea "I had the responsibilities such as the following: - Solely responsible for the …" at bounding box center [621, 471] width 1070 height 90
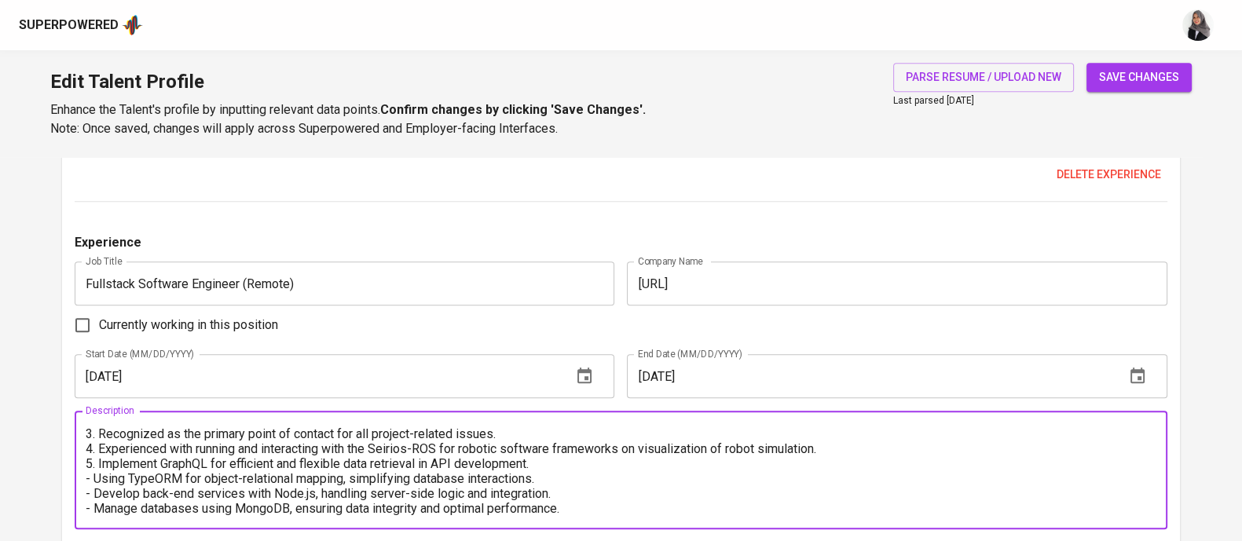
click at [123, 480] on textarea "He had the responsibilities such as the following: 1. Solely responsible for th…" at bounding box center [621, 471] width 1070 height 90
type textarea "He had the responsibilities such as the following: 1. Solely responsible for th…"
click at [730, 300] on input "[URL]" at bounding box center [897, 284] width 540 height 44
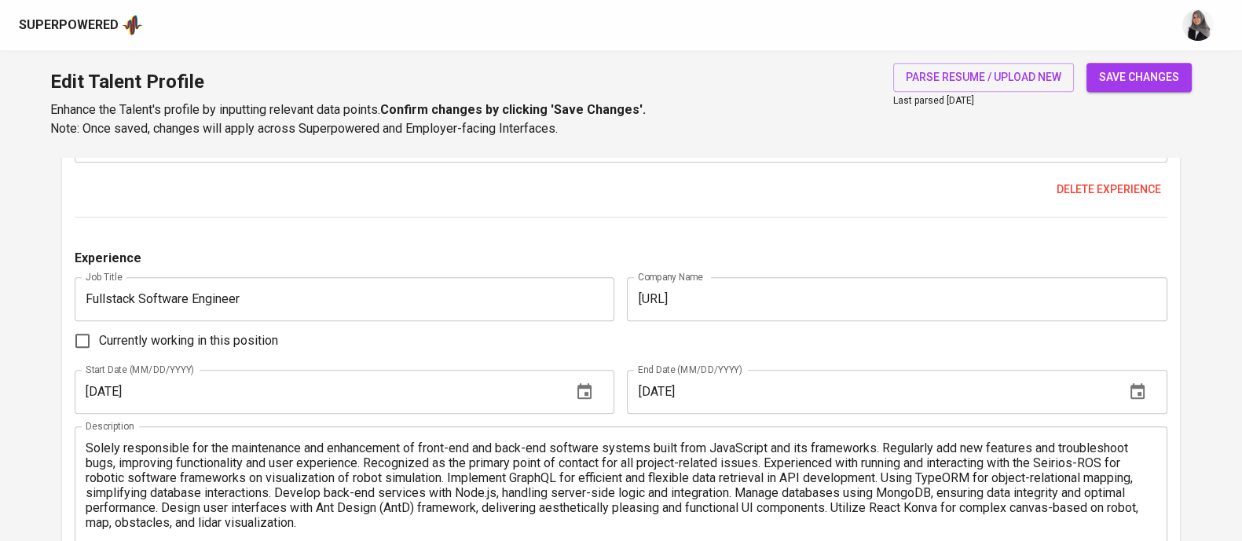
scroll to position [2358, 0]
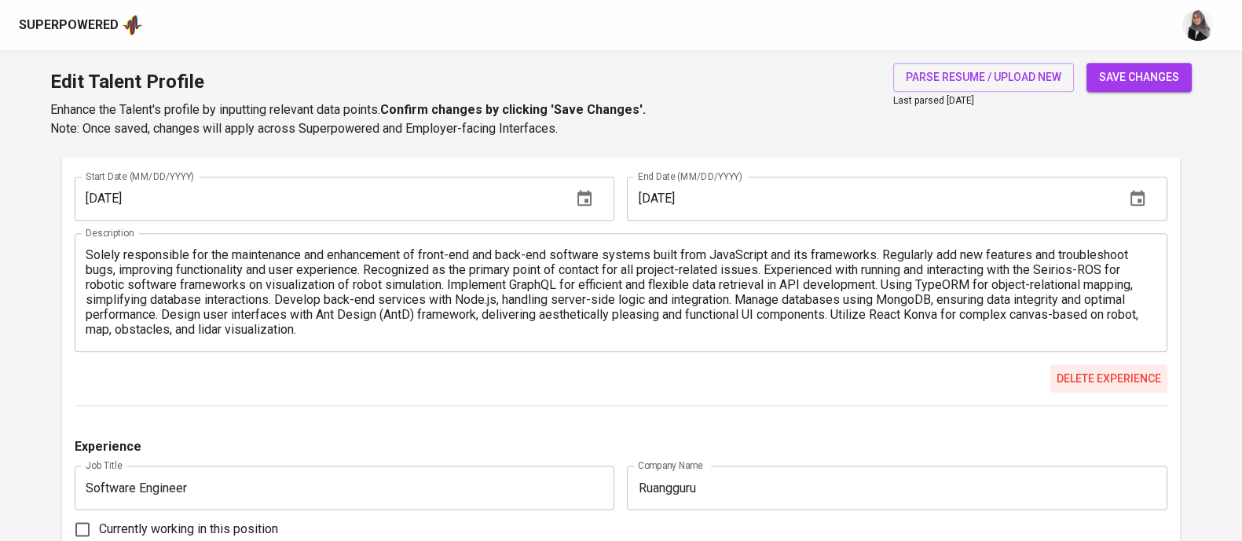
type input "[URL] ([GEOGRAPHIC_DATA])"
click at [1084, 388] on button "Delete experience" at bounding box center [1108, 378] width 117 height 29
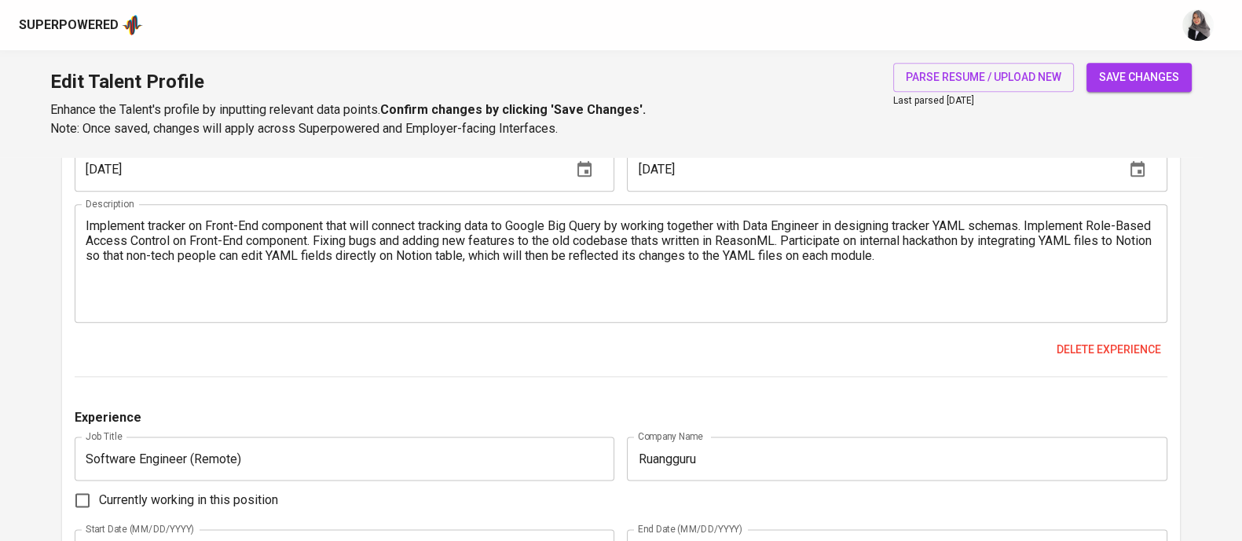
scroll to position [2385, 0]
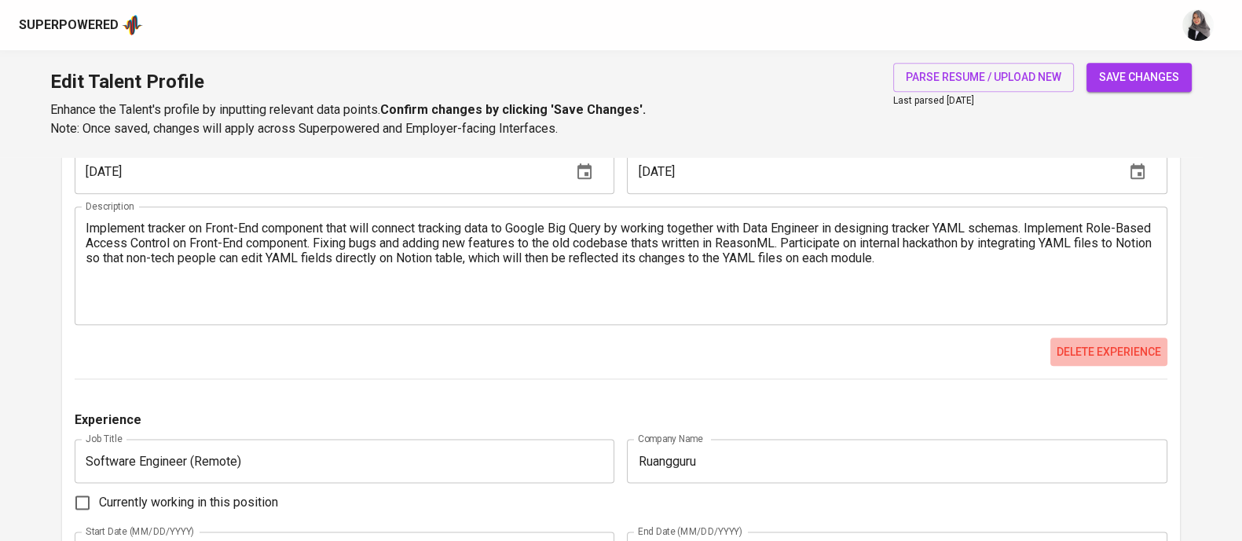
click at [1080, 344] on span "Delete experience" at bounding box center [1108, 352] width 104 height 20
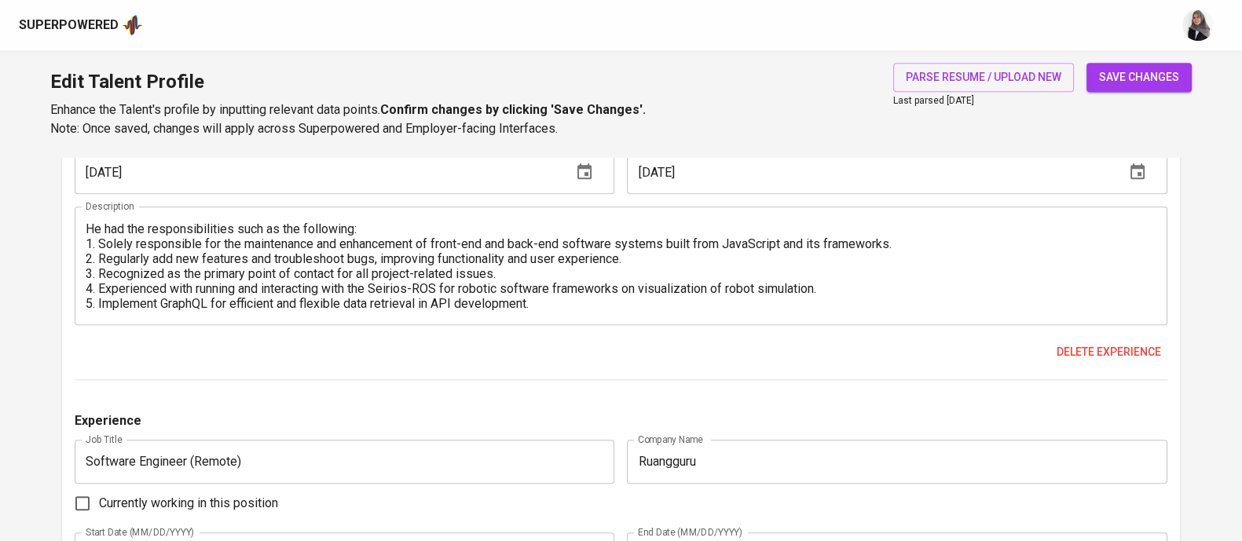
scroll to position [44, 0]
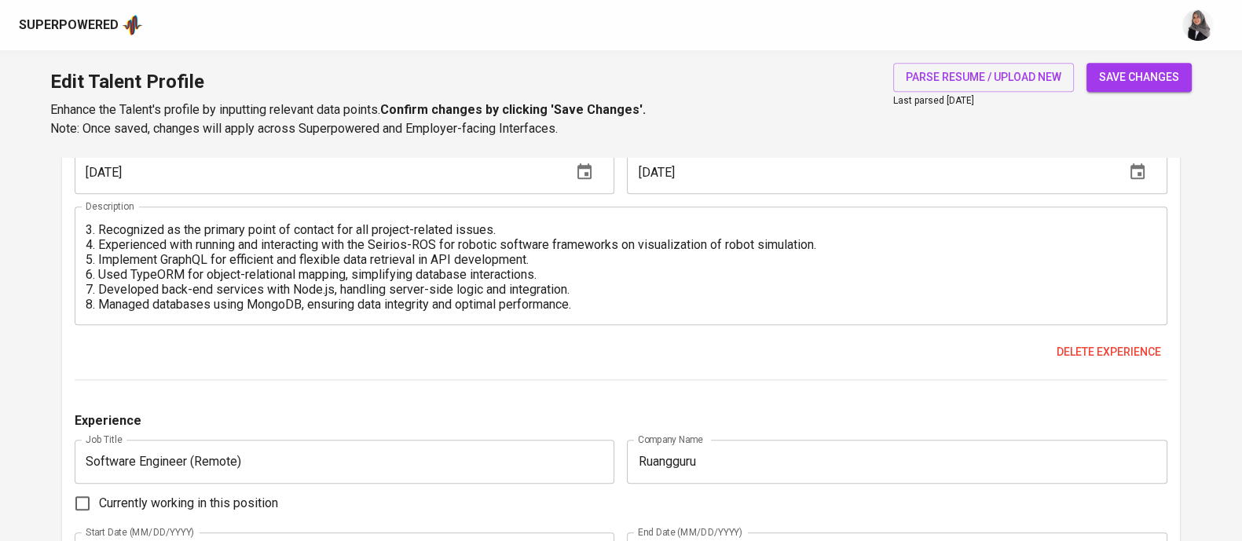
click at [751, 449] on input "Ruangguru" at bounding box center [897, 462] width 540 height 44
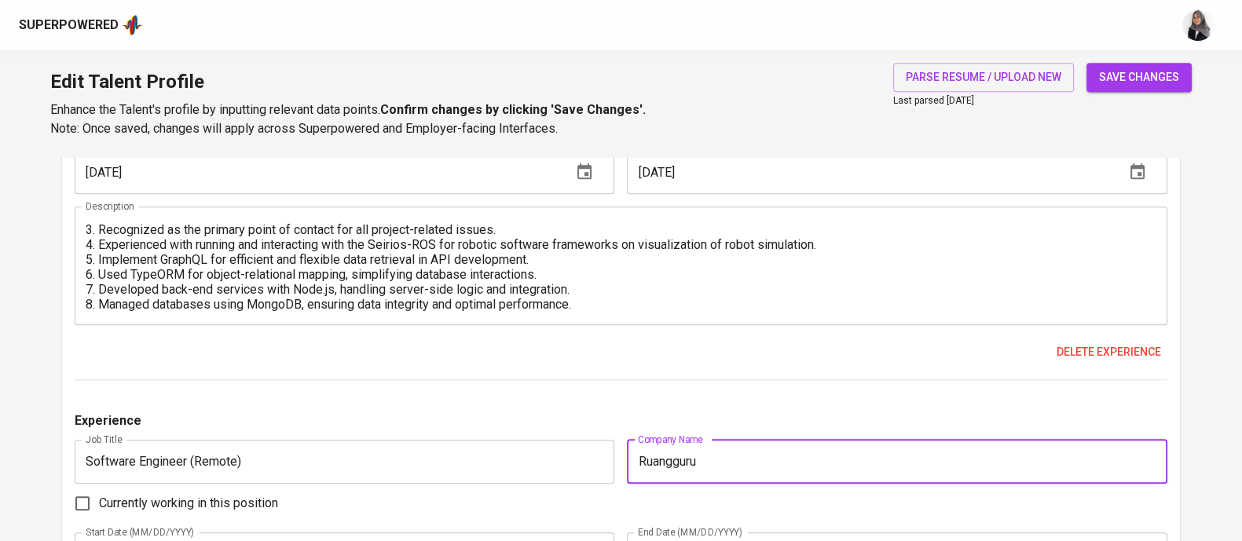
type input "Ruangguru"
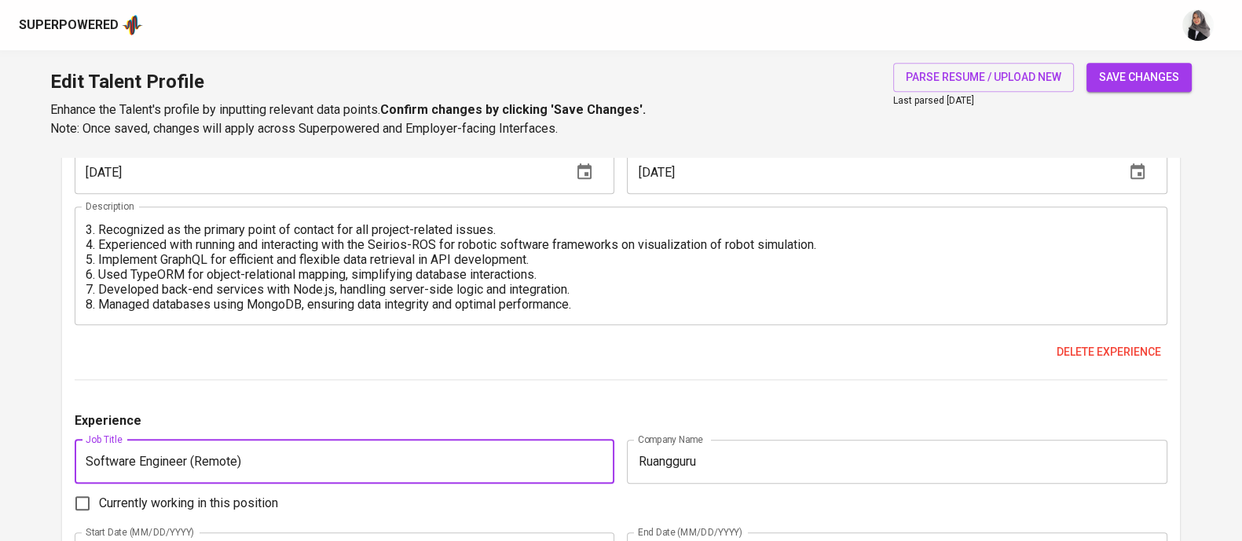
click at [264, 459] on input "Software Engineer (Remote)" at bounding box center [345, 462] width 540 height 44
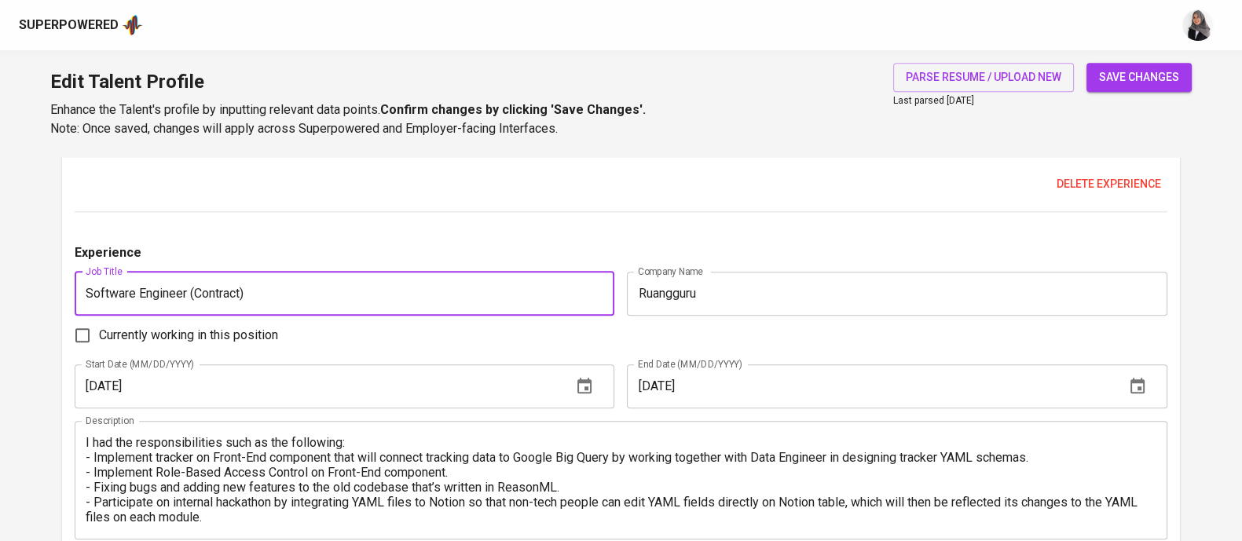
scroll to position [2160, 0]
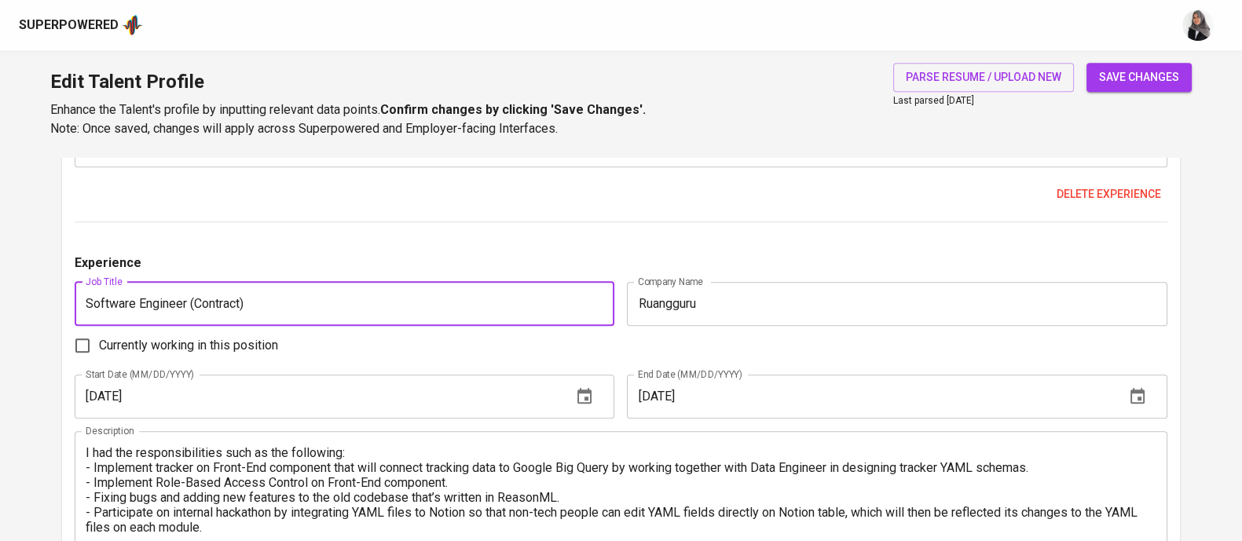
type input "Software Engineer (Contract)"
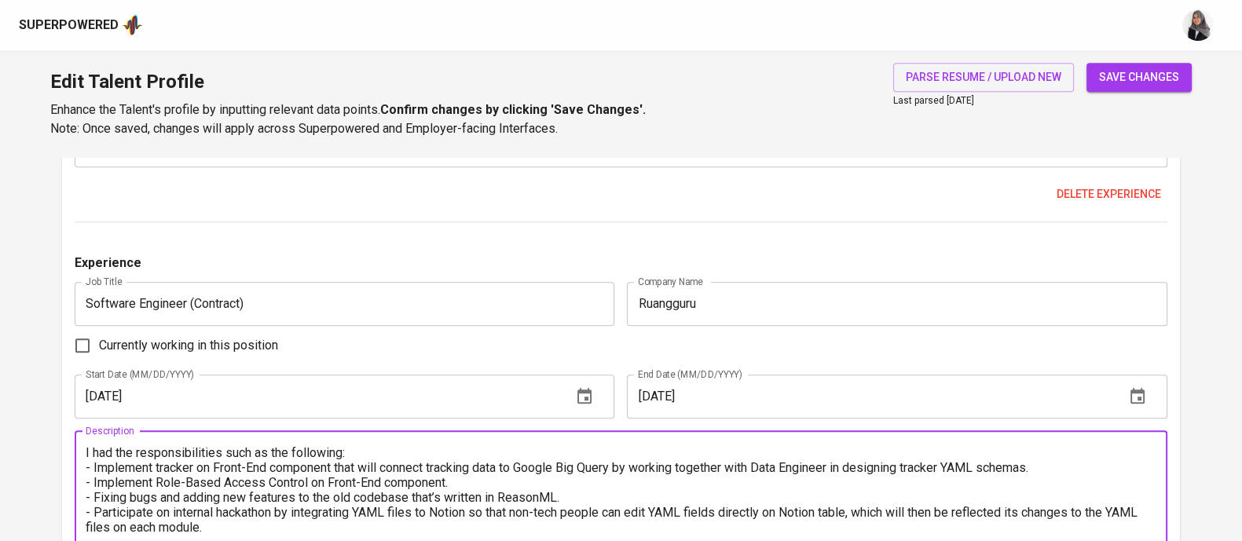
click at [93, 454] on textarea "I had the responsibilities such as the following: - Implement tracker on Front-…" at bounding box center [621, 490] width 1070 height 90
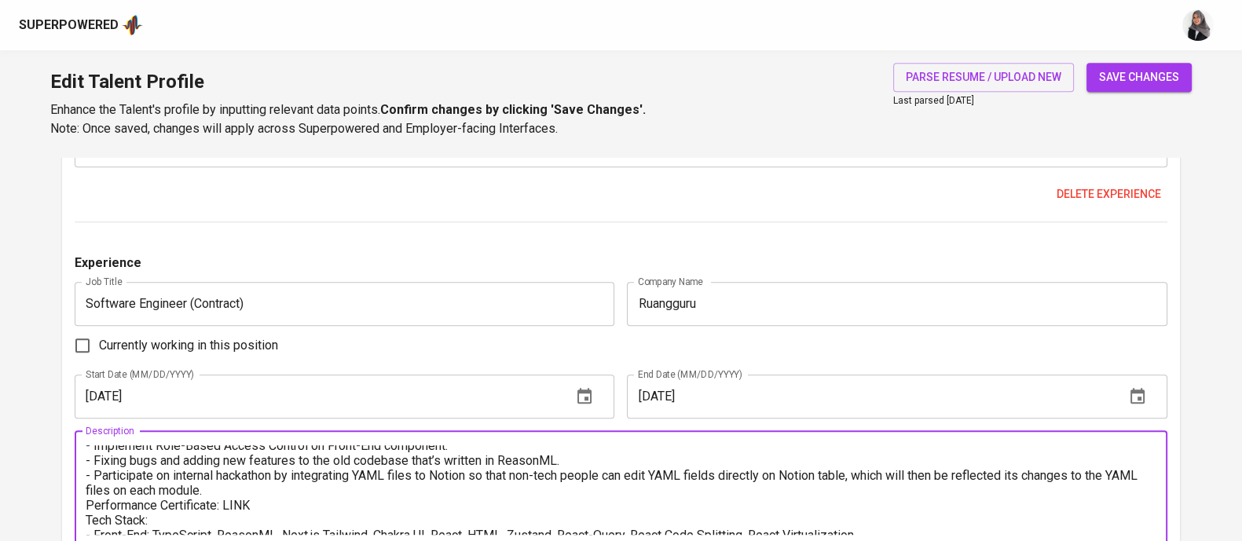
scroll to position [0, 0]
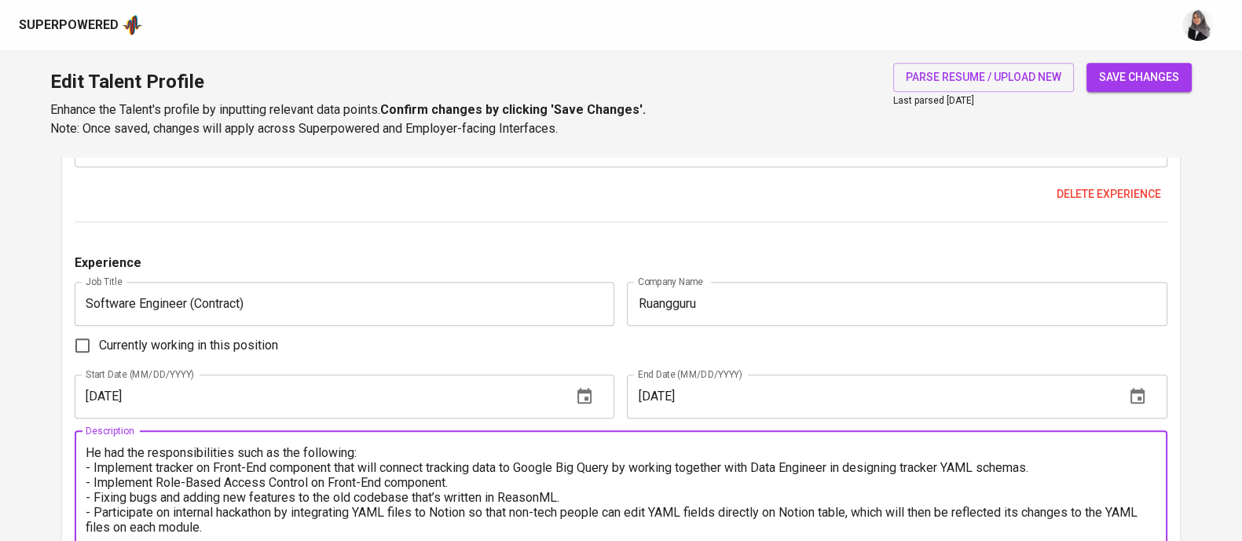
click at [90, 473] on textarea "He had the responsibilities such as the following: - Implement tracker on Front…" at bounding box center [621, 490] width 1070 height 90
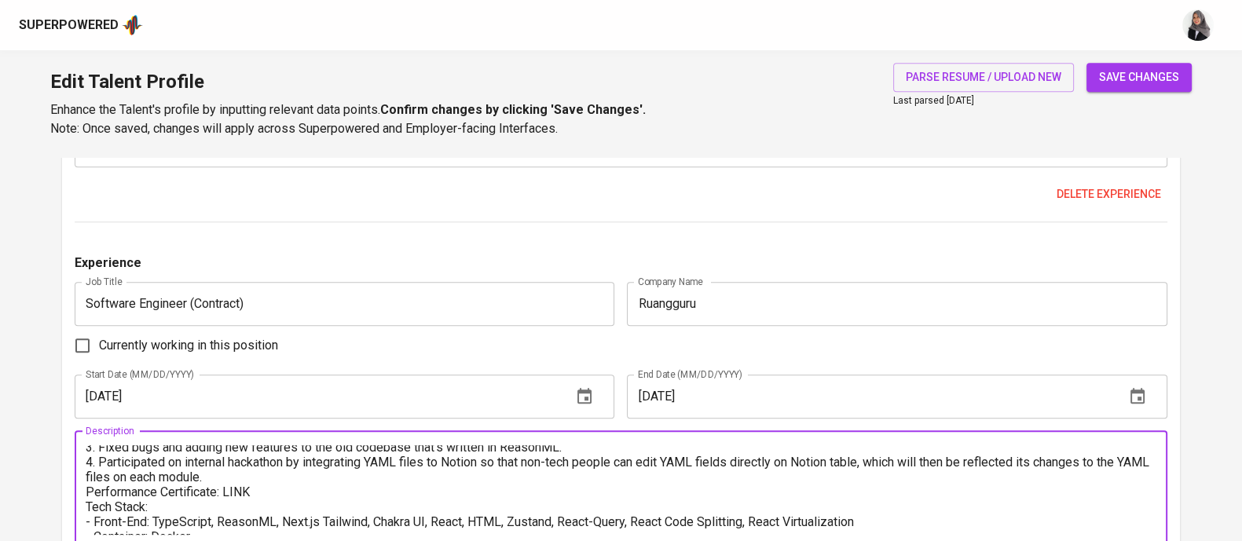
scroll to position [59, 0]
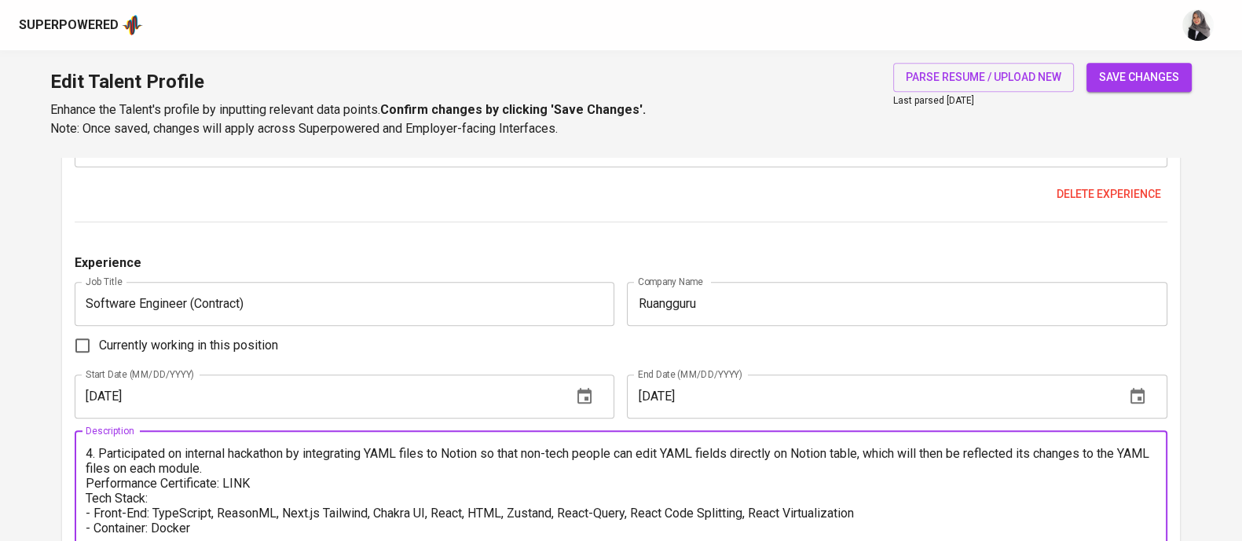
click at [145, 495] on textarea "He had the responsibilities such as the following: 1. Implemented tracker on Fr…" at bounding box center [621, 490] width 1070 height 90
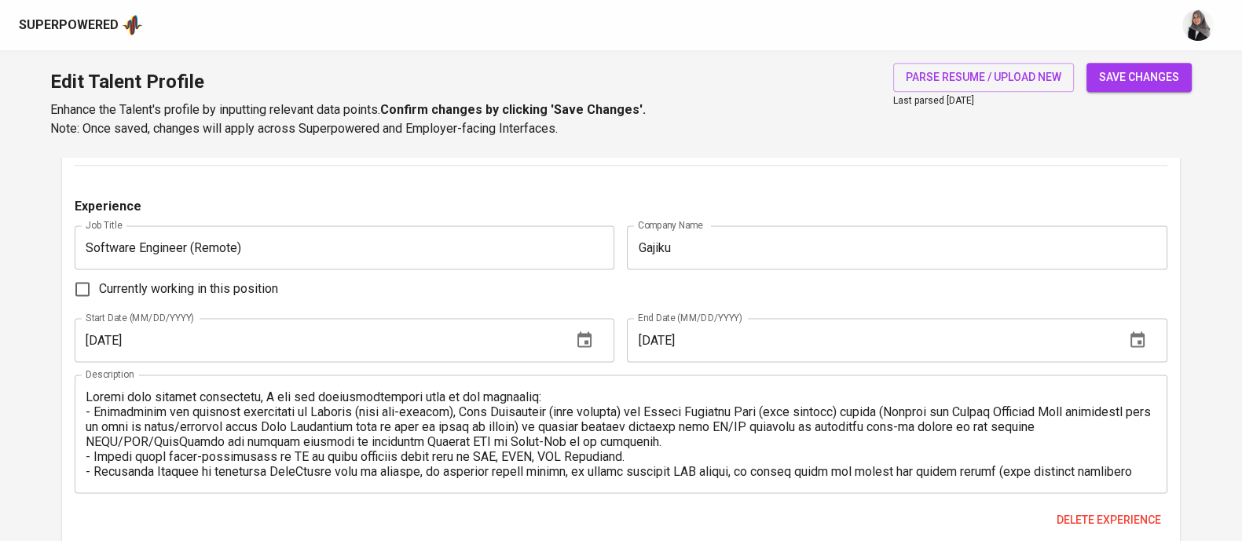
scroll to position [2600, 0]
type textarea "He had the responsibilities such as the following: 1. Implemented tracker on Fr…"
click at [274, 393] on textarea at bounding box center [621, 433] width 1070 height 90
click at [727, 166] on div "Experience Job Title Fullstack Software Engineer (Remote - Project based) Job T…" at bounding box center [621, 398] width 1092 height 2697
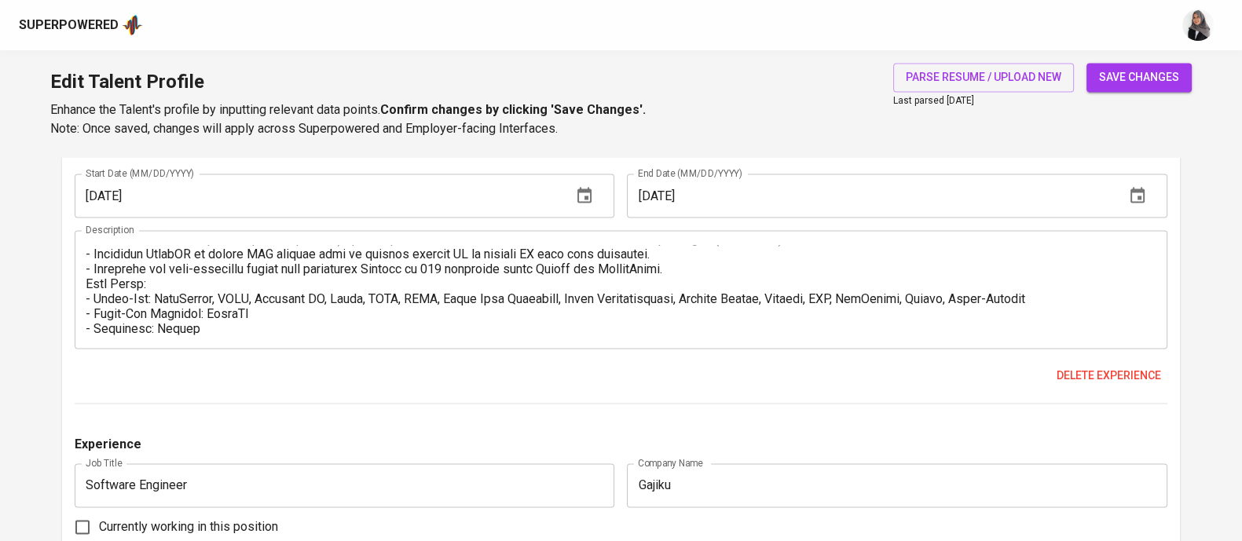
scroll to position [0, 0]
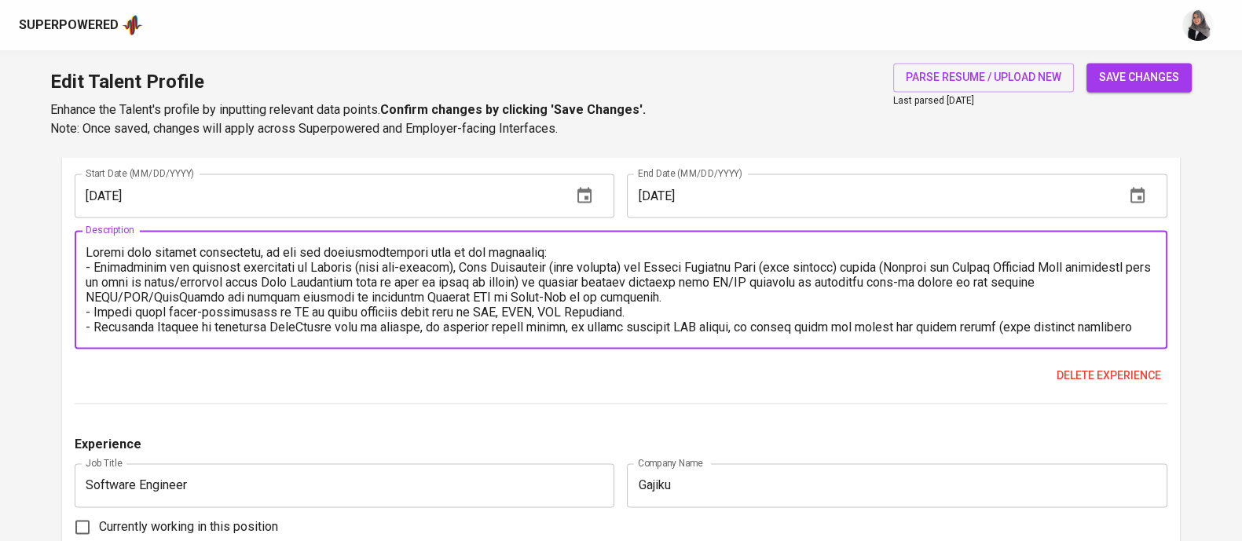
click at [91, 262] on textarea at bounding box center [621, 290] width 1070 height 90
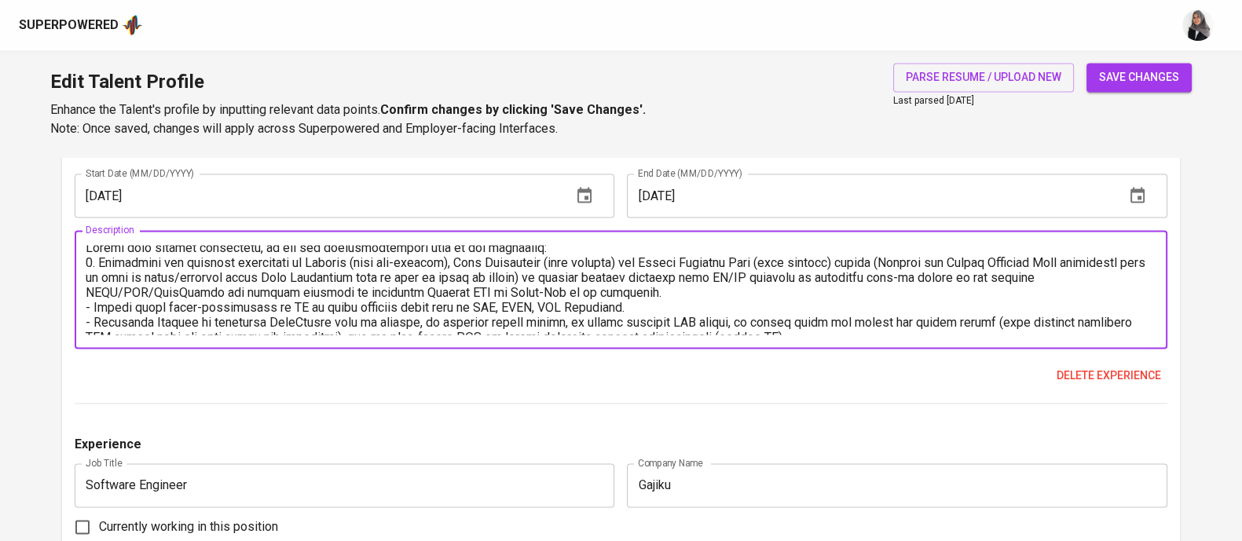
scroll to position [5, 0]
click at [90, 306] on textarea at bounding box center [621, 290] width 1070 height 90
click at [137, 305] on textarea at bounding box center [621, 290] width 1070 height 90
click at [94, 320] on textarea at bounding box center [621, 290] width 1070 height 90
click at [156, 320] on textarea at bounding box center [621, 290] width 1070 height 90
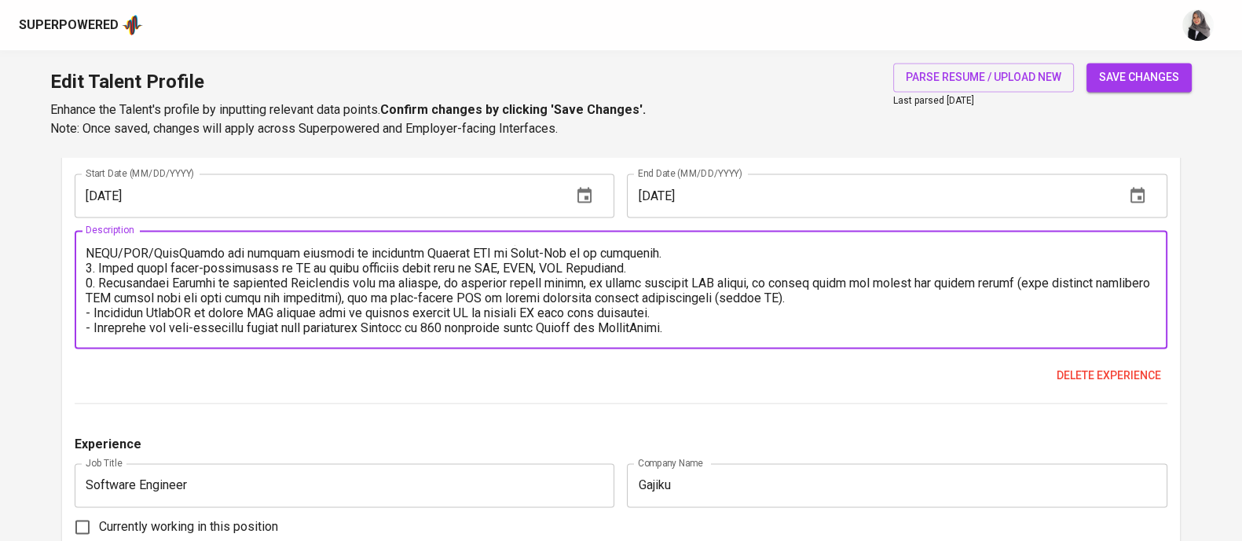
scroll to position [45, 0]
click at [91, 309] on textarea at bounding box center [621, 290] width 1070 height 90
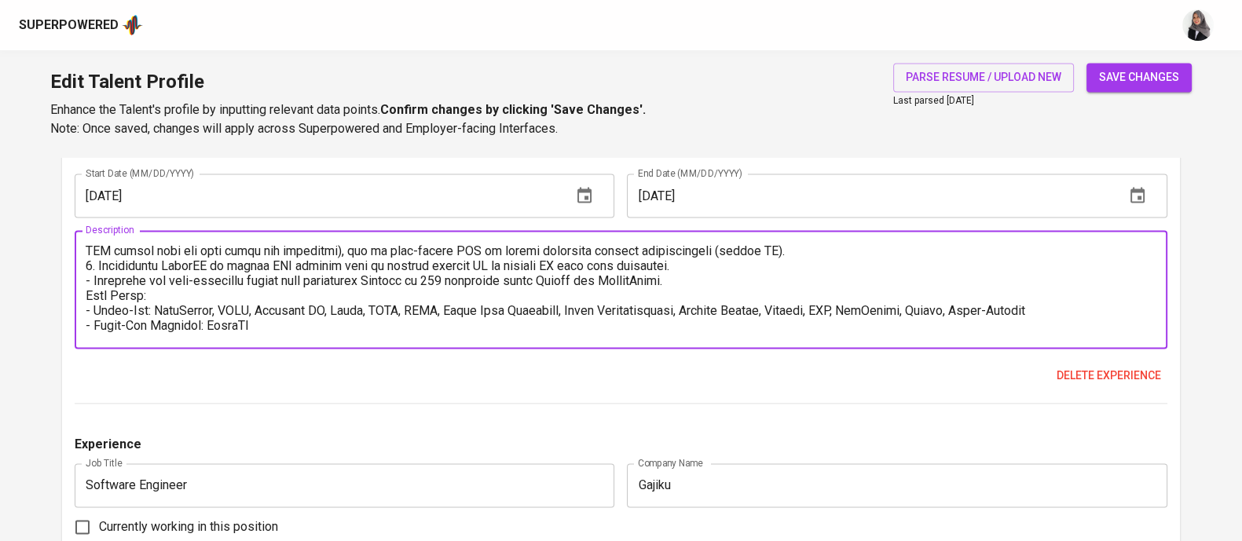
scroll to position [92, 0]
click at [89, 275] on textarea at bounding box center [621, 290] width 1070 height 90
click at [149, 292] on textarea at bounding box center [621, 290] width 1070 height 90
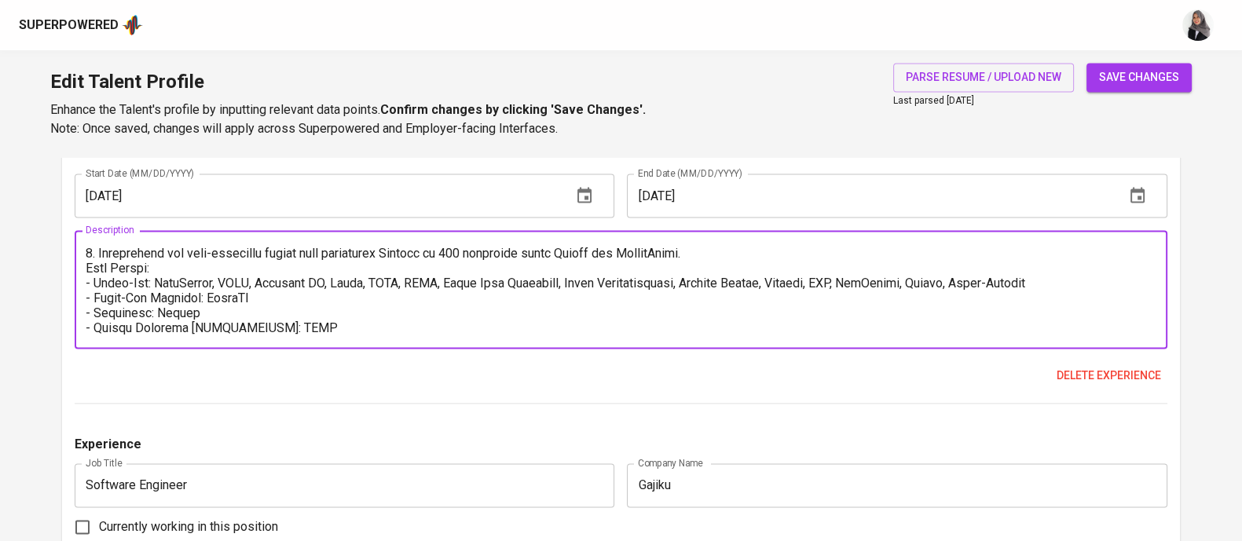
drag, startPoint x: 320, startPoint y: 330, endPoint x: 71, endPoint y: 327, distance: 249.0
click at [71, 327] on div "Experiences (7) Experience Job Title Fullstack Software Engineer (Remote - Proj…" at bounding box center [621, 230] width 1118 height 2772
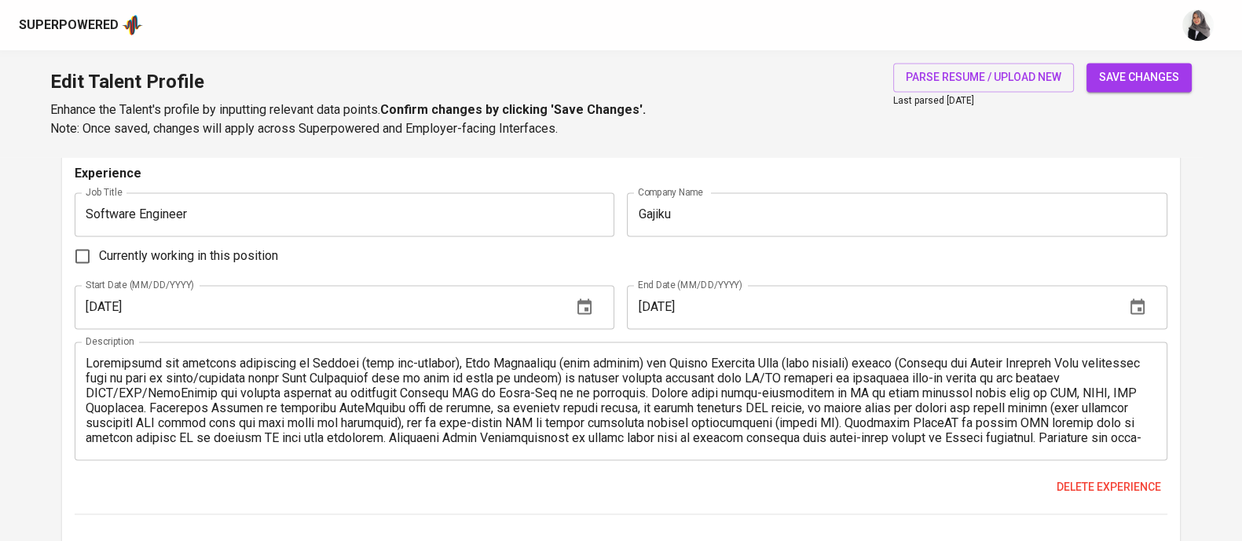
scroll to position [14, 0]
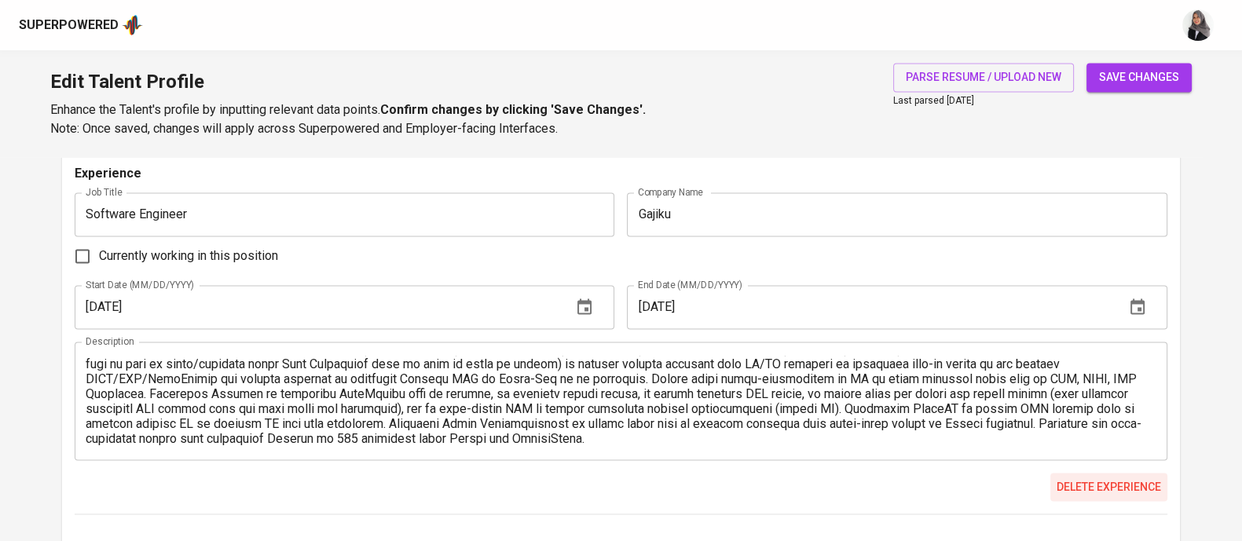
type textarea "Global team working experience, he had the responsibilities such as the followi…"
click at [1118, 485] on span "Delete experience" at bounding box center [1108, 487] width 104 height 20
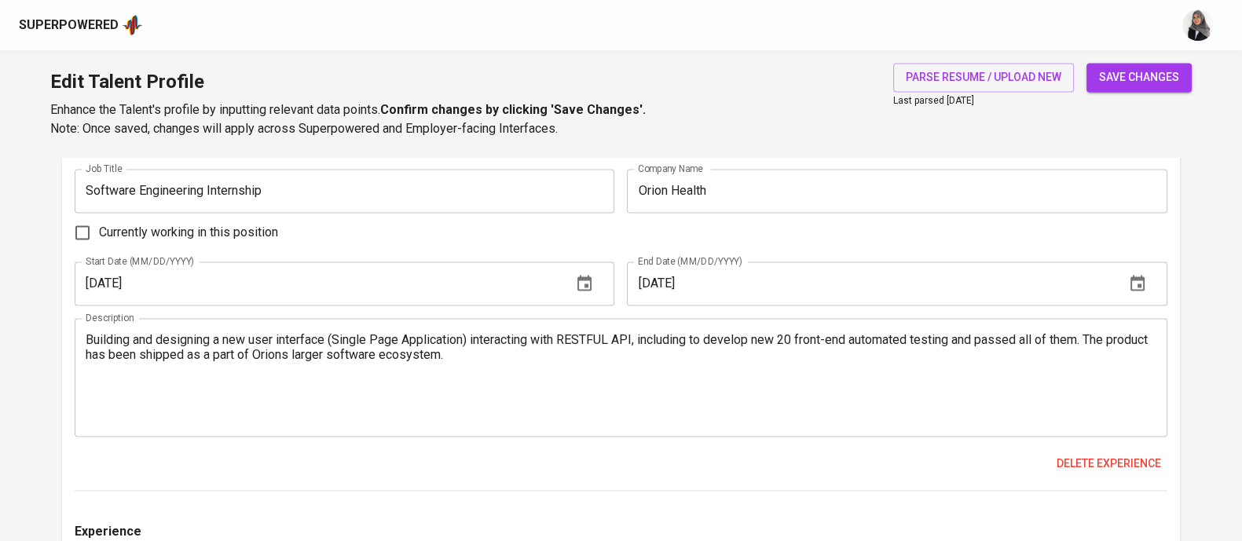
scroll to position [3042, 0]
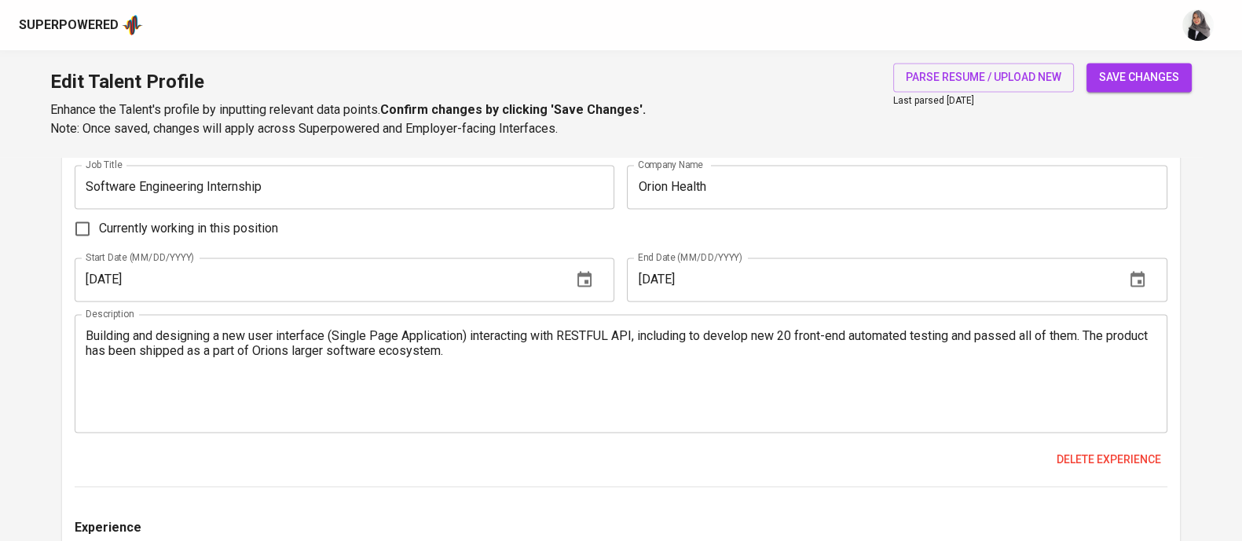
click at [683, 237] on div "Currently working in this position" at bounding box center [621, 228] width 1092 height 33
click at [213, 187] on input "Software Engineering Internship" at bounding box center [345, 187] width 540 height 44
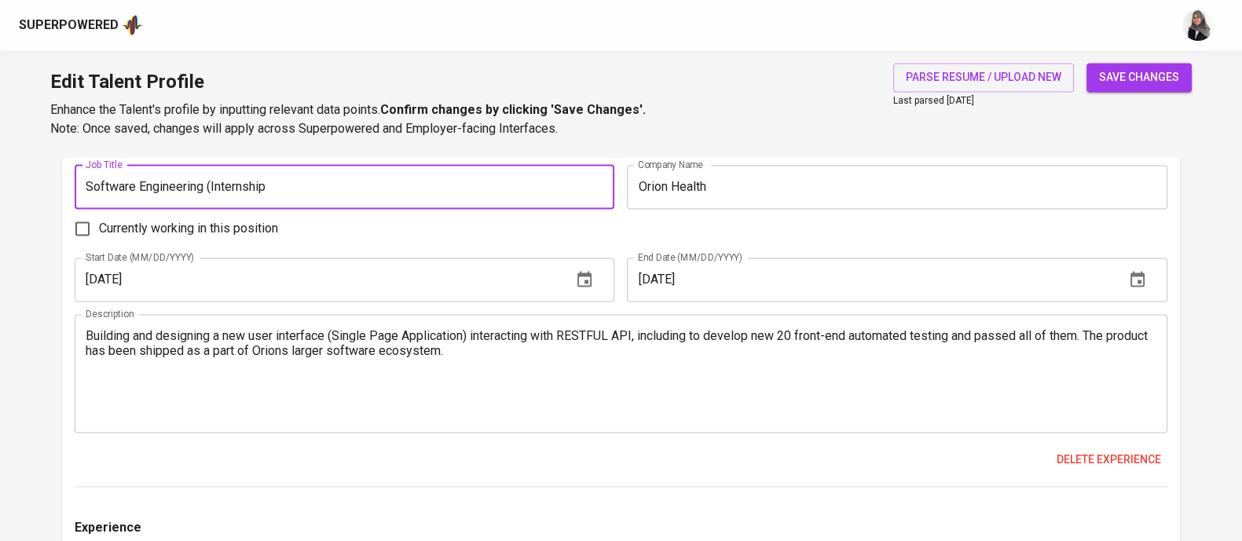
click at [292, 182] on input "Software Engineering (Internship" at bounding box center [345, 187] width 540 height 44
type input "Software Engineering (Internship)"
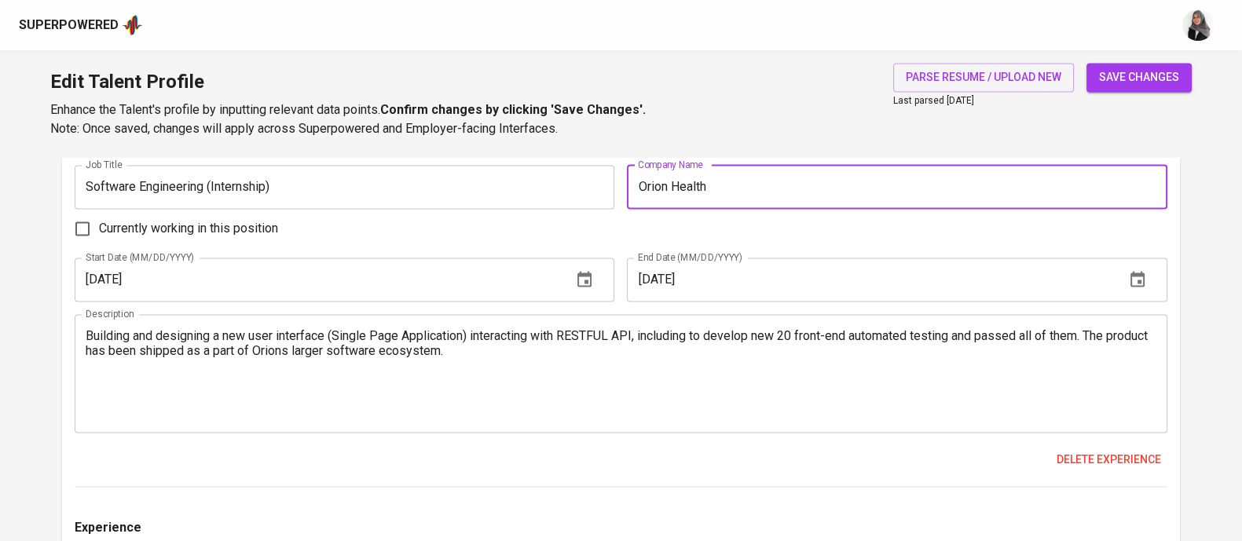
click at [739, 183] on input "Orion Health" at bounding box center [897, 187] width 540 height 44
click at [764, 180] on input "Orion Health (" at bounding box center [897, 187] width 540 height 44
paste input "[GEOGRAPHIC_DATA], [GEOGRAPHIC_DATA]"
type input "Orion Health ([GEOGRAPHIC_DATA], [GEOGRAPHIC_DATA])"
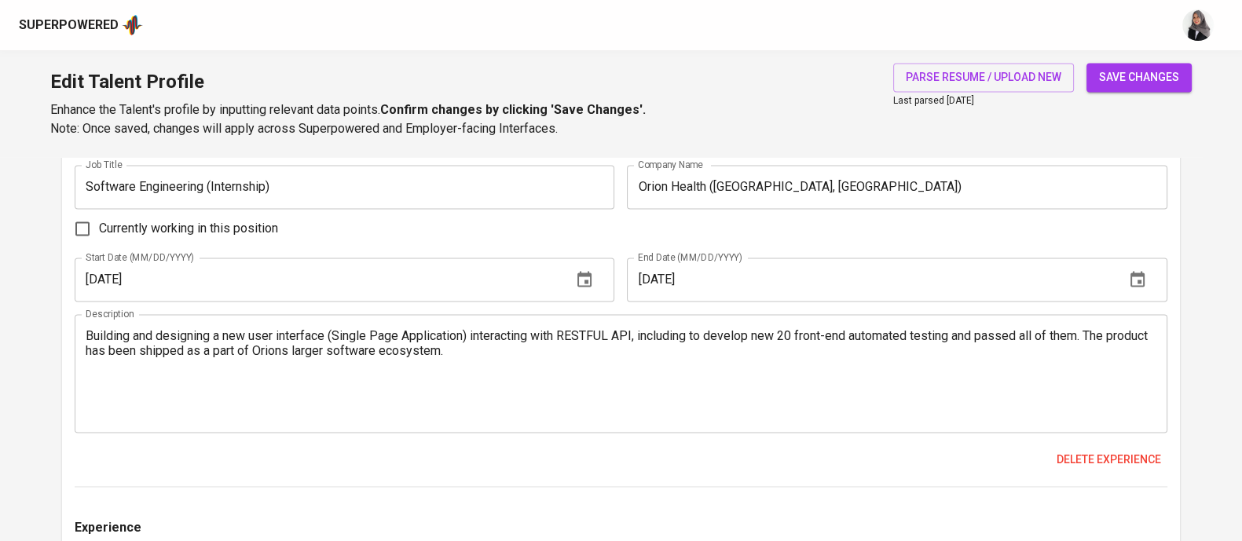
click at [718, 104] on div "Edit Talent Profile Enhance the Talent's profile by inputting relevant data poi…" at bounding box center [621, 103] width 1242 height 107
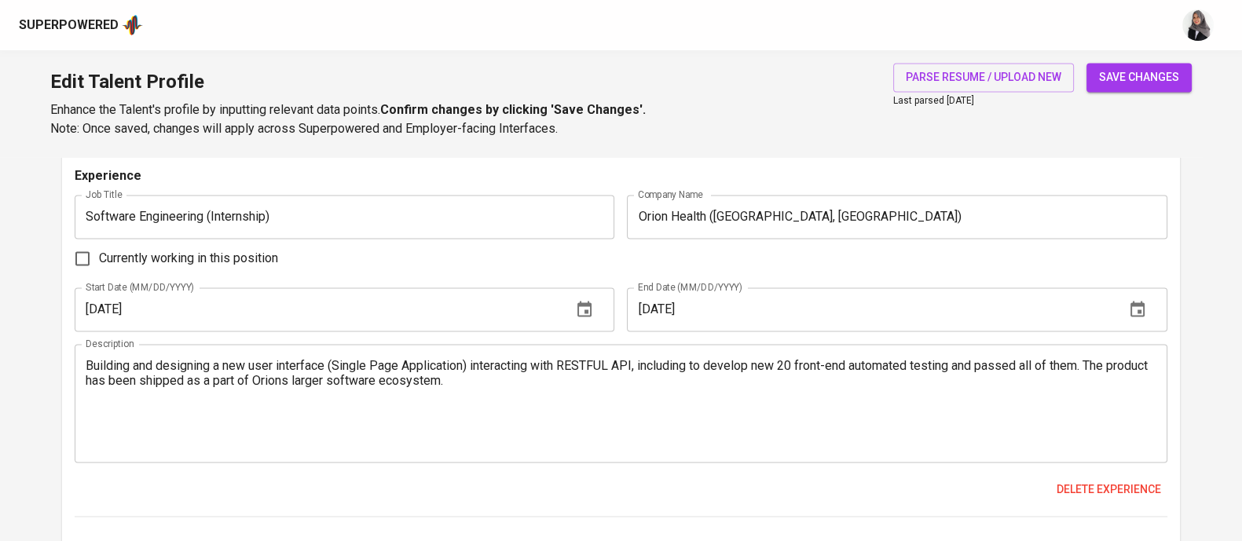
scroll to position [3023, 0]
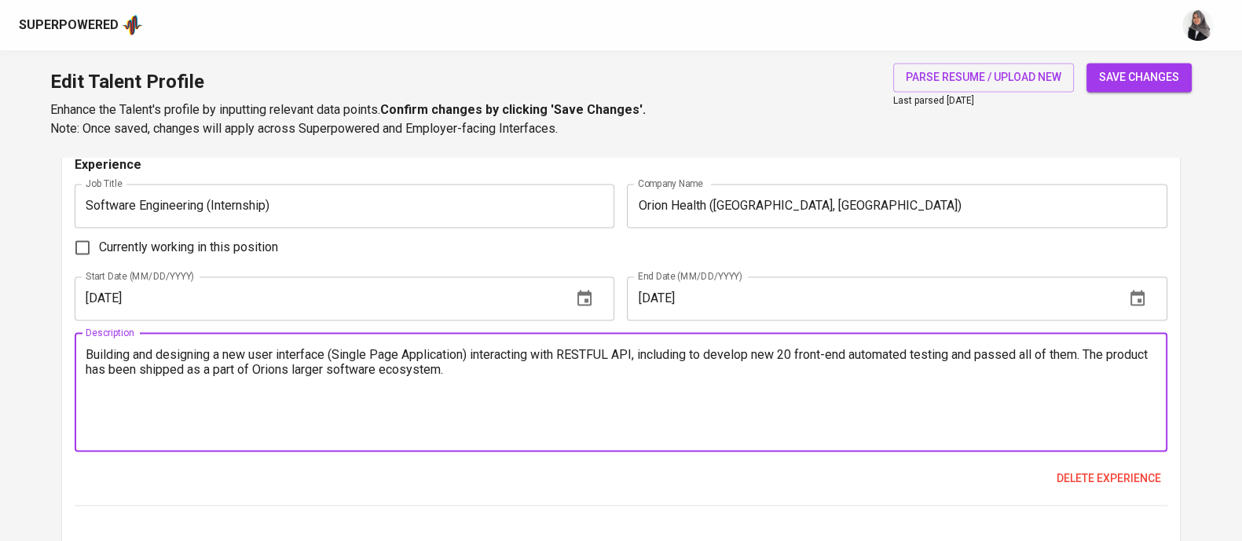
click at [285, 390] on textarea "Building and designing a new user interface (Single Page Application) interacti…" at bounding box center [621, 392] width 1070 height 90
paste textarea "Developed and designed a new Single Page Application (SPA) interface that inter…"
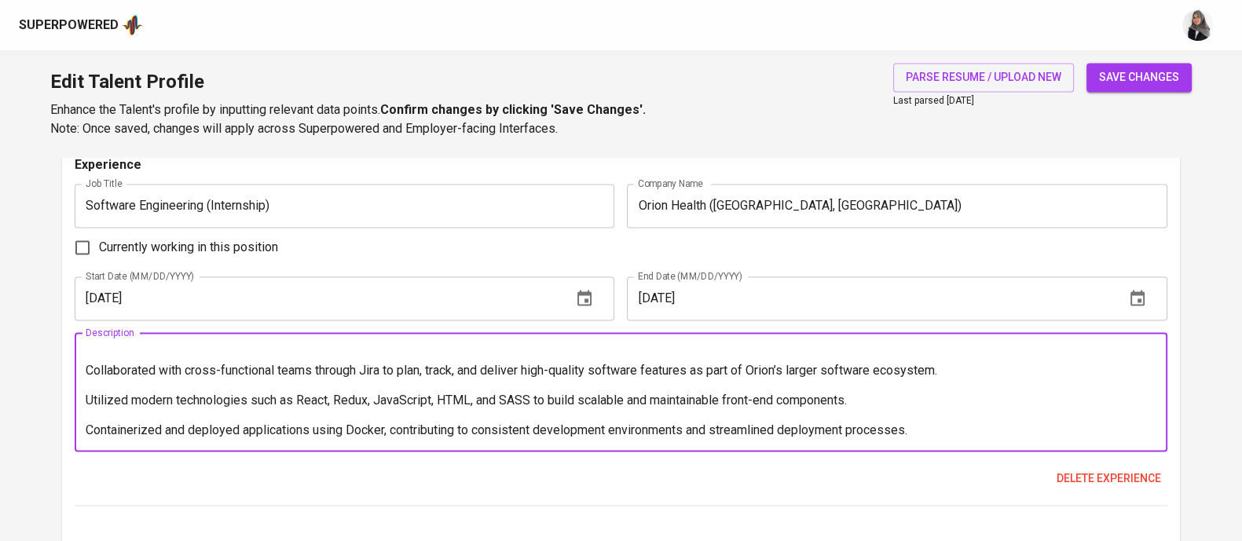
scroll to position [0, 0]
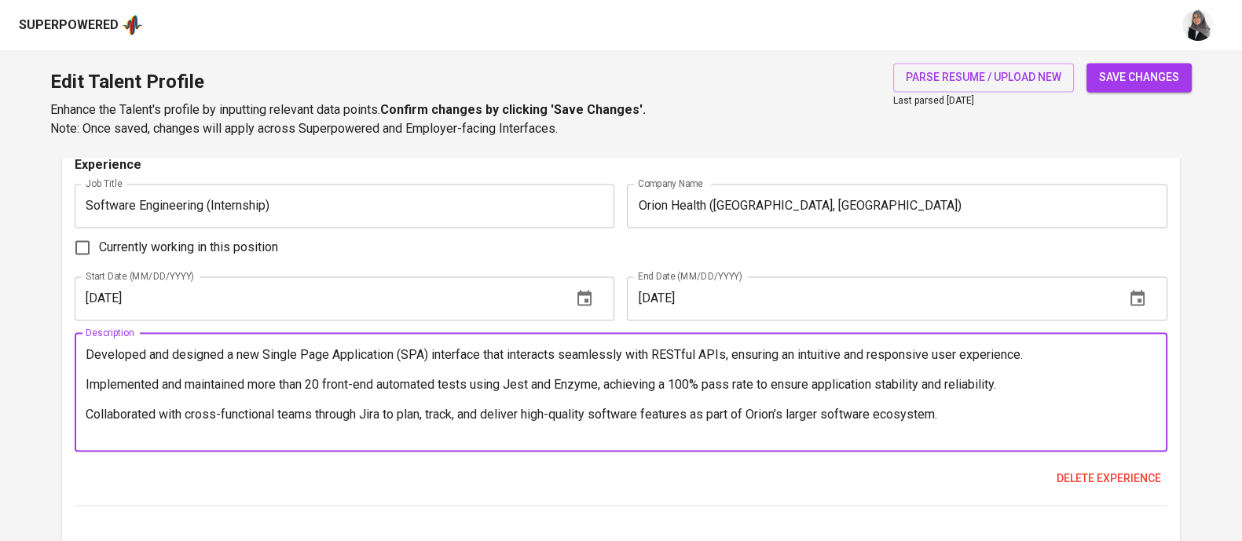
click at [86, 355] on textarea "Developed and designed a new Single Page Application (SPA) interface that inter…" at bounding box center [621, 392] width 1070 height 90
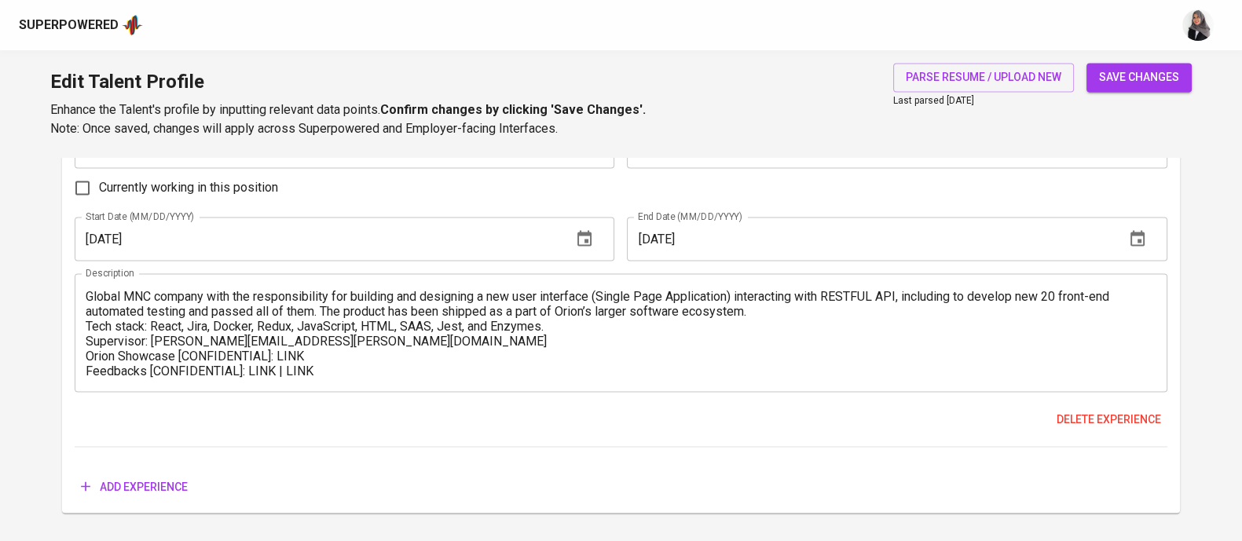
scroll to position [3466, 0]
drag, startPoint x: 1140, startPoint y: 435, endPoint x: 1146, endPoint y: 419, distance: 17.6
click at [1146, 419] on div "Experience Job Title Software Engineering [DEMOGRAPHIC_DATA] (On-Site) Job Titl…" at bounding box center [621, 269] width 1092 height 351
click at [1146, 419] on span "Delete experience" at bounding box center [1108, 418] width 104 height 20
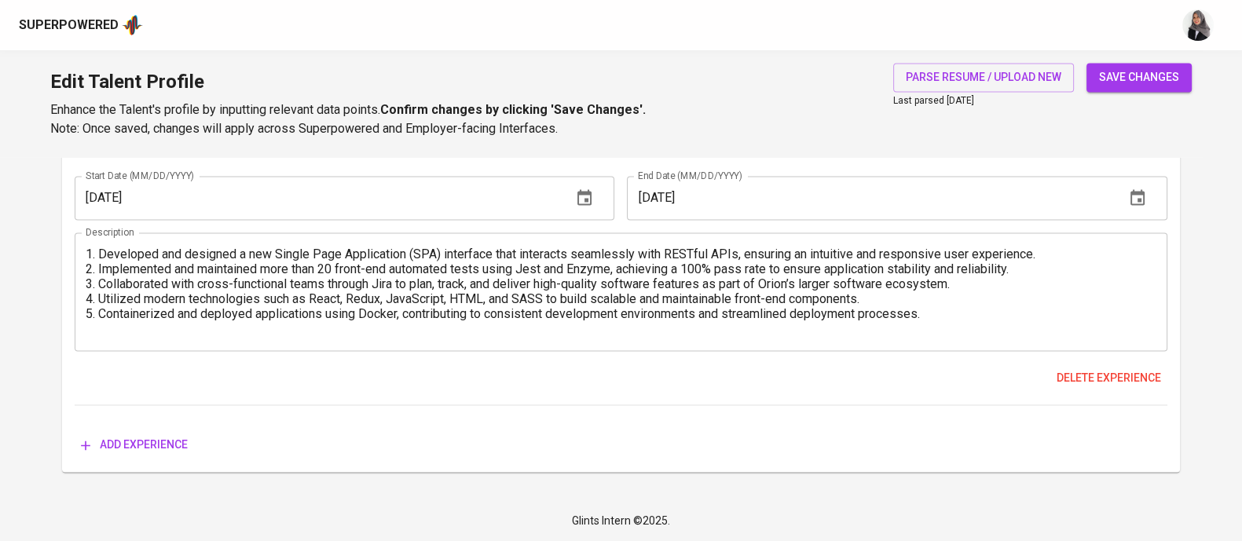
scroll to position [3121, 0]
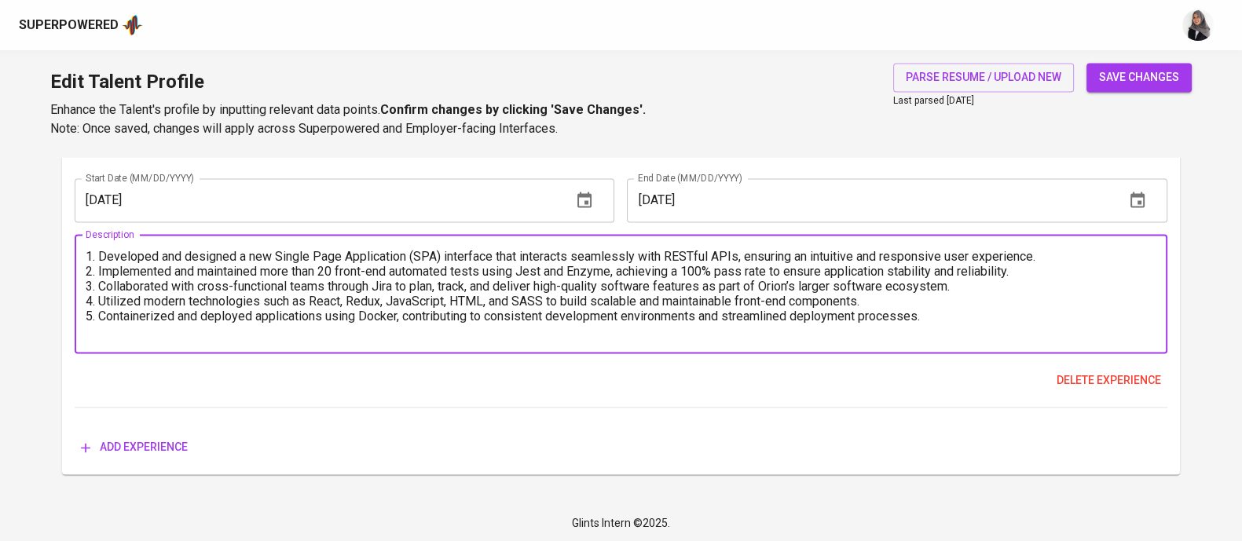
click at [704, 296] on textarea "1. Developed and designed a new Single Page Application (SPA) interface that in…" at bounding box center [621, 294] width 1070 height 90
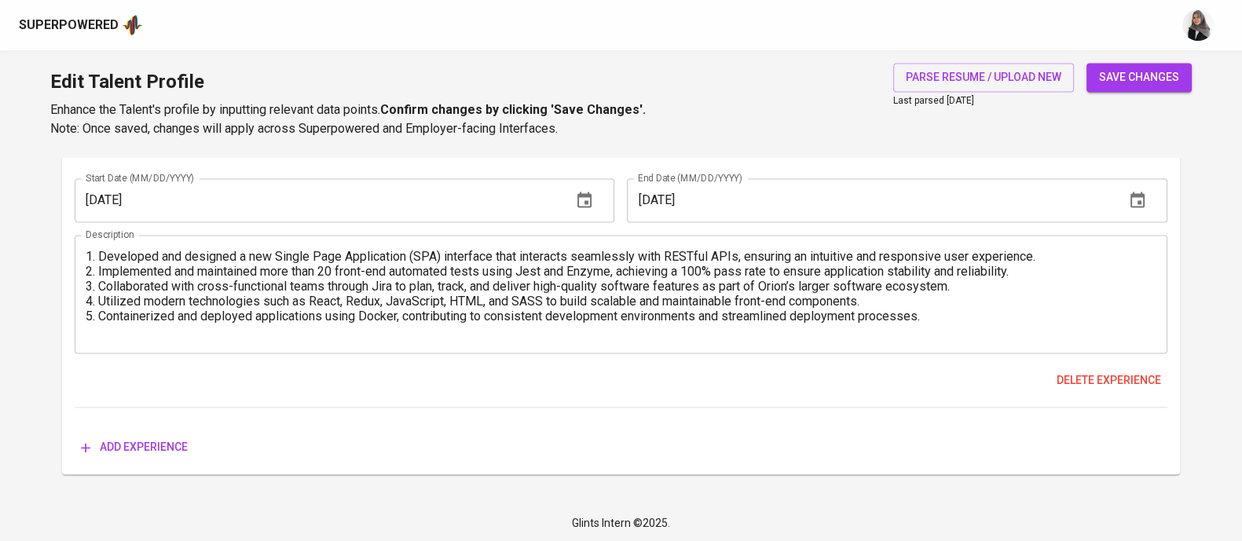
click at [235, 339] on div "1. Developed and designed a new Single Page Application (SPA) interface that in…" at bounding box center [621, 294] width 1092 height 119
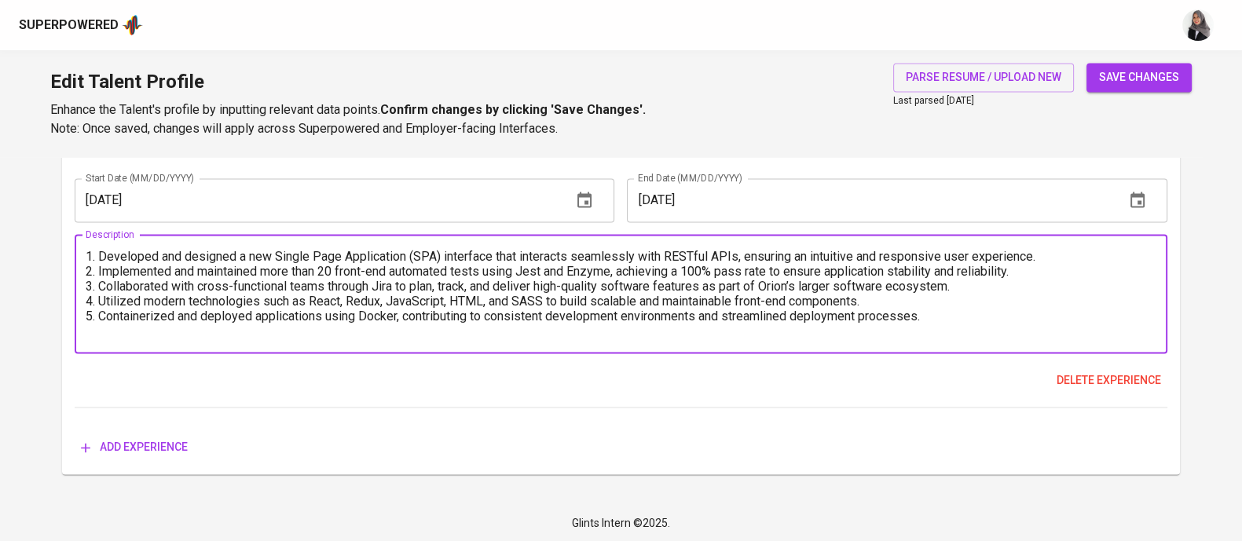
click at [957, 309] on textarea "1. Developed and designed a new Single Page Application (SPA) interface that in…" at bounding box center [621, 294] width 1070 height 90
paste textarea "Tech stack: React, Jira, Docker, Redux, JavaScript, HTML, SAAS, Jest, and Enzym…"
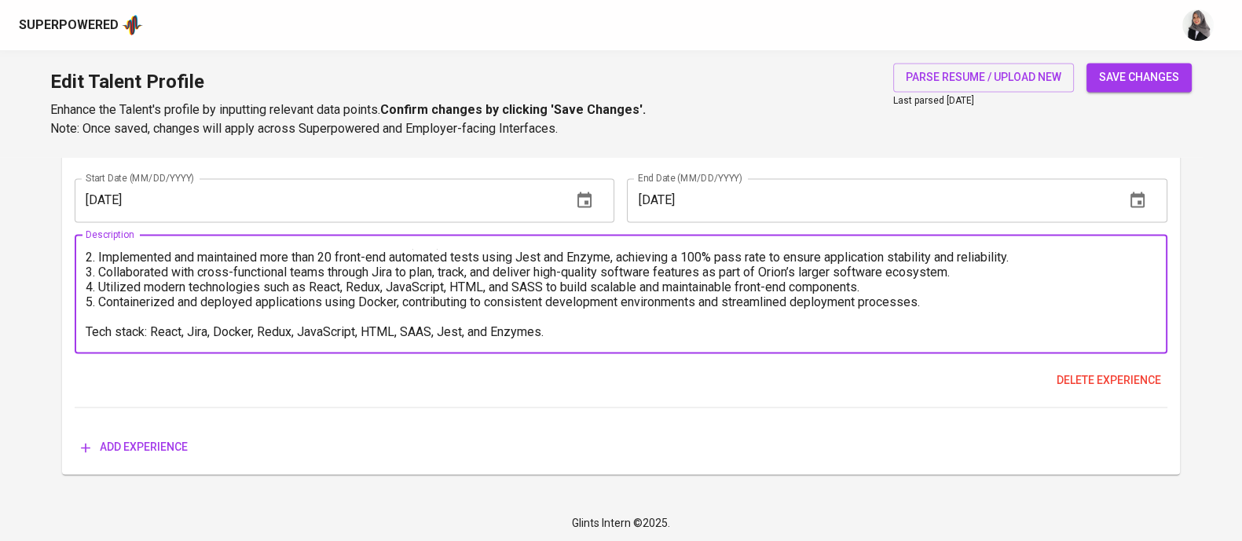
type textarea "1. Developed and designed a new Single Page Application (SPA) interface that in…"
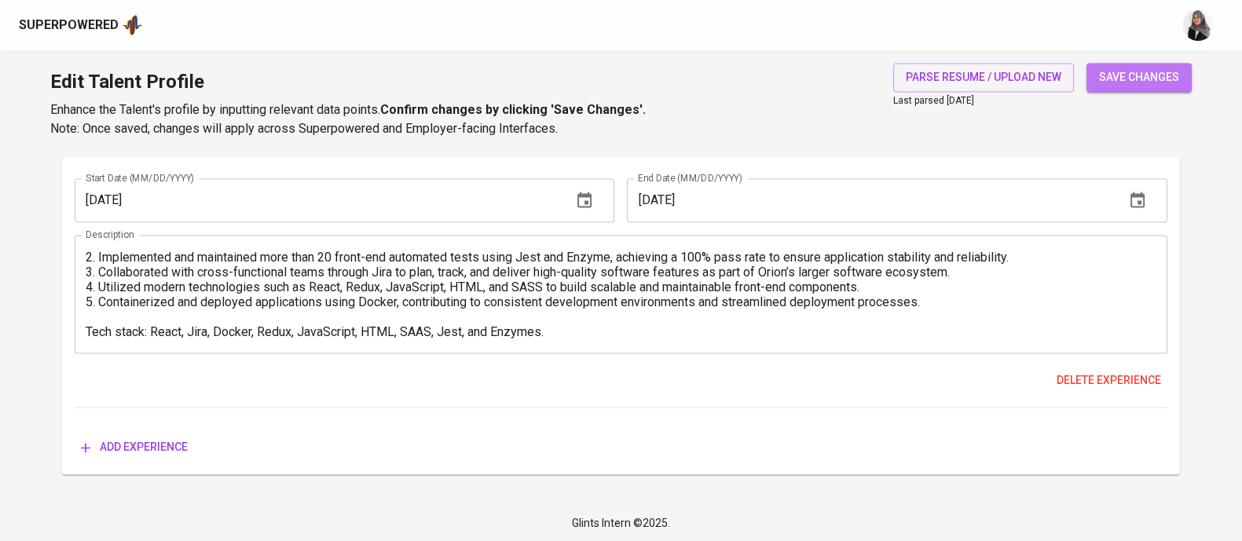
click at [1176, 75] on span "save changes" at bounding box center [1139, 78] width 80 height 20
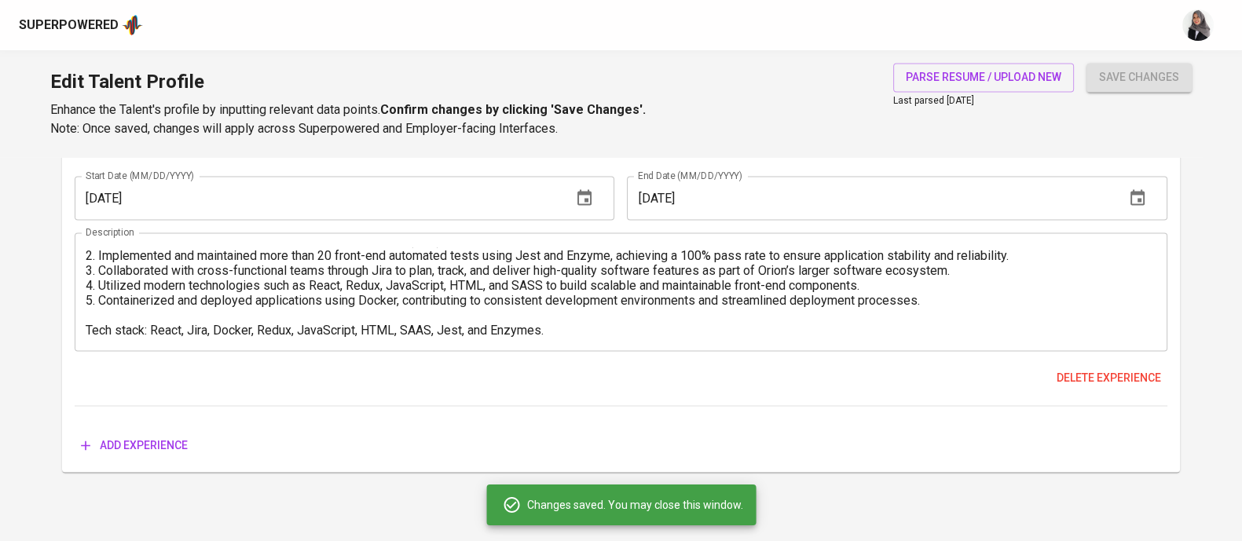
type input "Git"
type input "JavaScript"
type input "4"
type input "Node.js"
type input "3"
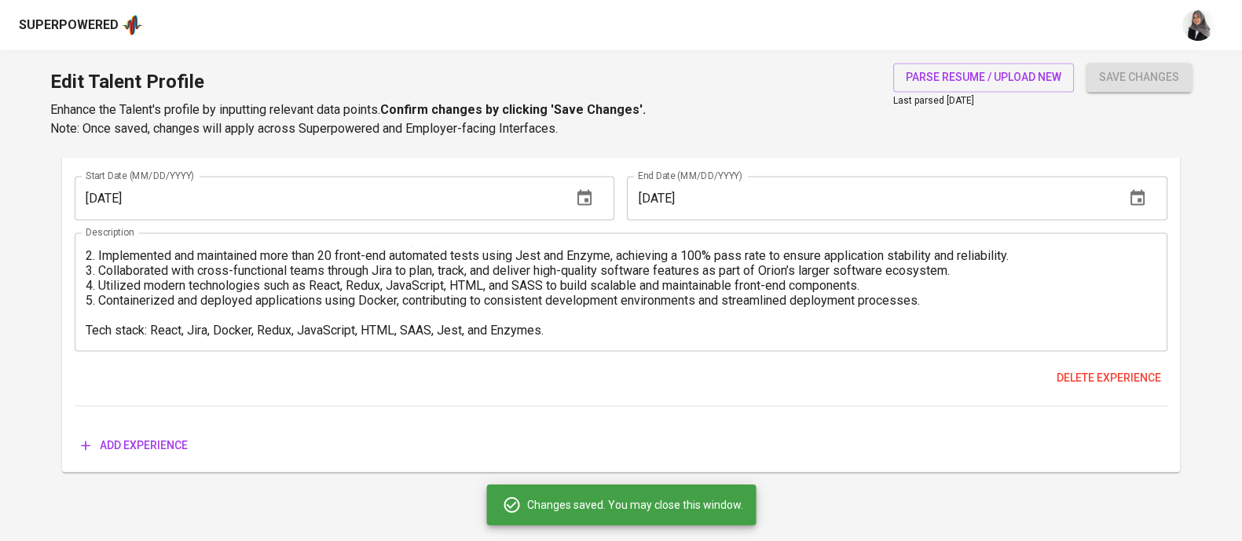
type input "SQL"
type input "Next.js"
type input "2"
type input "GraphQL"
type input "1"
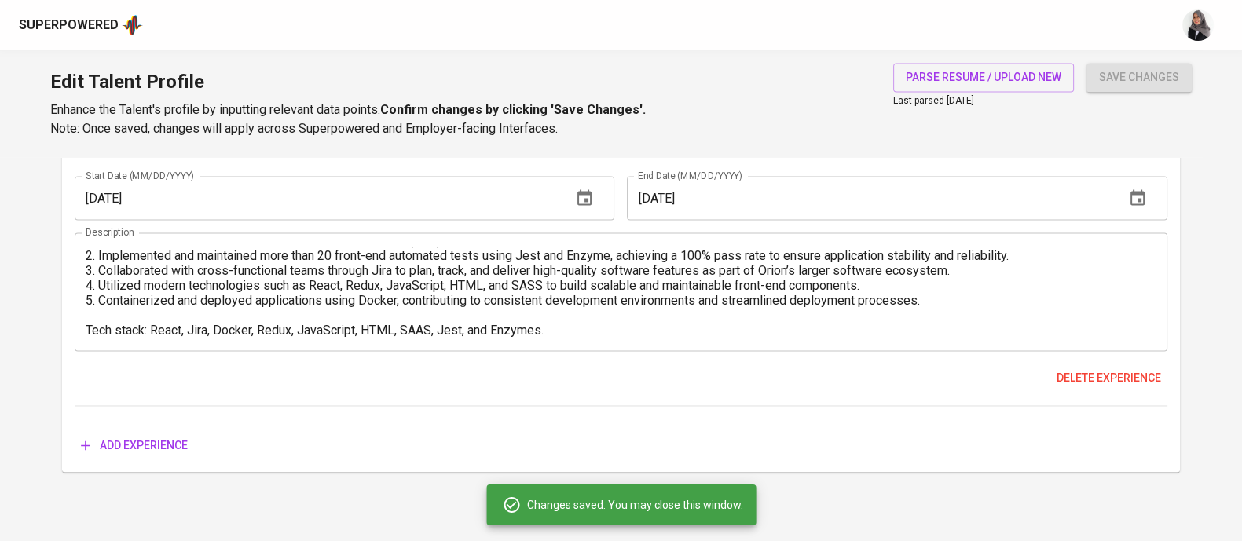
type input "Figma"
type input "1"
type input "TypeScript"
type input "Tailwind"
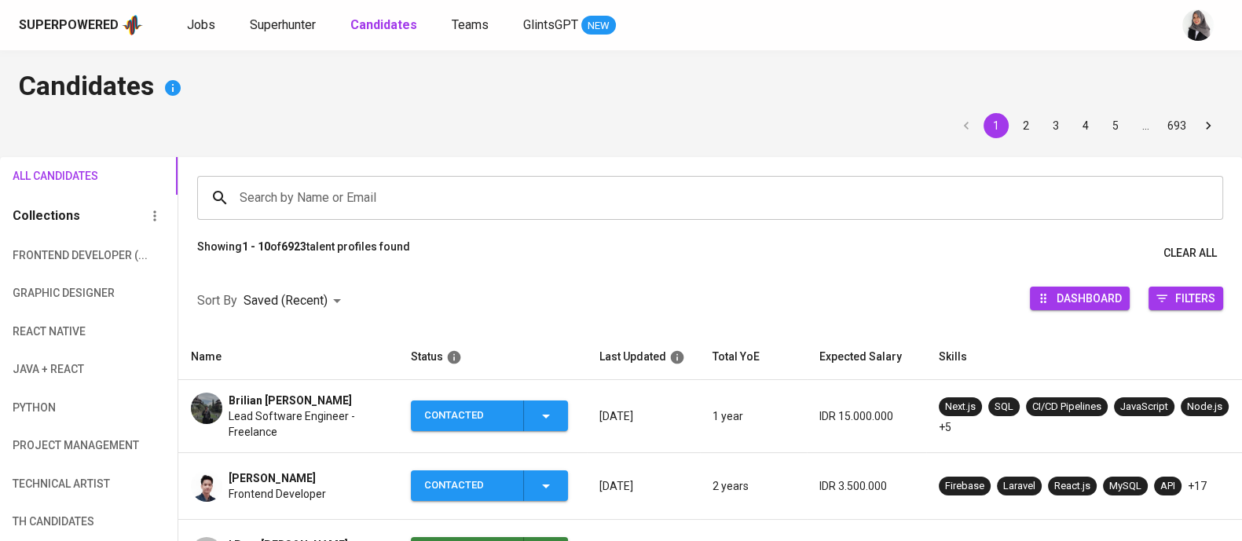
click at [923, 82] on h4 "Candidates" at bounding box center [621, 88] width 1204 height 38
